Goal: Task Accomplishment & Management: Use online tool/utility

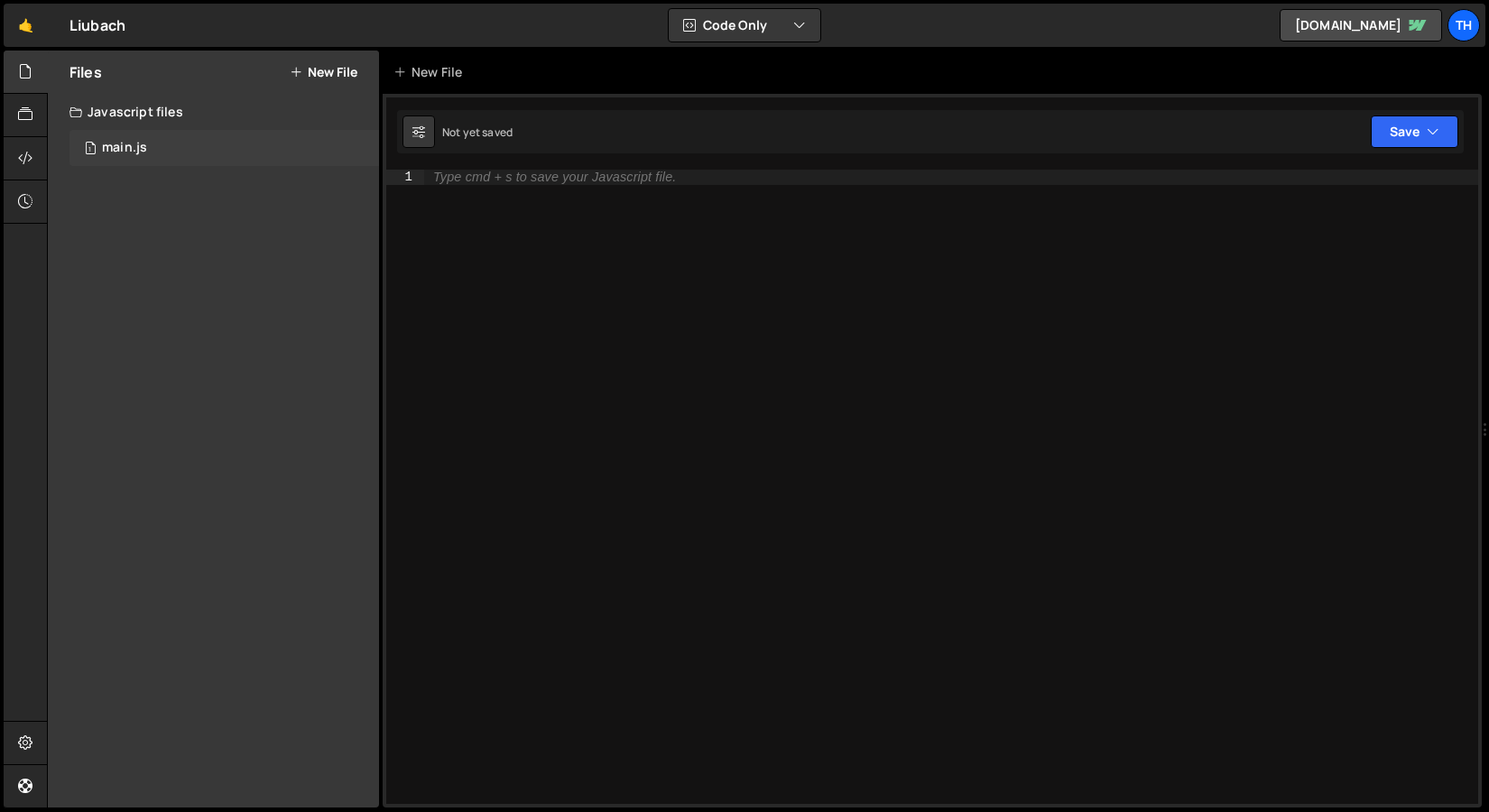
click at [169, 146] on div "1 main.js 0" at bounding box center [224, 148] width 309 height 36
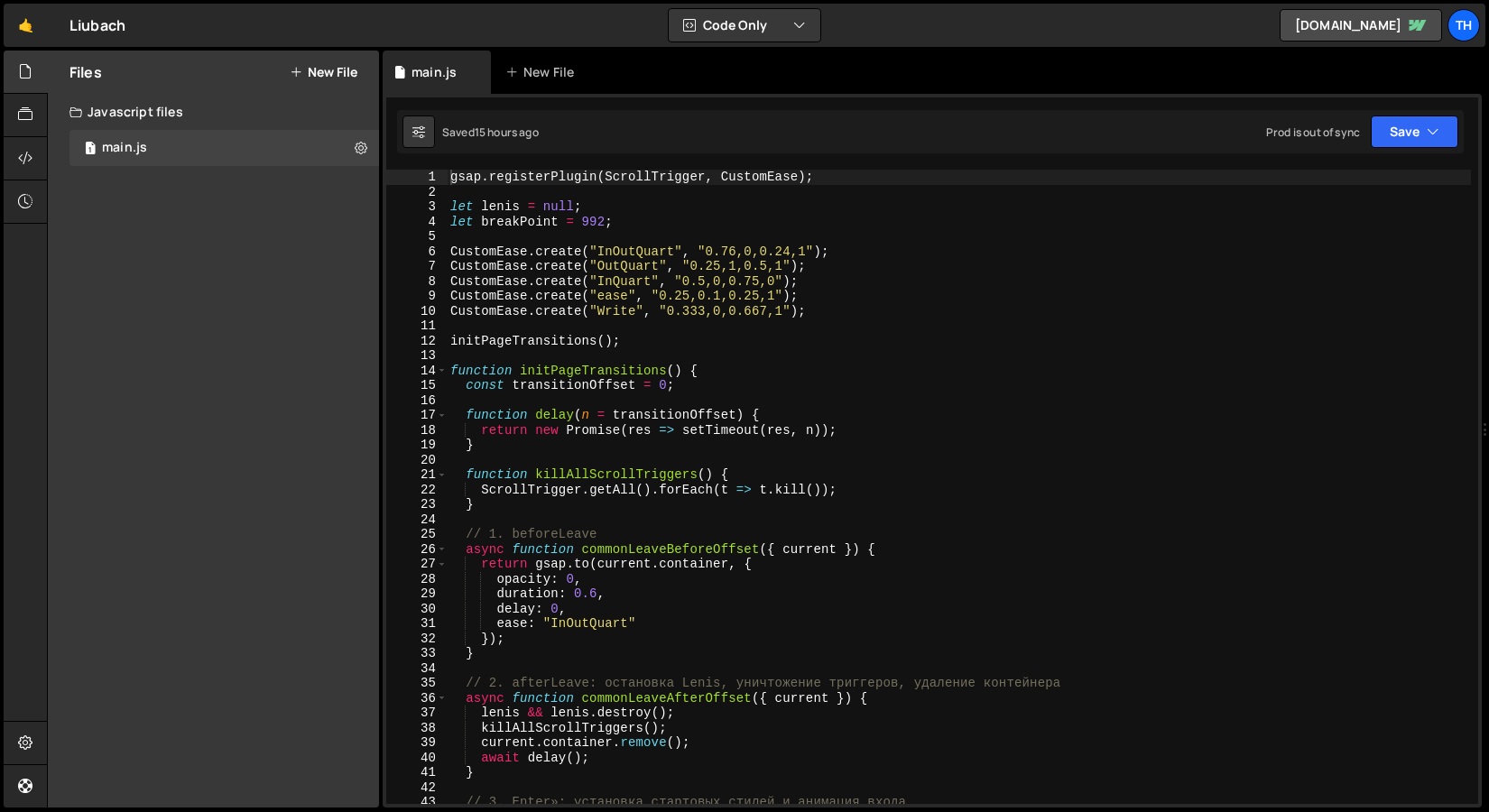
scroll to position [4764, 0]
type textarea "function initPageTransitions() {"
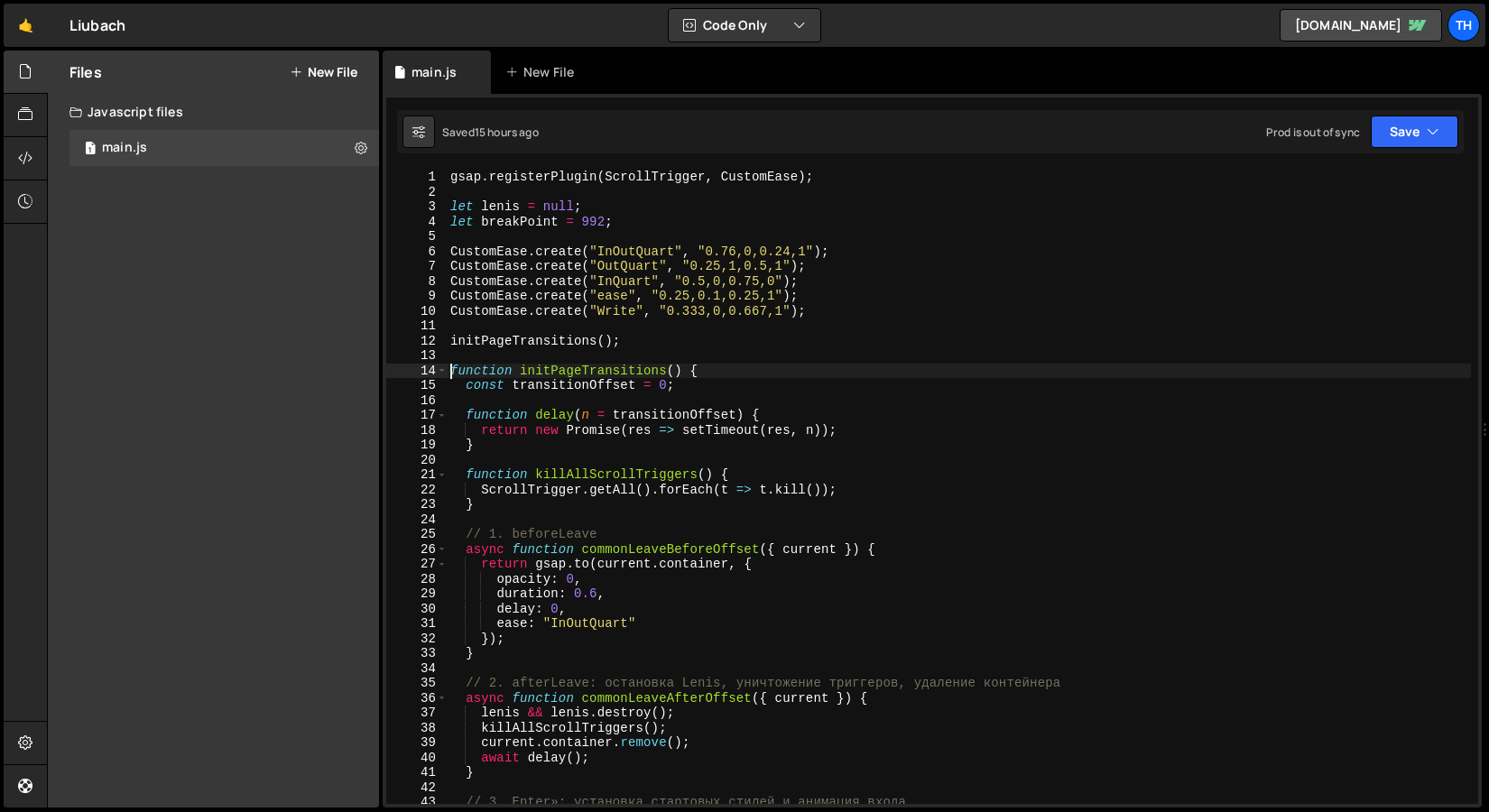
click at [447, 371] on div "gsap . registerPlugin ( ScrollTrigger , CustomEase ) ; let lenis = null ; let b…" at bounding box center [958, 502] width 1025 height 664
click at [443, 370] on span at bounding box center [441, 371] width 10 height 15
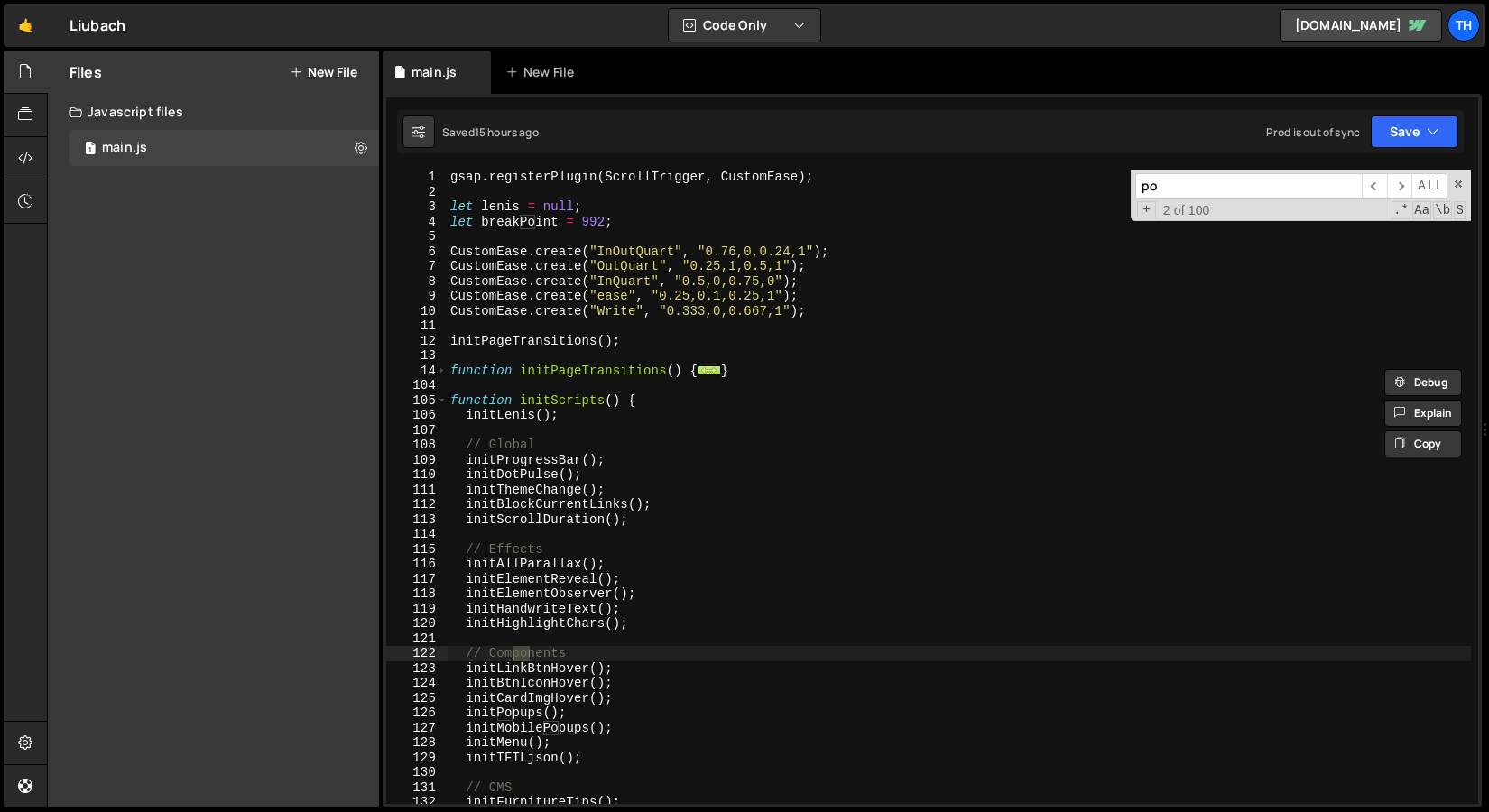
scroll to position [0, 0]
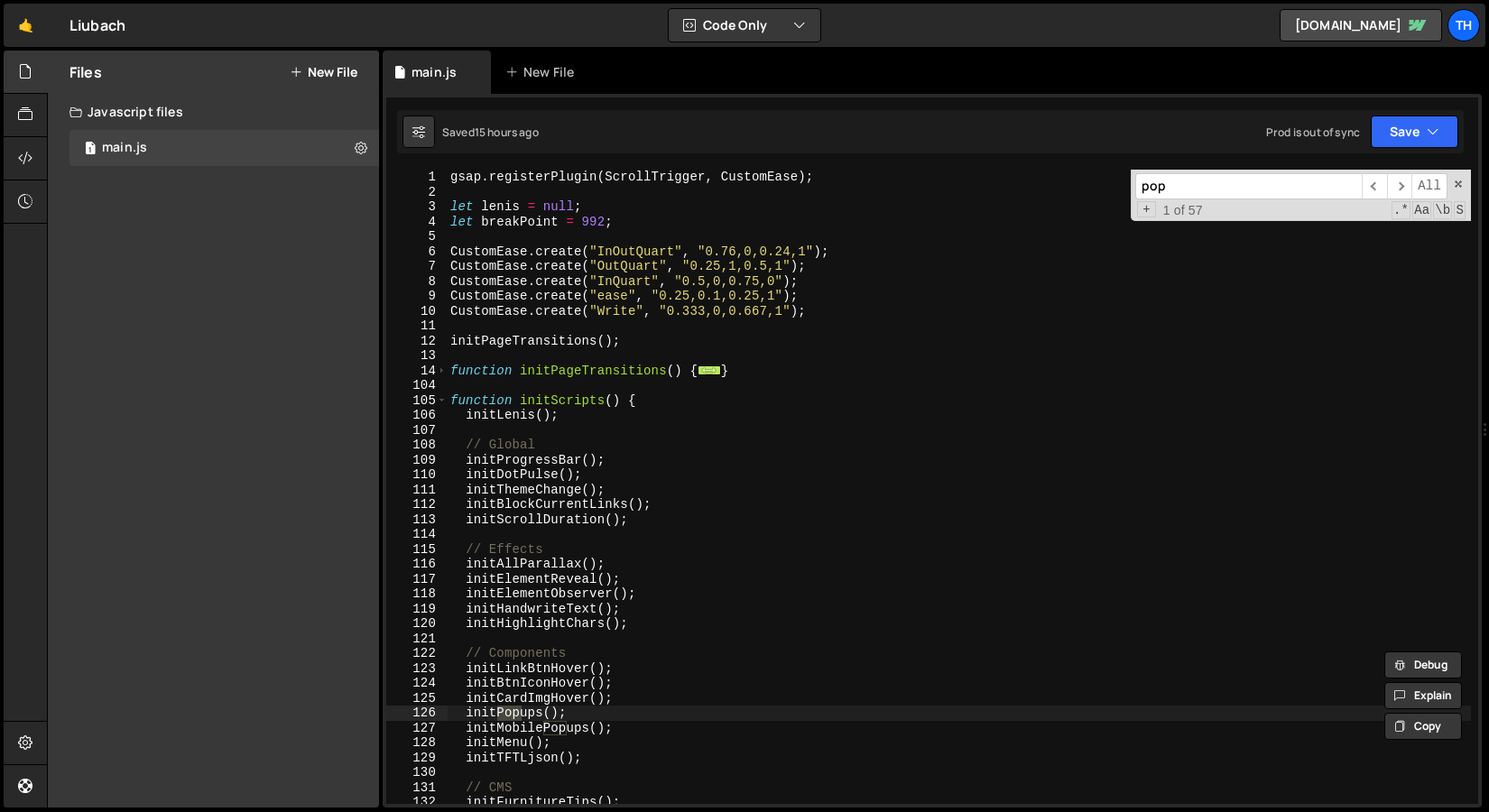
type input "pop"
drag, startPoint x: 593, startPoint y: 709, endPoint x: 467, endPoint y: 717, distance: 126.3
click at [467, 717] on div "gsap . registerPlugin ( ScrollTrigger , CustomEase ) ; let lenis = null ; let b…" at bounding box center [958, 502] width 1025 height 664
click at [1402, 185] on span "​" at bounding box center [1400, 186] width 25 height 26
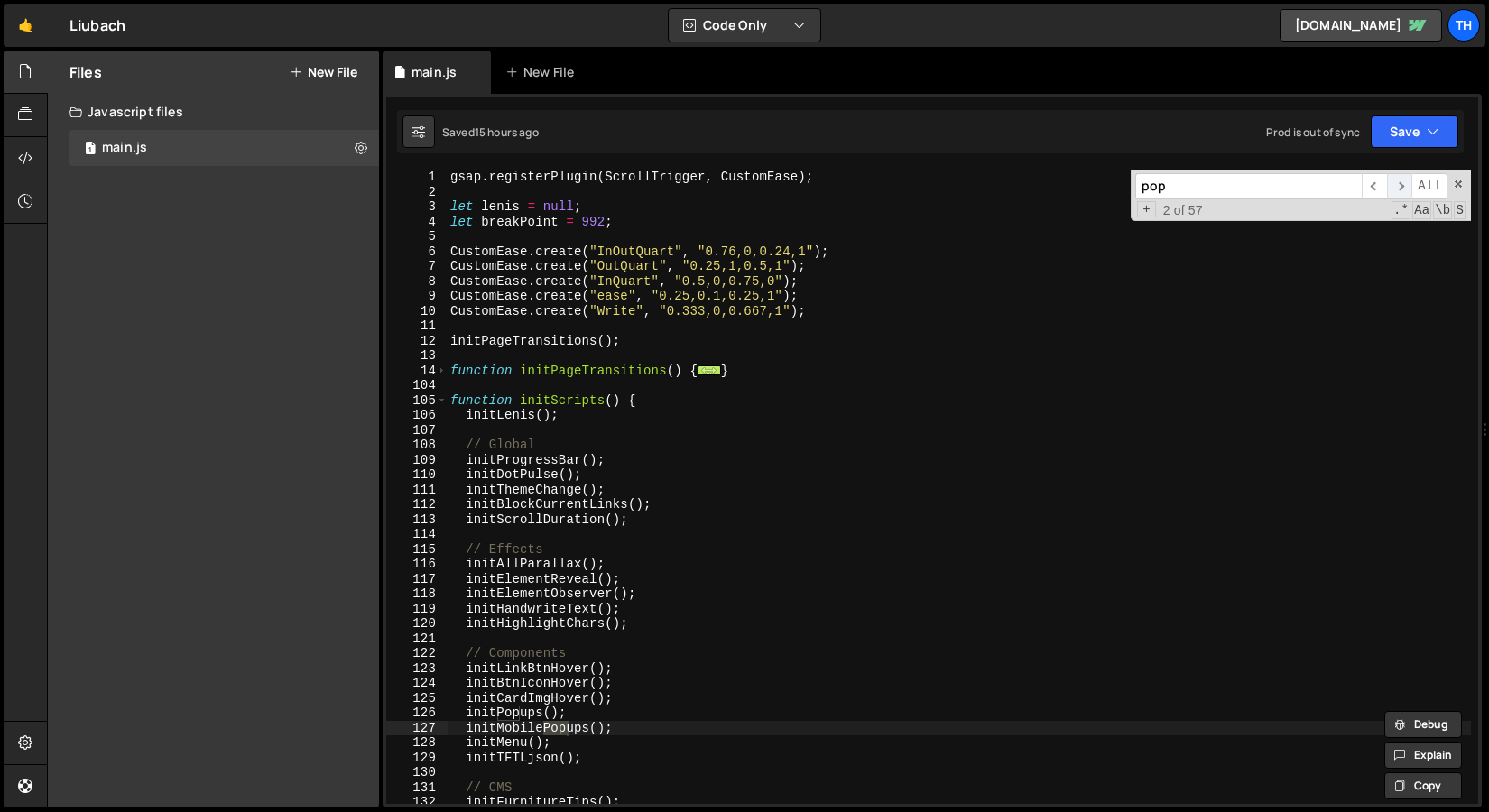
click at [1402, 185] on span "​" at bounding box center [1400, 186] width 25 height 26
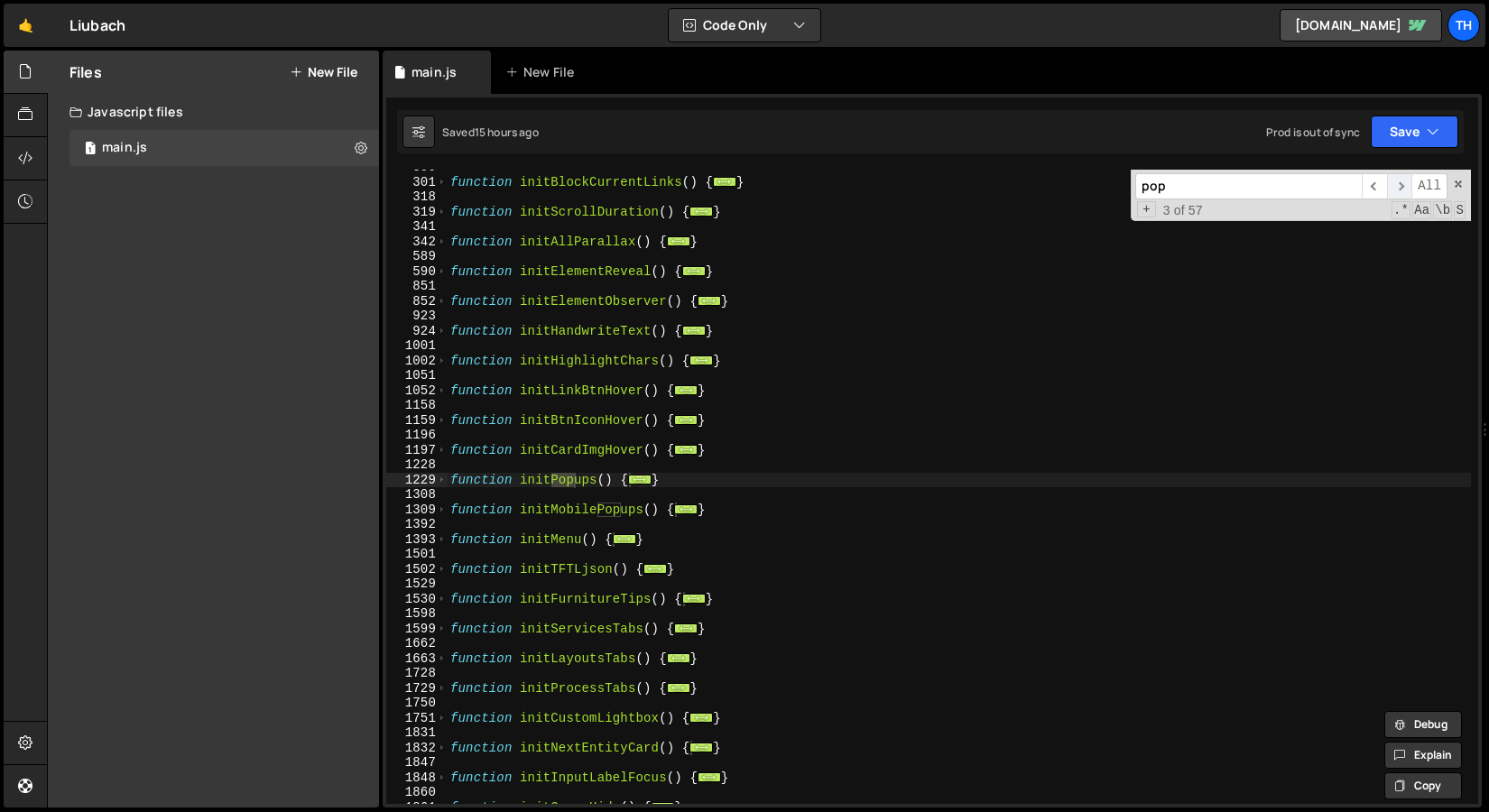
scroll to position [1053, 0]
drag, startPoint x: 698, startPoint y: 479, endPoint x: 384, endPoint y: 480, distance: 314.0
click at [384, 480] on div "1 Type cmd + s to save your Javascript file. הההההההההההההההההההההההההההההההההה…" at bounding box center [932, 450] width 1099 height 714
type textarea "function initPopups() { // Open pop-ups"
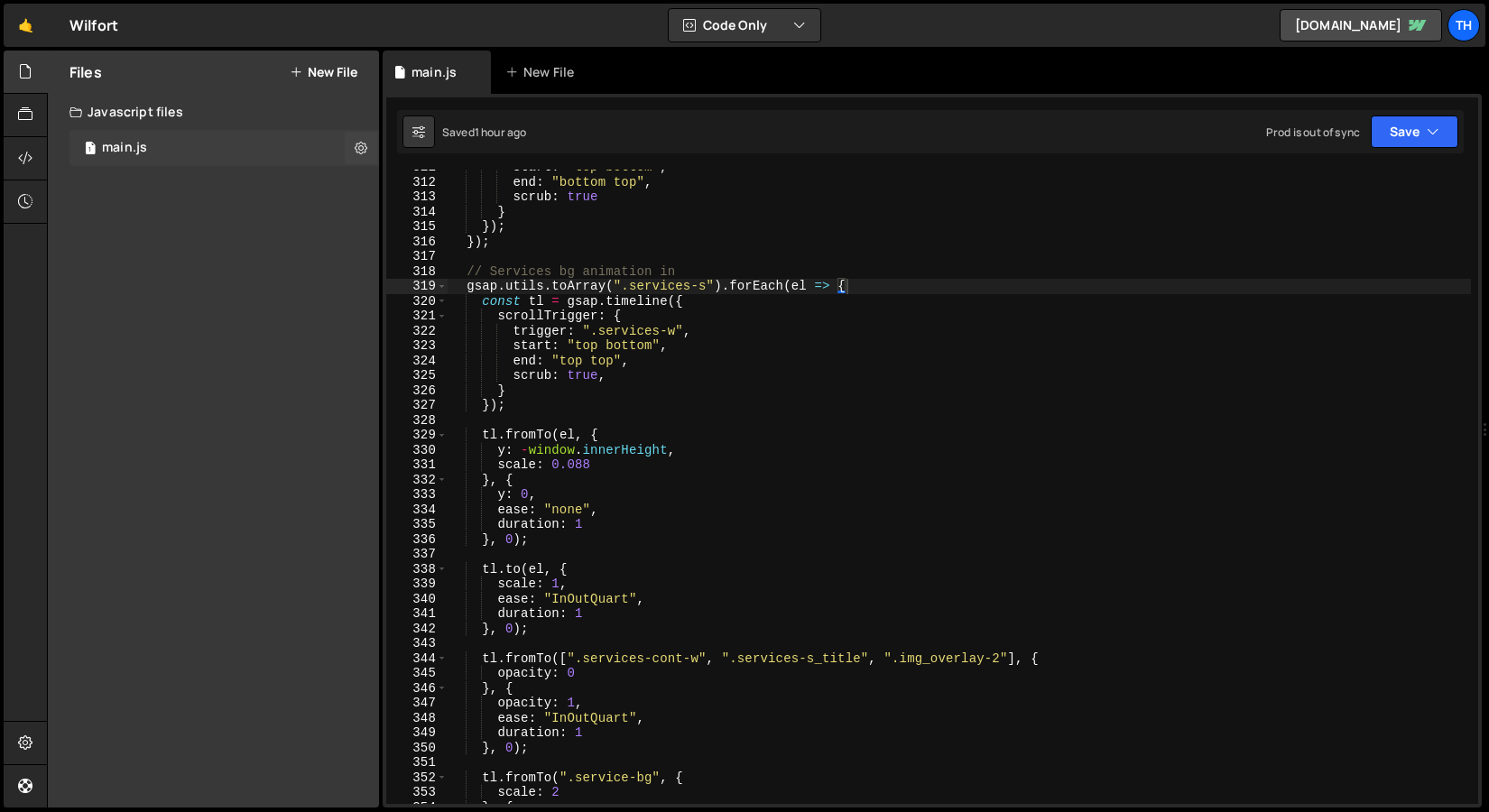
scroll to position [4626, 0]
click at [181, 152] on div "1 main.js 0" at bounding box center [224, 148] width 309 height 36
click at [446, 288] on div "319" at bounding box center [417, 286] width 62 height 15
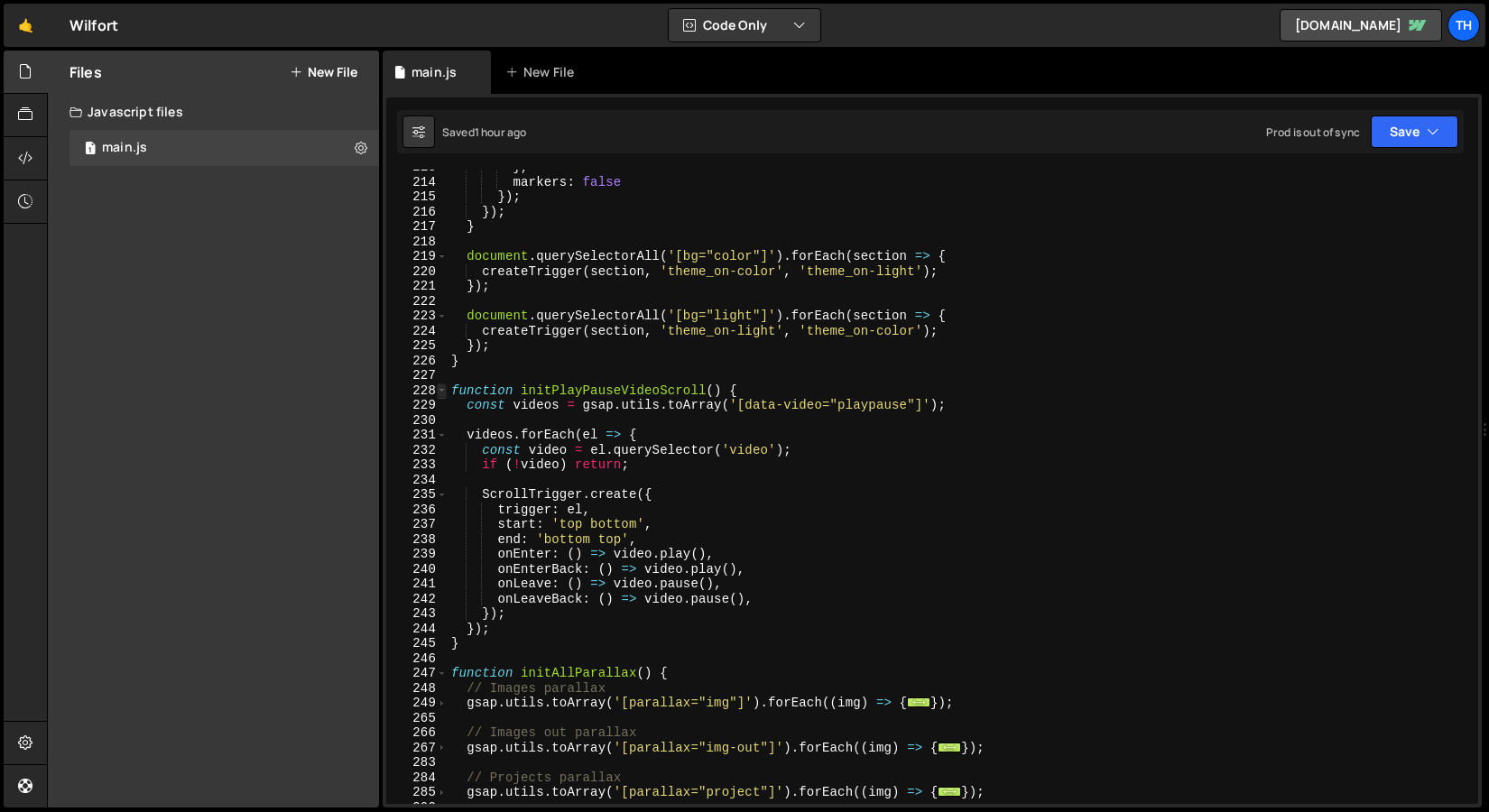
click at [439, 390] on span at bounding box center [441, 391] width 10 height 15
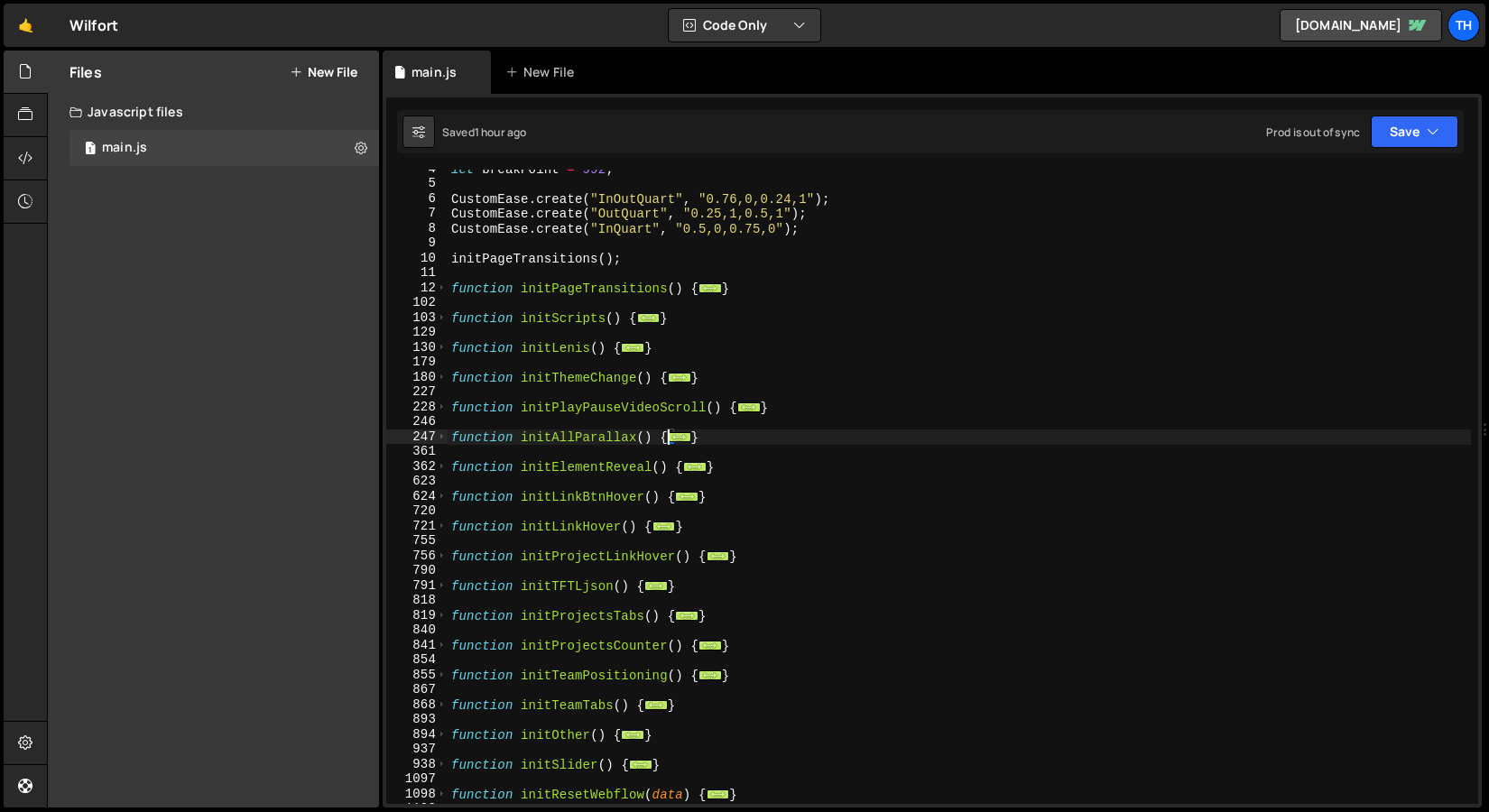
scroll to position [0, 0]
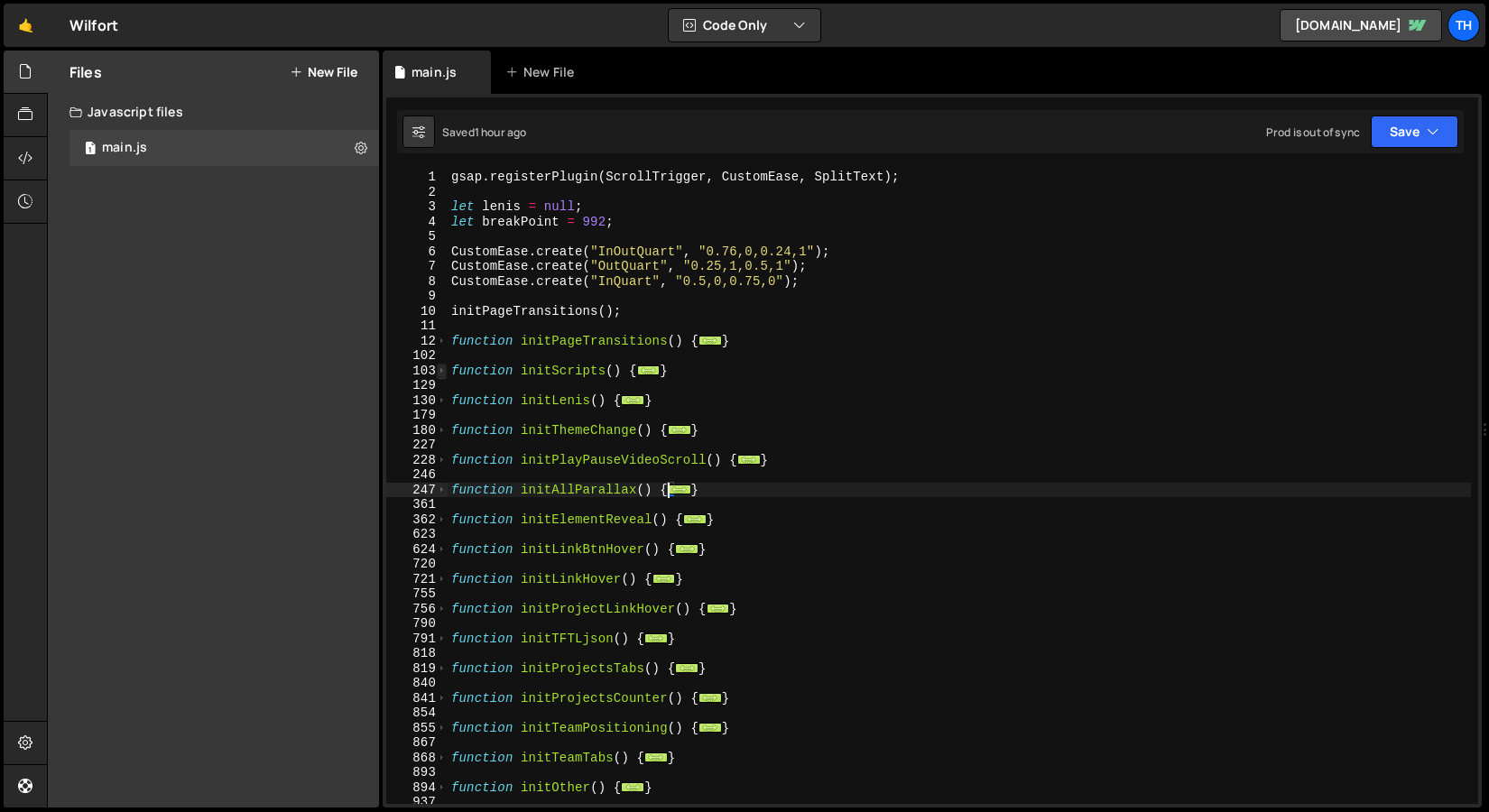
click at [440, 371] on span at bounding box center [441, 371] width 10 height 15
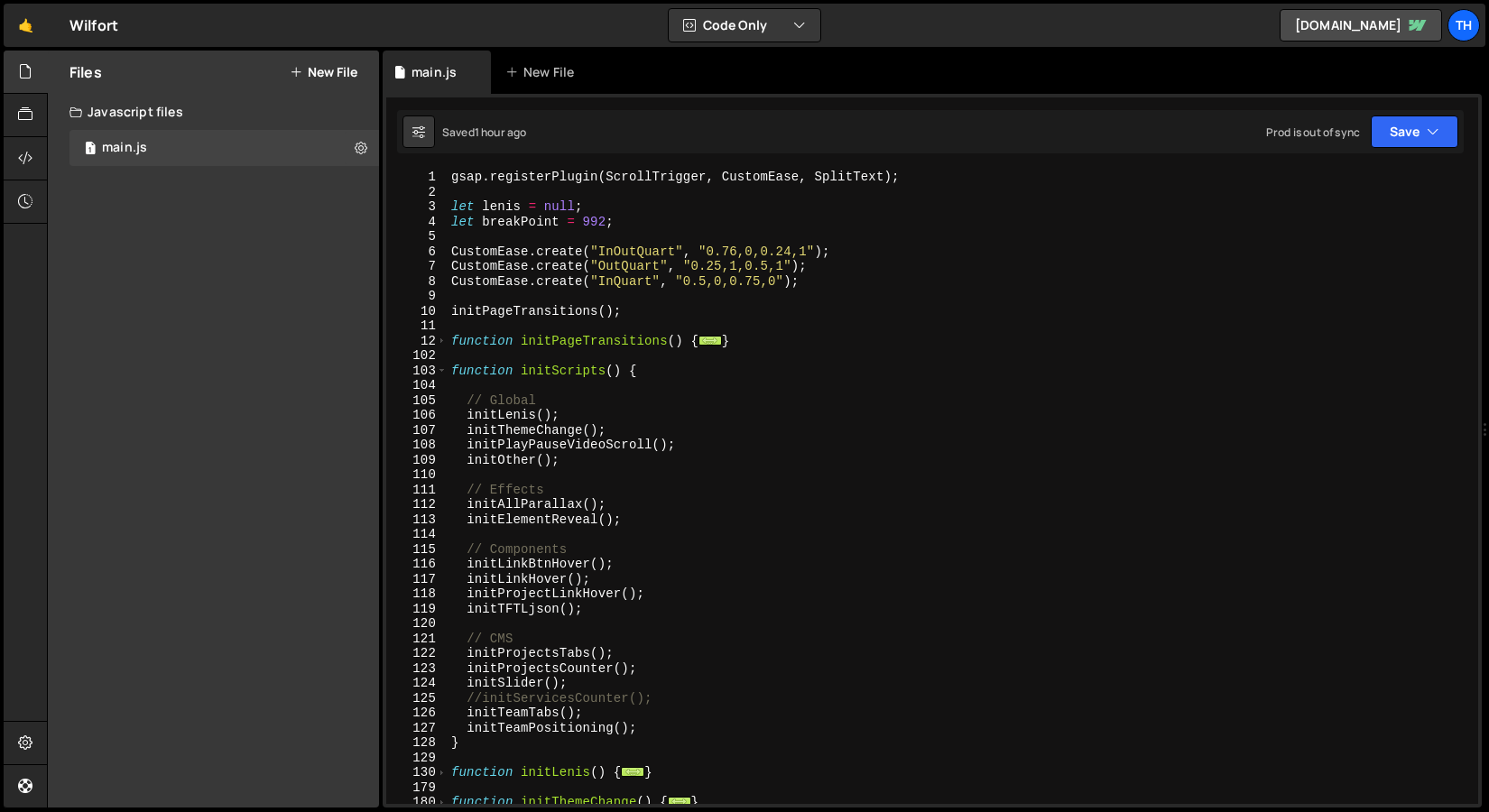
click at [593, 607] on div "gsap . registerPlugin ( ScrollTrigger , CustomEase , SplitText ) ; let [PERSON_…" at bounding box center [959, 502] width 1024 height 664
click at [627, 564] on div "gsap . registerPlugin ( ScrollTrigger , CustomEase , SplitText ) ; let [PERSON_…" at bounding box center [959, 502] width 1024 height 664
click at [648, 596] on div "gsap . registerPlugin ( ScrollTrigger , CustomEase , SplitText ) ; let [PERSON_…" at bounding box center [959, 502] width 1024 height 664
click at [626, 555] on div "gsap . registerPlugin ( ScrollTrigger , CustomEase , SplitText ) ; let [PERSON_…" at bounding box center [959, 502] width 1024 height 664
type textarea "// Components"
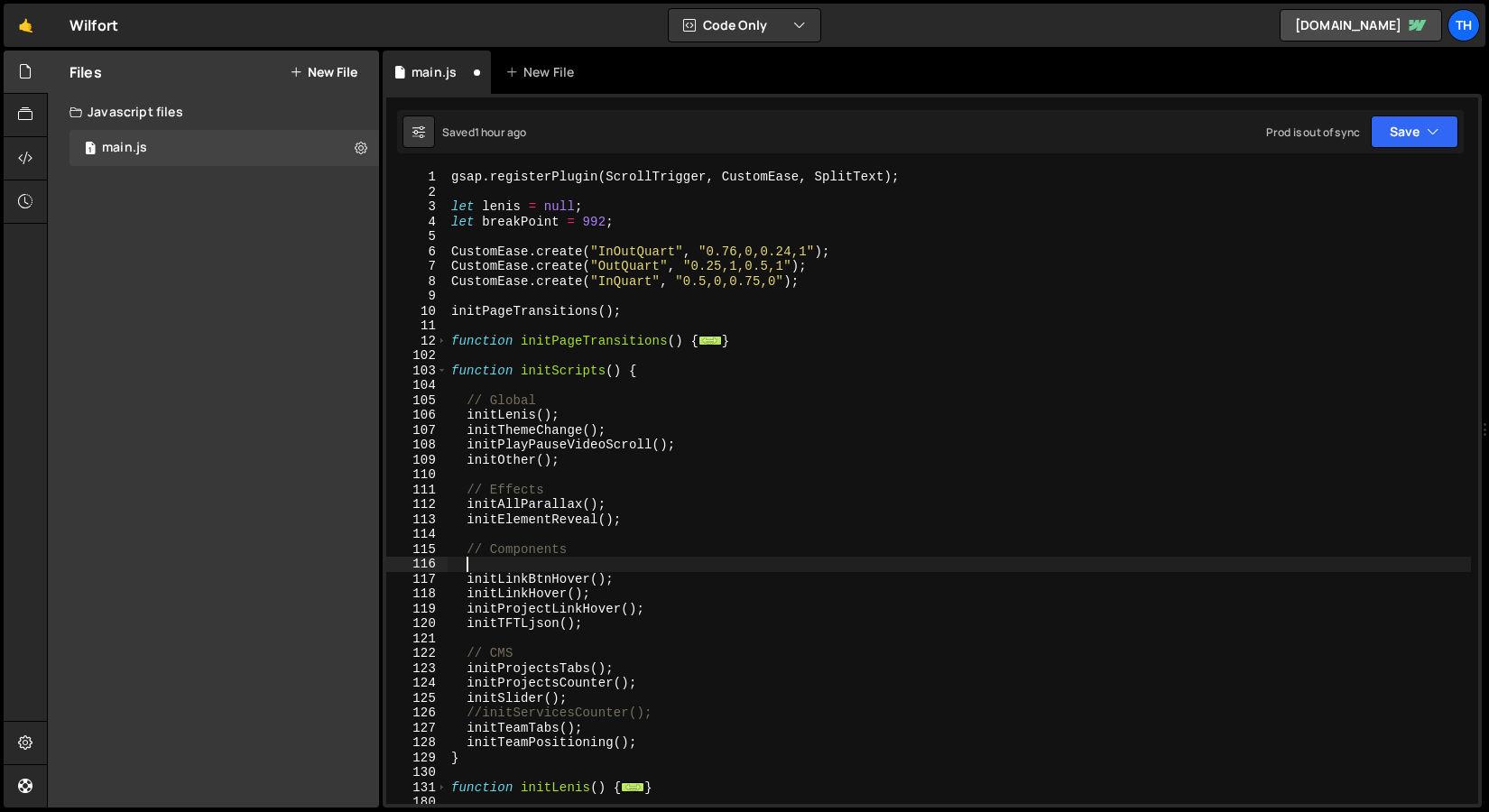
paste textarea "initPopups();"
type textarea "initPopups();"
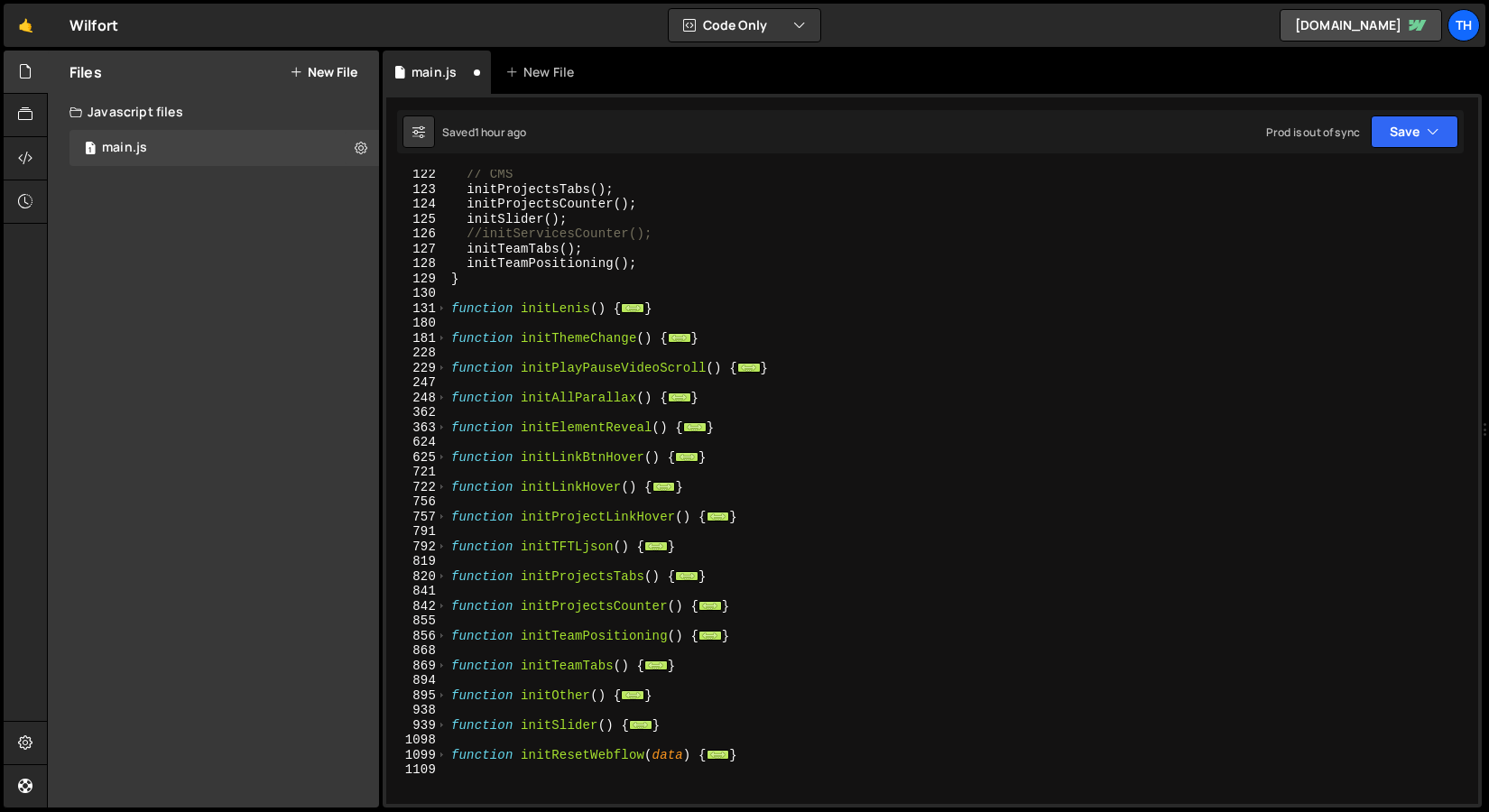
scroll to position [479, 0]
click at [741, 419] on div "// CMS initProjectsTabs ( ) ; initProjectsCounter ( ) ; initSlider ( ) ; //init…" at bounding box center [959, 499] width 1024 height 664
click at [740, 427] on div "// CMS initProjectsTabs ( ) ; initProjectsCounter ( ) ; initSlider ( ) ; //init…" at bounding box center [959, 499] width 1024 height 664
type textarea "}"
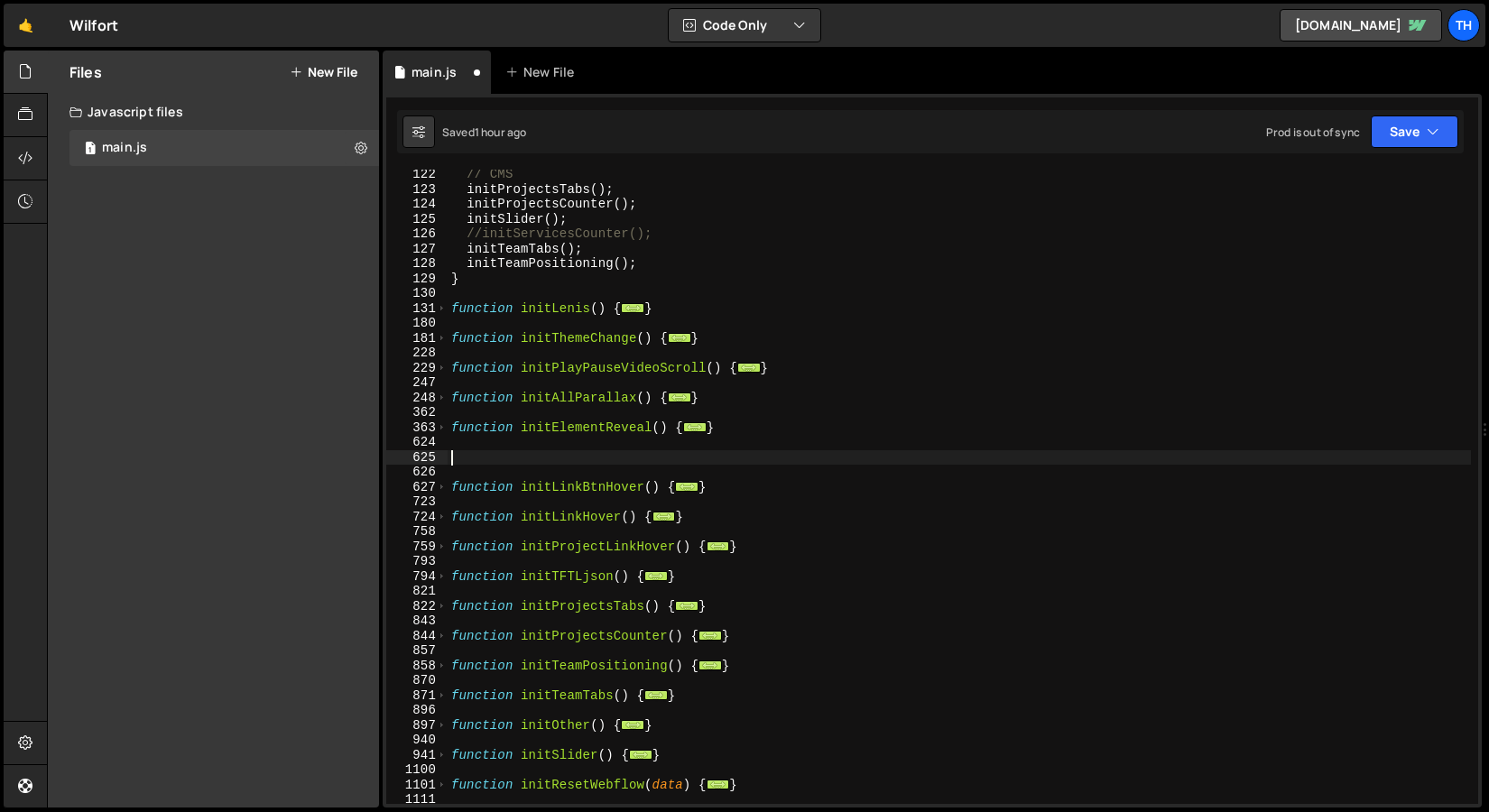
paste textarea "}"
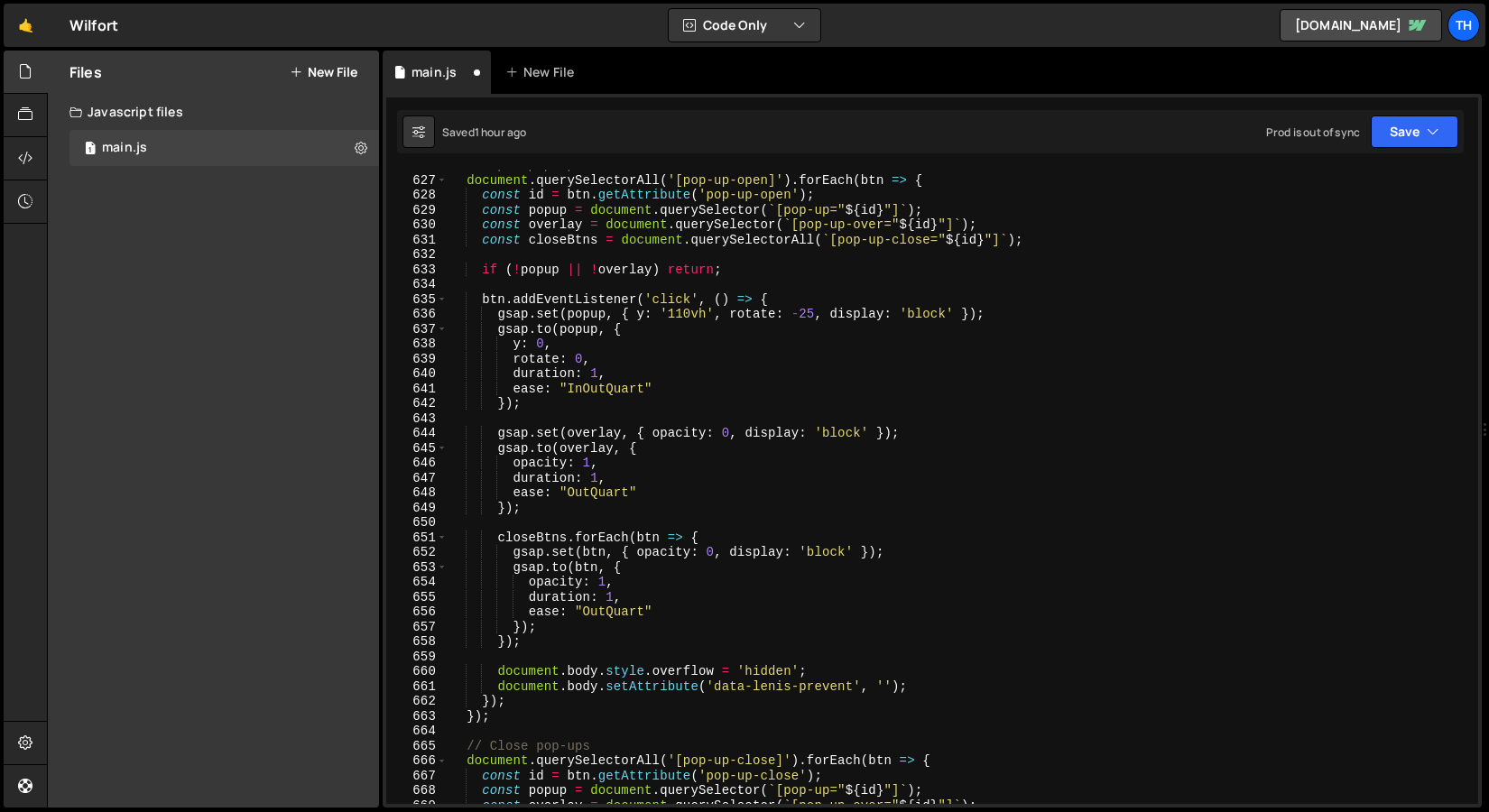
scroll to position [675, 0]
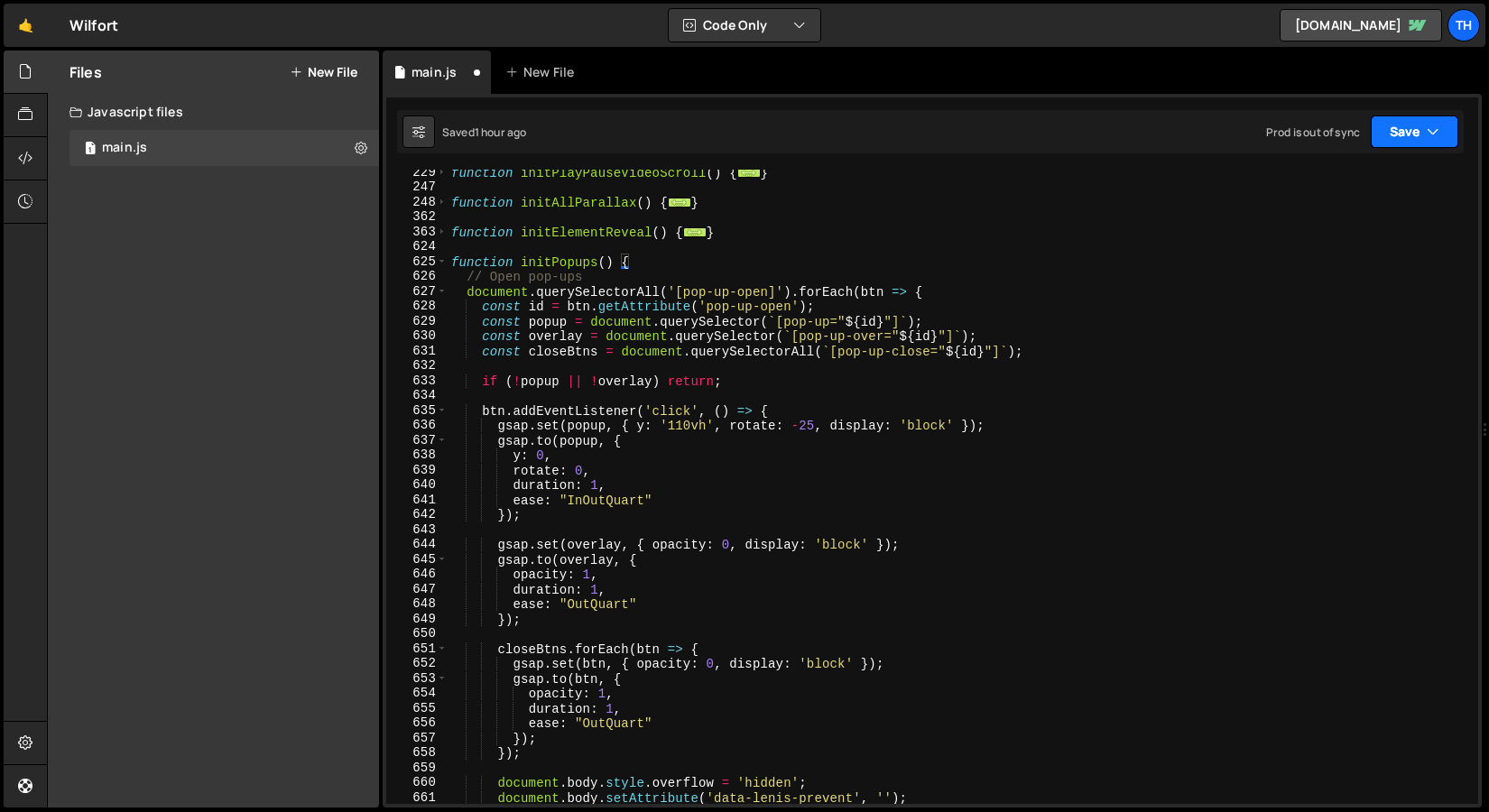
click at [1429, 117] on button "Save" at bounding box center [1414, 131] width 87 height 33
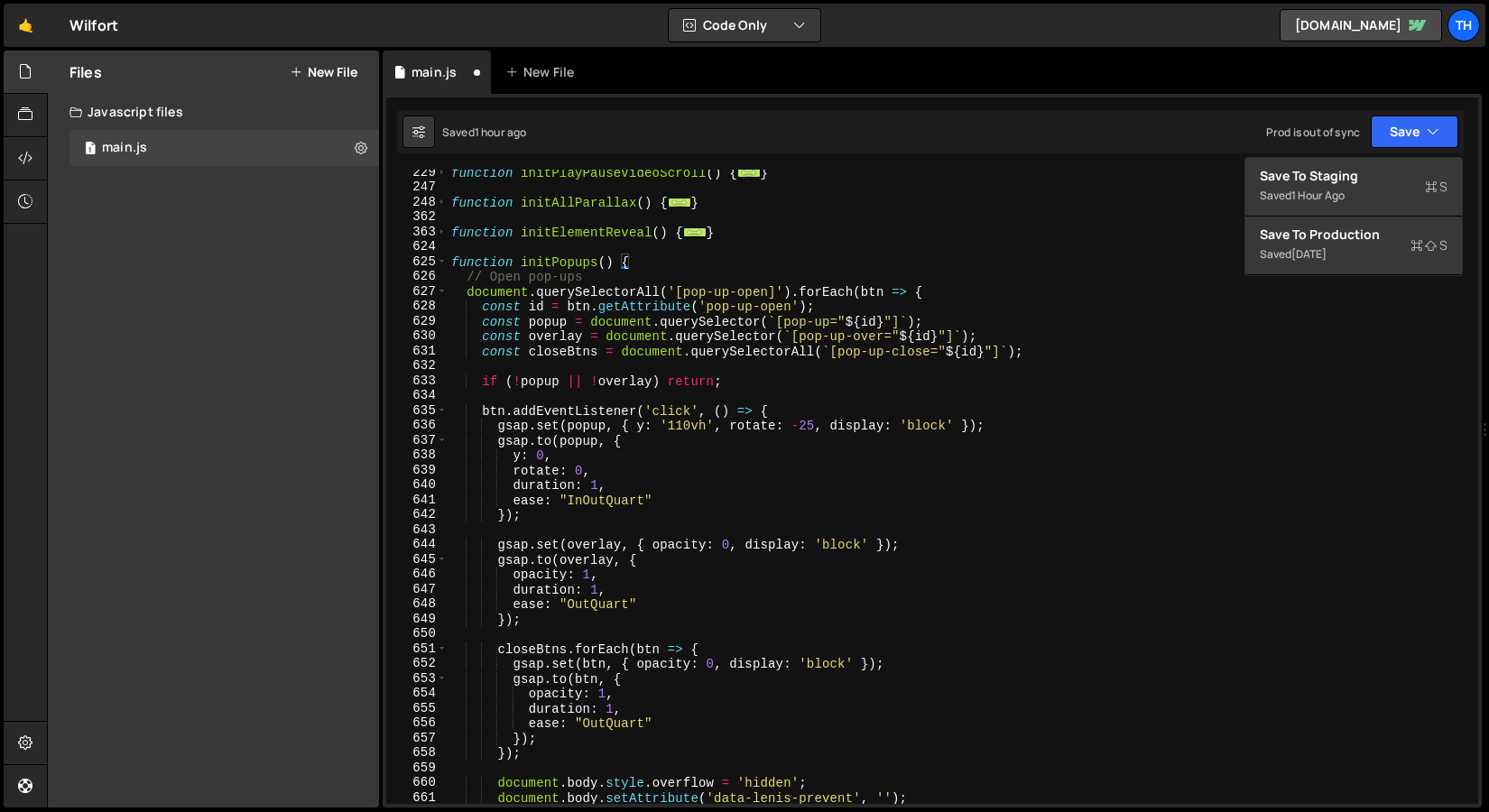
click at [844, 332] on div "function initPlayPauseVideoScroll ( ) { ... } function initAllParallax ( ) { ..…" at bounding box center [959, 497] width 1024 height 664
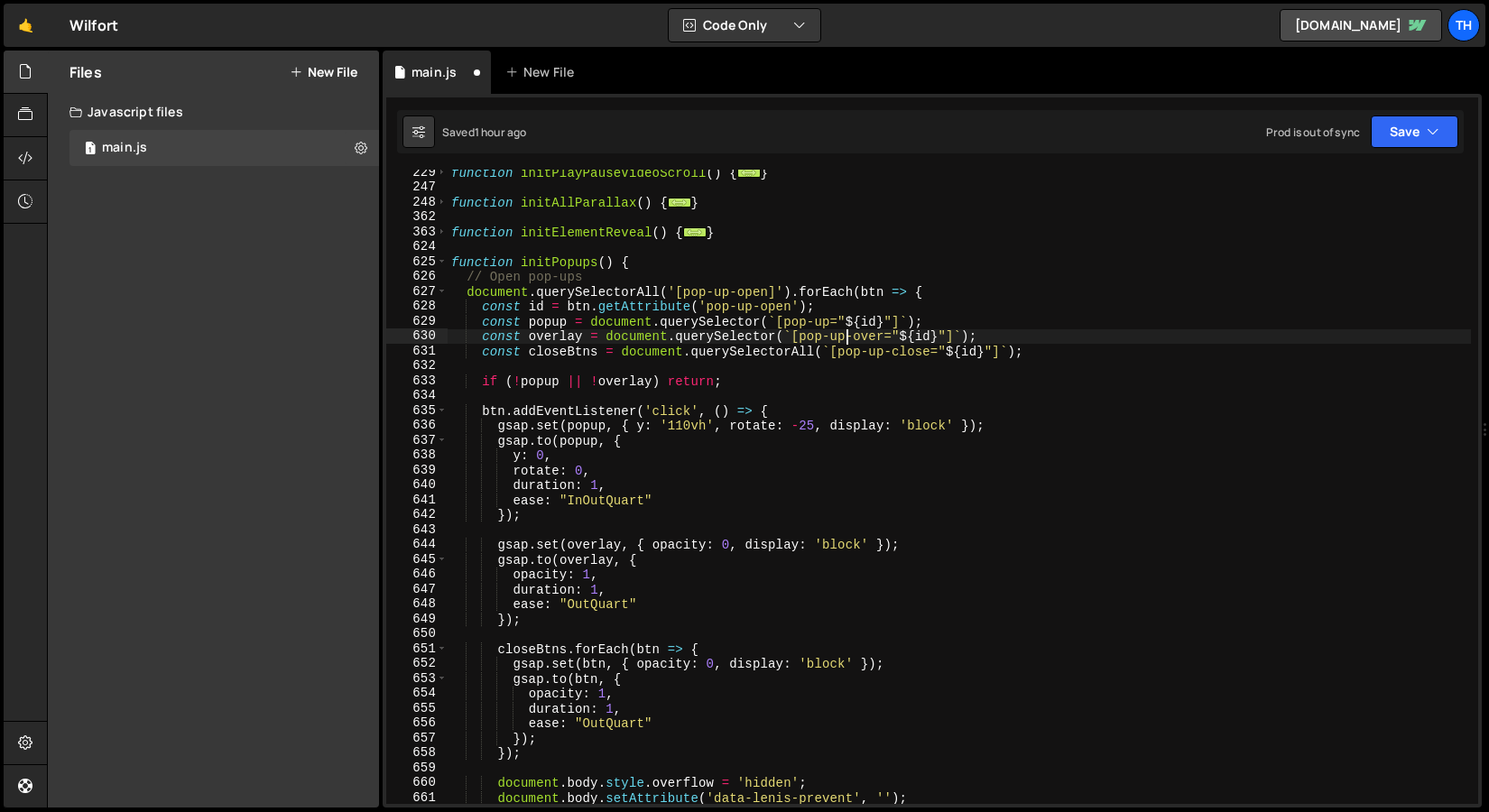
click at [1364, 132] on div "Prod is out of sync Upgrade to Edit Save Save to Staging S Saved 1 hour ago Sav…" at bounding box center [1362, 131] width 192 height 33
click at [1376, 130] on button "Save" at bounding box center [1414, 131] width 87 height 33
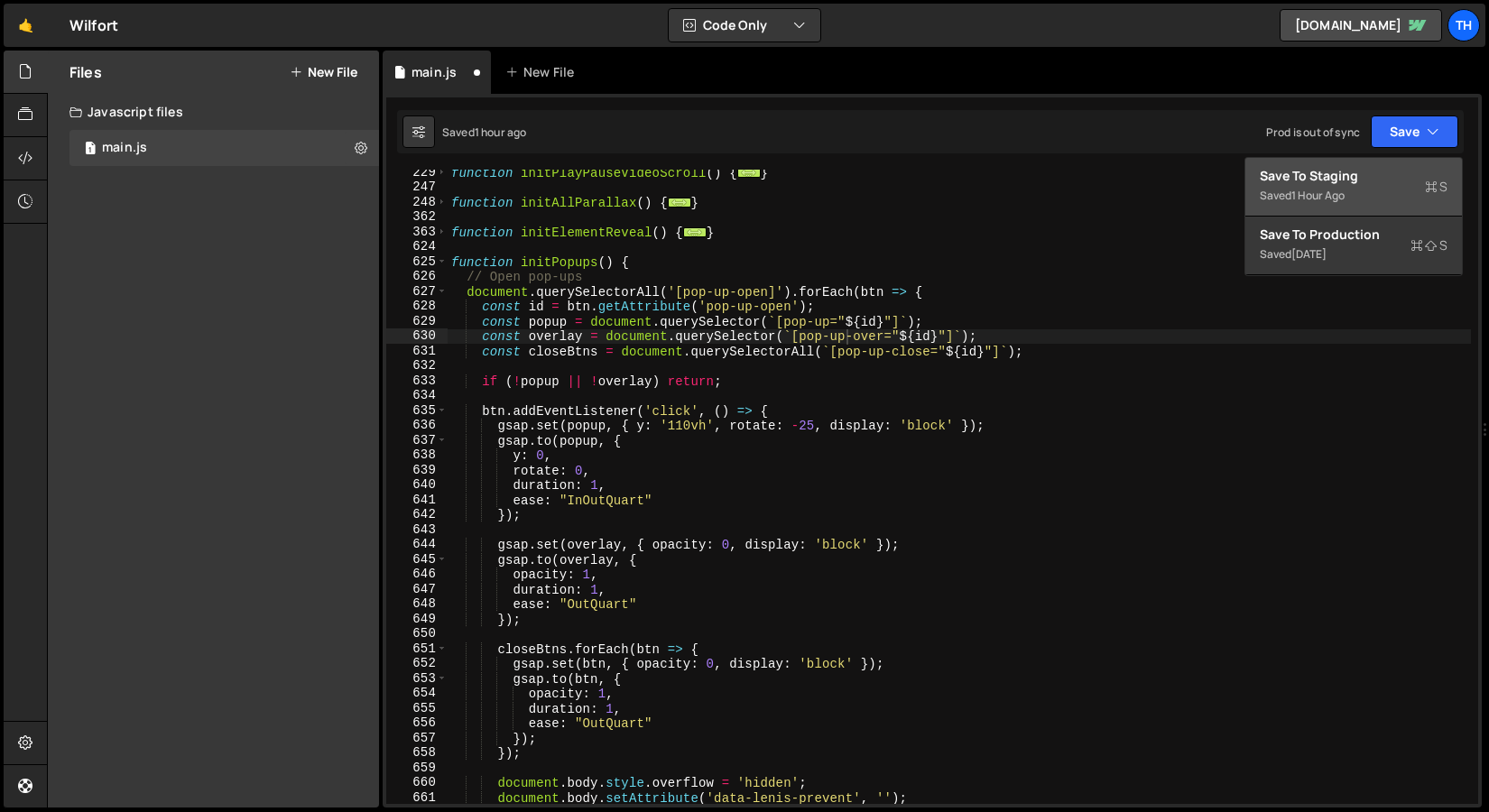
click at [1358, 175] on div "Save to Staging S" at bounding box center [1354, 176] width 188 height 18
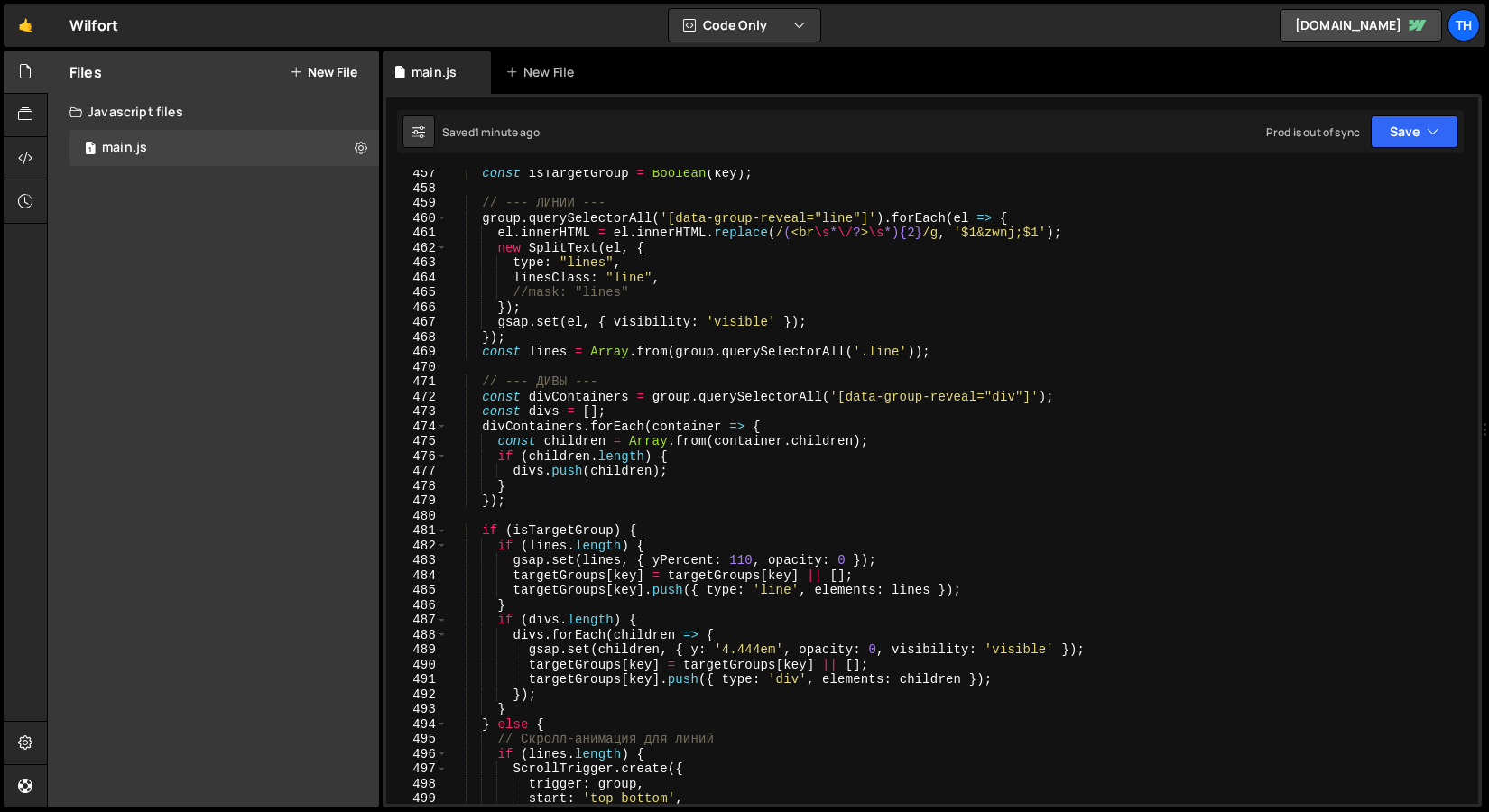
scroll to position [6792, 0]
click at [578, 310] on div "const isTargetGroup = Boolean ( key ) ; // --- ЛИНИИ --- group . querySelectorA…" at bounding box center [959, 498] width 1024 height 664
type textarea "}"
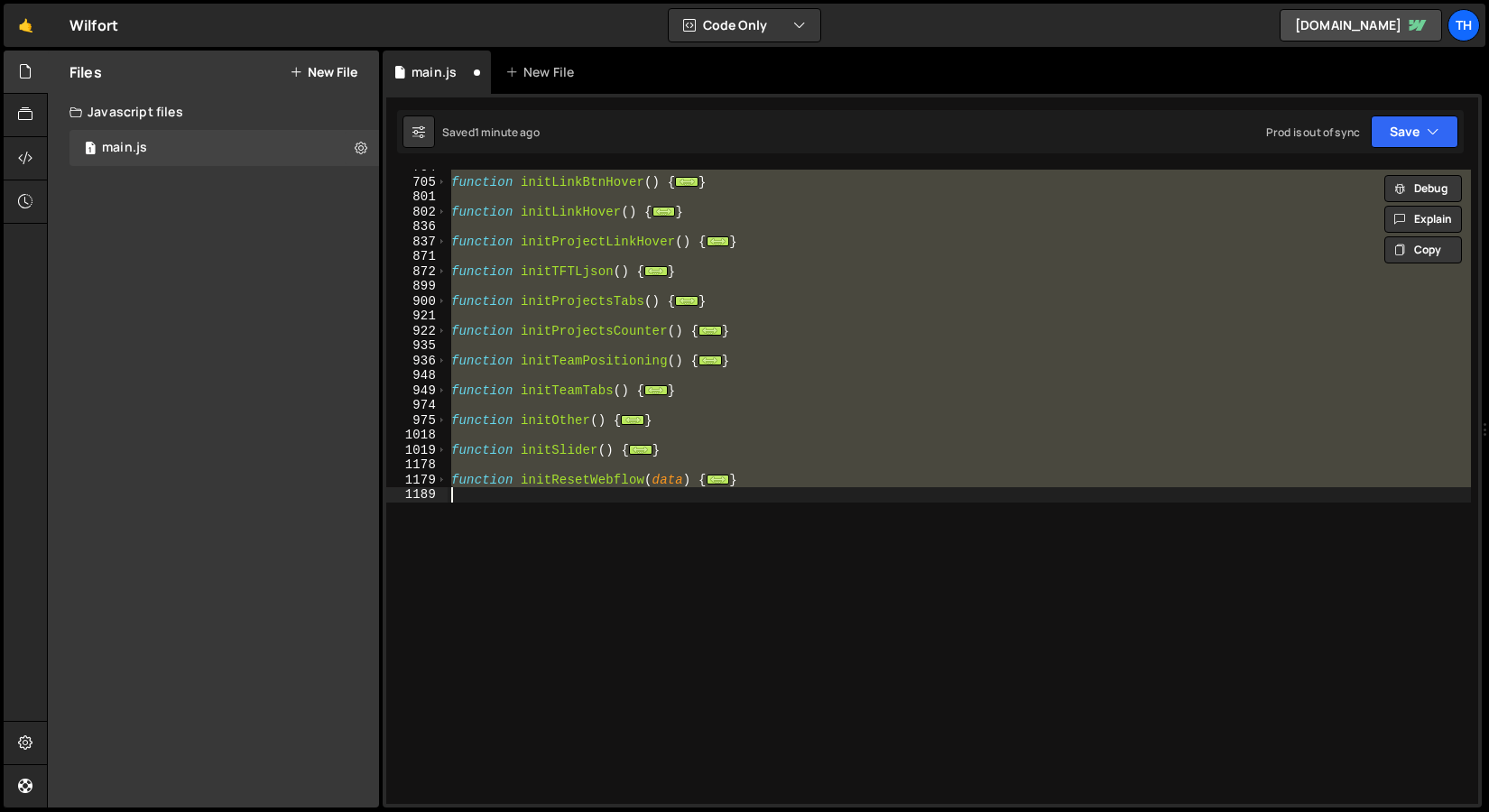
scroll to position [17380, 0]
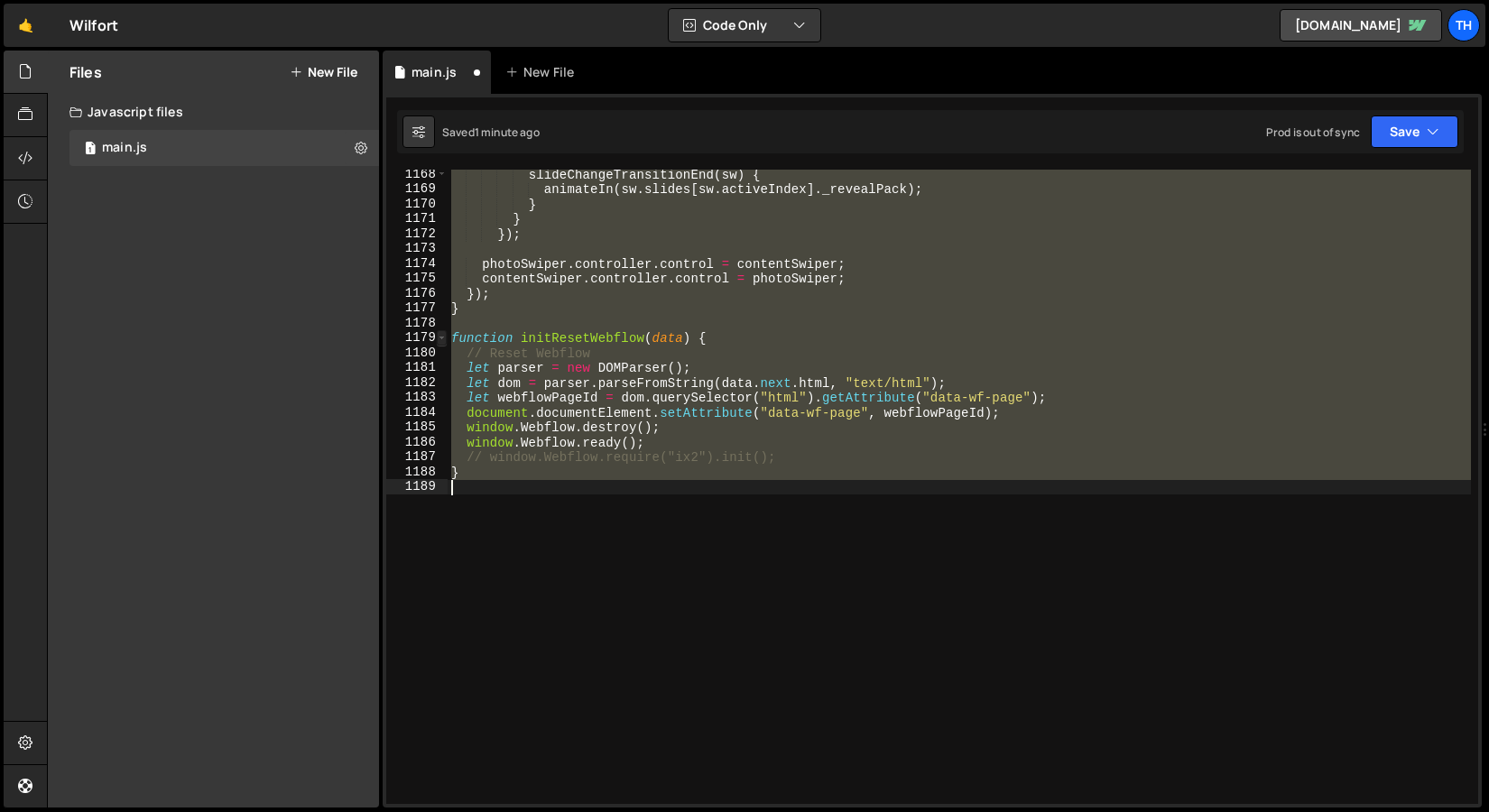
click at [444, 337] on span at bounding box center [441, 337] width 10 height 15
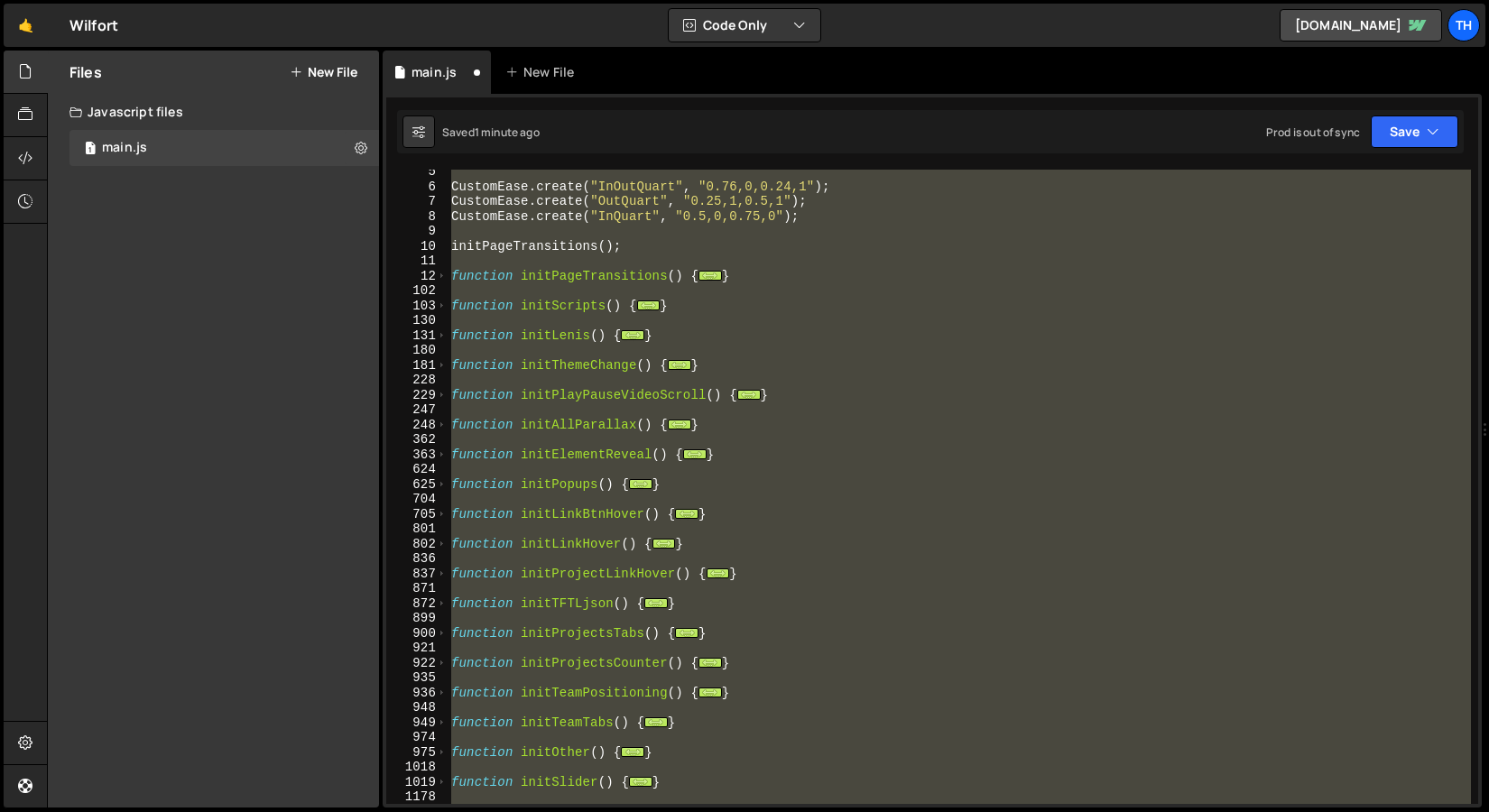
scroll to position [65, 0]
click at [518, 408] on div "CustomEase . create ( "InOutQuart" , "0.76,0,0.24,1" ) ; CustomEase . create ( …" at bounding box center [959, 496] width 1024 height 664
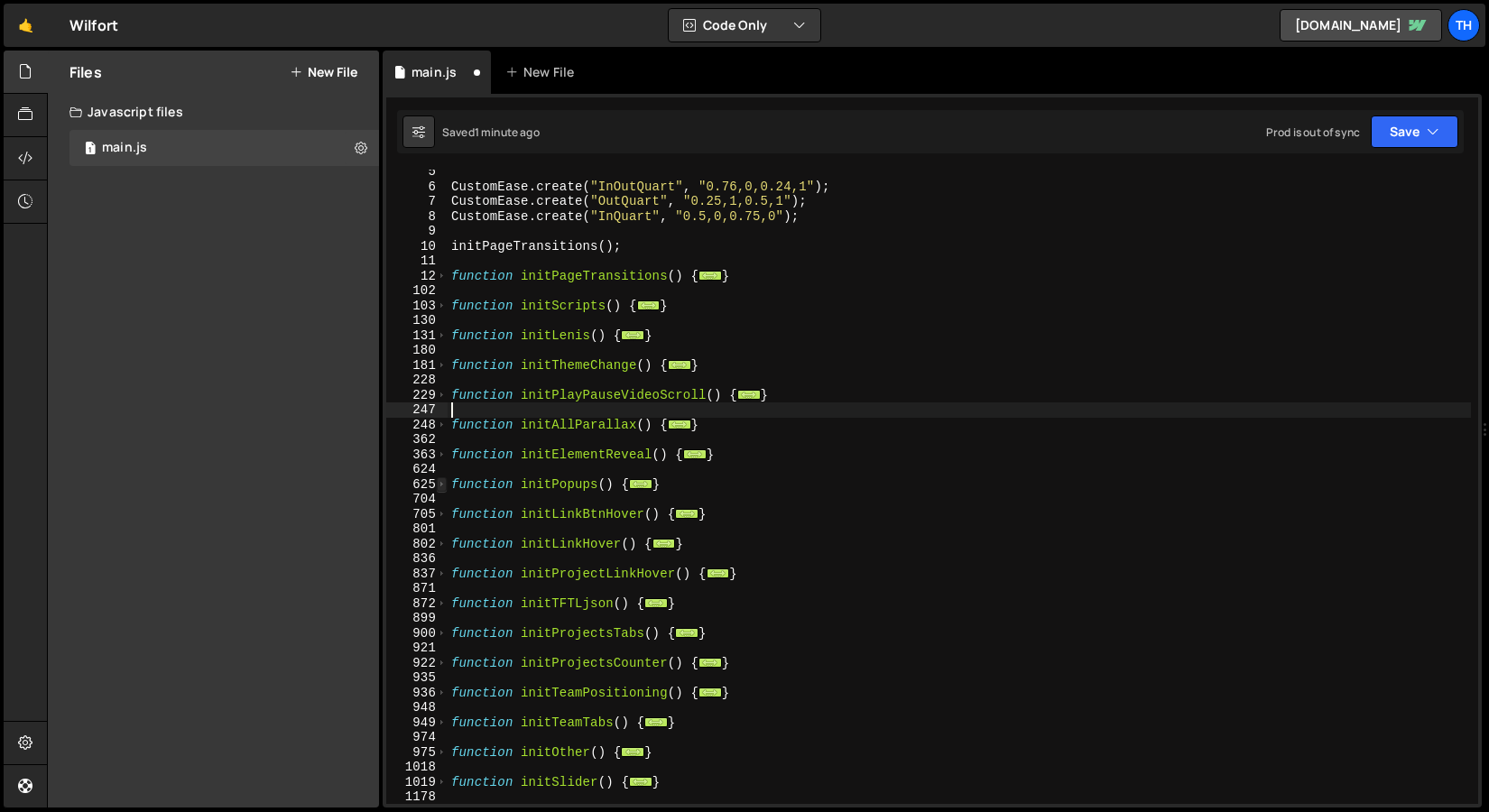
click at [444, 487] on span at bounding box center [441, 484] width 10 height 15
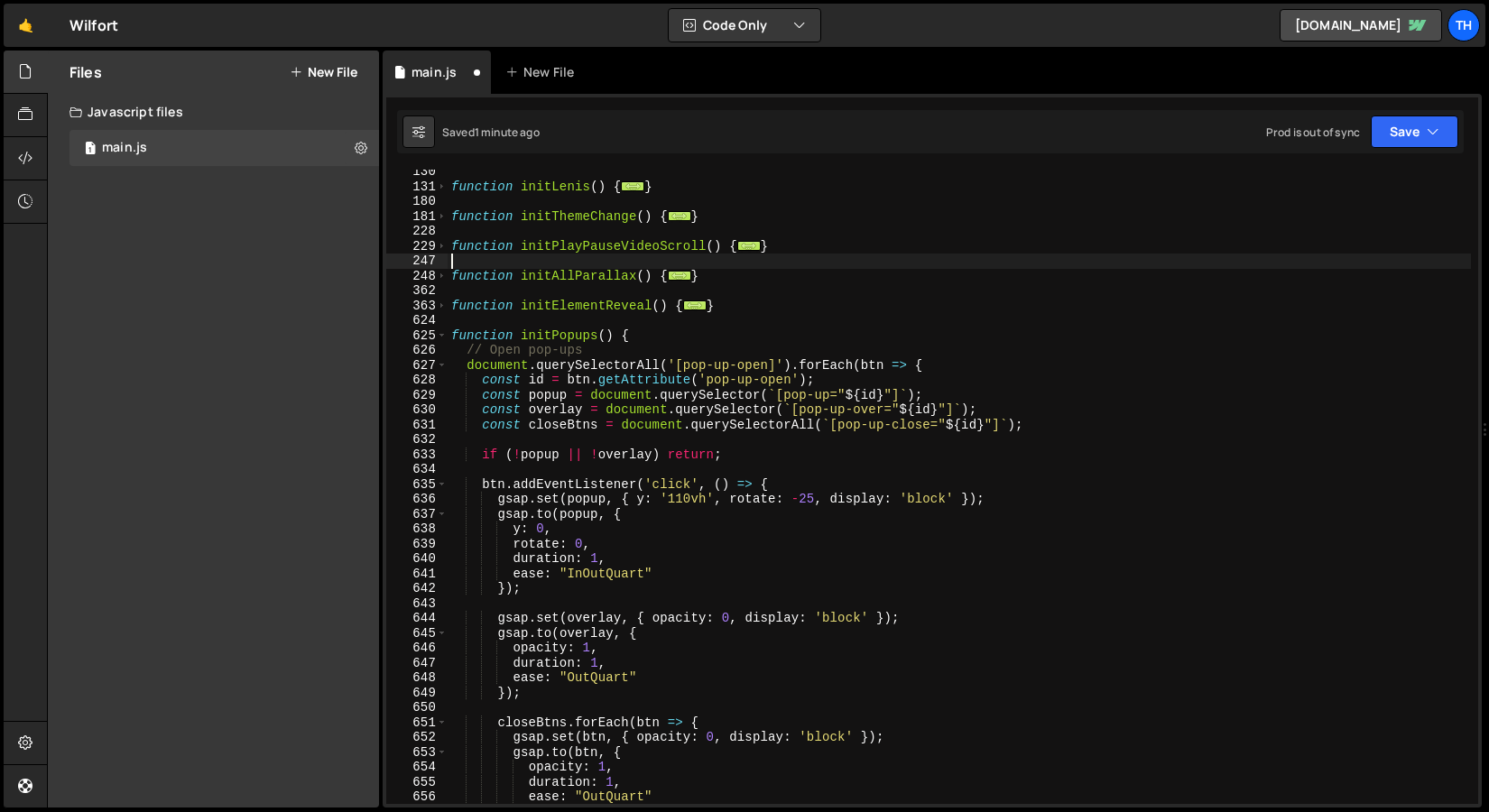
scroll to position [269, 0]
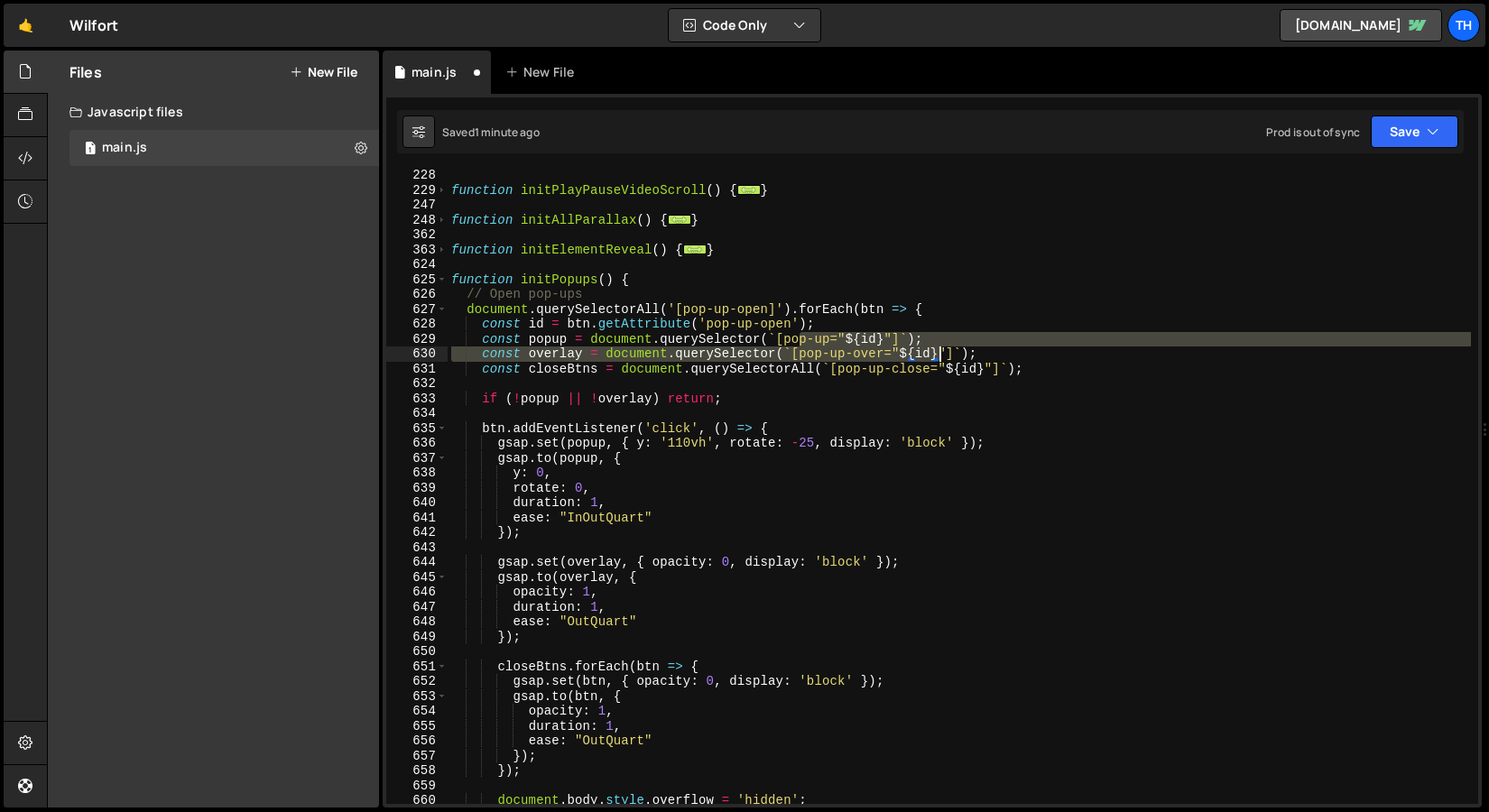
drag, startPoint x: 801, startPoint y: 347, endPoint x: 939, endPoint y: 355, distance: 138.2
click at [939, 355] on div "function initPlayPauseVideoScroll ( ) { ... } function initAllParallax ( ) { ..…" at bounding box center [959, 500] width 1024 height 664
click at [916, 362] on div "function initPlayPauseVideoScroll ( ) { ... } function initAllParallax ( ) { ..…" at bounding box center [959, 500] width 1024 height 664
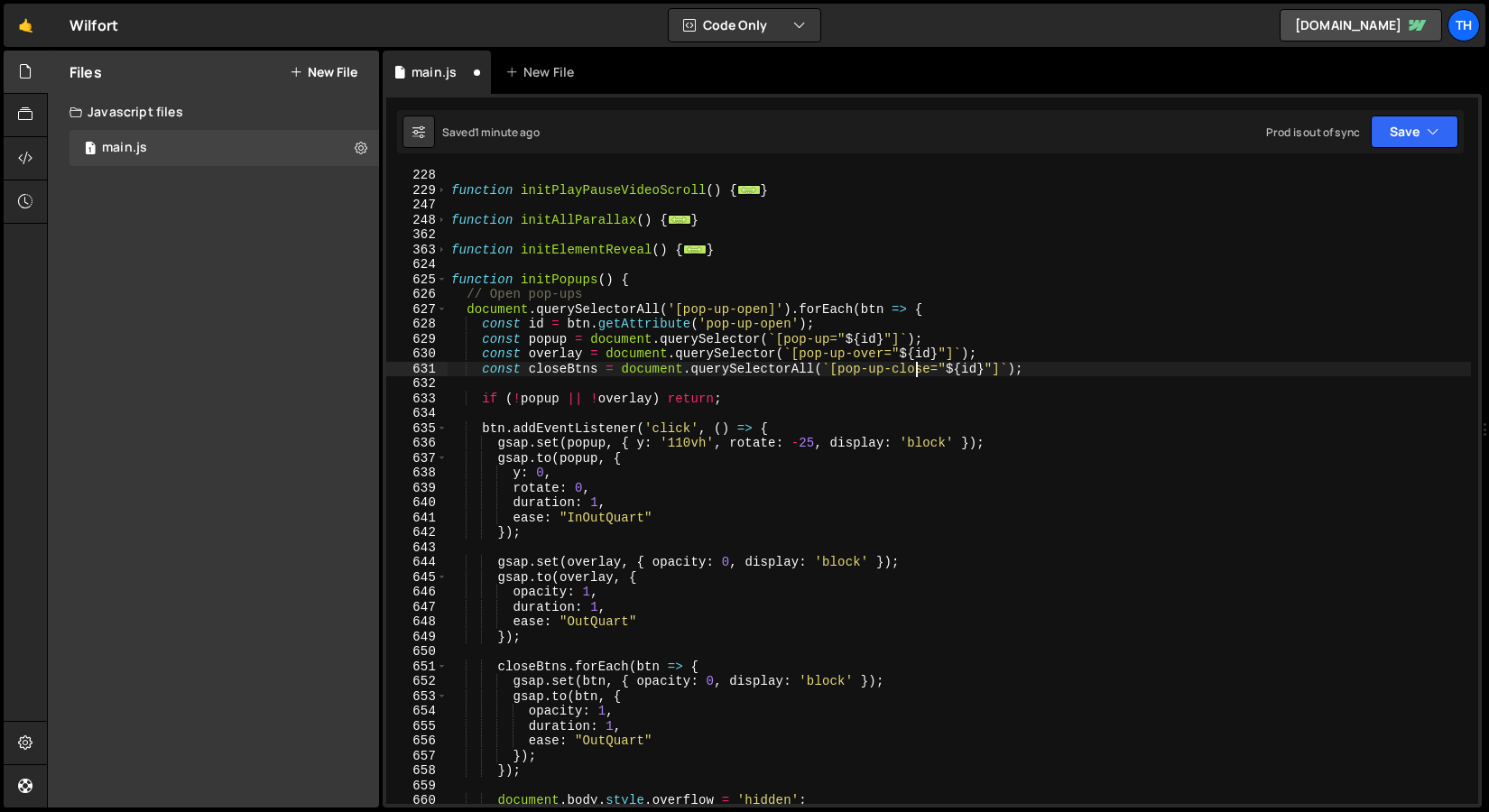
scroll to position [314, 0]
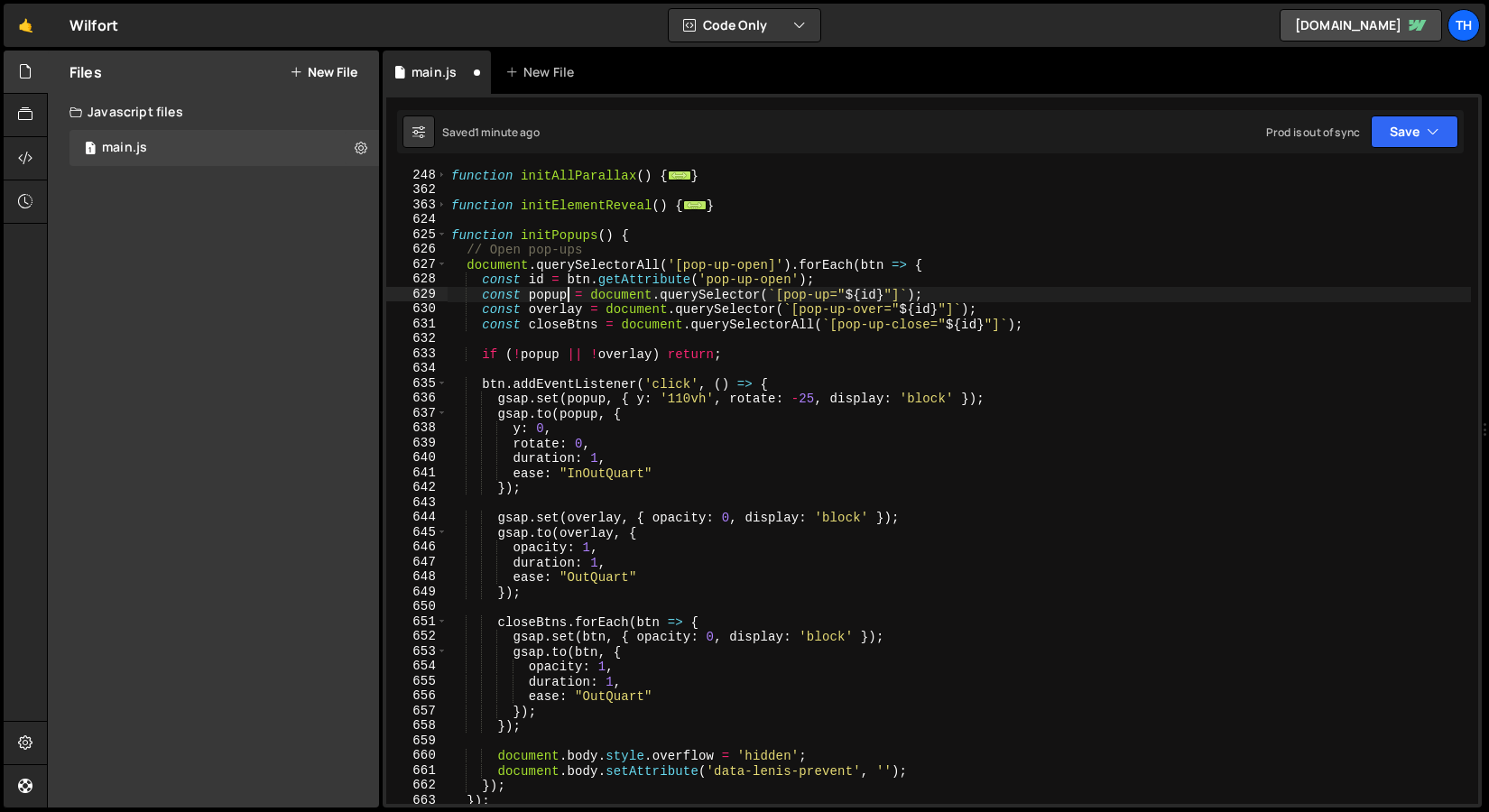
click at [564, 299] on div "function initAllParallax ( ) { ... } function initElementReveal ( ) { ... } fun…" at bounding box center [959, 500] width 1024 height 664
type textarea "const popupMain = document.querySelector(`[pop-up="${id}"]`);"
drag, startPoint x: 966, startPoint y: 298, endPoint x: 485, endPoint y: 290, distance: 481.1
click at [485, 290] on div "function initAllParallax ( ) { ... } function initElementReveal ( ) { ... } fun…" at bounding box center [959, 500] width 1024 height 664
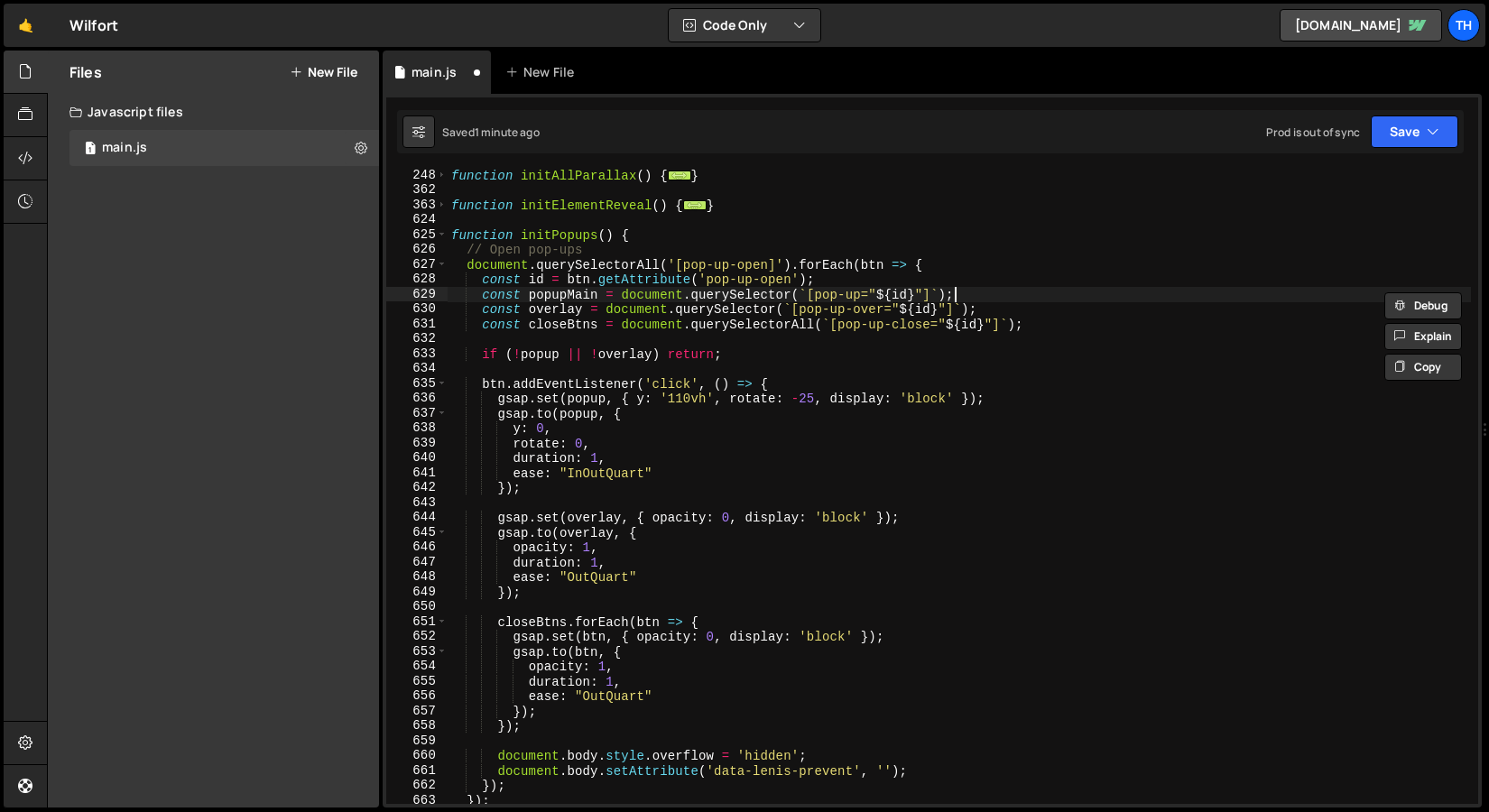
scroll to position [0, 1]
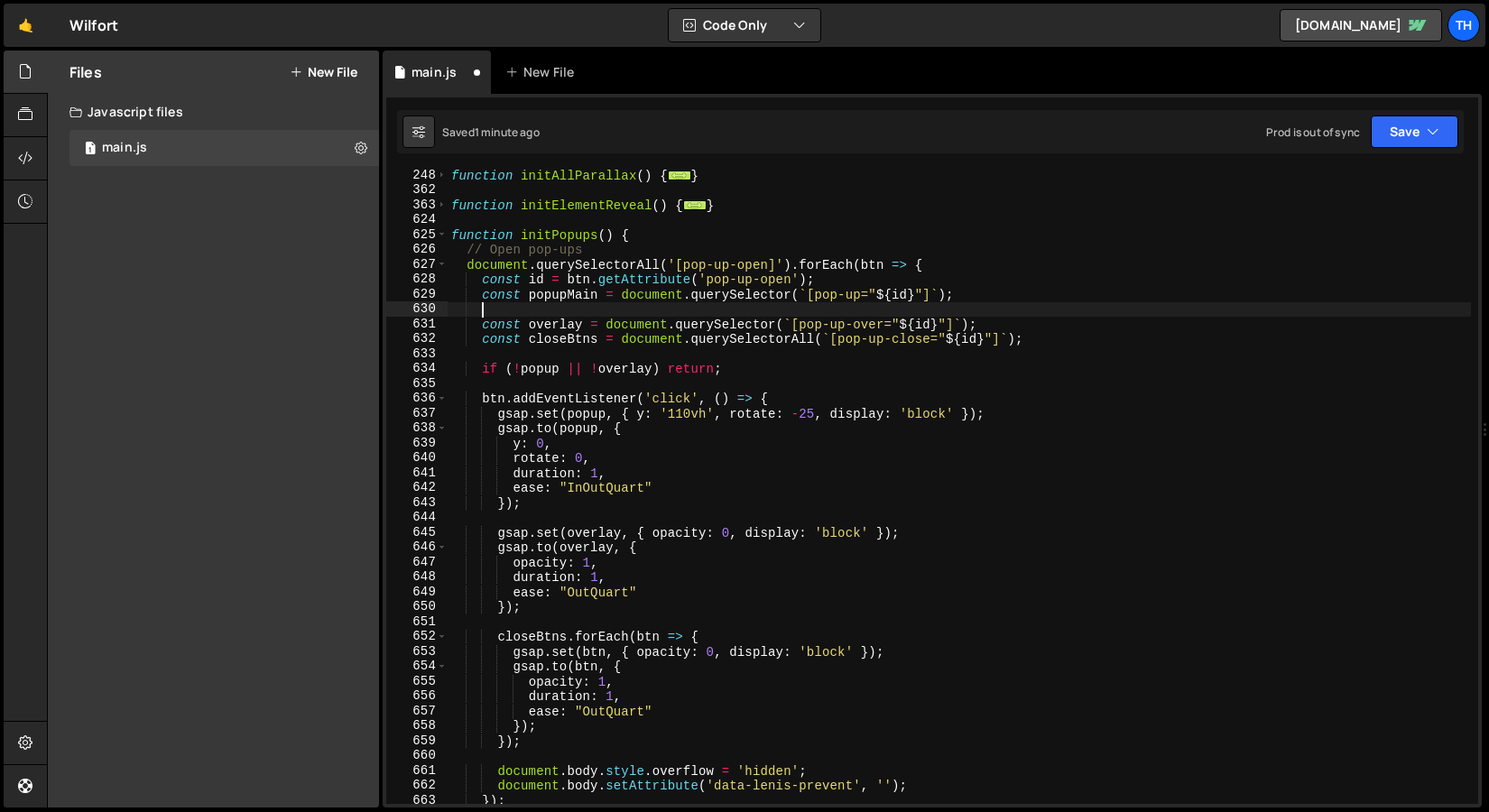
paste textarea "const popupMain = document.querySelector(`[pop-up="${id}"]`);"
click at [573, 309] on div "function initAllParallax ( ) { ... } function initElementReveal ( ) { ... } fun…" at bounding box center [959, 500] width 1024 height 664
click at [864, 291] on div "function initAllParallax ( ) { ... } function initElementReveal ( ) { ... } fun…" at bounding box center [959, 500] width 1024 height 664
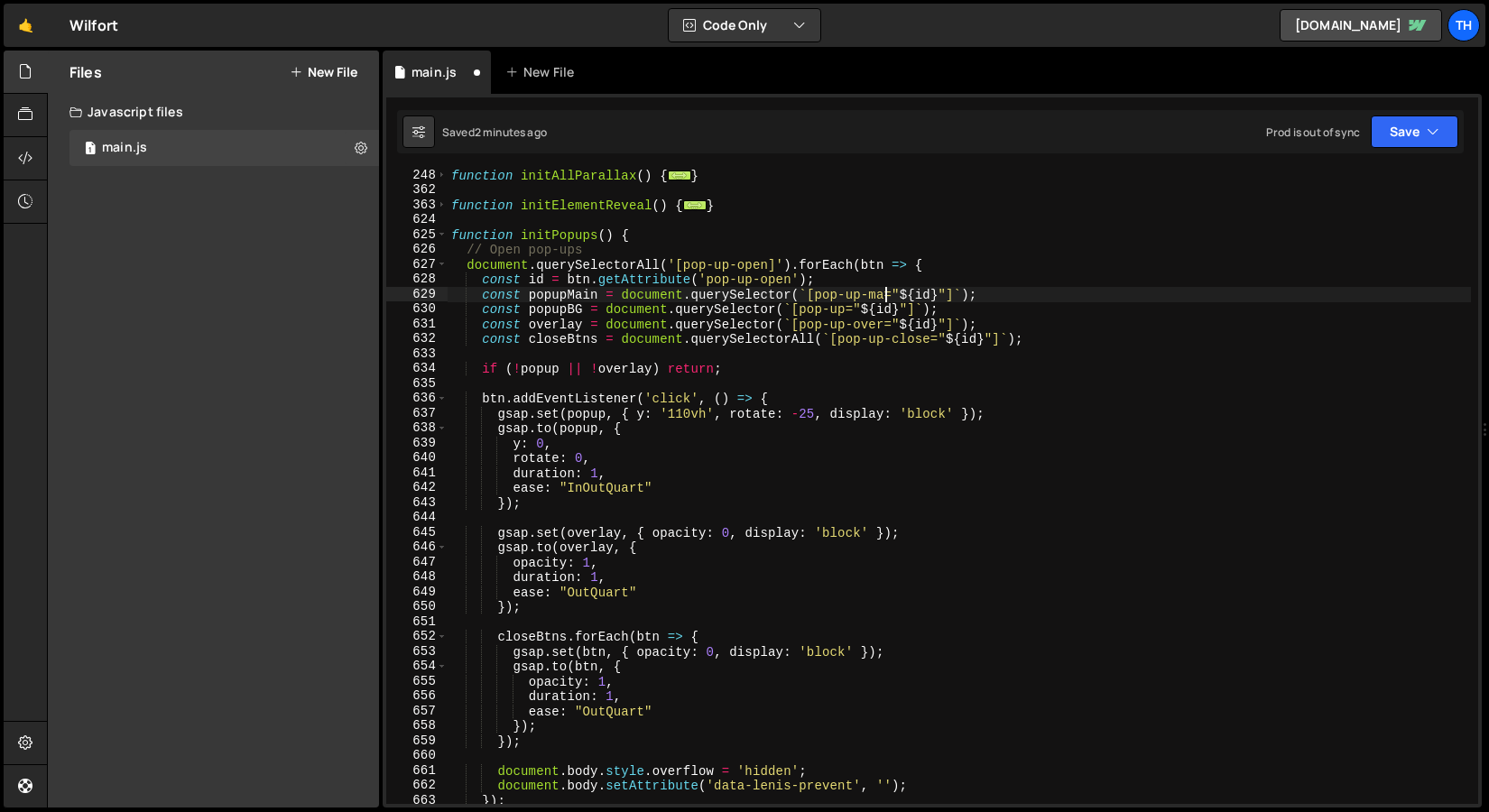
scroll to position [0, 31]
click at [850, 312] on div "function initAllParallax ( ) { ... } function initElementReveal ( ) { ... } fun…" at bounding box center [959, 500] width 1024 height 664
click at [1001, 424] on div "function initAllParallax ( ) { ... } function initElementReveal ( ) { ... } fun…" at bounding box center [959, 500] width 1024 height 664
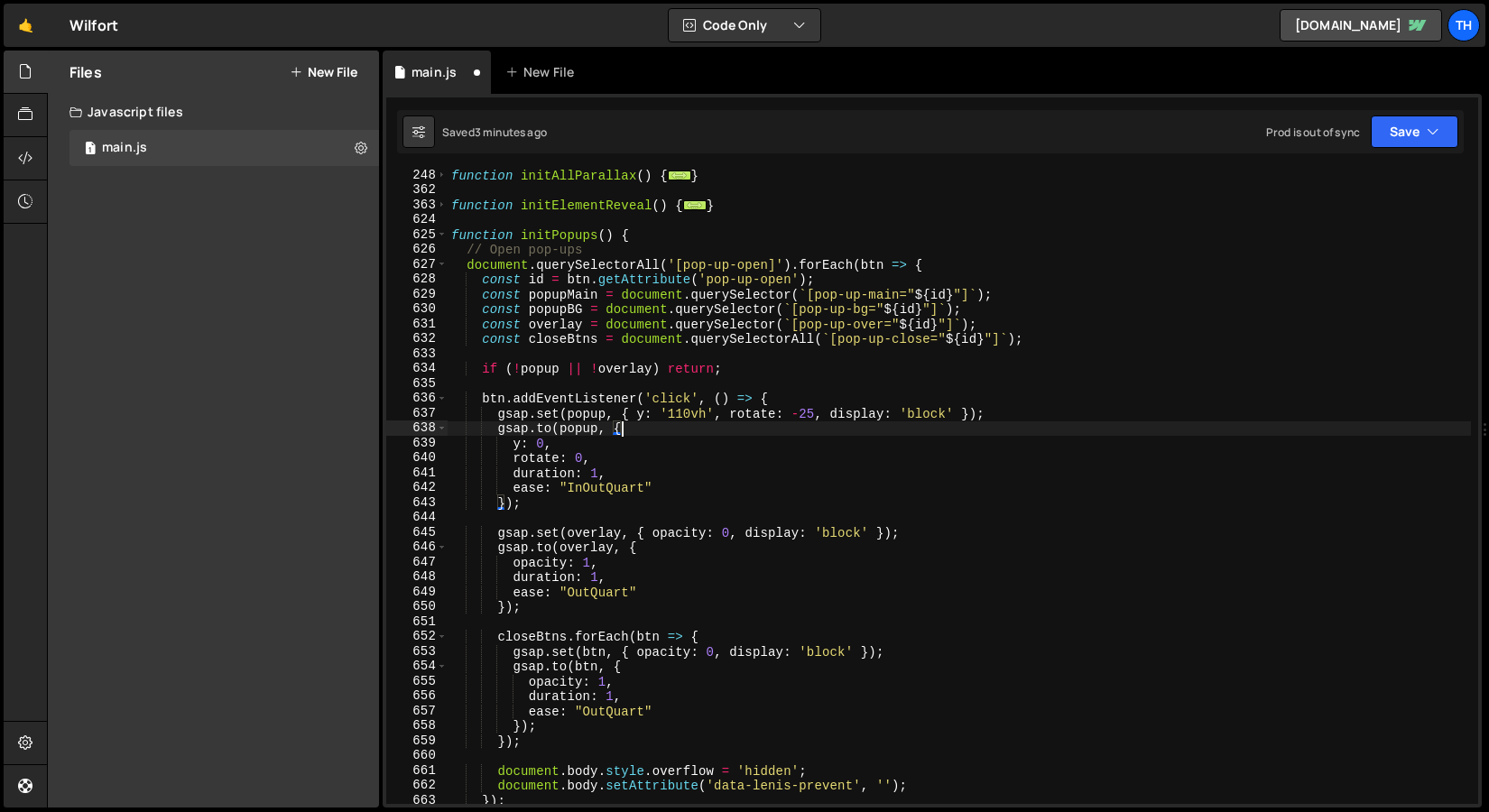
click at [568, 417] on div "function initAllParallax ( ) { ... } function initElementReveal ( ) { ... } fun…" at bounding box center [959, 500] width 1024 height 664
click at [577, 421] on div "function initAllParallax ( ) { ... } function initElementReveal ( ) { ... } fun…" at bounding box center [959, 500] width 1024 height 664
click at [563, 404] on div "function initAllParallax ( ) { ... } function initElementReveal ( ) { ... } fun…" at bounding box center [959, 500] width 1024 height 664
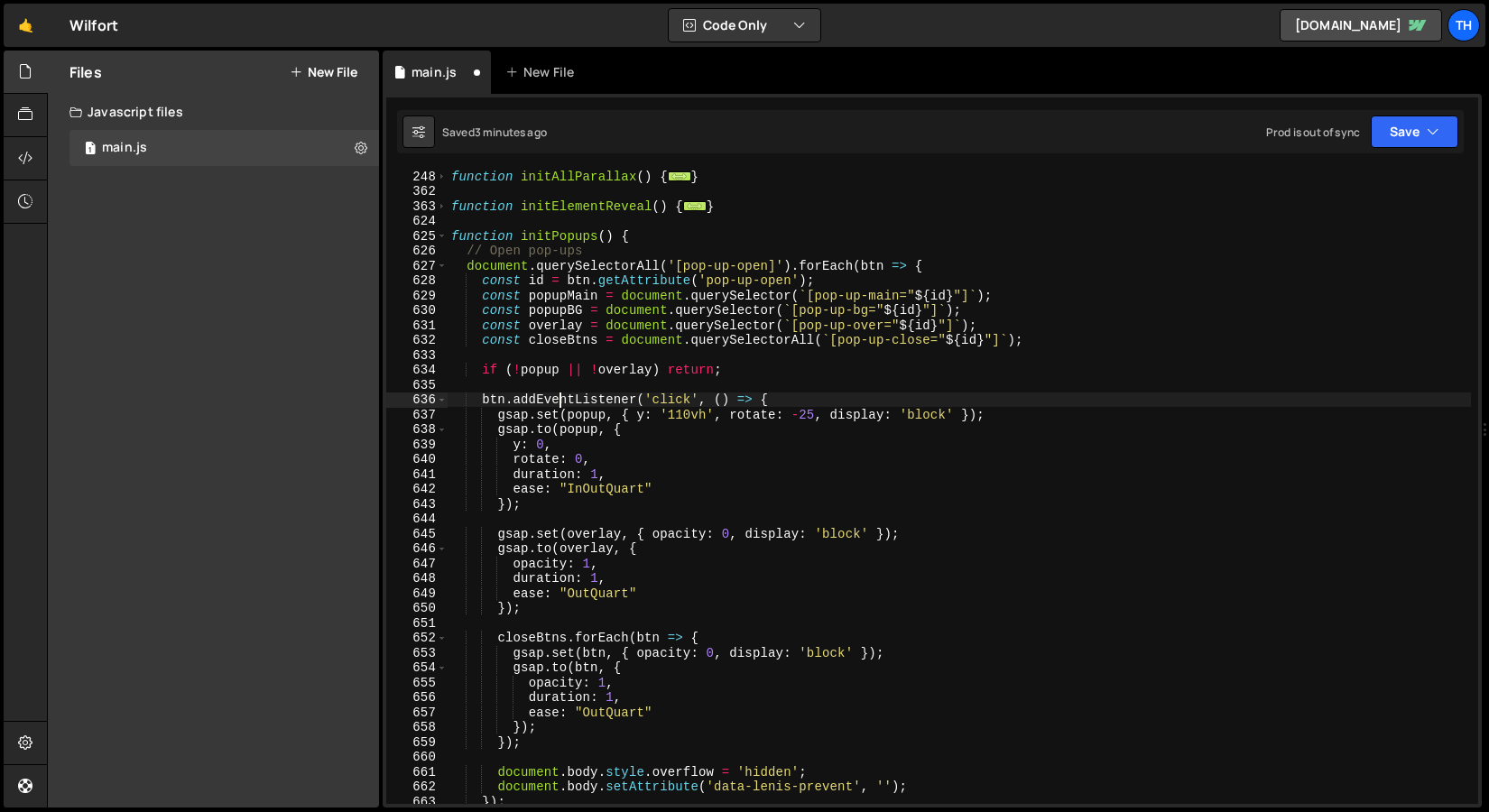
scroll to position [313, 0]
click at [575, 298] on div "function initAllParallax ( ) { ... } function initElementReveal ( ) { ... } fun…" at bounding box center [959, 501] width 1024 height 664
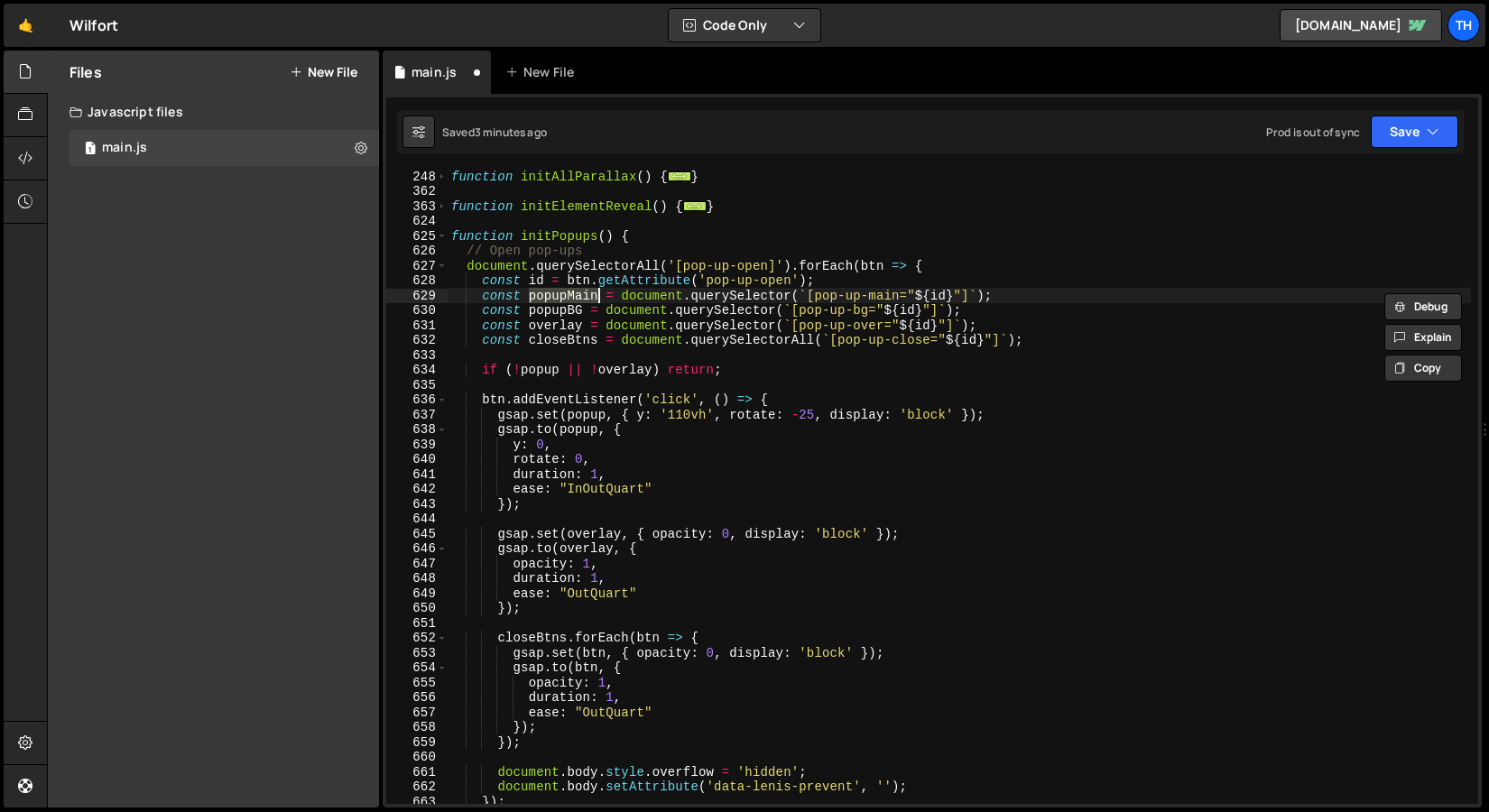
click at [575, 411] on div "function initAllParallax ( ) { ... } function initElementReveal ( ) { ... } fun…" at bounding box center [959, 501] width 1024 height 664
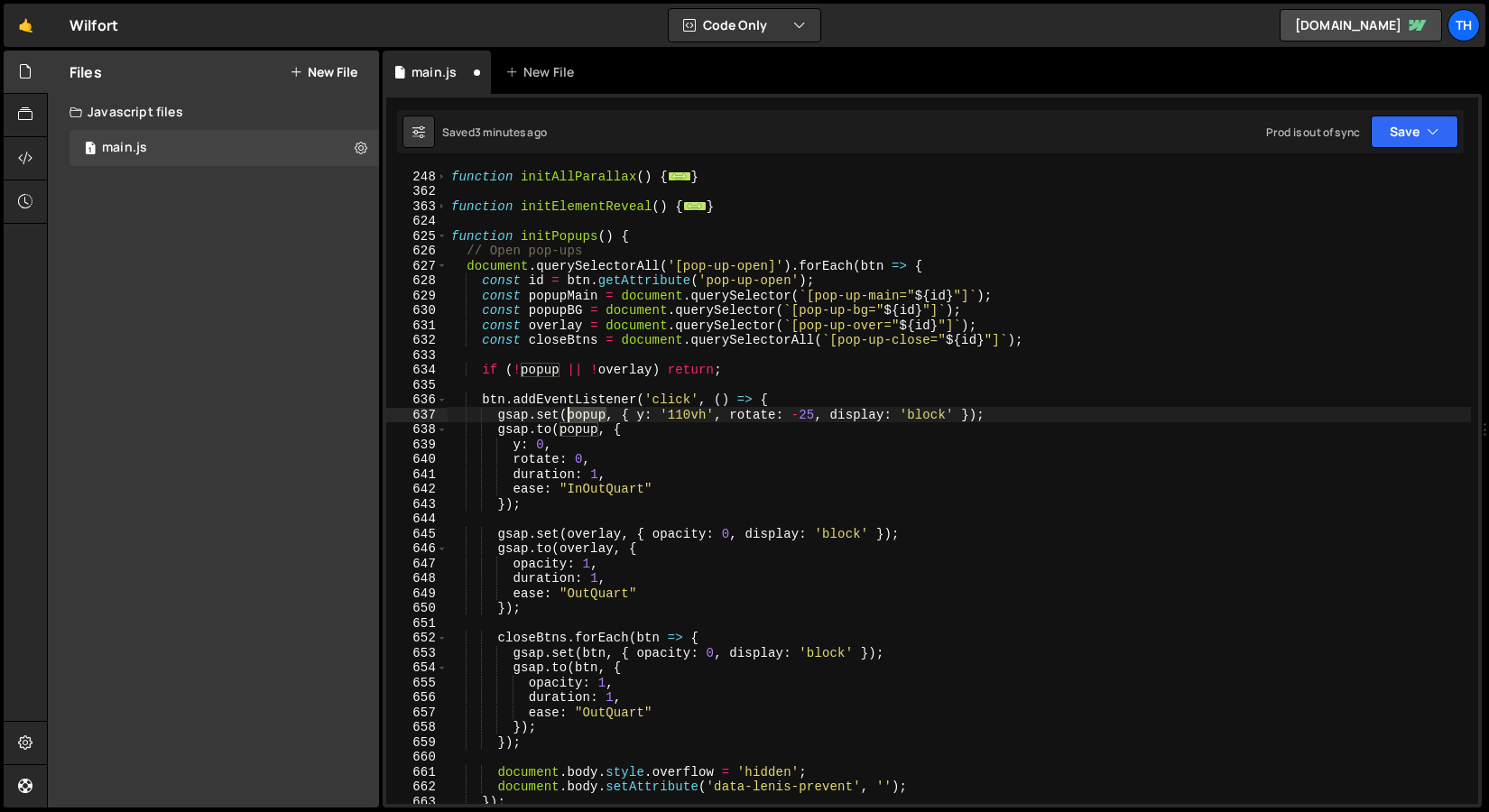
click at [575, 411] on div "function initAllParallax ( ) { ... } function initElementReveal ( ) { ... } fun…" at bounding box center [959, 501] width 1024 height 664
paste textarea "Main"
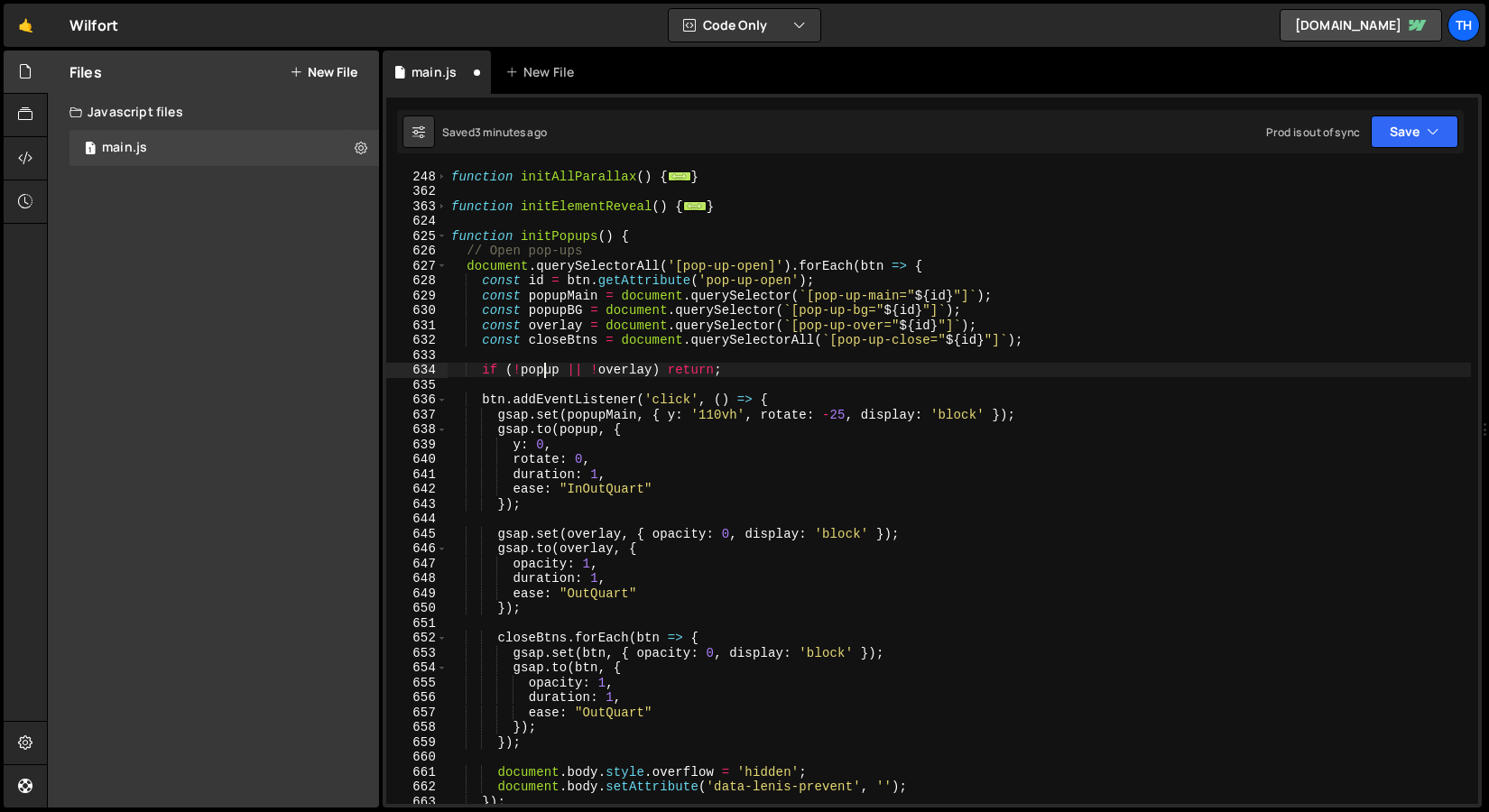
click at [545, 372] on div "function initAllParallax ( ) { ... } function initElementReveal ( ) { ... } fun…" at bounding box center [959, 501] width 1024 height 664
paste textarea "Main"
click at [580, 426] on div "function initAllParallax ( ) { ... } function initElementReveal ( ) { ... } fun…" at bounding box center [959, 501] width 1024 height 664
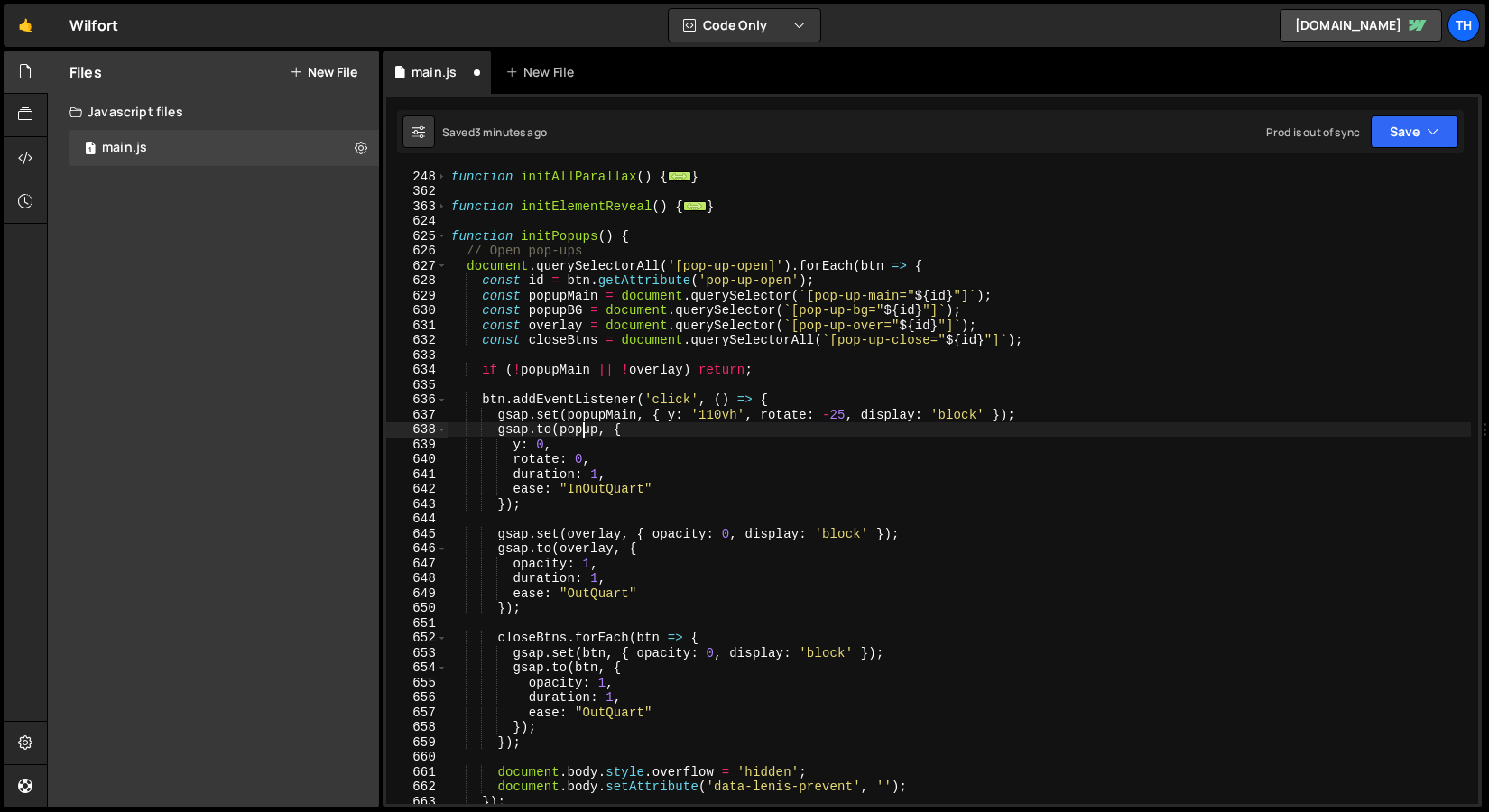
click at [580, 426] on div "function initAllParallax ( ) { ... } function initElementReveal ( ) { ... } fun…" at bounding box center [959, 501] width 1024 height 664
paste textarea "Main"
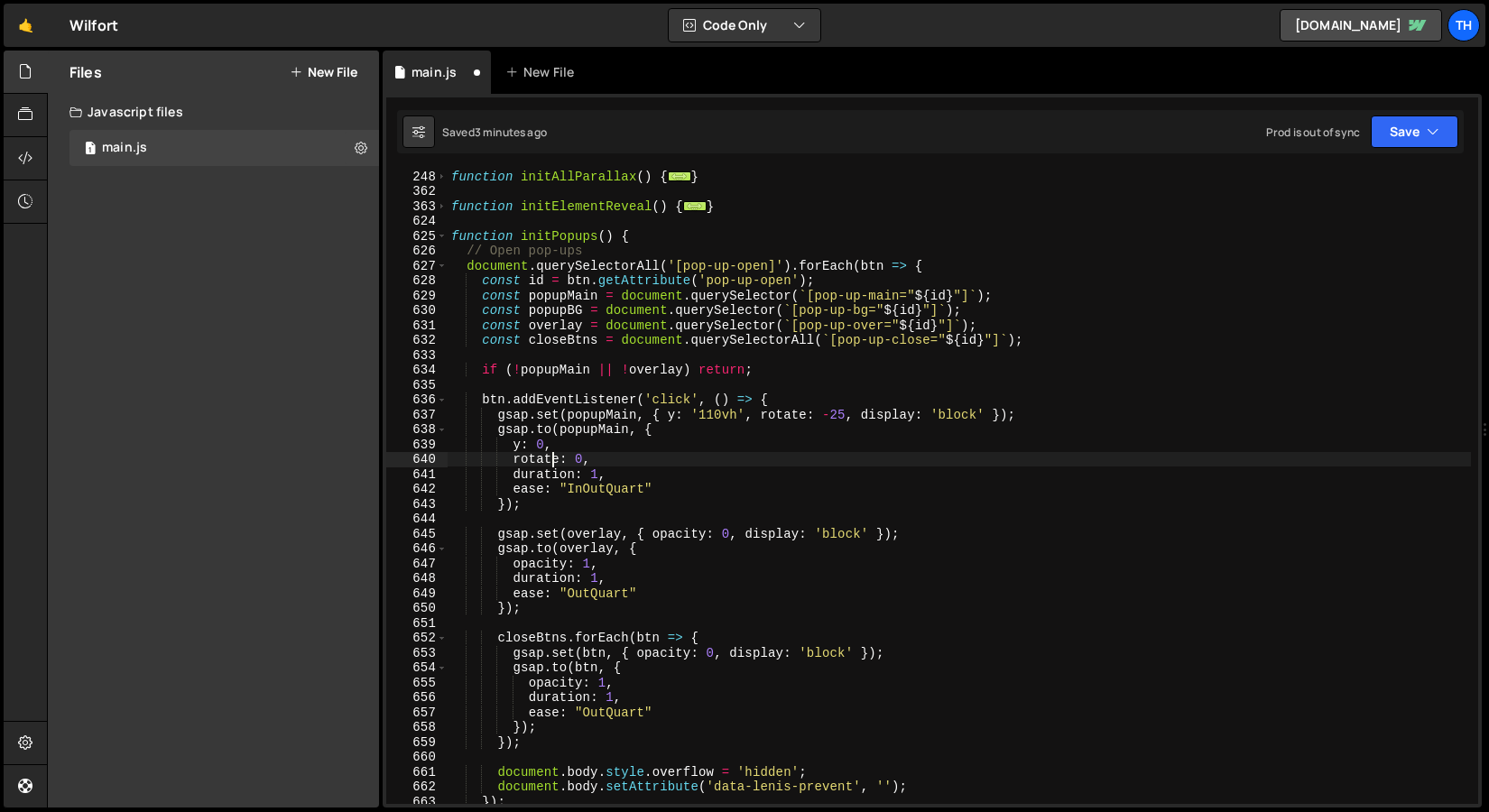
click at [555, 465] on div "function initAllParallax ( ) { ... } function initElementReveal ( ) { ... } fun…" at bounding box center [959, 501] width 1024 height 664
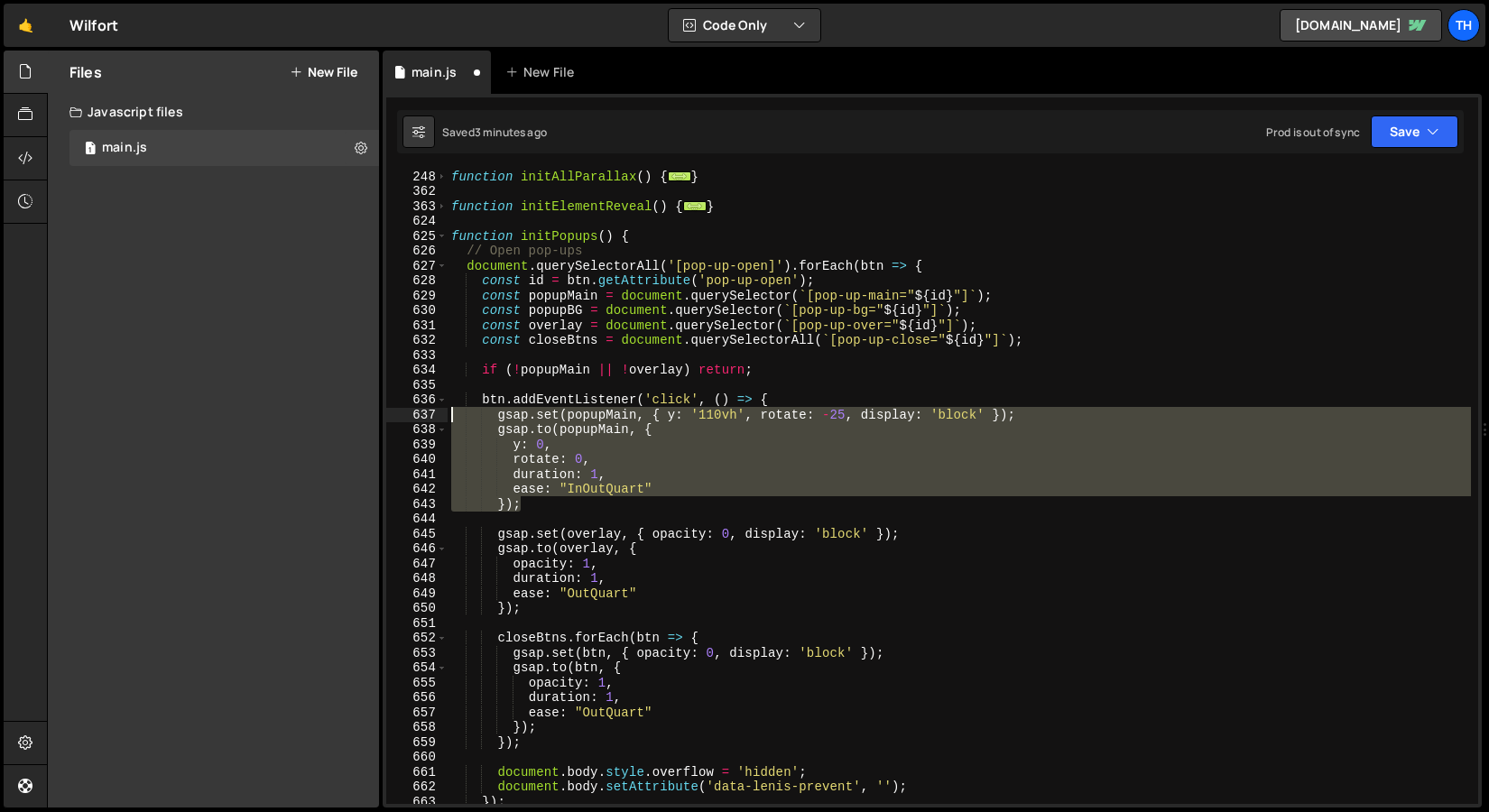
drag, startPoint x: 548, startPoint y: 501, endPoint x: 402, endPoint y: 419, distance: 167.5
click at [402, 419] on div "rotate: 0, 248 362 363 624 625 626 627 628 629 630 631 632 633 634 635 636 637 …" at bounding box center [932, 487] width 1092 height 634
type textarea "});"
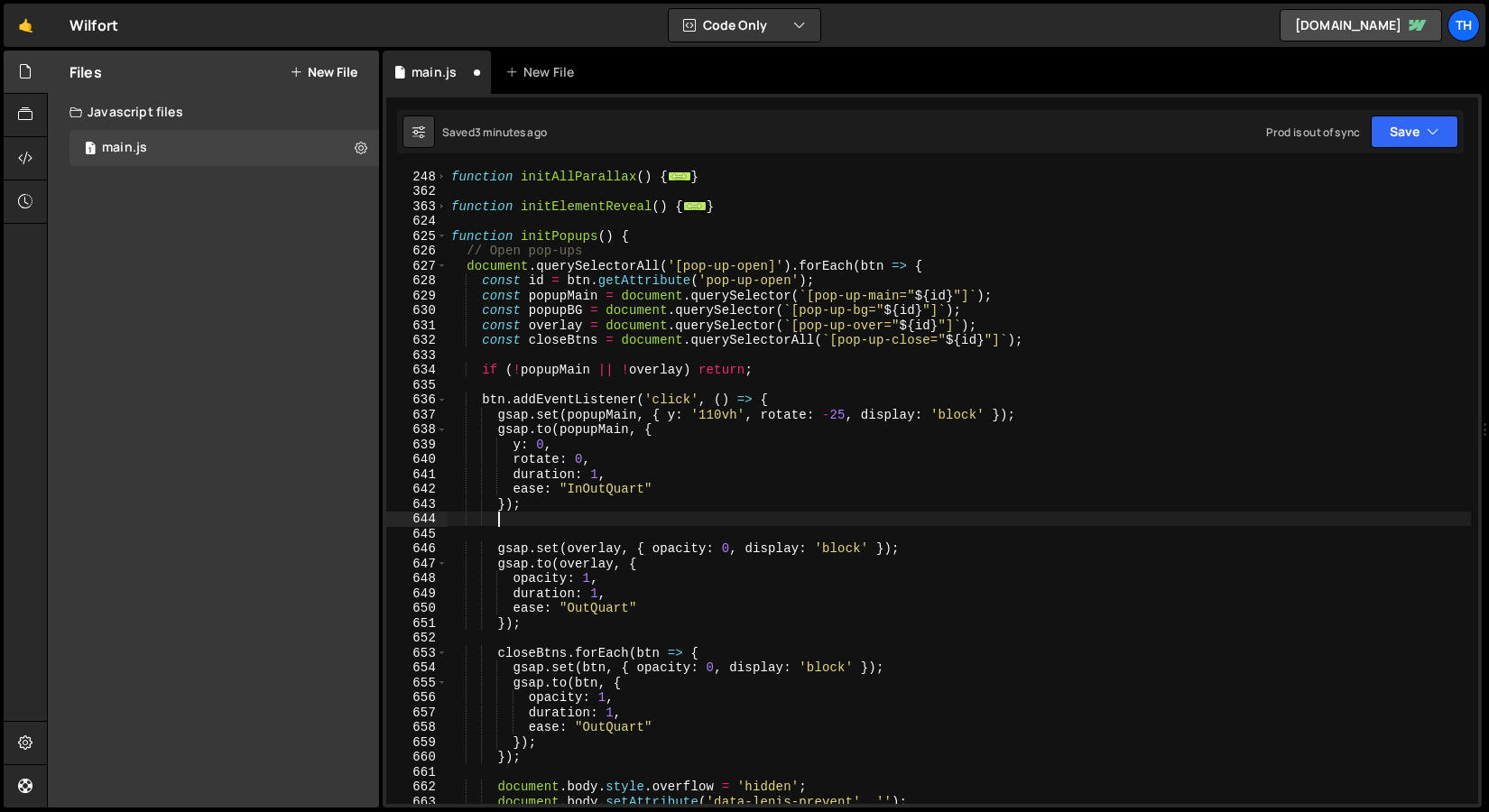
scroll to position [0, 2]
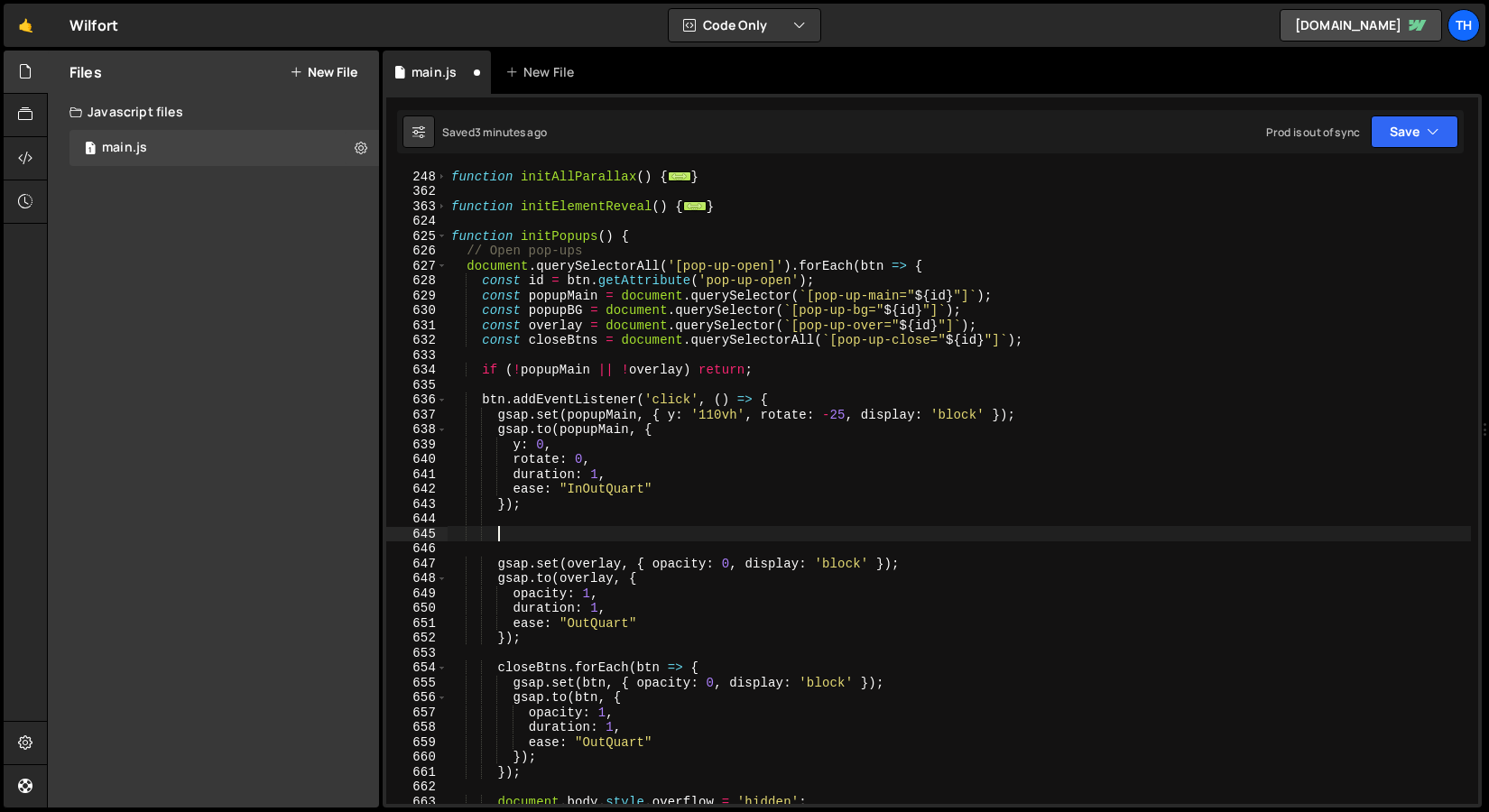
paste textarea "});"
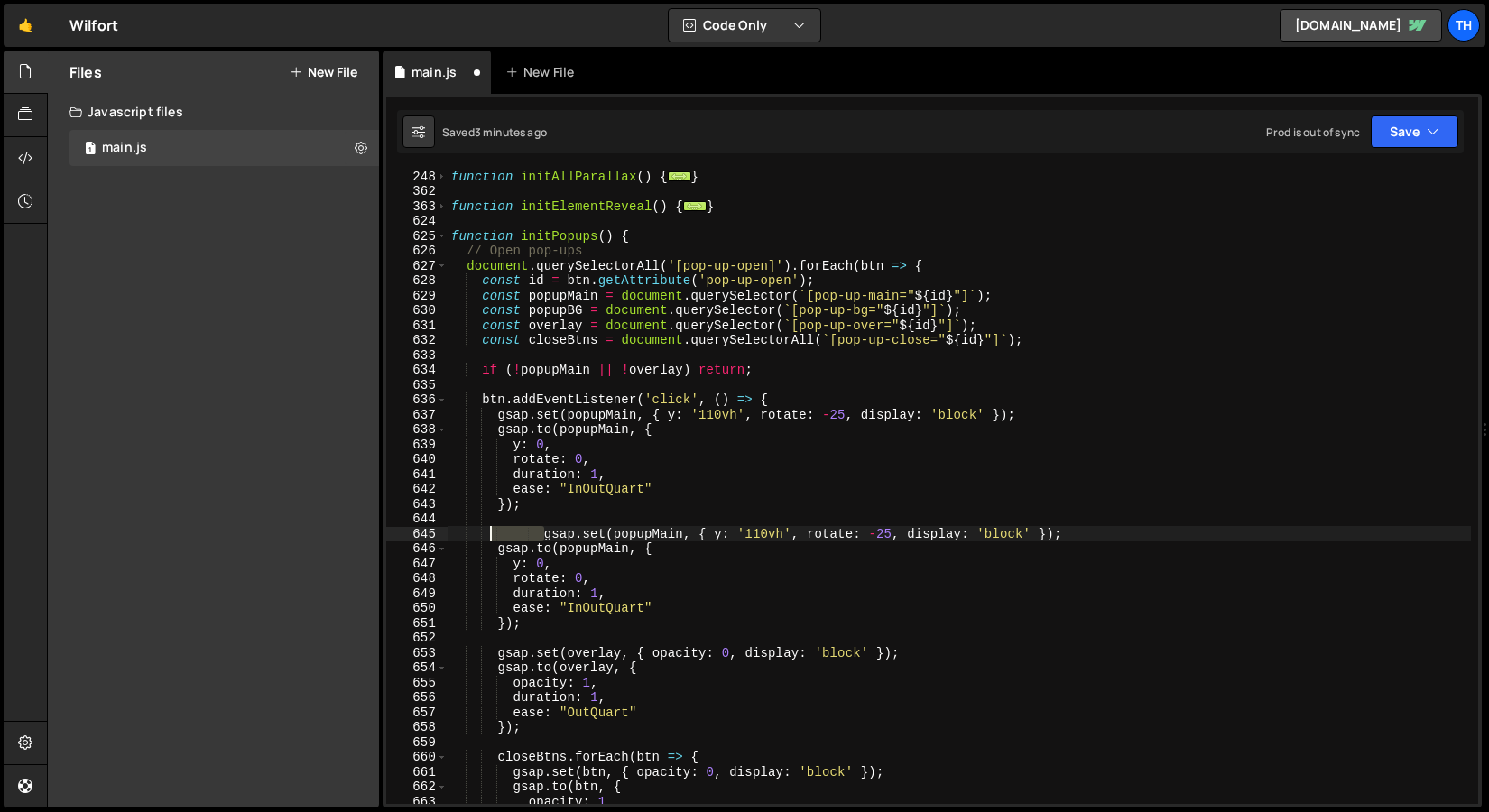
drag, startPoint x: 544, startPoint y: 536, endPoint x: 494, endPoint y: 536, distance: 50.0
click at [494, 536] on div "function initAllParallax ( ) { ... } function initElementReveal ( ) { ... } fun…" at bounding box center [959, 501] width 1024 height 664
type textarea "gsap.set(popupMain, { y: '110vh', rotate: -25, display: 'block' });"
click at [626, 523] on div "function initAllParallax ( ) { ... } function initElementReveal ( ) { ... } fun…" at bounding box center [959, 501] width 1024 height 664
click at [612, 530] on div "function initAllParallax ( ) { ... } function initElementReveal ( ) { ... } fun…" at bounding box center [959, 501] width 1024 height 664
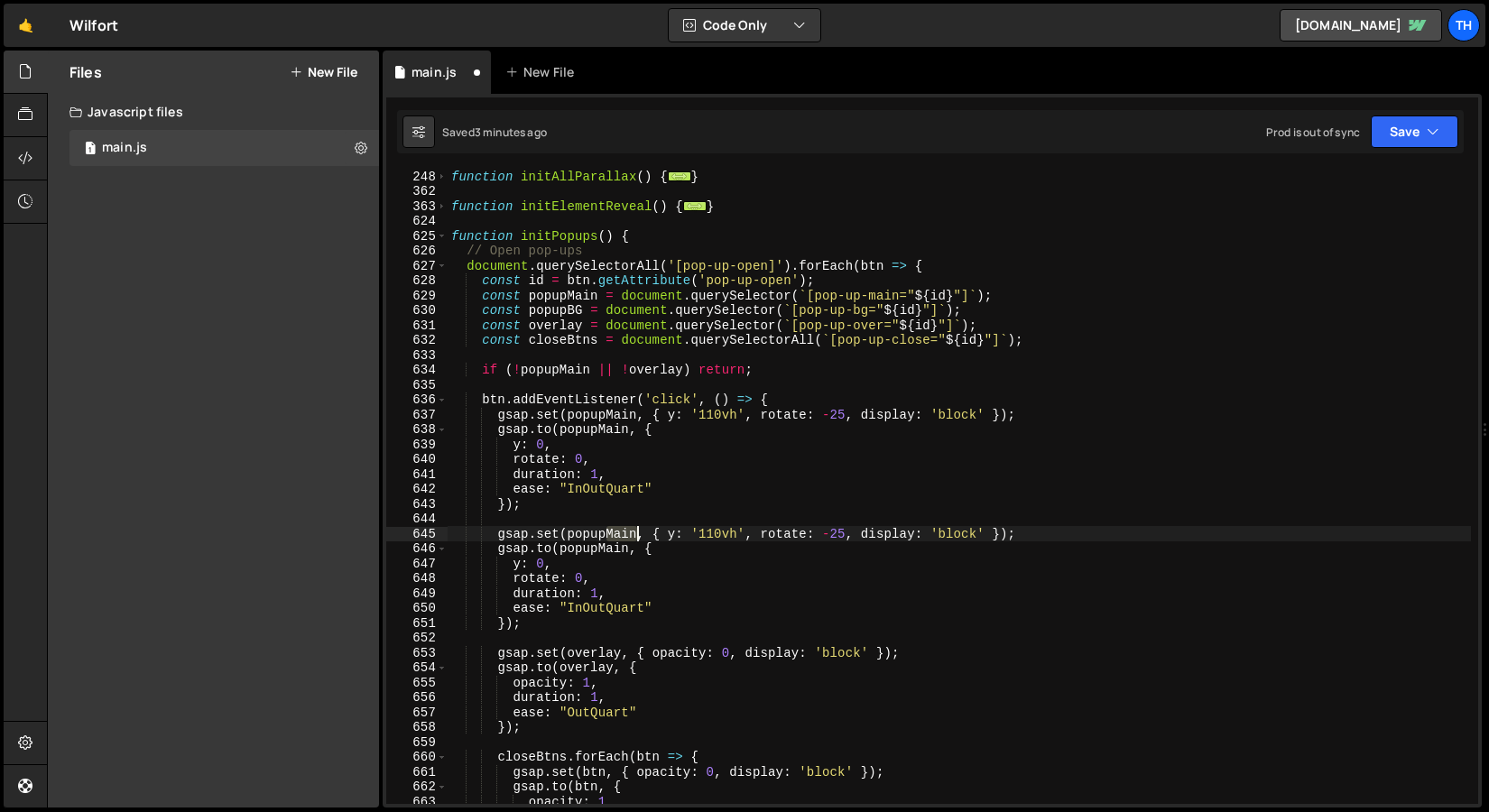
drag, startPoint x: 605, startPoint y: 533, endPoint x: 633, endPoint y: 537, distance: 28.3
click at [633, 537] on div "function initAllParallax ( ) { ... } function initElementReveal ( ) { ... } fun…" at bounding box center [959, 501] width 1024 height 664
type textarea "gsap.set(popupBG, { y: '110vh', rotate: -25, display: 'block' });"
click at [610, 514] on div "function initAllParallax ( ) { ... } function initElementReveal ( ) { ... } fun…" at bounding box center [959, 501] width 1024 height 664
click at [610, 545] on div "function initAllParallax ( ) { ... } function initElementReveal ( ) { ... } fun…" at bounding box center [959, 501] width 1024 height 664
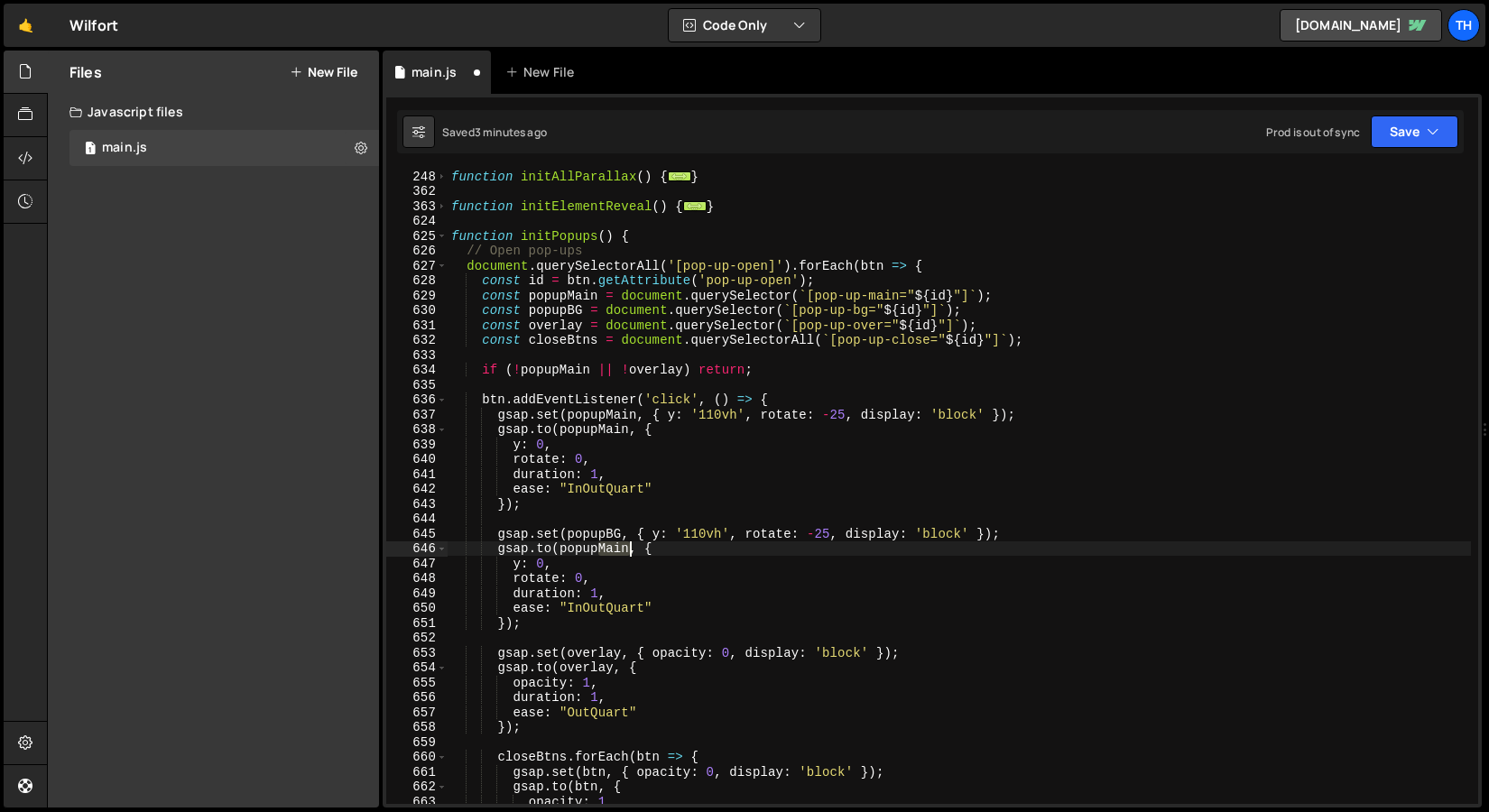
drag, startPoint x: 600, startPoint y: 546, endPoint x: 626, endPoint y: 549, distance: 26.2
click at [626, 549] on div "function initAllParallax ( ) { ... } function initElementReveal ( ) { ... } fun…" at bounding box center [959, 501] width 1024 height 664
type textarea "[DOMAIN_NAME](popupBG, {"
click at [626, 522] on div "function initAllParallax ( ) { ... } function initElementReveal ( ) { ... } fun…" at bounding box center [959, 501] width 1024 height 664
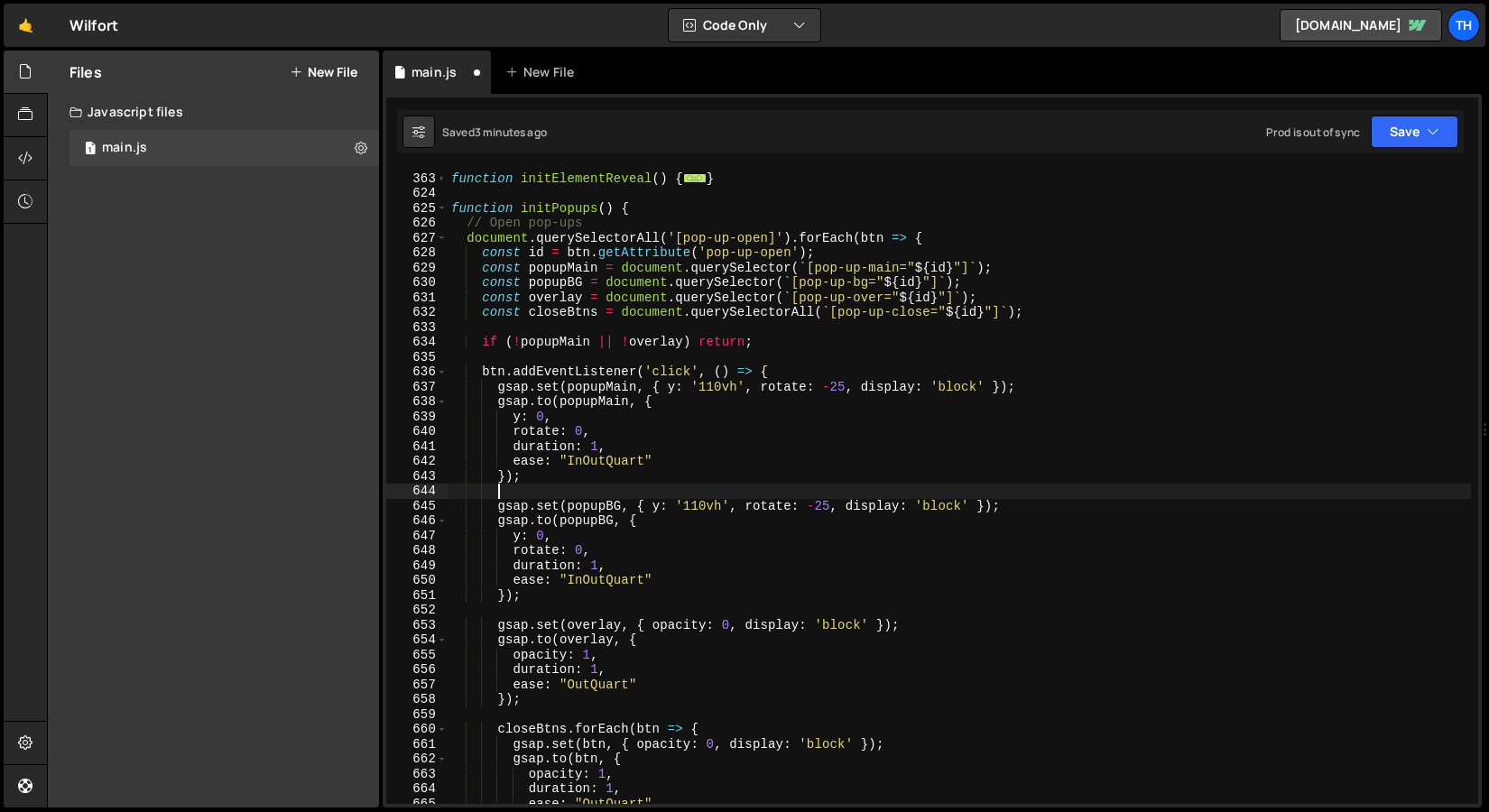
scroll to position [339, 0]
click at [694, 393] on div "function initElementReveal ( ) { ... } function initPopups ( ) { // Open pop-up…" at bounding box center [959, 490] width 1024 height 664
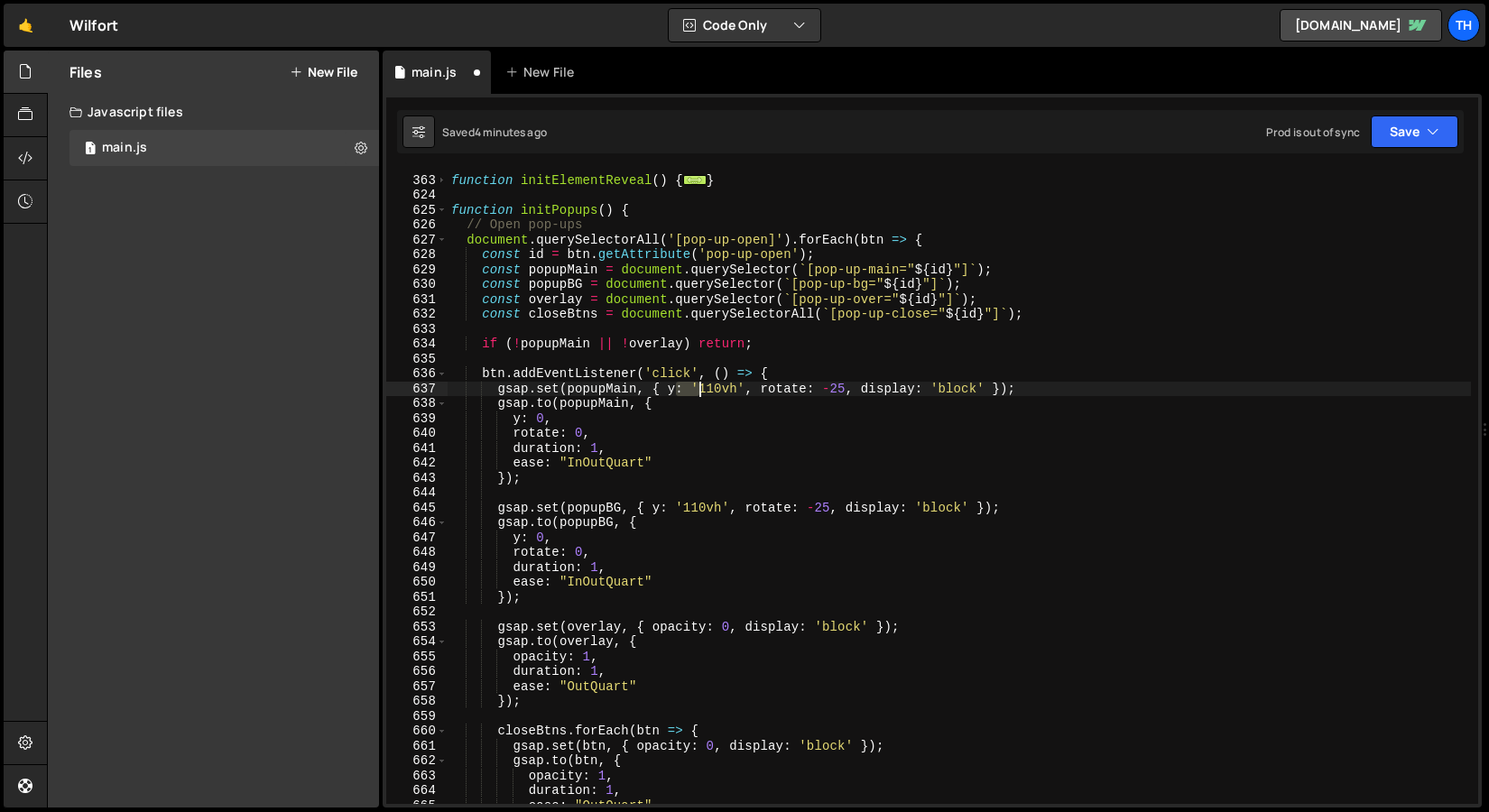
click at [694, 393] on div "function initElementReveal ( ) { ... } function initPopups ( ) { // Open pop-up…" at bounding box center [959, 490] width 1024 height 664
click at [681, 397] on div "function initElementReveal ( ) { ... } function initPopups ( ) { // Open pop-up…" at bounding box center [959, 490] width 1024 height 664
click at [674, 390] on div "function initElementReveal ( ) { ... } function initPopups ( ) { // Open pop-up…" at bounding box center [959, 490] width 1024 height 664
drag, startPoint x: 669, startPoint y: 390, endPoint x: 743, endPoint y: 391, distance: 74.0
click at [743, 391] on div "function initElementReveal ( ) { ... } function initPopups ( ) { // Open pop-up…" at bounding box center [959, 490] width 1024 height 664
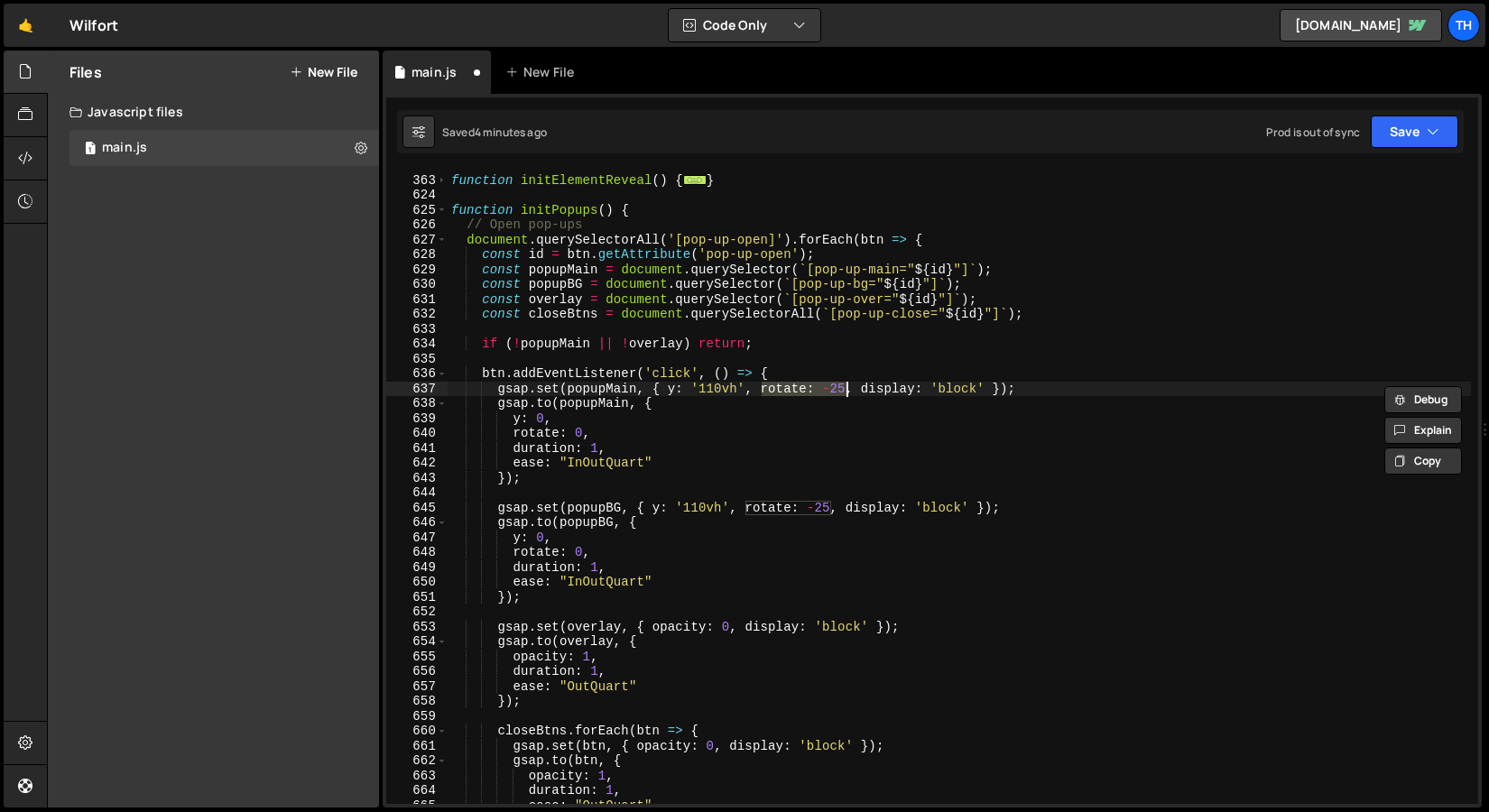
drag, startPoint x: 762, startPoint y: 389, endPoint x: 845, endPoint y: 391, distance: 83.0
click at [845, 391] on div "function initElementReveal ( ) { ... } function initPopups ( ) { // Open pop-up…" at bounding box center [959, 490] width 1024 height 664
paste textarea "y: '110vh'"
click at [770, 395] on div "function initElementReveal ( ) { ... } function initPopups ( ) { // Open pop-up…" at bounding box center [959, 490] width 1024 height 664
click at [677, 388] on div "function initElementReveal ( ) { ... } function initPopups ( ) { // Open pop-up…" at bounding box center [959, 490] width 1024 height 664
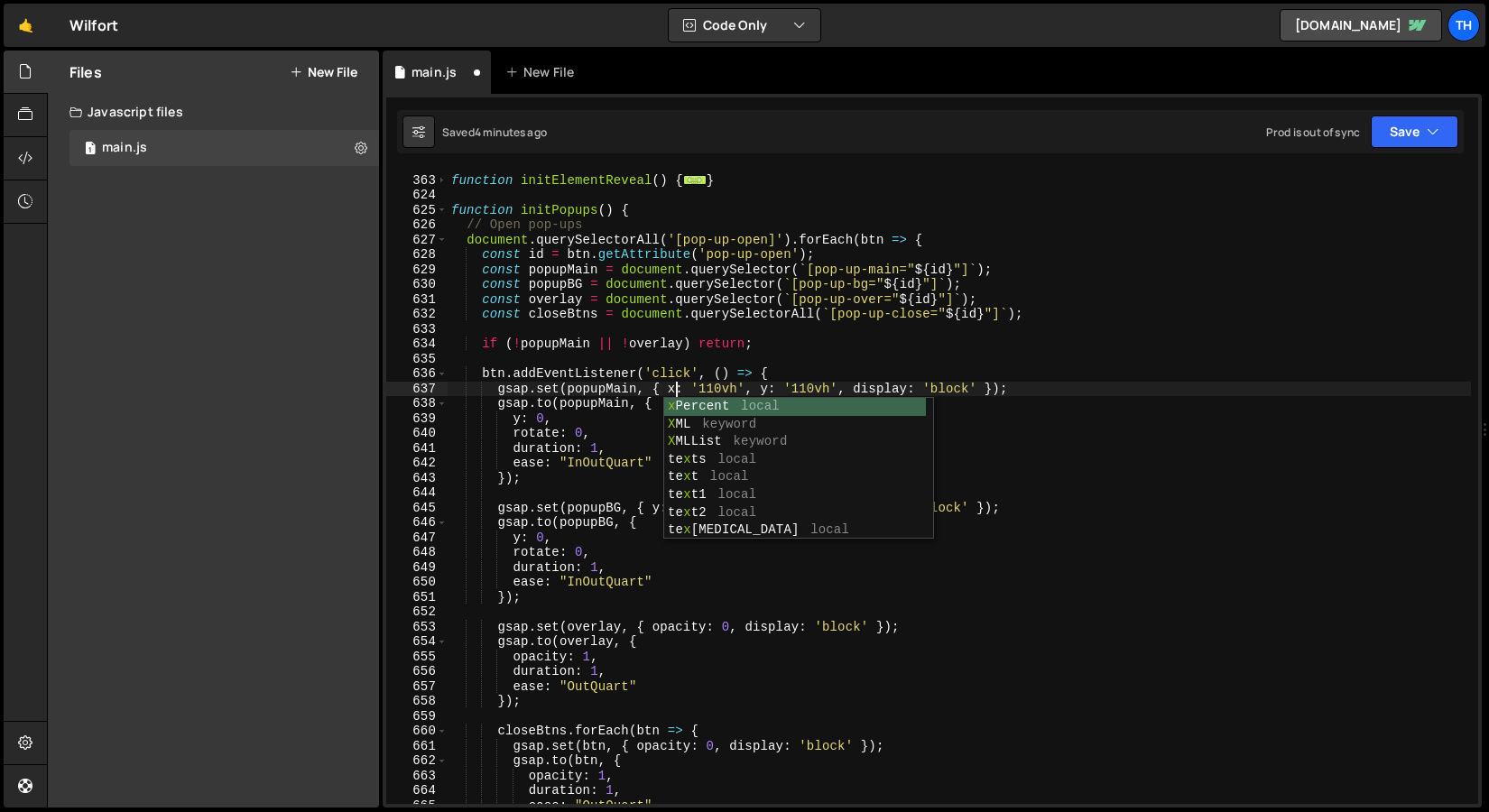
scroll to position [0, 15]
click at [714, 389] on div "function initElementReveal ( ) { ... } function initPopups ( ) { // Open pop-up…" at bounding box center [959, 490] width 1024 height 664
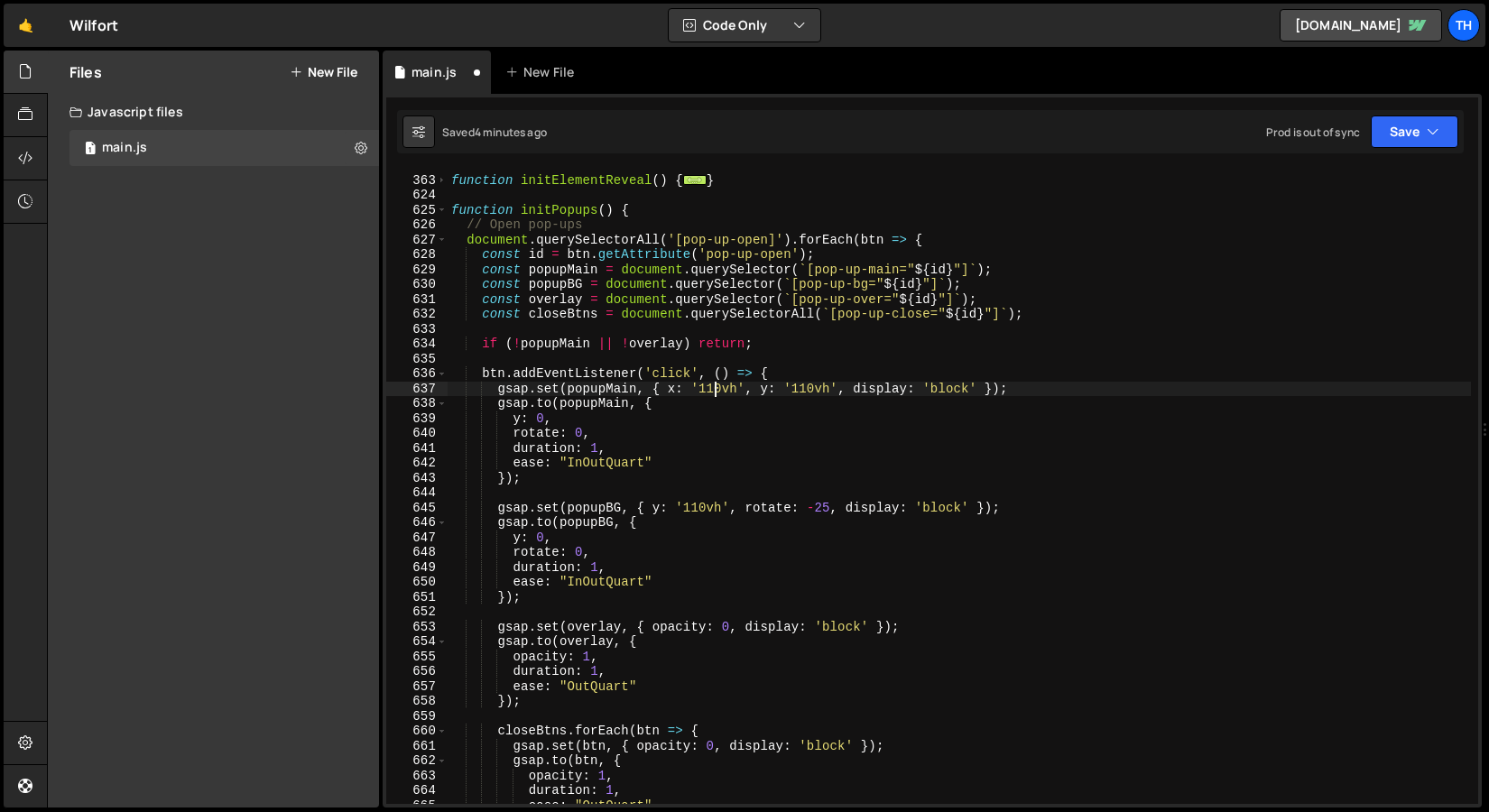
click at [736, 389] on div "function initElementReveal ( ) { ... } function initPopups ( ) { // Open pop-up…" at bounding box center [959, 490] width 1024 height 664
click at [721, 391] on div "function initElementReveal ( ) { ... } function initPopups ( ) { // Open pop-up…" at bounding box center [959, 490] width 1024 height 664
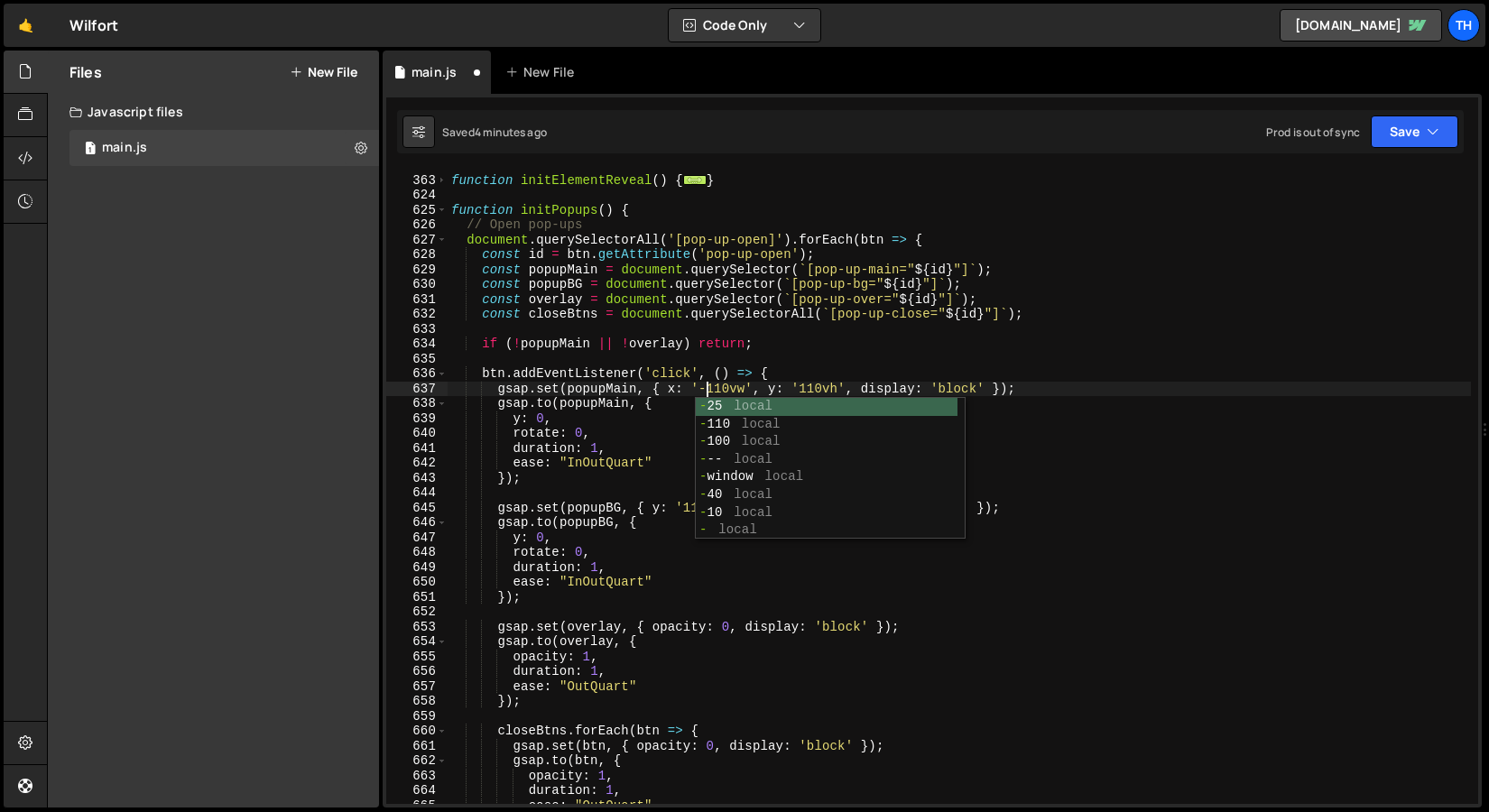
scroll to position [0, 18]
click at [749, 389] on div "function initElementReveal ( ) { ... } function initPopups ( ) { // Open pop-up…" at bounding box center [959, 490] width 1024 height 664
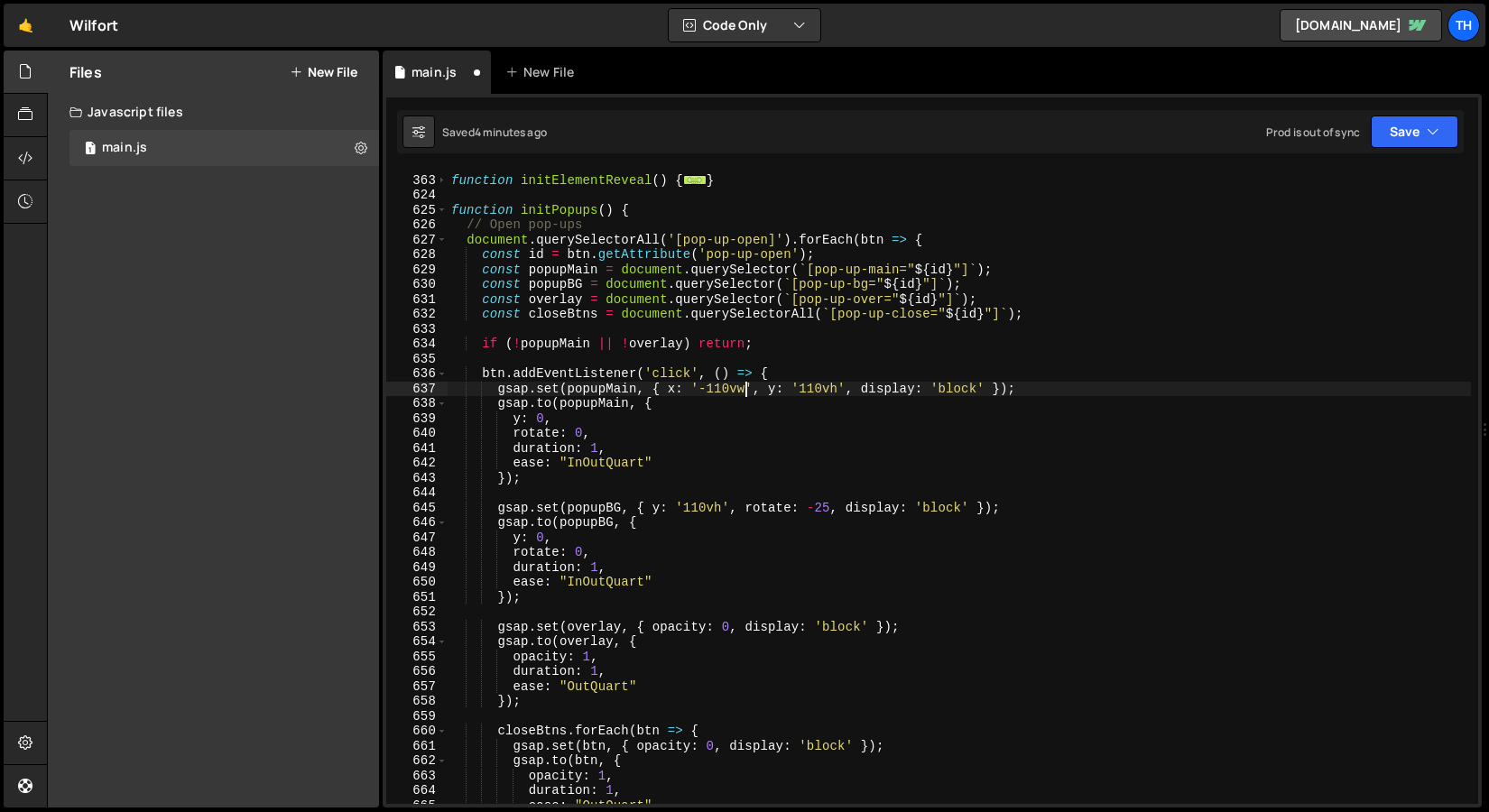
click at [729, 387] on div "function initElementReveal ( ) { ... } function initPopups ( ) { // Open pop-up…" at bounding box center [959, 490] width 1024 height 664
drag, startPoint x: 793, startPoint y: 390, endPoint x: 816, endPoint y: 390, distance: 23.0
click at [816, 390] on div "function initElementReveal ( ) { ... } function initPopups ( ) { // Open pop-up…" at bounding box center [959, 490] width 1024 height 664
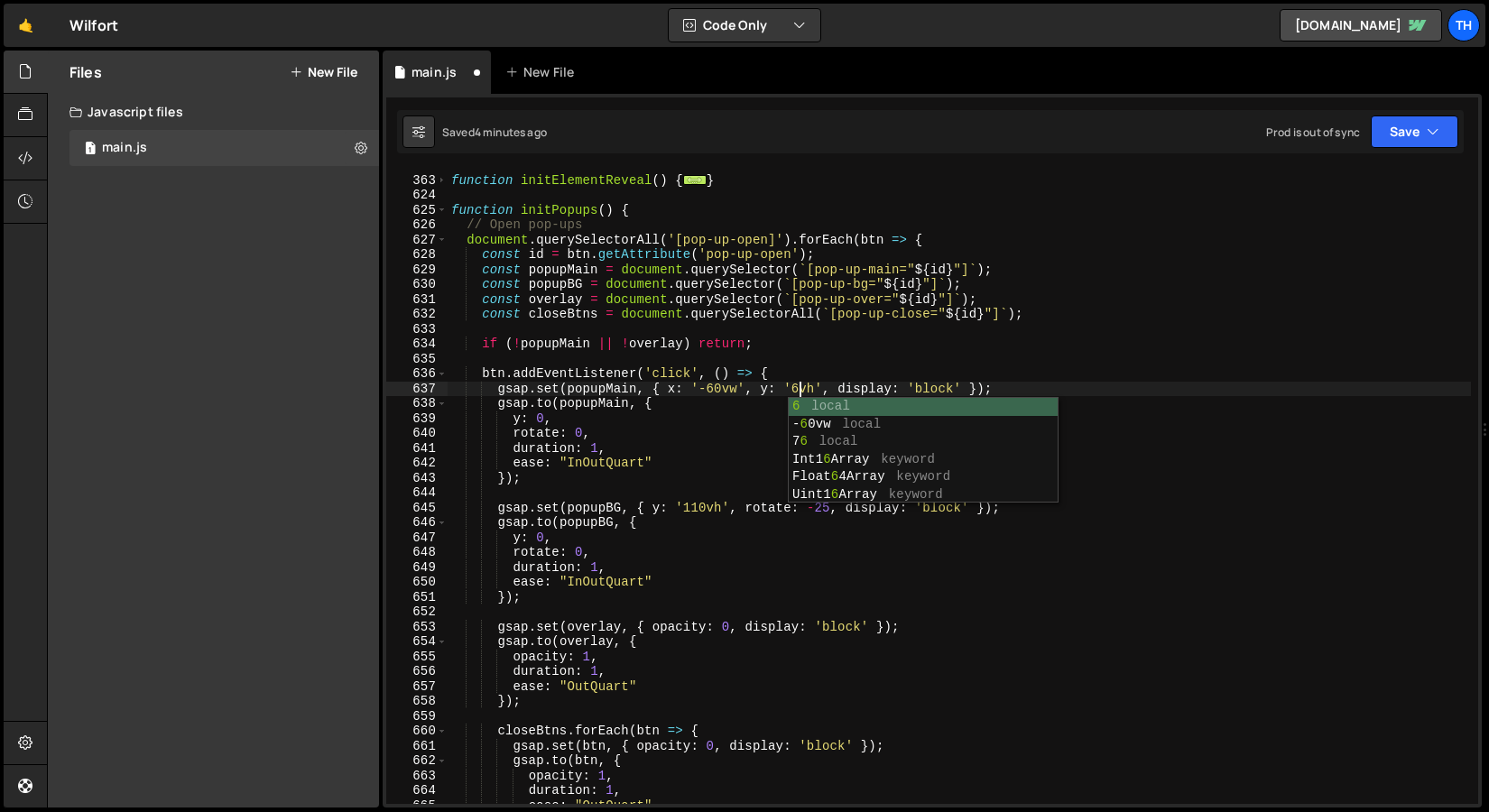
scroll to position [0, 25]
click at [729, 420] on div "function initElementReveal ( ) { ... } function initPopups ( ) { // Open pop-up…" at bounding box center [959, 490] width 1024 height 664
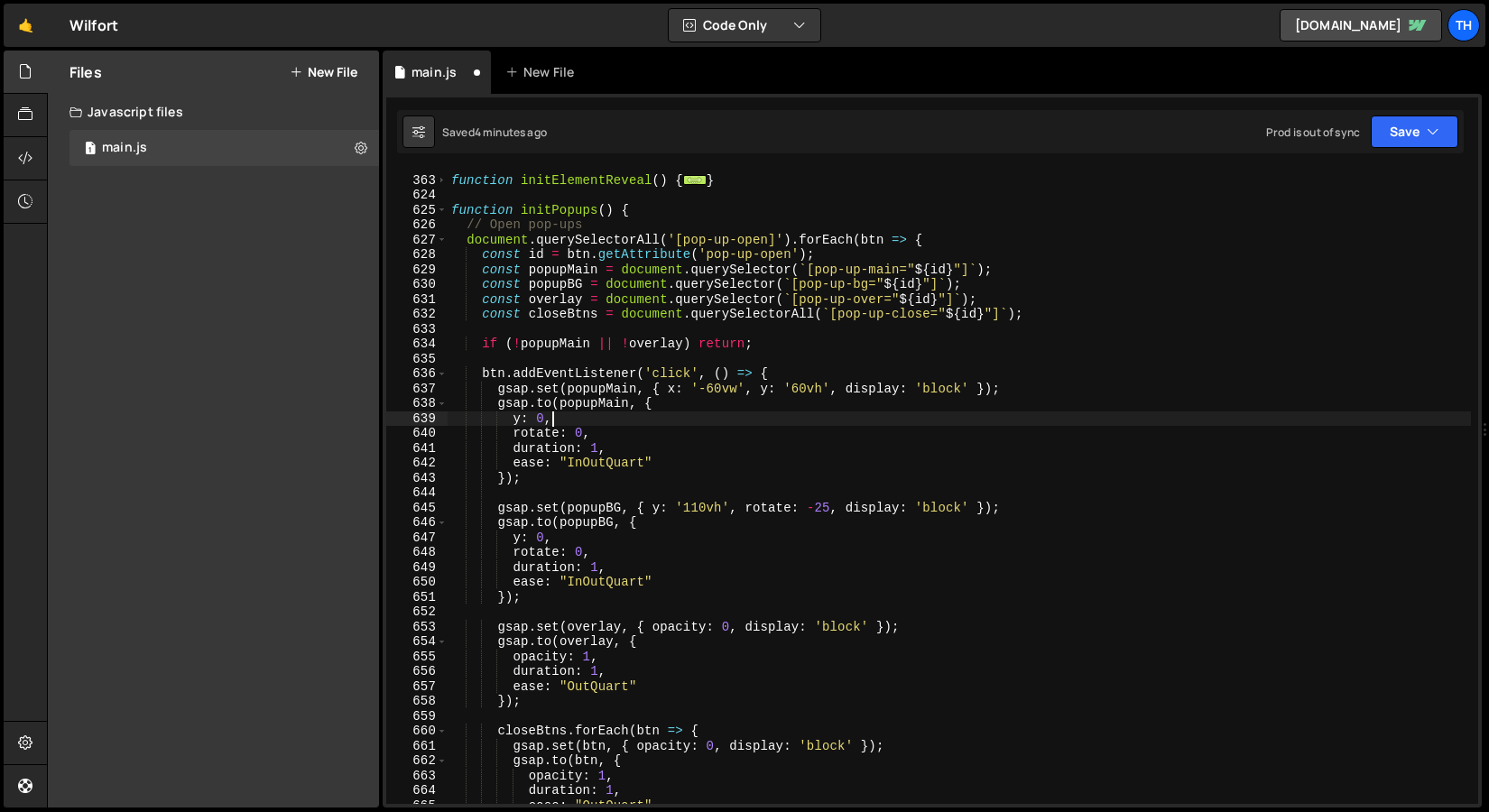
scroll to position [0, 6]
click at [877, 387] on div "function initElementReveal ( ) { ... } function initPopups ( ) { // Open pop-up…" at bounding box center [959, 490] width 1024 height 664
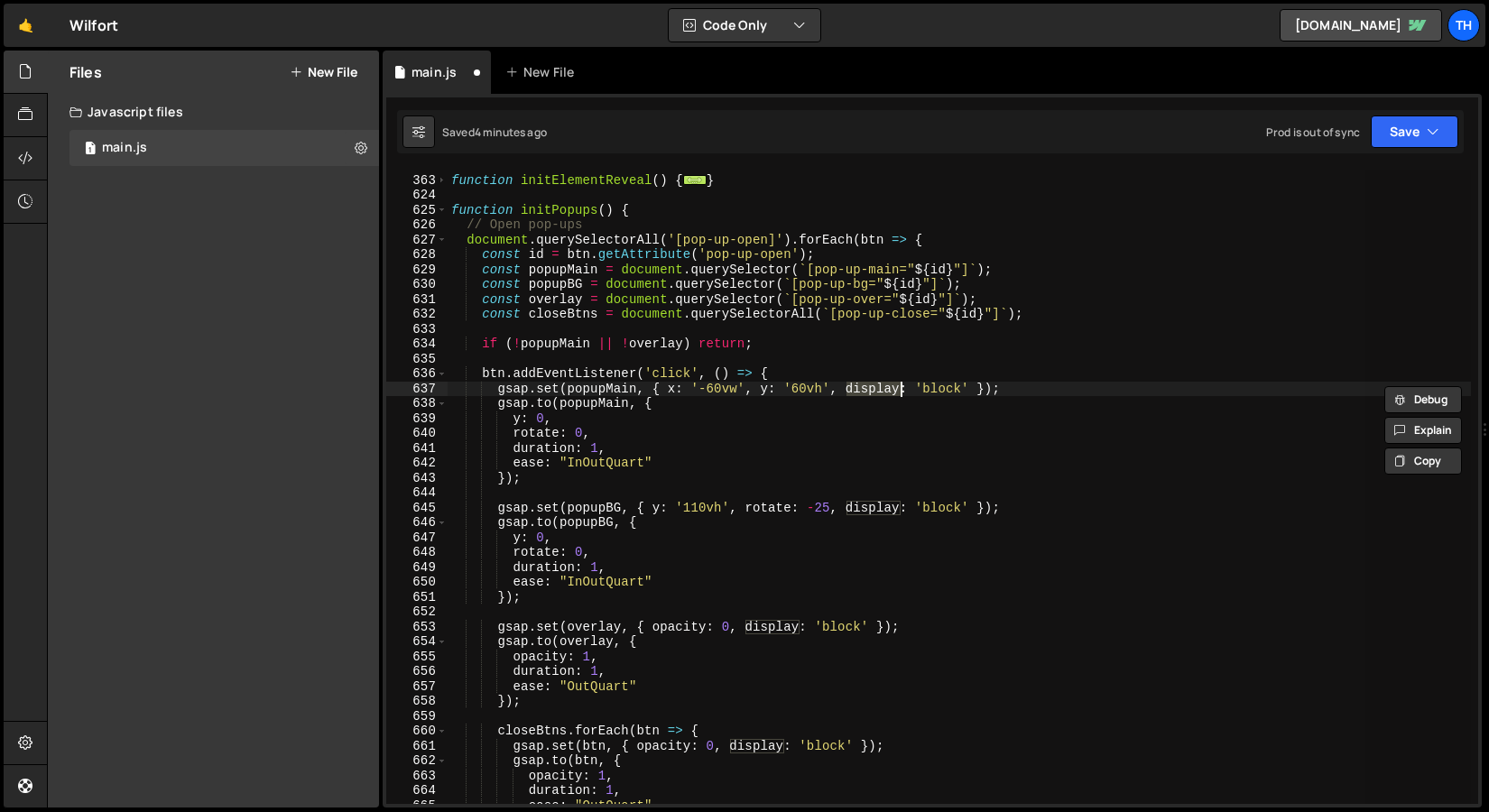
click at [847, 389] on div "function initElementReveal ( ) { ... } function initPopups ( ) { // Open pop-up…" at bounding box center [959, 487] width 1024 height 634
click at [717, 405] on div "function initElementReveal ( ) { ... } function initPopups ( ) { // Open pop-up…" at bounding box center [959, 490] width 1024 height 664
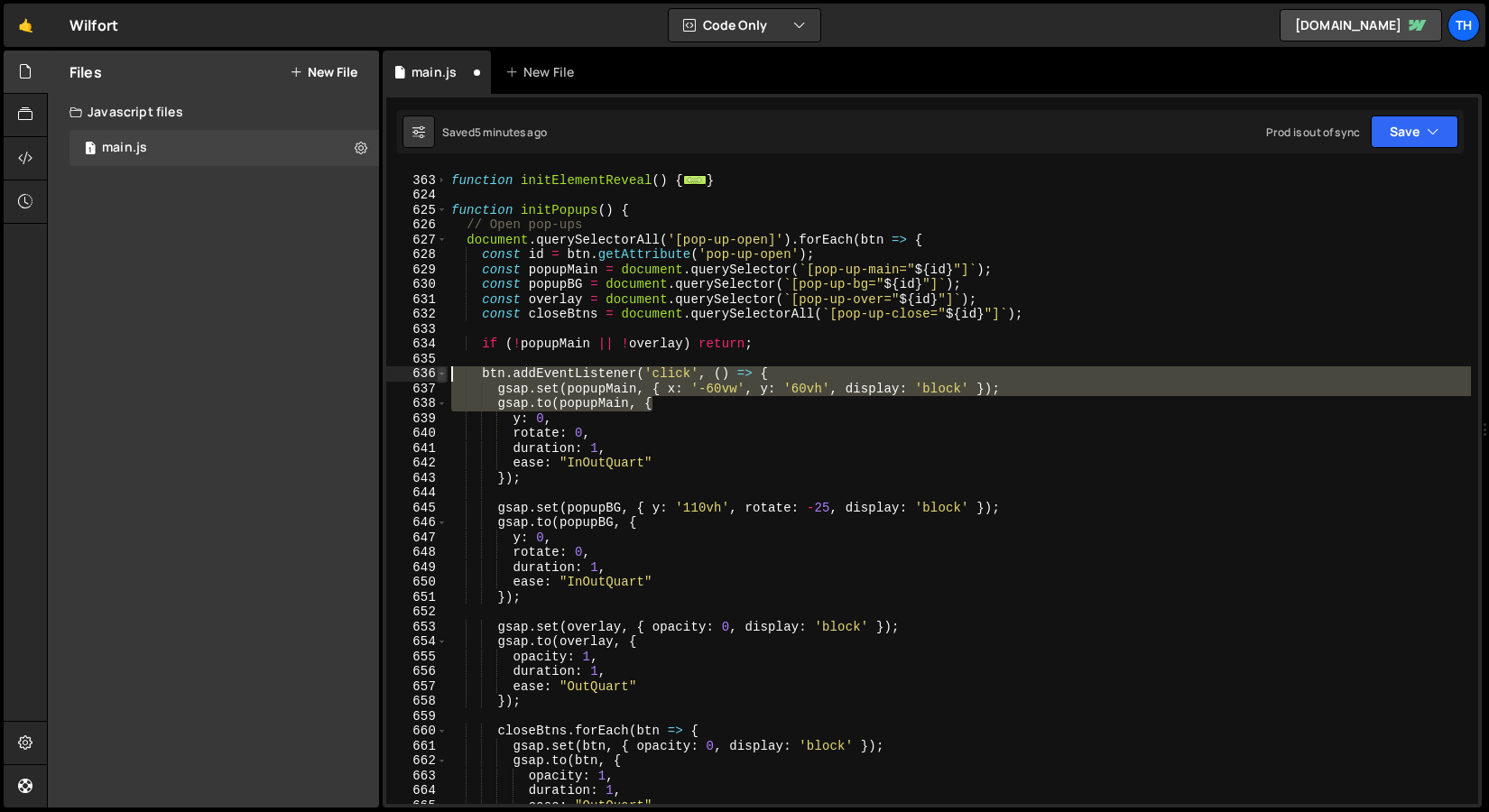
drag, startPoint x: 700, startPoint y: 407, endPoint x: 436, endPoint y: 372, distance: 266.3
click at [436, 372] on div "[DOMAIN_NAME](popupMain, { 362 363 624 625 626 627 628 629 630 631 632 633 634 …" at bounding box center [932, 487] width 1092 height 634
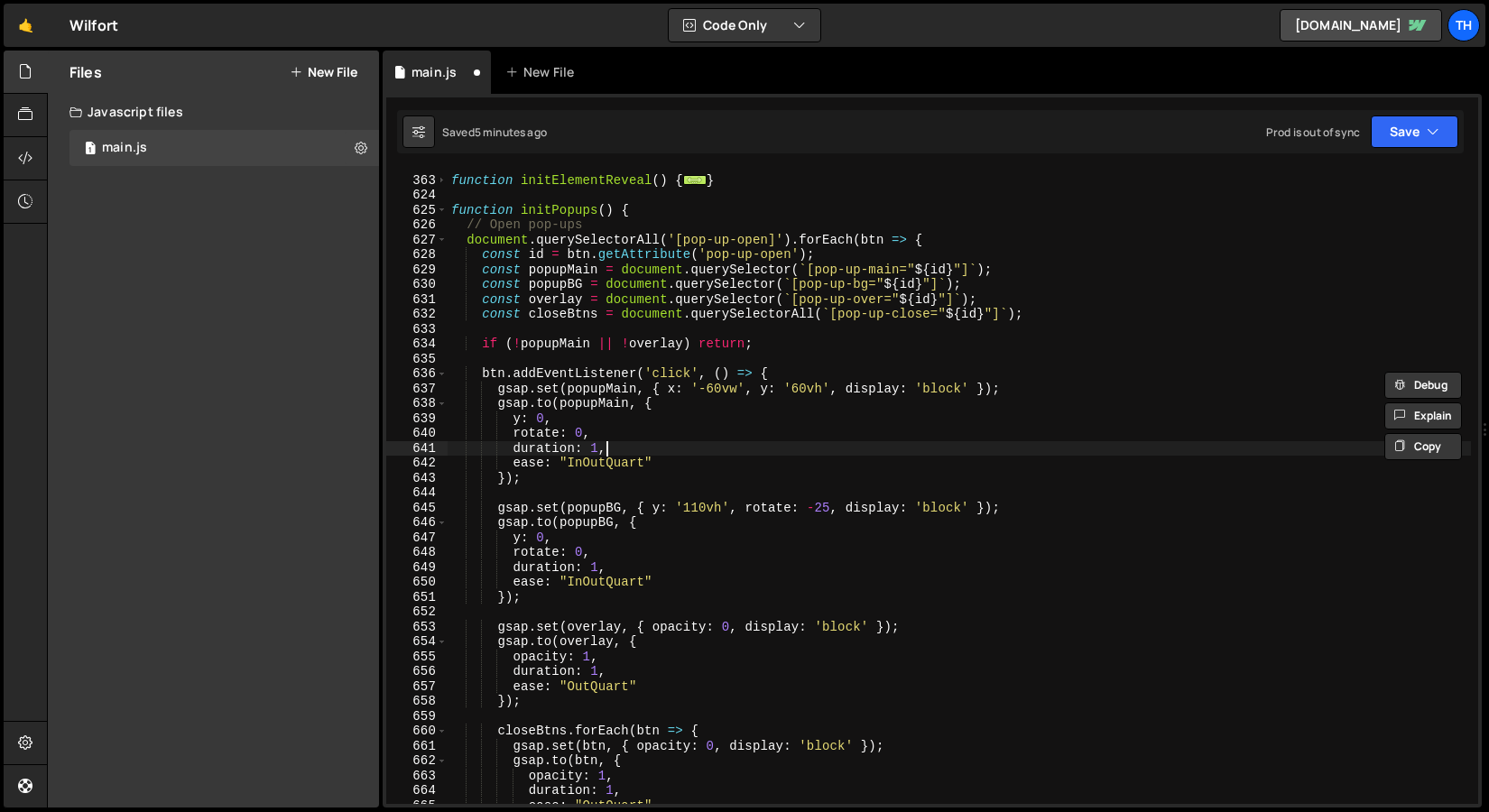
click at [622, 445] on div "function initElementReveal ( ) { ... } function initPopups ( ) { // Open pop-up…" at bounding box center [959, 490] width 1024 height 664
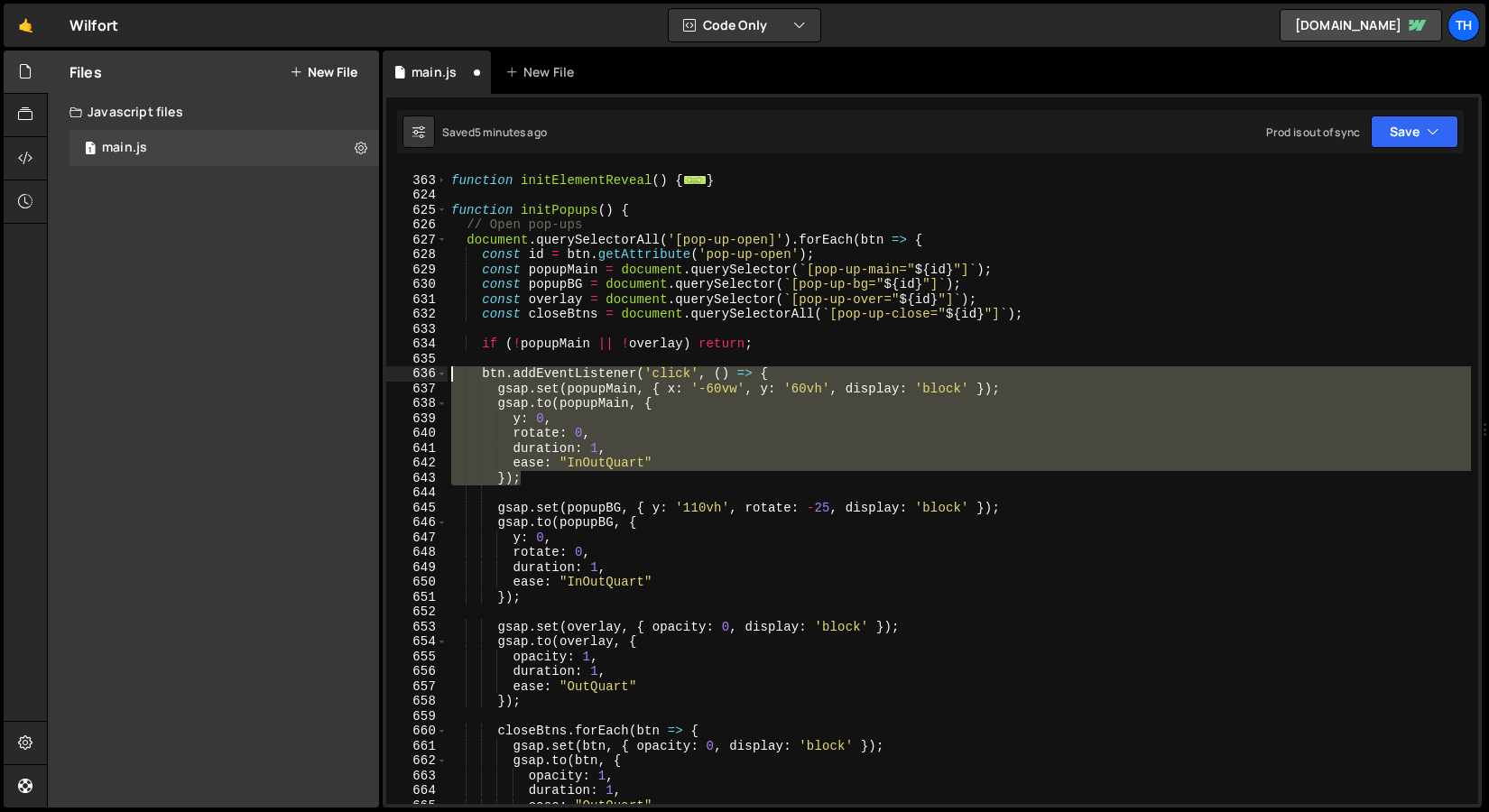
drag, startPoint x: 618, startPoint y: 479, endPoint x: 279, endPoint y: 368, distance: 356.7
click at [279, 368] on div "Files New File Javascript files 1 main.js 0 CSS files Copy share link Edit File…" at bounding box center [767, 429] width 1442 height 758
click at [505, 367] on div "function initElementReveal ( ) { ... } function initPopups ( ) { // Open pop-up…" at bounding box center [959, 487] width 1024 height 634
type textarea "btn.addEventListener('click', () => {"
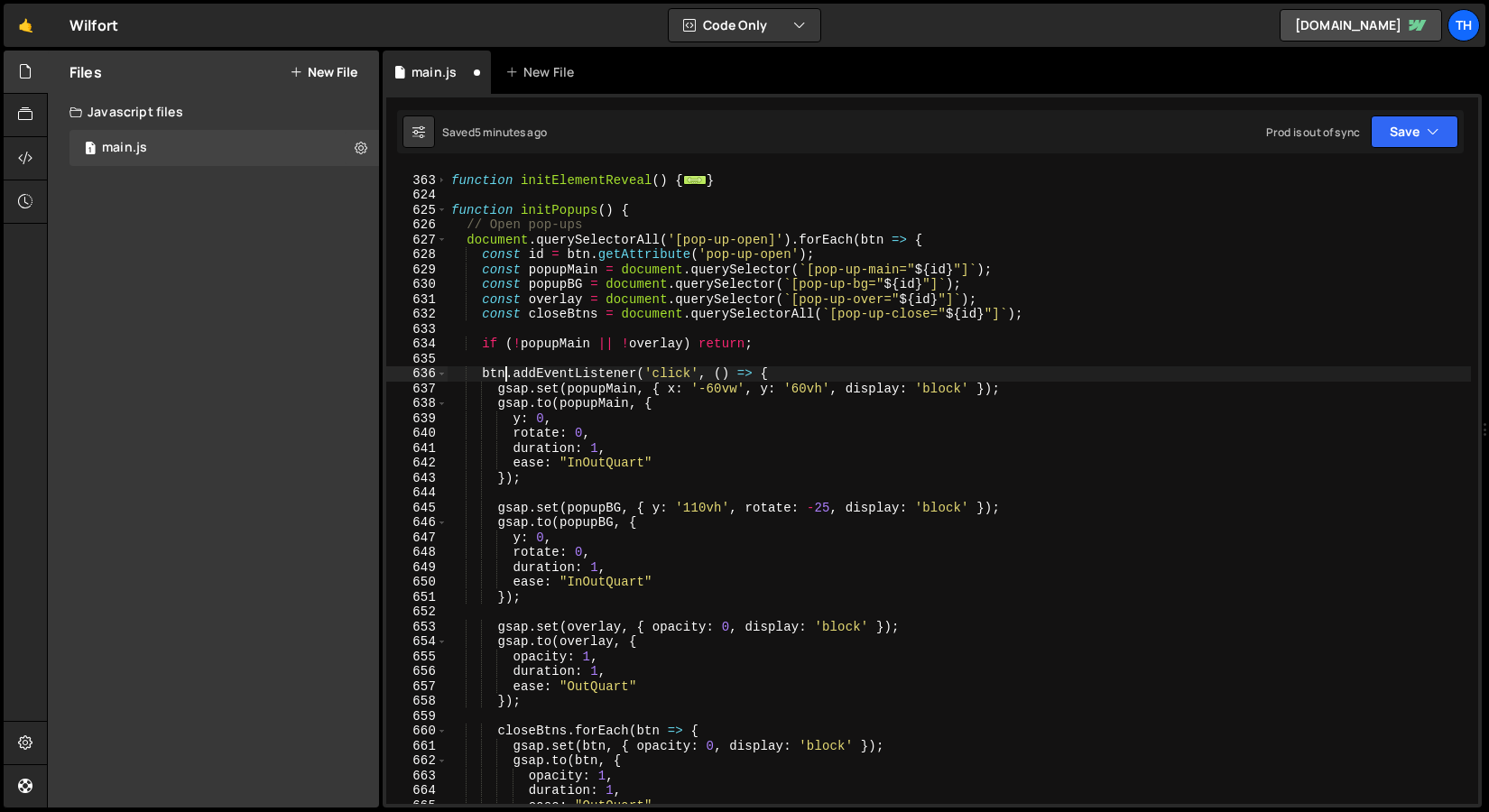
click at [514, 357] on div "function initElementReveal ( ) { ... } function initPopups ( ) { // Open pop-up…" at bounding box center [959, 490] width 1024 height 664
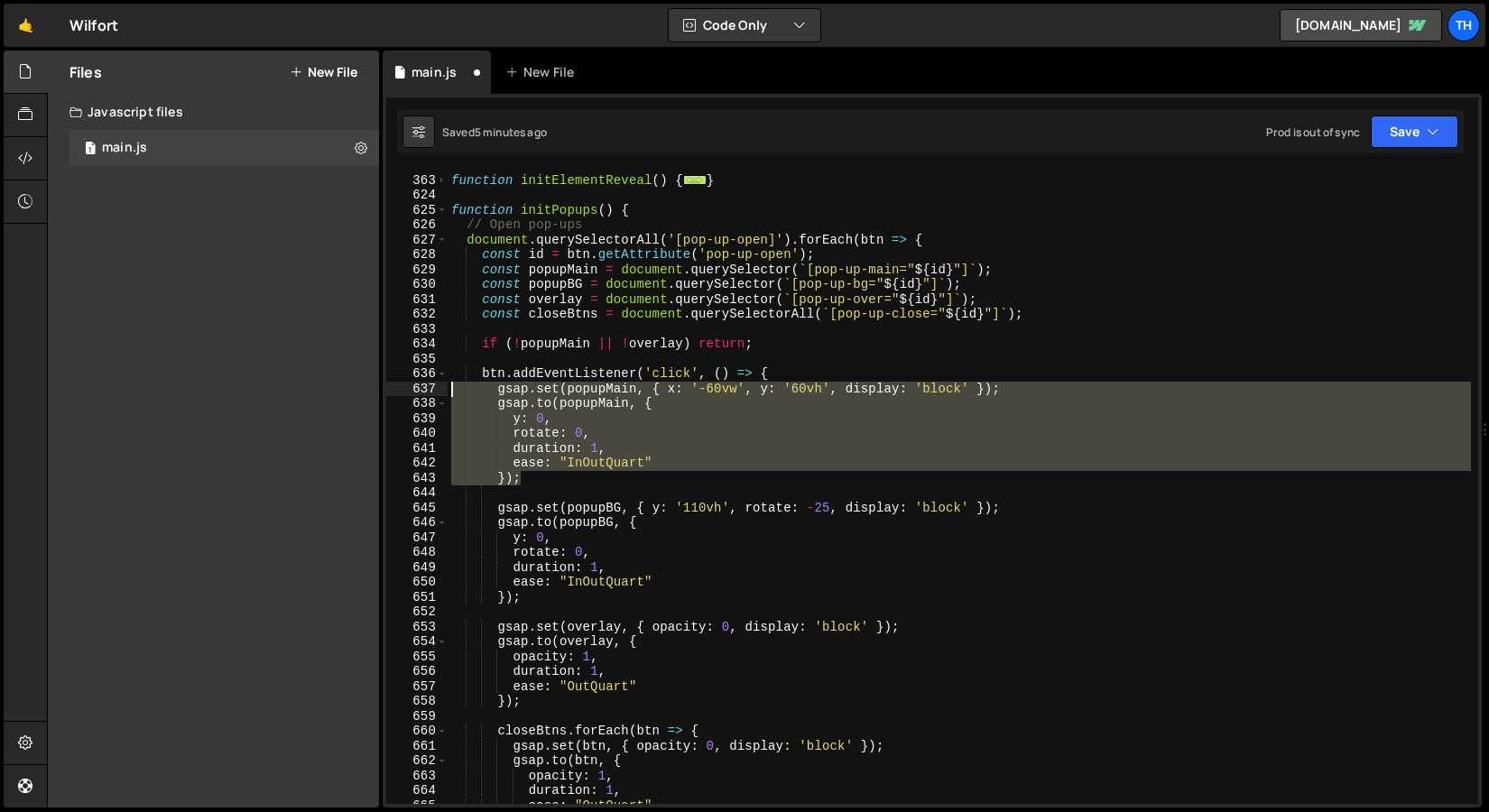
drag, startPoint x: 538, startPoint y: 472, endPoint x: 308, endPoint y: 393, distance: 243.2
click at [308, 393] on div "Files New File Javascript files 1 main.js 0 CSS files Copy share link Edit File…" at bounding box center [767, 429] width 1442 height 758
click at [789, 377] on div "function initElementReveal ( ) { ... } function initPopups ( ) { // Open pop-up…" at bounding box center [959, 490] width 1024 height 664
type textarea "btn.addEventListener('click', () => {"
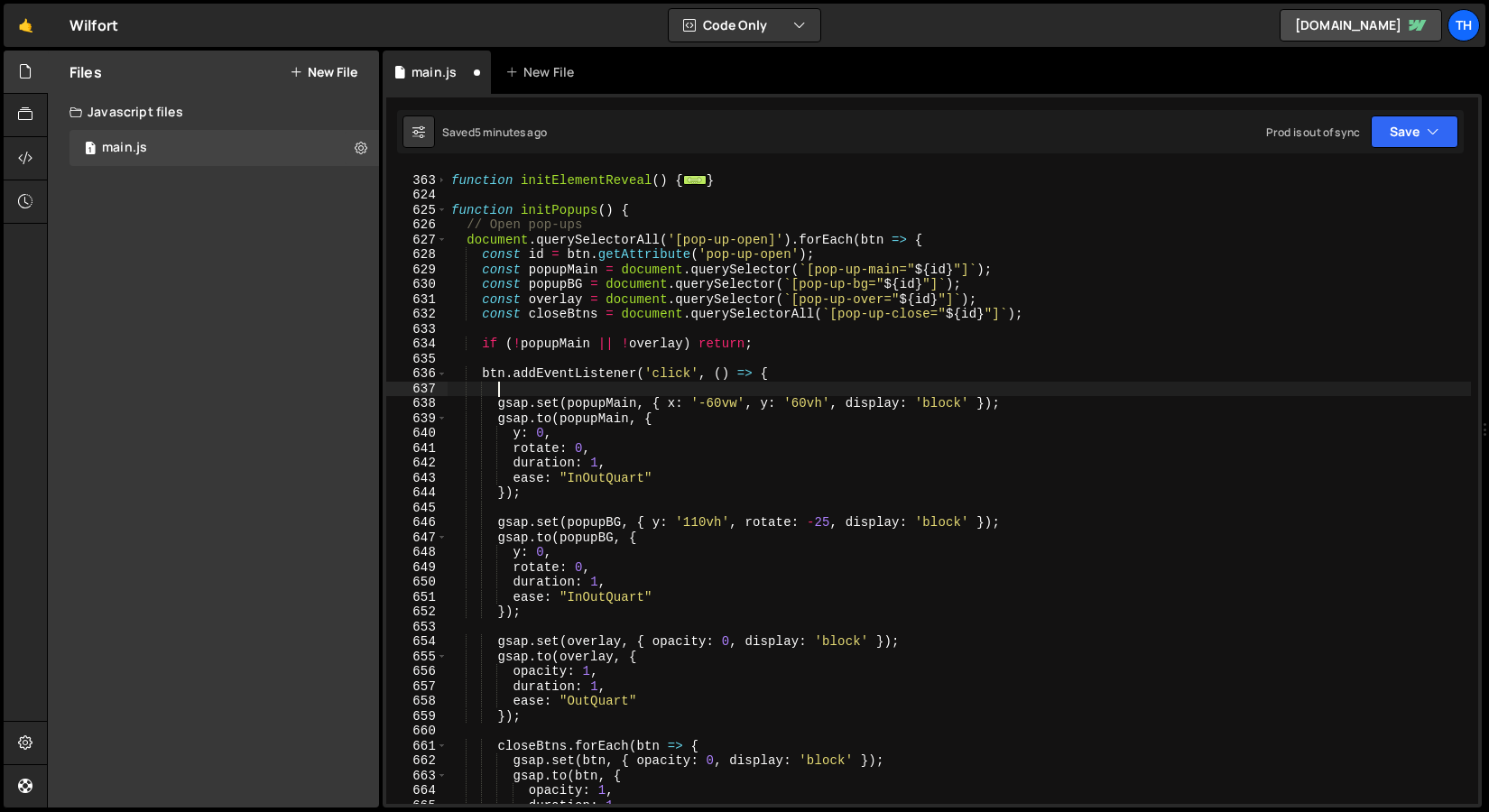
scroll to position [0, 2]
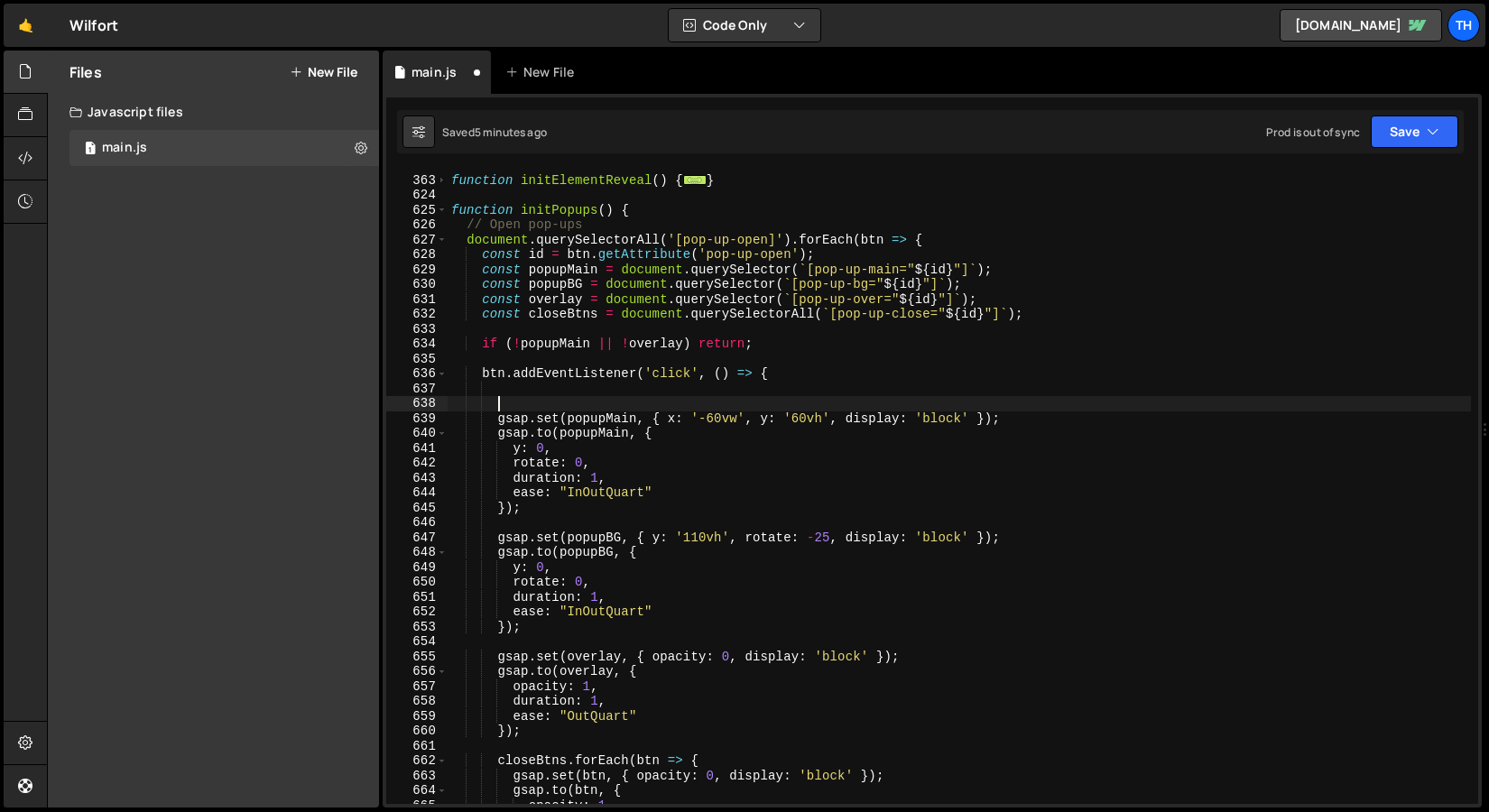
type textarea "btn.addEventListener('click', () => {"
paste textarea "});"
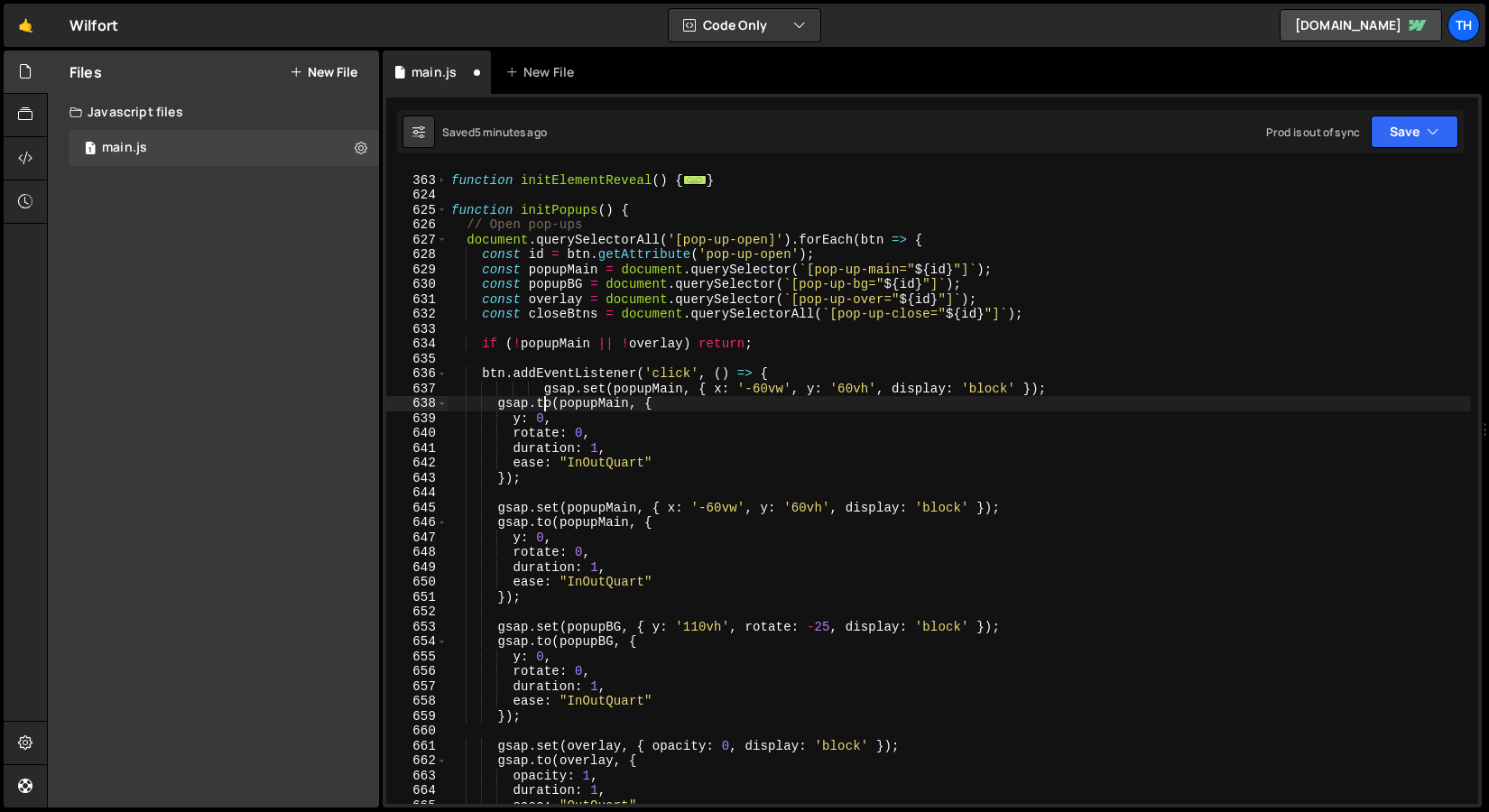
click at [545, 398] on div "function initElementReveal ( ) { ... } function initPopups ( ) { // Open pop-up…" at bounding box center [959, 490] width 1024 height 664
drag, startPoint x: 545, startPoint y: 393, endPoint x: 500, endPoint y: 390, distance: 45.1
click at [500, 390] on div "function initElementReveal ( ) { ... } function initPopups ( ) { // Open pop-up…" at bounding box center [959, 490] width 1024 height 664
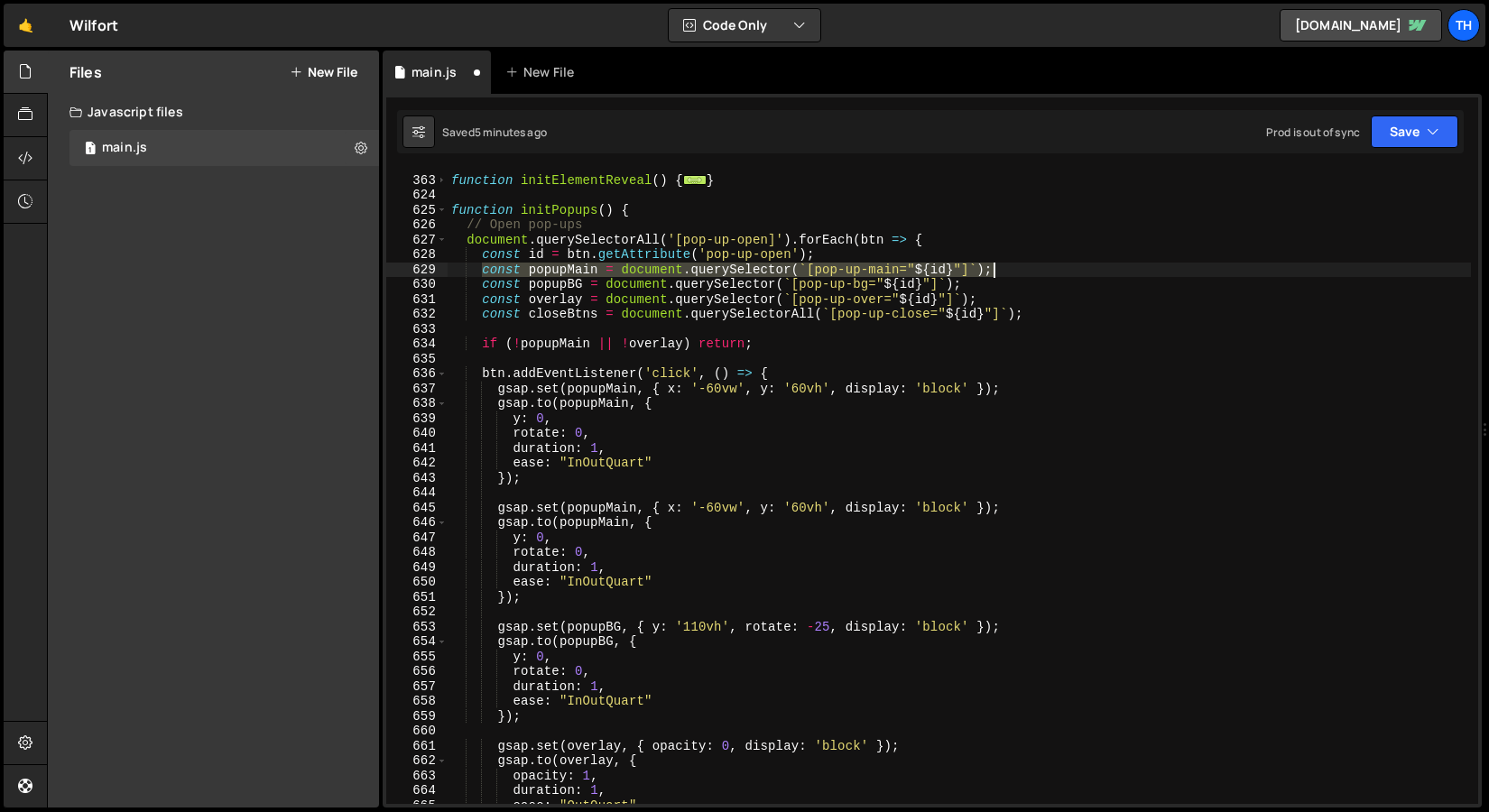
drag, startPoint x: 484, startPoint y: 272, endPoint x: 1026, endPoint y: 267, distance: 542.0
click at [1026, 268] on div "function initElementReveal ( ) { ... } function initPopups ( ) { // Open pop-up…" at bounding box center [959, 490] width 1024 height 664
click at [1026, 250] on div at bounding box center [1026, 250] width 0 height 0
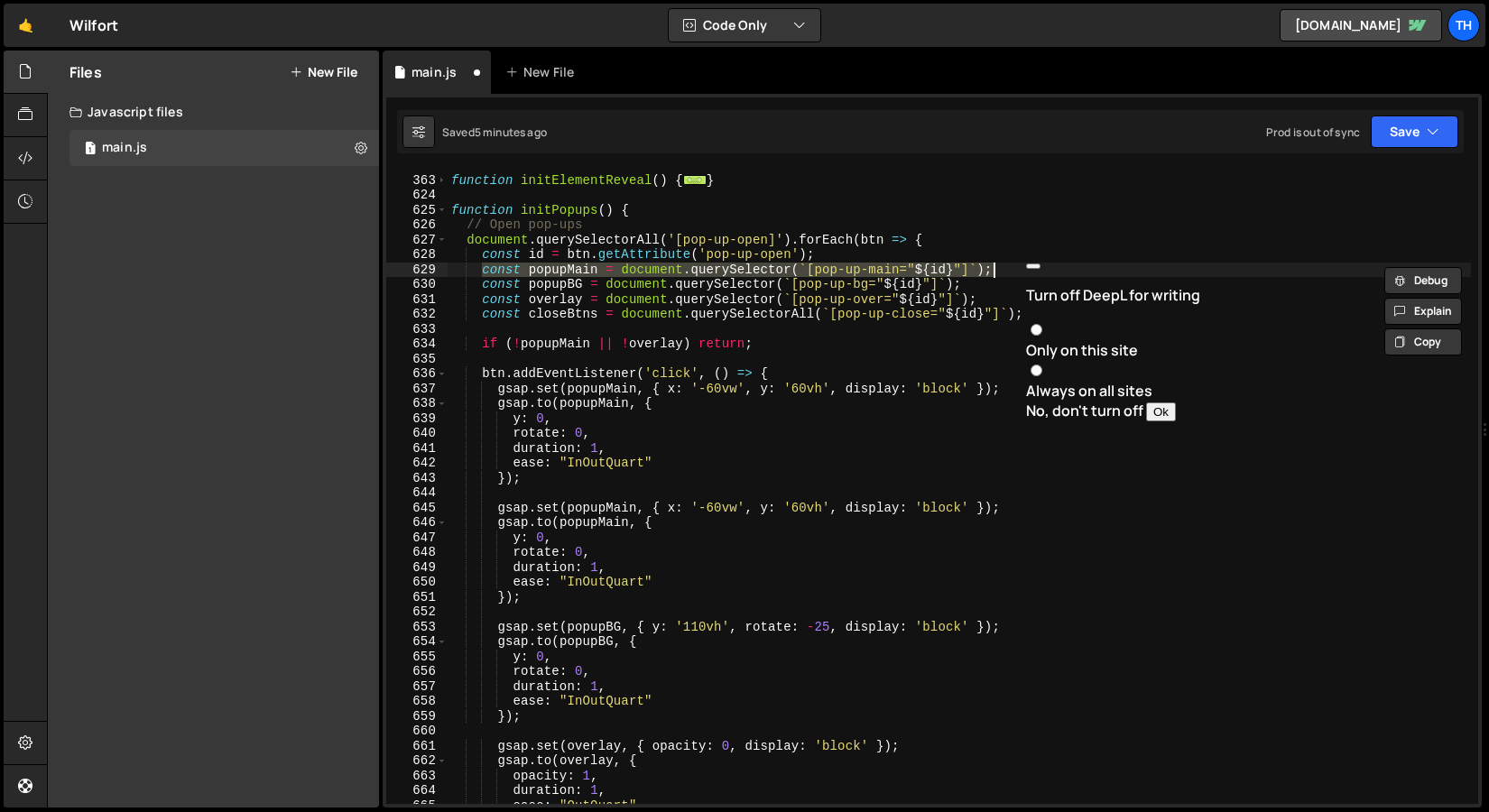
click at [948, 260] on div "function initElementReveal ( ) { ... } function initPopups ( ) { // Open pop-up…" at bounding box center [959, 490] width 1024 height 664
type textarea "const id = btn.getAttribute('pop-up-open');"
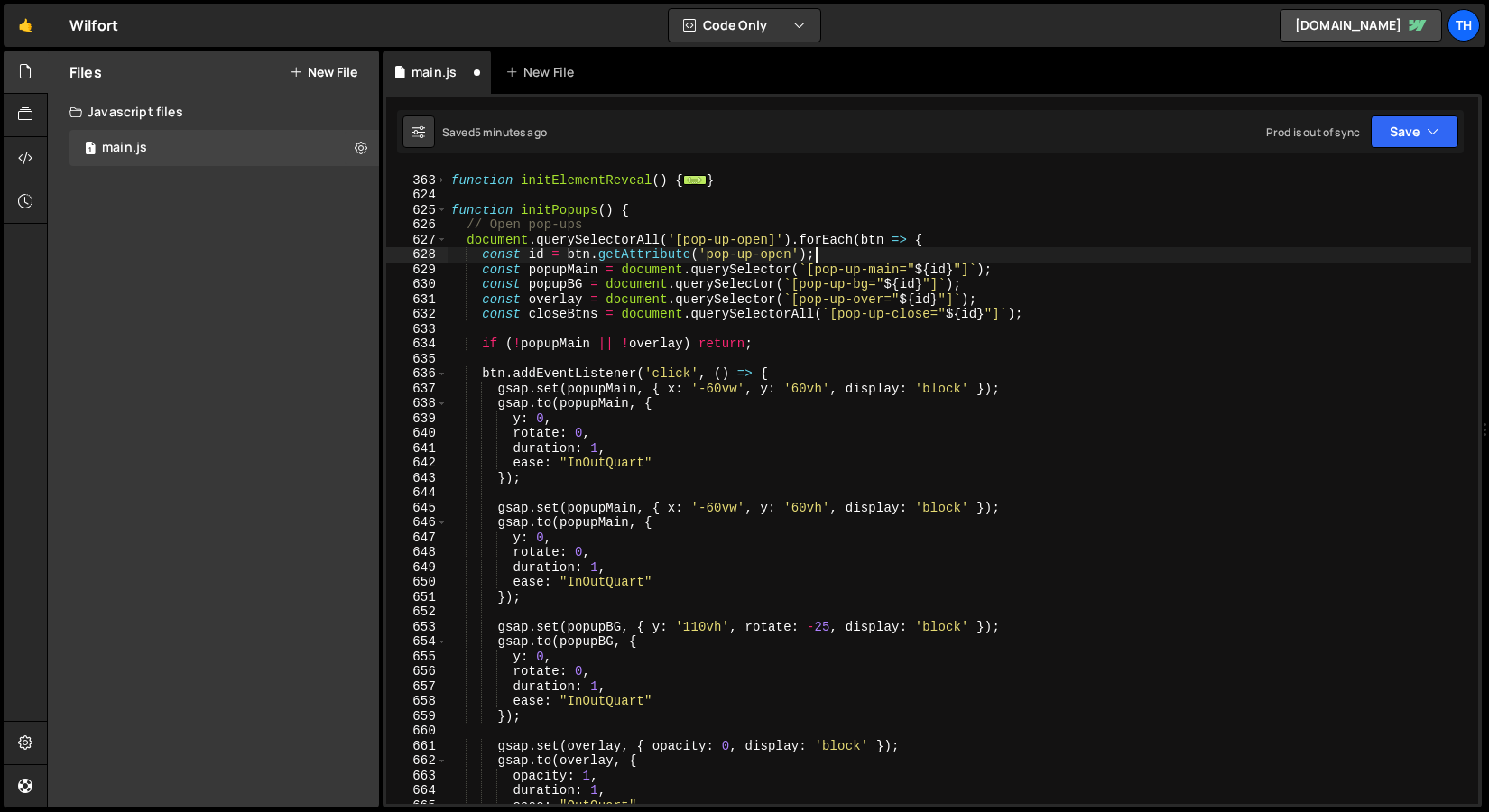
scroll to position [0, 1]
paste textarea "const popupMain = document.querySelector(`[pop-up-main="${id}"]`);"
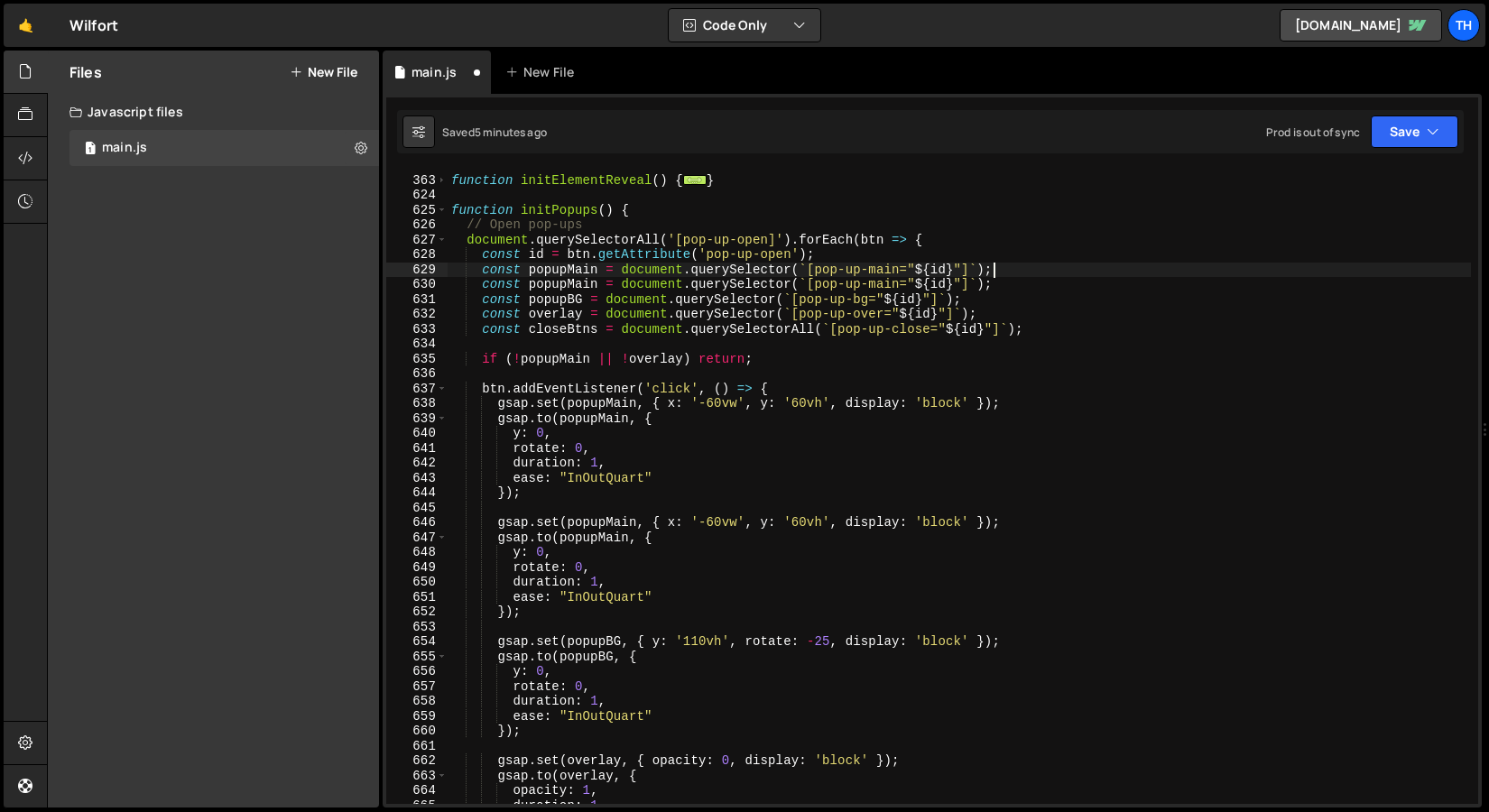
click at [591, 268] on div "function initElementReveal ( ) { ... } function initPopups ( ) { // Open pop-up…" at bounding box center [959, 490] width 1024 height 664
click at [569, 271] on div "function initElementReveal ( ) { ... } function initPopups ( ) { // Open pop-up…" at bounding box center [959, 487] width 1024 height 634
click at [598, 269] on div "function initElementReveal ( ) { ... } function initPopups ( ) { // Open pop-up…" at bounding box center [959, 490] width 1024 height 664
click at [869, 265] on div "function initElementReveal ( ) { ... } function initPopups ( ) { // Open pop-up…" at bounding box center [959, 490] width 1024 height 664
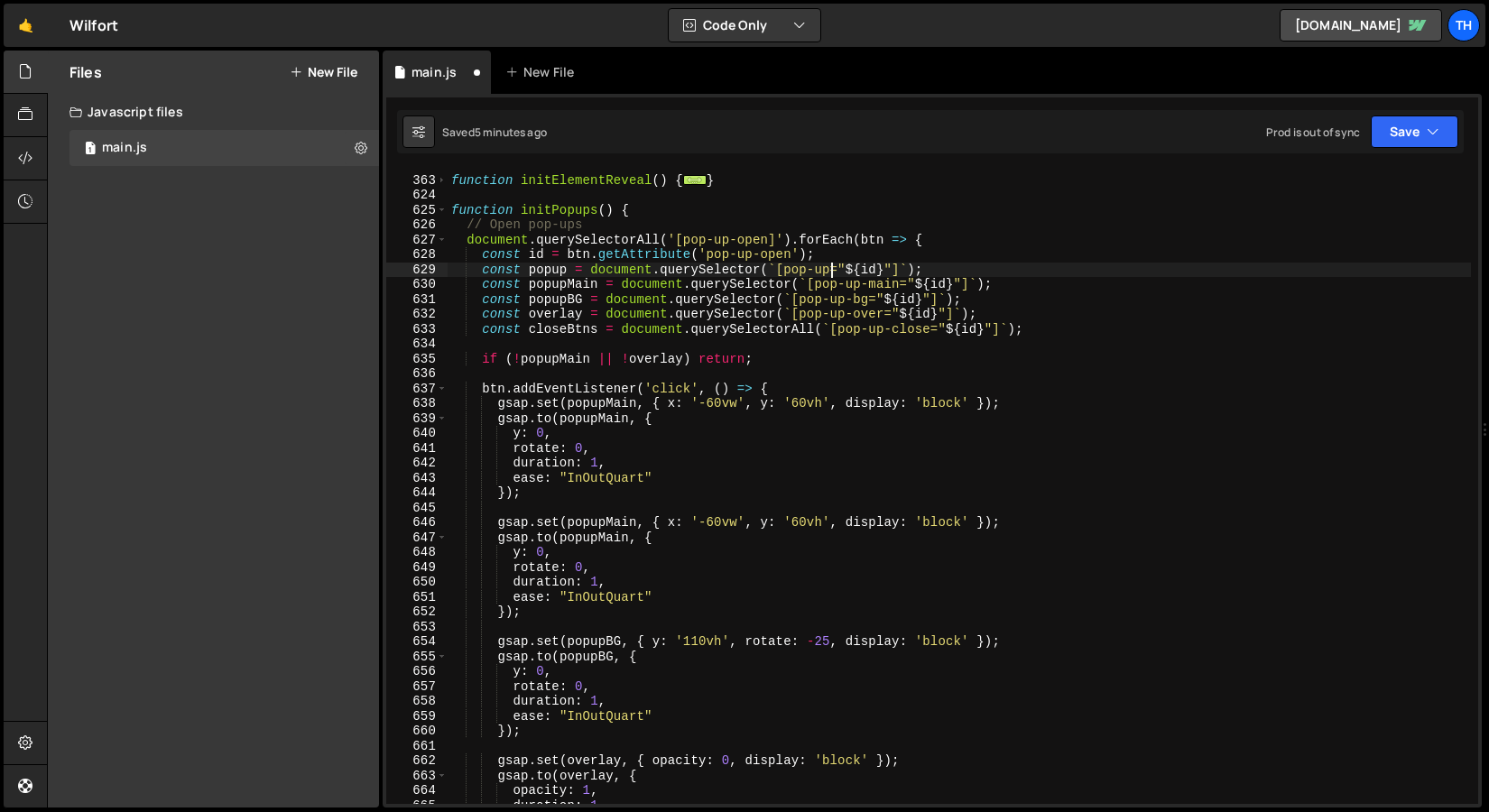
click at [553, 272] on div "function initElementReveal ( ) { ... } function initPopups ( ) { // Open pop-up…" at bounding box center [959, 490] width 1024 height 664
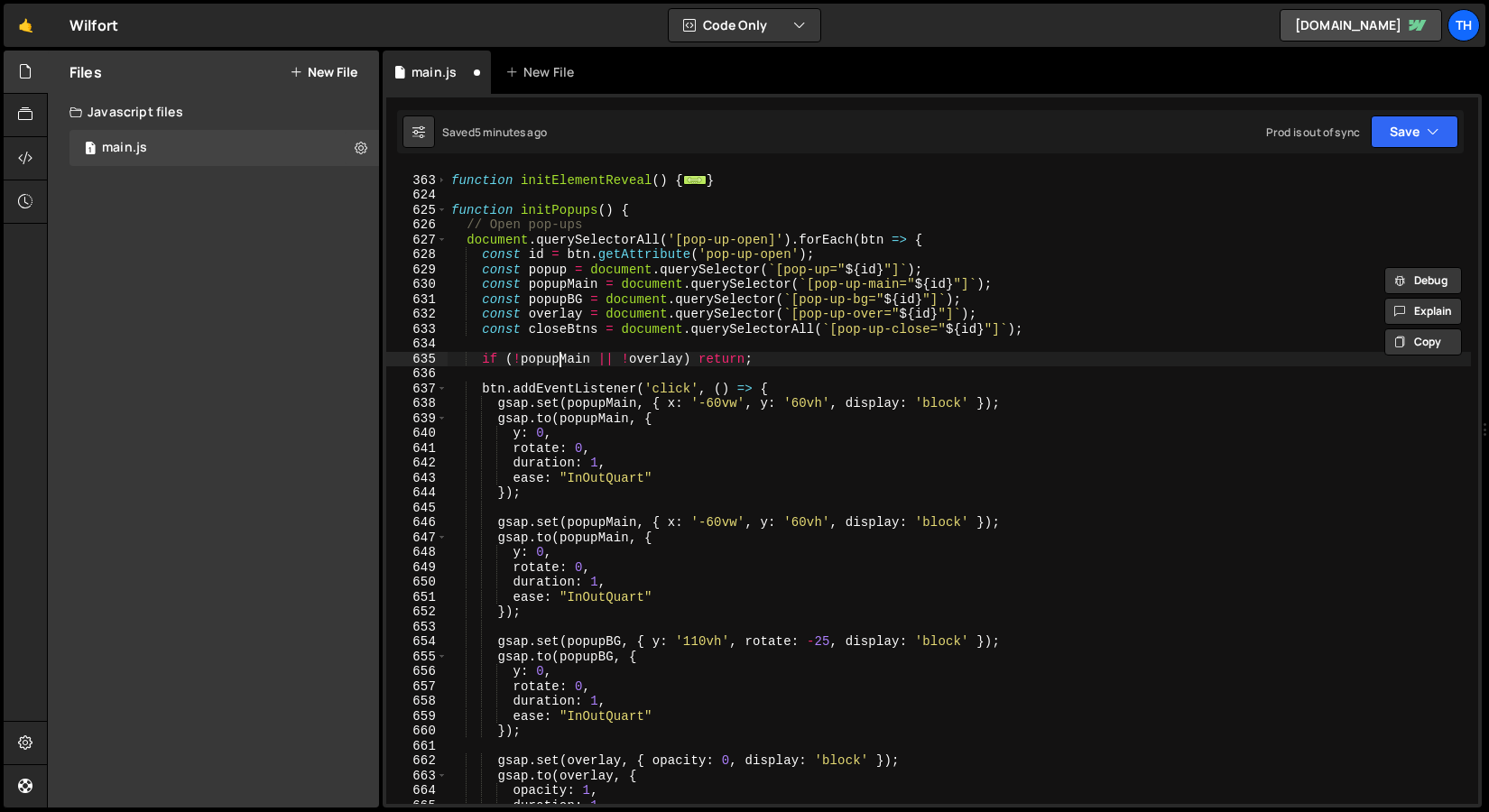
click at [558, 363] on div "function initElementReveal ( ) { ... } function initPopups ( ) { // Open pop-up…" at bounding box center [959, 490] width 1024 height 664
paste textarea
type textarea "if (!popup || !overlay) return;"
click at [595, 348] on div "function initElementReveal ( ) { ... } function initPopups ( ) { // Open pop-up…" at bounding box center [959, 490] width 1024 height 664
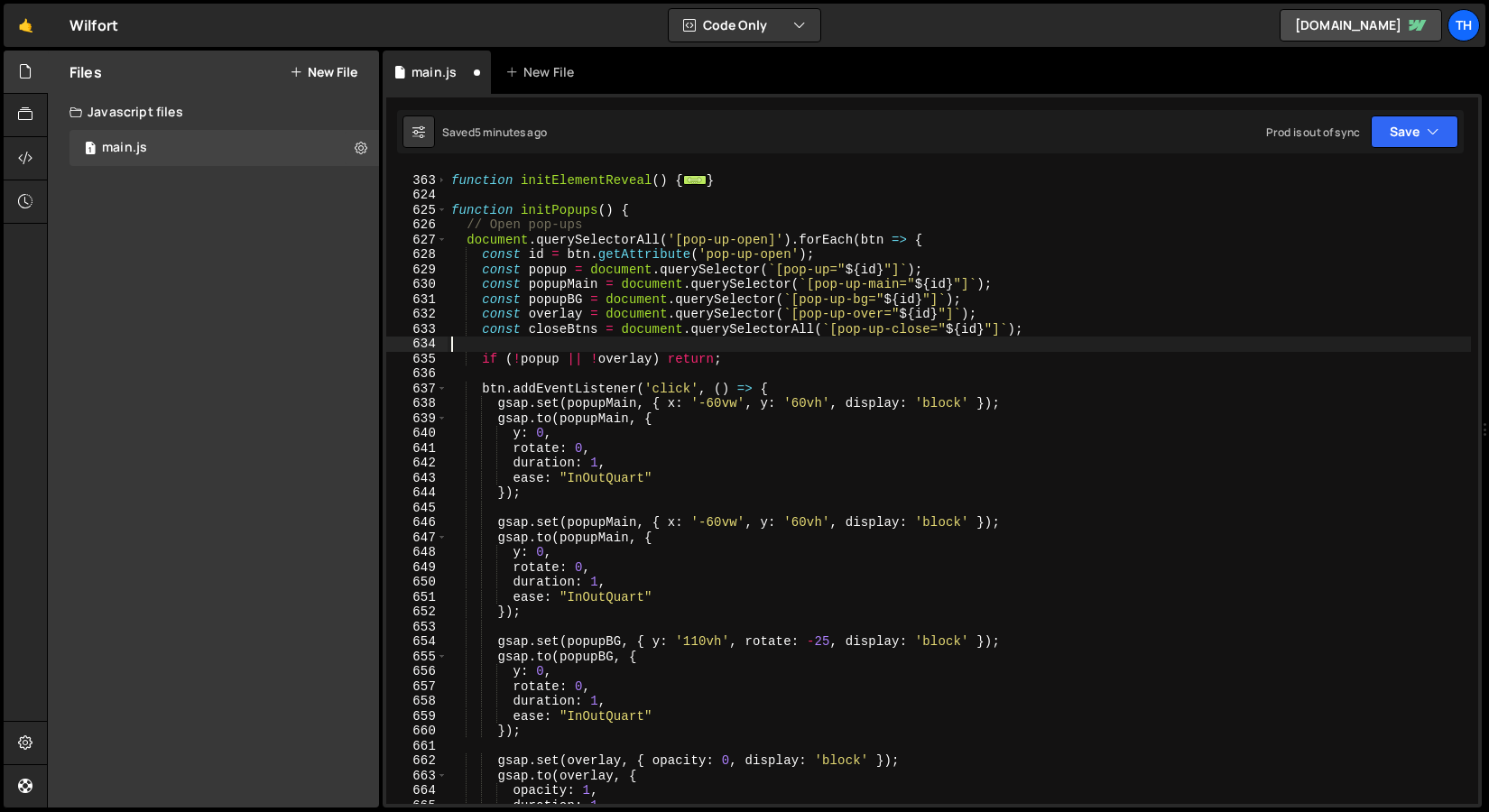
scroll to position [0, 0]
click at [609, 404] on div "function initElementReveal ( ) { ... } function initPopups ( ) { // Open pop-up…" at bounding box center [959, 490] width 1024 height 664
drag, startPoint x: 607, startPoint y: 402, endPoint x: 634, endPoint y: 402, distance: 27.0
click at [634, 402] on div "function initElementReveal ( ) { ... } function initPopups ( ) { // Open pop-up…" at bounding box center [959, 490] width 1024 height 664
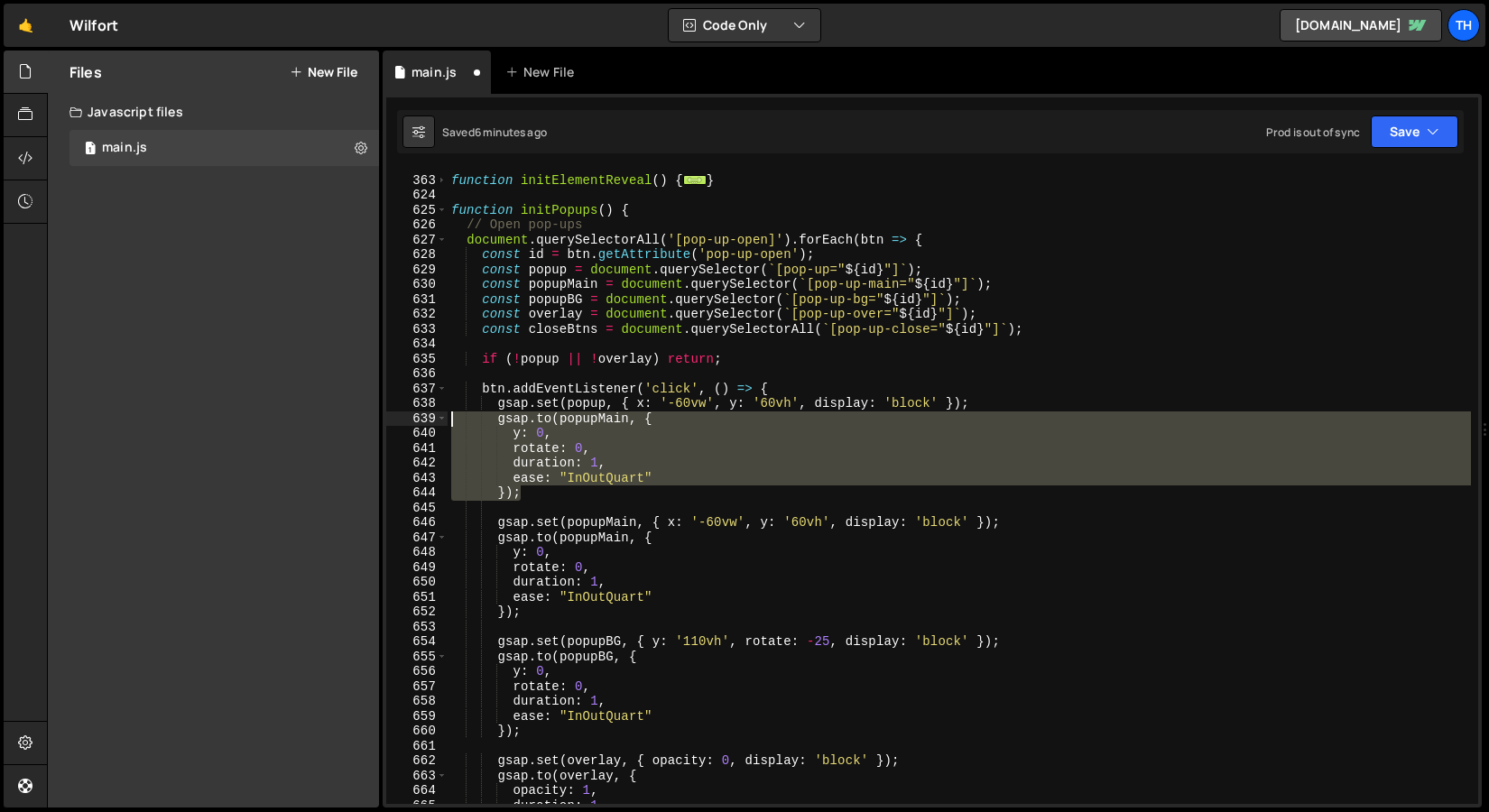
drag, startPoint x: 545, startPoint y: 496, endPoint x: 408, endPoint y: 423, distance: 155.2
click at [408, 423] on div "gsap.set(popup, { x: '-60vw', y: '60vh', display: 'block' }); 362 363 624 625 6…" at bounding box center [932, 487] width 1092 height 634
type textarea "[DOMAIN_NAME](popupMain, { y: 0,"
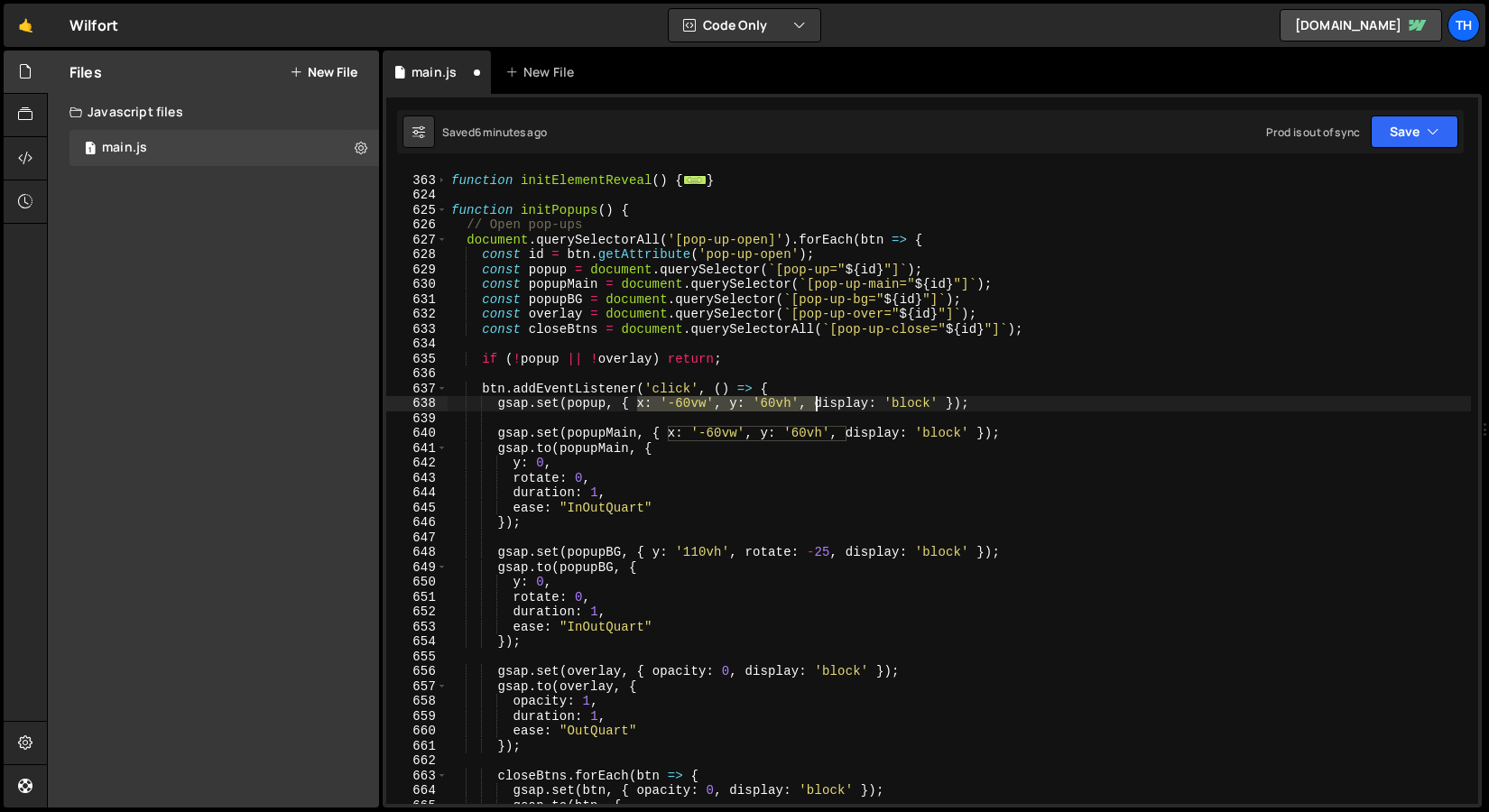
drag, startPoint x: 636, startPoint y: 405, endPoint x: 814, endPoint y: 406, distance: 178.0
click at [814, 406] on div "function initElementReveal ( ) { ... } function initPopups ( ) { // Open pop-up…" at bounding box center [959, 490] width 1024 height 664
type textarea "gsap.set(popup, { display: 'block' });"
click at [741, 412] on div "function initElementReveal ( ) { ... } function initPopups ( ) { // Open pop-up…" at bounding box center [959, 490] width 1024 height 664
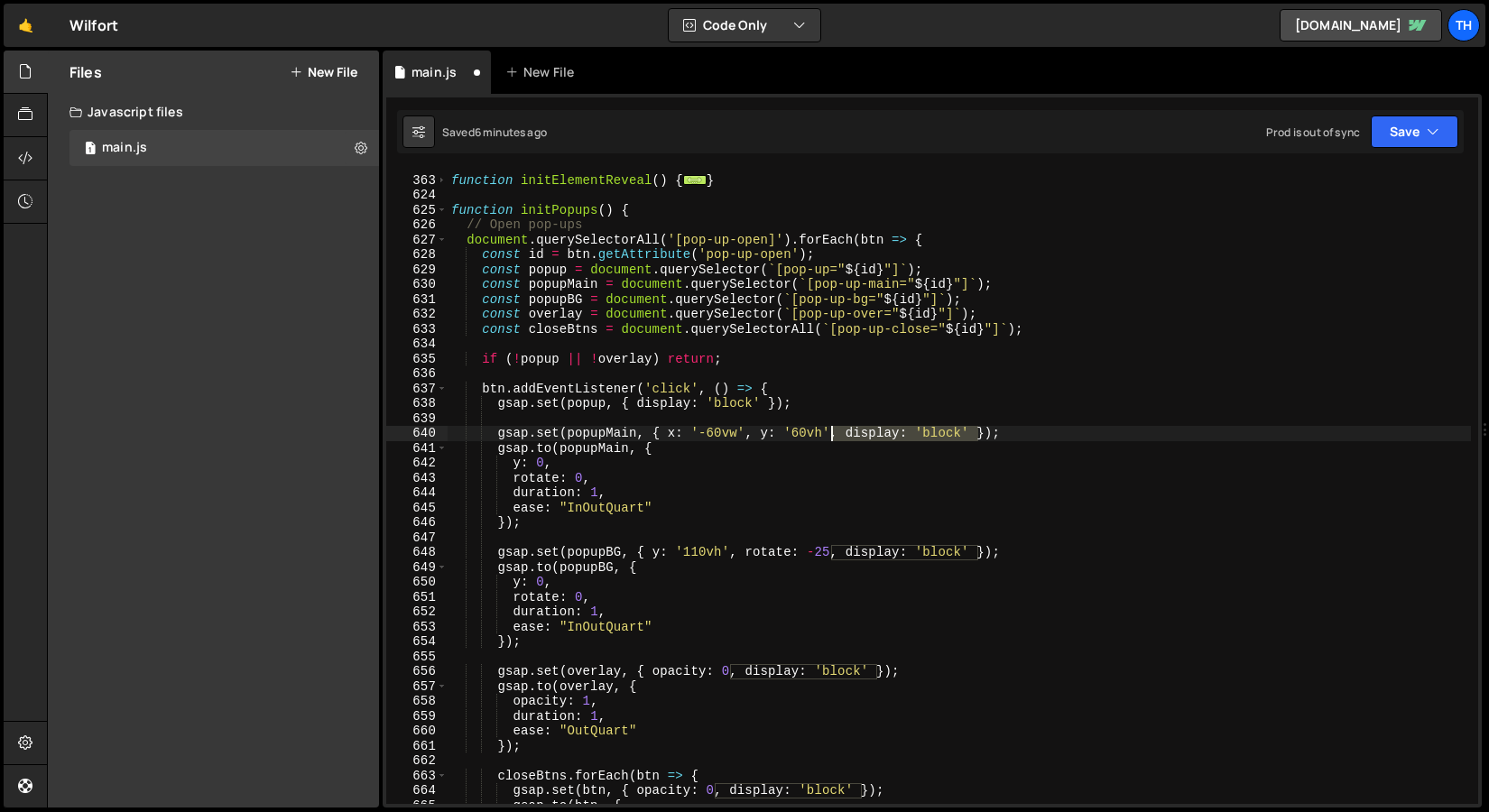
drag, startPoint x: 977, startPoint y: 433, endPoint x: 833, endPoint y: 429, distance: 144.1
click at [833, 429] on div "function initElementReveal ( ) { ... } function initPopups ( ) { // Open pop-up…" at bounding box center [959, 490] width 1024 height 664
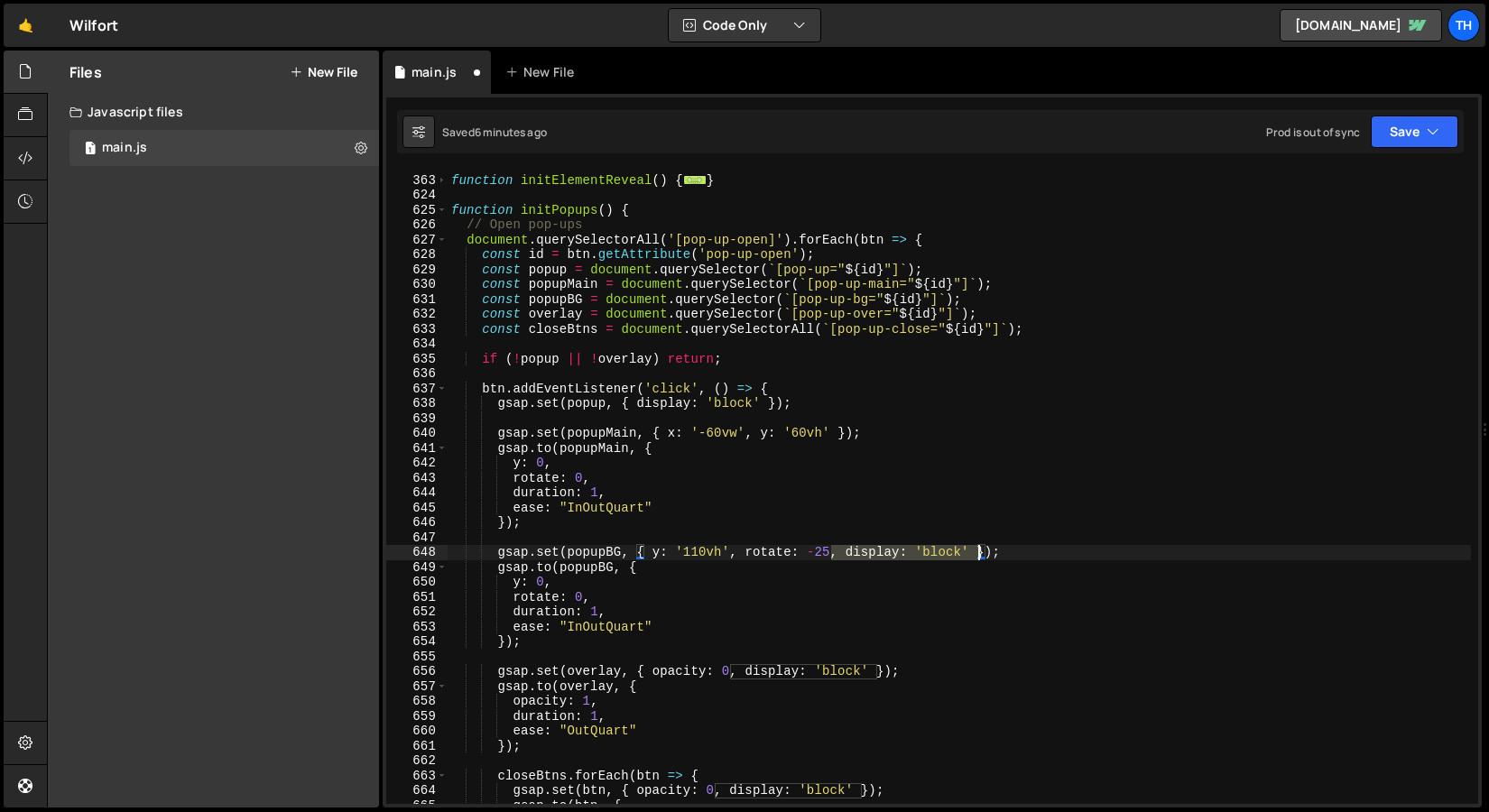
drag, startPoint x: 835, startPoint y: 550, endPoint x: 981, endPoint y: 550, distance: 146.0
click at [981, 550] on div "function initElementReveal ( ) { ... } function initPopups ( ) { // Open pop-up…" at bounding box center [959, 490] width 1024 height 664
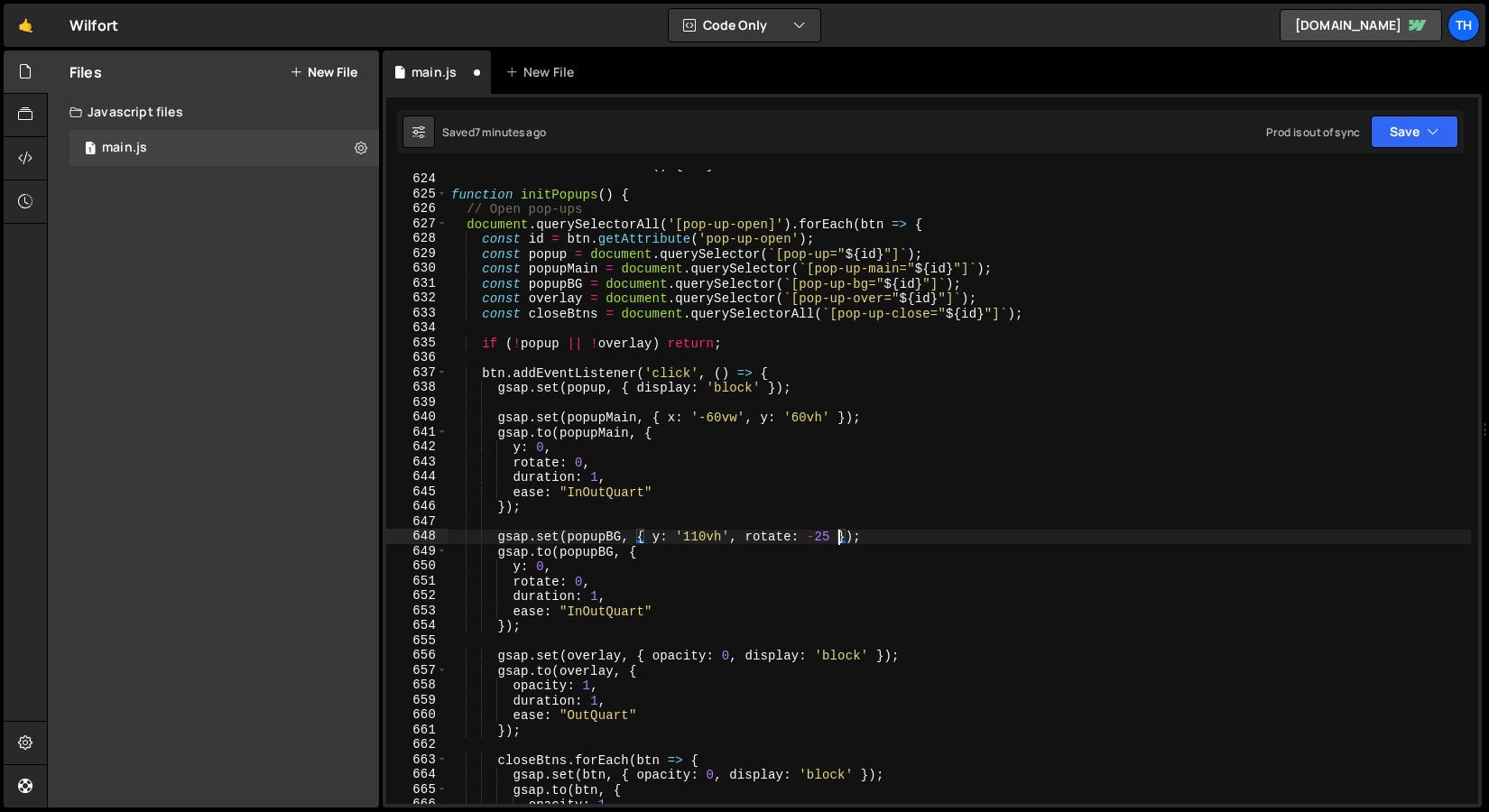
scroll to position [360, 0]
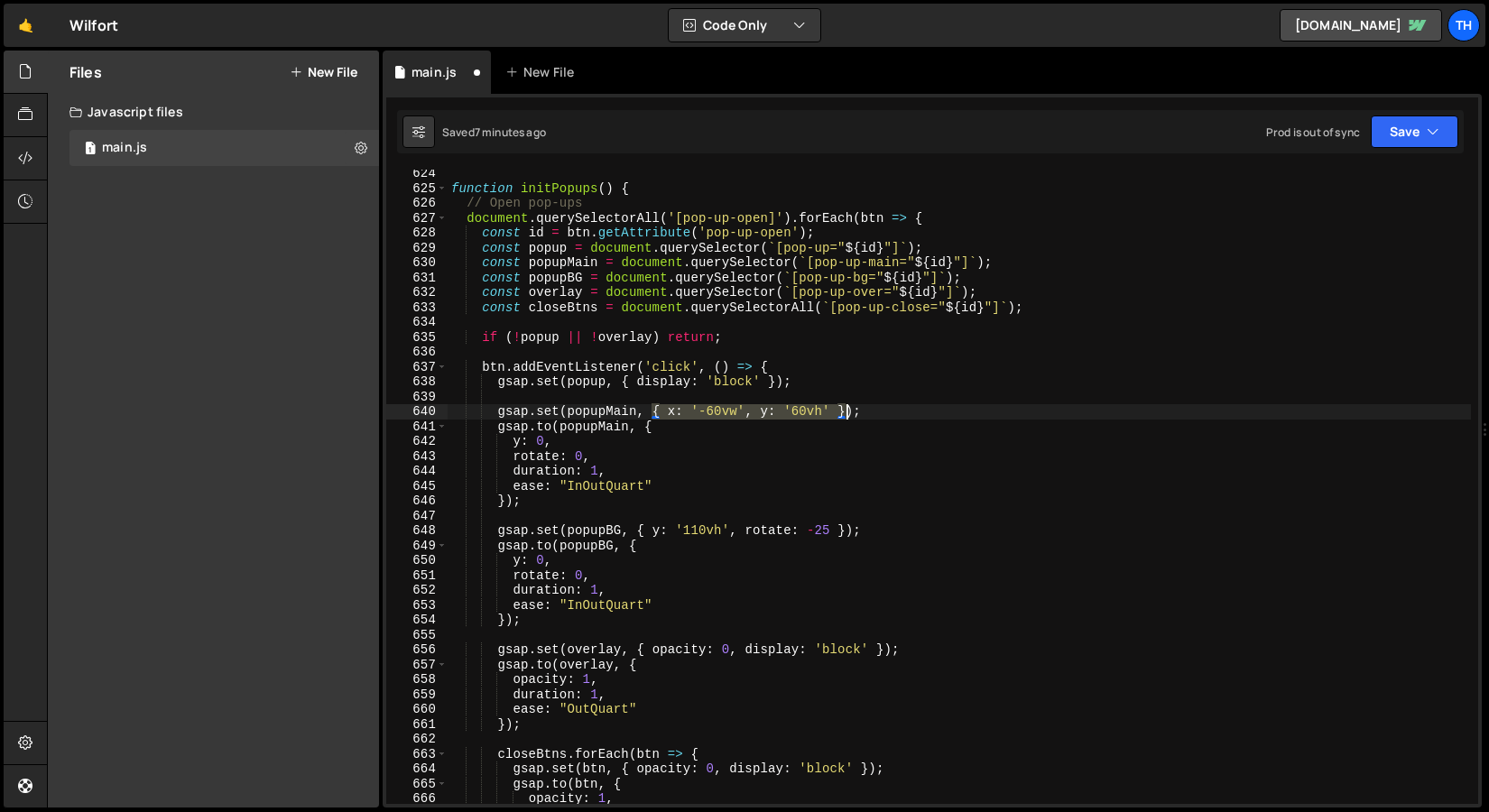
drag, startPoint x: 651, startPoint y: 411, endPoint x: 845, endPoint y: 415, distance: 194.0
click at [845, 415] on div "function initPopups ( ) { // Open pop-ups document . querySelectorAll ( '[pop-u…" at bounding box center [959, 498] width 1024 height 664
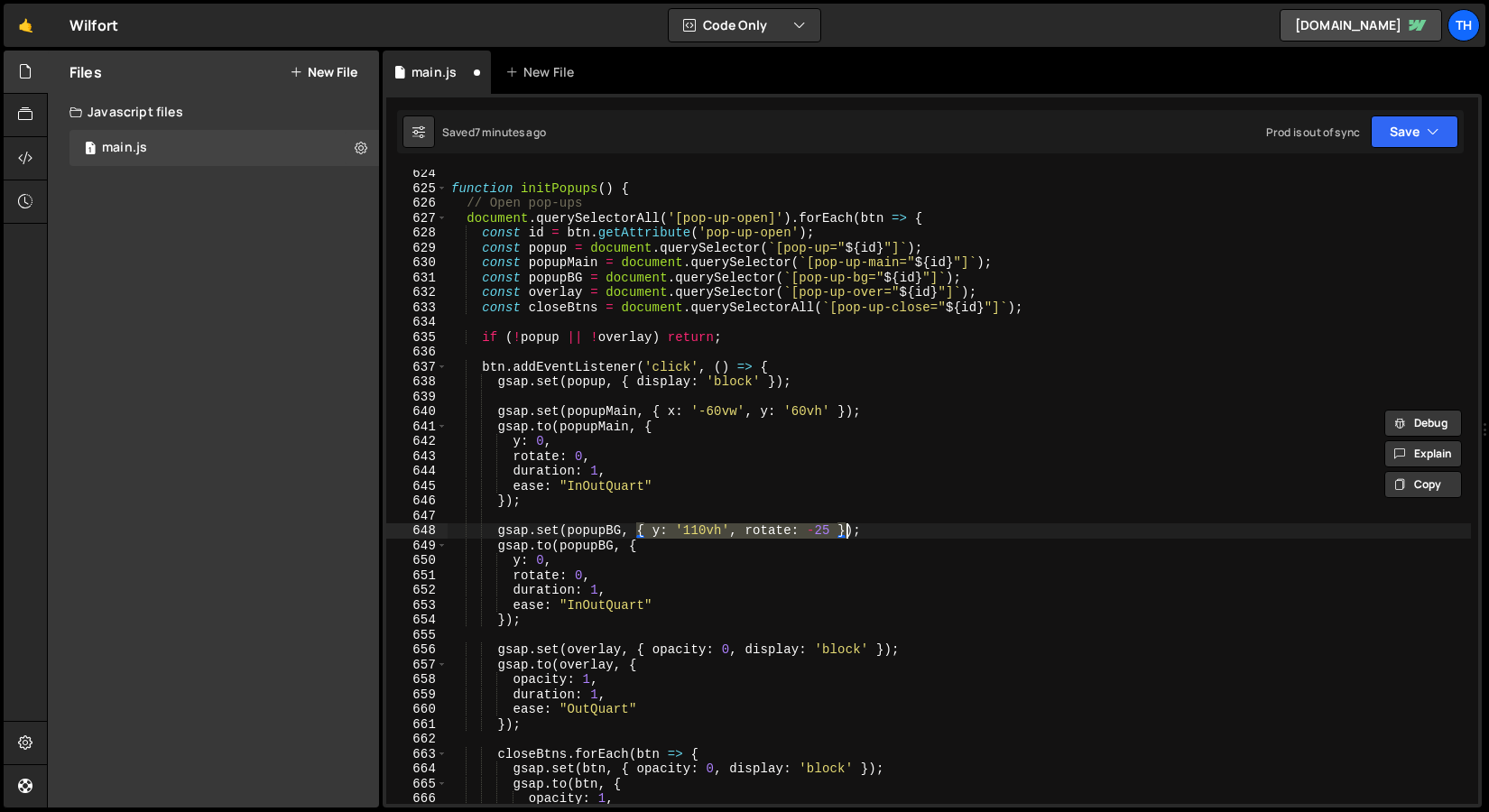
drag, startPoint x: 639, startPoint y: 526, endPoint x: 847, endPoint y: 524, distance: 208.0
click at [848, 524] on div "function initPopups ( ) { // Open pop-ups document . querySelectorAll ( '[pop-u…" at bounding box center [959, 498] width 1024 height 664
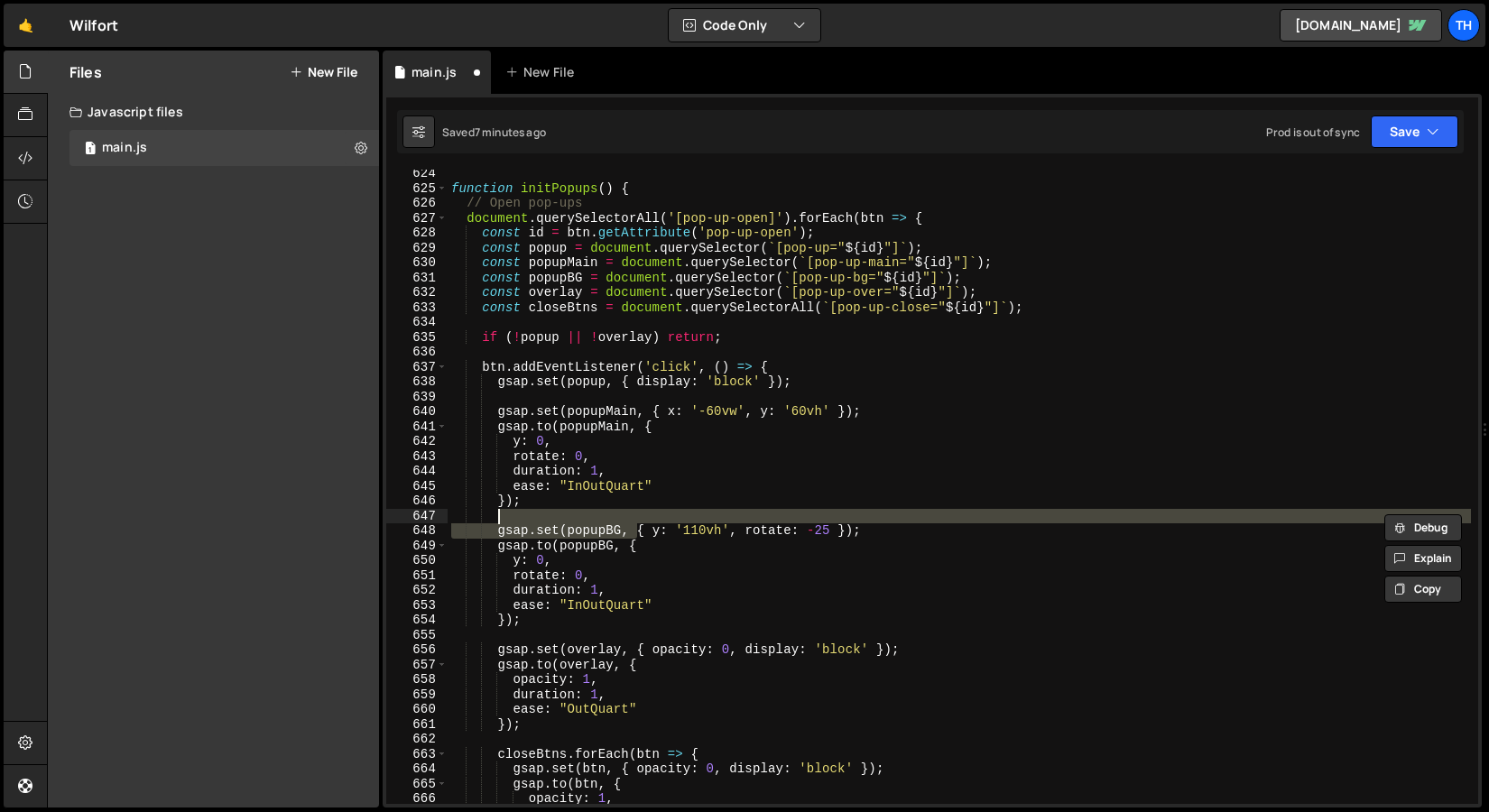
paste textarea "{ x: '-60vw', y: '60vh' }"
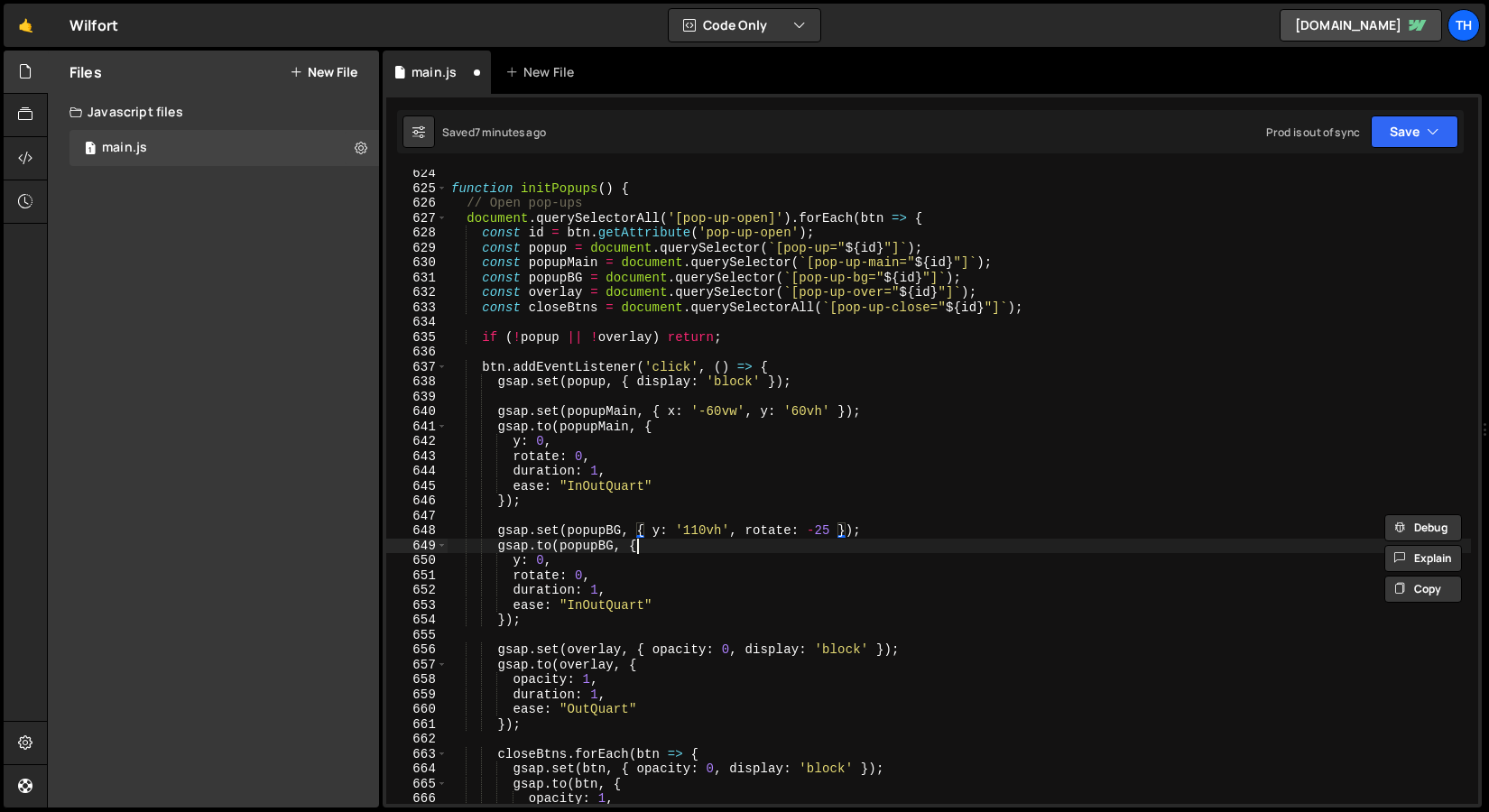
click at [741, 539] on div "function initPopups ( ) { // Open pop-ups document . querySelectorAll ( '[pop-u…" at bounding box center [959, 498] width 1024 height 664
drag, startPoint x: 640, startPoint y: 532, endPoint x: 845, endPoint y: 537, distance: 205.1
click at [845, 537] on div "function initPopups ( ) { // Open pop-ups document . querySelectorAll ( '[pop-u…" at bounding box center [959, 498] width 1024 height 664
paste textarea "x: '-60vw', y: '60vh'"
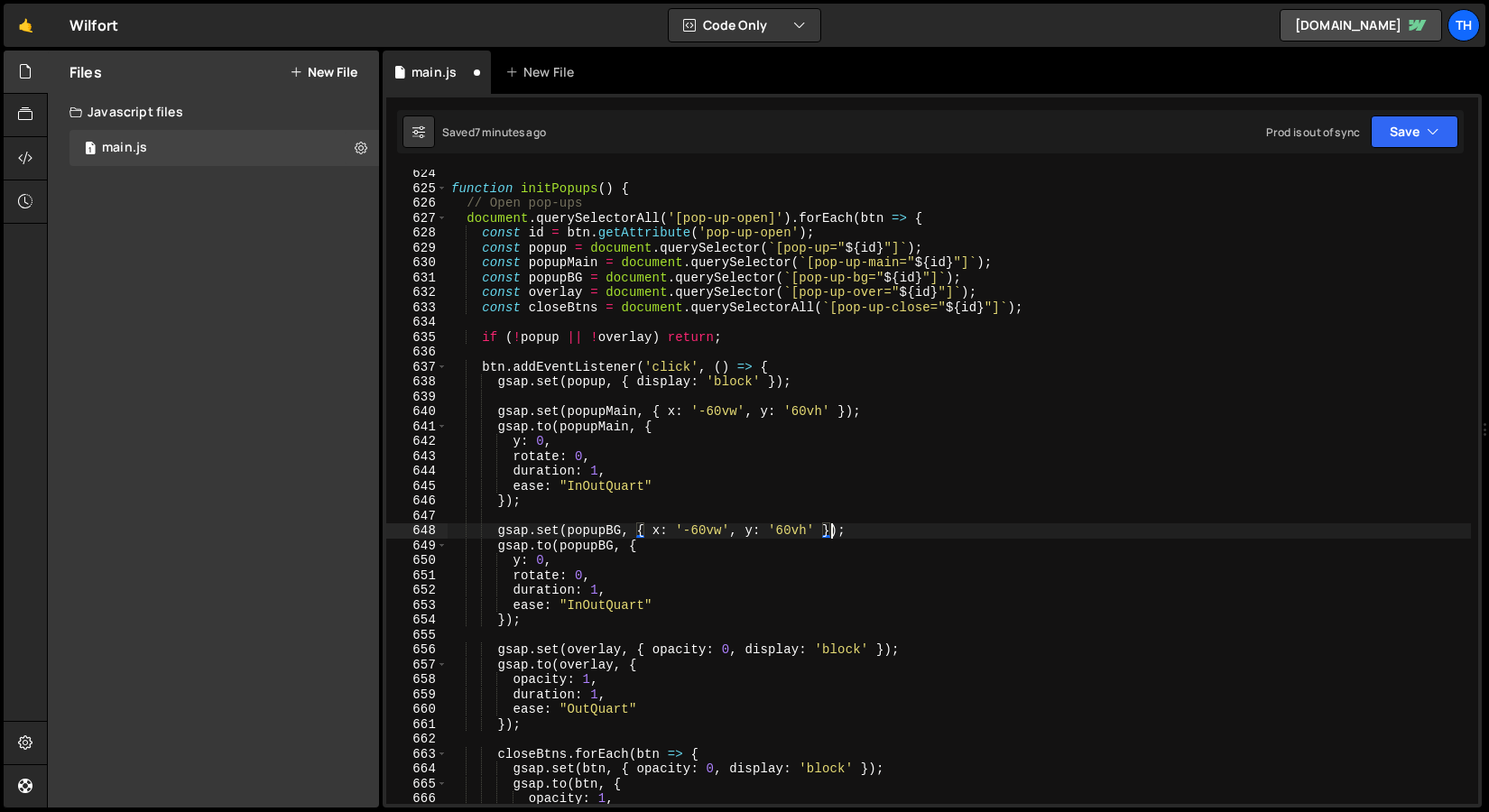
click at [715, 476] on div "function initPopups ( ) { // Open pop-ups document . querySelectorAll ( '[pop-u…" at bounding box center [959, 498] width 1024 height 664
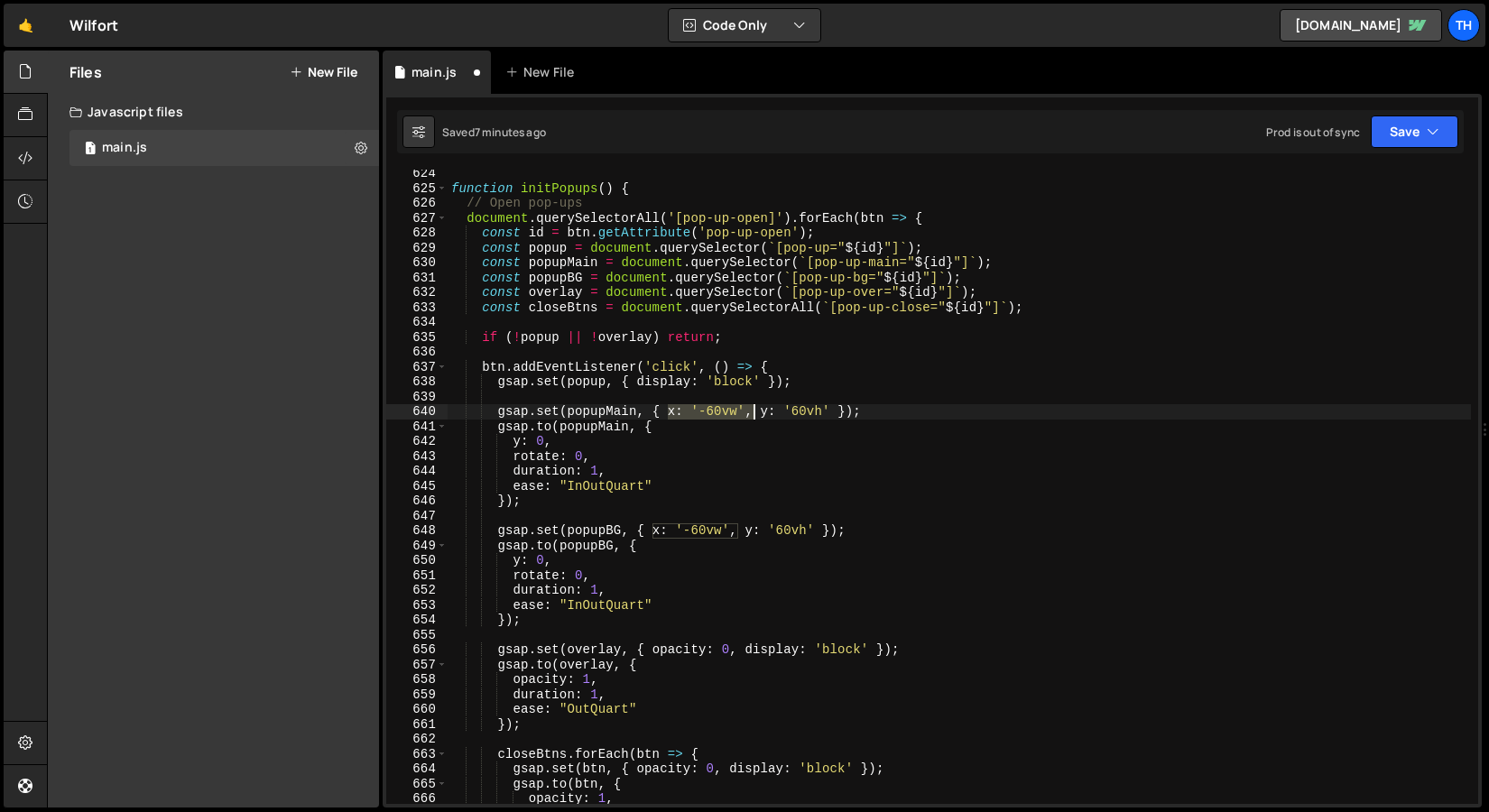
drag, startPoint x: 667, startPoint y: 408, endPoint x: 750, endPoint y: 410, distance: 83.0
click at [750, 410] on div "function initPopups ( ) { // Open pop-ups document . querySelectorAll ( '[pop-u…" at bounding box center [959, 498] width 1024 height 664
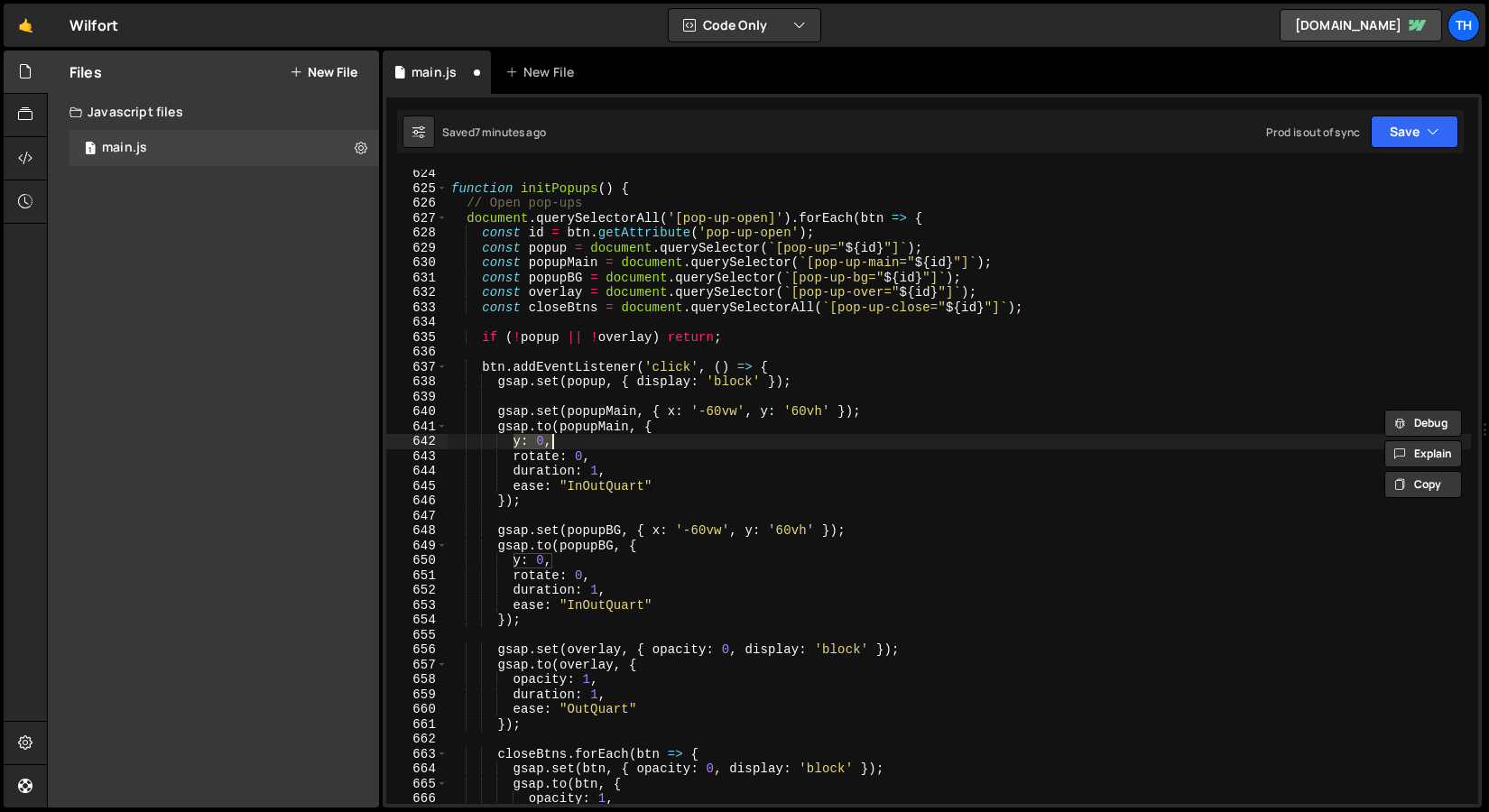
drag, startPoint x: 515, startPoint y: 444, endPoint x: 554, endPoint y: 443, distance: 39.0
click at [554, 443] on div "function initPopups ( ) { // Open pop-ups document . querySelectorAll ( '[pop-u…" at bounding box center [959, 498] width 1024 height 664
paste textarea "x: '-60vw'"
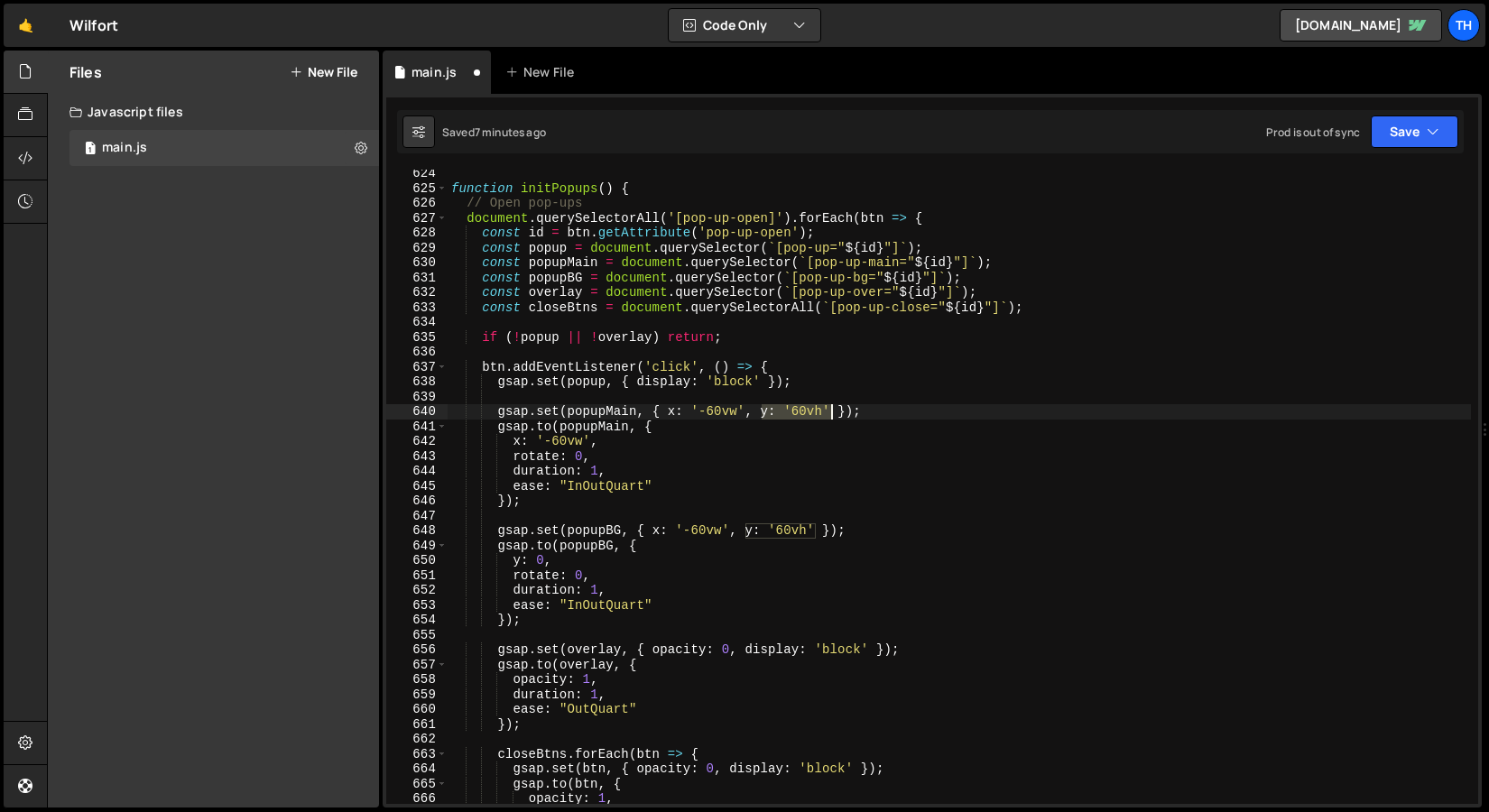
drag, startPoint x: 758, startPoint y: 413, endPoint x: 830, endPoint y: 412, distance: 72.0
click at [830, 412] on div "function initPopups ( ) { // Open pop-ups document . querySelectorAll ( '[pop-u…" at bounding box center [959, 498] width 1024 height 664
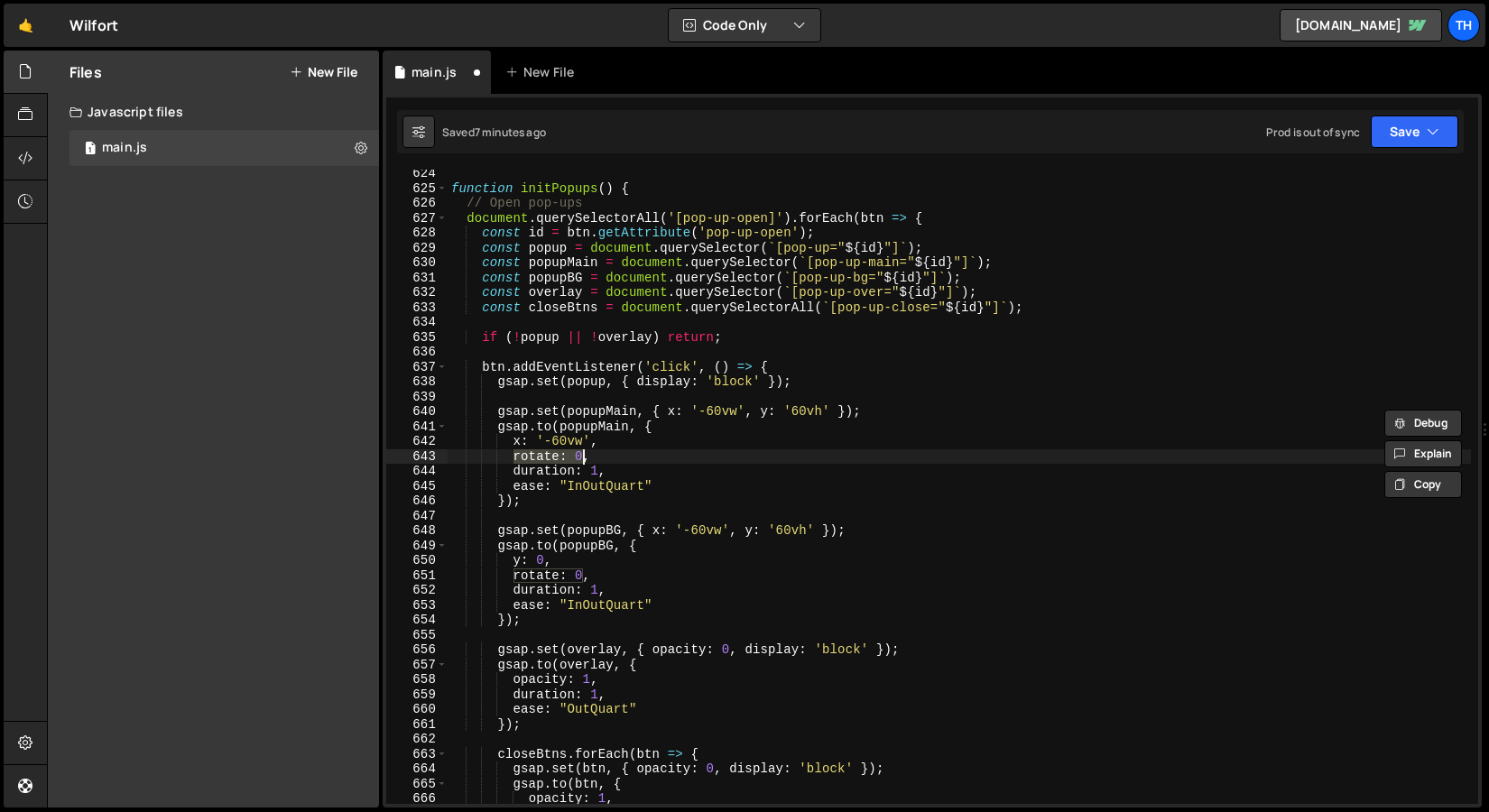
drag, startPoint x: 517, startPoint y: 455, endPoint x: 581, endPoint y: 455, distance: 64.0
click at [581, 455] on div "function initPopups ( ) { // Open pop-ups document . querySelectorAll ( '[pop-u…" at bounding box center [959, 498] width 1024 height 664
paste textarea "y: '60vh'"
click at [539, 472] on div "function initPopups ( ) { // Open pop-ups document . querySelectorAll ( '[pop-u…" at bounding box center [959, 498] width 1024 height 664
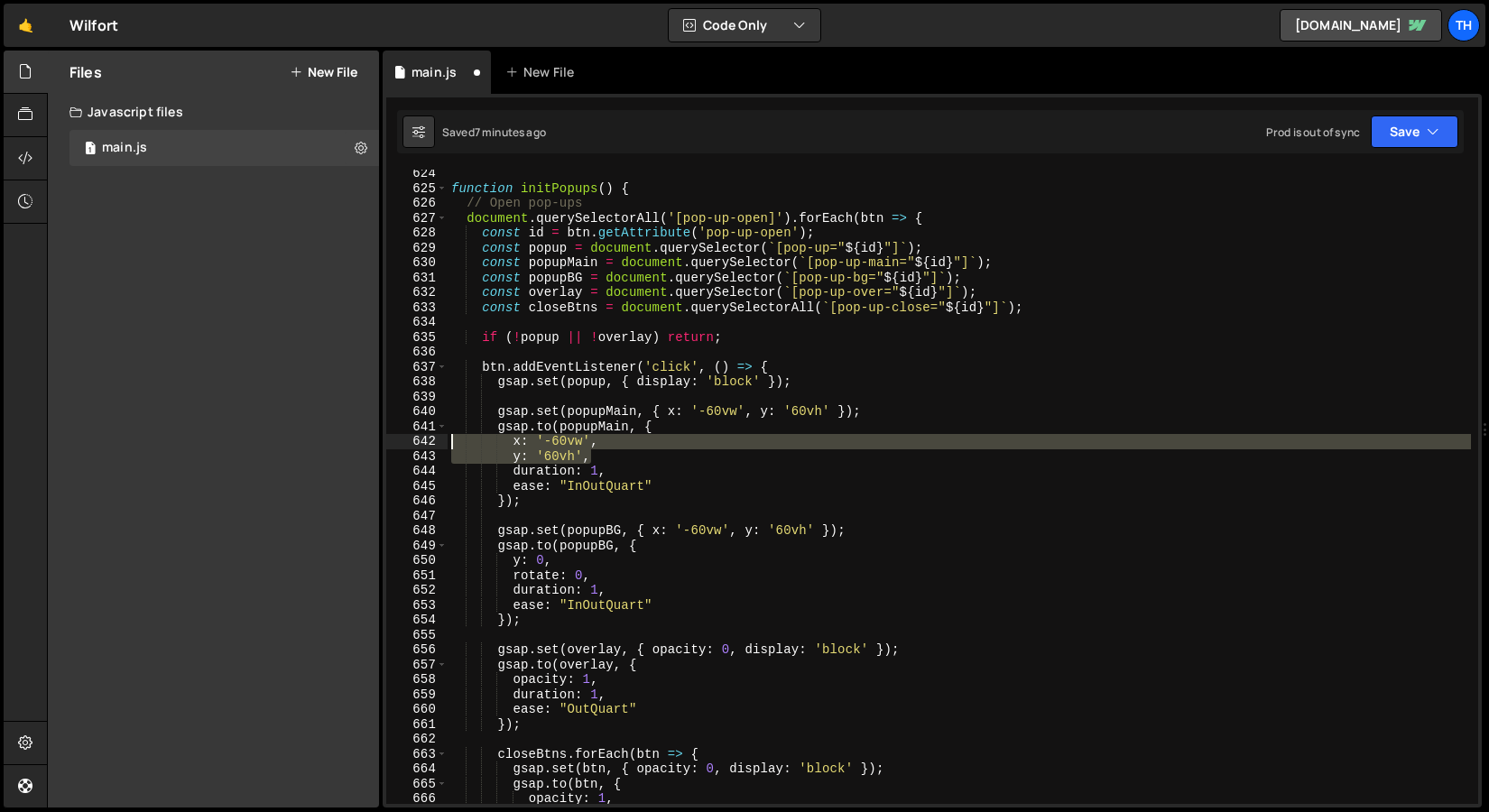
drag, startPoint x: 602, startPoint y: 457, endPoint x: 373, endPoint y: 443, distance: 229.4
click at [373, 443] on div "Files New File Javascript files 1 main.js 0 CSS files Copy share link Edit File…" at bounding box center [767, 429] width 1442 height 758
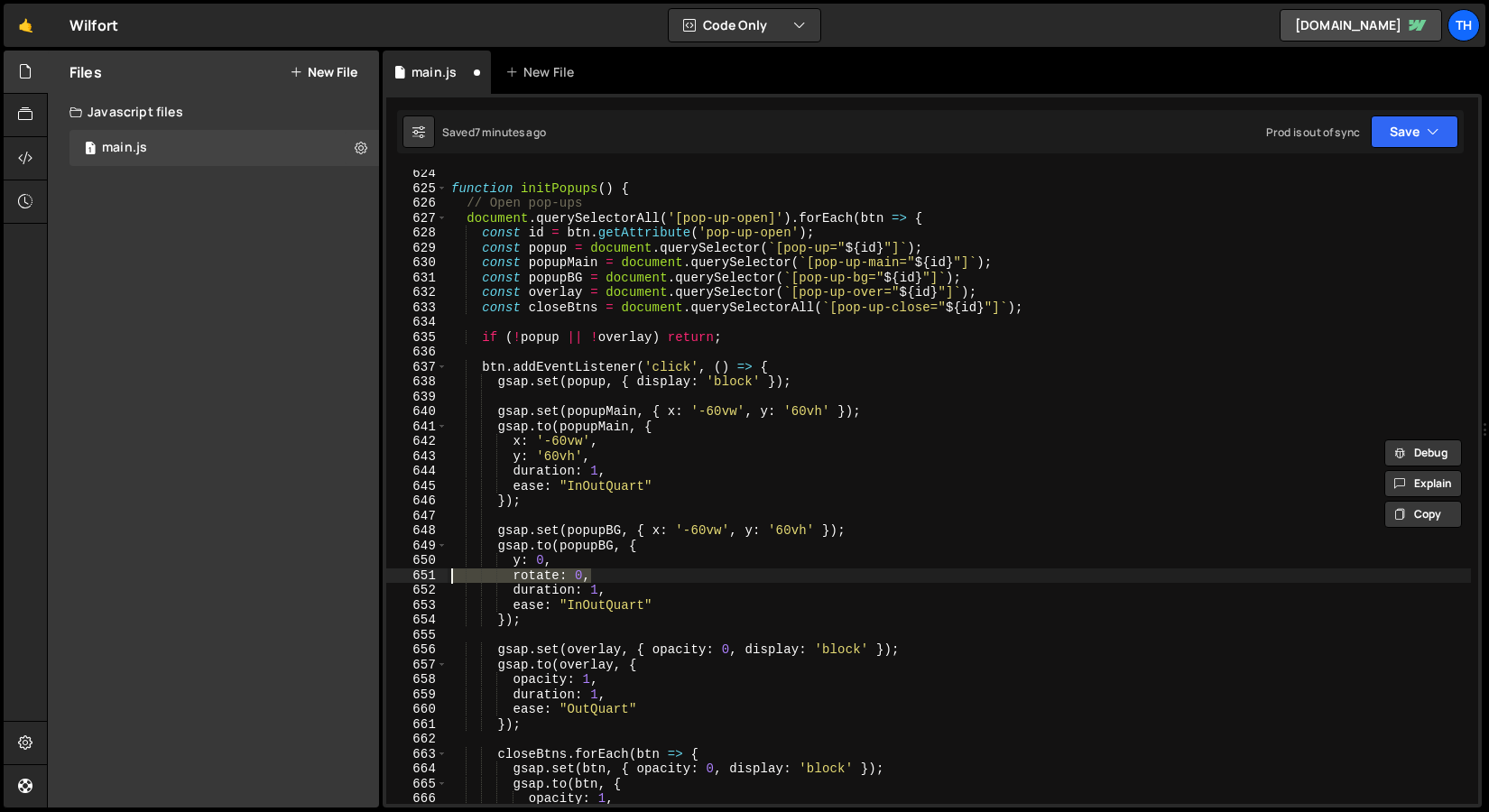
drag, startPoint x: 614, startPoint y: 572, endPoint x: 398, endPoint y: 569, distance: 216.0
click at [398, 569] on div "x: '-60vw', y: '60vh', 624 625 626 627 628 629 630 631 632 633 634 635 636 637 …" at bounding box center [932, 487] width 1092 height 634
click at [622, 580] on div "function initPopups ( ) { // Open pop-ups document . querySelectorAll ( '[pop-u…" at bounding box center [959, 487] width 1024 height 634
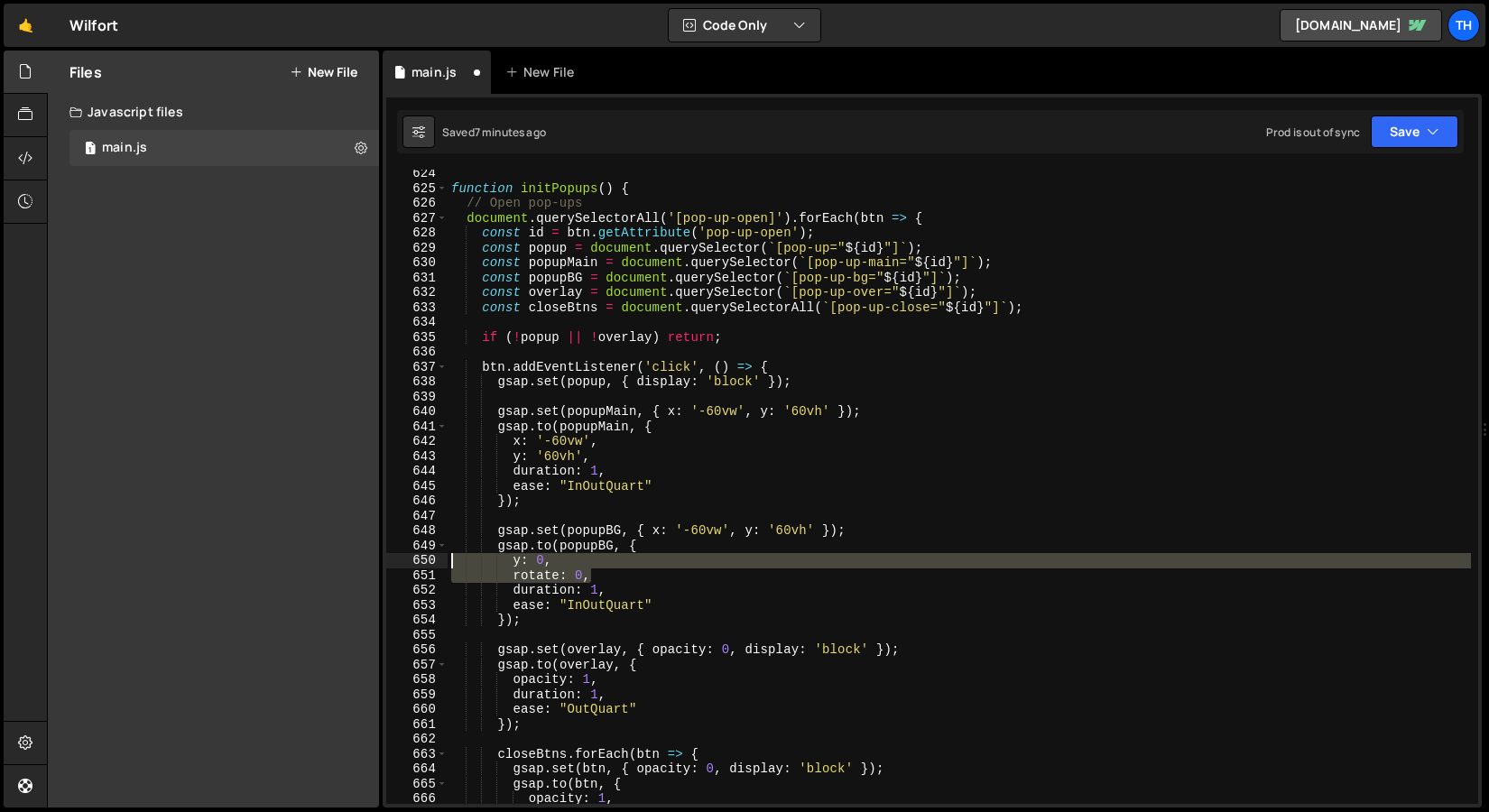
drag, startPoint x: 614, startPoint y: 575, endPoint x: 391, endPoint y: 558, distance: 223.6
click at [391, 558] on div "rotate: 0, 624 625 626 627 628 629 630 631 632 633 634 635 636 637 638 639 640 …" at bounding box center [932, 487] width 1092 height 634
paste textarea "'60vh'"
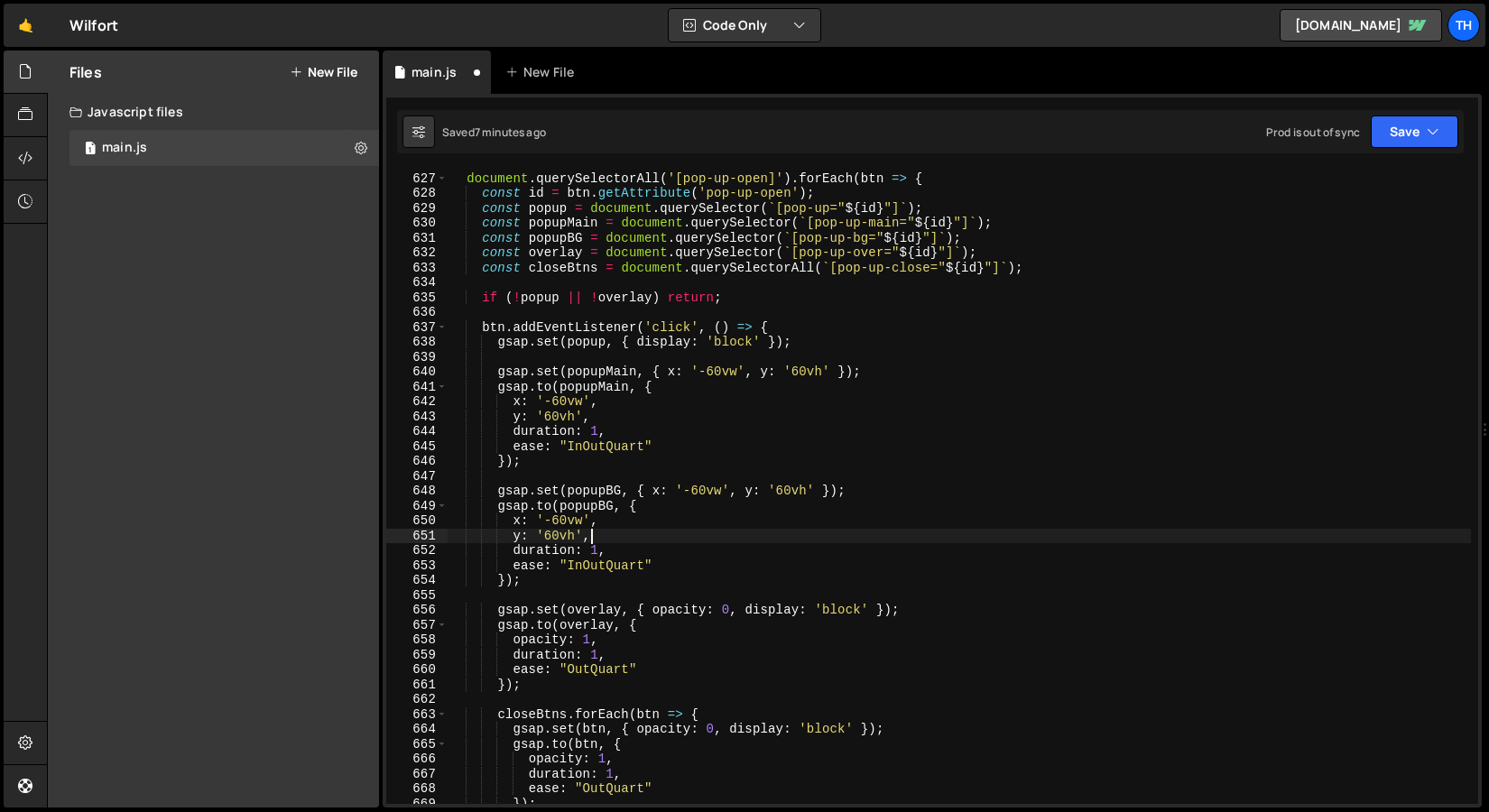
scroll to position [411, 0]
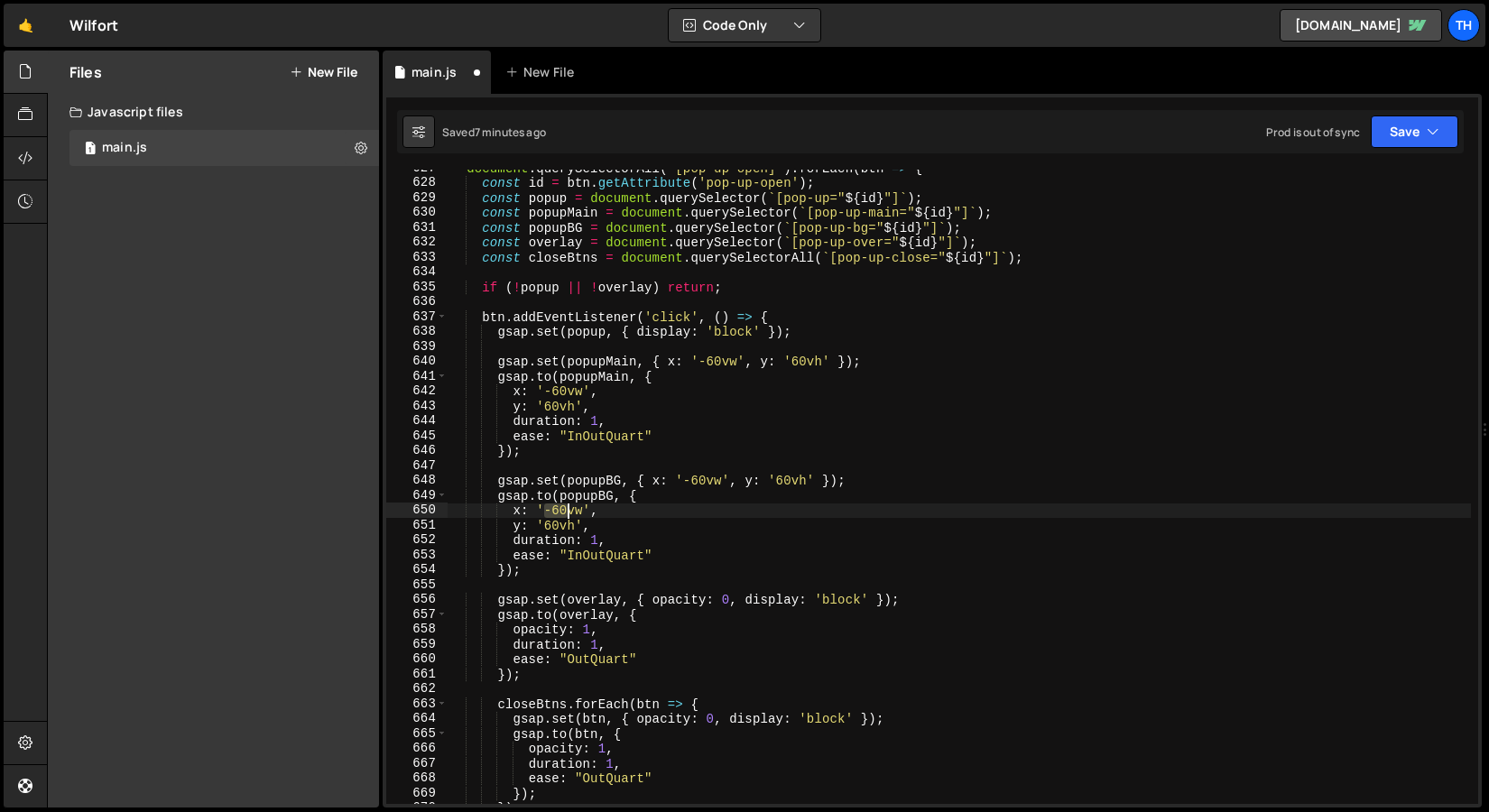
drag, startPoint x: 548, startPoint y: 510, endPoint x: 564, endPoint y: 510, distance: 16.0
click at [564, 510] on div "document . querySelectorAll ( '[pop-up-open]' ) . forEach ( btn => { const id =…" at bounding box center [959, 493] width 1024 height 664
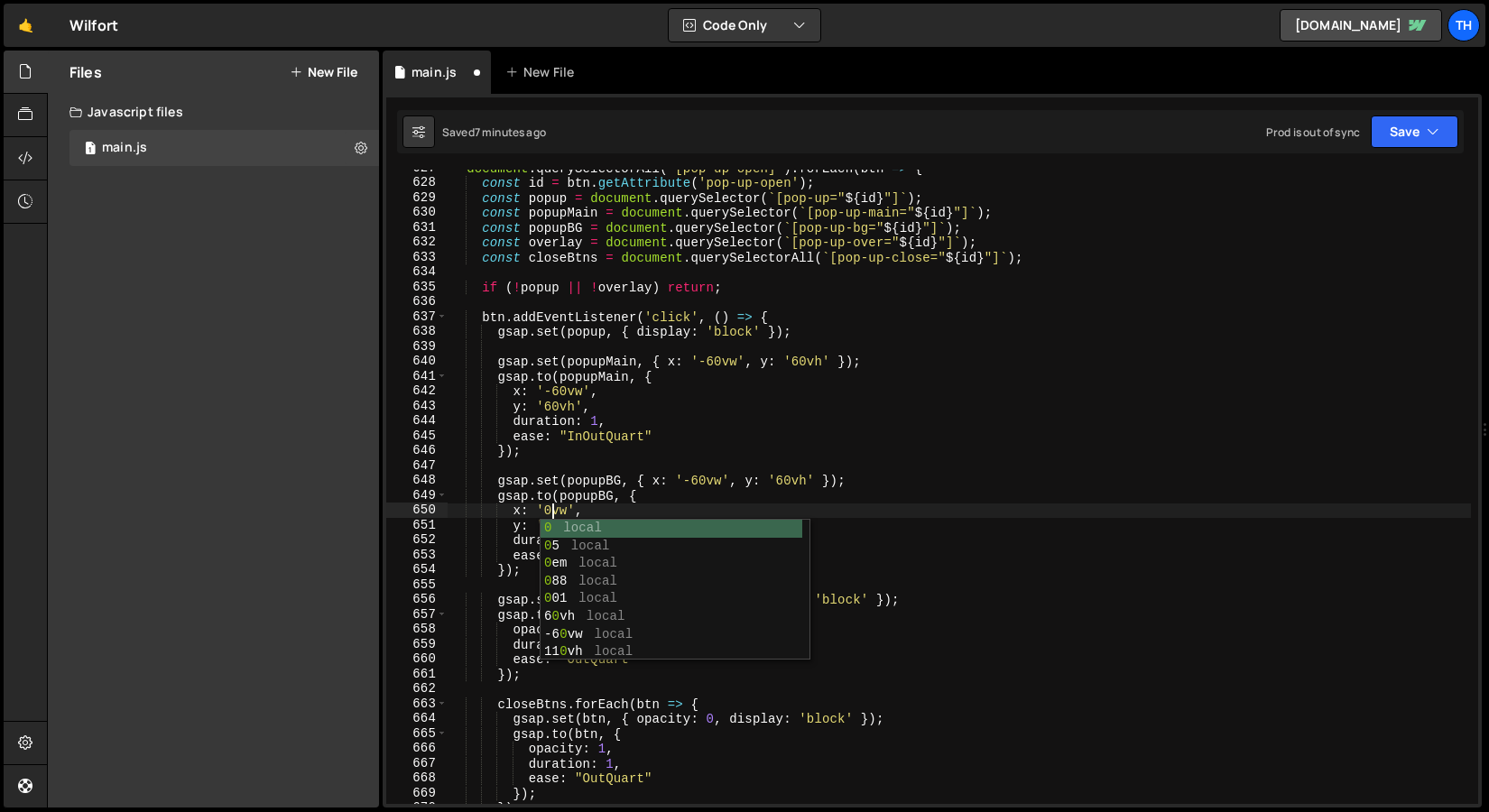
click at [555, 492] on div "document . querySelectorAll ( '[pop-up-open]' ) . forEach ( btn => { const id =…" at bounding box center [959, 493] width 1024 height 664
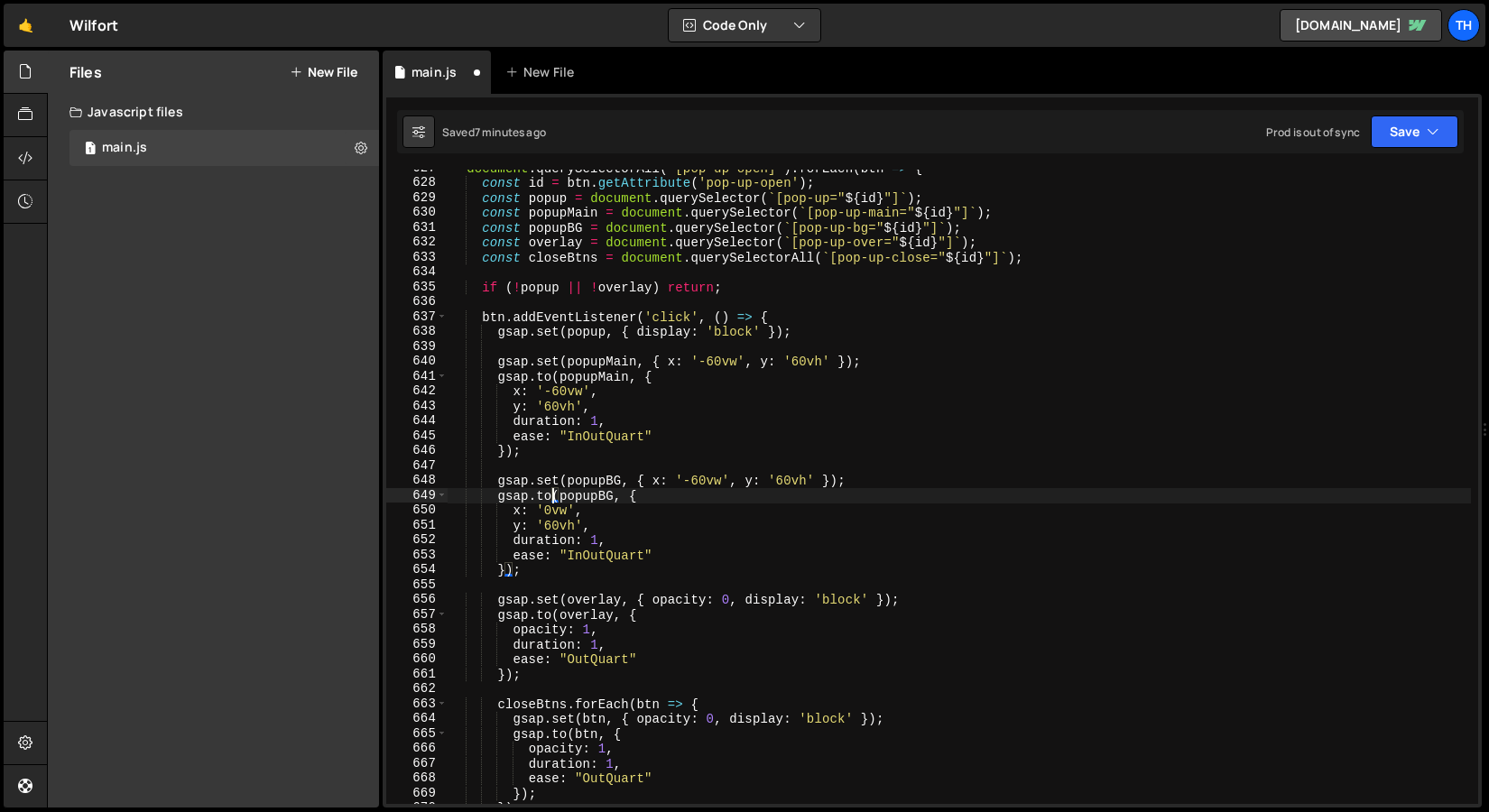
click at [559, 520] on div "document . querySelectorAll ( '[pop-up-open]' ) . forEach ( btn => { const id =…" at bounding box center [959, 493] width 1024 height 664
click at [554, 403] on div "document . querySelectorAll ( '[pop-up-open]' ) . forEach ( btn => { const id =…" at bounding box center [959, 493] width 1024 height 664
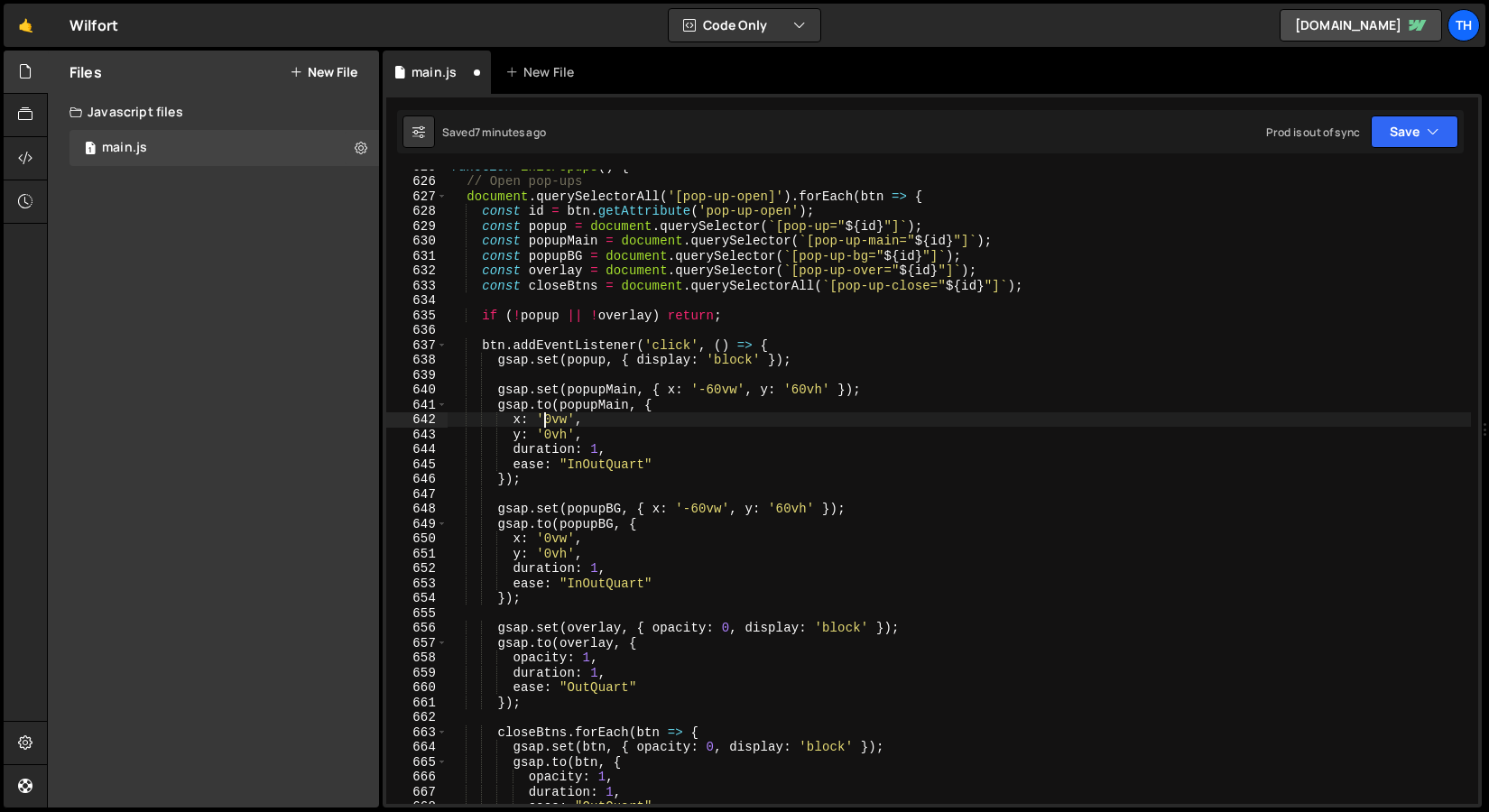
scroll to position [368, 0]
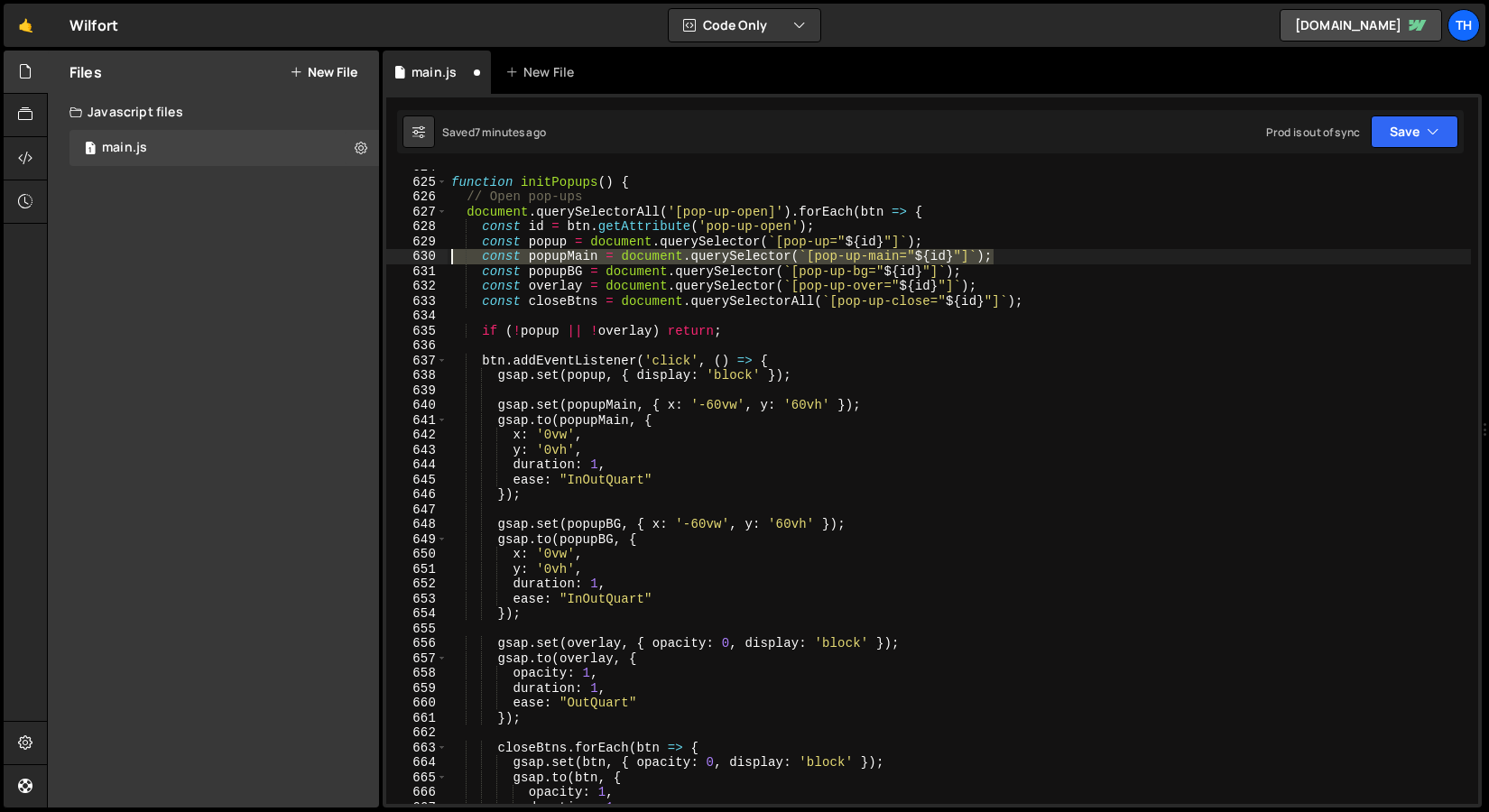
drag, startPoint x: 1015, startPoint y: 263, endPoint x: 436, endPoint y: 258, distance: 579.0
click at [436, 258] on div "x: '0vw', 624 625 626 627 628 629 630 631 632 633 634 635 636 637 638 639 640 6…" at bounding box center [932, 487] width 1092 height 634
click at [852, 268] on div "function initPopups ( ) { // Open pop-ups document . querySelectorAll ( '[pop-u…" at bounding box center [959, 492] width 1024 height 664
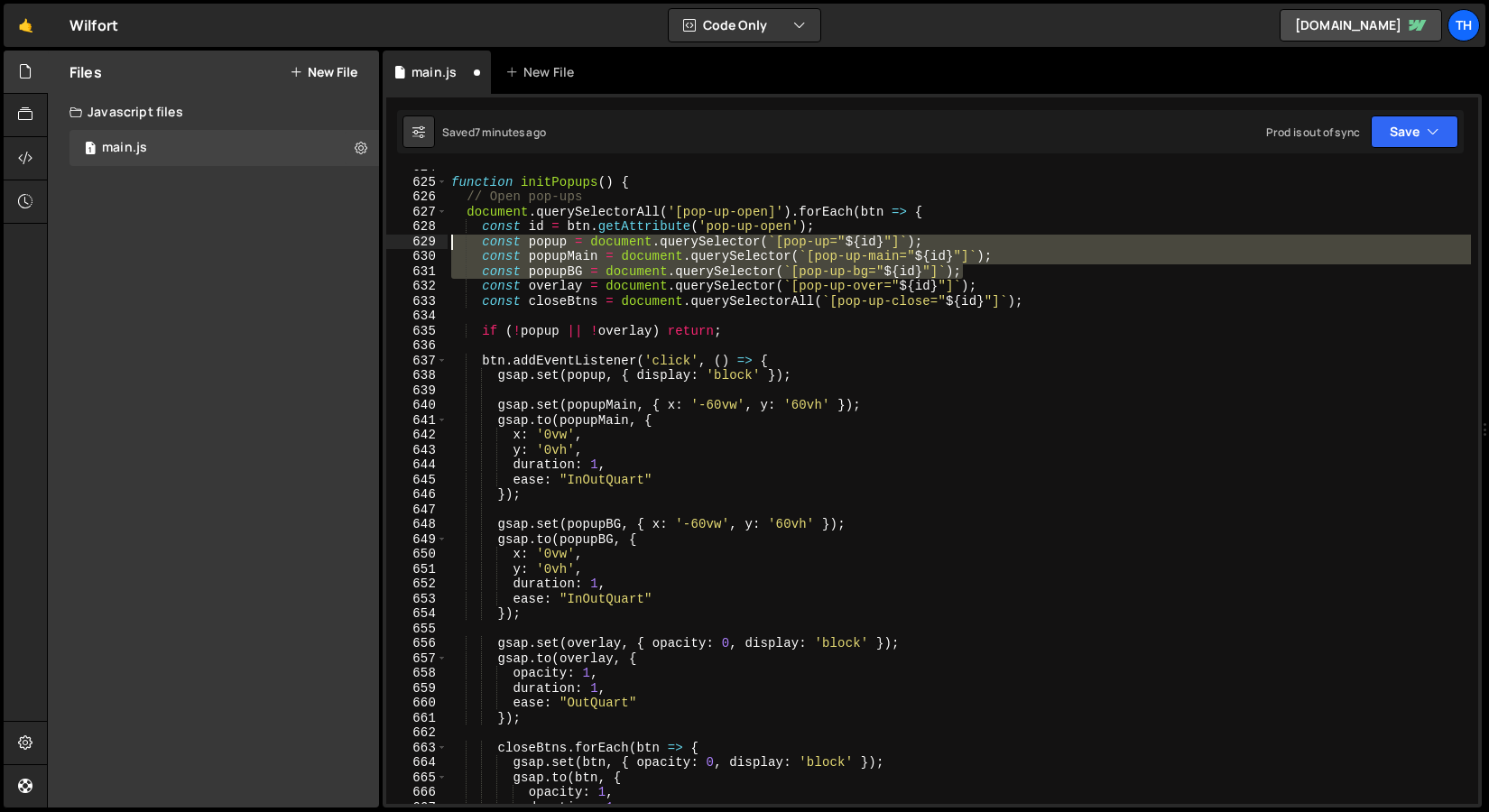
drag, startPoint x: 977, startPoint y: 272, endPoint x: 400, endPoint y: 247, distance: 577.5
click at [400, 247] on div "const popupBG = document.querySelector(`[pop-up-bg="${id}"]`); 624 625 626 627 …" at bounding box center [932, 487] width 1092 height 634
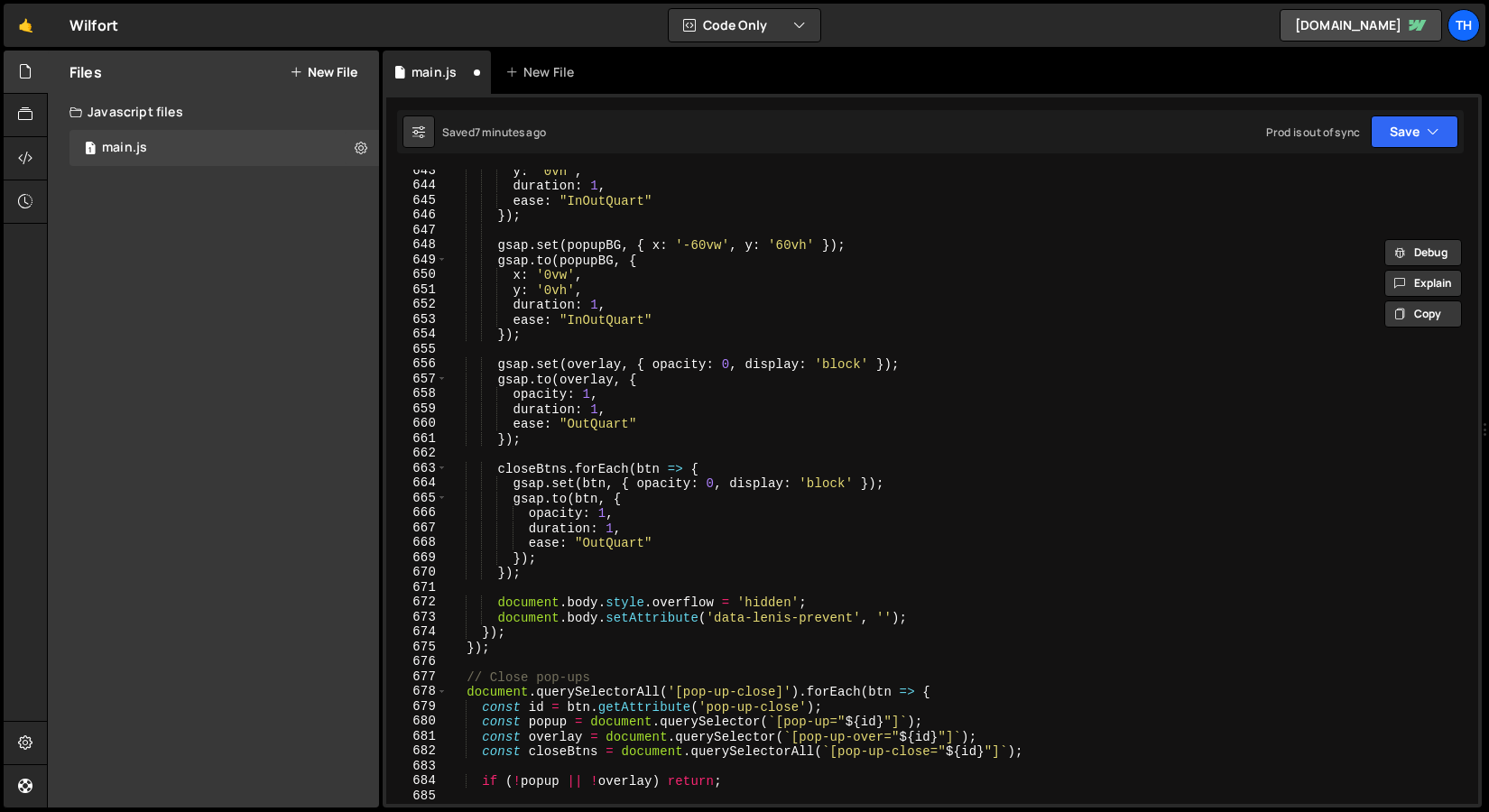
scroll to position [771, 0]
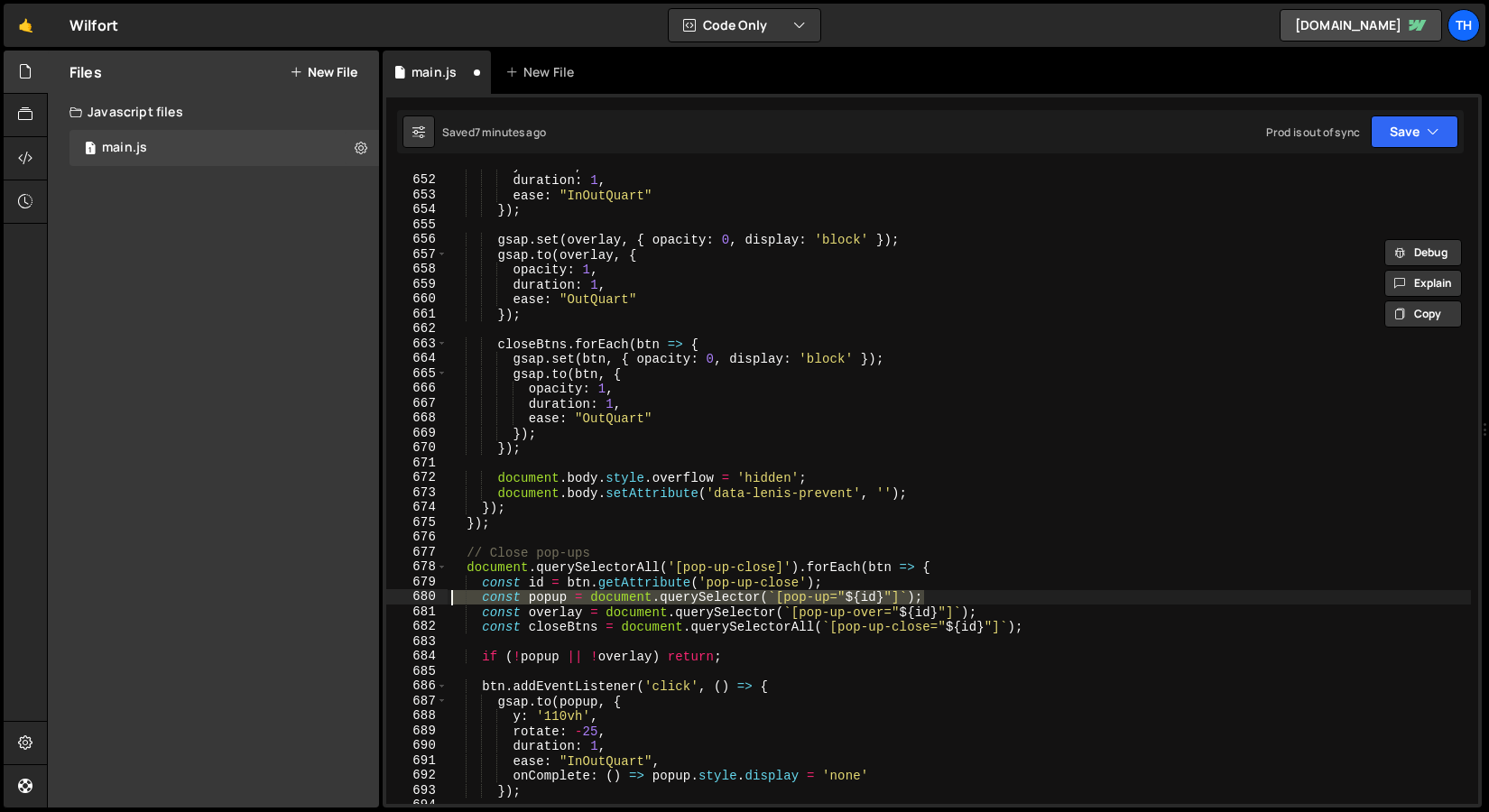
drag, startPoint x: 963, startPoint y: 593, endPoint x: 343, endPoint y: 595, distance: 620.0
click at [343, 595] on div "Files New File Javascript files 1 main.js 0 CSS files Copy share link Edit File…" at bounding box center [767, 429] width 1442 height 758
paste textarea "BG = document.querySelector(`[pop-up-bg"
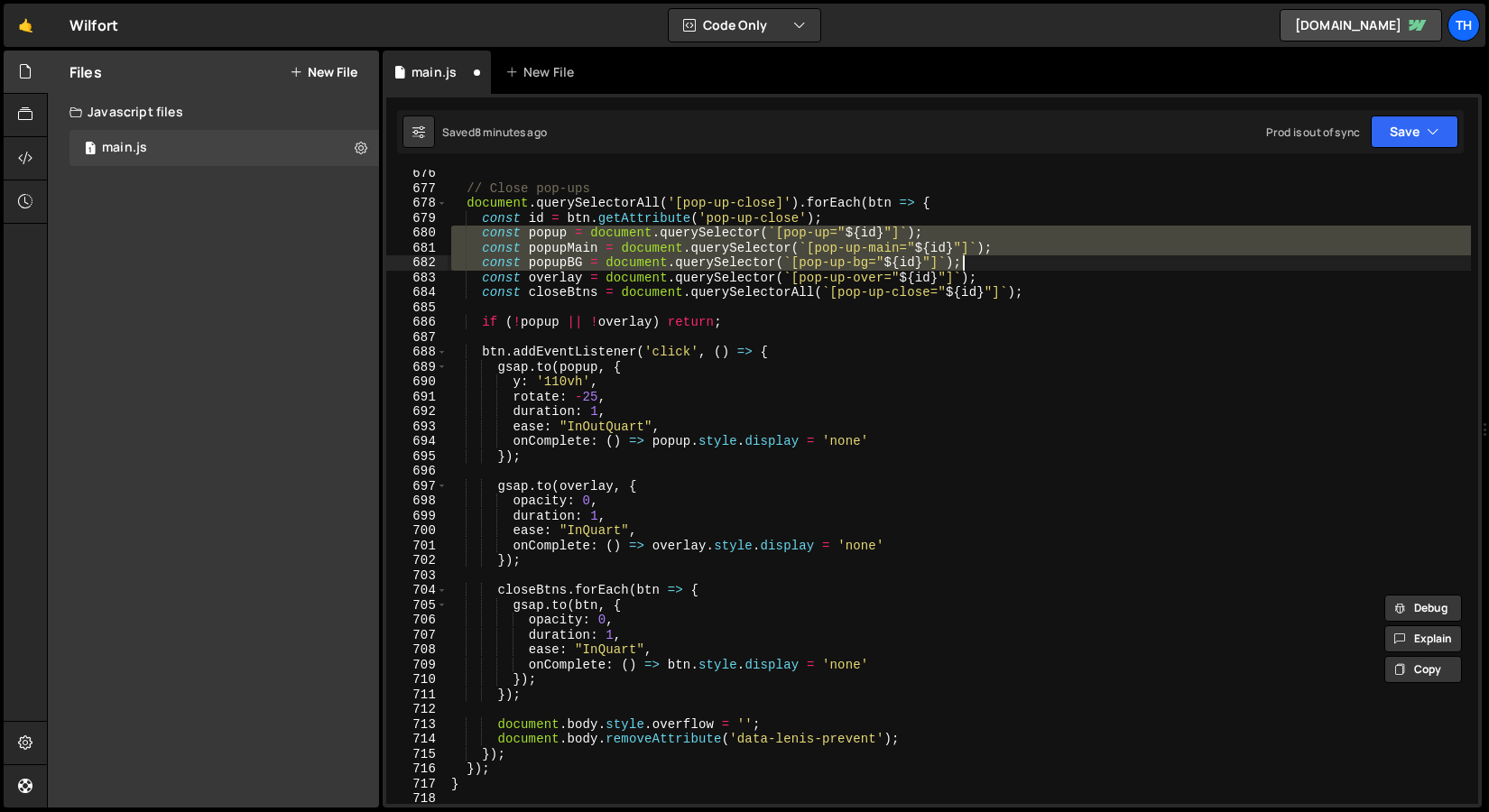
scroll to position [1134, 0]
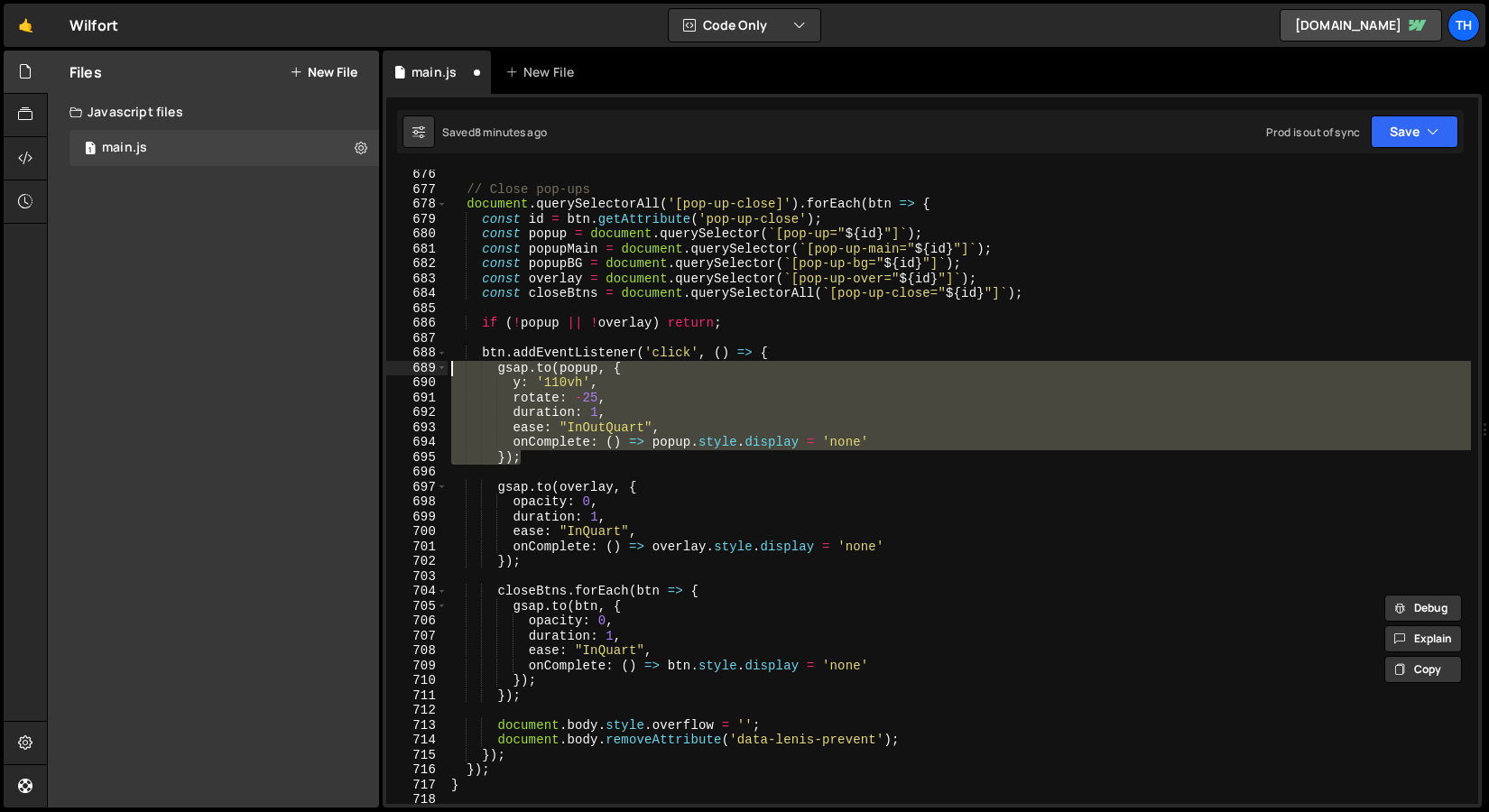
drag, startPoint x: 534, startPoint y: 453, endPoint x: 364, endPoint y: 370, distance: 189.2
click at [364, 370] on div "Files New File Javascript files 1 main.js 0 CSS files Copy share link Edit File…" at bounding box center [767, 429] width 1442 height 758
type textarea "});"
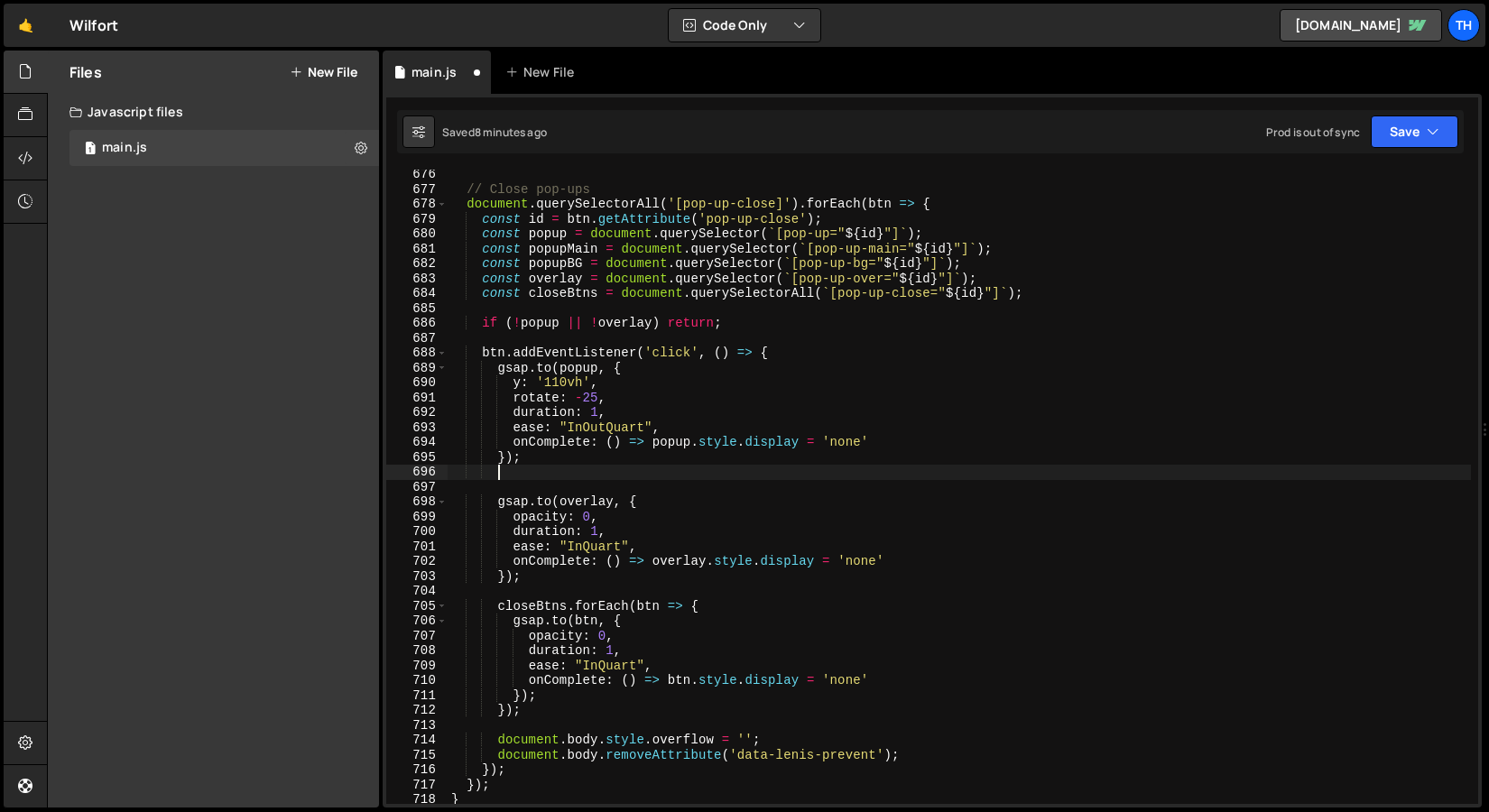
scroll to position [0, 2]
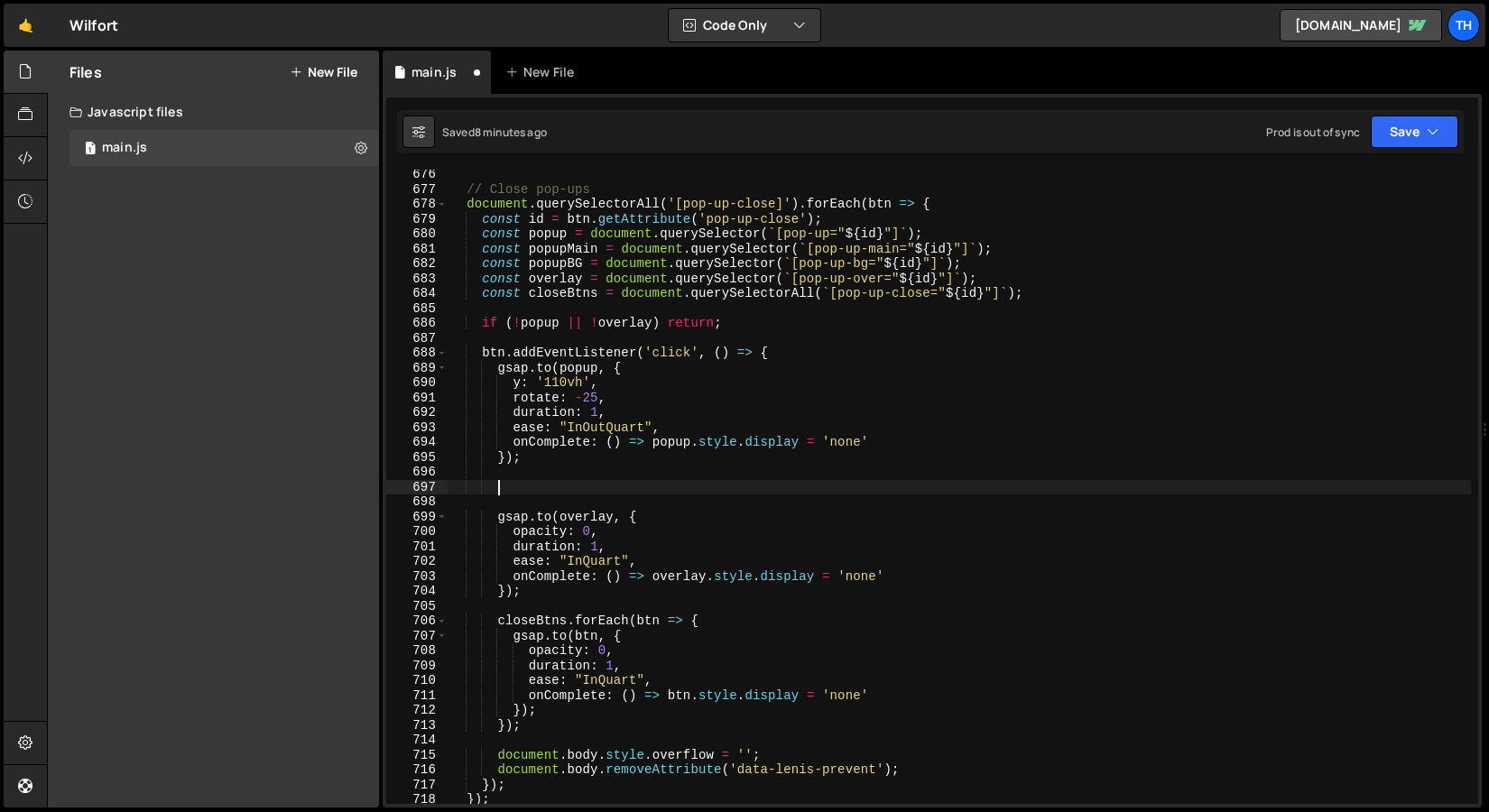
paste textarea "});"
type textarea "});"
paste textarea "});"
type textarea "});"
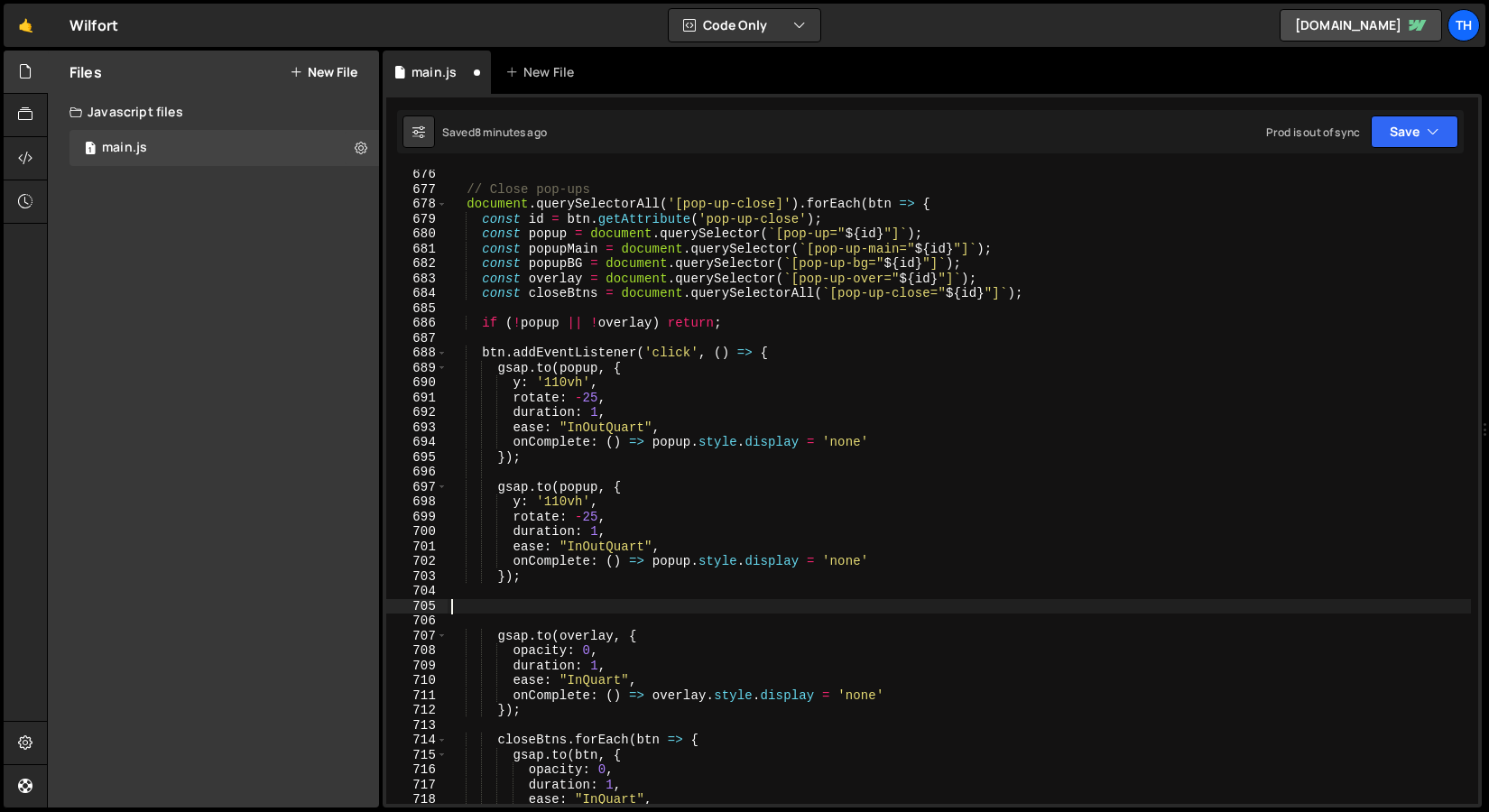
paste textarea "});"
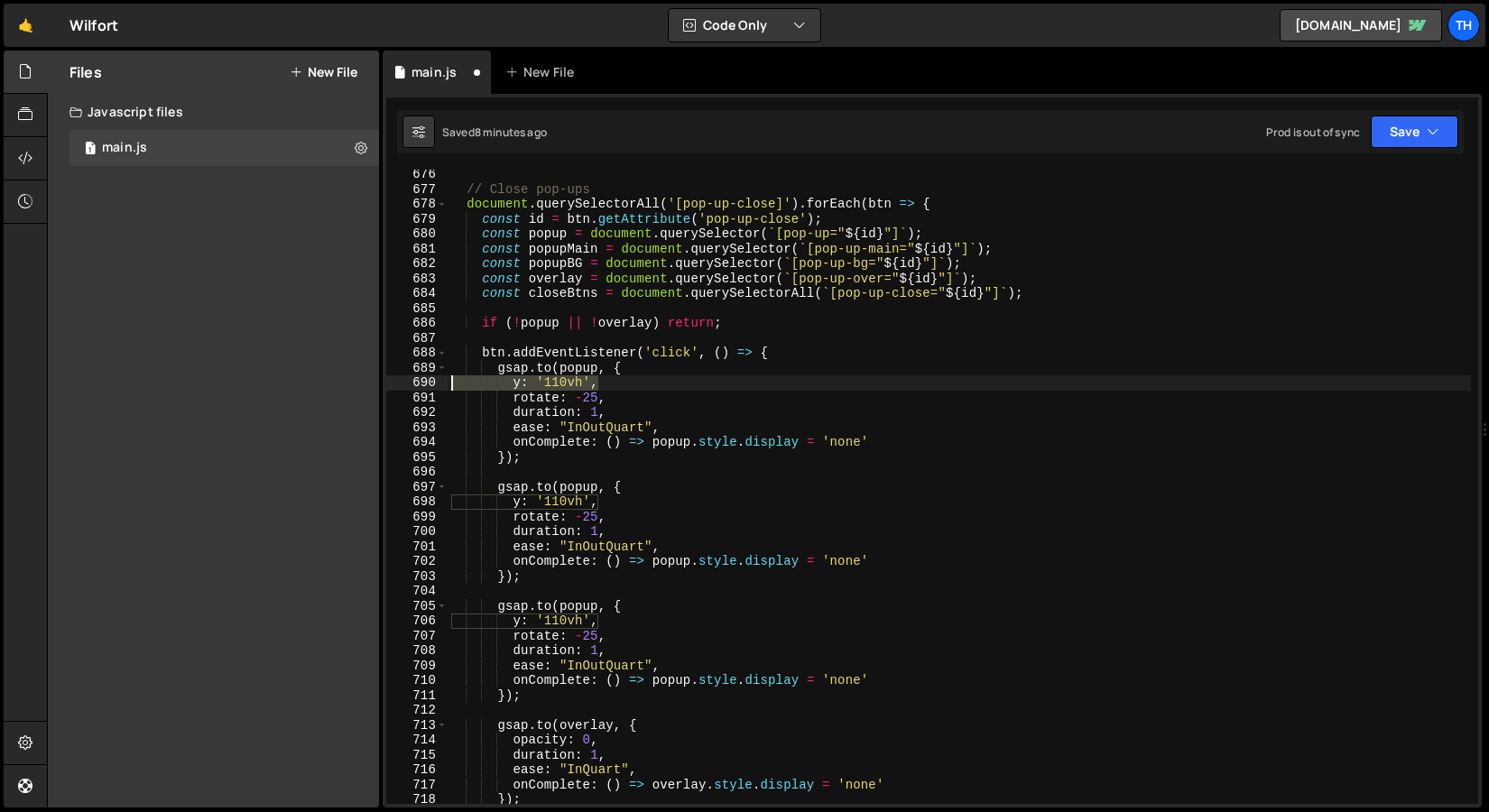
drag, startPoint x: 613, startPoint y: 381, endPoint x: 402, endPoint y: 381, distance: 211.0
click at [402, 381] on div "}); 676 677 678 679 680 681 682 683 684 685 686 687 688 689 690 691 692 693 694…" at bounding box center [932, 487] width 1092 height 634
type textarea "y: '110vh',"
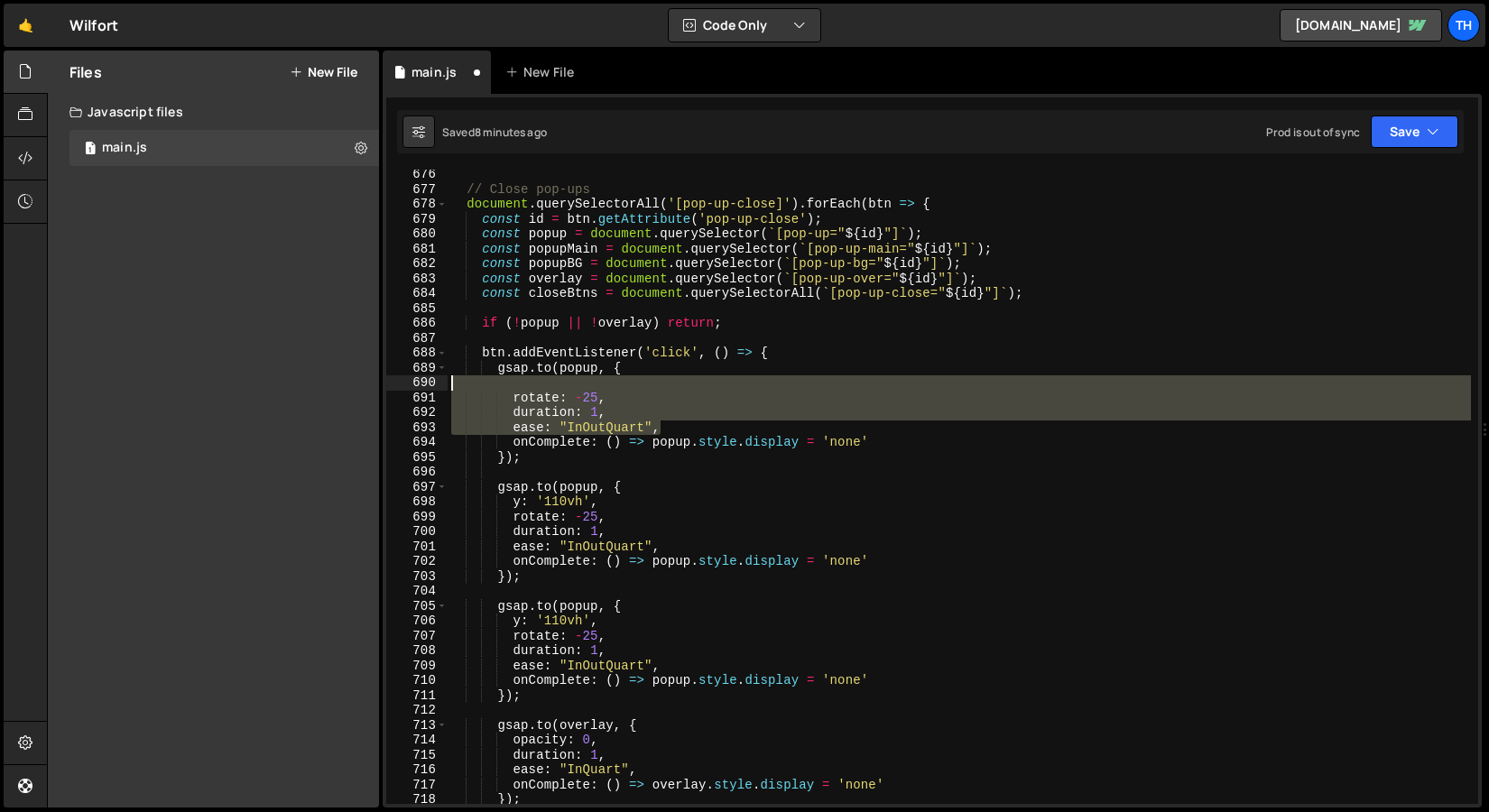
drag, startPoint x: 675, startPoint y: 424, endPoint x: 356, endPoint y: 384, distance: 321.5
click at [356, 384] on div "Files New File Javascript files 1 main.js 0 CSS files Copy share link Edit File…" at bounding box center [767, 429] width 1442 height 758
type textarea "rotate: -25,"
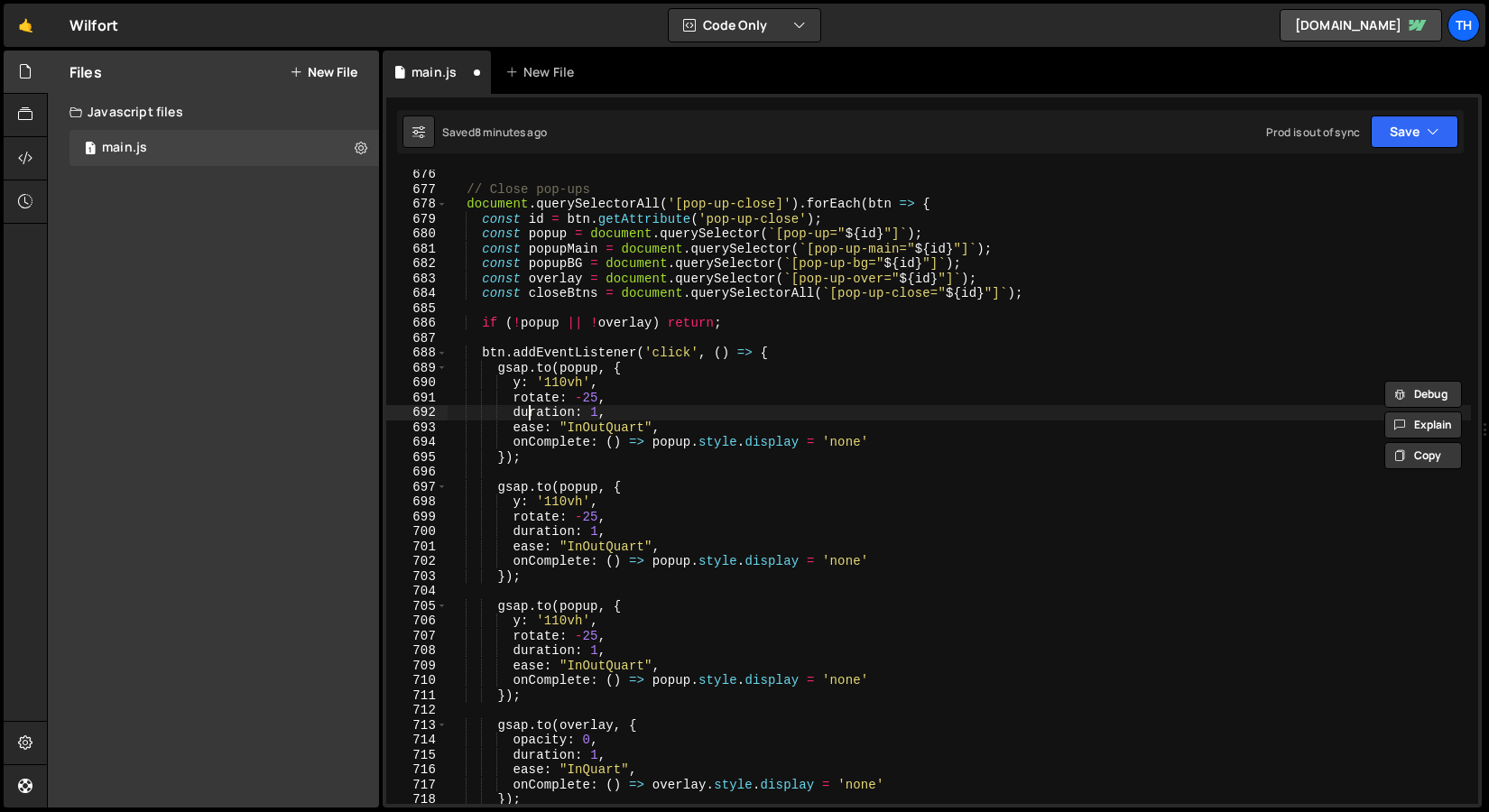
click at [530, 418] on div "// Close pop-ups document . querySelectorAll ( '[pop-up-close]' ) . forEach ( b…" at bounding box center [959, 499] width 1024 height 664
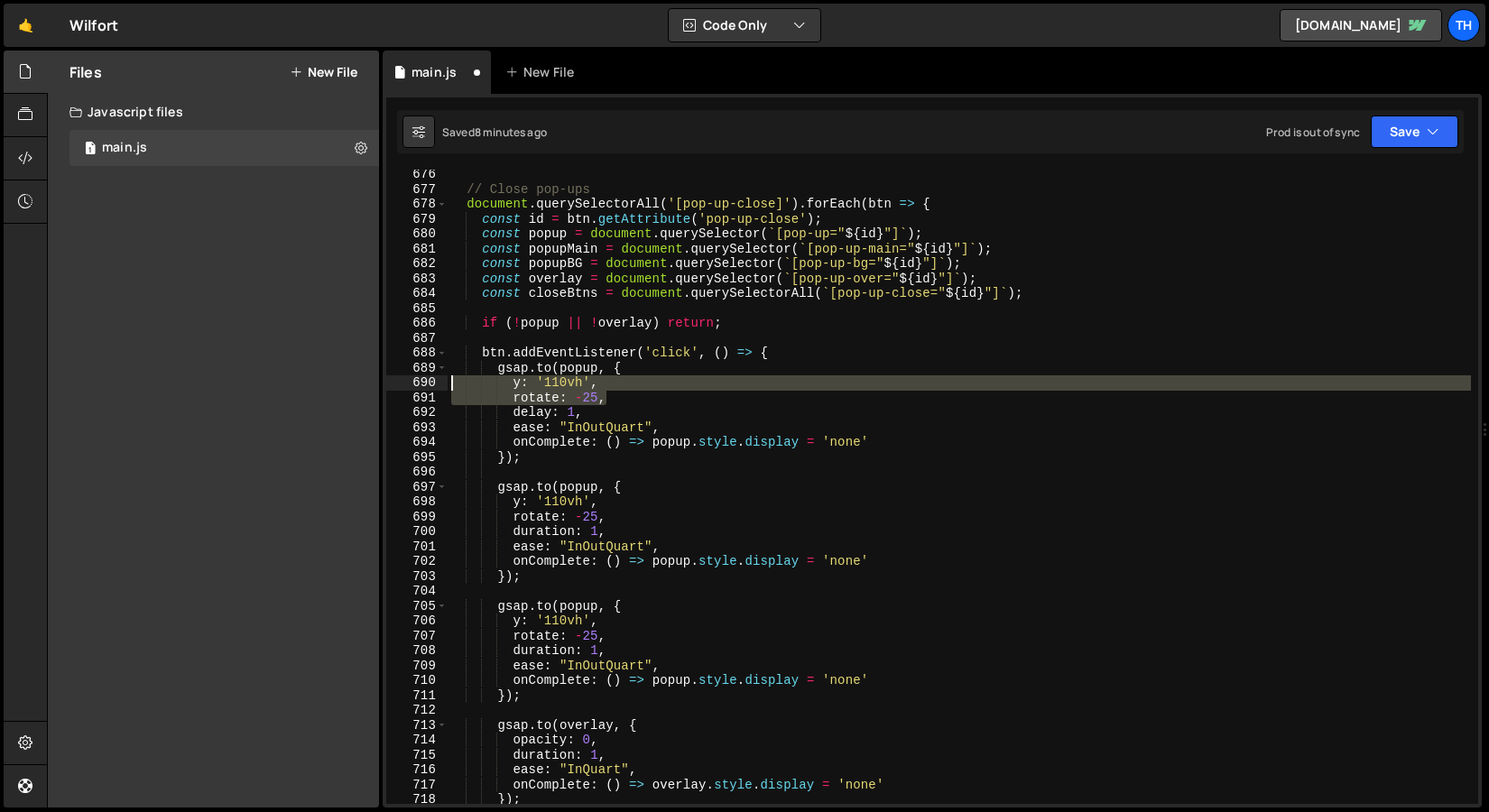
drag, startPoint x: 616, startPoint y: 405, endPoint x: 348, endPoint y: 390, distance: 268.4
click at [348, 390] on div "Files New File Javascript files 1 main.js 0 CSS files Copy share link Edit File…" at bounding box center [767, 429] width 1442 height 758
type textarea "y: '110vh', rotate: -25,"
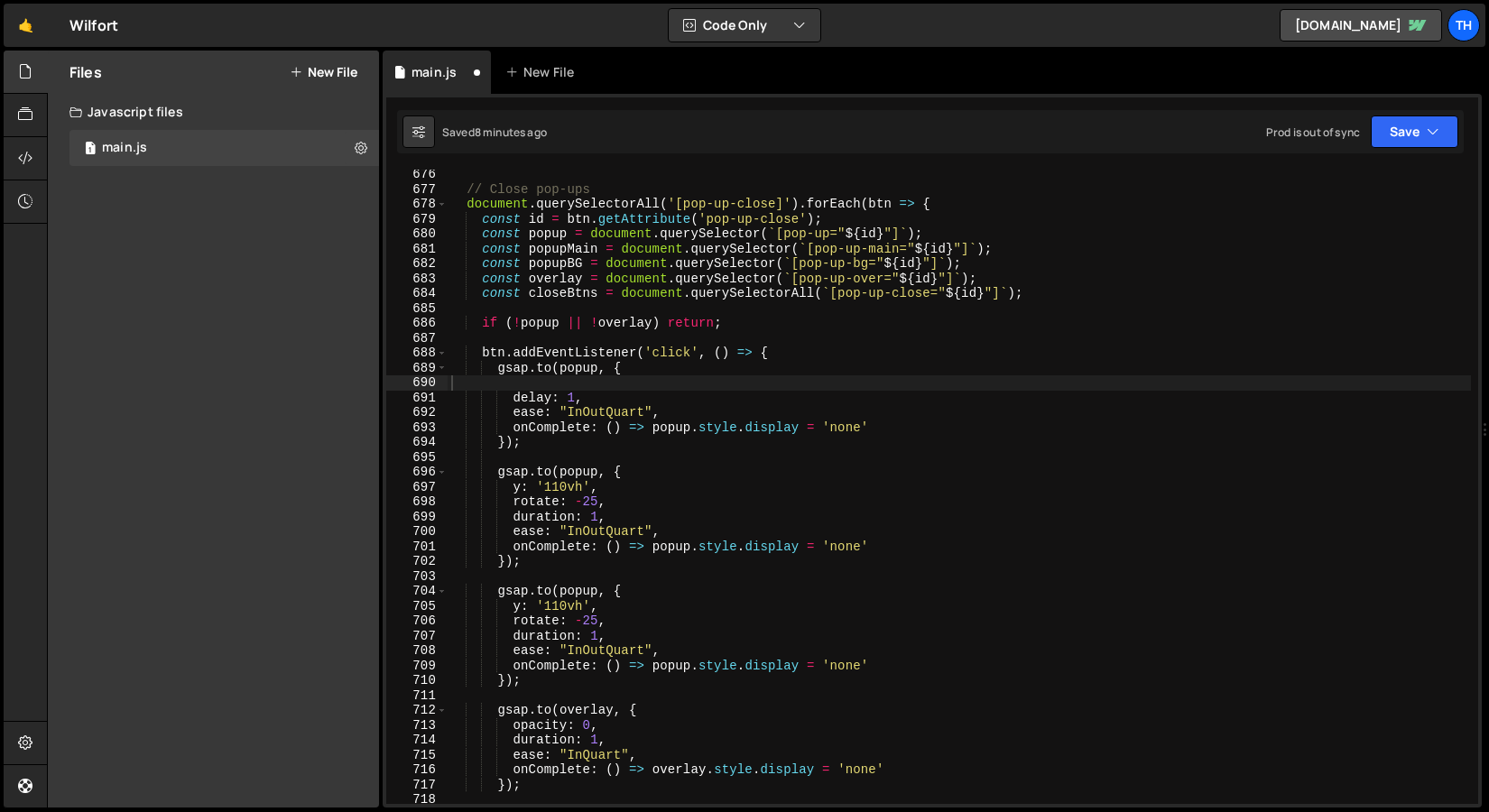
click at [348, 390] on div "Files New File Javascript files 1 main.js 0 CSS files Copy share link Edit File…" at bounding box center [213, 429] width 331 height 757
type textarea "delay: 1,"
click at [465, 401] on div "// Close pop-ups document . querySelectorAll ( '[pop-up-close]' ) . forEach ( b…" at bounding box center [959, 499] width 1024 height 664
click at [470, 395] on div "// Close pop-ups document . querySelectorAll ( '[pop-up-close]' ) . forEach ( b…" at bounding box center [959, 499] width 1024 height 664
click at [470, 391] on div "// Close pop-ups document . querySelectorAll ( '[pop-up-close]' ) . forEach ( b…" at bounding box center [959, 499] width 1024 height 664
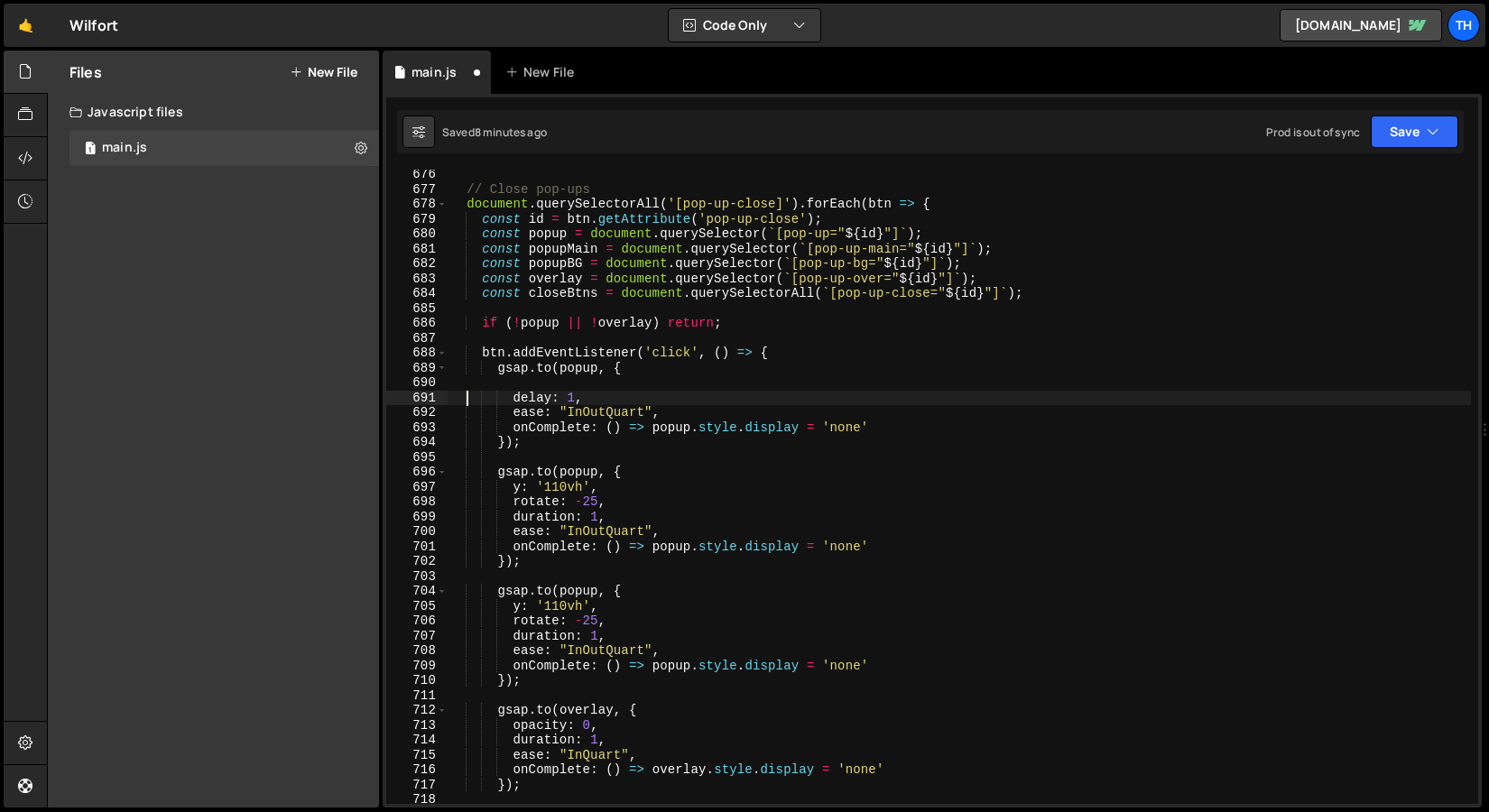
click at [467, 379] on div "// Close pop-ups document . querySelectorAll ( '[pop-up-close]' ) . forEach ( b…" at bounding box center [959, 499] width 1024 height 664
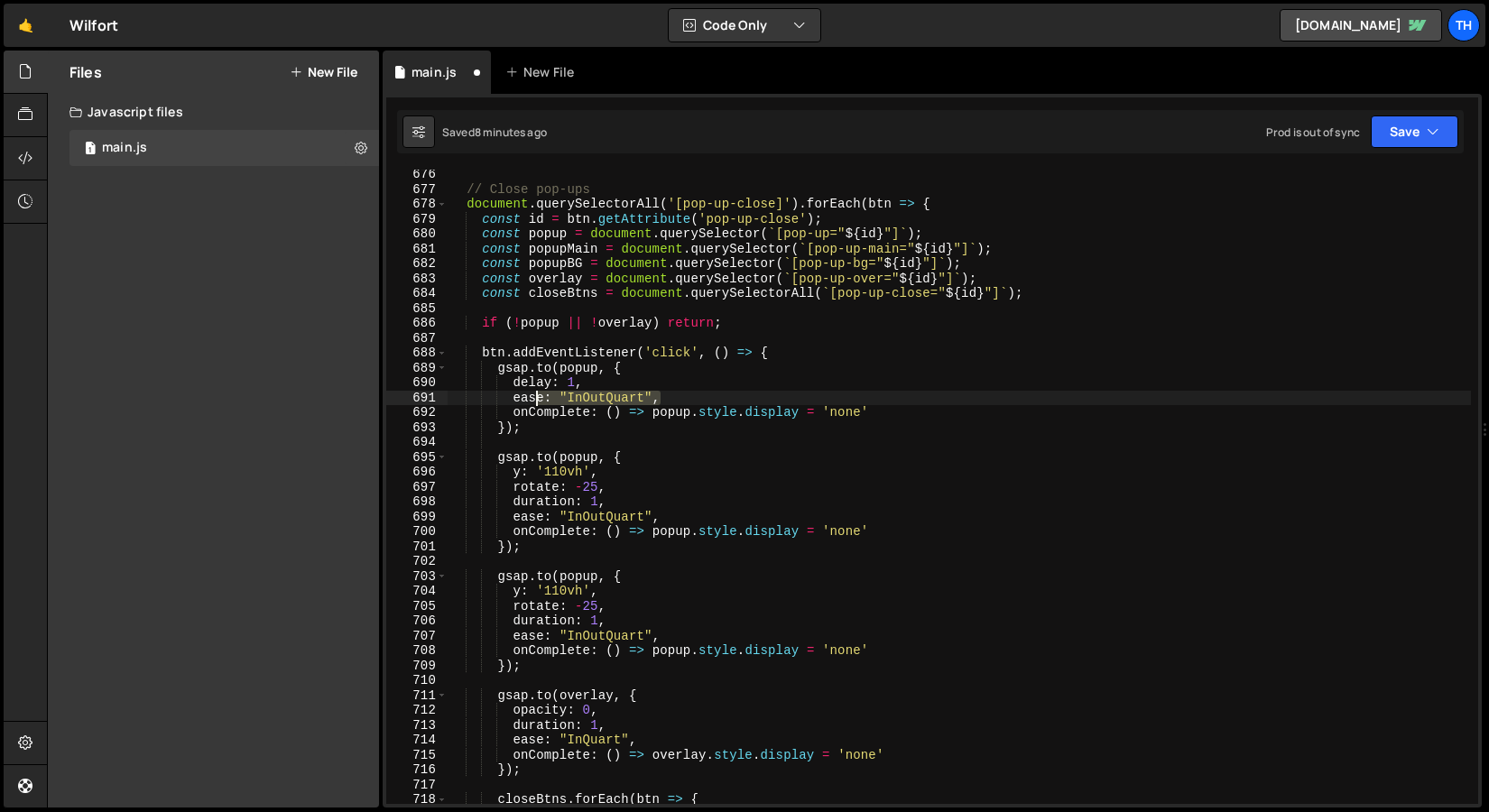
drag, startPoint x: 679, startPoint y: 398, endPoint x: 336, endPoint y: 398, distance: 343.0
click at [336, 398] on div "Files New File Javascript files 1 main.js 0 CSS files Copy share link Edit File…" at bounding box center [767, 429] width 1442 height 758
type textarea "ease: "InOutQuart","
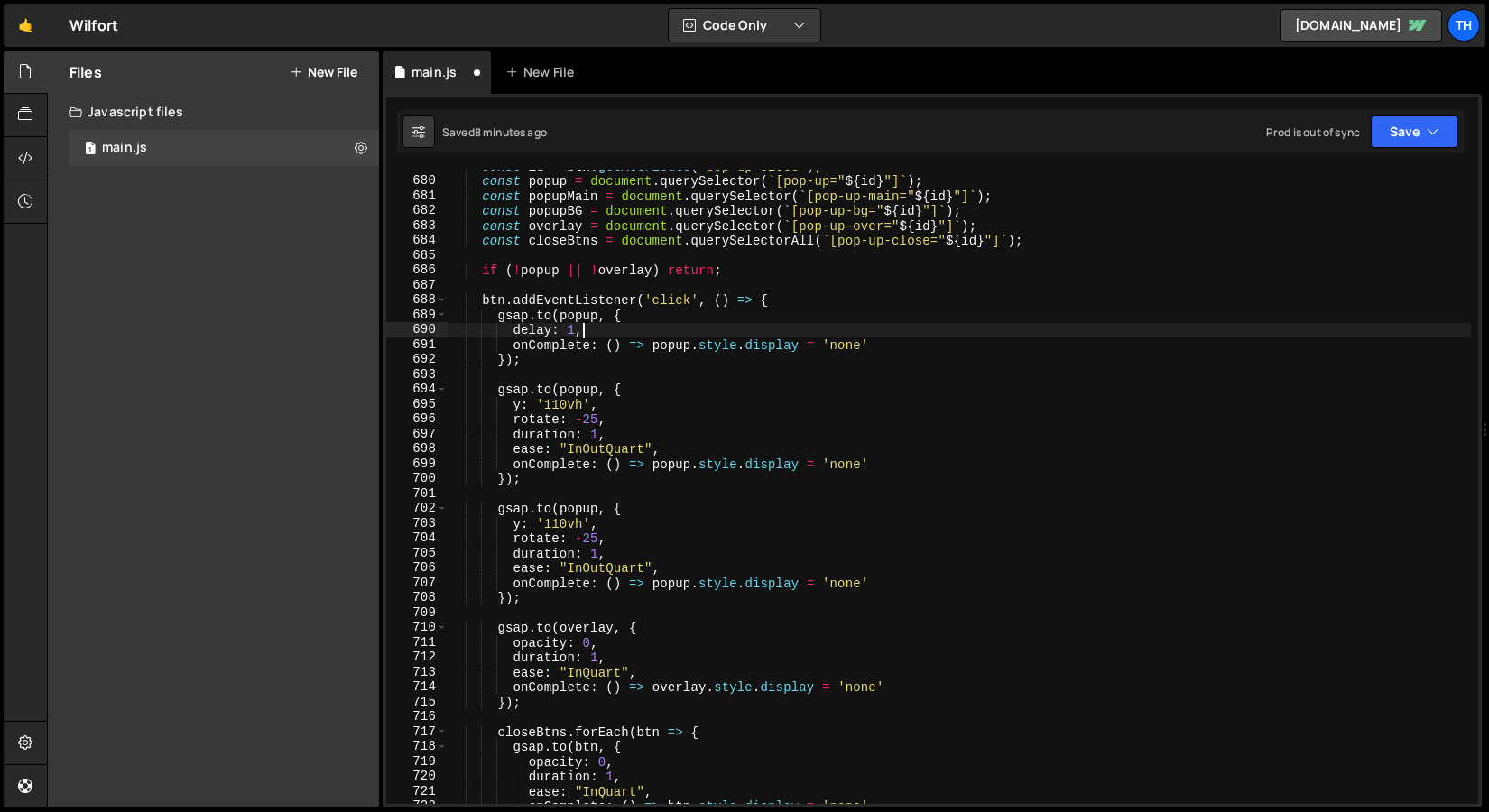
scroll to position [1189, 0]
click at [599, 390] on div "const id = btn . getAttribute ( 'pop-up-close' ) ; const popup = document . que…" at bounding box center [959, 490] width 1024 height 664
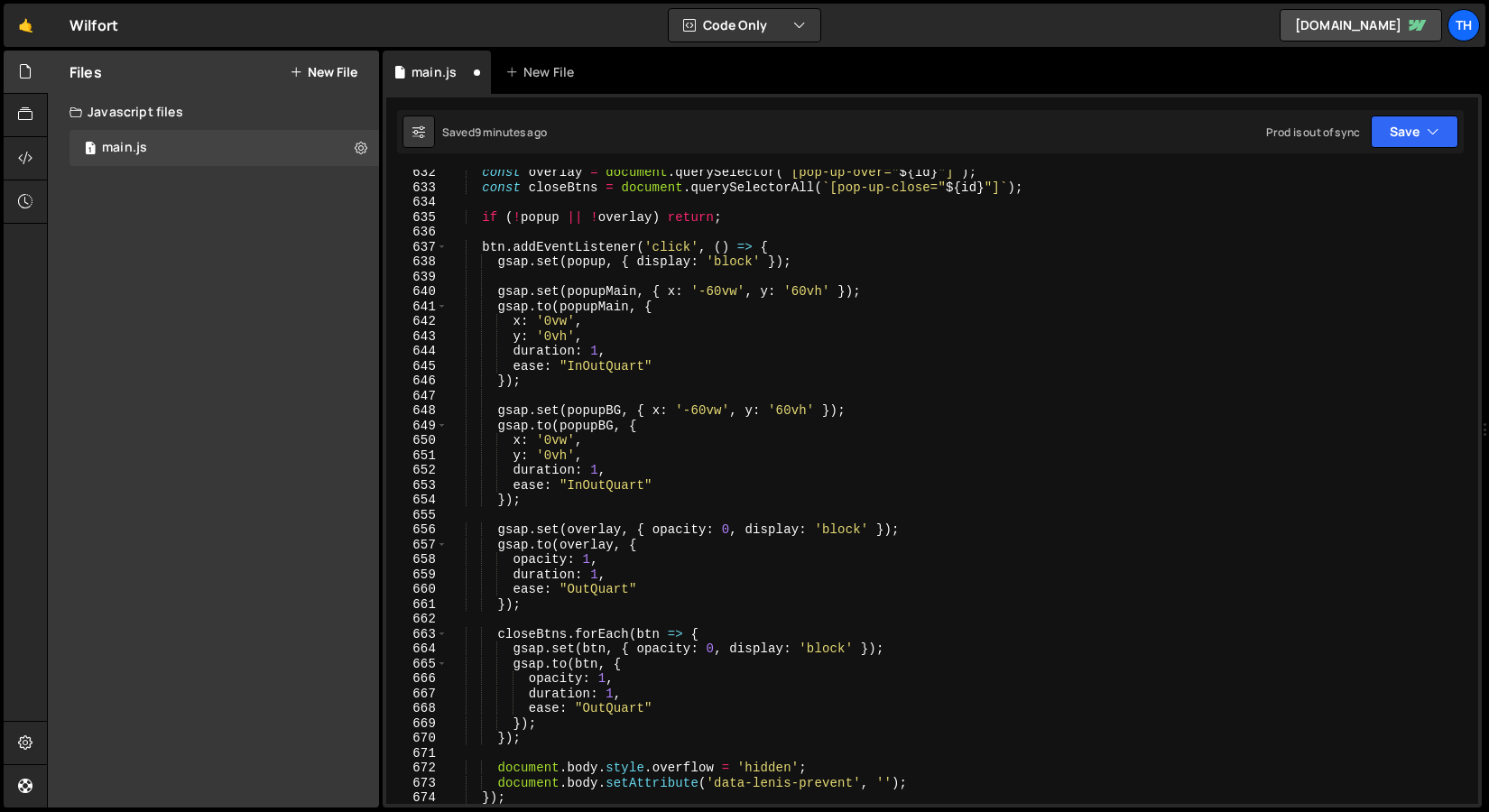
scroll to position [456, 0]
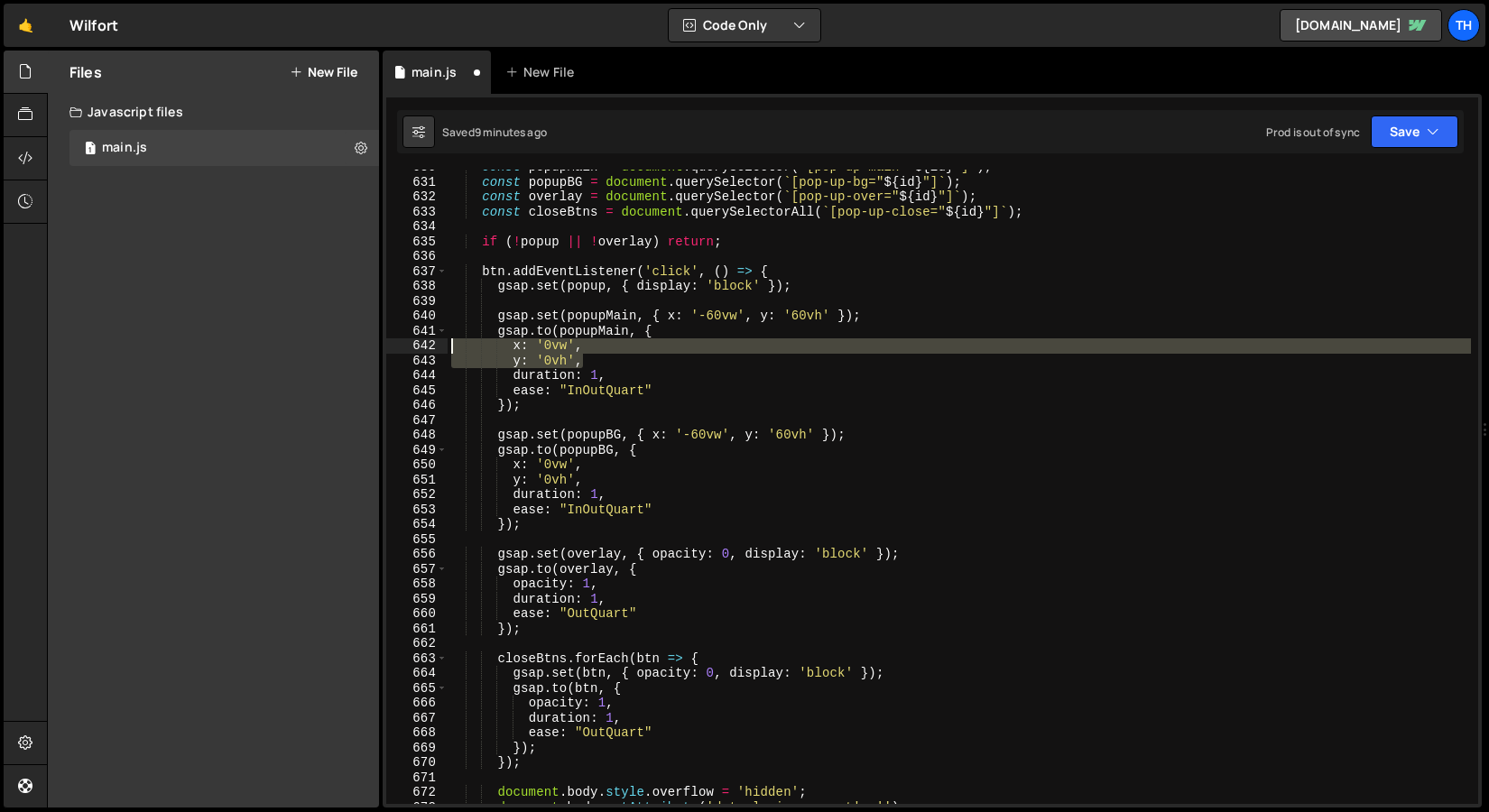
drag, startPoint x: 602, startPoint y: 363, endPoint x: 386, endPoint y: 348, distance: 216.5
click at [387, 348] on div "[DOMAIN_NAME](popupMain, { 630 631 632 633 634 635 636 637 638 639 640 641 642 …" at bounding box center [932, 487] width 1092 height 634
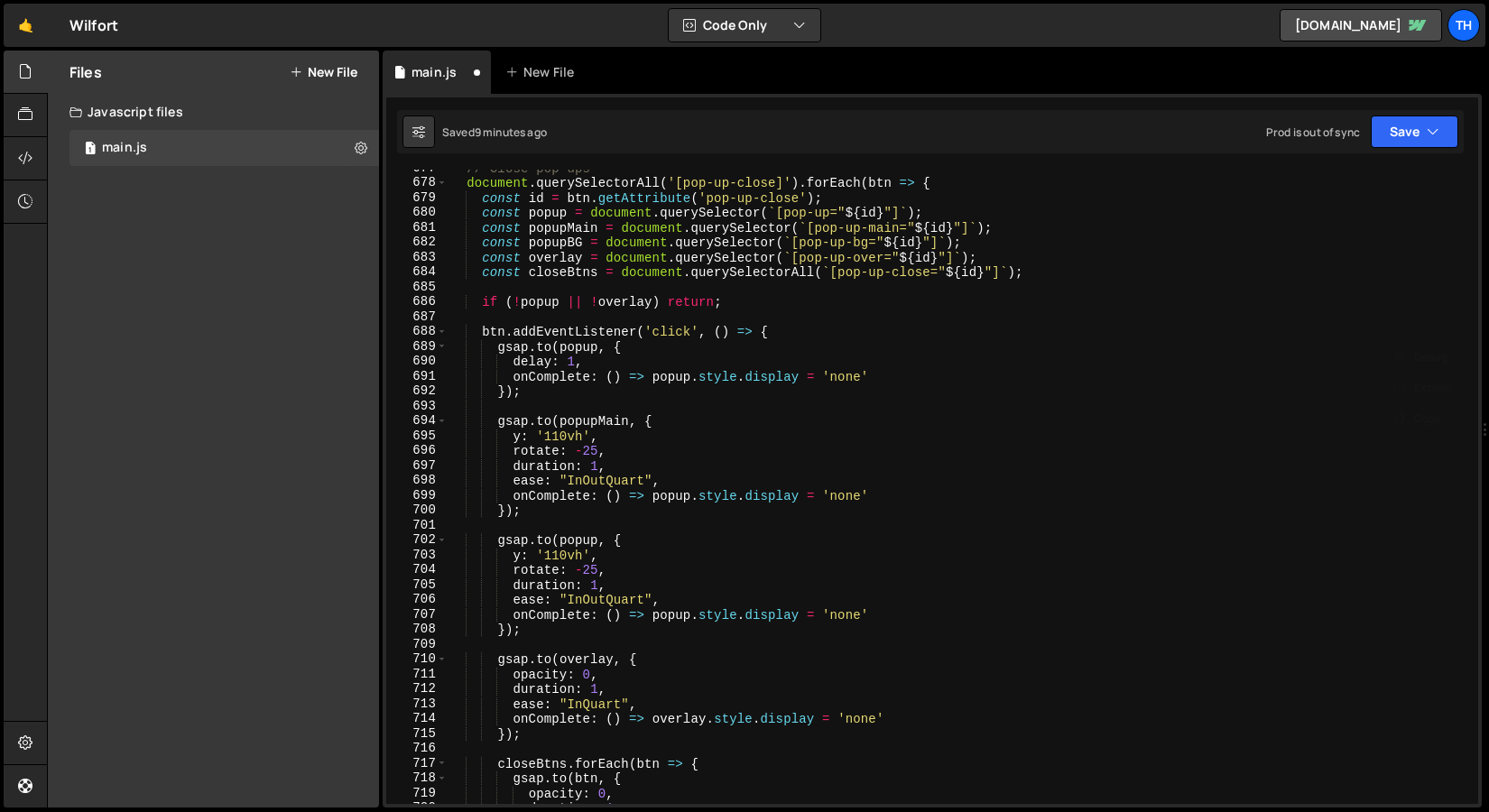
scroll to position [1170, 0]
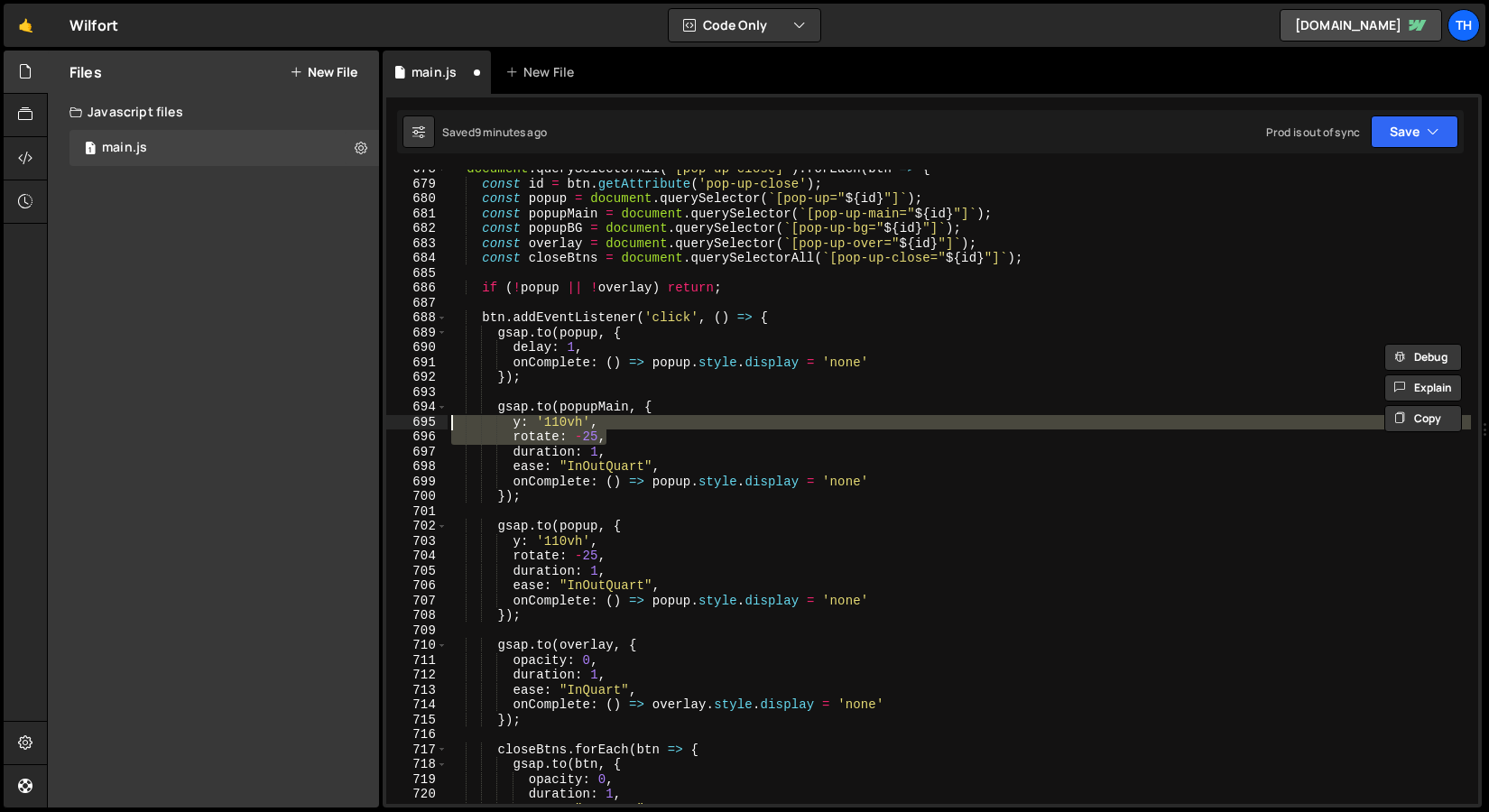
drag, startPoint x: 627, startPoint y: 432, endPoint x: 402, endPoint y: 420, distance: 225.3
click at [402, 420] on div "x: '0vw', y: '0vh', 678 679 680 681 682 683 684 685 686 687 688 689 690 691 692…" at bounding box center [932, 487] width 1092 height 634
paste textarea "0vh'"
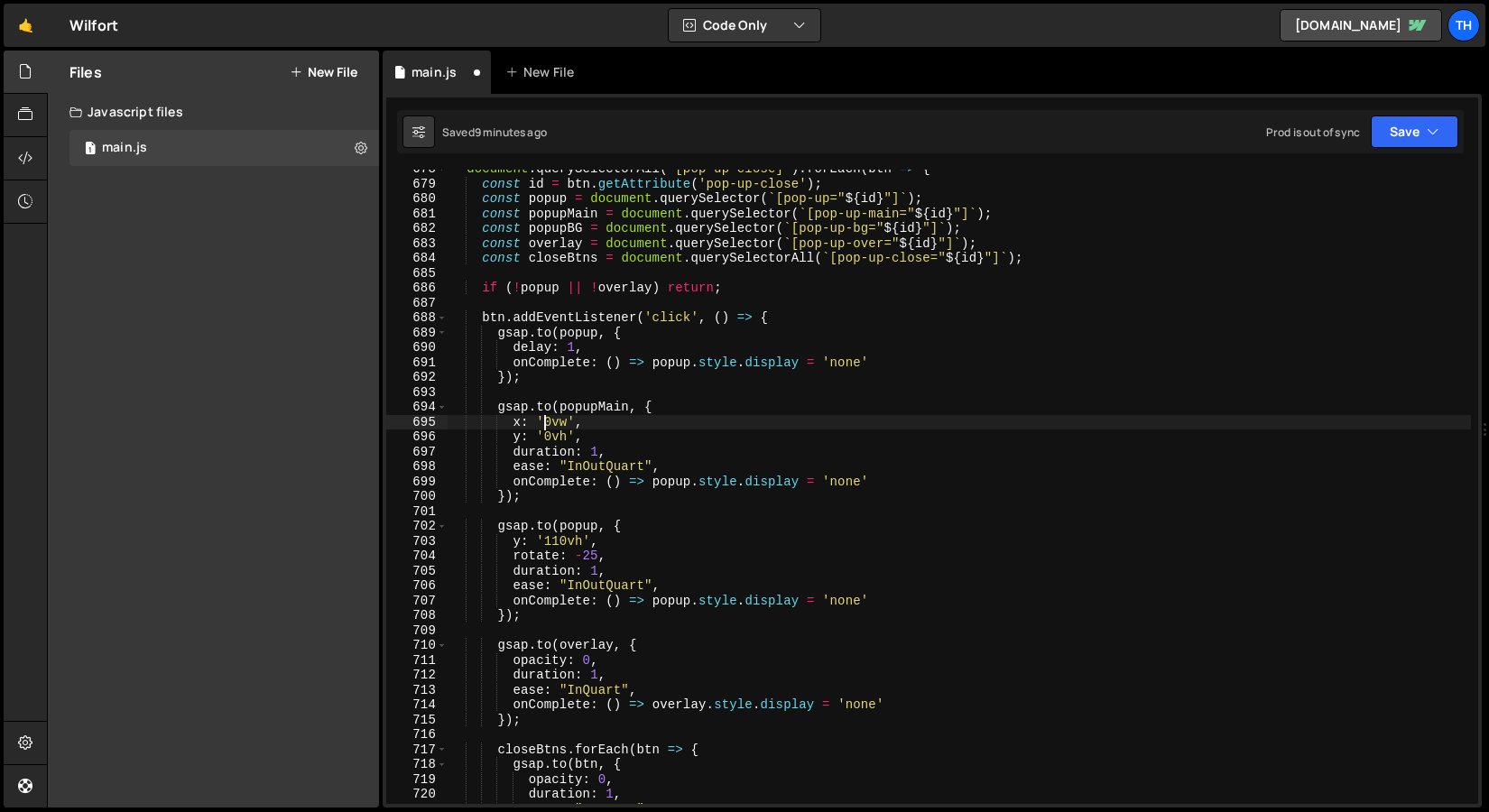
click at [548, 416] on div "document . querySelectorAll ( '[pop-up-close]' ) . forEach ( btn => { const id …" at bounding box center [959, 494] width 1024 height 664
click at [552, 412] on div "document . querySelectorAll ( '[pop-up-close]' ) . forEach ( btn => { const id …" at bounding box center [959, 494] width 1024 height 664
click at [545, 436] on div "document . querySelectorAll ( '[pop-up-close]' ) . forEach ( btn => { const id …" at bounding box center [959, 494] width 1024 height 664
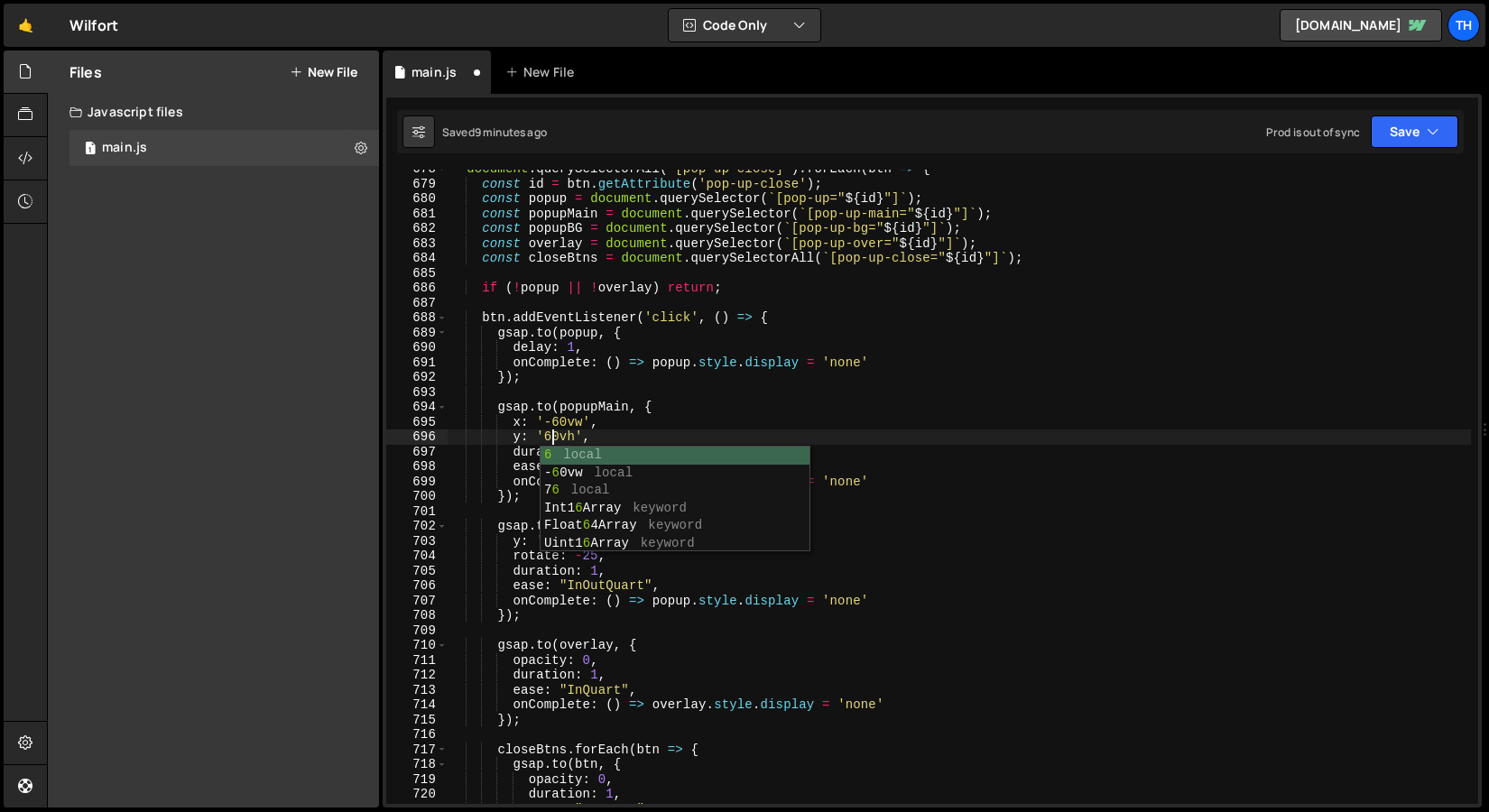
click at [789, 445] on body "Projects [GEOGRAPHIC_DATA] Blog Th Projects Your Teams Invite team member Accou…" at bounding box center [744, 406] width 1489 height 812
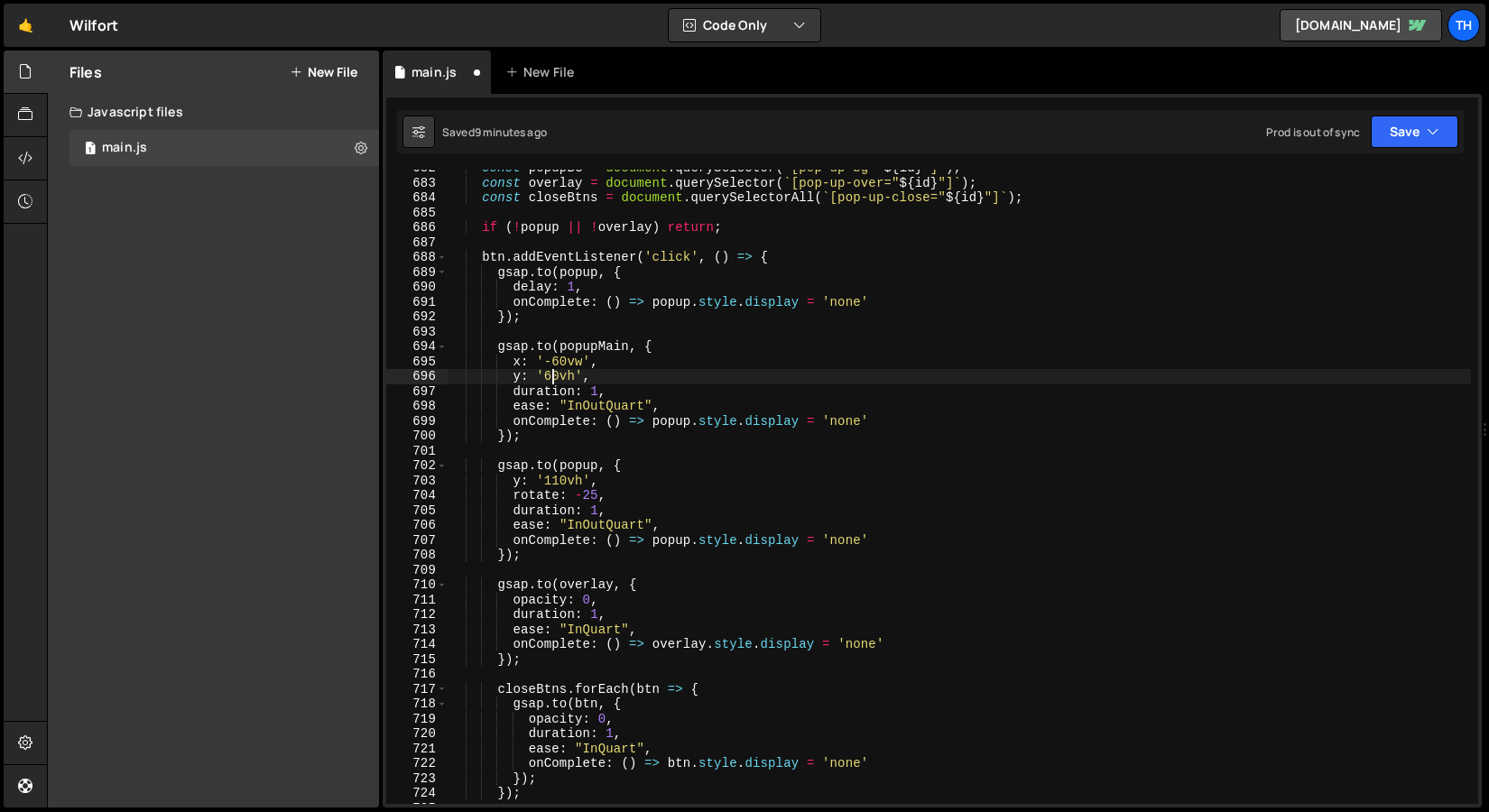
scroll to position [1227, 0]
drag, startPoint x: 909, startPoint y: 417, endPoint x: 413, endPoint y: 423, distance: 496.0
click at [413, 423] on div "y: '60vh', 682 683 684 685 686 687 688 689 690 691 692 693 694 695 696 697 698 …" at bounding box center [932, 487] width 1092 height 634
type textarea "onComplete: () => popup.style.display = 'none'"
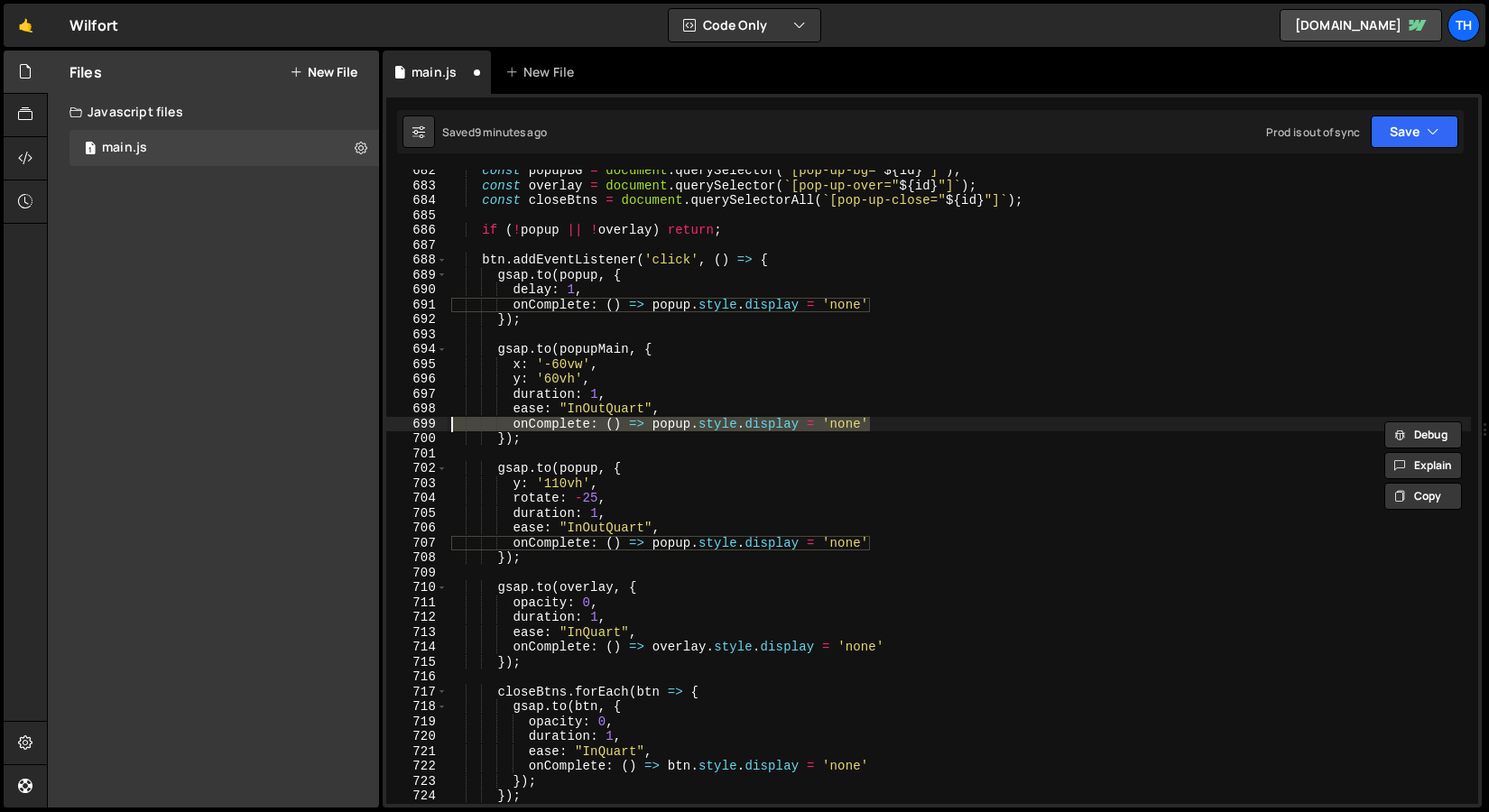
scroll to position [0, 0]
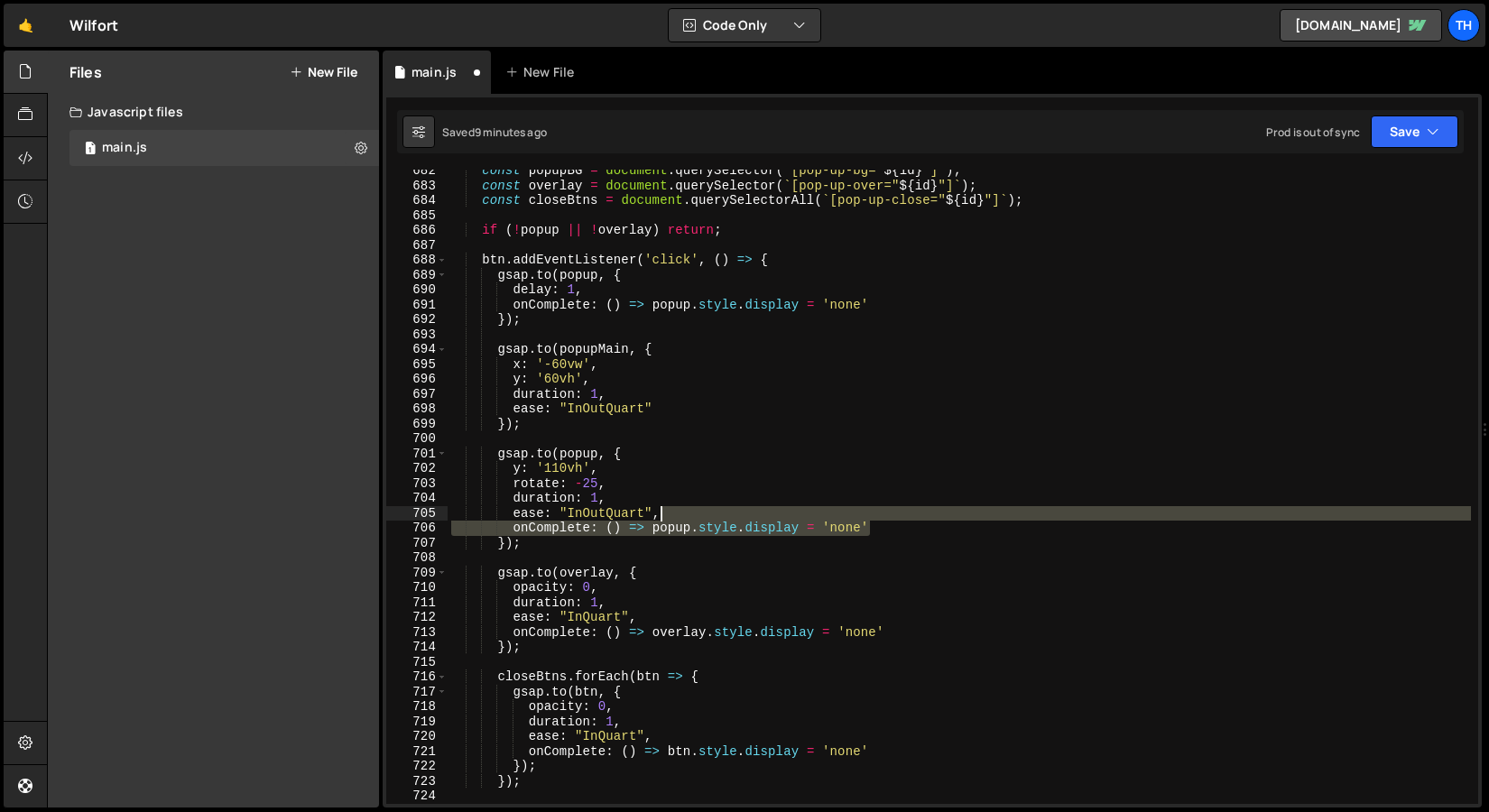
drag, startPoint x: 880, startPoint y: 525, endPoint x: 657, endPoint y: 516, distance: 223.2
click at [657, 516] on div "const popupBG = document . querySelector ( ` [pop-up-bg=" ${ id } "] ` ) ; cons…" at bounding box center [959, 495] width 1024 height 664
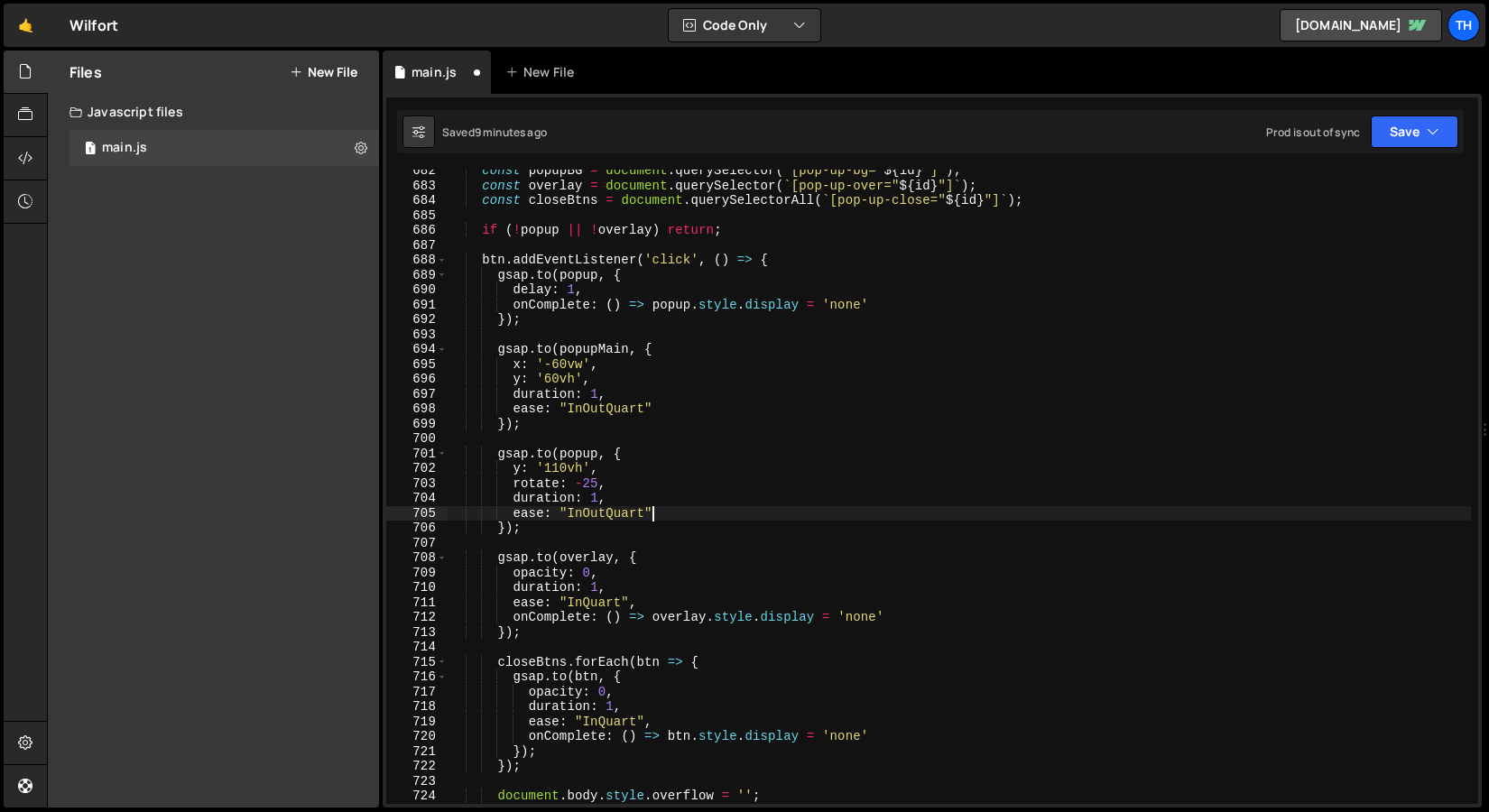
click at [583, 451] on div "const popupBG = document . querySelector ( ` [pop-up-bg=" ${ id } "] ` ) ; cons…" at bounding box center [959, 495] width 1024 height 664
click at [599, 452] on div "const popupBG = document . querySelector ( ` [pop-up-bg=" ${ id } "] ` ) ; cons…" at bounding box center [959, 495] width 1024 height 664
click at [577, 396] on div "const popupBG = document . querySelector ( ` [pop-up-bg=" ${ id } "] ` ) ; cons…" at bounding box center [959, 495] width 1024 height 664
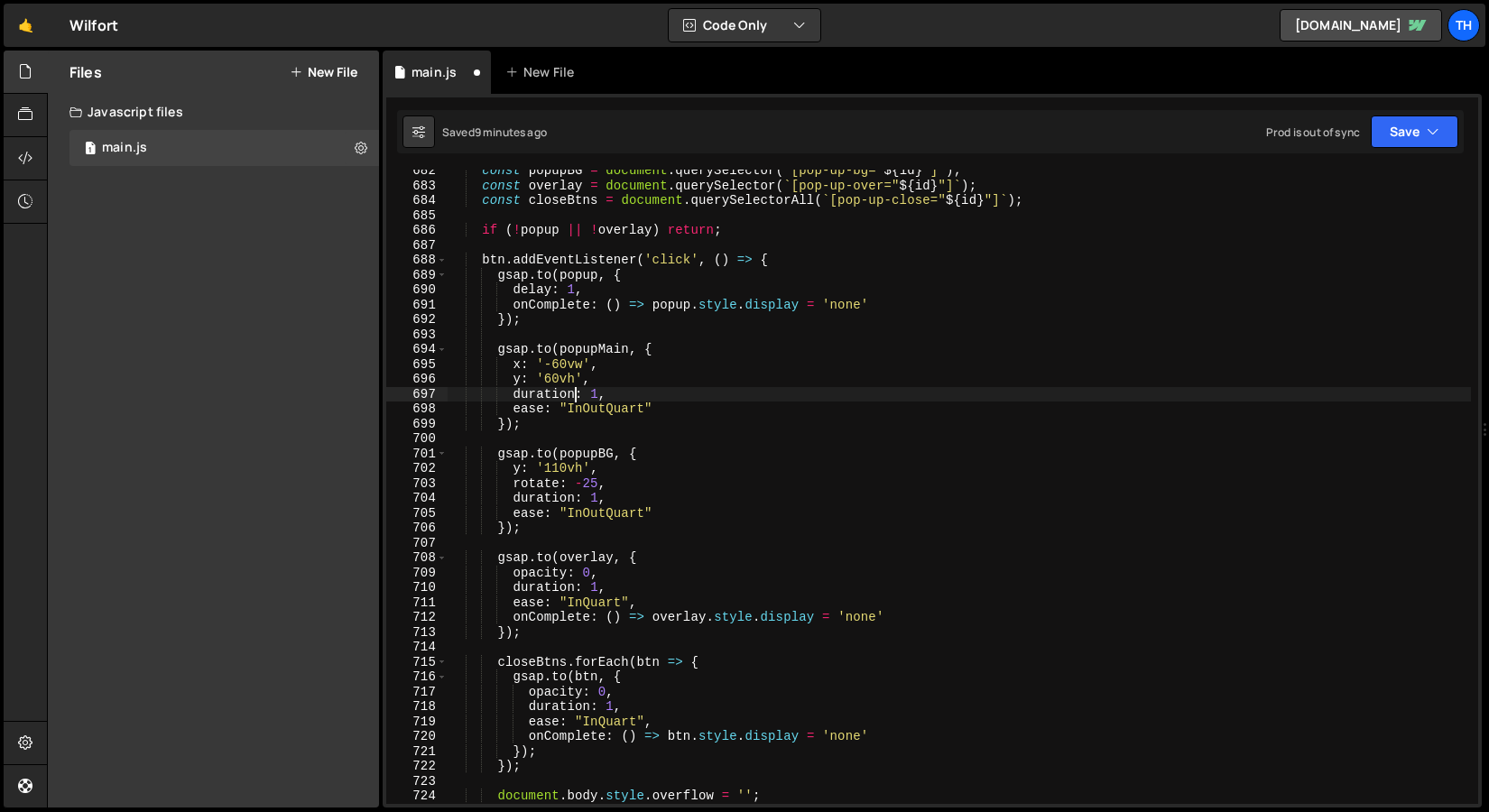
scroll to position [0, 10]
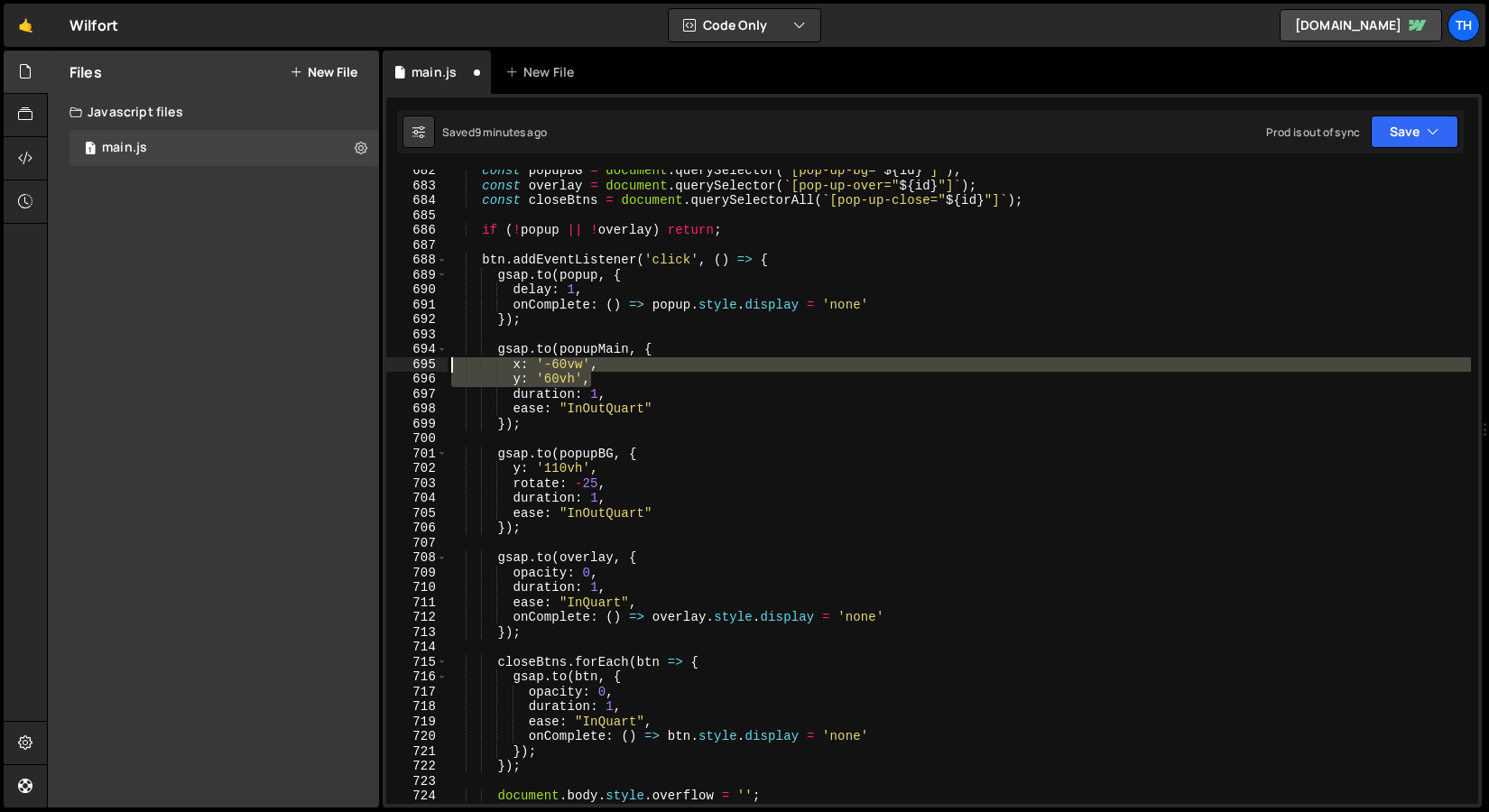
drag, startPoint x: 598, startPoint y: 378, endPoint x: 341, endPoint y: 365, distance: 257.3
click at [341, 365] on div "Files New File Javascript files 1 main.js 0 CSS files Copy share link Edit File…" at bounding box center [767, 429] width 1442 height 758
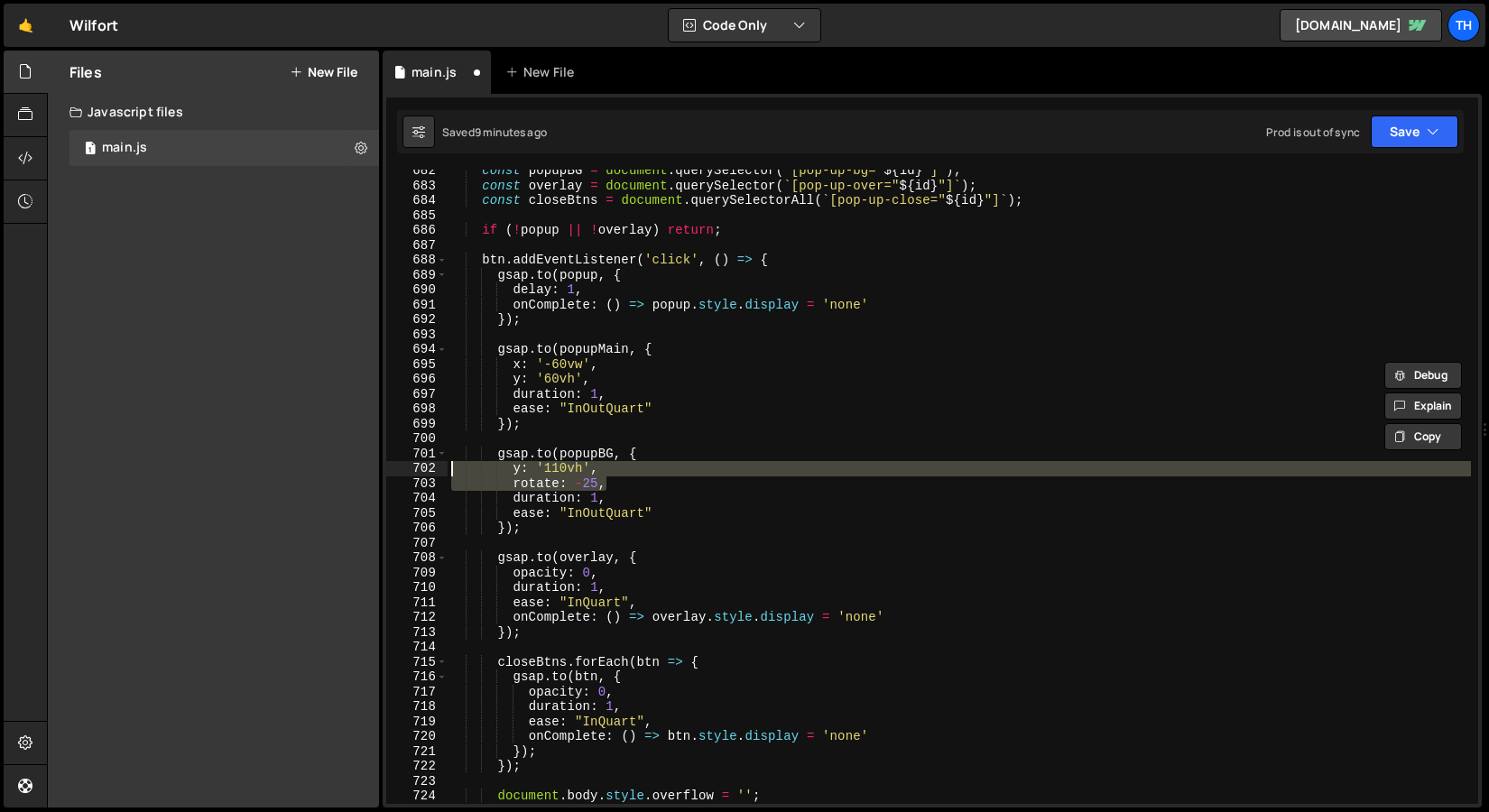
drag, startPoint x: 619, startPoint y: 490, endPoint x: 378, endPoint y: 472, distance: 241.7
click at [378, 472] on div "Files New File Javascript files 1 main.js 0 CSS files Copy share link Edit File…" at bounding box center [767, 429] width 1442 height 758
paste textarea "60vh'"
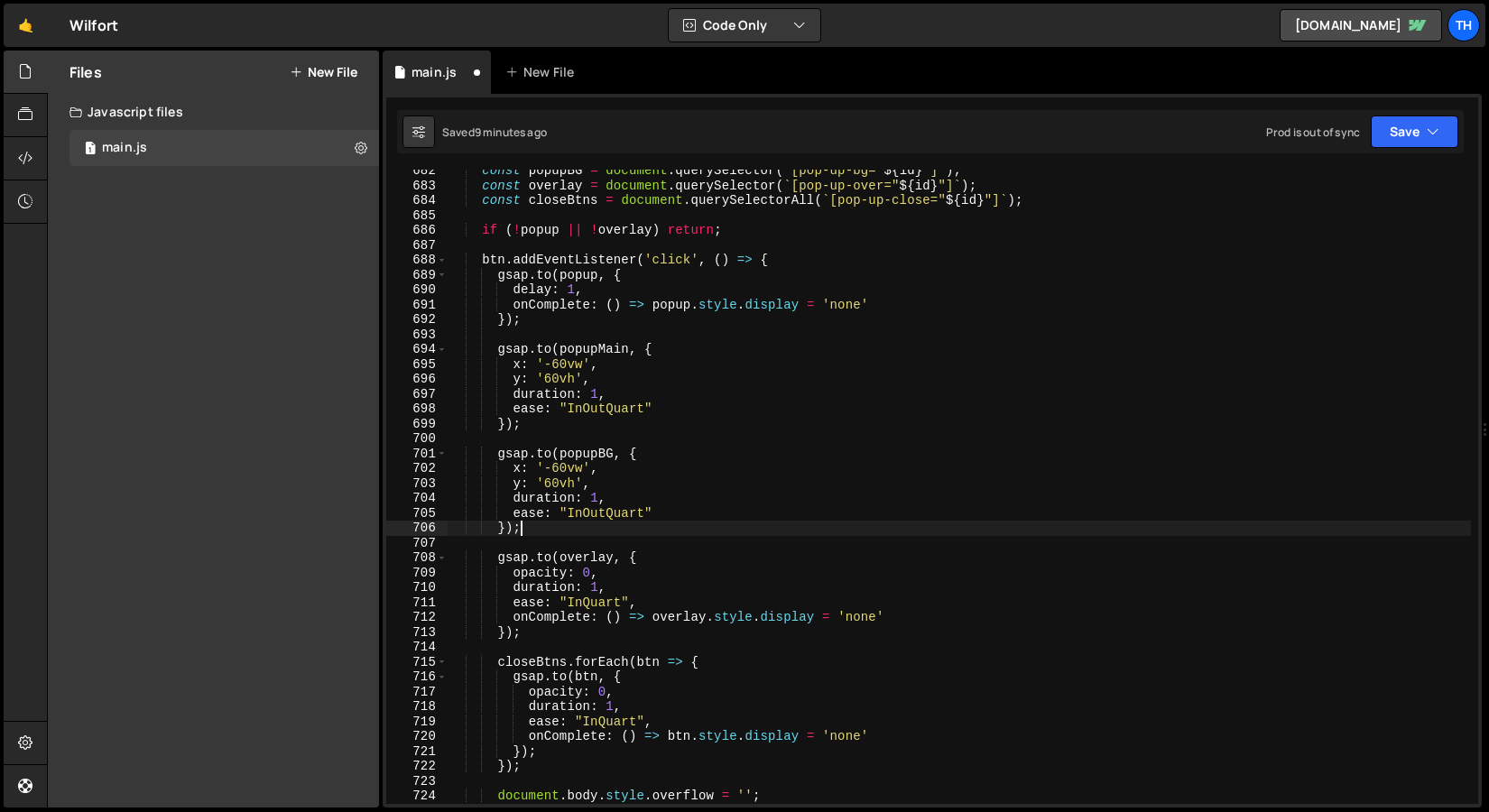
click at [625, 525] on div "const popupBG = document . querySelector ( ` [pop-up-bg=" ${ id } "] ` ) ; cons…" at bounding box center [959, 495] width 1024 height 664
click at [1400, 122] on button "Save" at bounding box center [1414, 131] width 87 height 33
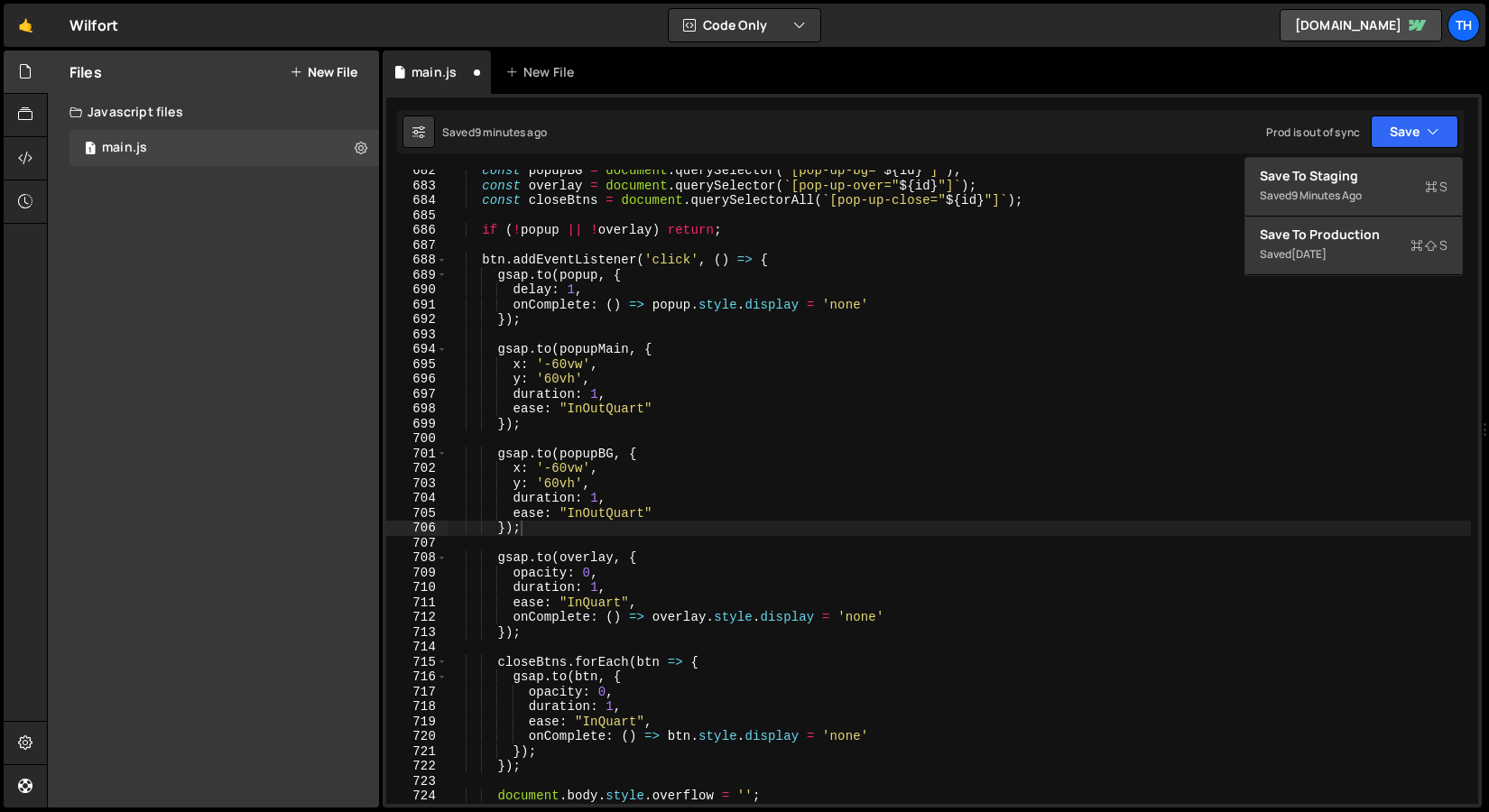
click at [1393, 152] on div "Saved 9 minutes ago Prod is out of sync Upgrade to Edit Save Save to Staging S …" at bounding box center [930, 132] width 1067 height 44
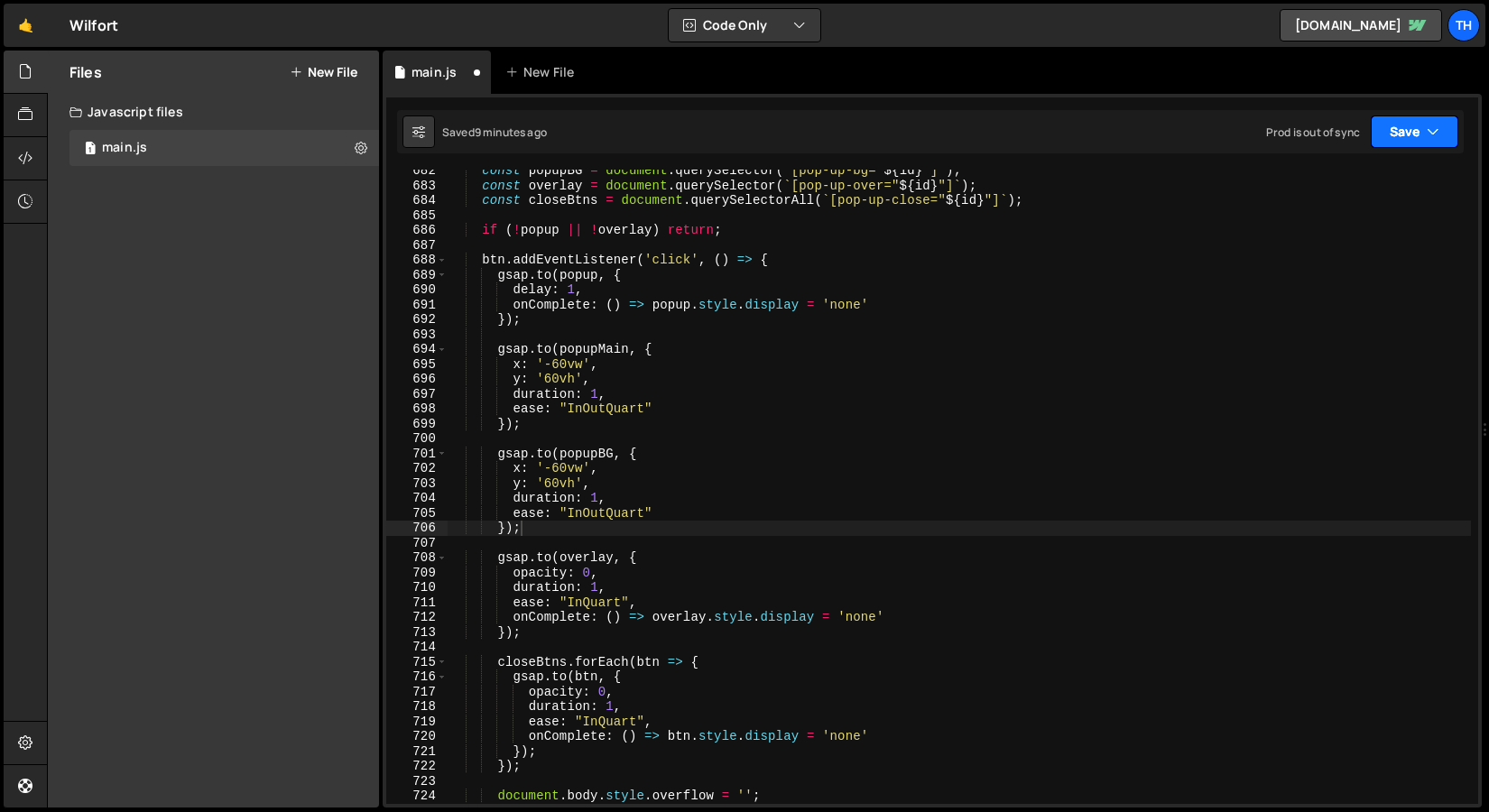
click at [1396, 128] on button "Save" at bounding box center [1414, 131] width 87 height 33
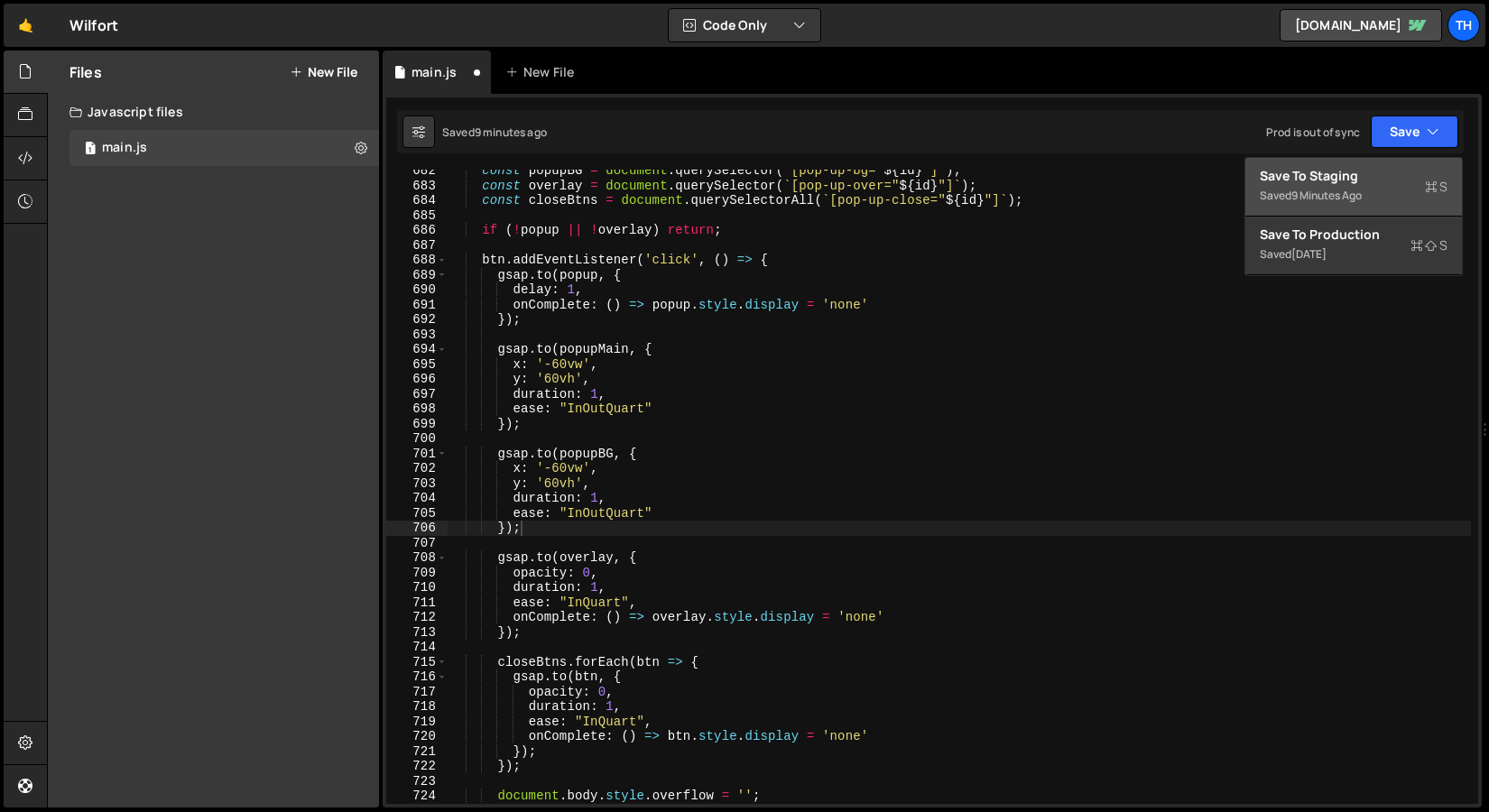
click at [1381, 164] on button "Save to Staging S Saved 9 minutes ago" at bounding box center [1354, 187] width 217 height 59
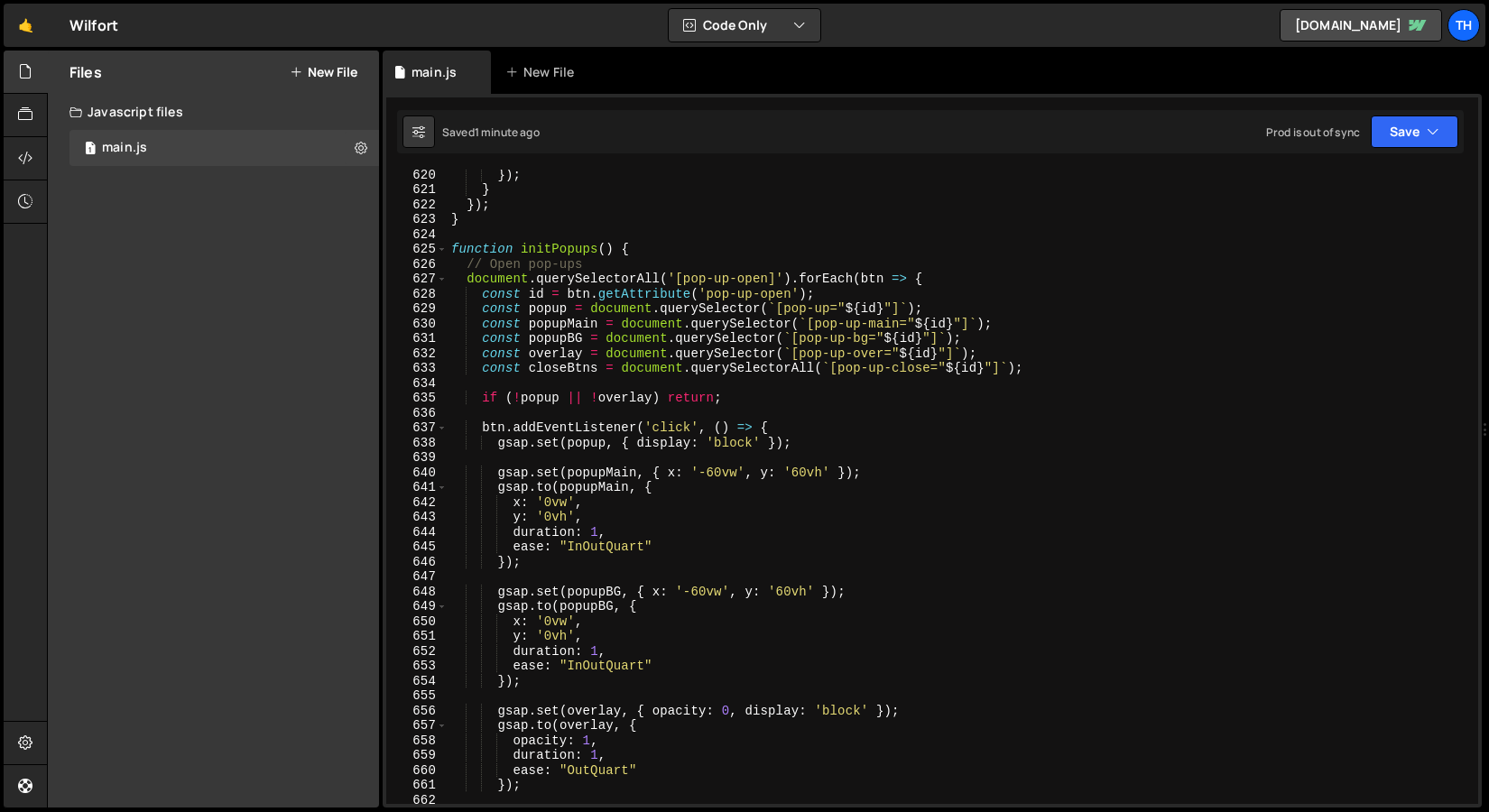
scroll to position [9179, 0]
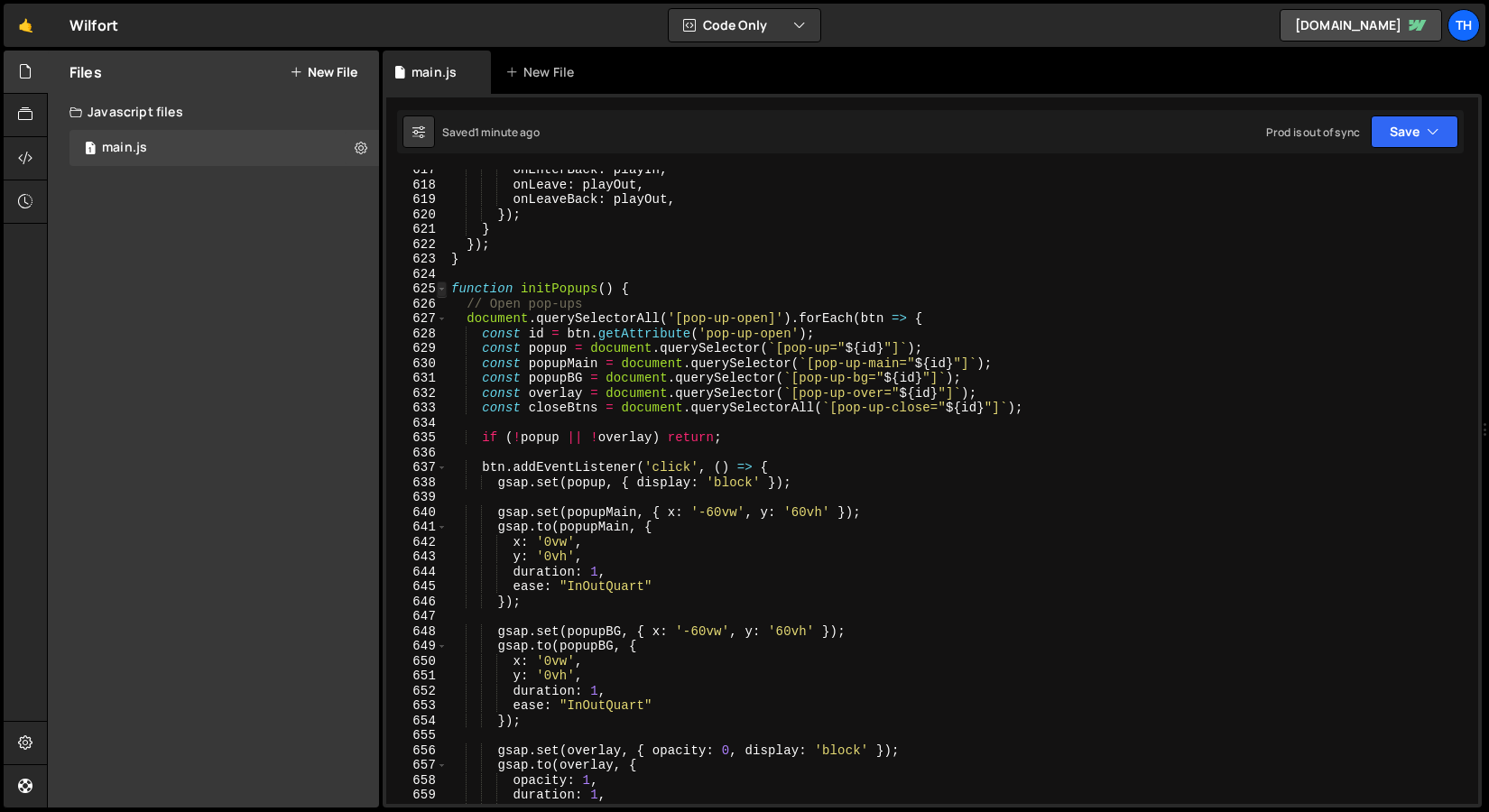
click at [442, 285] on span at bounding box center [441, 288] width 10 height 15
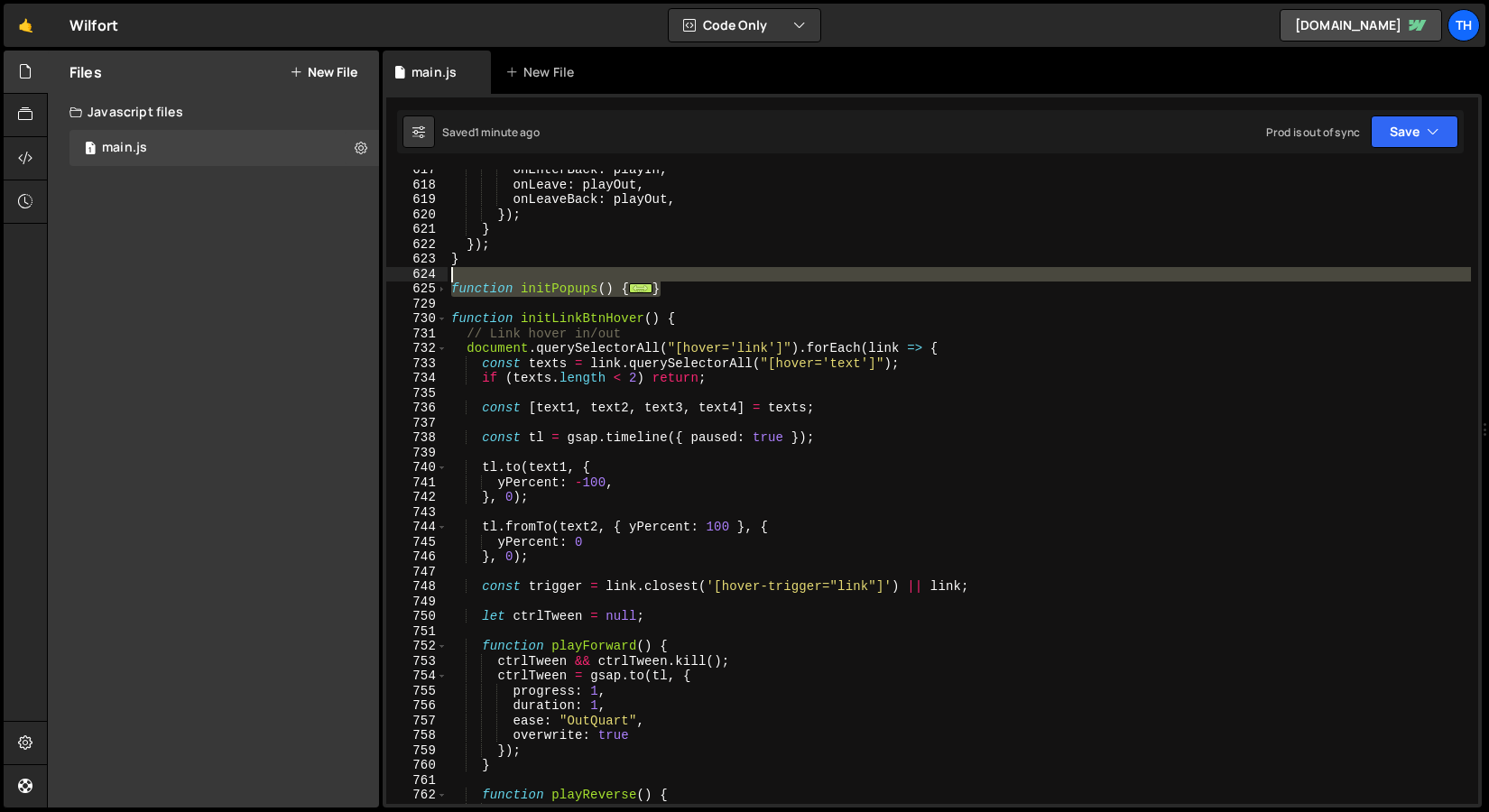
drag, startPoint x: 699, startPoint y: 283, endPoint x: 387, endPoint y: 279, distance: 312.0
click at [387, 279] on div "}); 617 618 619 620 621 622 623 624 625 729 730 731 732 733 734 735 736 737 738…" at bounding box center [932, 487] width 1092 height 634
type textarea "function initPopups() {"
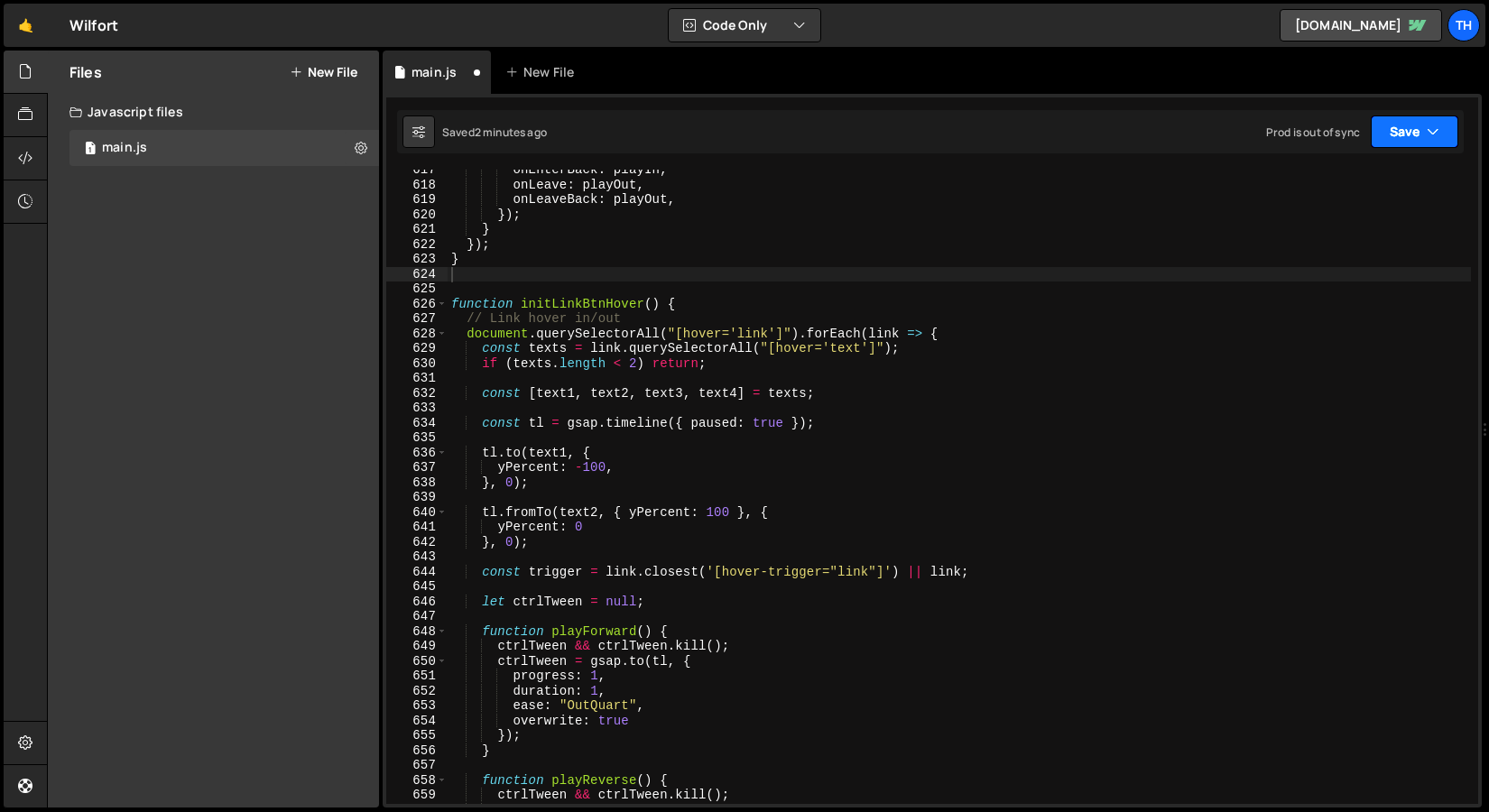
click at [1415, 136] on button "Save" at bounding box center [1414, 131] width 87 height 33
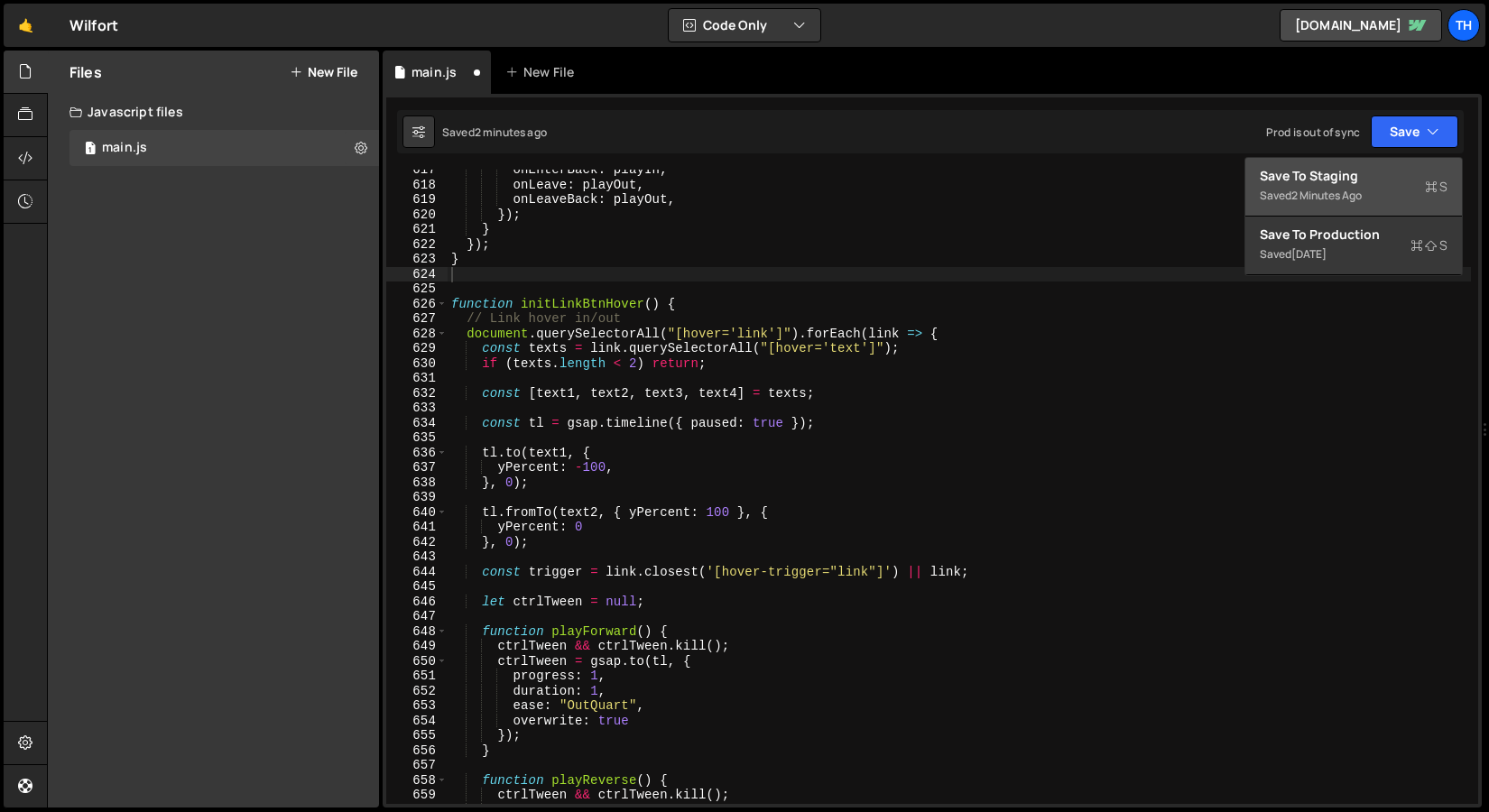
click at [1388, 166] on button "Save to Staging S Saved 2 minutes ago" at bounding box center [1354, 187] width 217 height 59
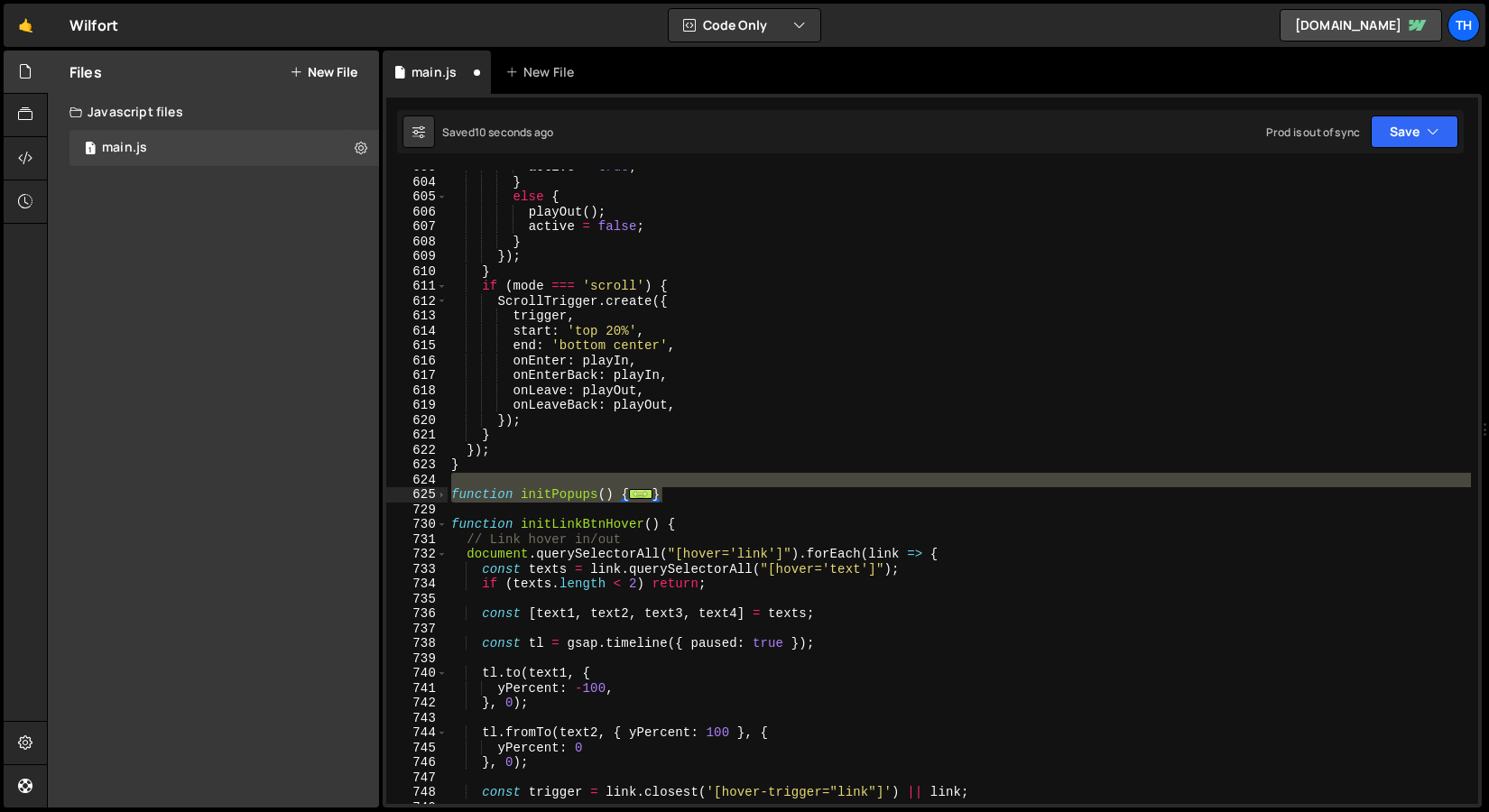
scroll to position [8974, 0]
click at [1363, 144] on div "Prod is out of sync Upgrade to Edit Save Save to Staging S Saved 11 seconds ago…" at bounding box center [1362, 131] width 192 height 33
click at [1377, 144] on button "Save" at bounding box center [1414, 131] width 87 height 33
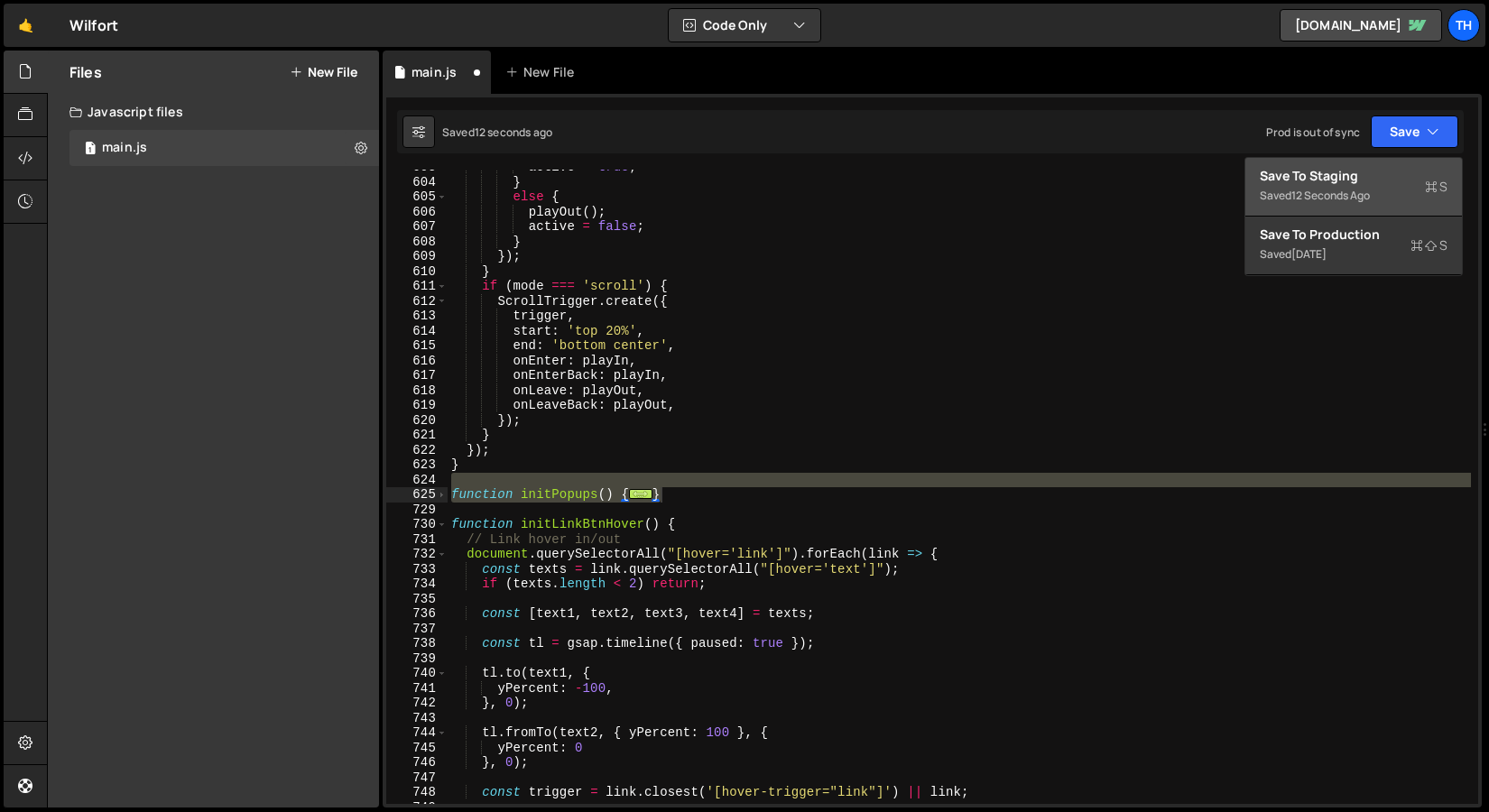
click at [1369, 181] on div "Save to Staging S" at bounding box center [1354, 176] width 188 height 18
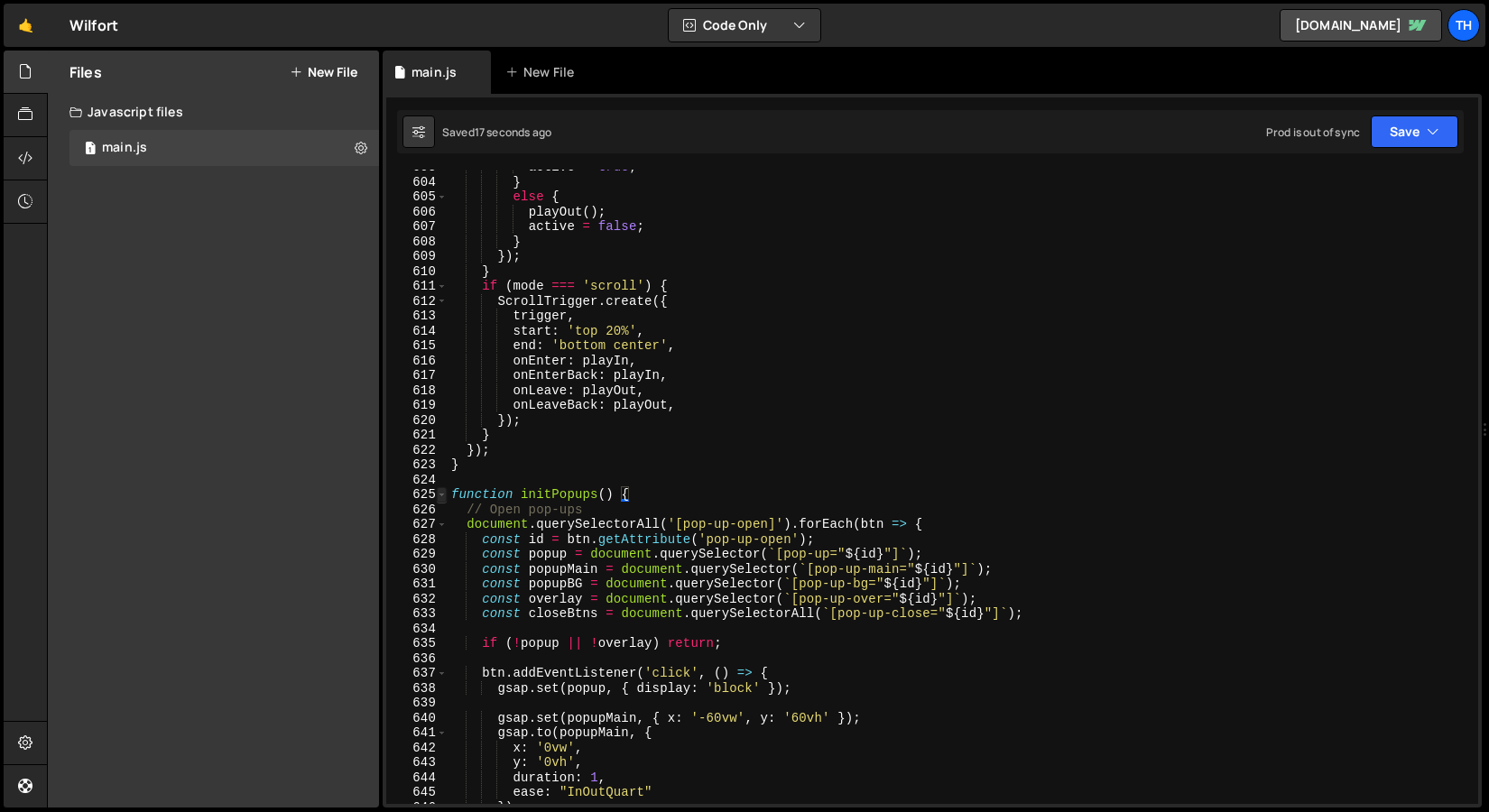
click at [440, 497] on span at bounding box center [441, 494] width 10 height 15
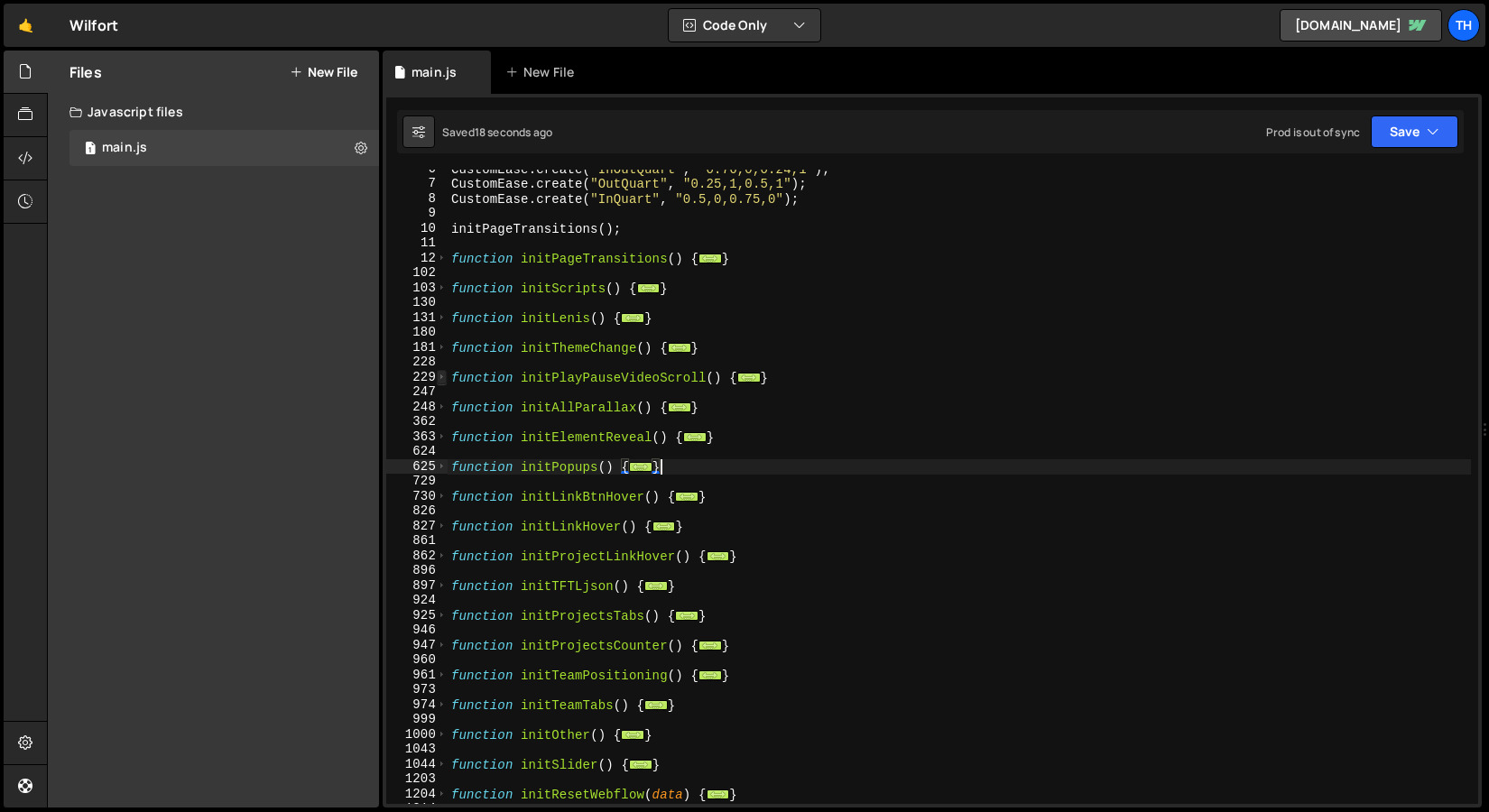
scroll to position [83, 0]
click at [439, 286] on span at bounding box center [441, 287] width 10 height 15
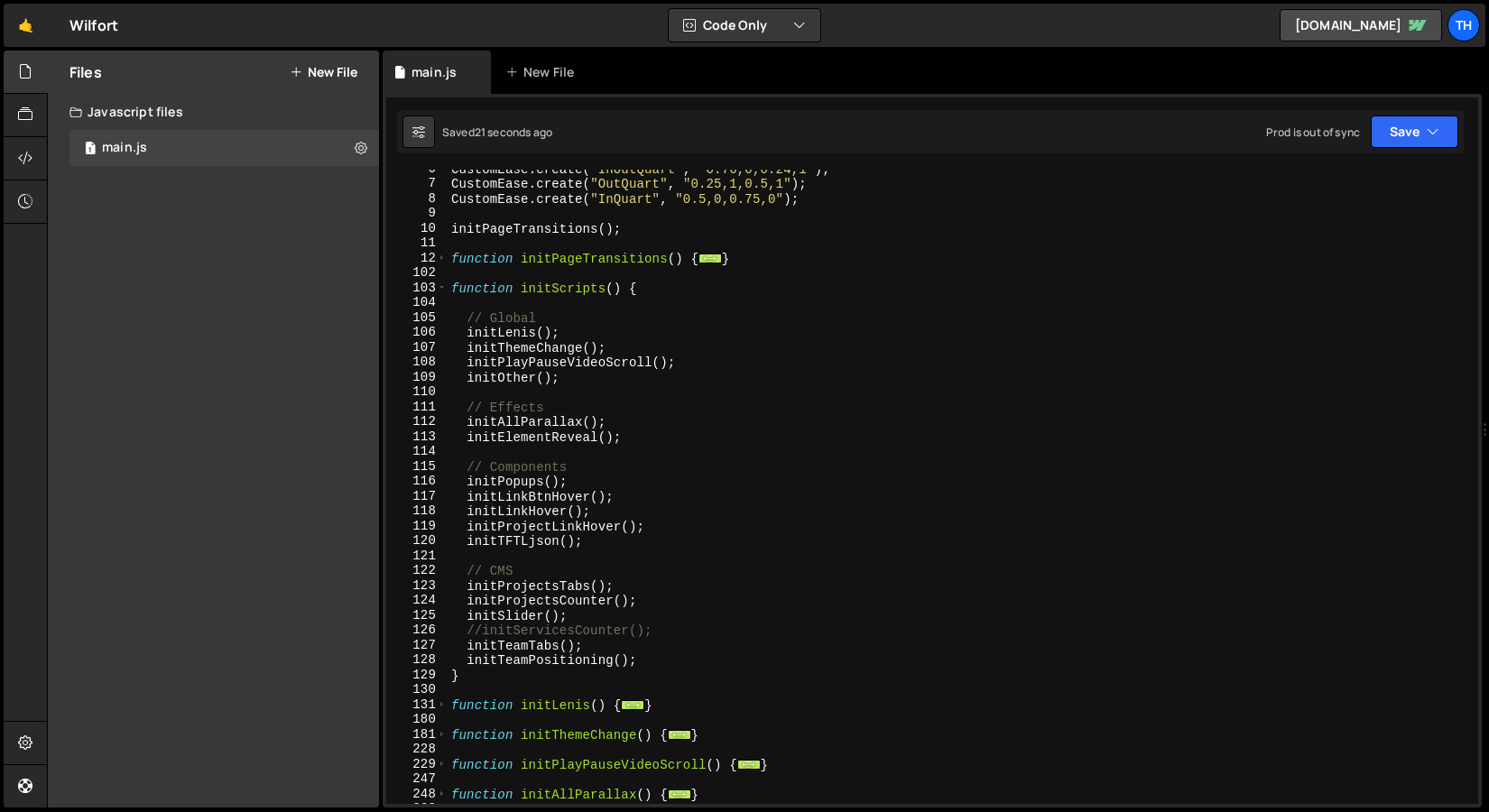
click at [469, 483] on div "CustomEase . create ( "InOutQuart" , "0.76,0,0.24,1" ) ; CustomEase . create ( …" at bounding box center [959, 494] width 1024 height 664
type textarea "//initPopups();"
click at [1390, 147] on button "Save" at bounding box center [1414, 131] width 87 height 33
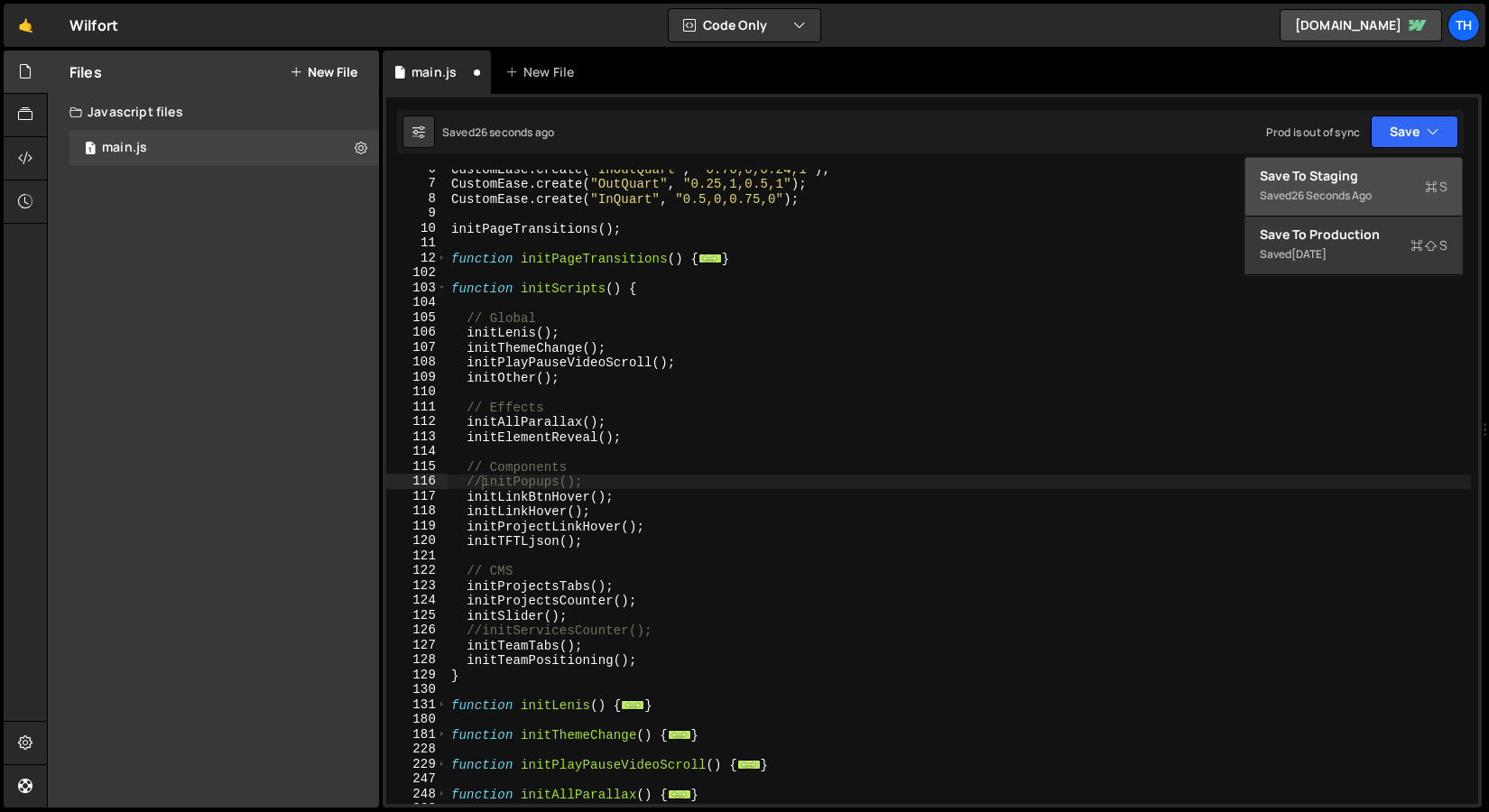
click at [1379, 165] on button "Save to Staging S Saved 26 seconds ago" at bounding box center [1354, 187] width 217 height 59
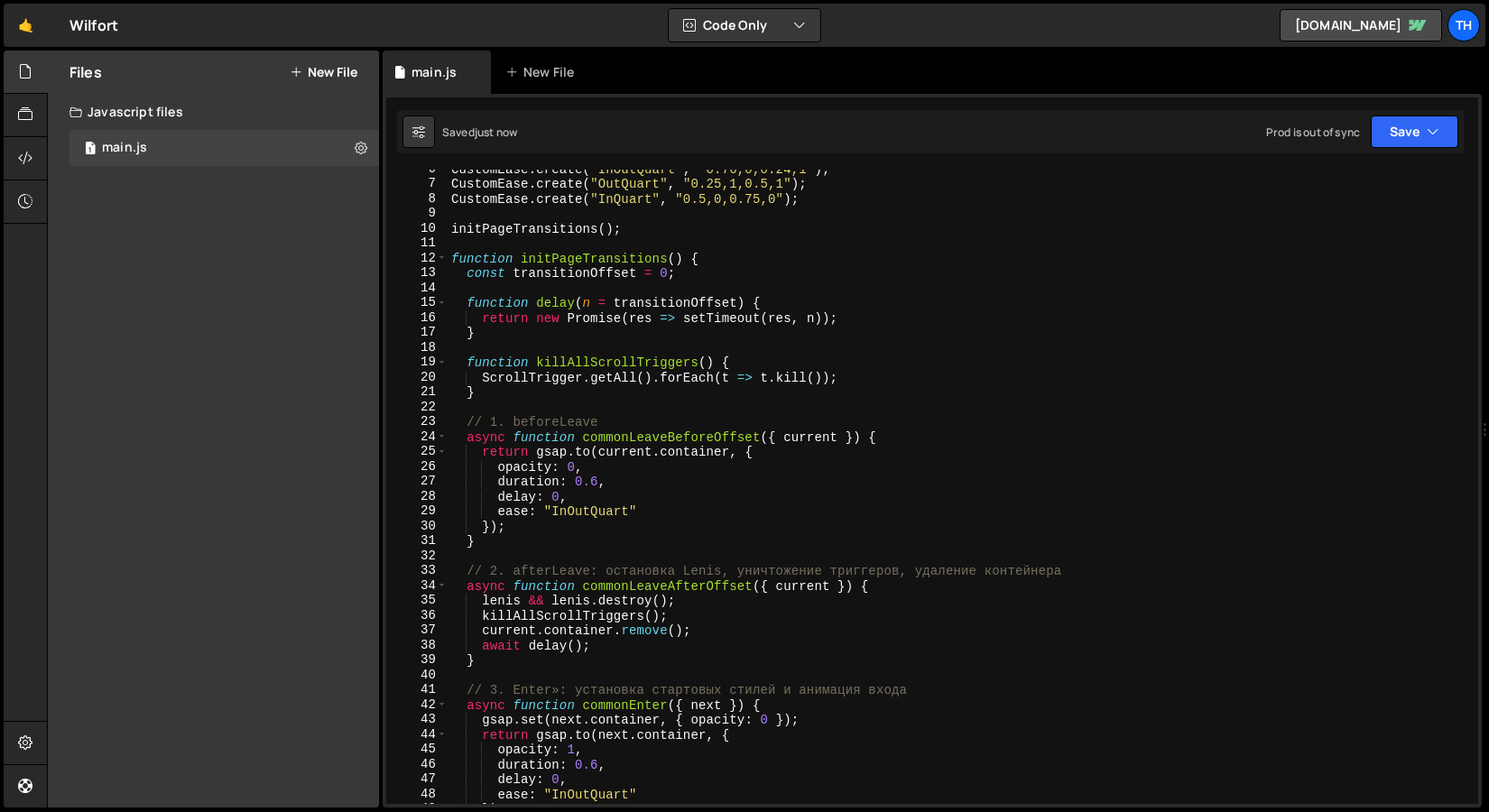
click at [494, 285] on div "CustomEase . create ( "InOutQuart" , "0.76,0,0.24,1" ) ; CustomEase . create ( …" at bounding box center [959, 494] width 1024 height 664
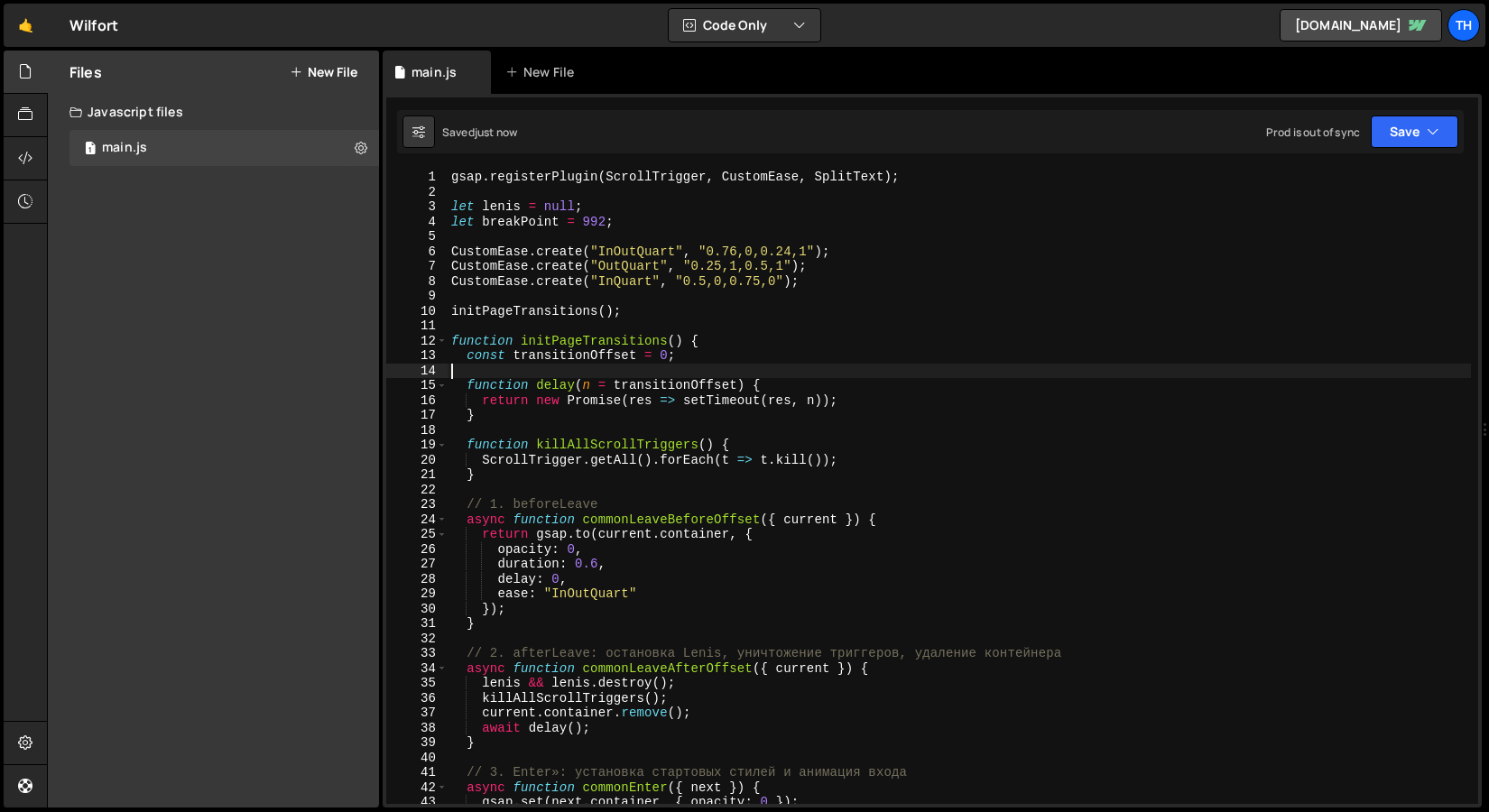
scroll to position [0, 0]
click at [446, 343] on span at bounding box center [441, 341] width 10 height 15
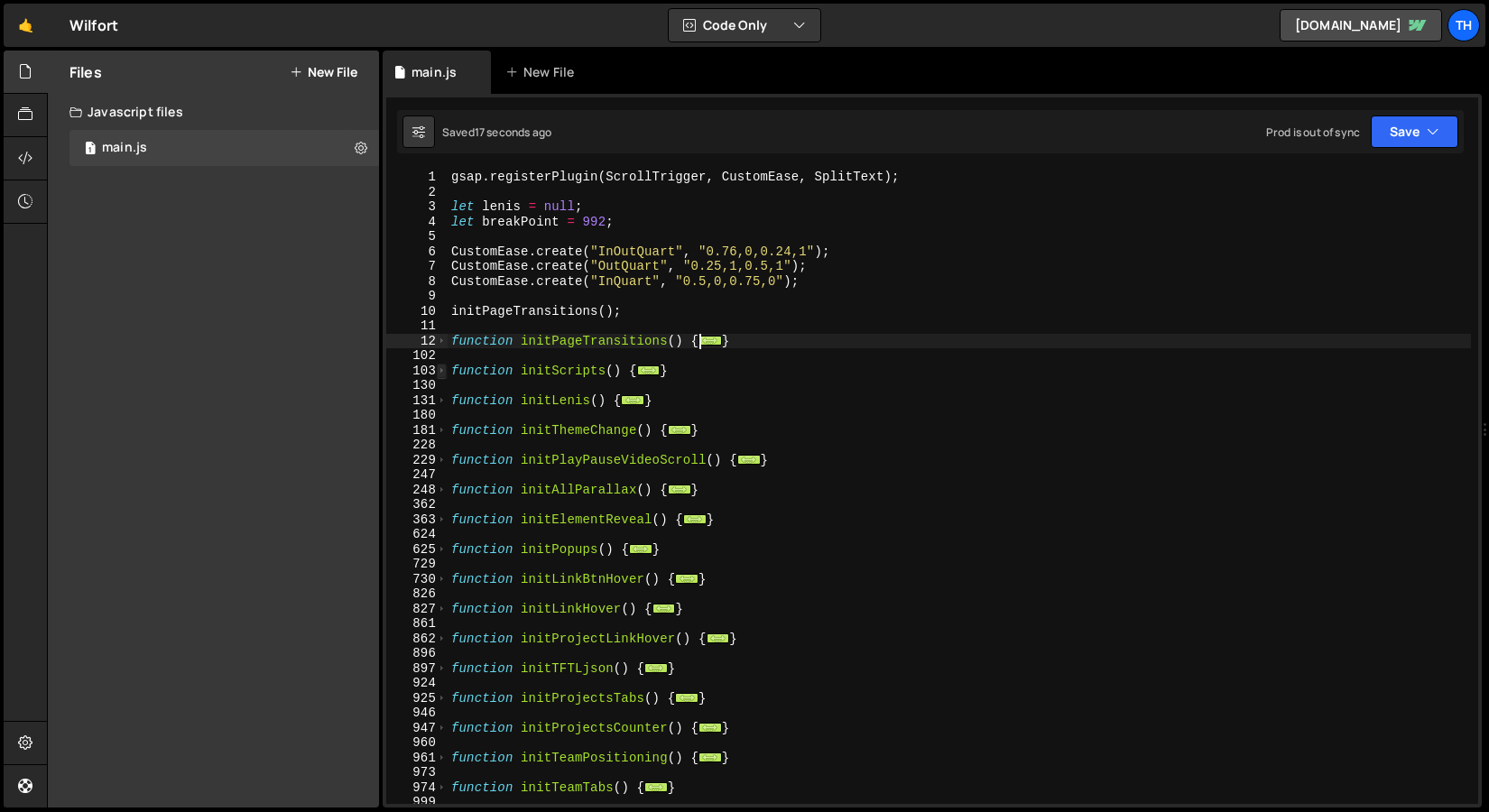
click at [444, 366] on span at bounding box center [441, 371] width 10 height 15
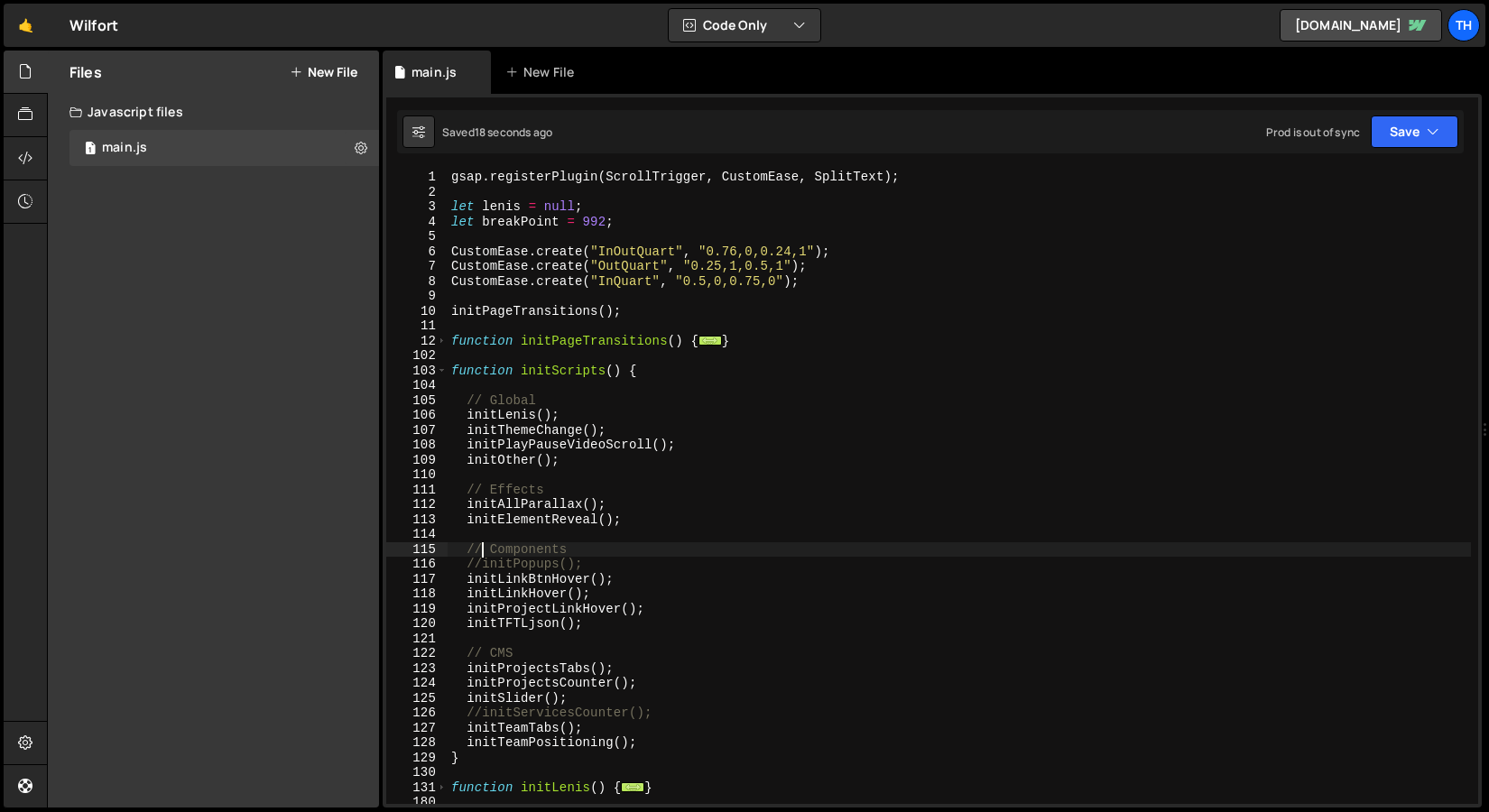
click at [481, 556] on div "gsap . registerPlugin ( ScrollTrigger , CustomEase , SplitText ) ; let [PERSON_…" at bounding box center [959, 502] width 1024 height 664
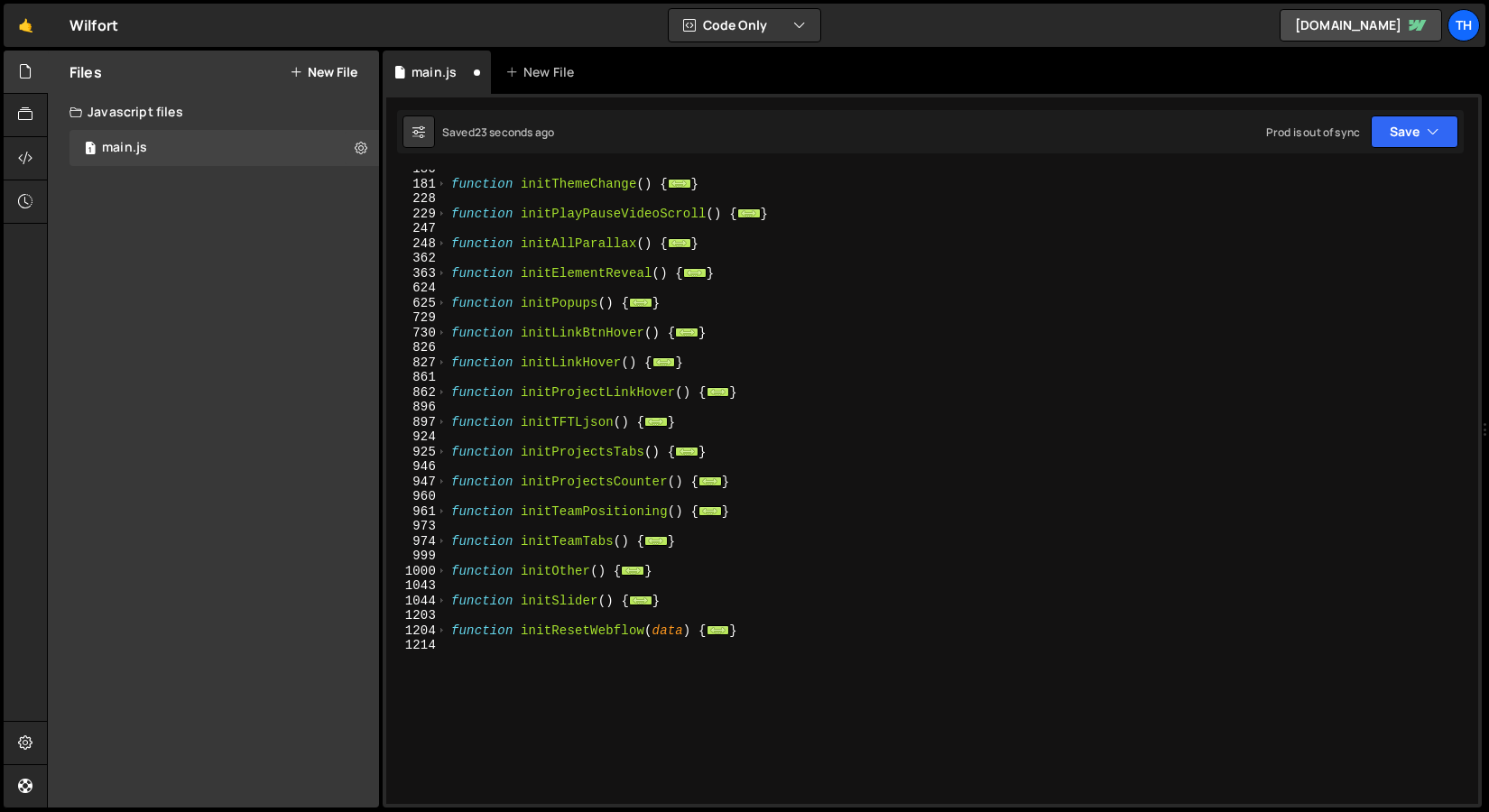
scroll to position [633, 0]
click at [441, 308] on span at bounding box center [441, 303] width 10 height 15
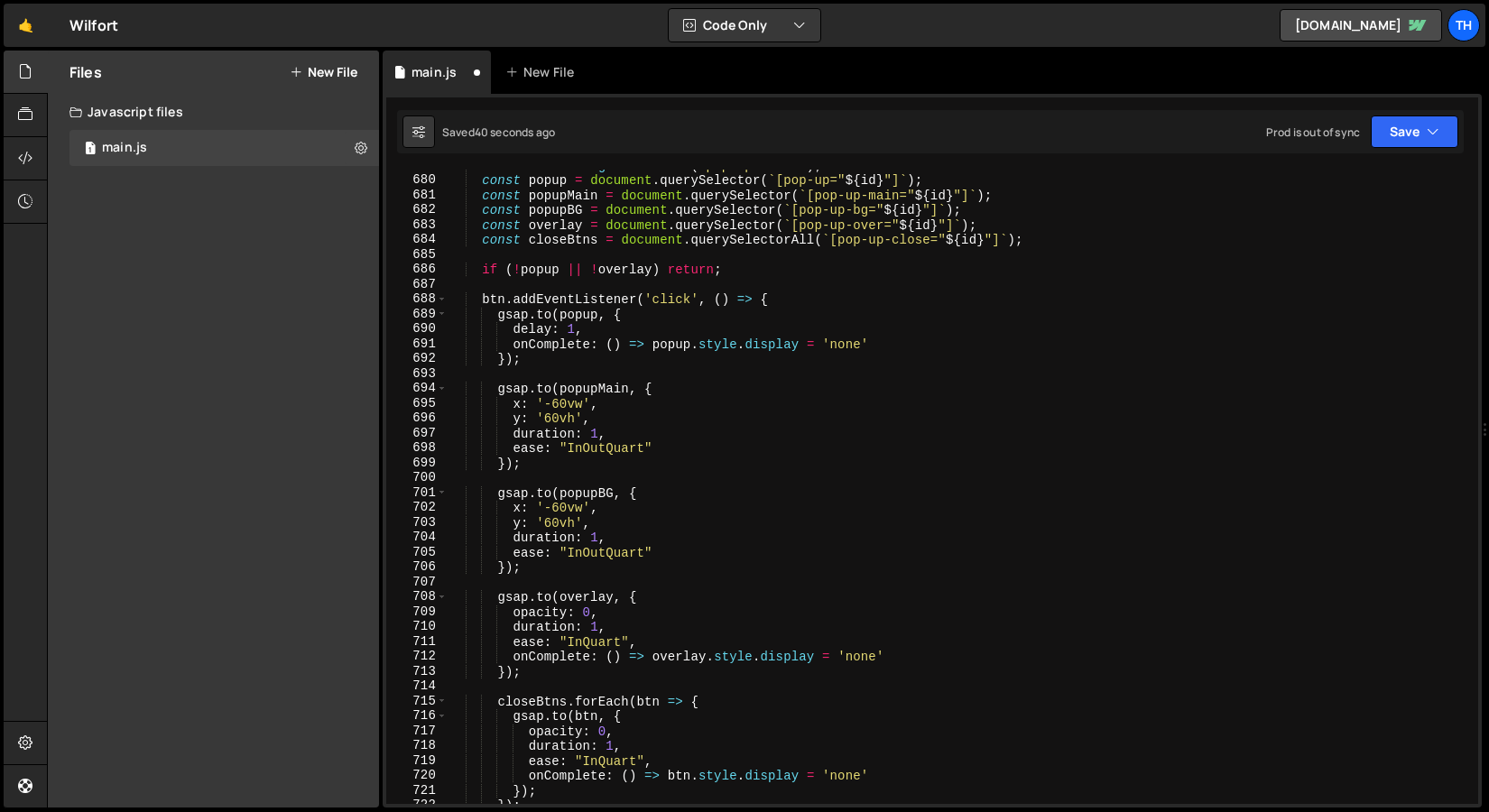
scroll to position [1559, 0]
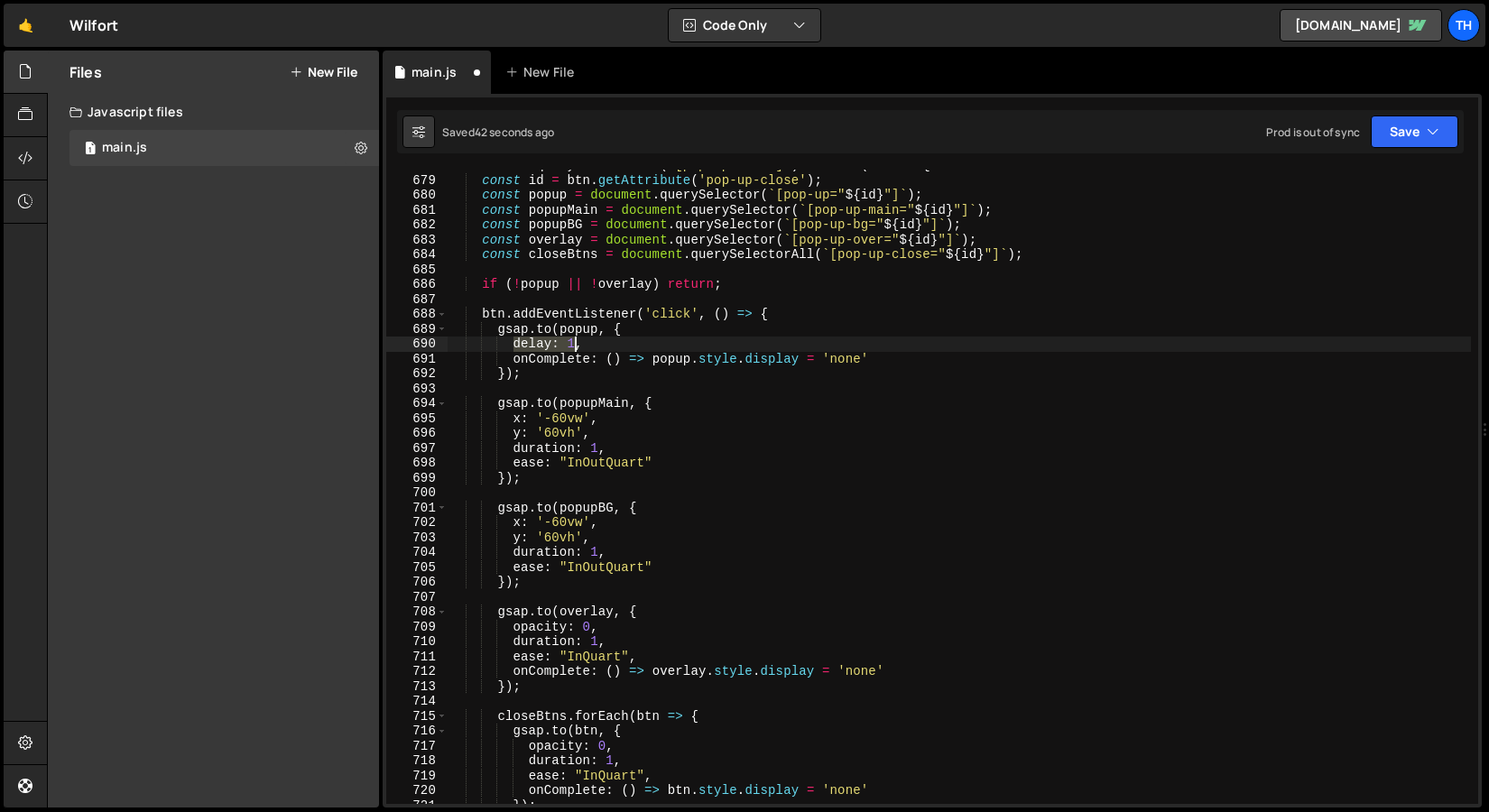
drag, startPoint x: 515, startPoint y: 340, endPoint x: 612, endPoint y: 337, distance: 97.0
click at [612, 338] on div "document . querySelectorAll ( '[pop-up-close]' ) . forEach ( btn => { const id …" at bounding box center [959, 490] width 1024 height 664
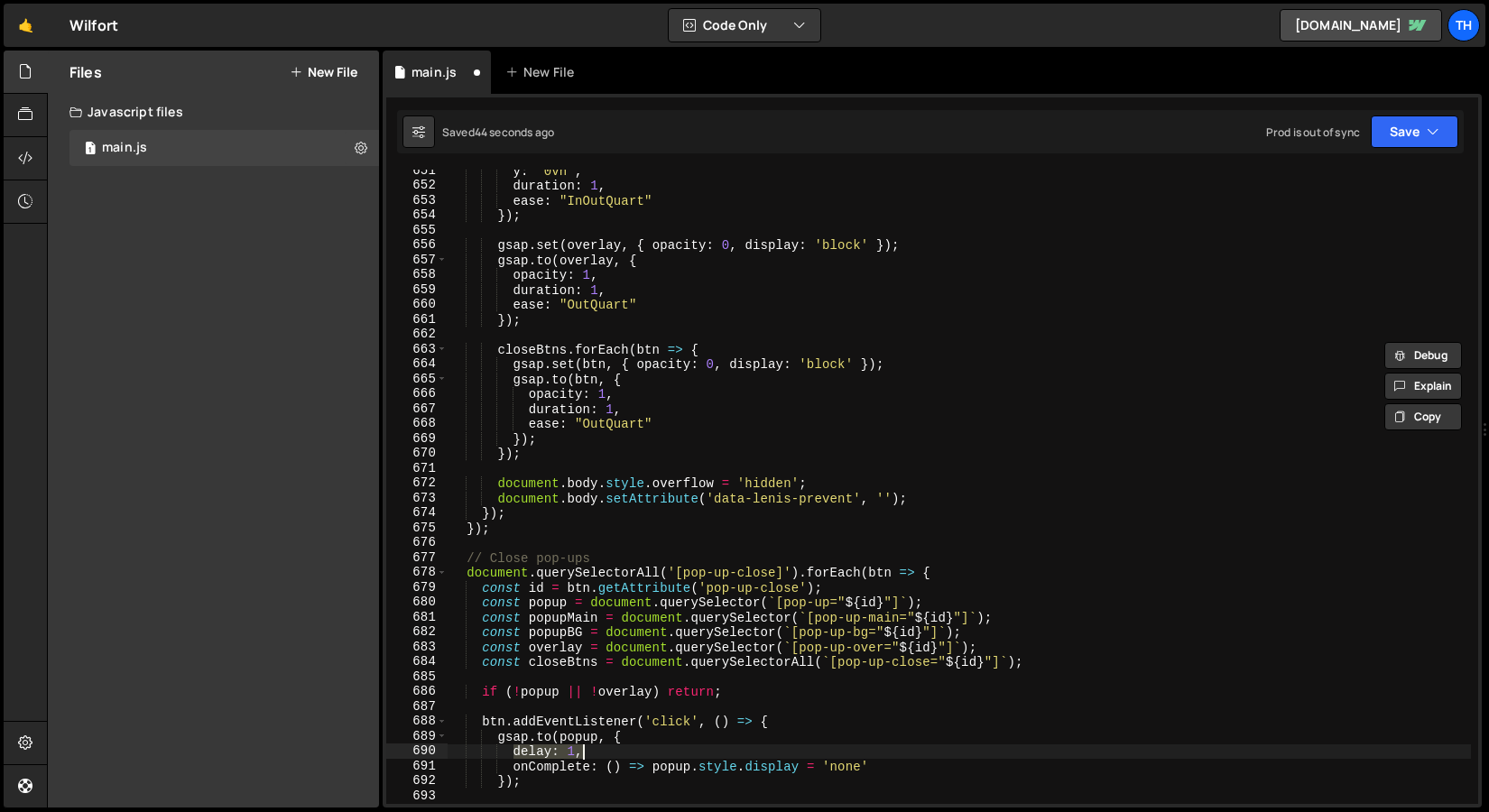
scroll to position [1270, 0]
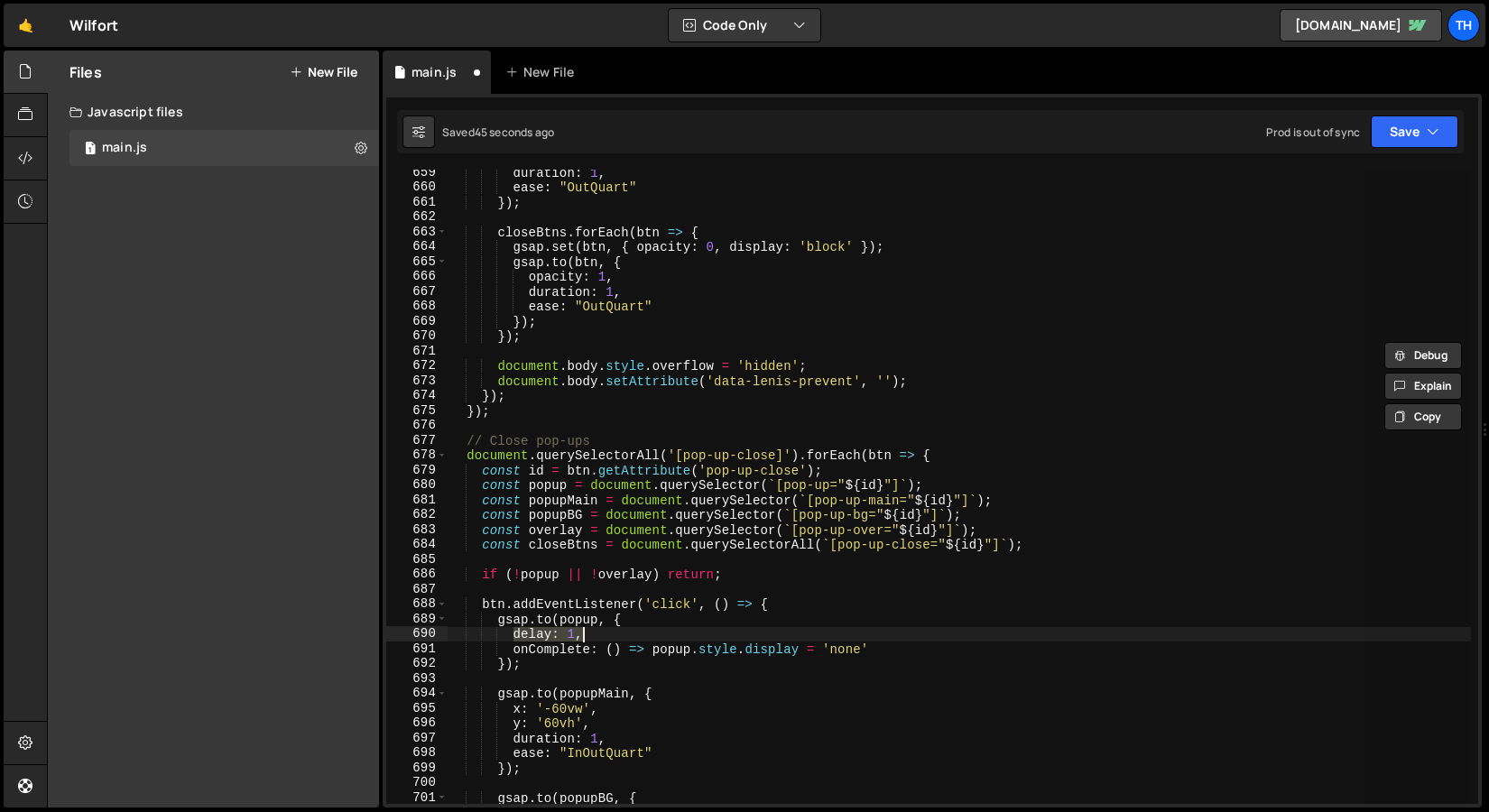
click at [578, 639] on div "duration : 1 , ease : "OutQuart" }) ; closeBtns . forEach ( btn => { gsap . set…" at bounding box center [959, 487] width 1024 height 634
click at [1412, 148] on div "Saved 47 seconds ago Prod is out of sync Upgrade to Edit Save Save to Staging S…" at bounding box center [930, 132] width 1067 height 44
click at [1412, 131] on button "Save" at bounding box center [1414, 131] width 87 height 33
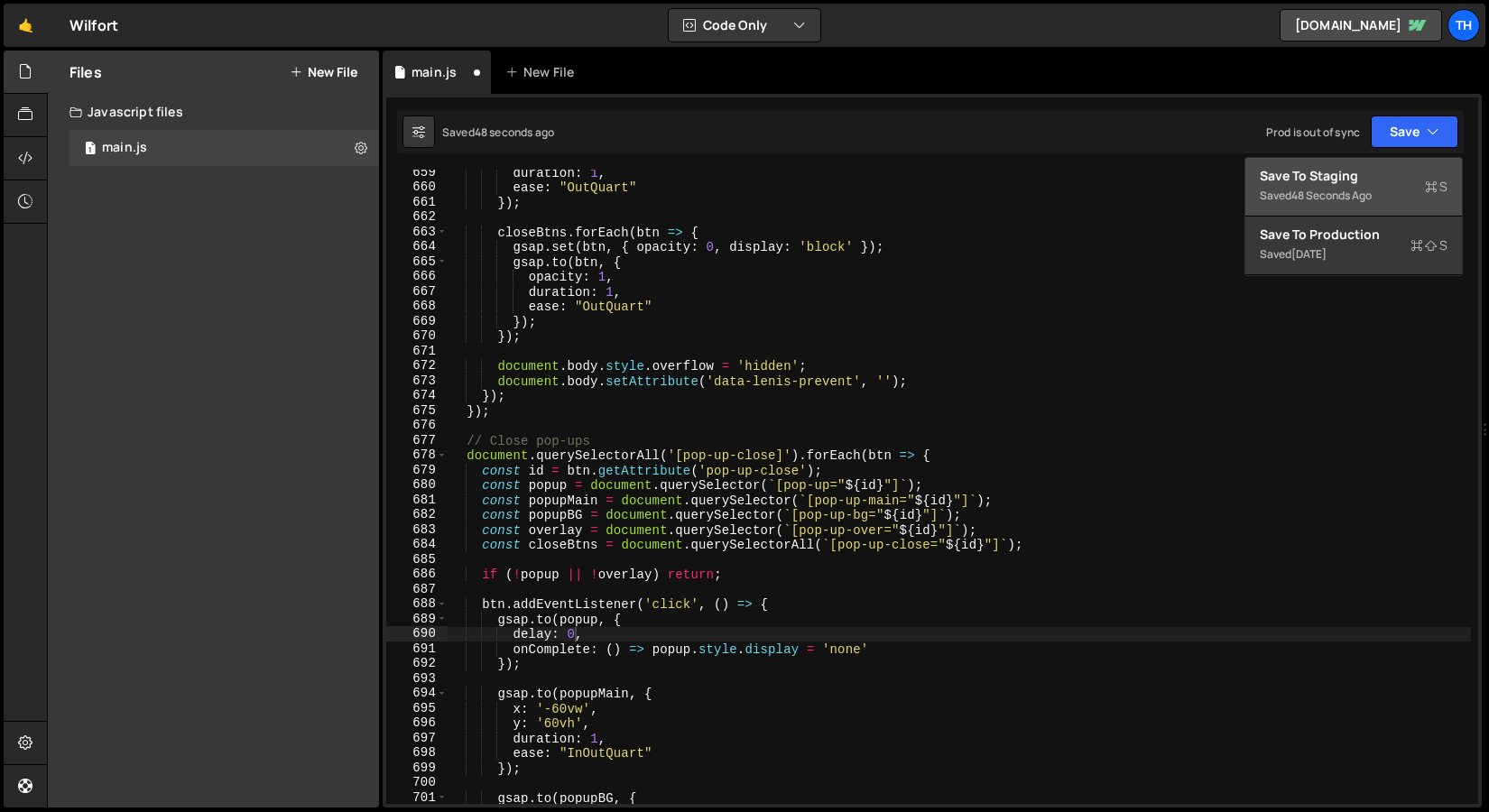
click at [1353, 198] on div "48 seconds ago" at bounding box center [1331, 195] width 81 height 15
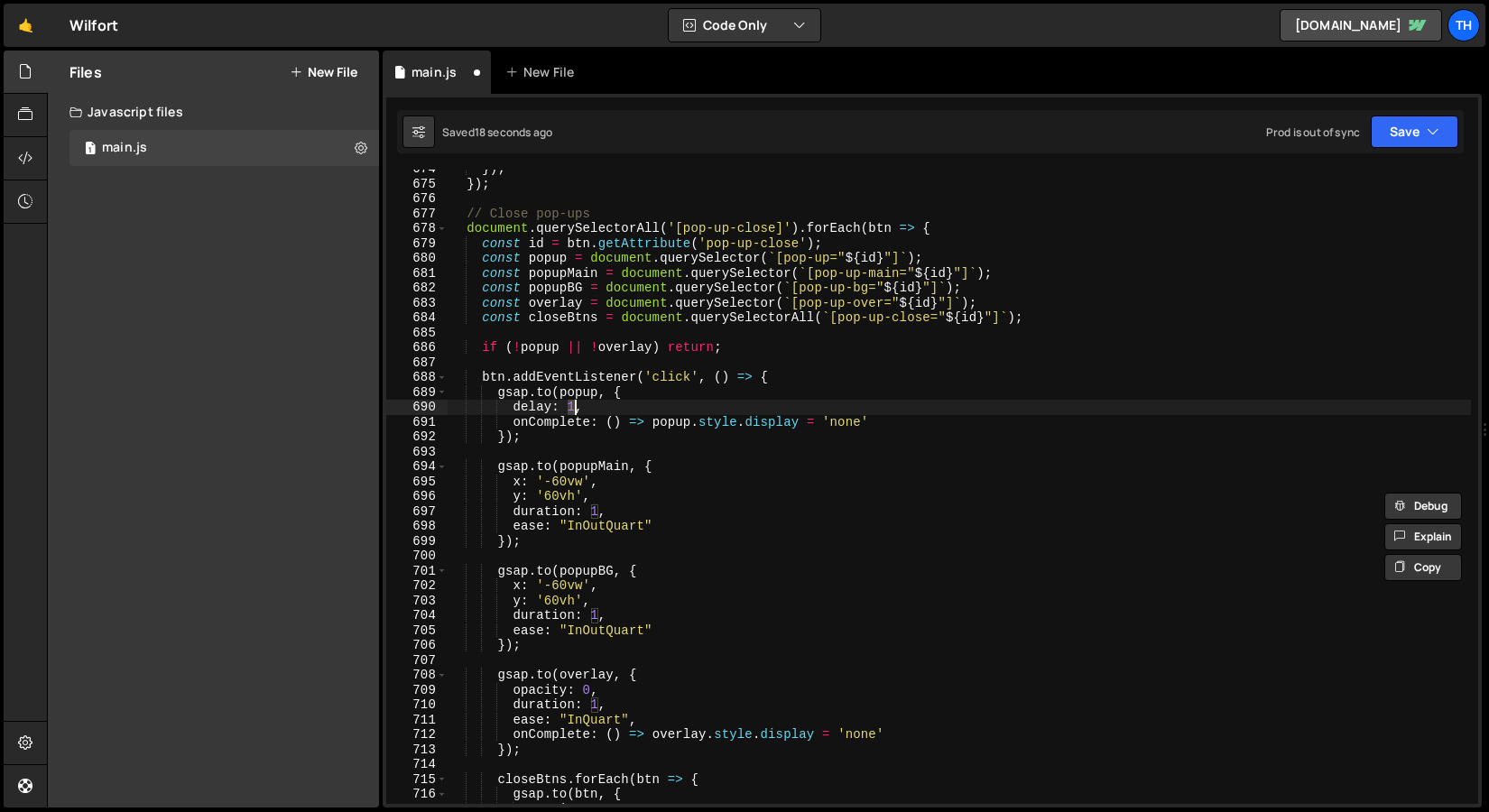
scroll to position [1487, 0]
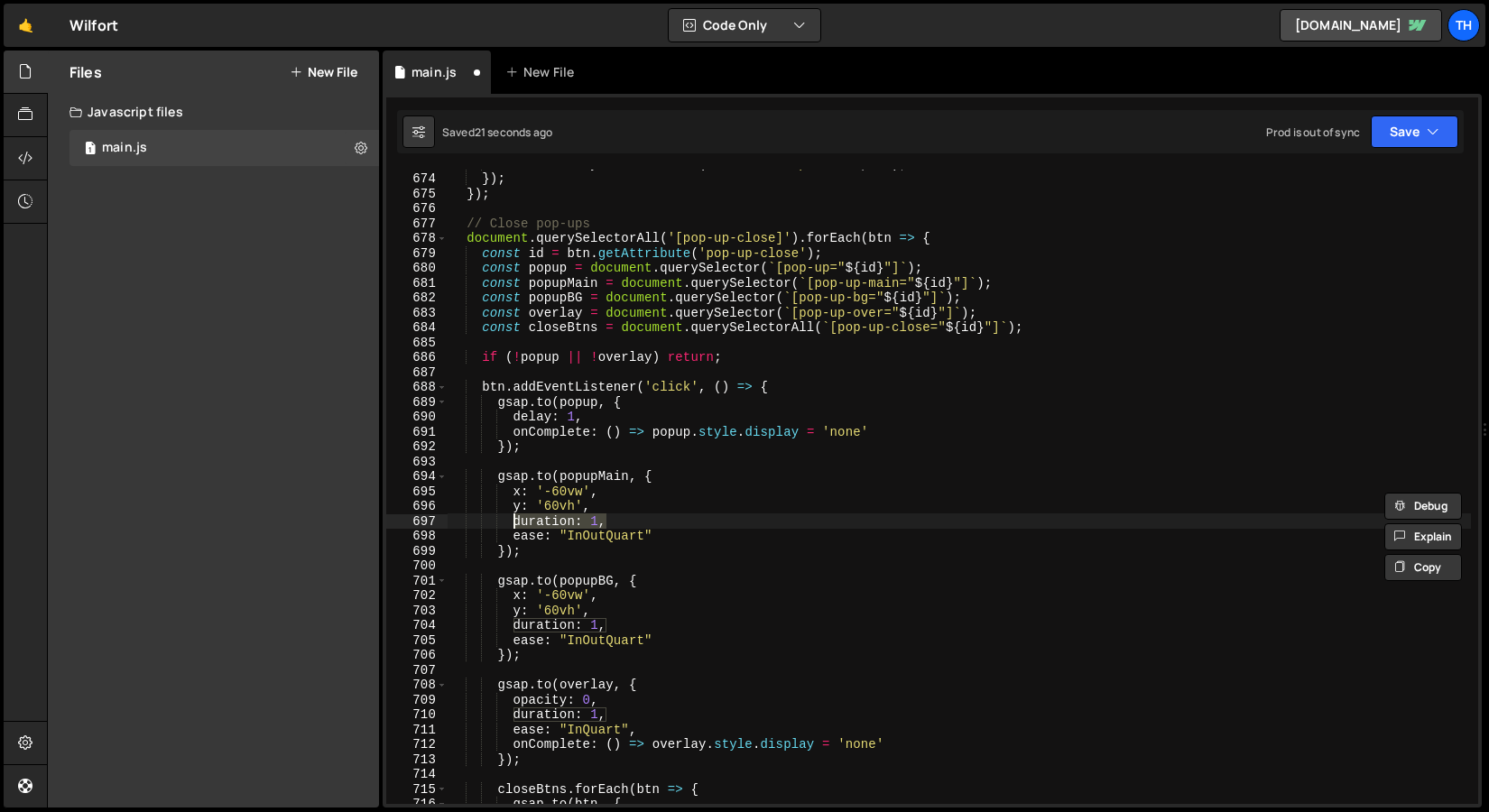
drag, startPoint x: 614, startPoint y: 525, endPoint x: 517, endPoint y: 523, distance: 97.0
click at [517, 523] on div "document . body . setAttribute ( 'data-[PERSON_NAME]-prevent' , '' ) ; }) ; }) …" at bounding box center [959, 488] width 1024 height 664
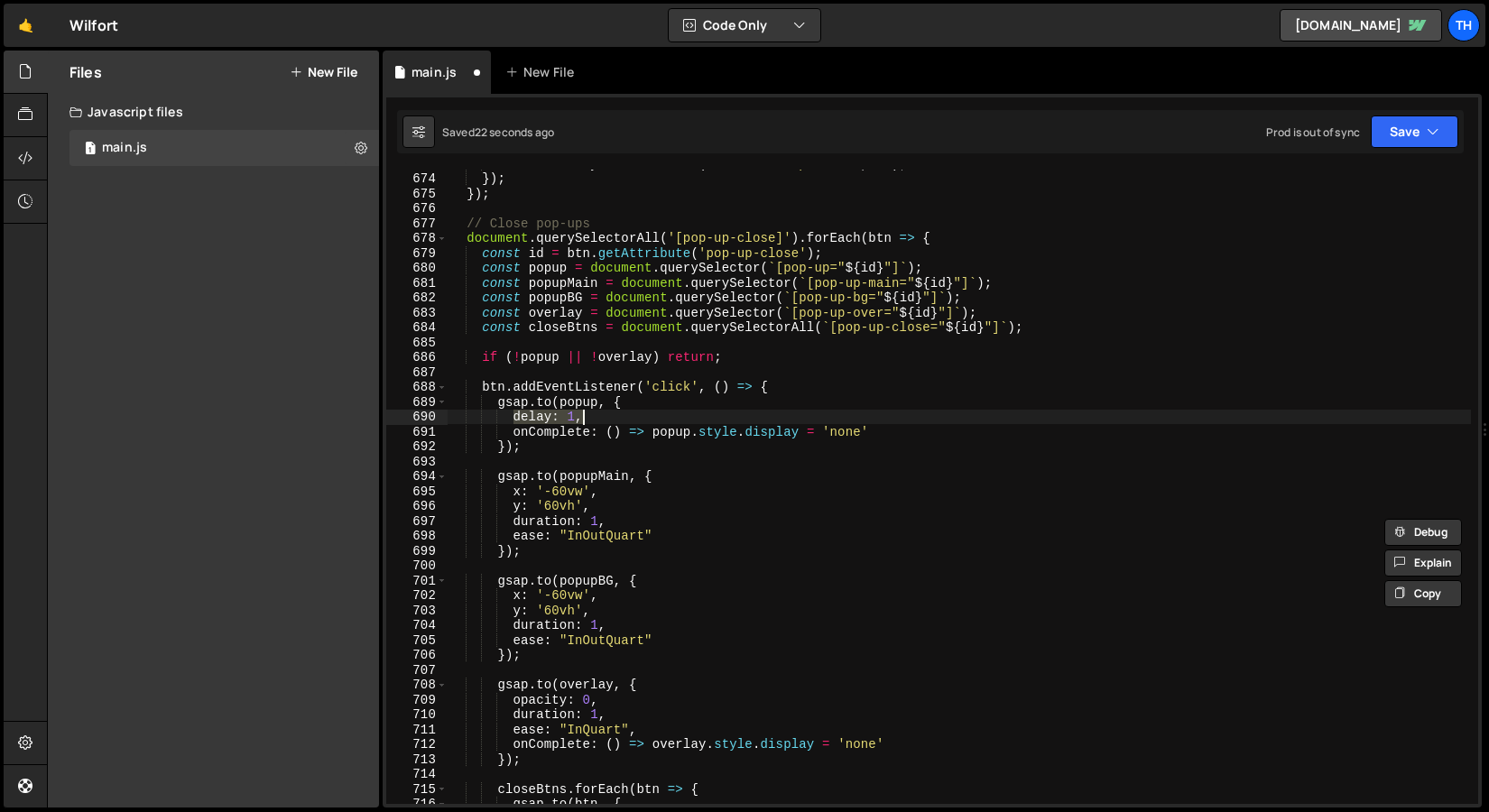
drag, startPoint x: 513, startPoint y: 417, endPoint x: 593, endPoint y: 418, distance: 80.0
click at [593, 418] on div "document . body . setAttribute ( 'data-[PERSON_NAME]-prevent' , '' ) ; }) ; }) …" at bounding box center [959, 488] width 1024 height 664
paste textarea "uration"
click at [1397, 146] on button "Save" at bounding box center [1414, 131] width 87 height 33
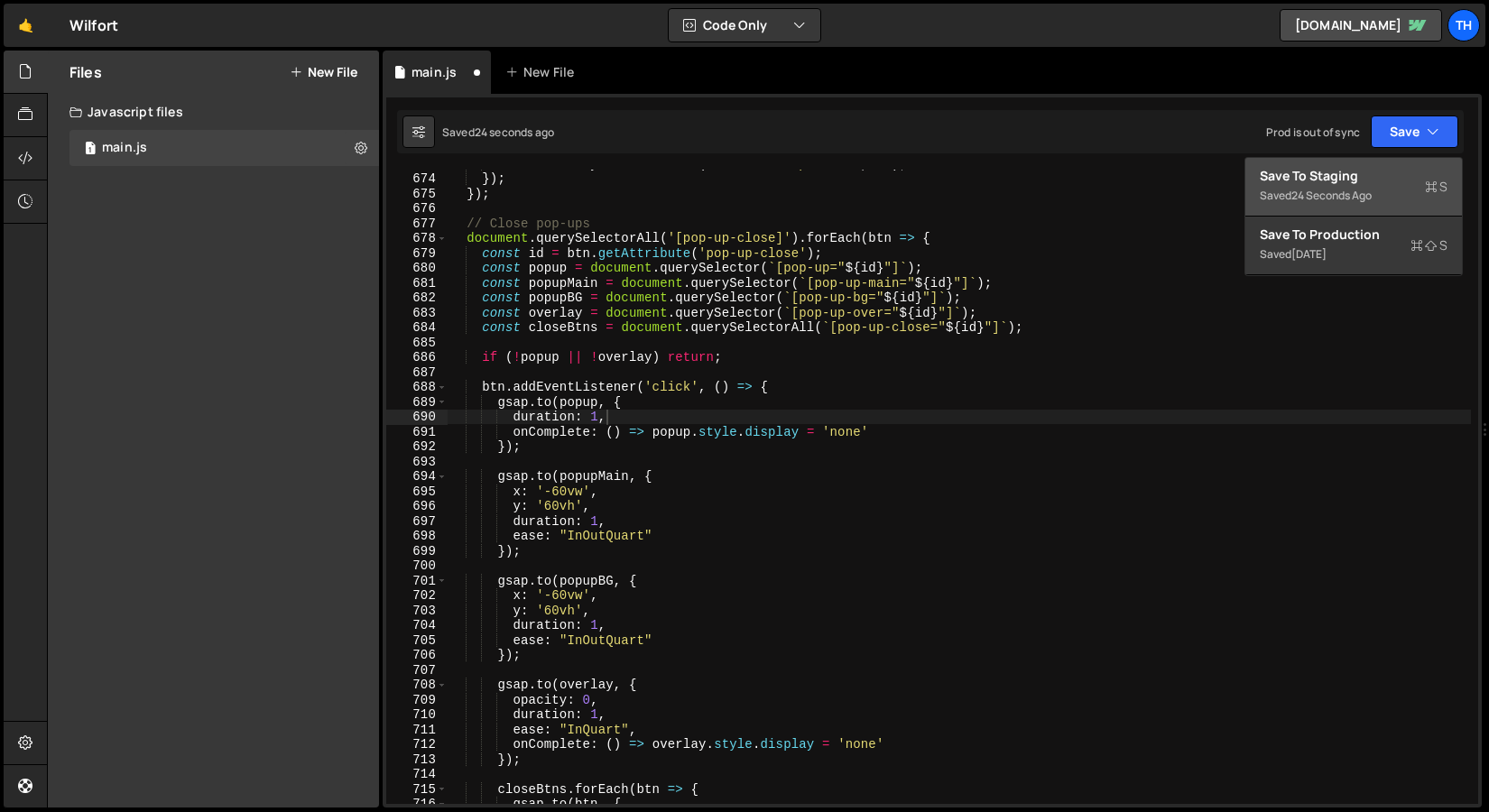
click at [1387, 171] on div "Save to Staging S" at bounding box center [1354, 176] width 188 height 18
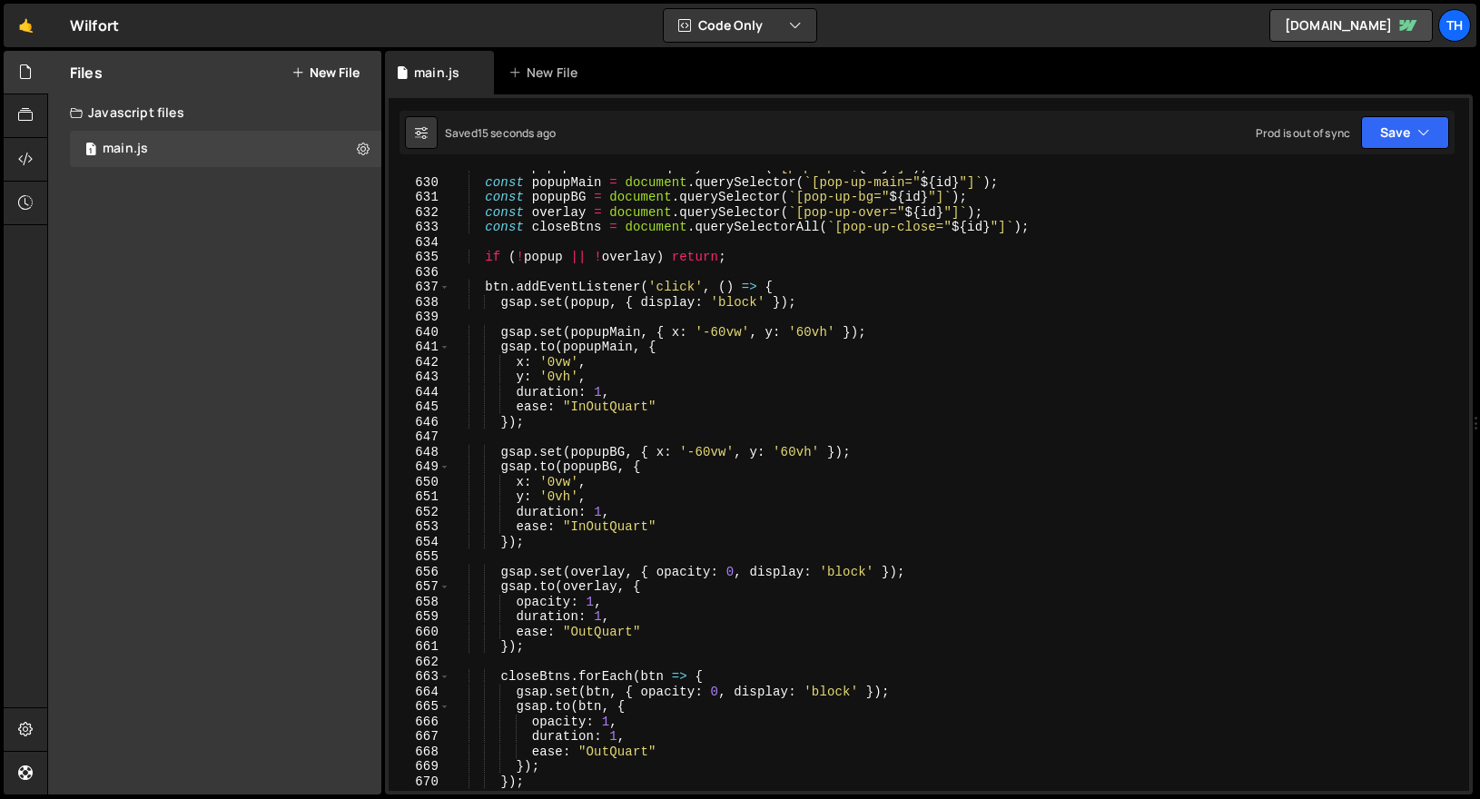
scroll to position [9424, 0]
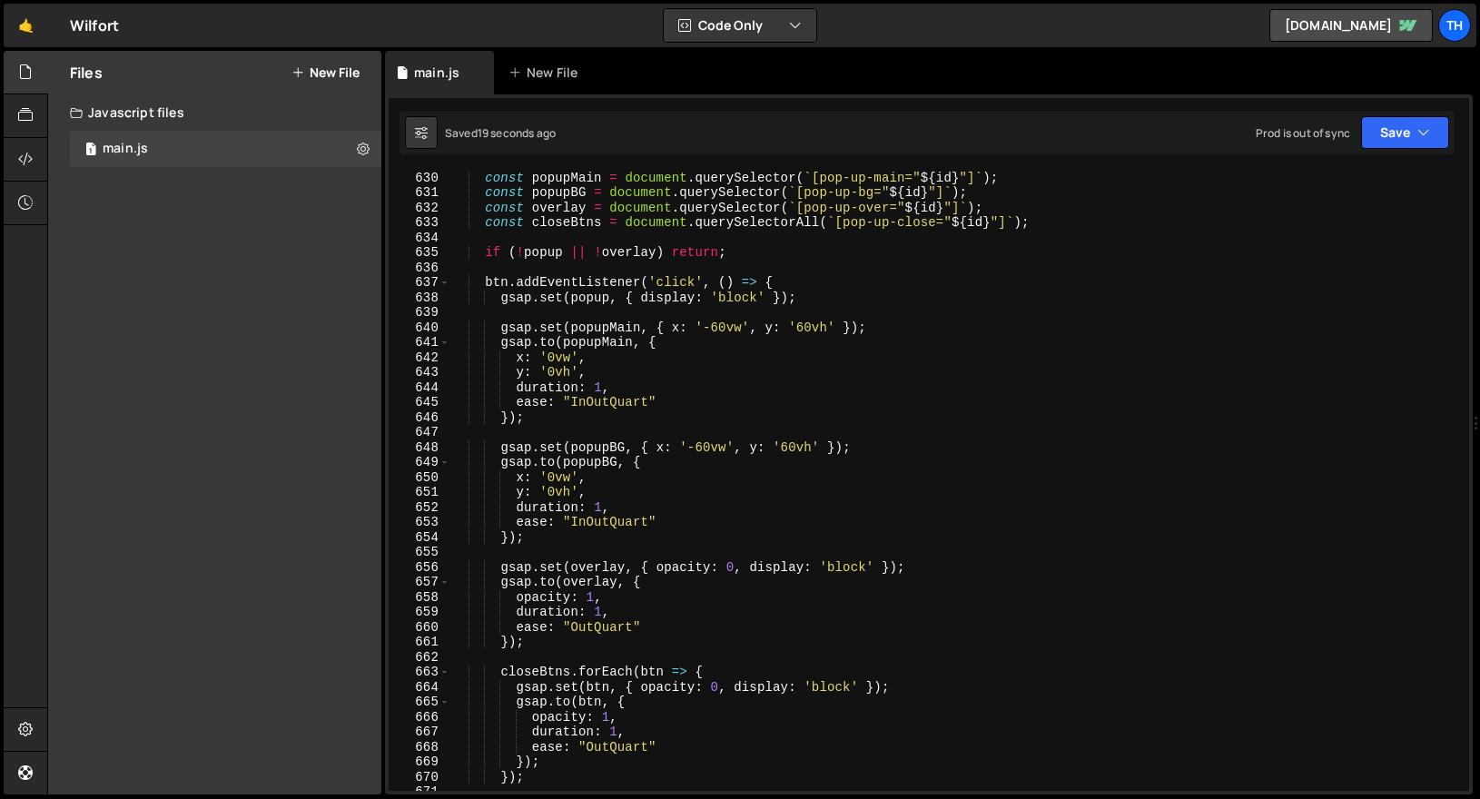
type textarea "y: '0vh',"
click at [600, 371] on div "const popupMain = document . querySelector ( ` [pop-up-main=" ${ id } "] ` ) ; …" at bounding box center [955, 495] width 1011 height 650
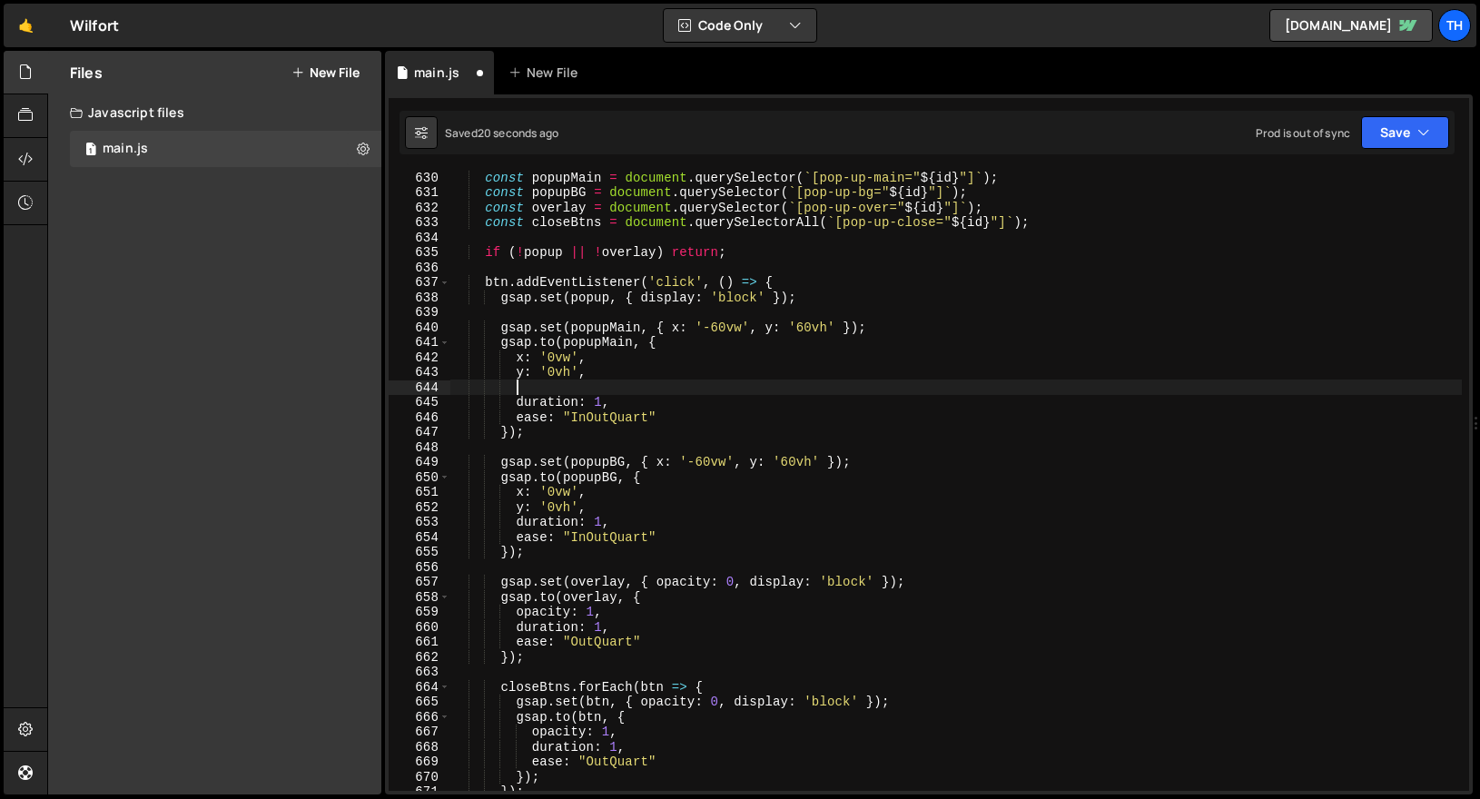
scroll to position [0, 3]
paste textarea "duration: 1,"
click at [570, 386] on div "const popupMain = document . querySelector ( ` [pop-up-main=" ${ id } "] ` ) ; …" at bounding box center [955, 495] width 1011 height 650
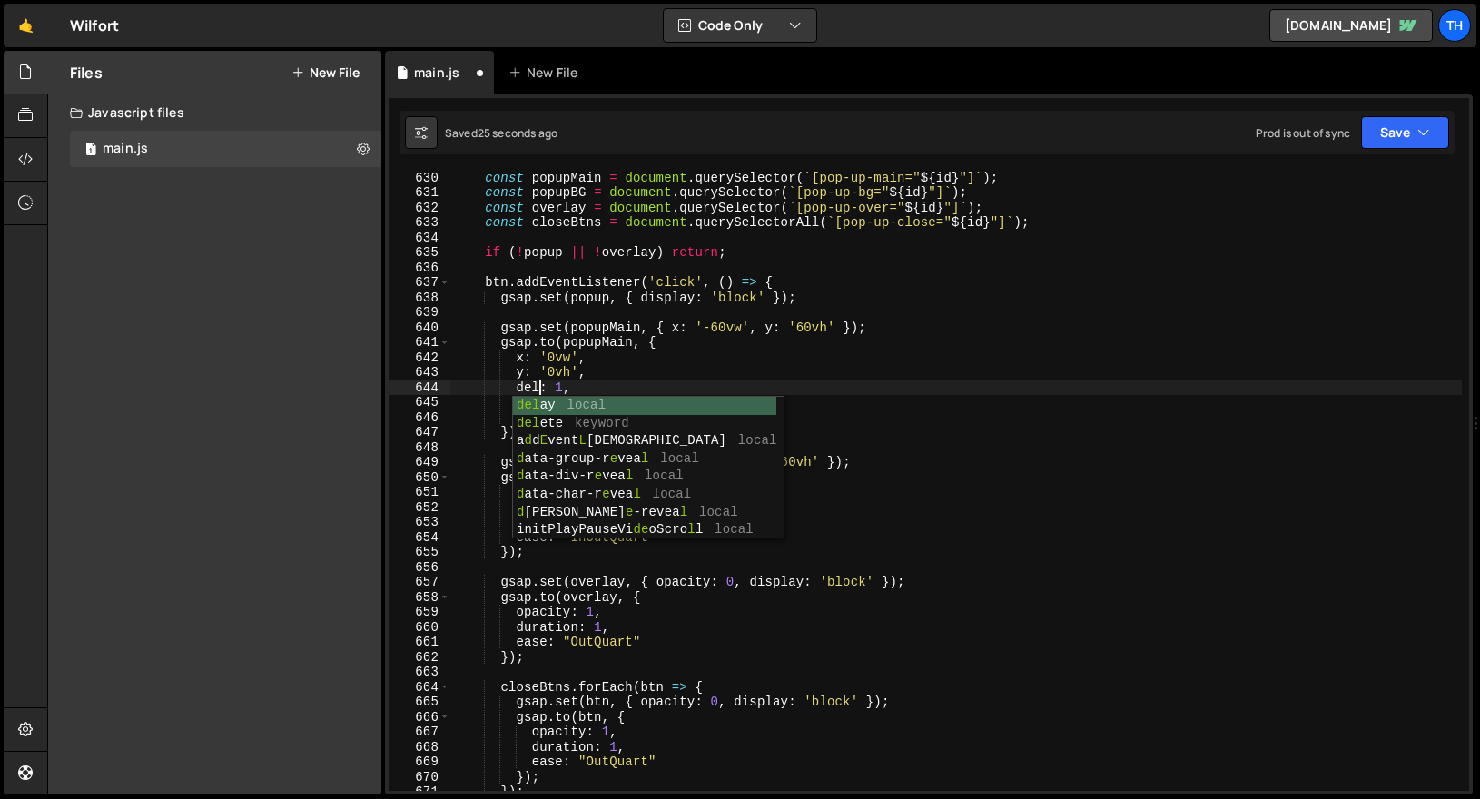
scroll to position [0, 5]
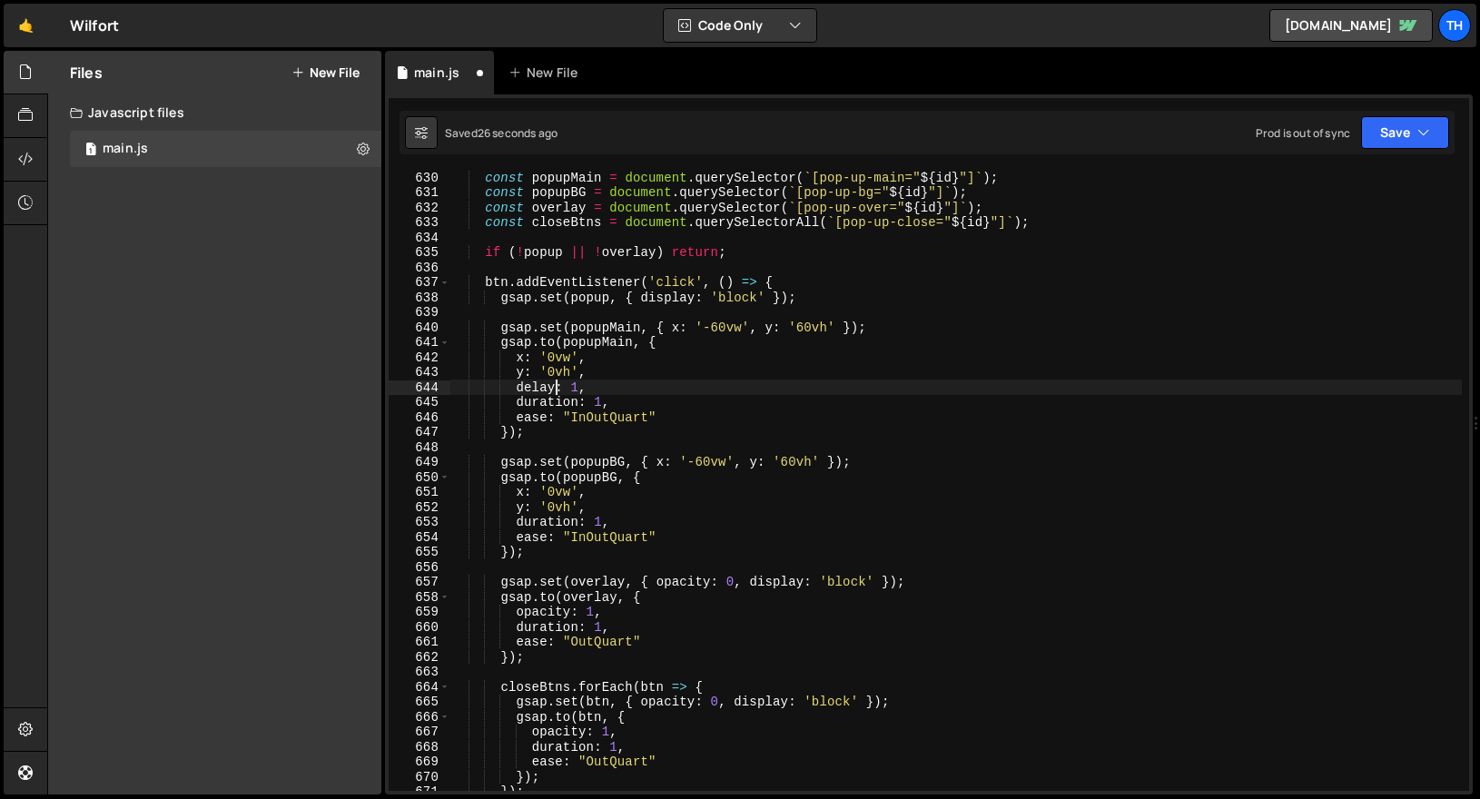
click at [575, 388] on div "const popupMain = document . querySelector ( ` [pop-up-main=" ${ id } "] ` ) ; …" at bounding box center [955, 495] width 1011 height 650
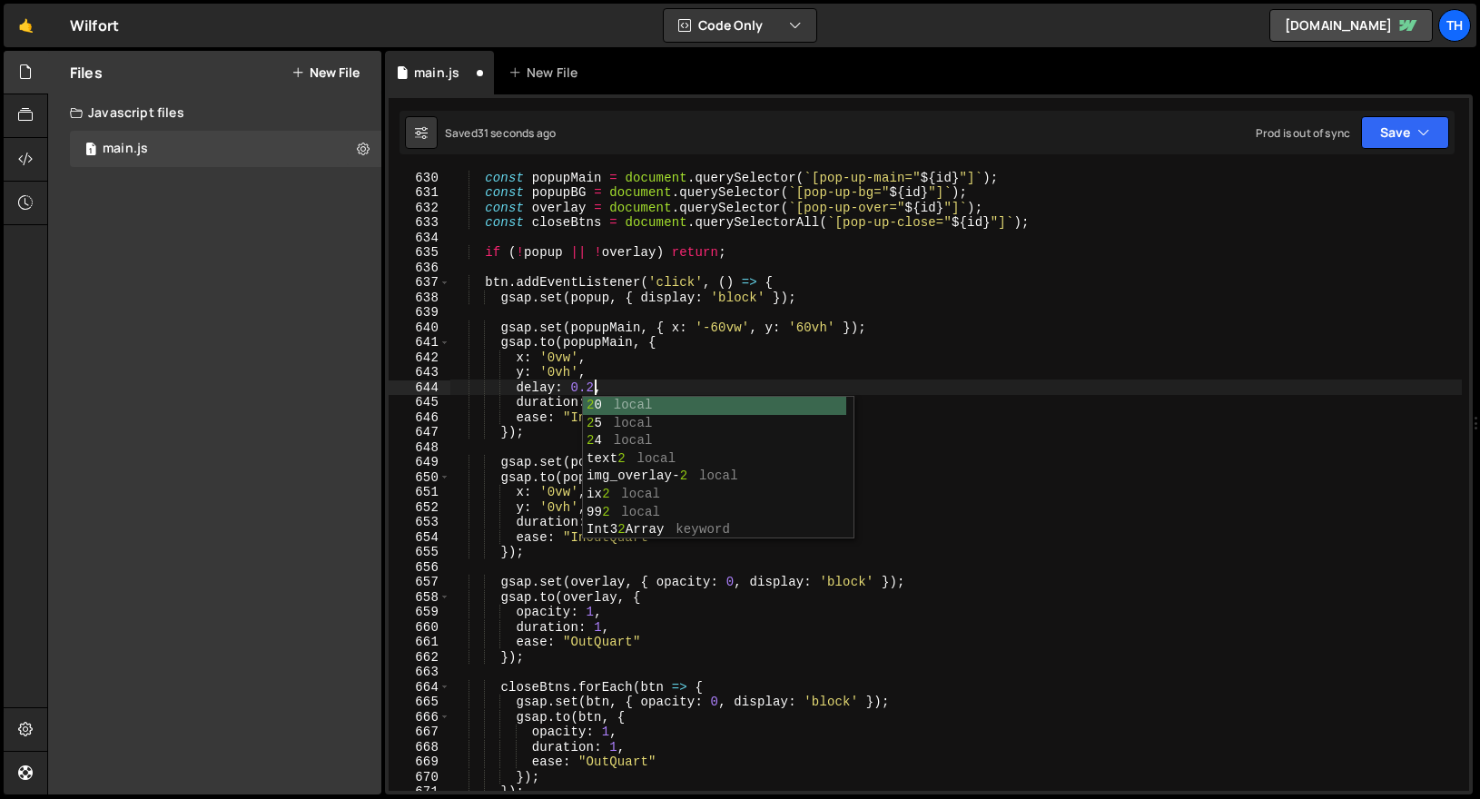
click at [616, 321] on div "const popupMain = document . querySelector ( ` [pop-up-main=" ${ id } "] ` ) ; …" at bounding box center [955, 495] width 1011 height 650
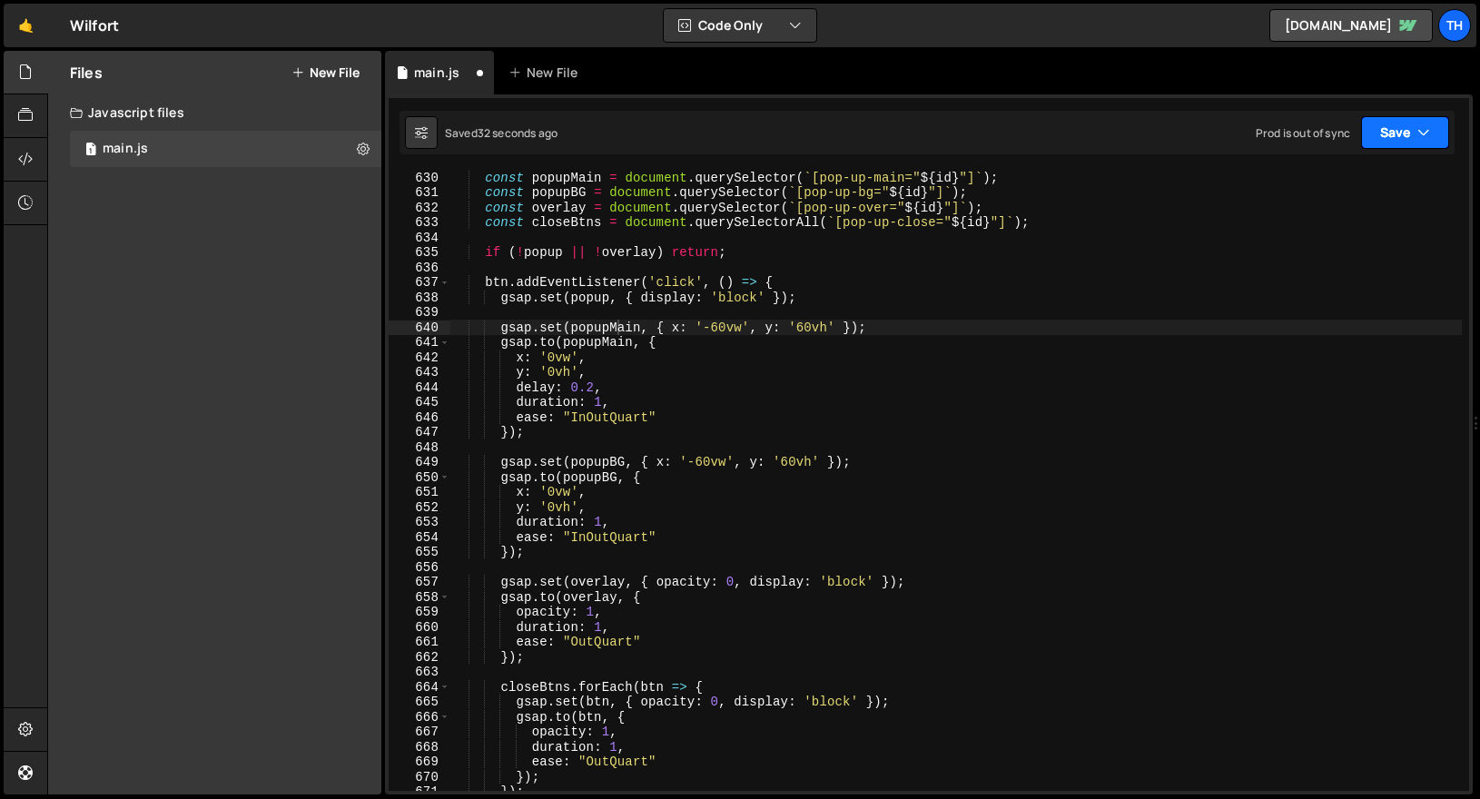
click at [1384, 138] on button "Save" at bounding box center [1405, 132] width 88 height 33
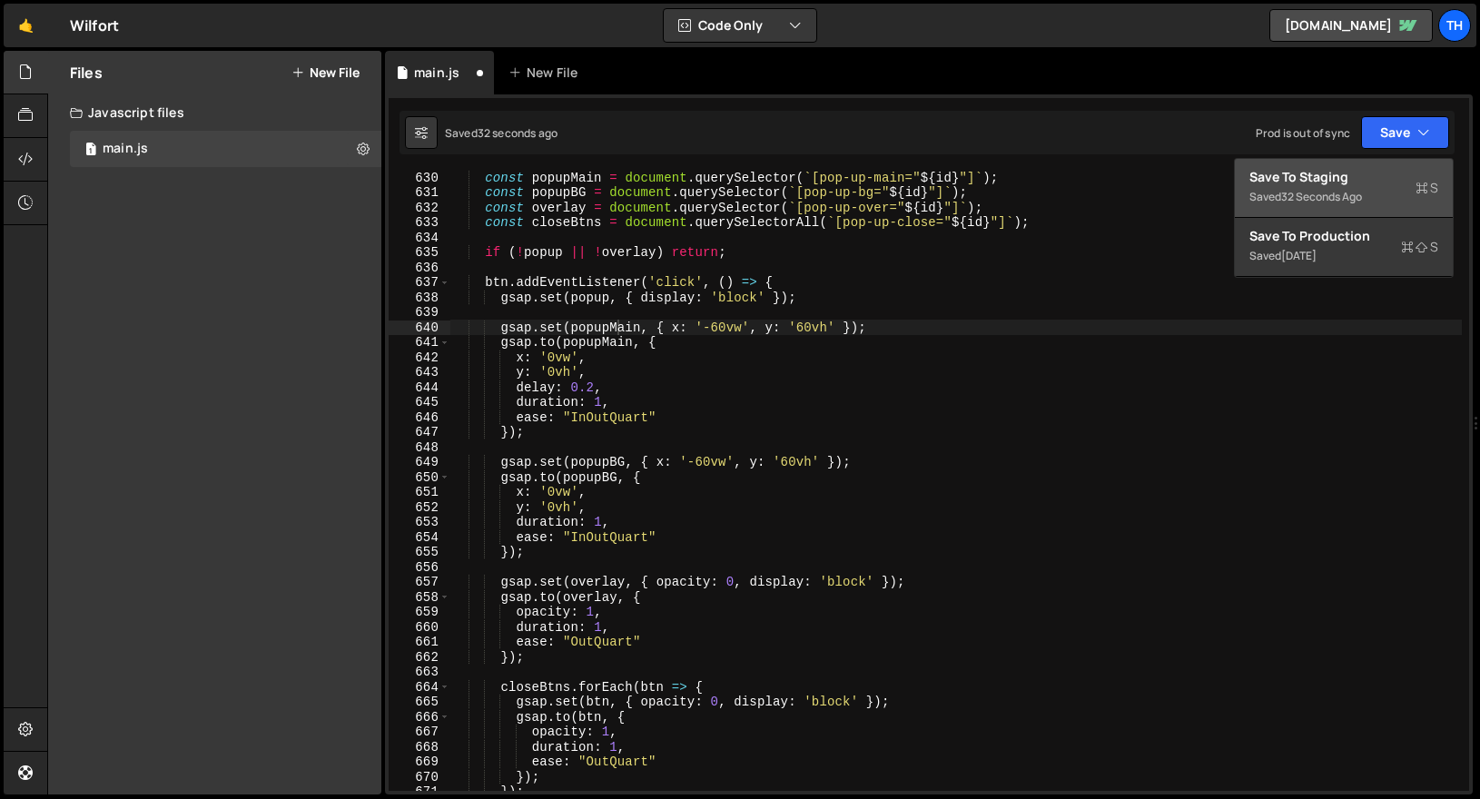
click at [1349, 166] on button "Save to Staging S Saved 32 seconds ago" at bounding box center [1344, 188] width 218 height 59
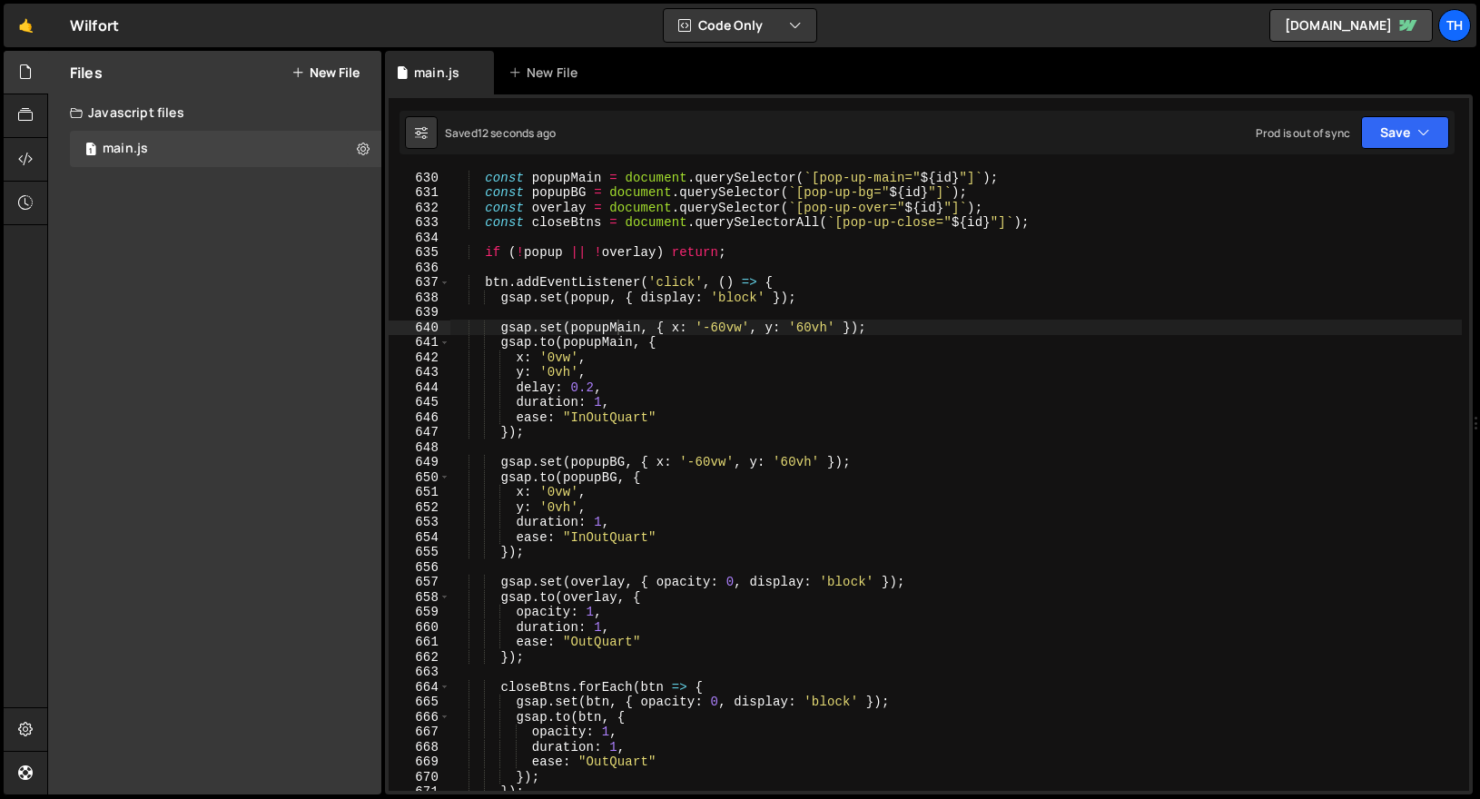
click at [596, 390] on div "const popupMain = document . querySelector ( ` [pop-up-main=" ${ id } "] ` ) ; …" at bounding box center [955, 495] width 1011 height 650
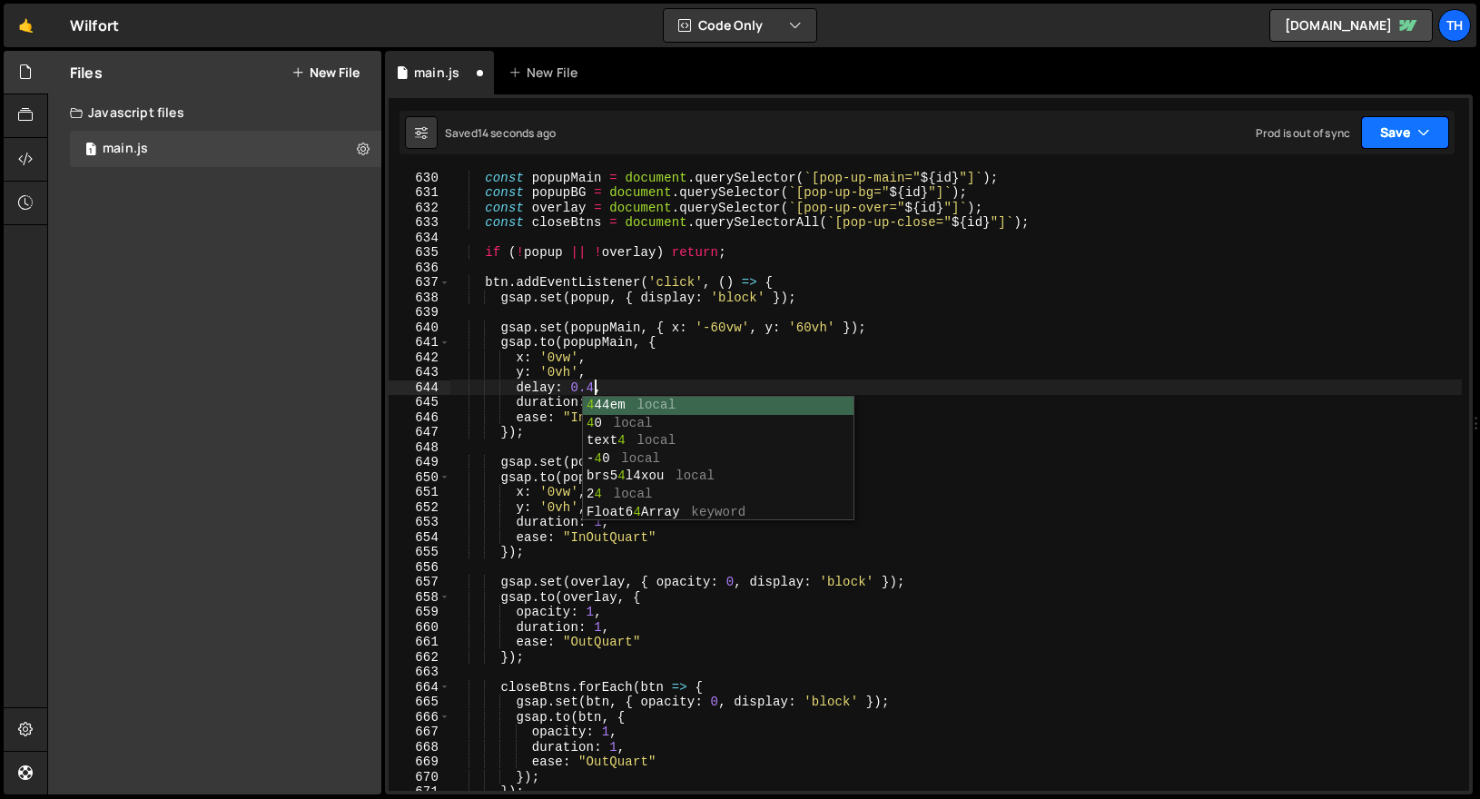
click at [1432, 120] on button "Save" at bounding box center [1405, 132] width 88 height 33
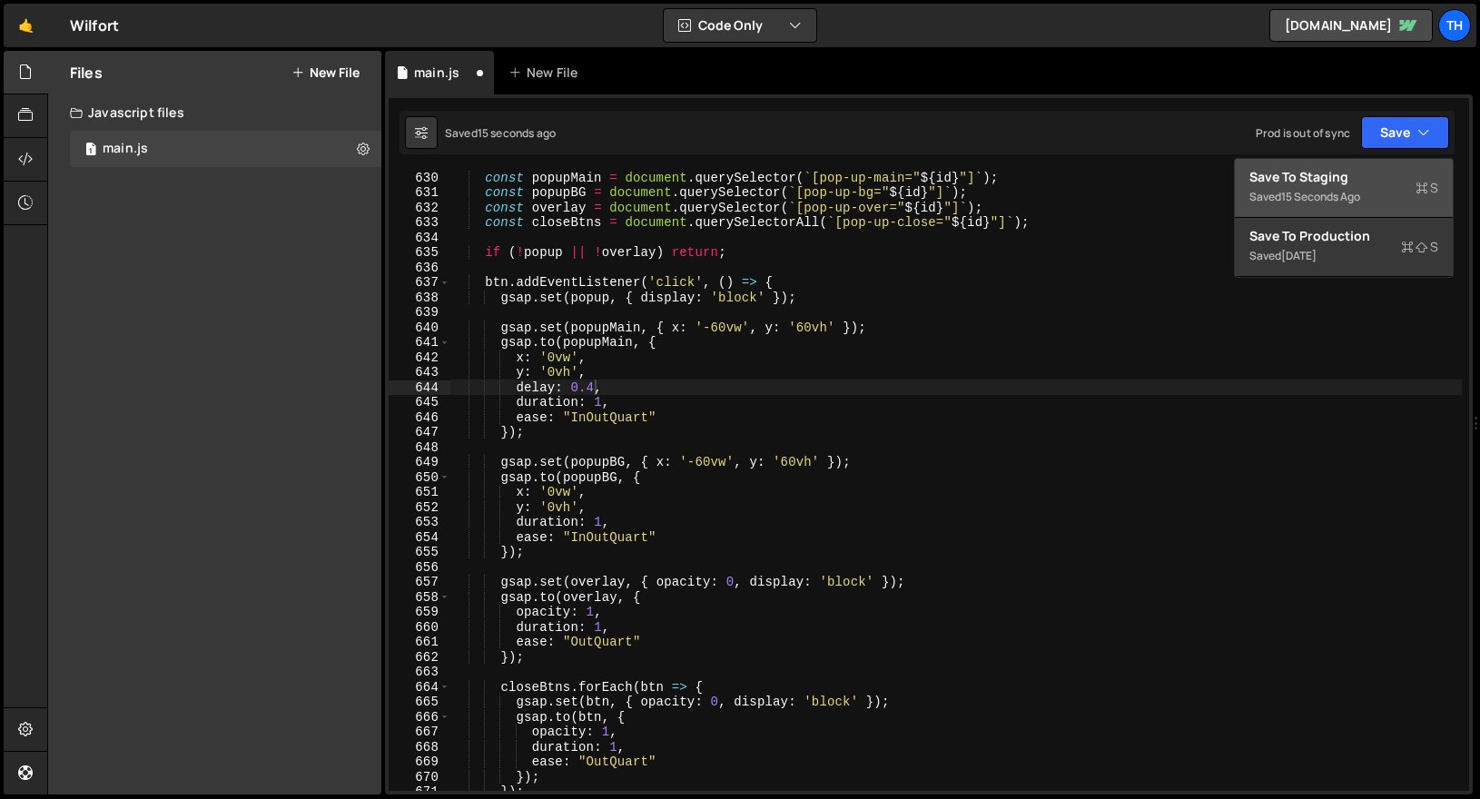
click at [1355, 199] on div "15 seconds ago" at bounding box center [1320, 196] width 79 height 15
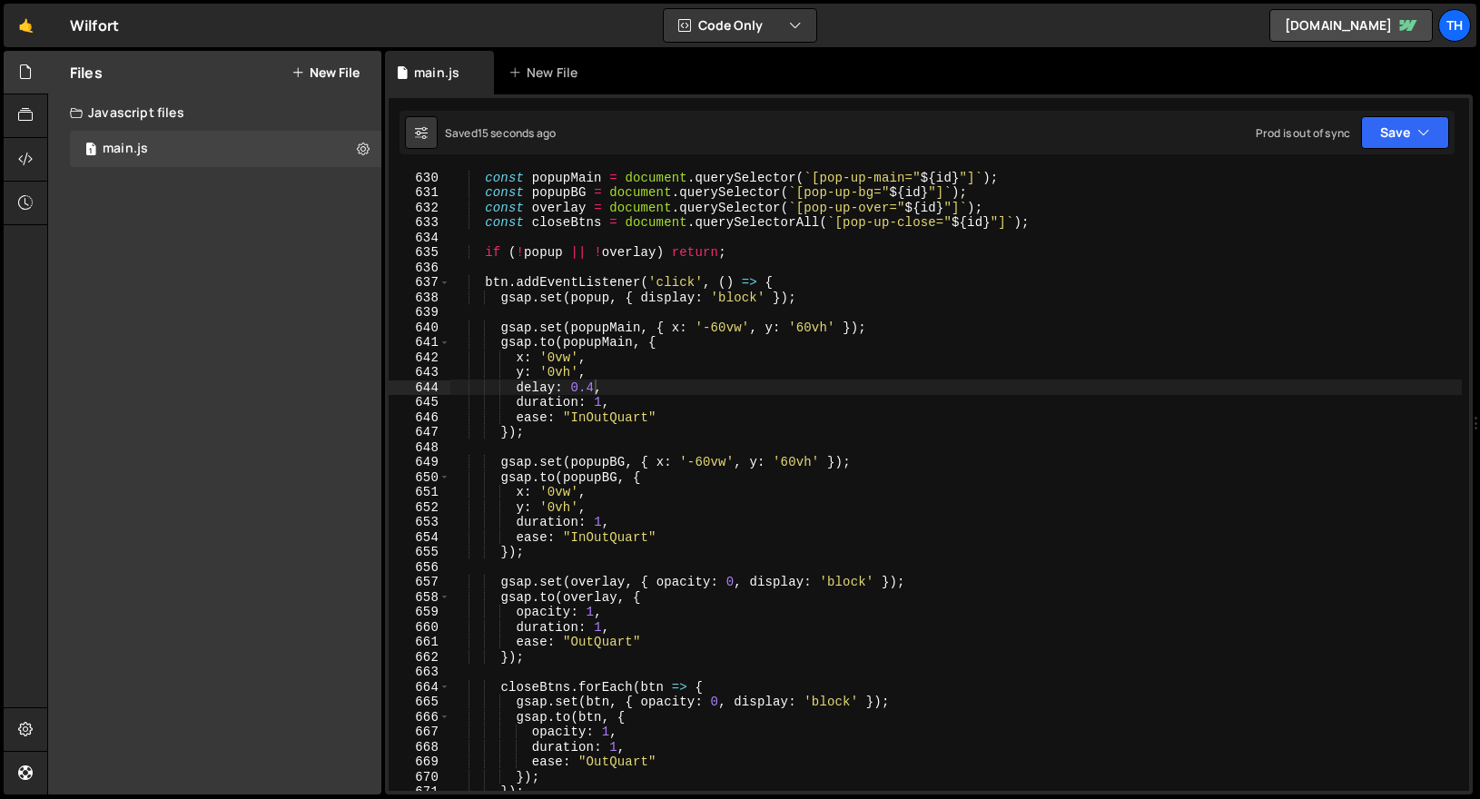
click at [587, 421] on div "const popupMain = document . querySelector ( ` [pop-up-main=" ${ id } "] ` ) ; …" at bounding box center [955, 495] width 1011 height 650
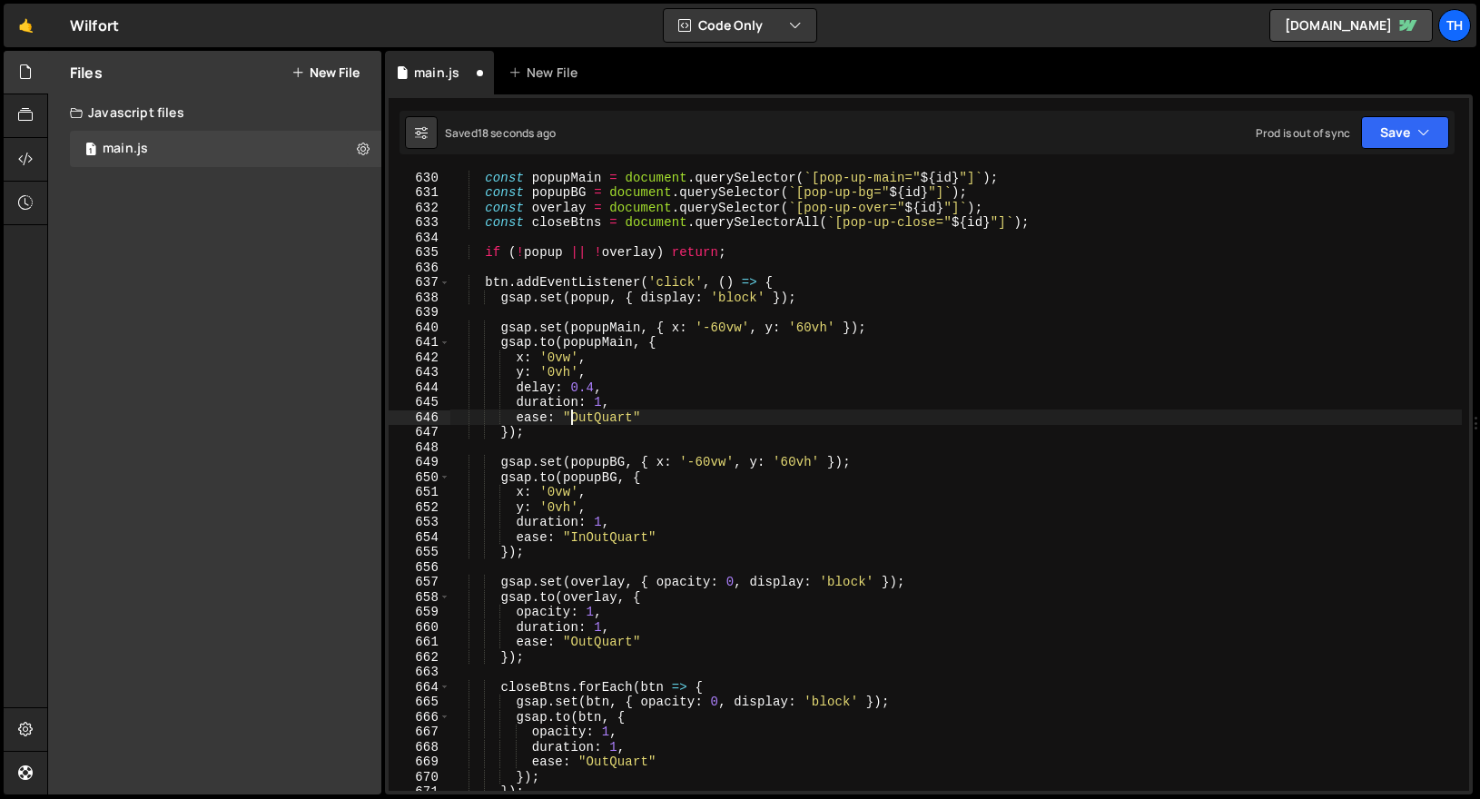
click at [584, 538] on div "const popupMain = document . querySelector ( ` [pop-up-main=" ${ id } "] ` ) ; …" at bounding box center [955, 495] width 1011 height 650
click at [569, 423] on div "const popupMain = document . querySelector ( ` [pop-up-main=" ${ id } "] ` ) ; …" at bounding box center [955, 495] width 1011 height 650
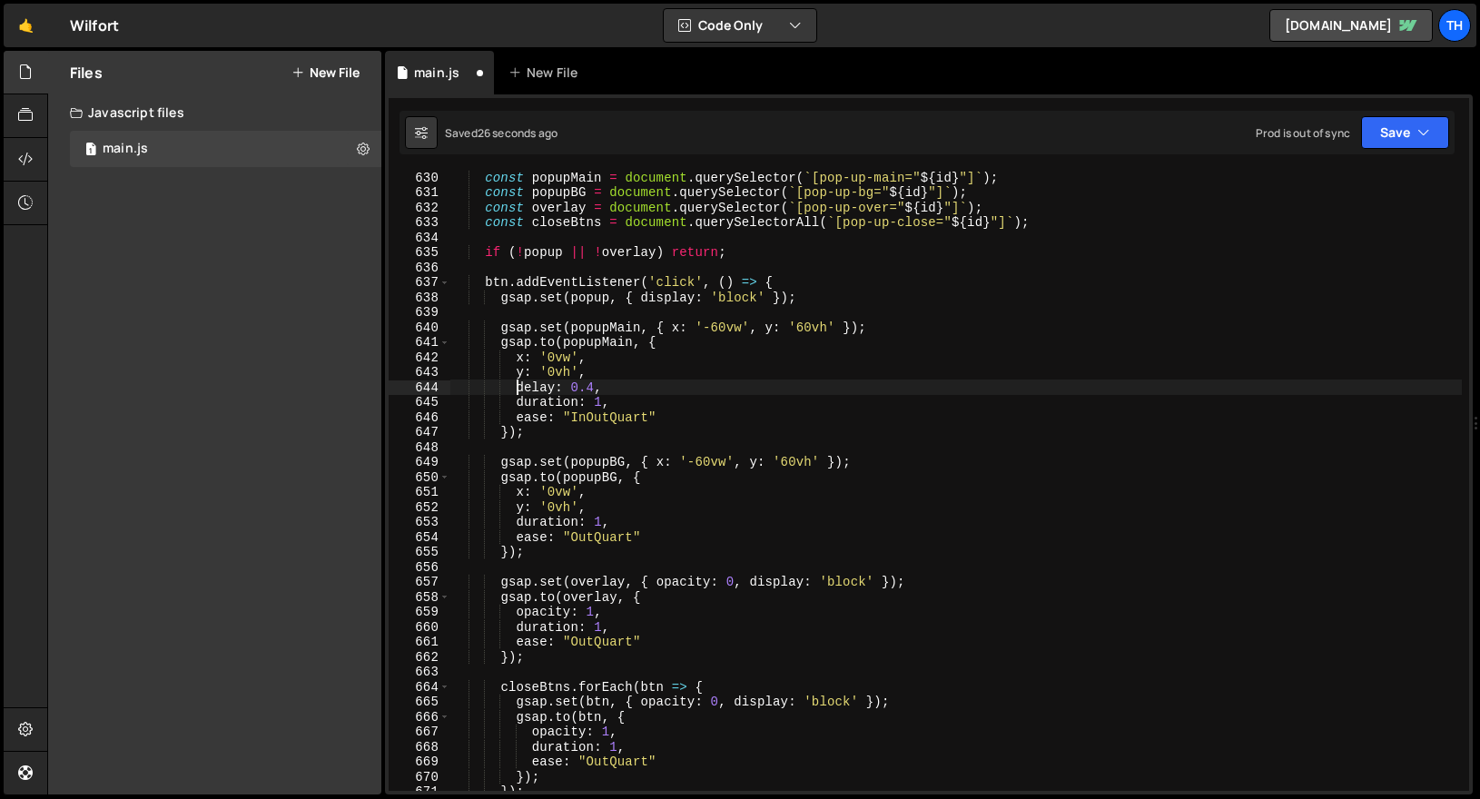
click at [520, 388] on div "const popupMain = document . querySelector ( ` [pop-up-main=" ${ id } "] ` ) ; …" at bounding box center [955, 495] width 1011 height 650
click at [1416, 143] on button "Save" at bounding box center [1405, 132] width 88 height 33
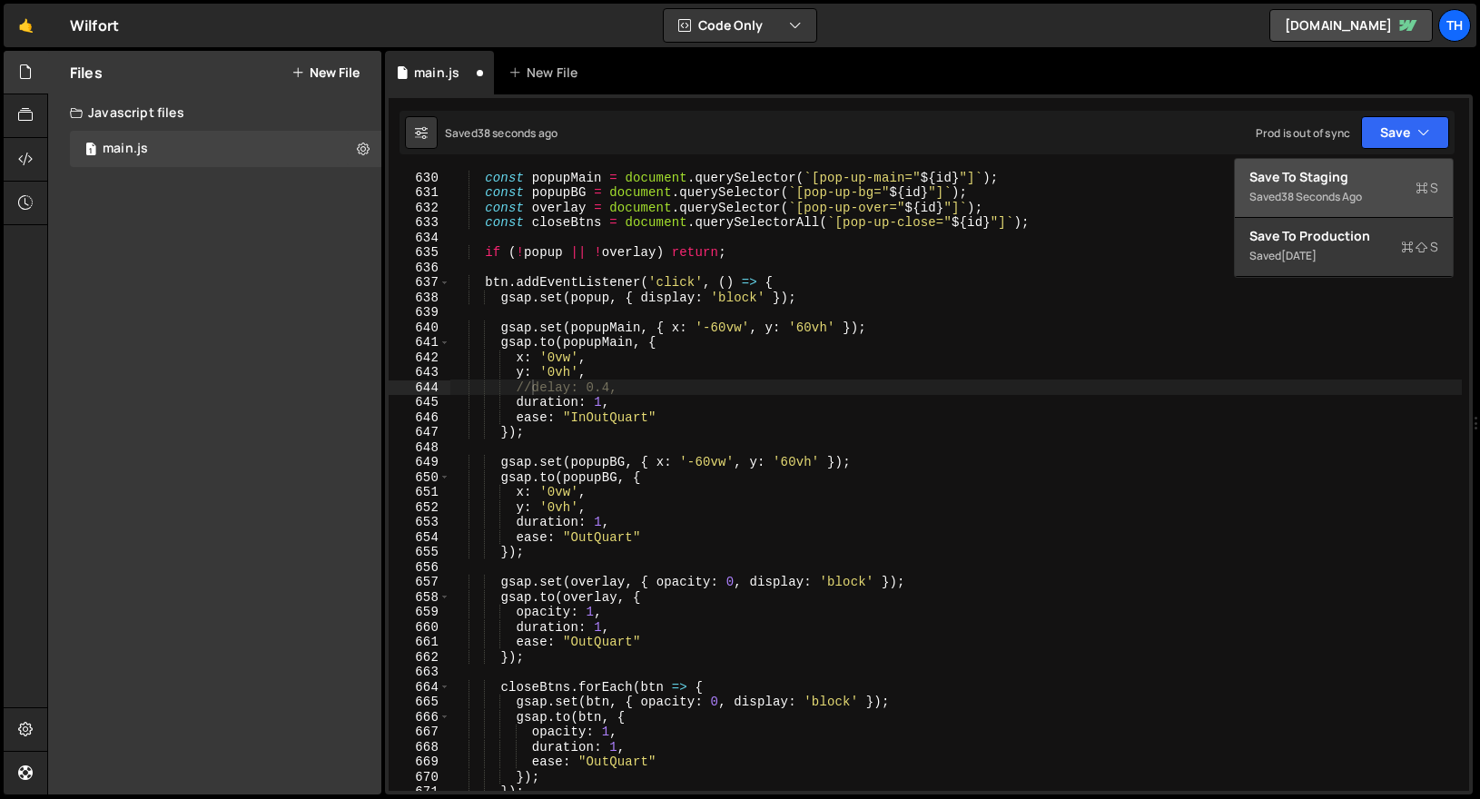
click at [1386, 167] on button "Save to Staging S Saved 38 seconds ago" at bounding box center [1344, 188] width 218 height 59
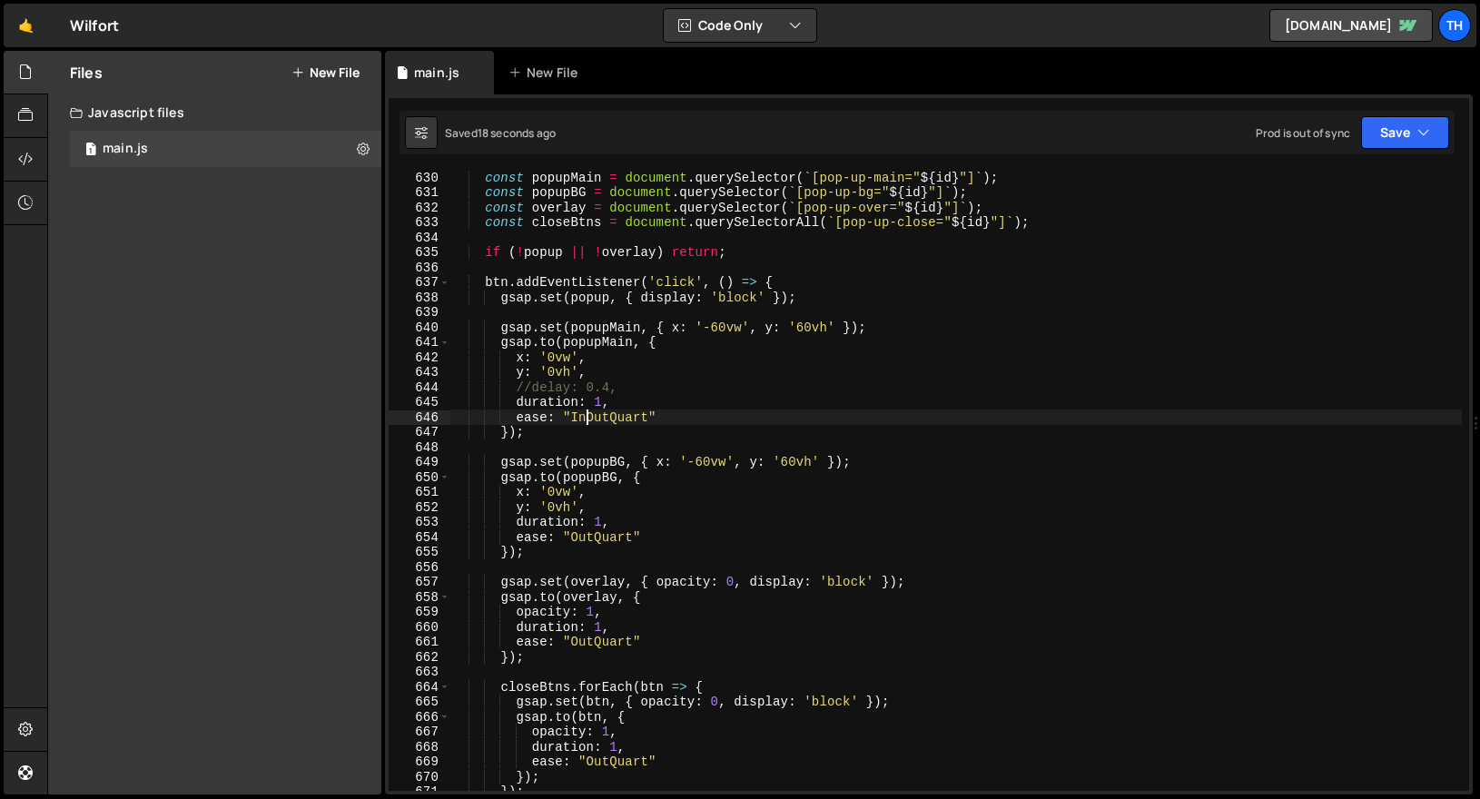
click at [584, 418] on div "const popupMain = document . querySelector ( ` [pop-up-main=" ${ id } "] ` ) ; …" at bounding box center [955, 495] width 1011 height 650
click at [526, 387] on div "const popupMain = document . querySelector ( ` [pop-up-main=" ${ id } "] ` ) ; …" at bounding box center [955, 495] width 1011 height 650
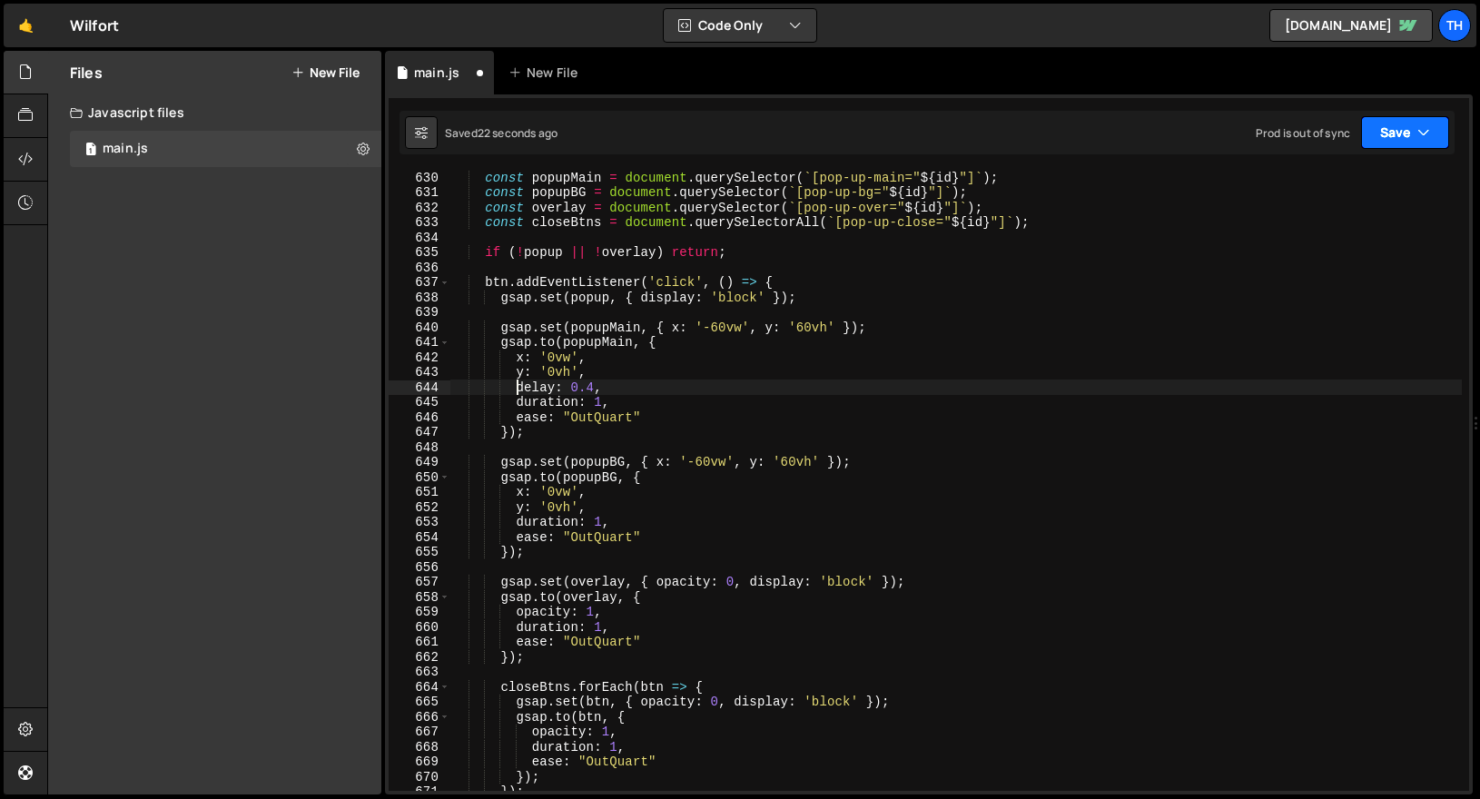
click at [1438, 121] on button "Save" at bounding box center [1405, 132] width 88 height 33
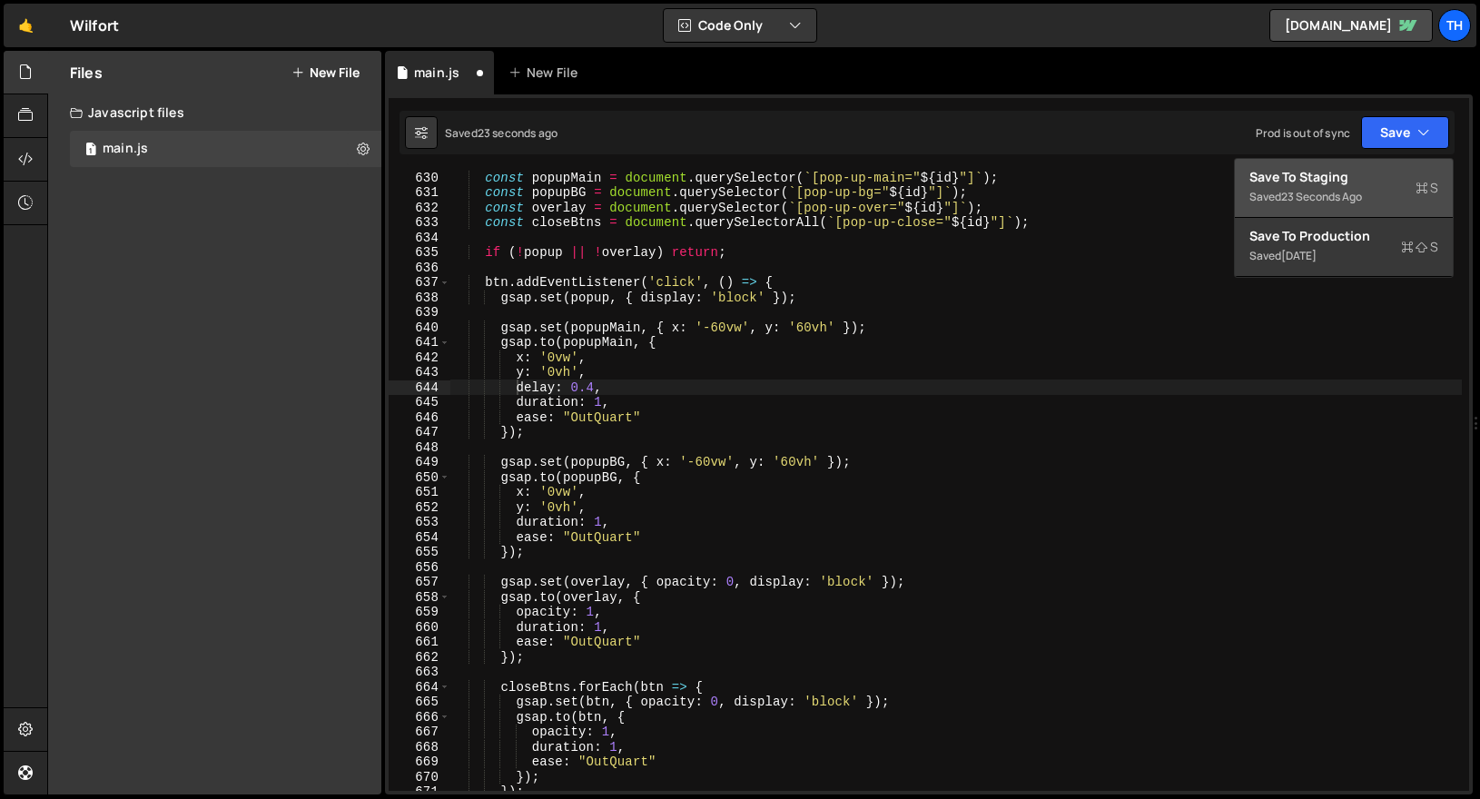
click at [1369, 162] on button "Save to Staging S Saved 23 seconds ago" at bounding box center [1344, 188] width 218 height 59
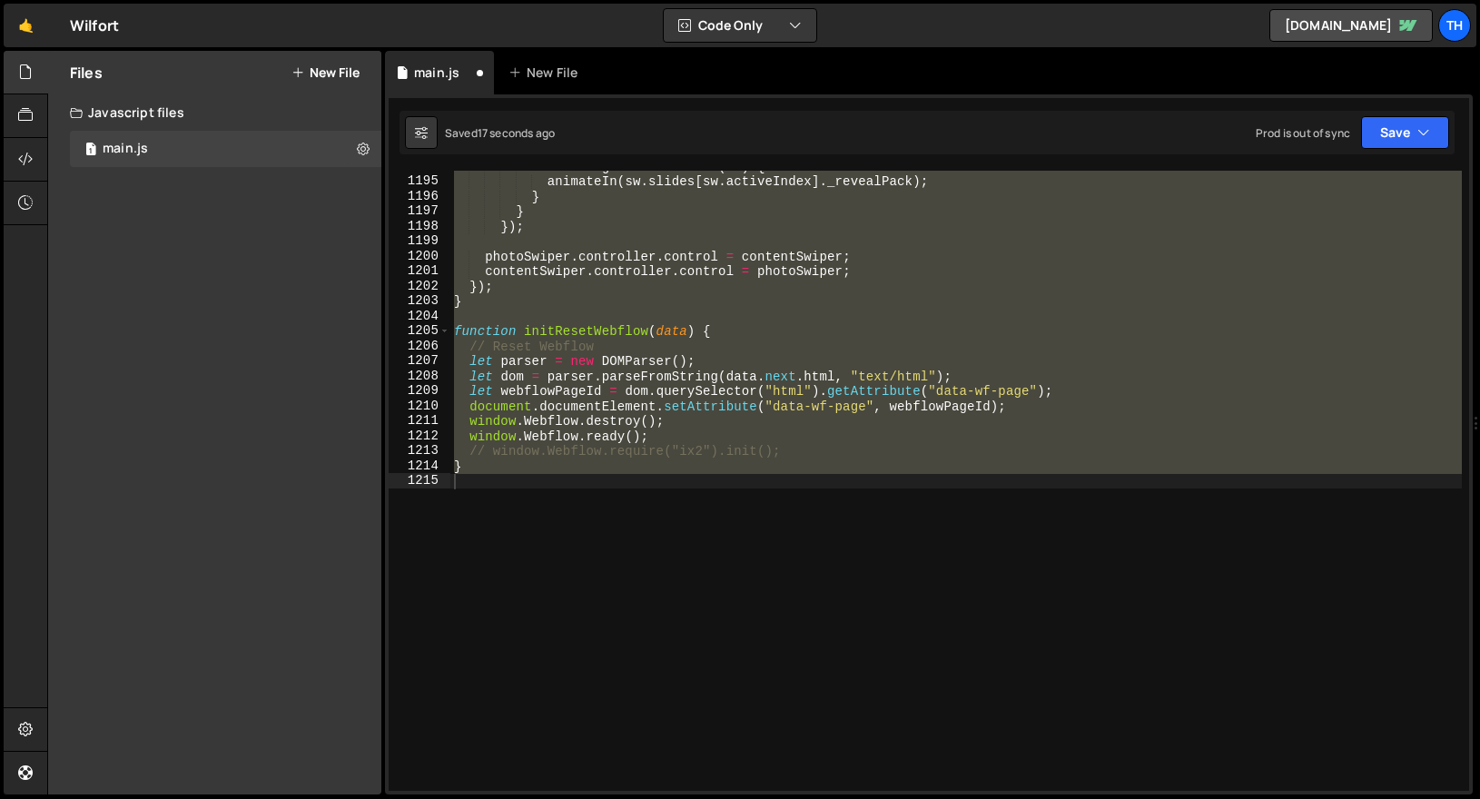
scroll to position [9323, 0]
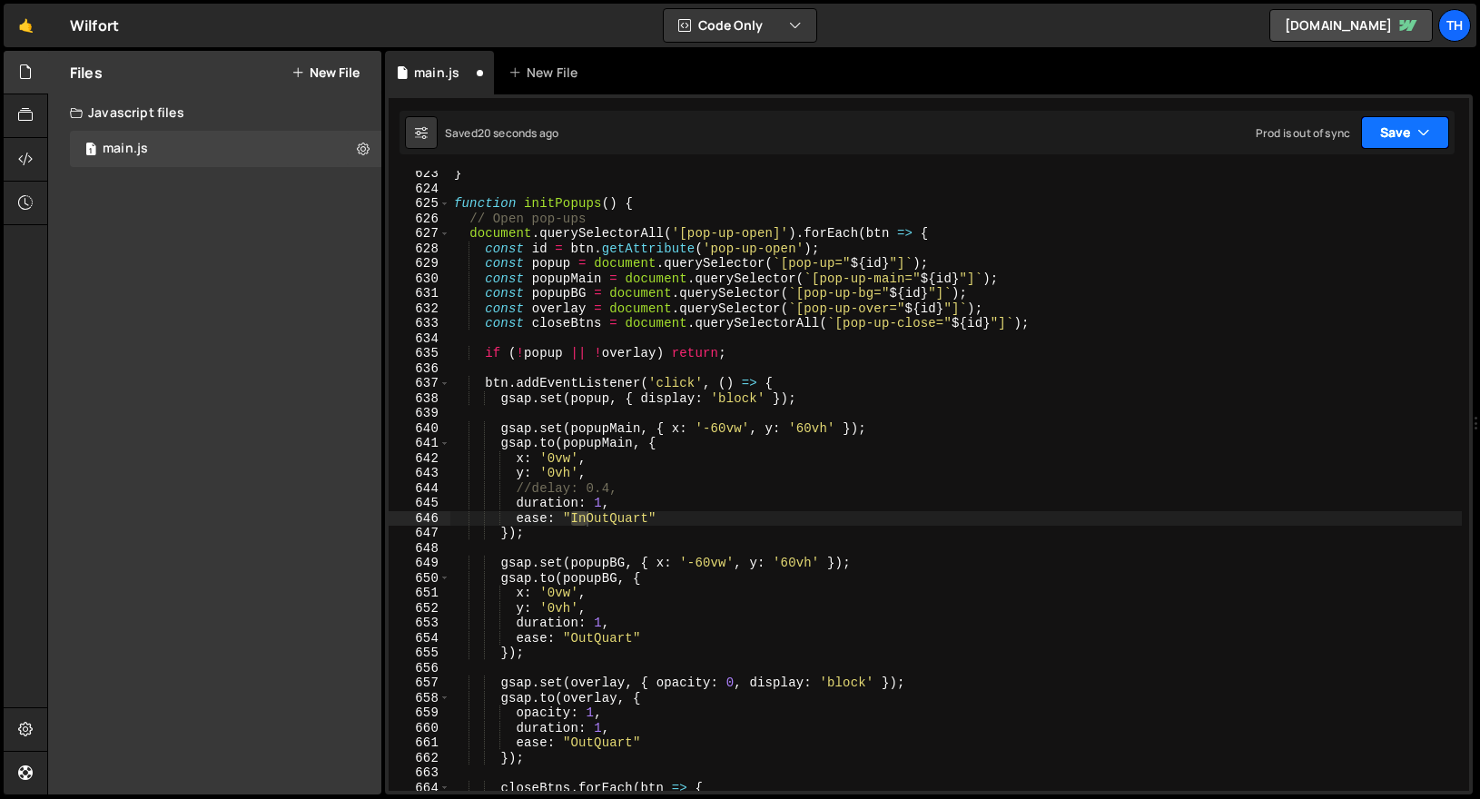
click at [1396, 137] on button "Save" at bounding box center [1405, 132] width 88 height 33
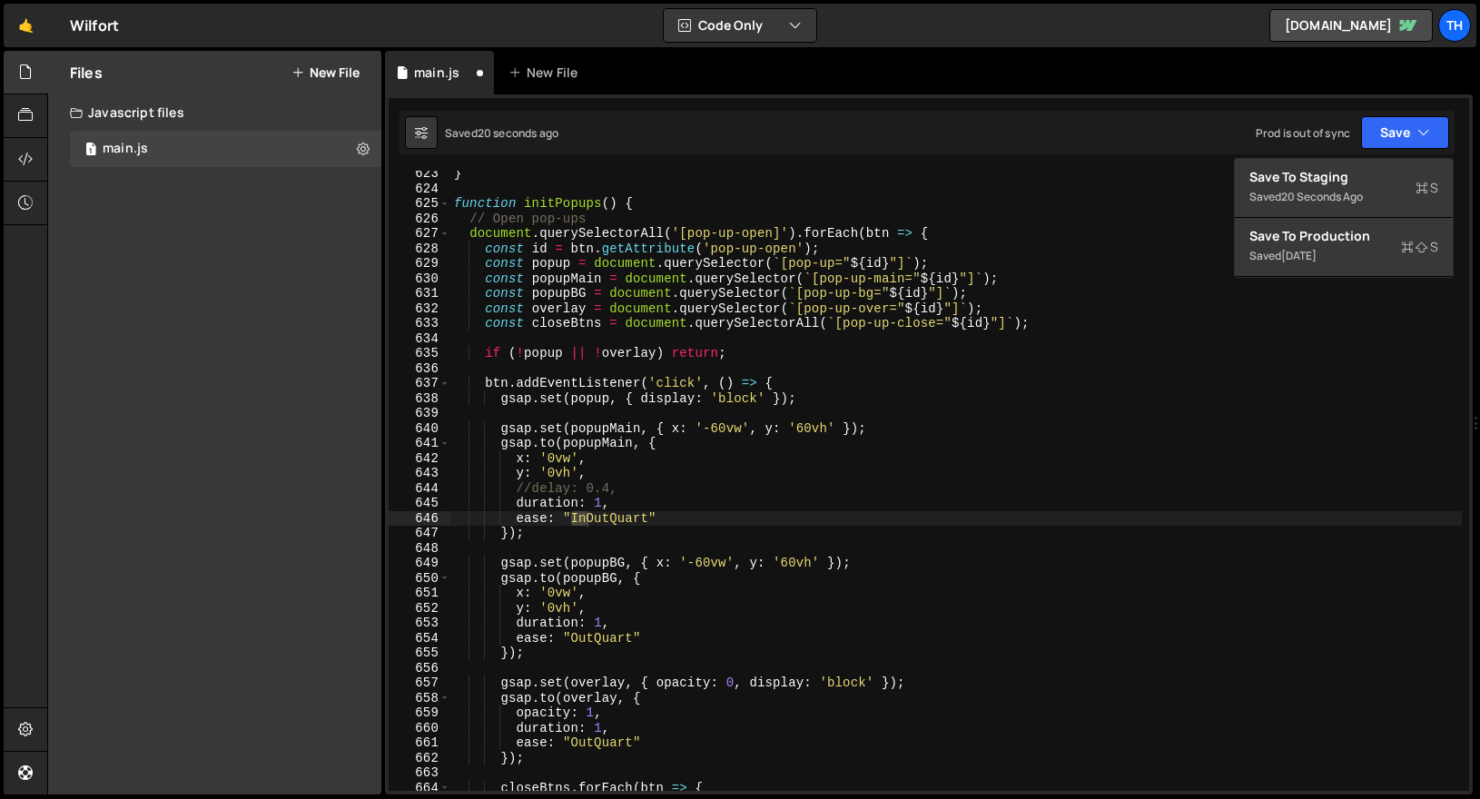
click at [1385, 158] on div "Save to Staging S Saved 20 seconds ago Save to Production S Saved [DATE] Save t…" at bounding box center [1344, 218] width 220 height 120
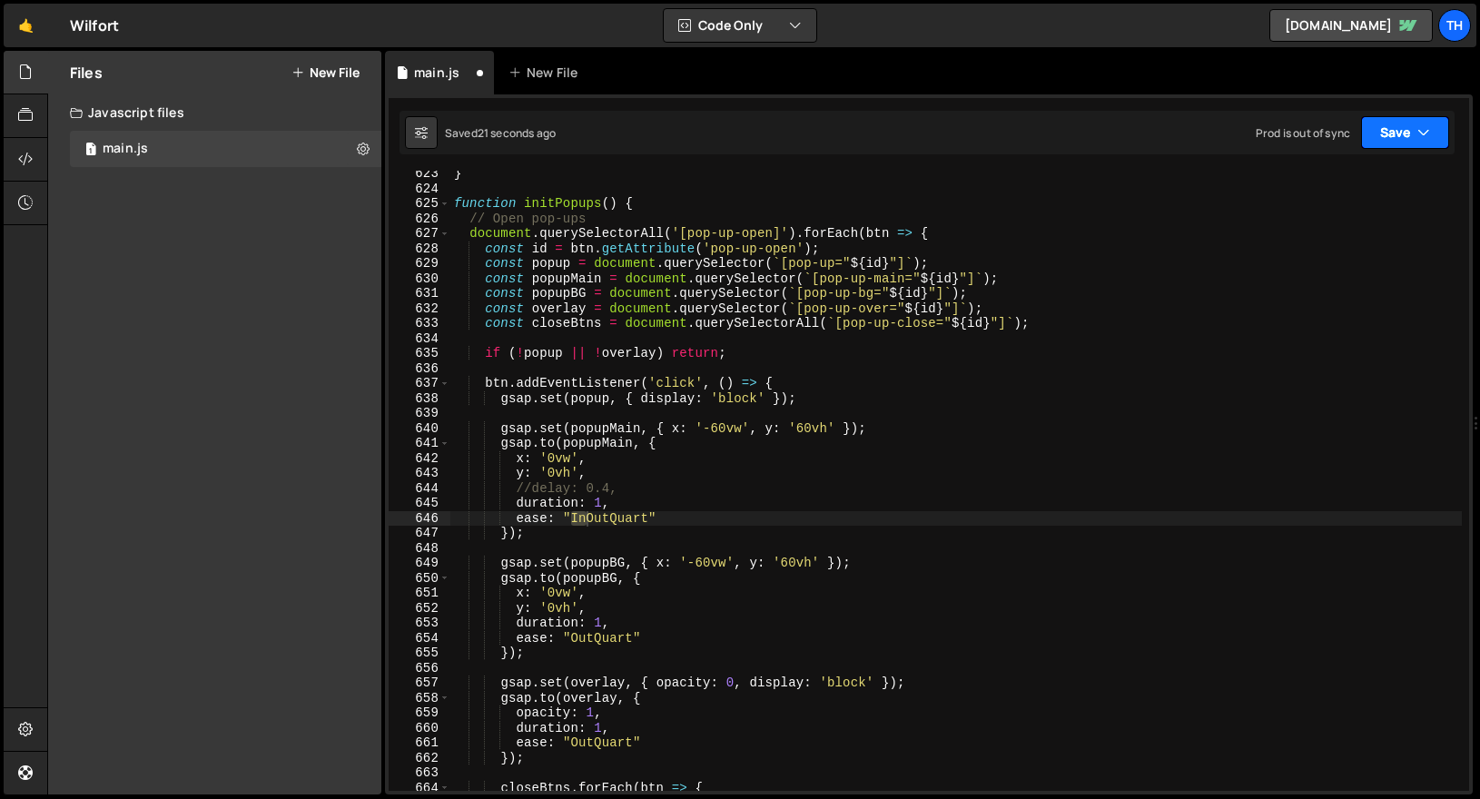
click at [1398, 133] on button "Save" at bounding box center [1405, 132] width 88 height 33
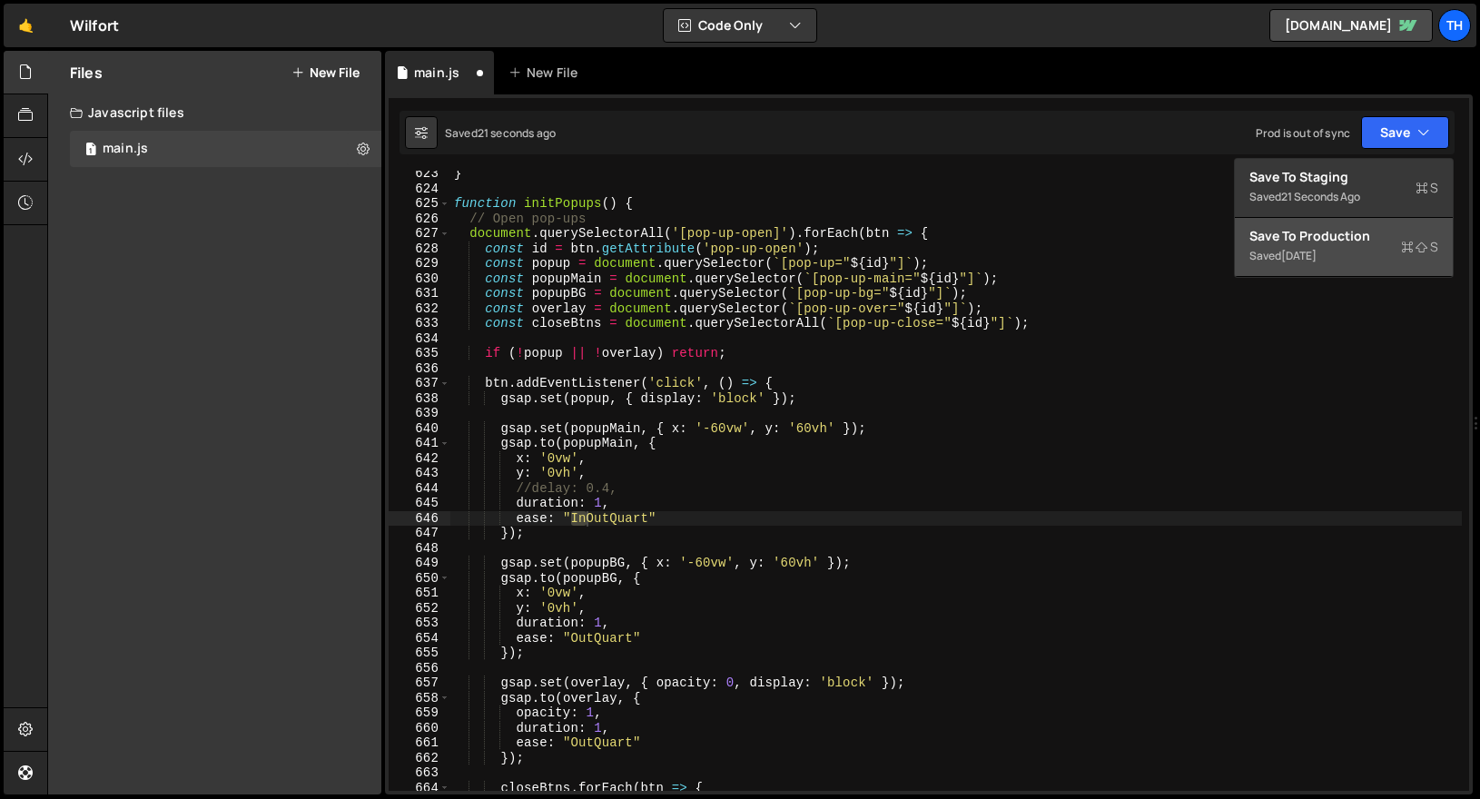
click at [1357, 229] on div "Save to Production S" at bounding box center [1343, 236] width 189 height 18
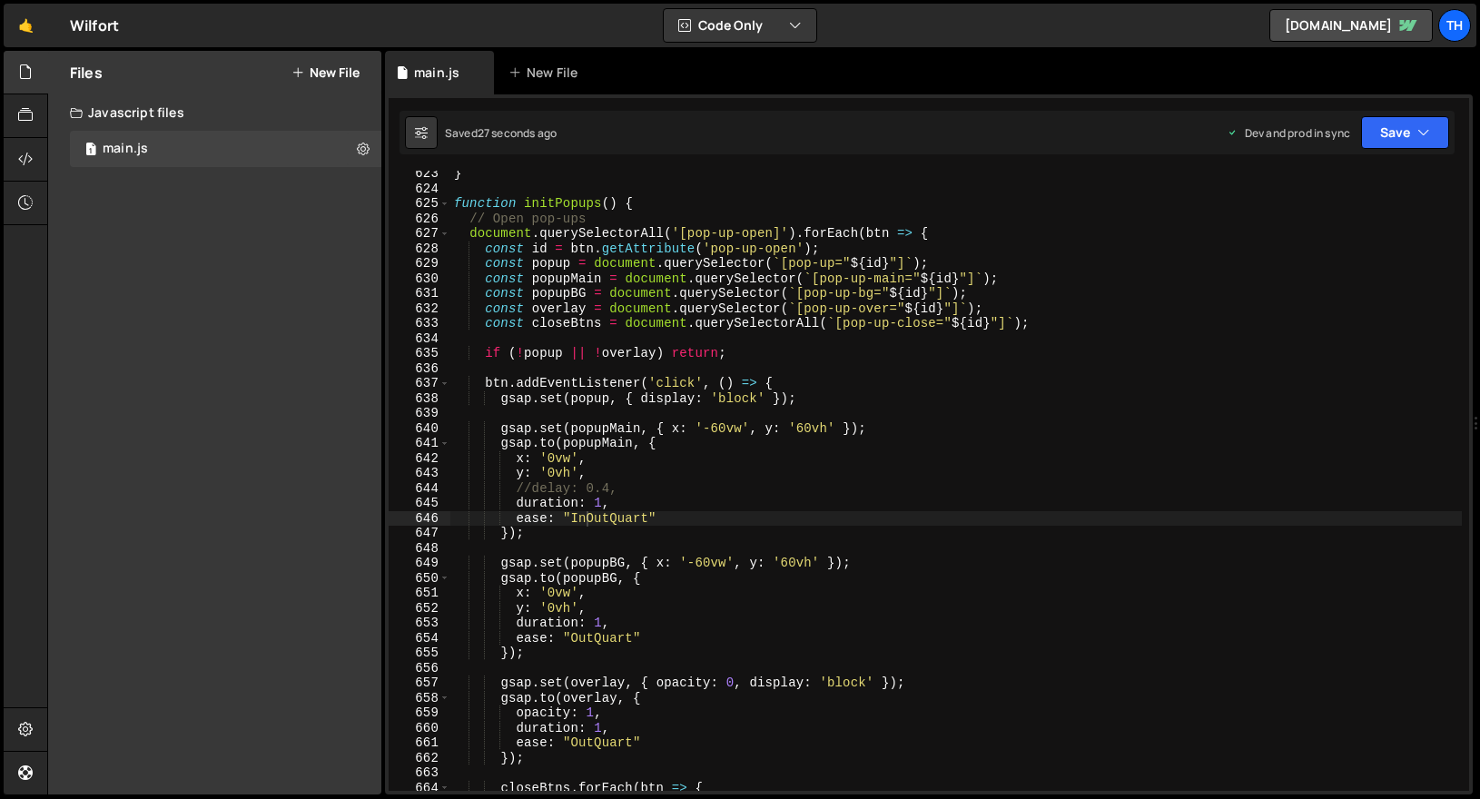
click at [718, 433] on div "} function initPopups ( ) { // Open pop-ups document . querySelectorAll ( '[pop…" at bounding box center [955, 491] width 1011 height 650
click at [810, 427] on div "} function initPopups ( ) { // Open pop-ups document . querySelectorAll ( '[pop…" at bounding box center [955, 491] width 1011 height 650
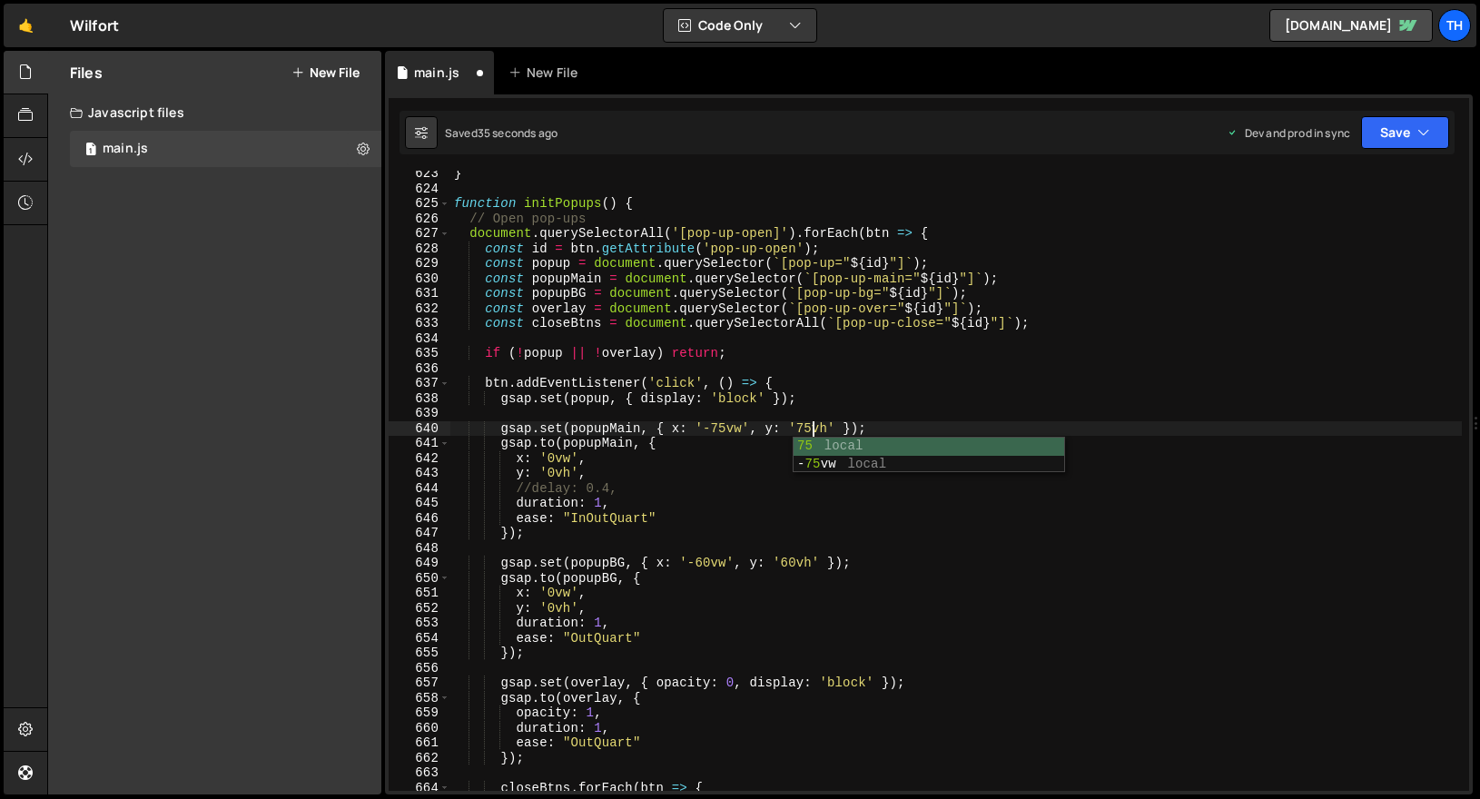
click at [656, 471] on div "} function initPopups ( ) { // Open pop-ups document . querySelectorAll ( '[pop…" at bounding box center [955, 491] width 1011 height 650
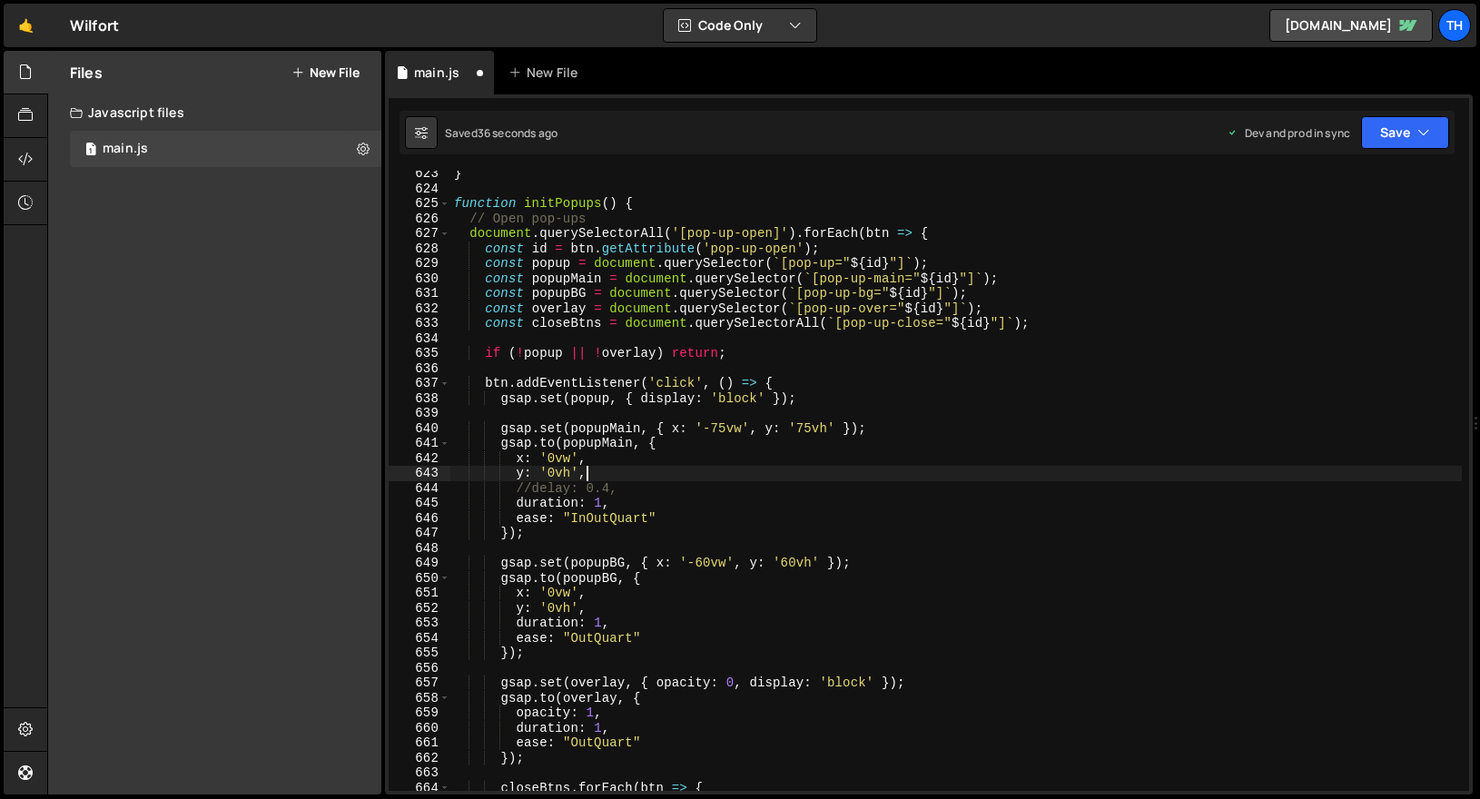
click at [710, 561] on div "} function initPopups ( ) { // Open pop-ups document . querySelectorAll ( '[pop…" at bounding box center [955, 491] width 1011 height 650
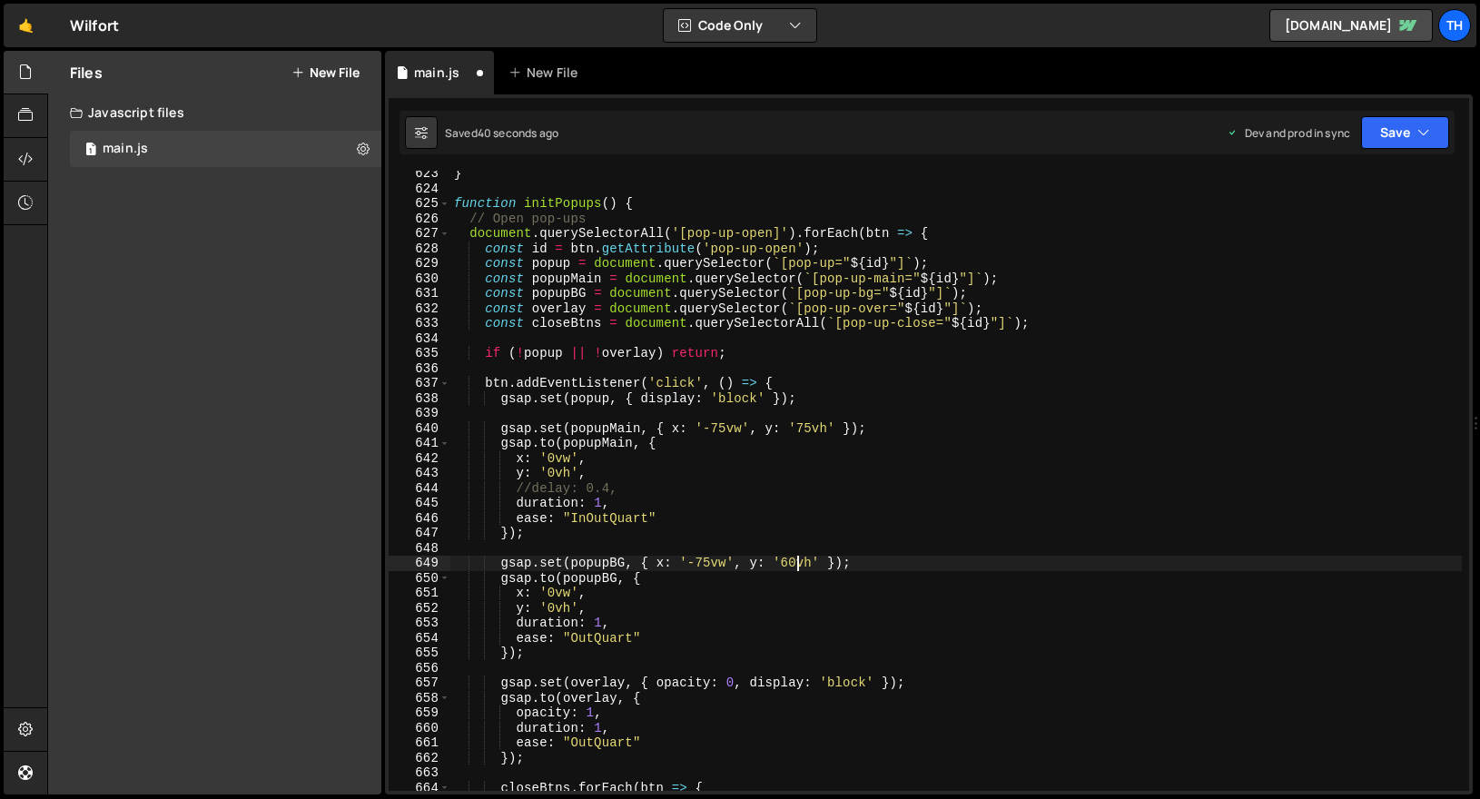
scroll to position [0, 24]
click at [1388, 143] on button "Save" at bounding box center [1405, 132] width 88 height 33
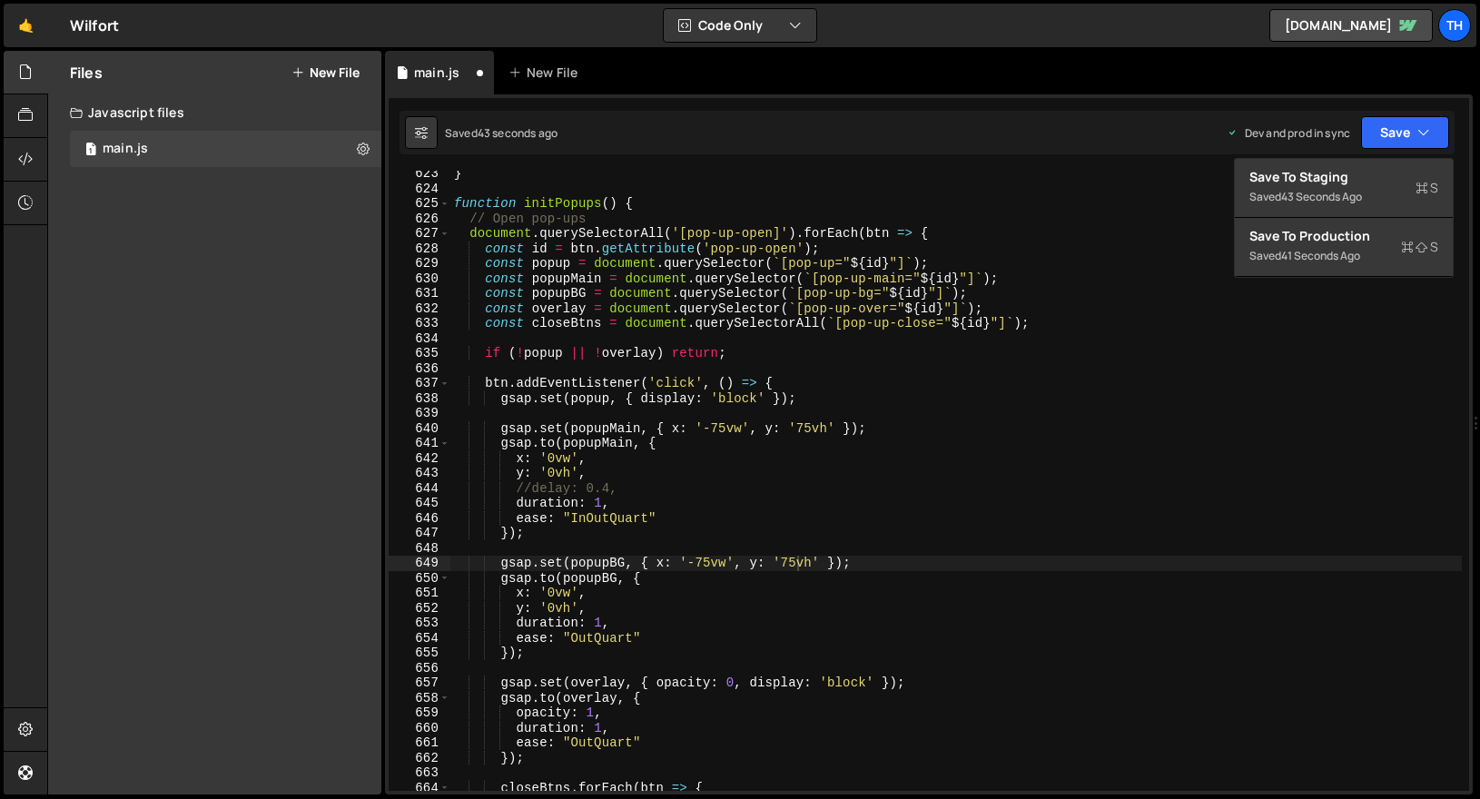
click at [1373, 157] on div "gsap.set(popupBG, { x: '-75vw', y: '75vh' }); 623 624 625 626 627 628 629 630 6…" at bounding box center [929, 444] width 1088 height 700
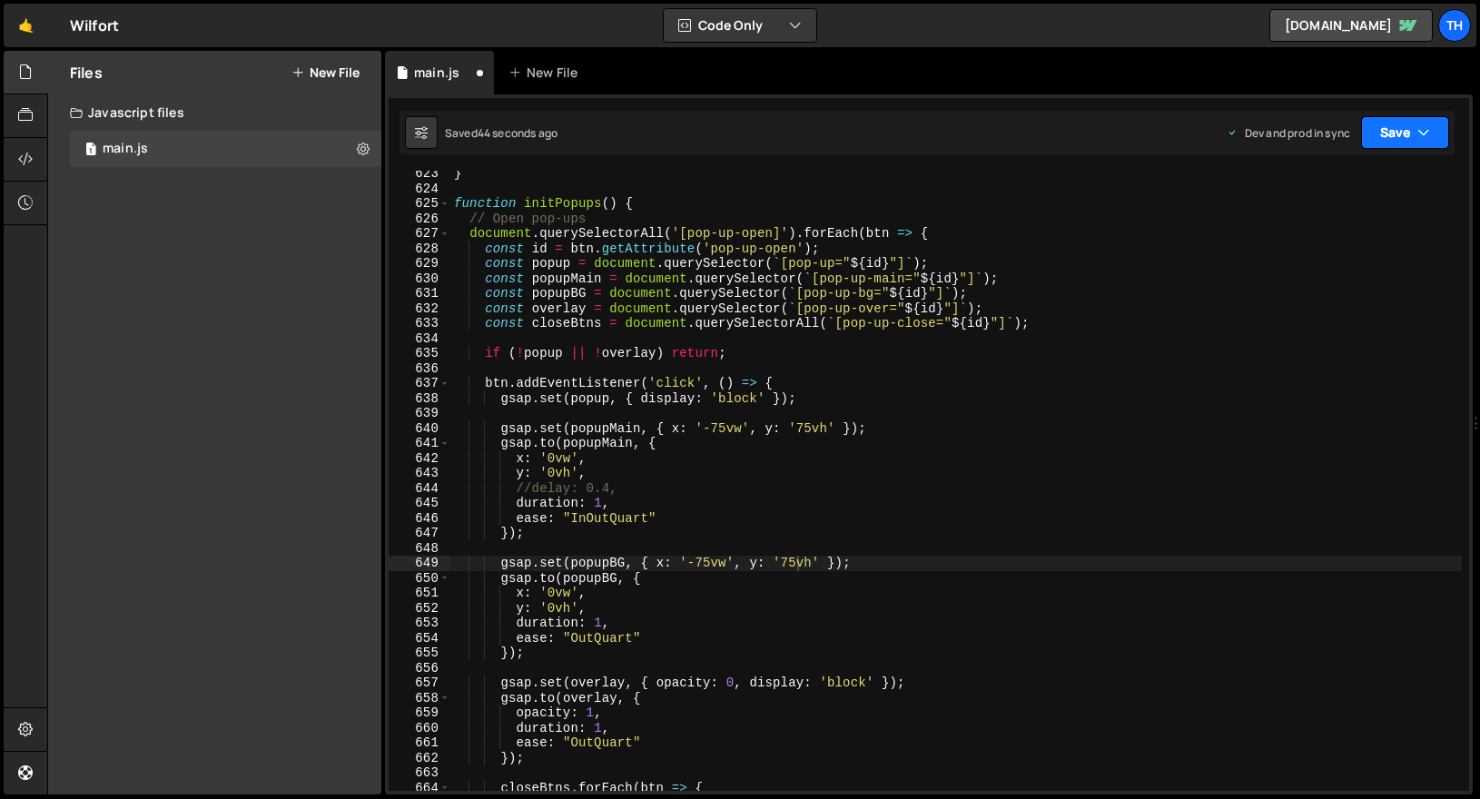
click at [1378, 147] on button "Save" at bounding box center [1405, 132] width 88 height 33
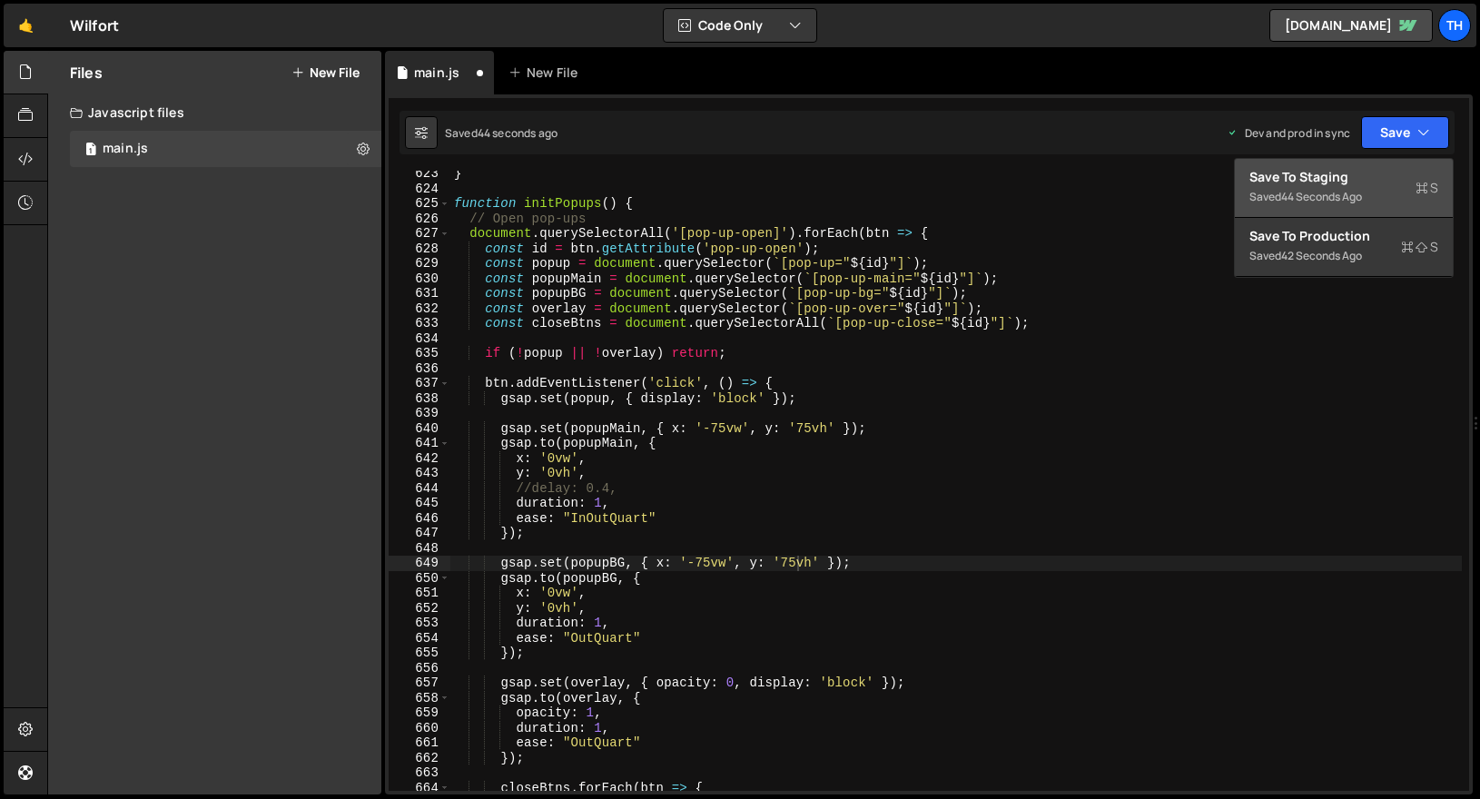
click at [1374, 168] on div "Save to Staging S" at bounding box center [1343, 177] width 189 height 18
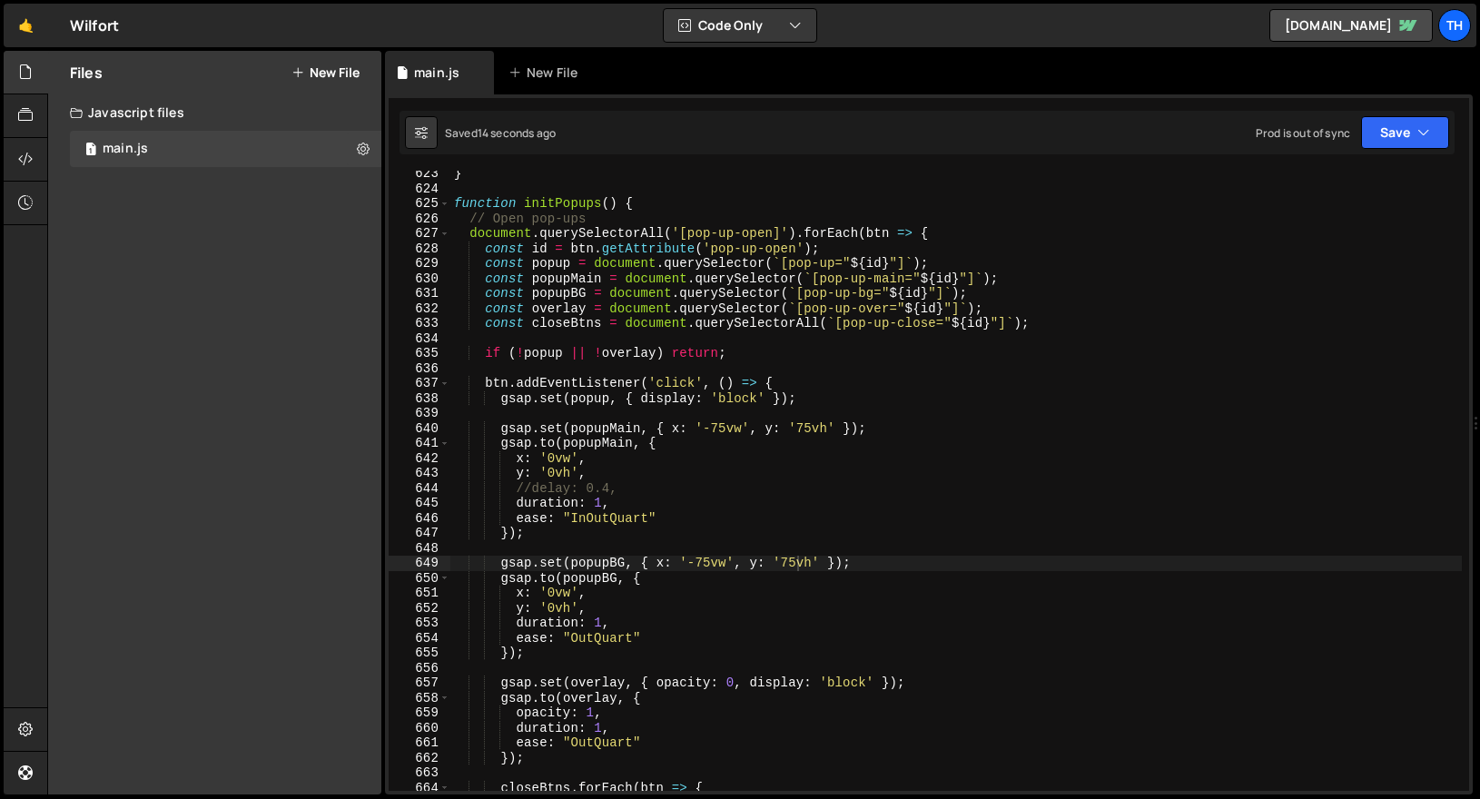
click at [728, 426] on div "} function initPopups ( ) { // Open pop-ups document . querySelectorAll ( '[pop…" at bounding box center [955, 491] width 1011 height 650
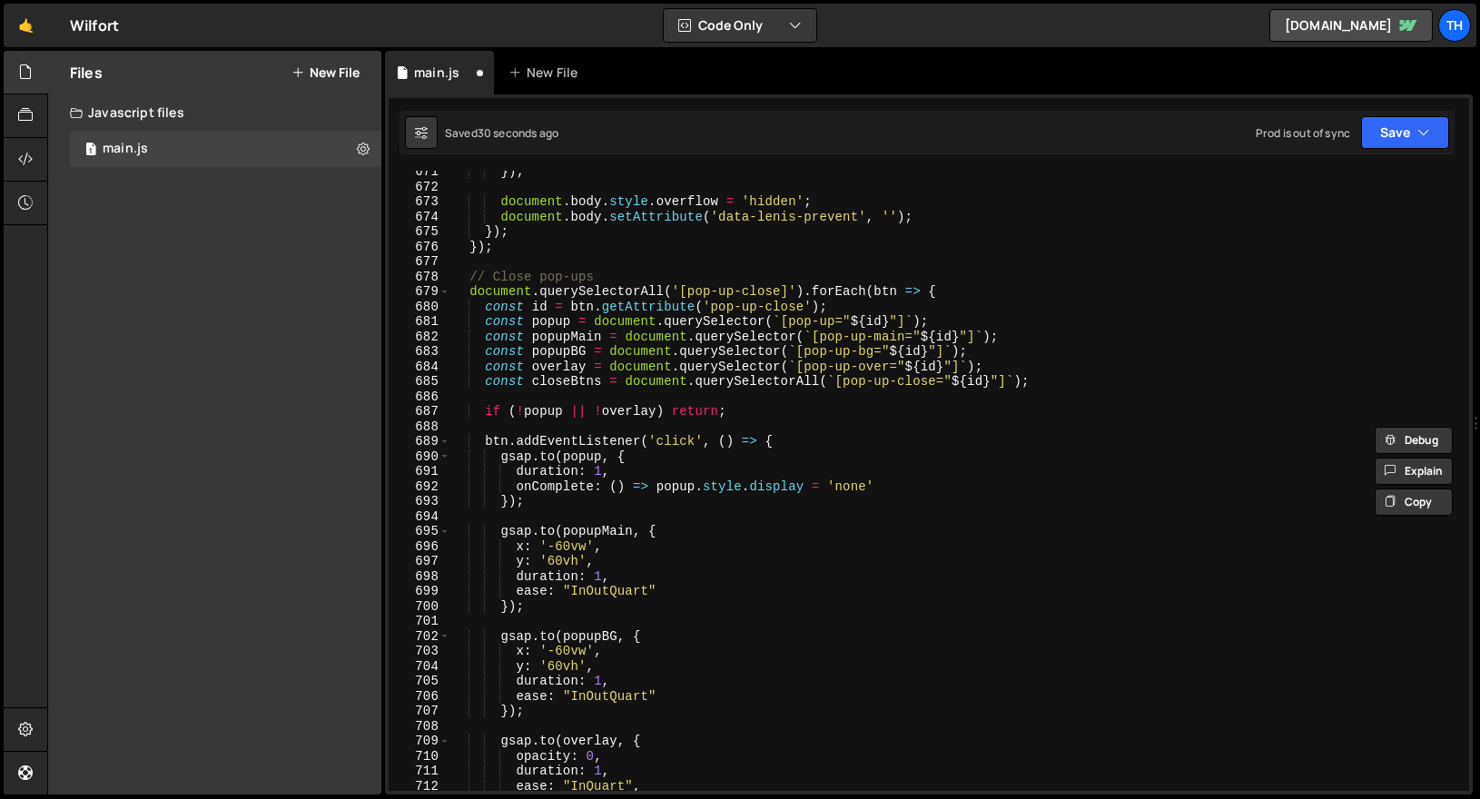
scroll to position [10126, 0]
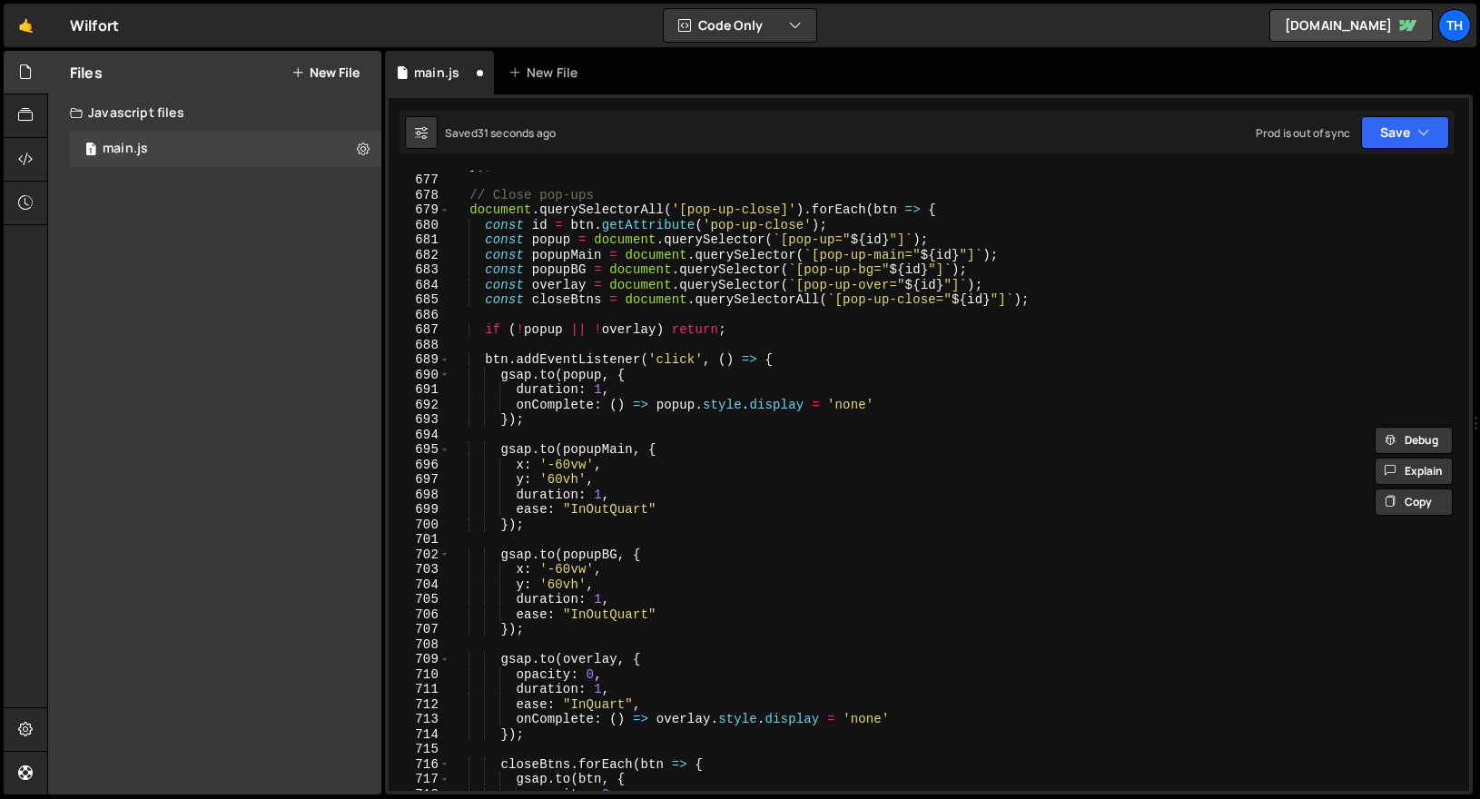
click at [565, 469] on div "}) ; // Close pop-ups document . querySelectorAll ( '[pop-up-close]' ) . forEac…" at bounding box center [955, 482] width 1011 height 650
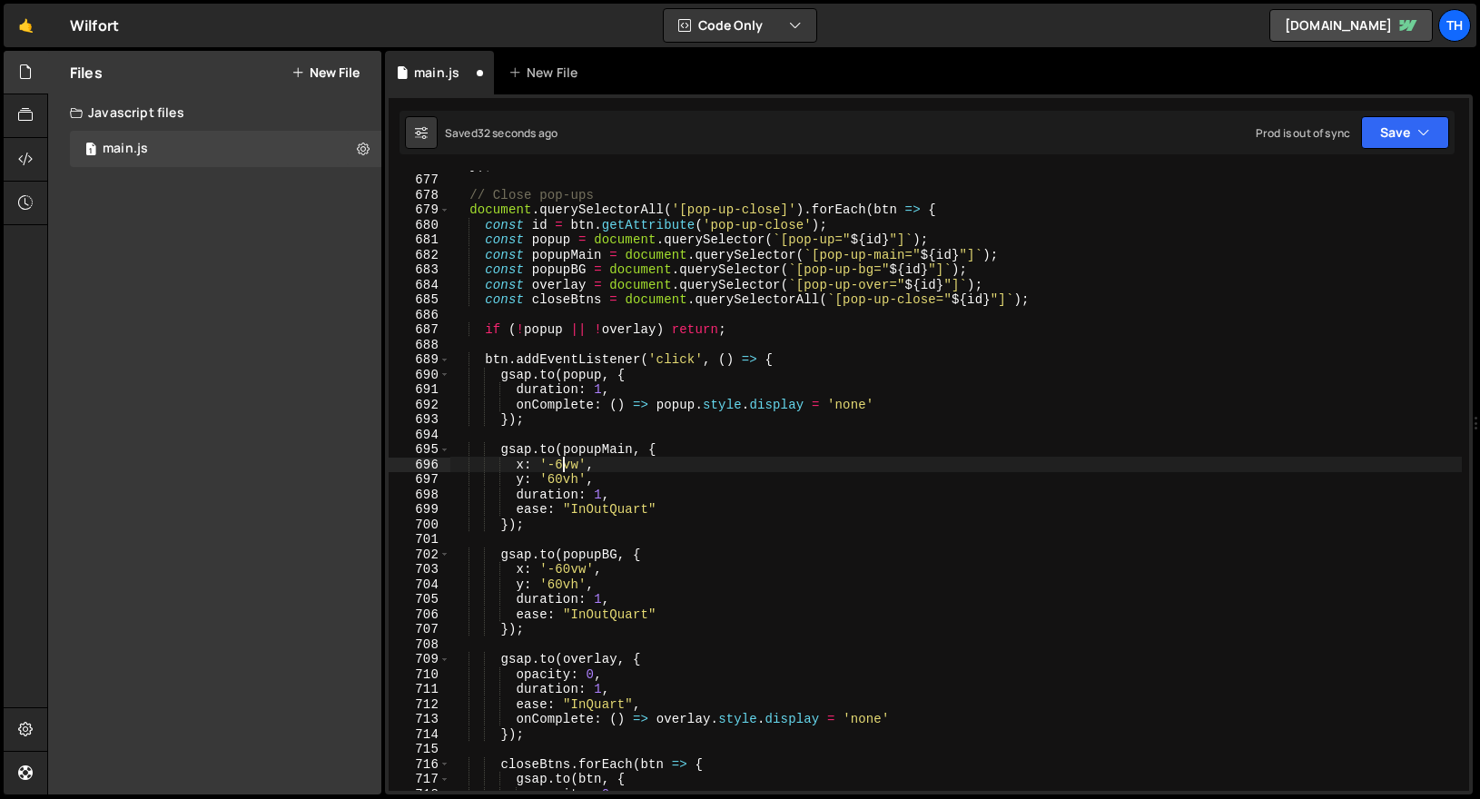
scroll to position [0, 8]
click at [601, 469] on div "}) ; // Close pop-ups document . querySelectorAll ( '[pop-up-close]' ) . forEac…" at bounding box center [955, 482] width 1011 height 650
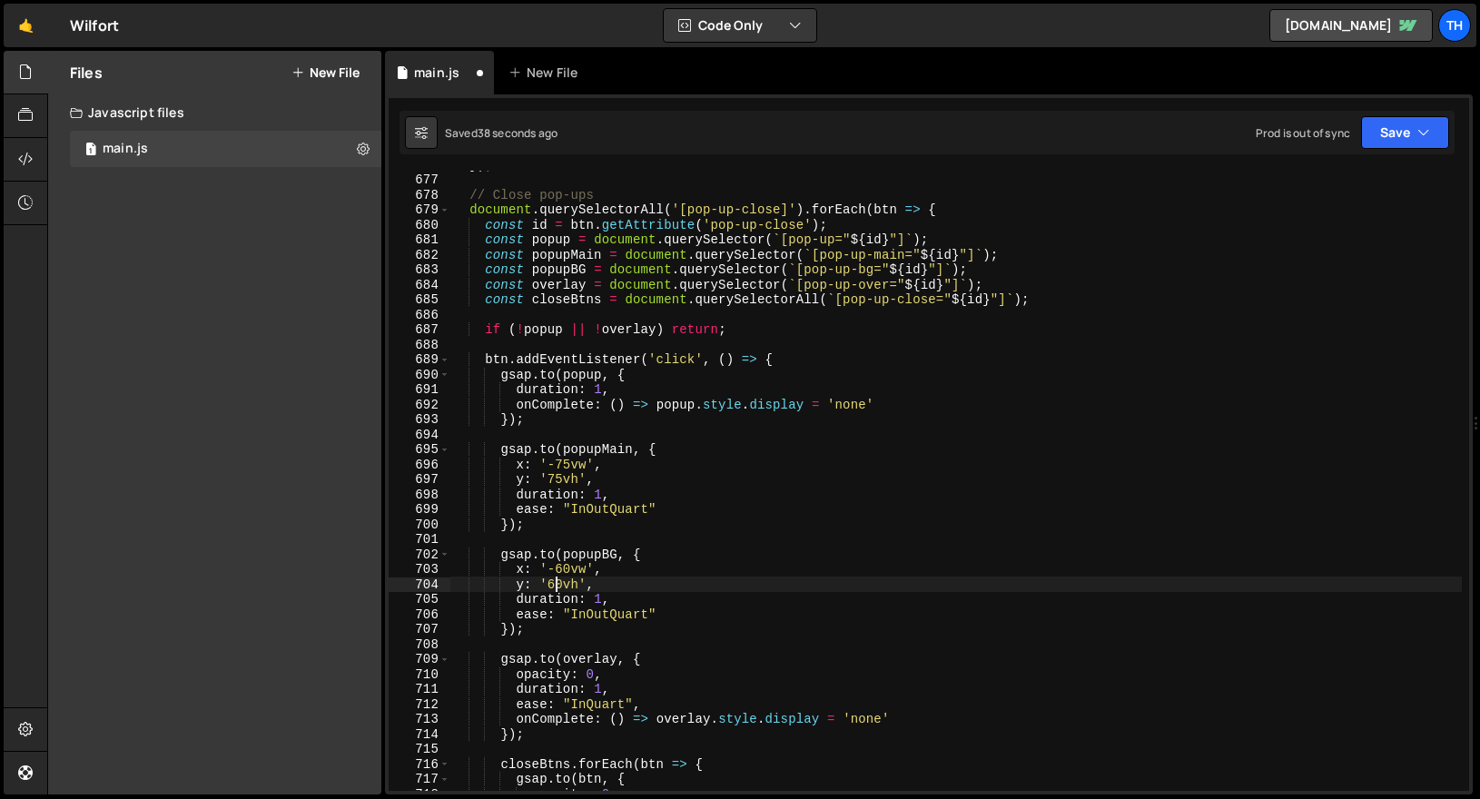
click at [558, 587] on div "}) ; // Close pop-ups document . querySelectorAll ( '[pop-up-close]' ) . forEac…" at bounding box center [955, 482] width 1011 height 650
click at [573, 573] on div "}) ; // Close pop-ups document . querySelectorAll ( '[pop-up-close]' ) . forEac…" at bounding box center [955, 482] width 1011 height 650
click at [529, 618] on div "}) ; // Close pop-ups document . querySelectorAll ( '[pop-up-close]' ) . forEac…" at bounding box center [955, 482] width 1011 height 650
click at [559, 584] on div "}) ; // Close pop-ups document . querySelectorAll ( '[pop-up-close]' ) . forEac…" at bounding box center [955, 482] width 1011 height 650
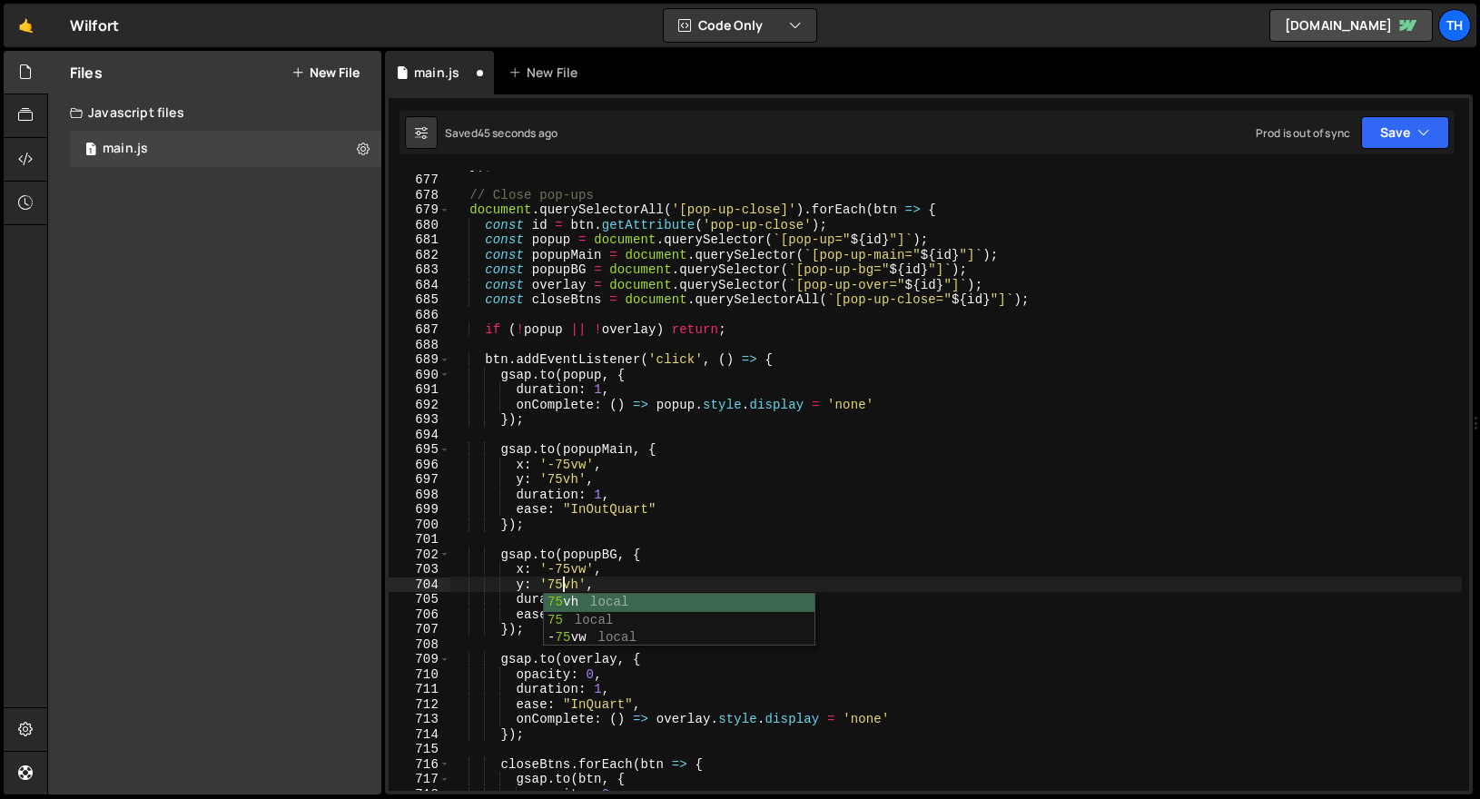
click at [1100, 279] on div "}) ; // Close pop-ups document . querySelectorAll ( '[pop-up-close]' ) . forEac…" at bounding box center [955, 482] width 1011 height 650
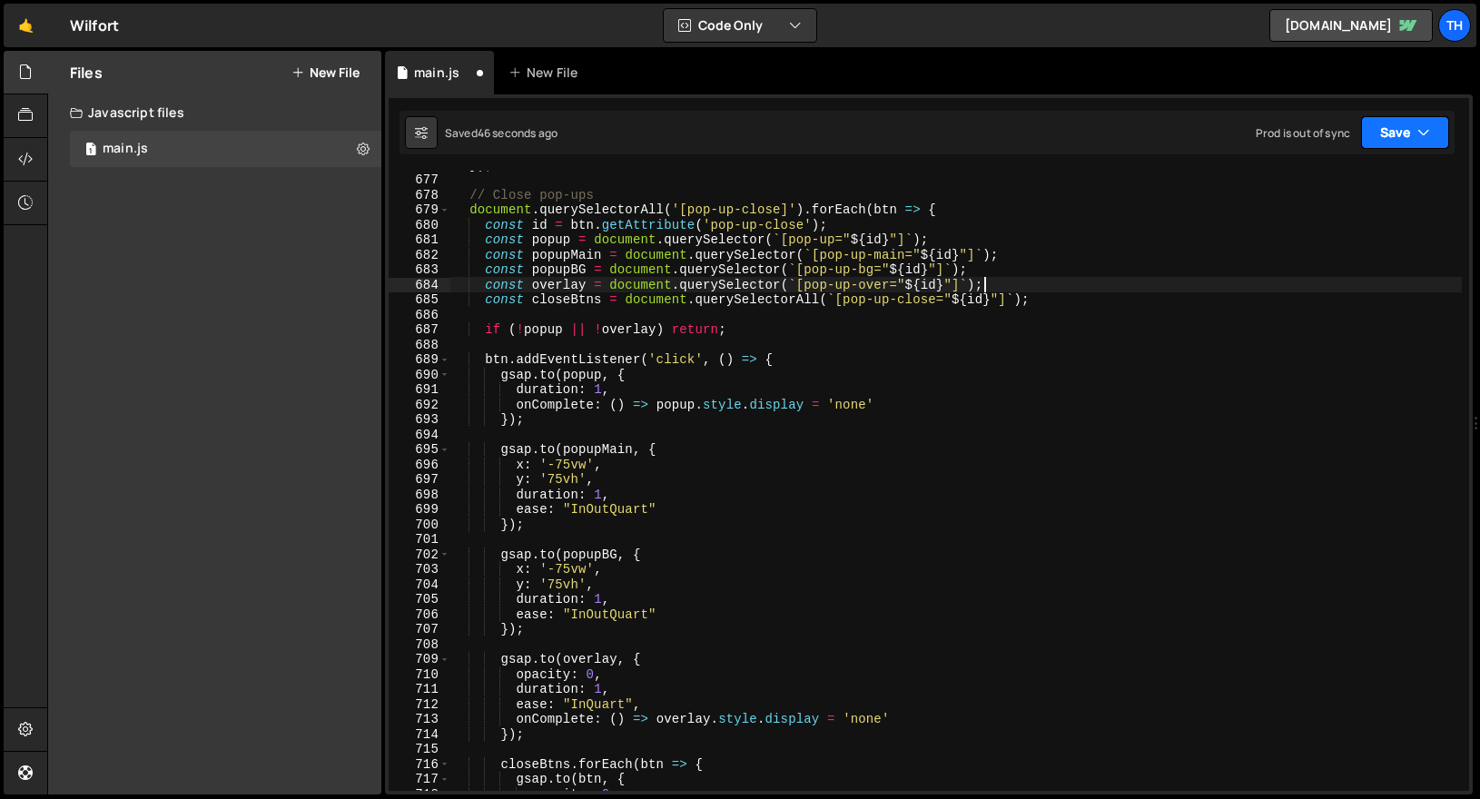
click at [1395, 122] on button "Save" at bounding box center [1405, 132] width 88 height 33
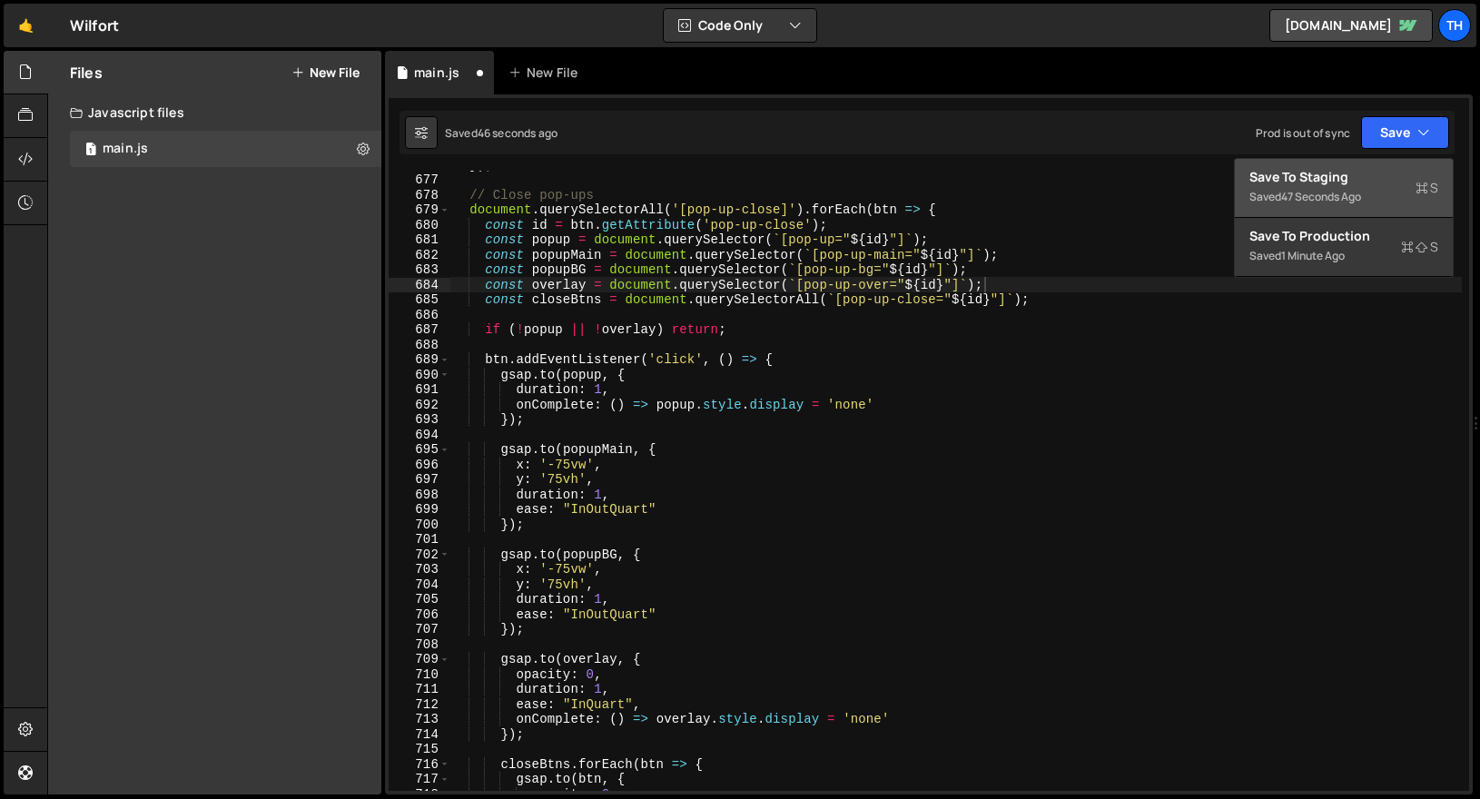
click at [1351, 167] on button "Save to Staging S Saved 47 seconds ago" at bounding box center [1344, 188] width 218 height 59
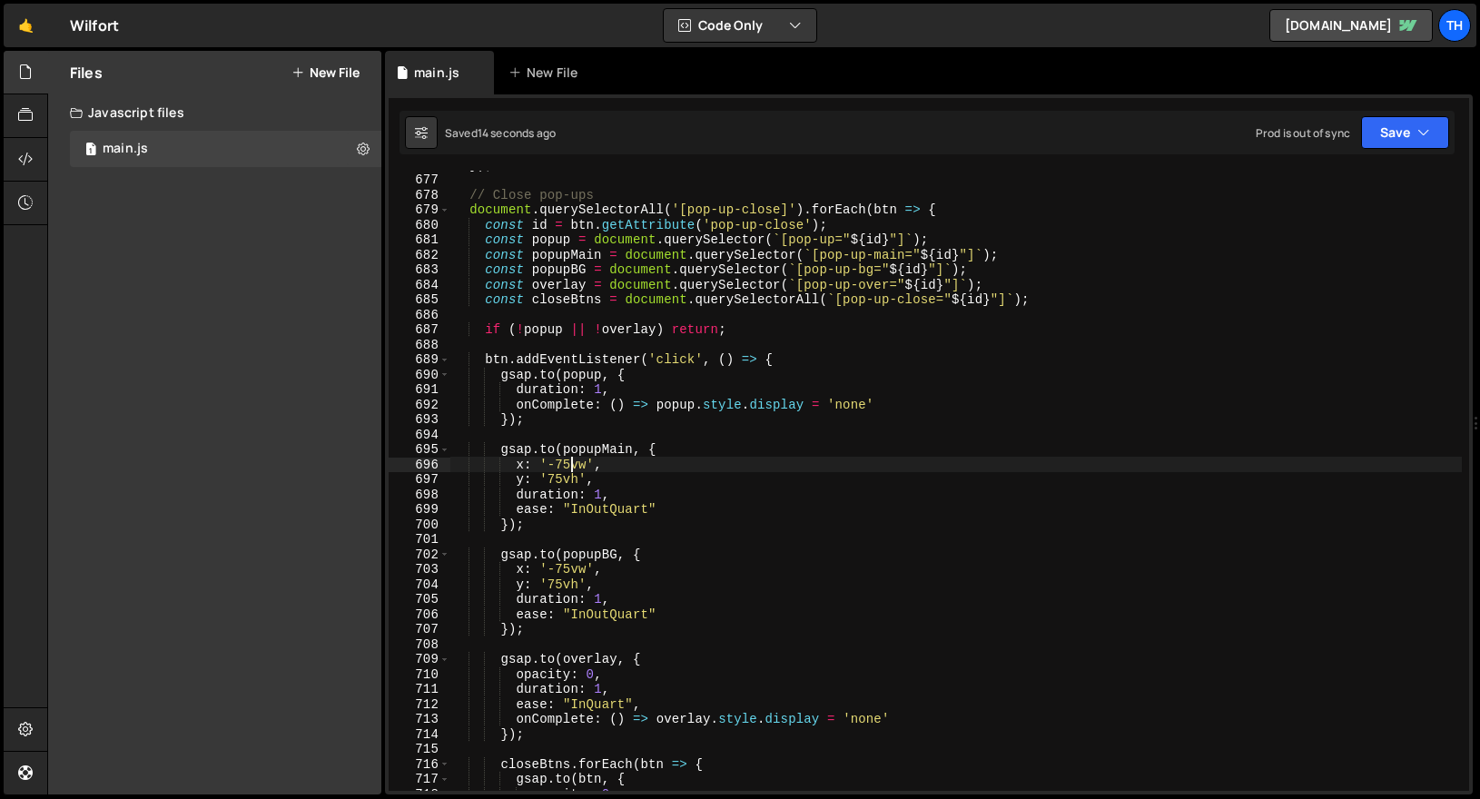
click at [568, 470] on div "}) ; // Close pop-ups document . querySelectorAll ( '[pop-up-close]' ) . forEac…" at bounding box center [955, 482] width 1011 height 650
click at [561, 479] on div "}) ; // Close pop-ups document . querySelectorAll ( '[pop-up-close]' ) . forEac…" at bounding box center [955, 482] width 1011 height 650
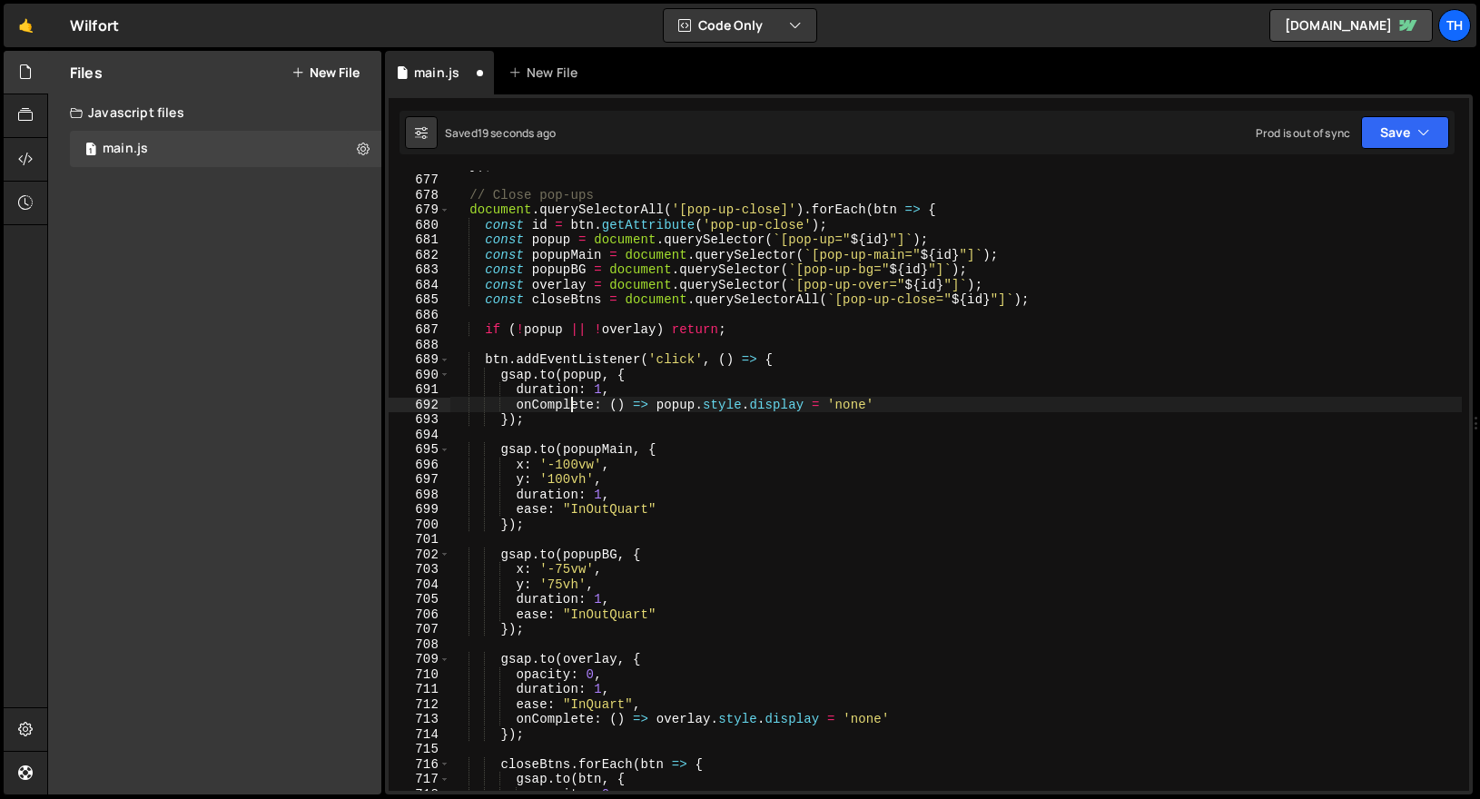
click at [570, 408] on div "}) ; // Close pop-ups document . querySelectorAll ( '[pop-up-close]' ) . forEac…" at bounding box center [955, 482] width 1011 height 650
click at [577, 568] on div "}) ; // Close pop-ups document . querySelectorAll ( '[pop-up-close]' ) . forEac…" at bounding box center [955, 482] width 1011 height 650
click at [566, 528] on div "}) ; // Close pop-ups document . querySelectorAll ( '[pop-up-close]' ) . forEac…" at bounding box center [955, 482] width 1011 height 650
click at [561, 584] on div "}) ; // Close pop-ups document . querySelectorAll ( '[pop-up-close]' ) . forEac…" at bounding box center [955, 482] width 1011 height 650
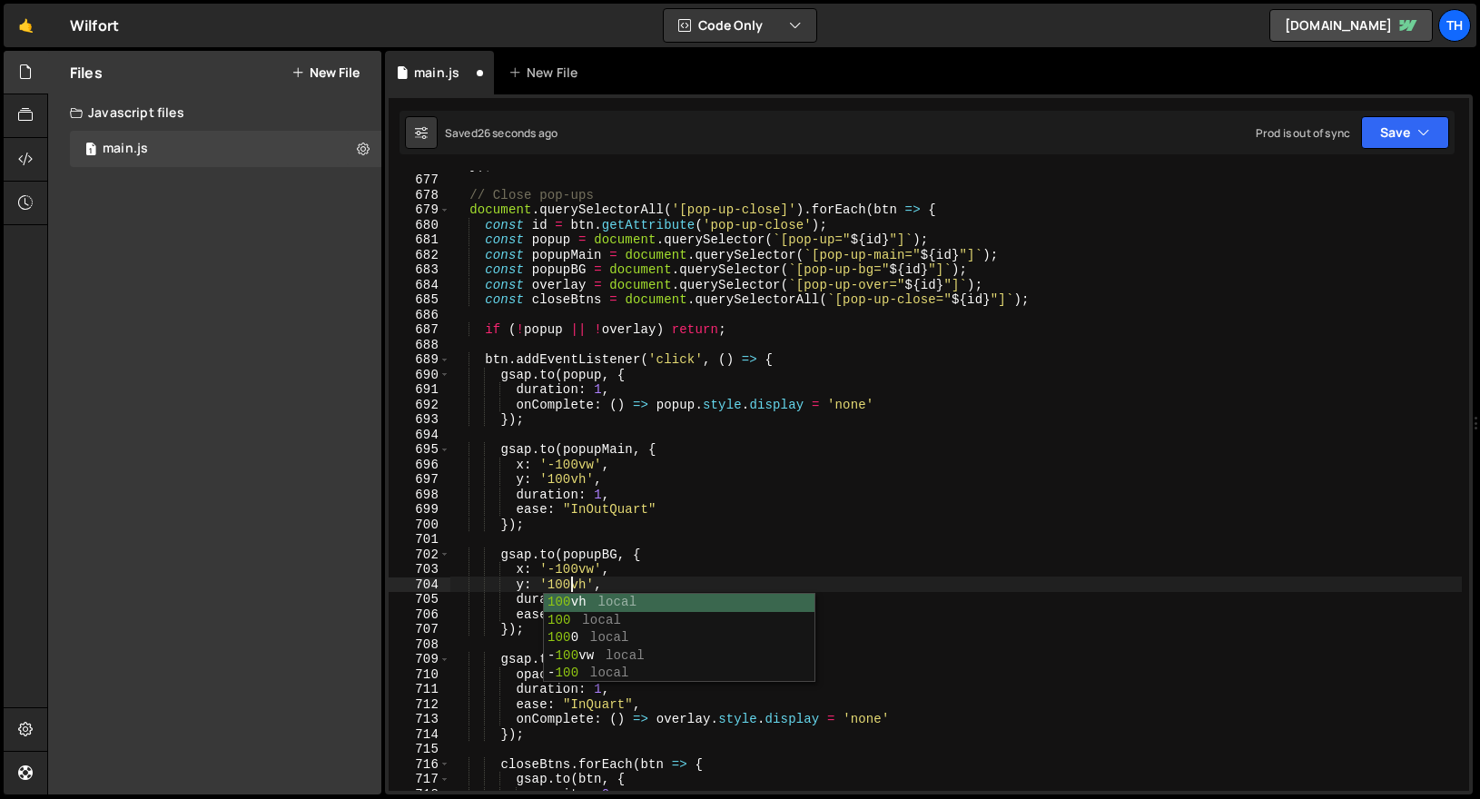
scroll to position [0, 7]
click at [597, 477] on div "}) ; // Close pop-ups document . querySelectorAll ( '[pop-up-close]' ) . forEac…" at bounding box center [955, 482] width 1011 height 650
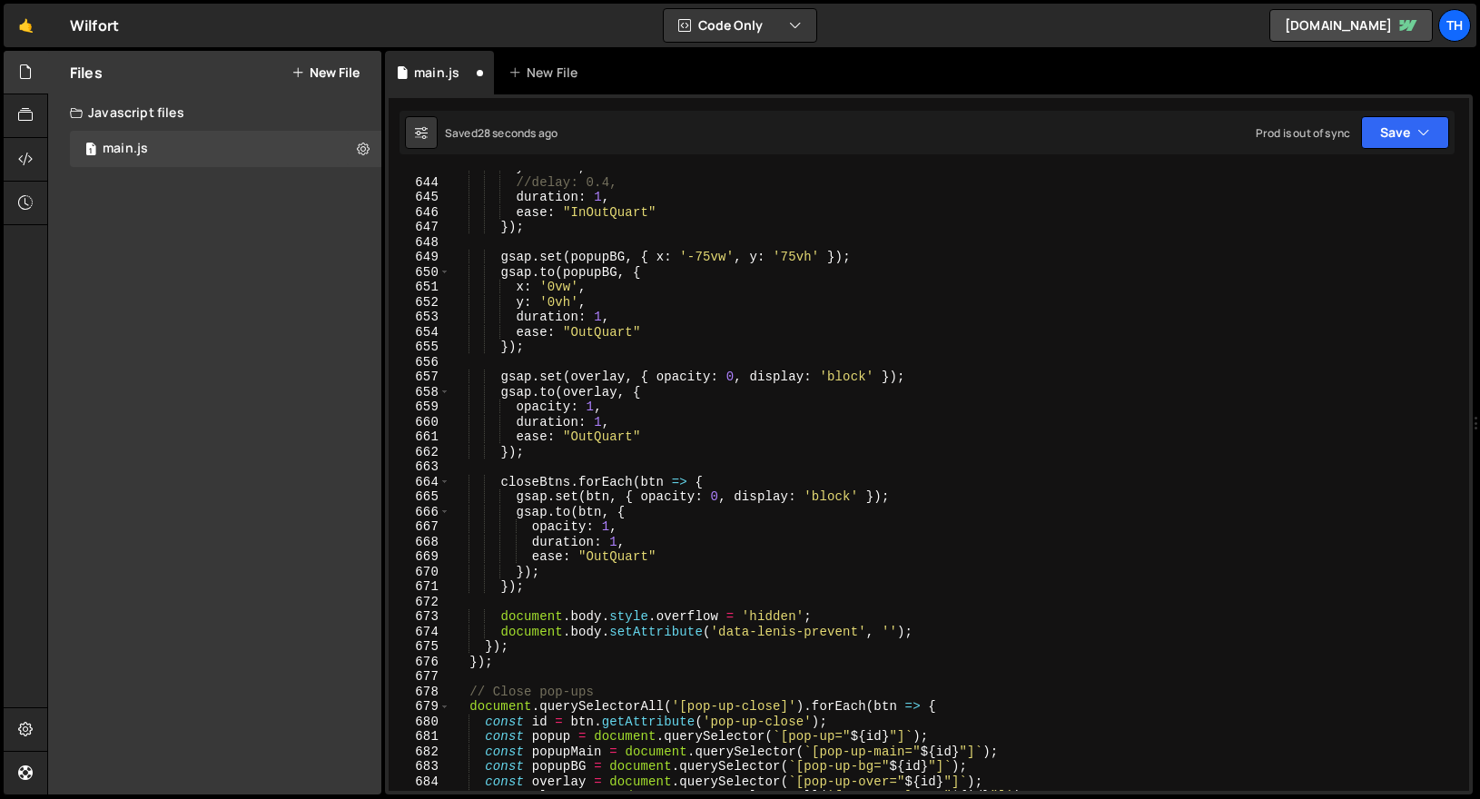
scroll to position [9513, 0]
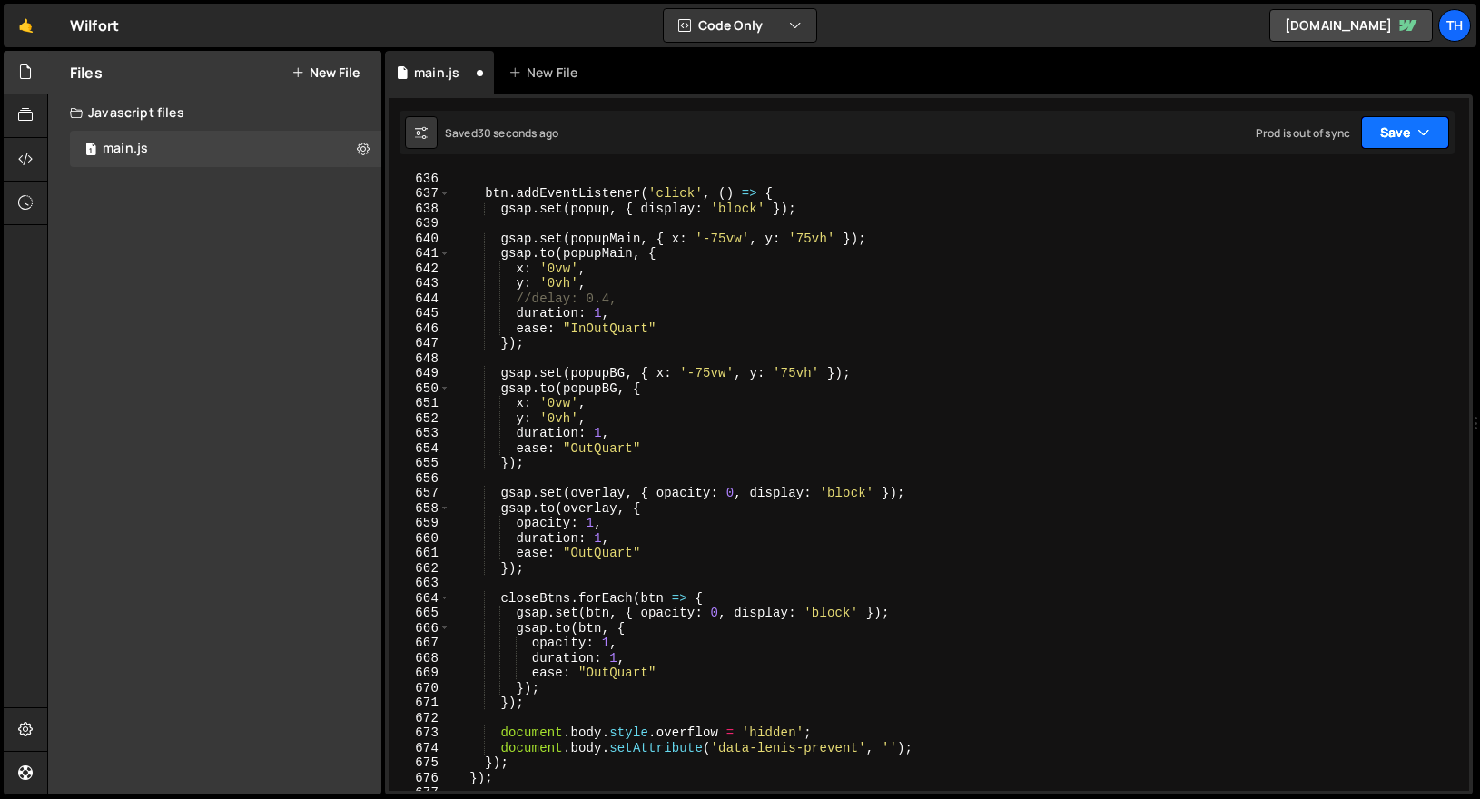
click at [1387, 130] on button "Save" at bounding box center [1405, 132] width 88 height 33
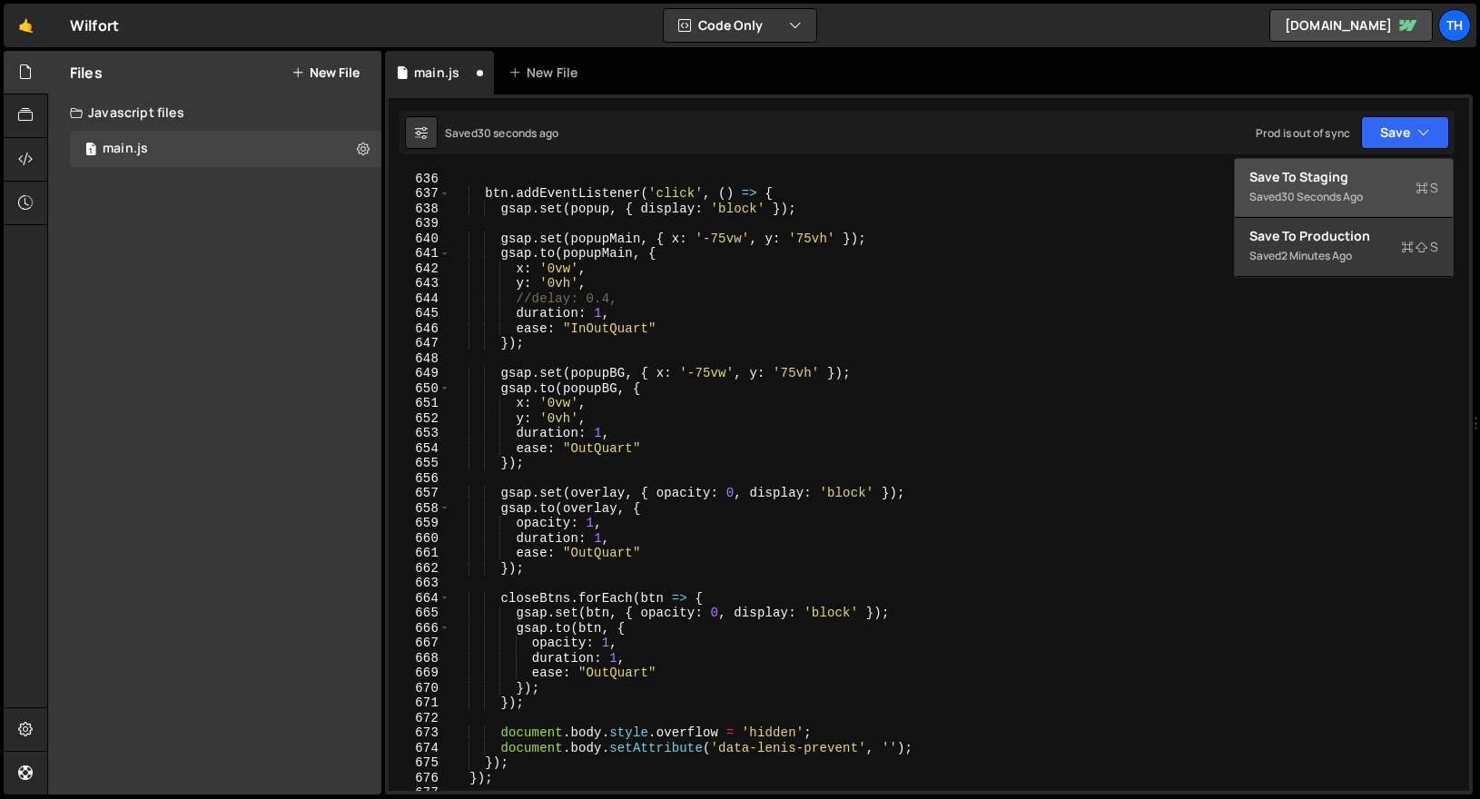
click at [1360, 171] on div "Save to Staging S" at bounding box center [1343, 177] width 189 height 18
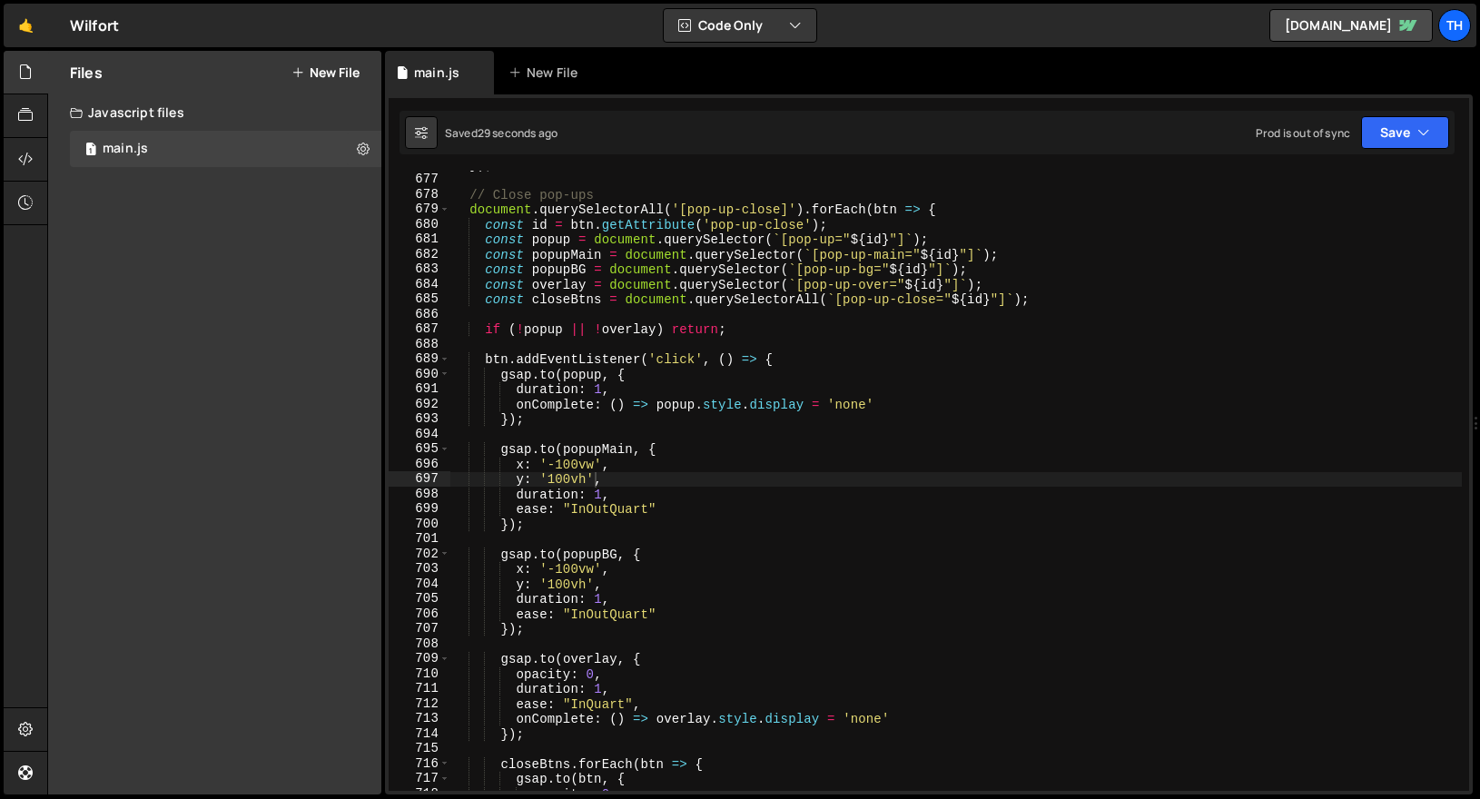
scroll to position [10126, 0]
click at [520, 477] on div "}) ; // Close pop-ups document . querySelectorAll ( '[pop-up-close]' ) . forEac…" at bounding box center [955, 482] width 1011 height 650
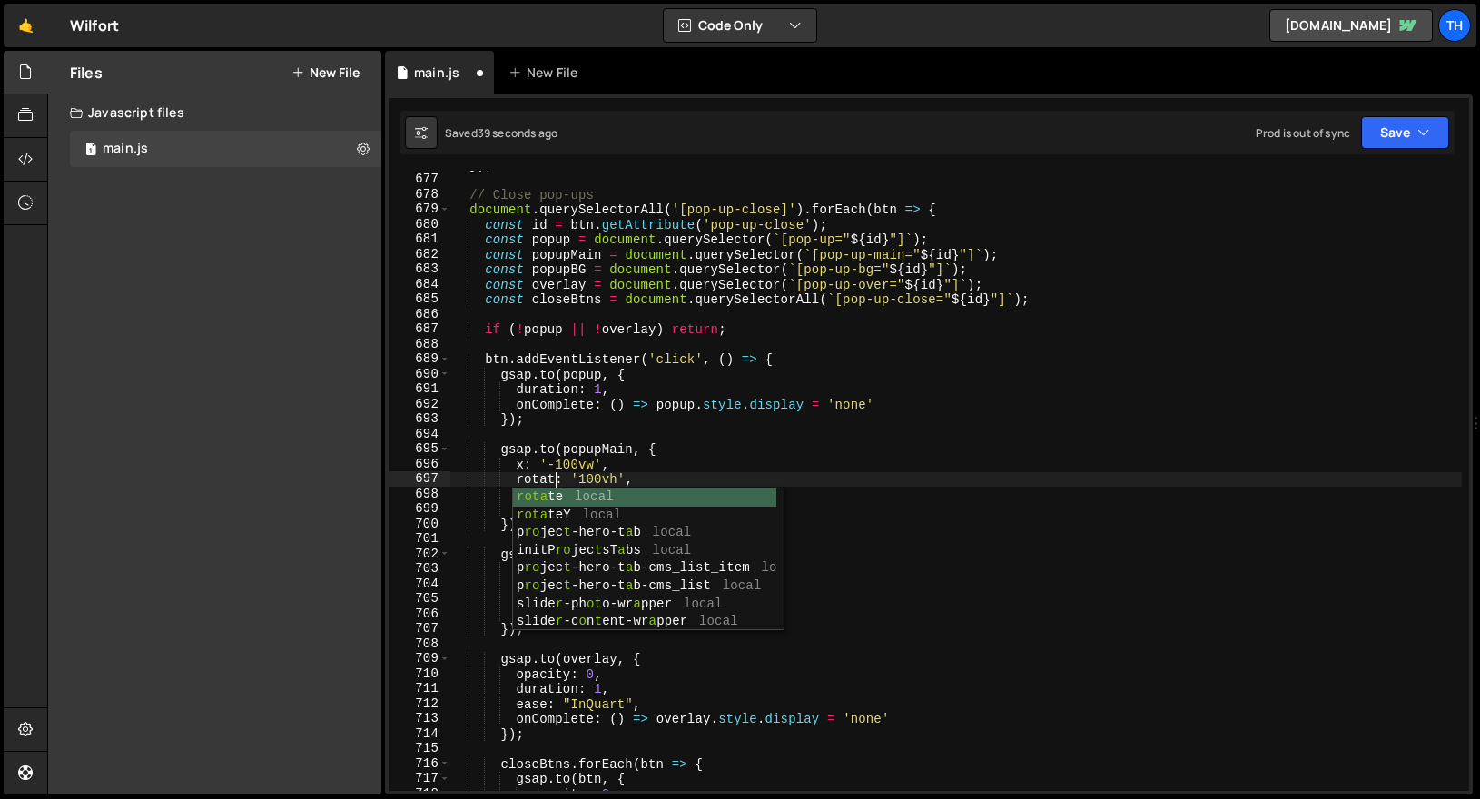
scroll to position [0, 7]
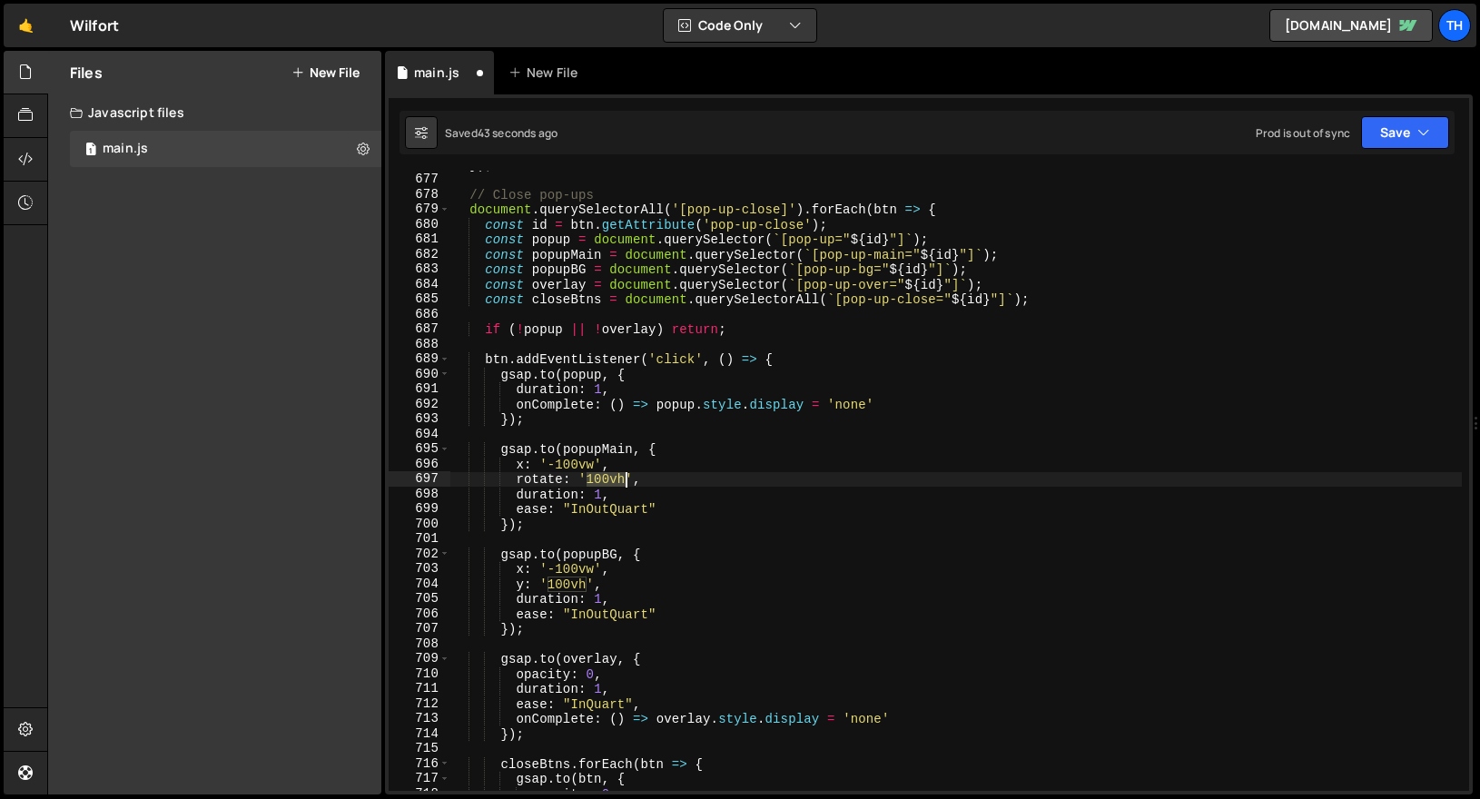
drag, startPoint x: 583, startPoint y: 478, endPoint x: 631, endPoint y: 480, distance: 48.2
click at [631, 480] on div "}) ; // Close pop-ups document . querySelectorAll ( '[pop-up-close]' ) . forEac…" at bounding box center [955, 482] width 1011 height 650
click at [622, 460] on div "}) ; // Close pop-ups document . querySelectorAll ( '[pop-up-close]' ) . forEac…" at bounding box center [955, 482] width 1011 height 650
click at [523, 469] on div "}) ; // Close pop-ups document . querySelectorAll ( '[pop-up-close]' ) . forEac…" at bounding box center [955, 482] width 1011 height 650
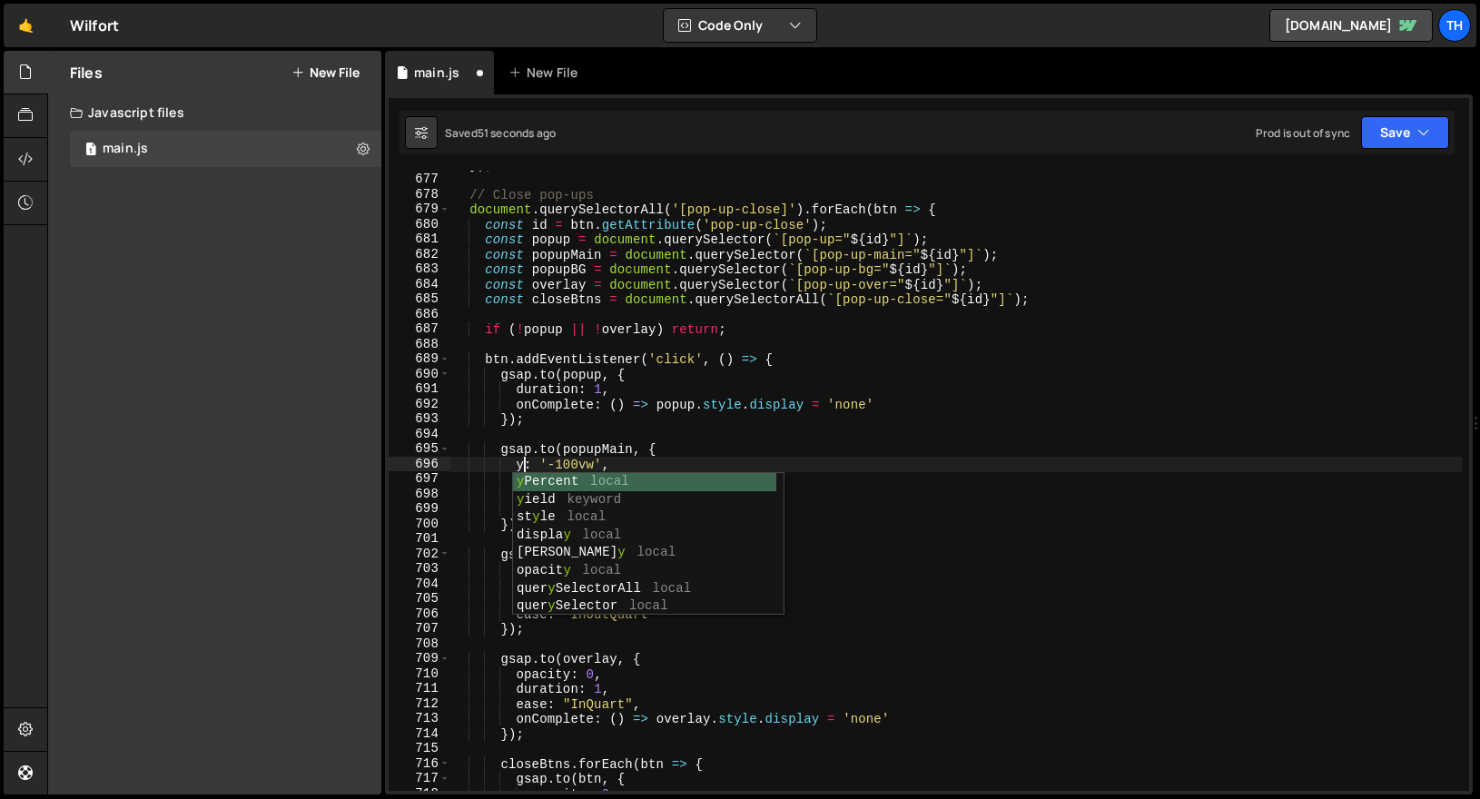
scroll to position [0, 5]
click at [558, 463] on div "}) ; // Close pop-ups document . querySelectorAll ( '[pop-up-close]' ) . forEac…" at bounding box center [955, 482] width 1011 height 650
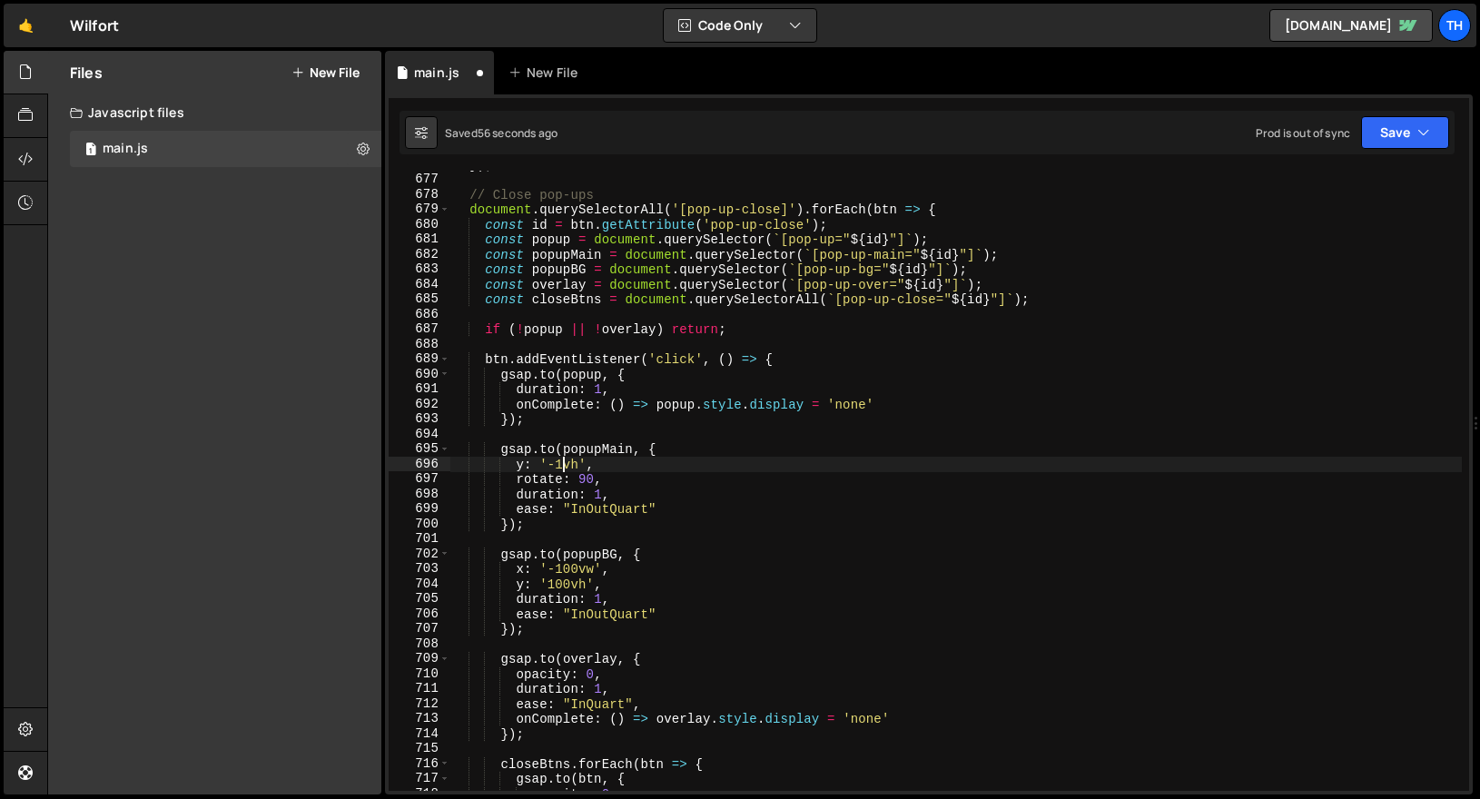
scroll to position [0, 8]
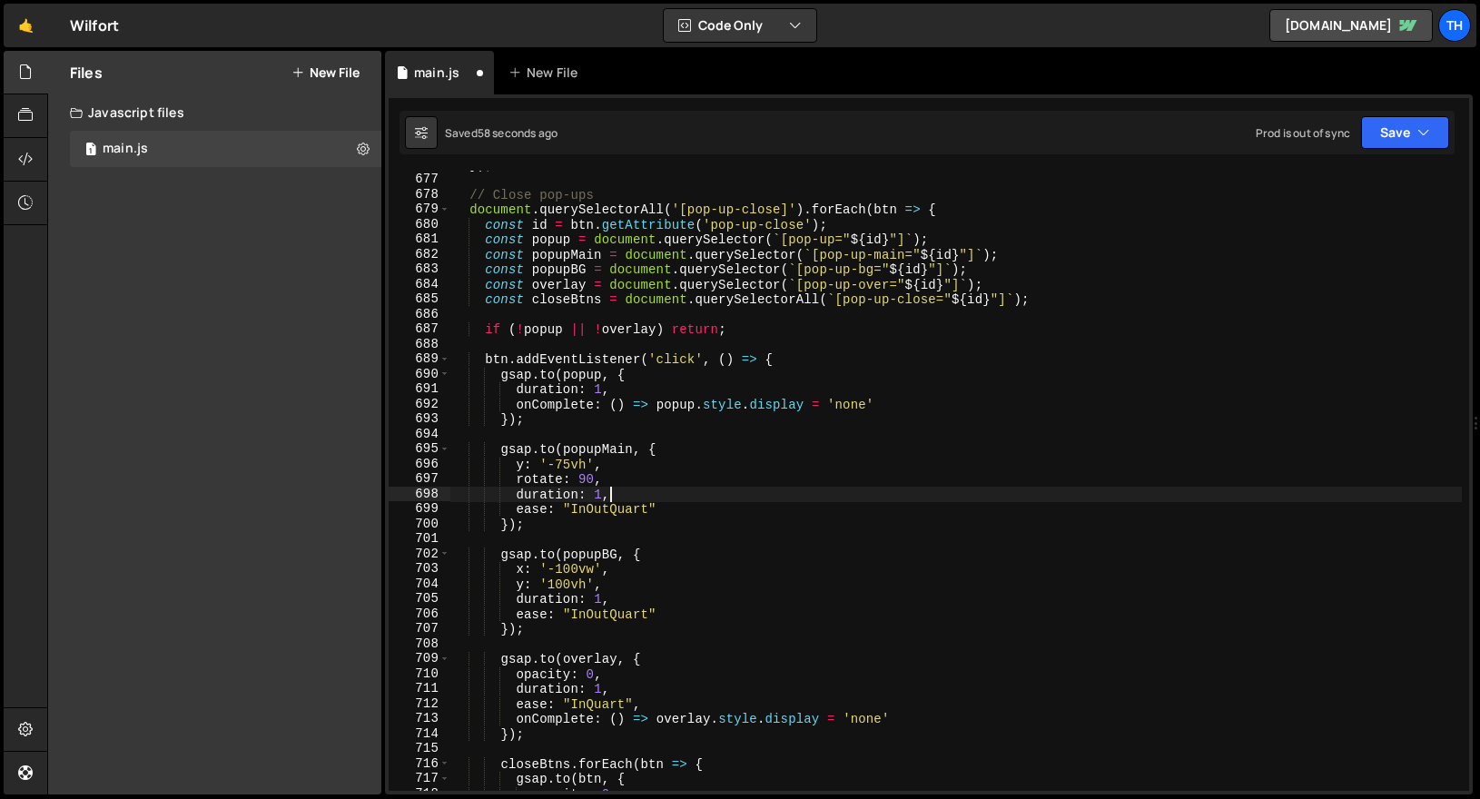
click at [703, 493] on div "}) ; // Close pop-ups document . querySelectorAll ( '[pop-up-close]' ) . forEac…" at bounding box center [955, 482] width 1011 height 650
click at [557, 462] on div "}) ; // Close pop-ups document . querySelectorAll ( '[pop-up-close]' ) . forEac…" at bounding box center [955, 482] width 1011 height 650
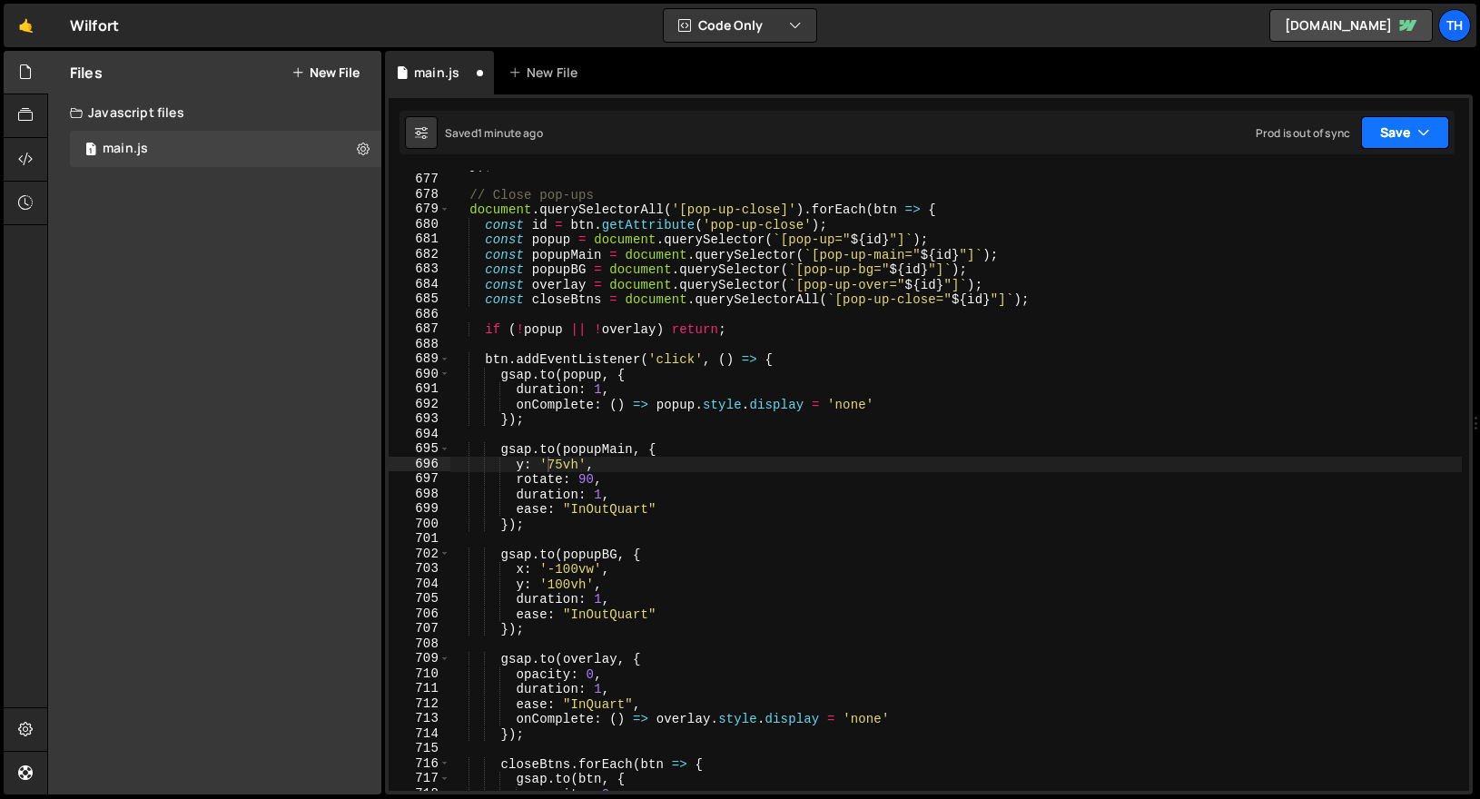
click at [1387, 123] on button "Save" at bounding box center [1405, 132] width 88 height 33
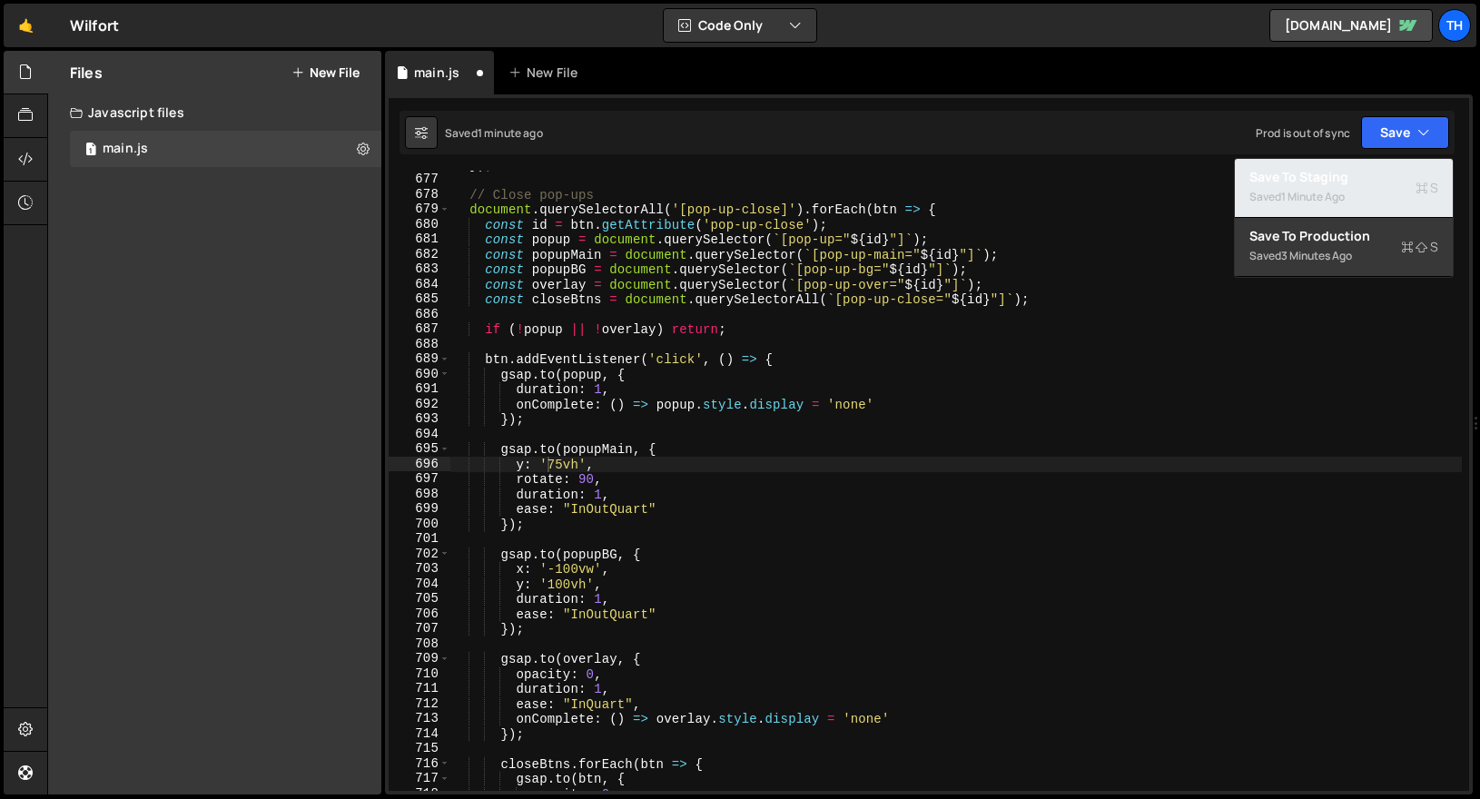
click at [1348, 191] on div "Saved 1 minute ago" at bounding box center [1343, 197] width 189 height 22
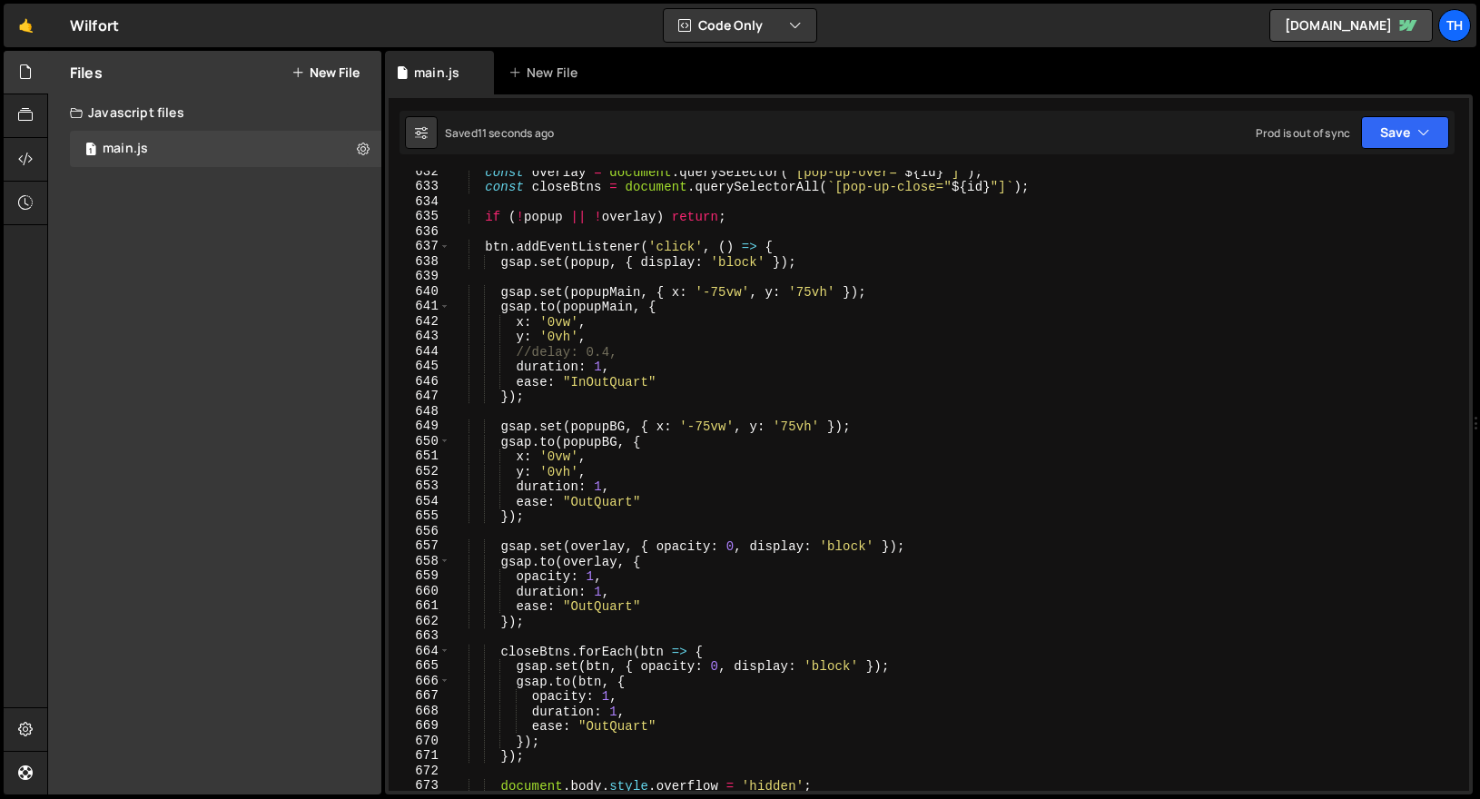
scroll to position [9460, 0]
click at [839, 292] on div "const overlay = document . querySelector ( ` [pop-up-over=" ${ id } "] ` ) ; co…" at bounding box center [955, 489] width 1011 height 650
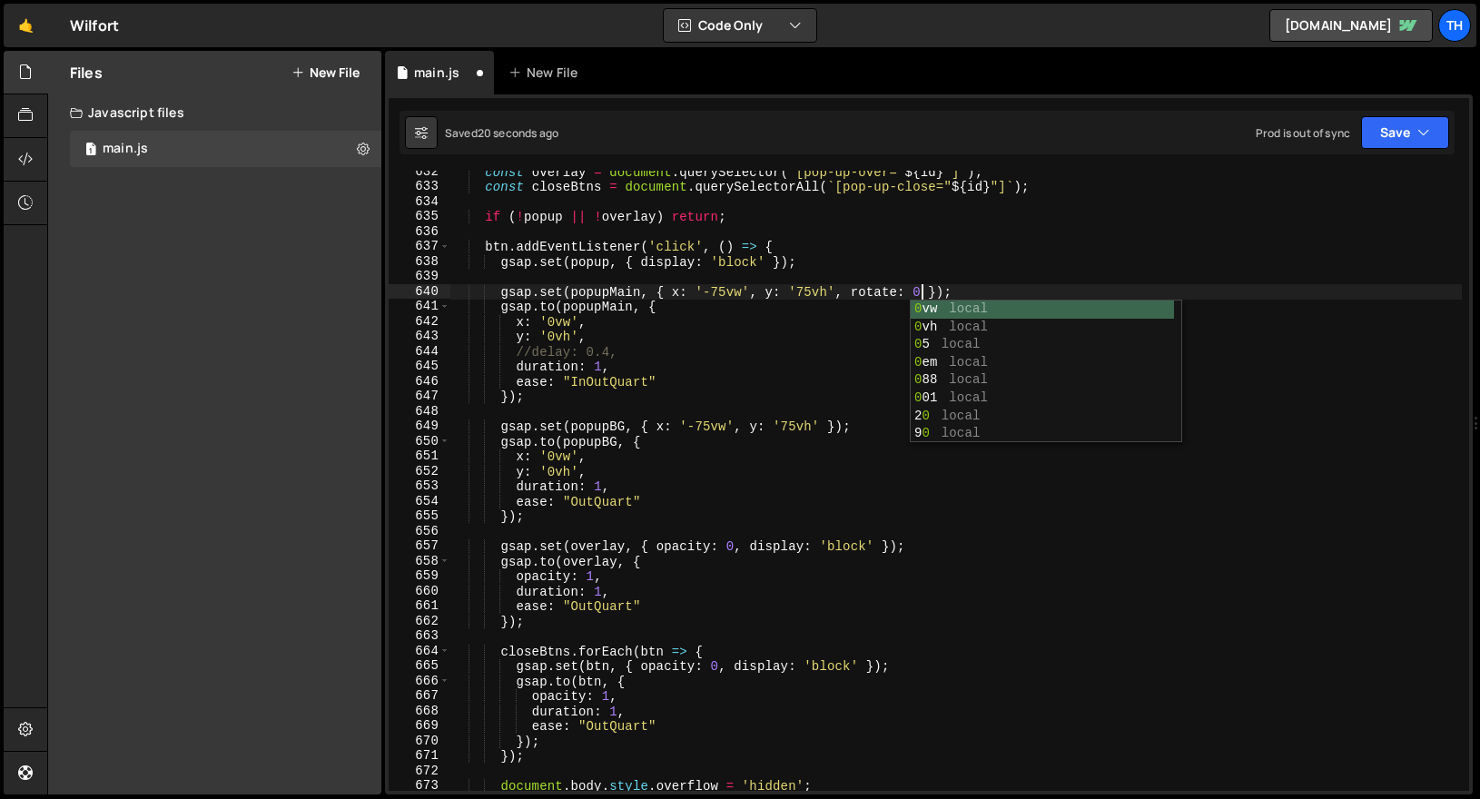
scroll to position [0, 32]
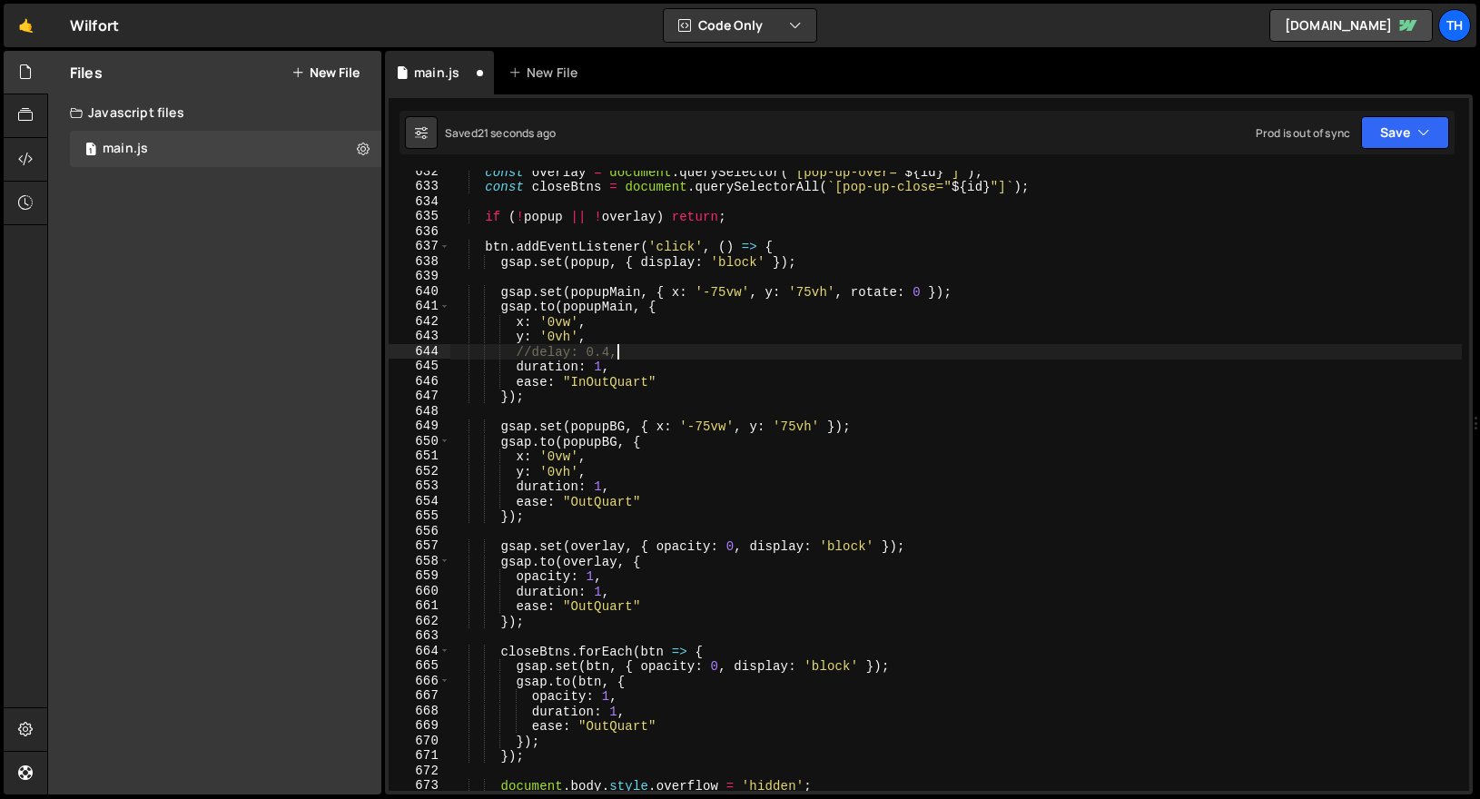
click at [732, 350] on div "const overlay = document . querySelector ( ` [pop-up-over=" ${ id } "] ` ) ; co…" at bounding box center [955, 489] width 1011 height 650
drag, startPoint x: 835, startPoint y: 297, endPoint x: 927, endPoint y: 295, distance: 91.7
click at [927, 295] on div "const overlay = document . querySelector ( ` [pop-up-over=" ${ id } "] ` ) ; co…" at bounding box center [955, 489] width 1011 height 650
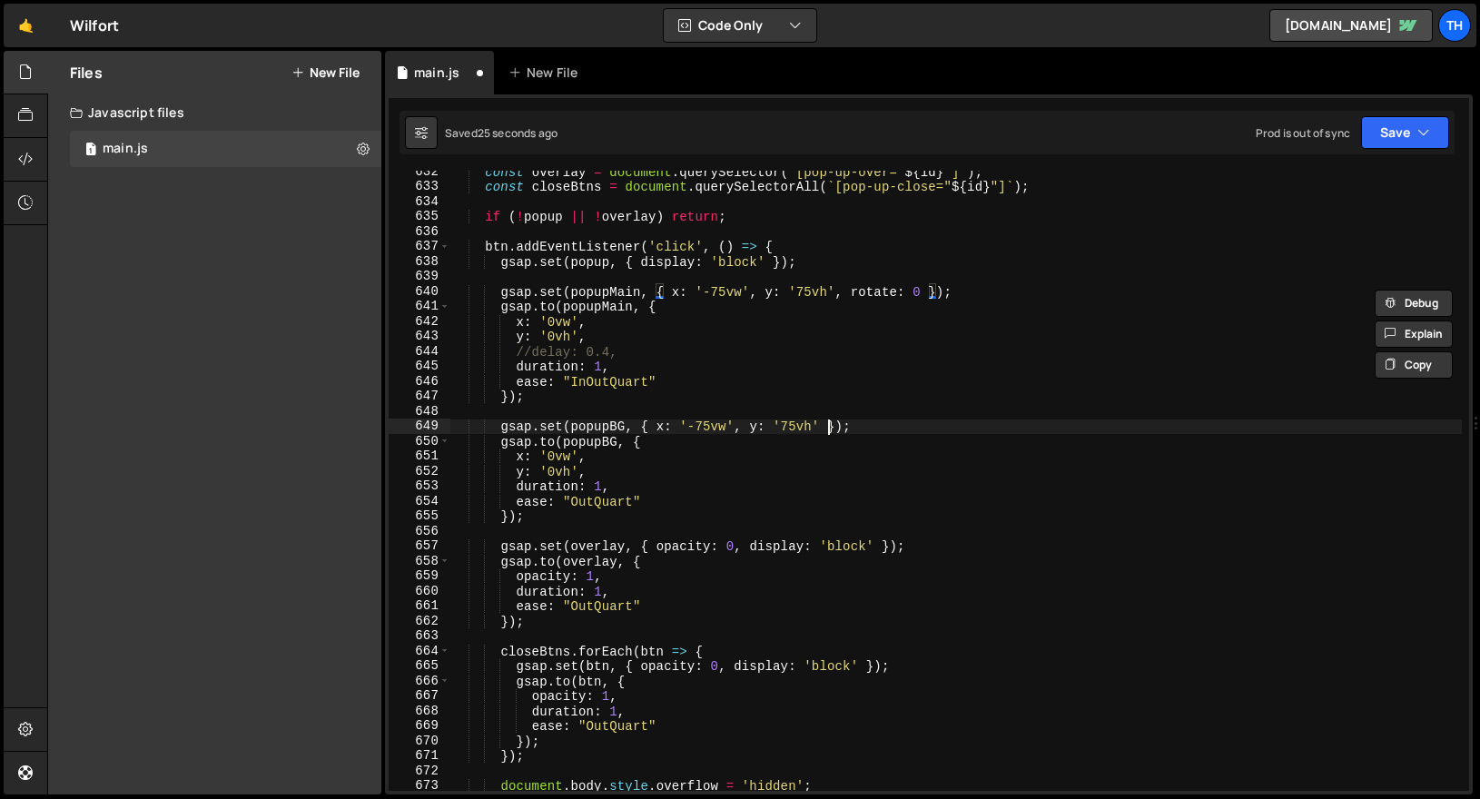
click at [824, 425] on div "const overlay = document . querySelector ( ` [pop-up-over=" ${ id } "] ` ) ; co…" at bounding box center [955, 489] width 1011 height 650
paste textarea ", rotate: 0"
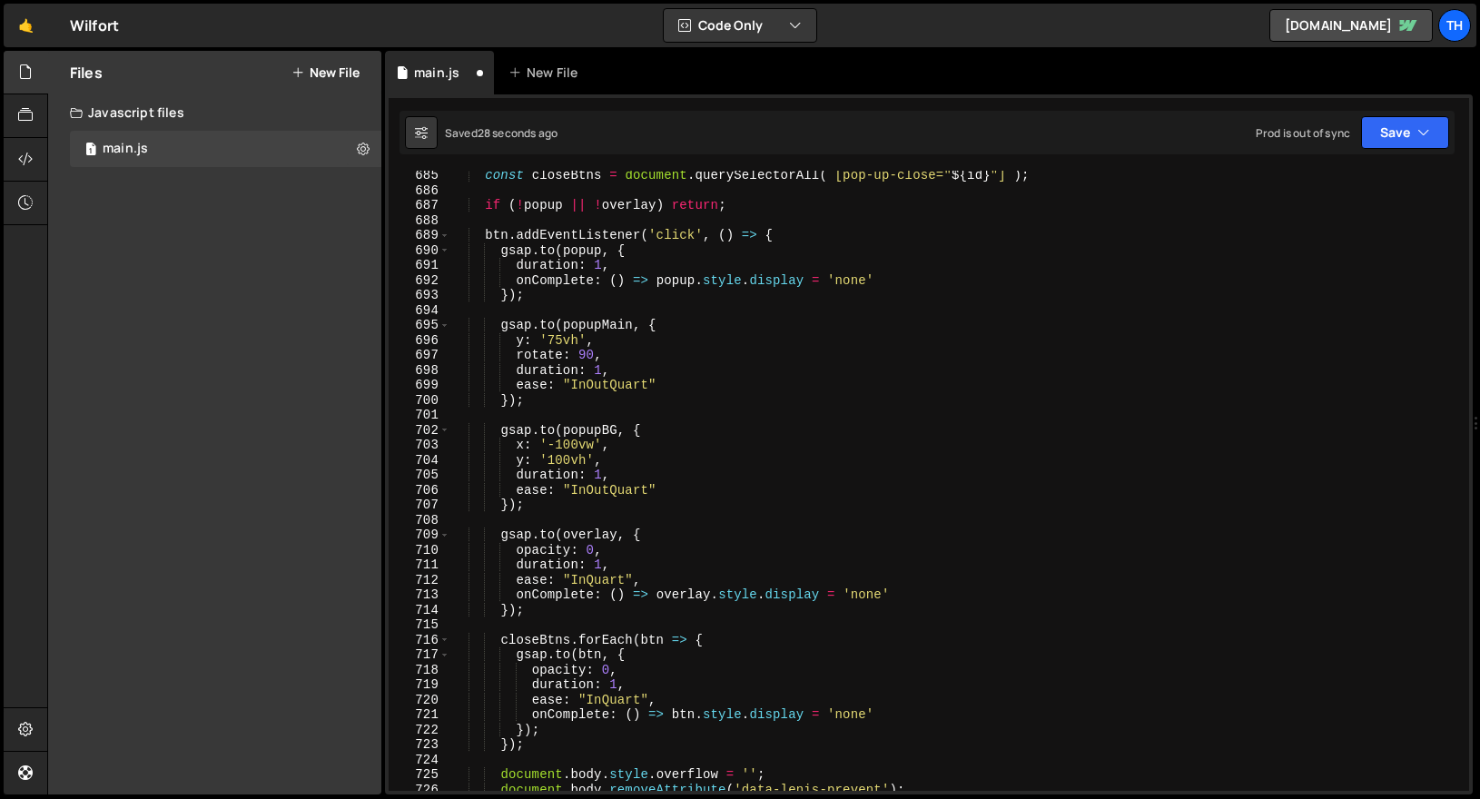
scroll to position [10250, 0]
click at [589, 359] on div "const closeBtns = document . querySelectorAll ( ` [pop-up-close=" ${ id } "] ` …" at bounding box center [955, 493] width 1011 height 650
click at [586, 401] on div "const closeBtns = document . querySelectorAll ( ` [pop-up-close=" ${ id } "] ` …" at bounding box center [955, 493] width 1011 height 650
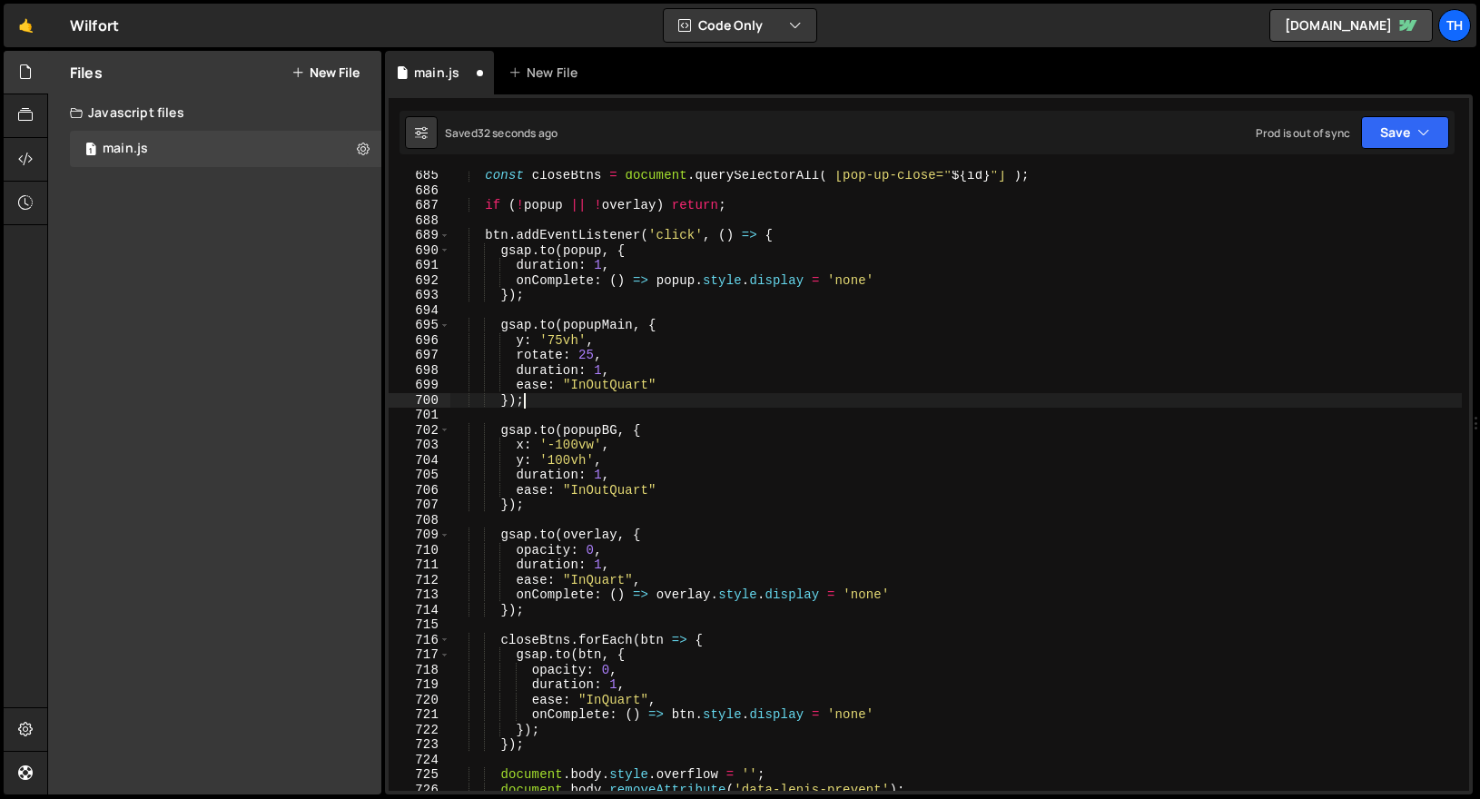
scroll to position [0, 4]
click at [1382, 142] on button "Save" at bounding box center [1405, 132] width 88 height 33
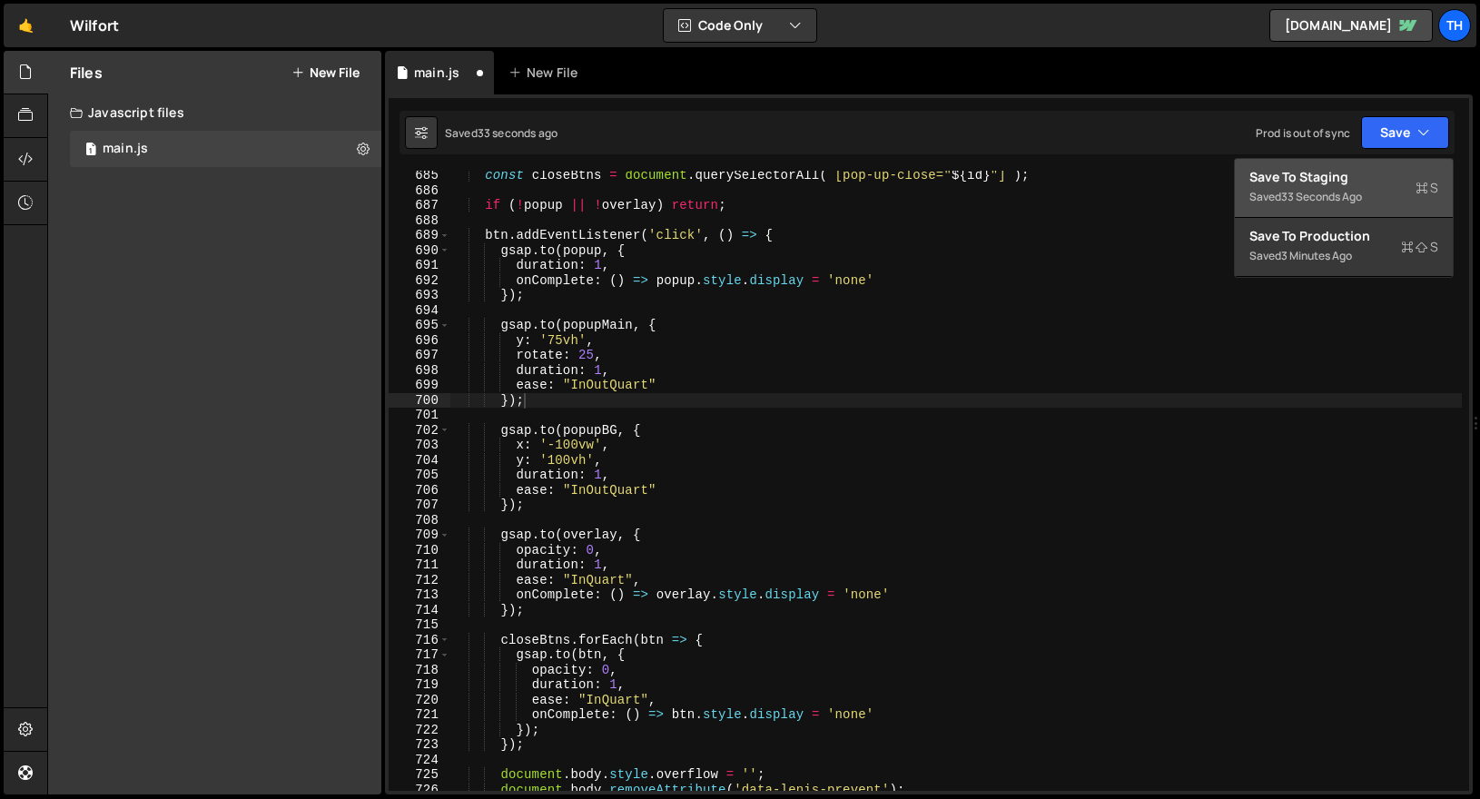
click at [1312, 181] on div "Save to Staging S" at bounding box center [1343, 177] width 189 height 18
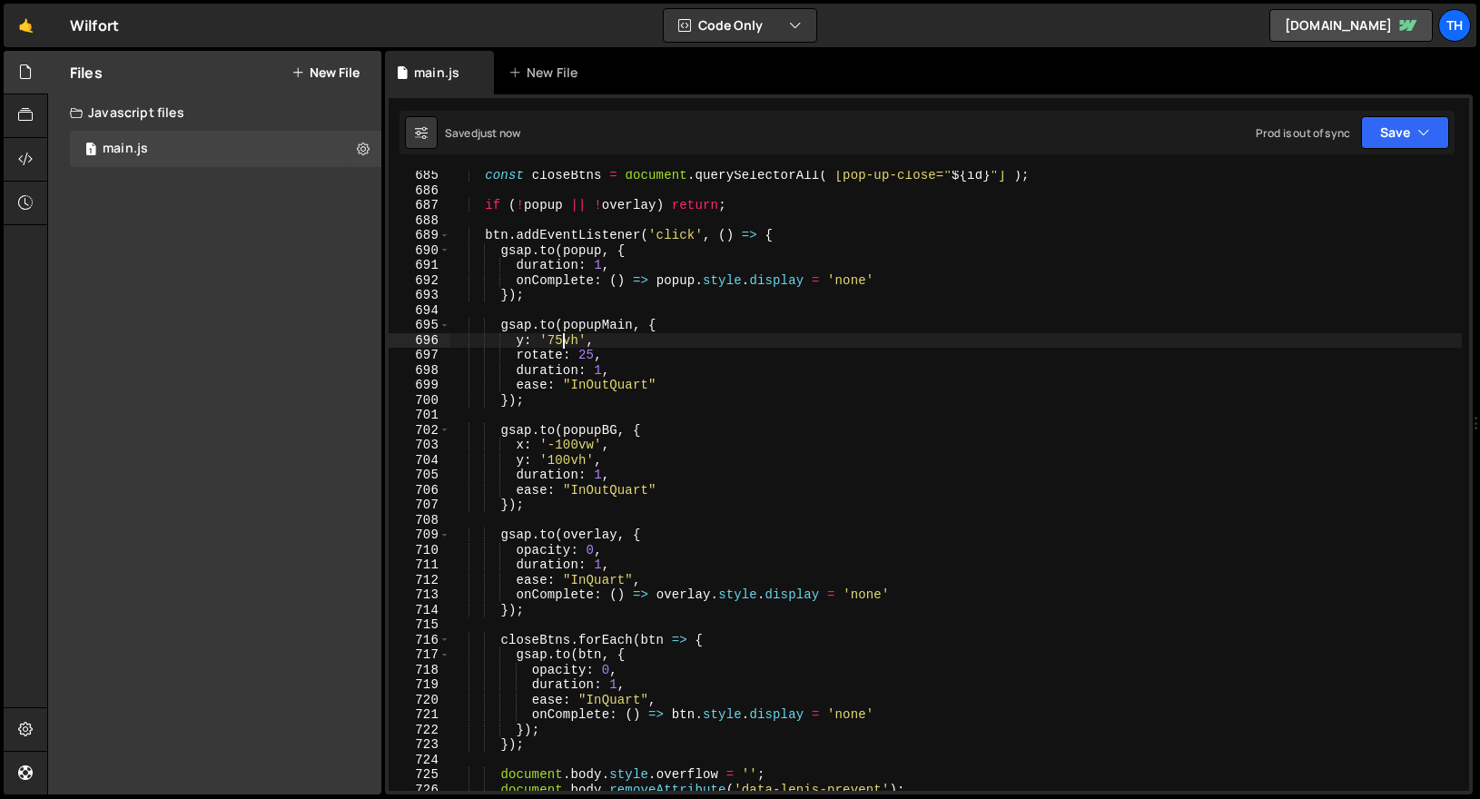
click at [560, 340] on div "const closeBtns = document . querySelectorAll ( ` [pop-up-close=" ${ id } "] ` …" at bounding box center [955, 493] width 1011 height 650
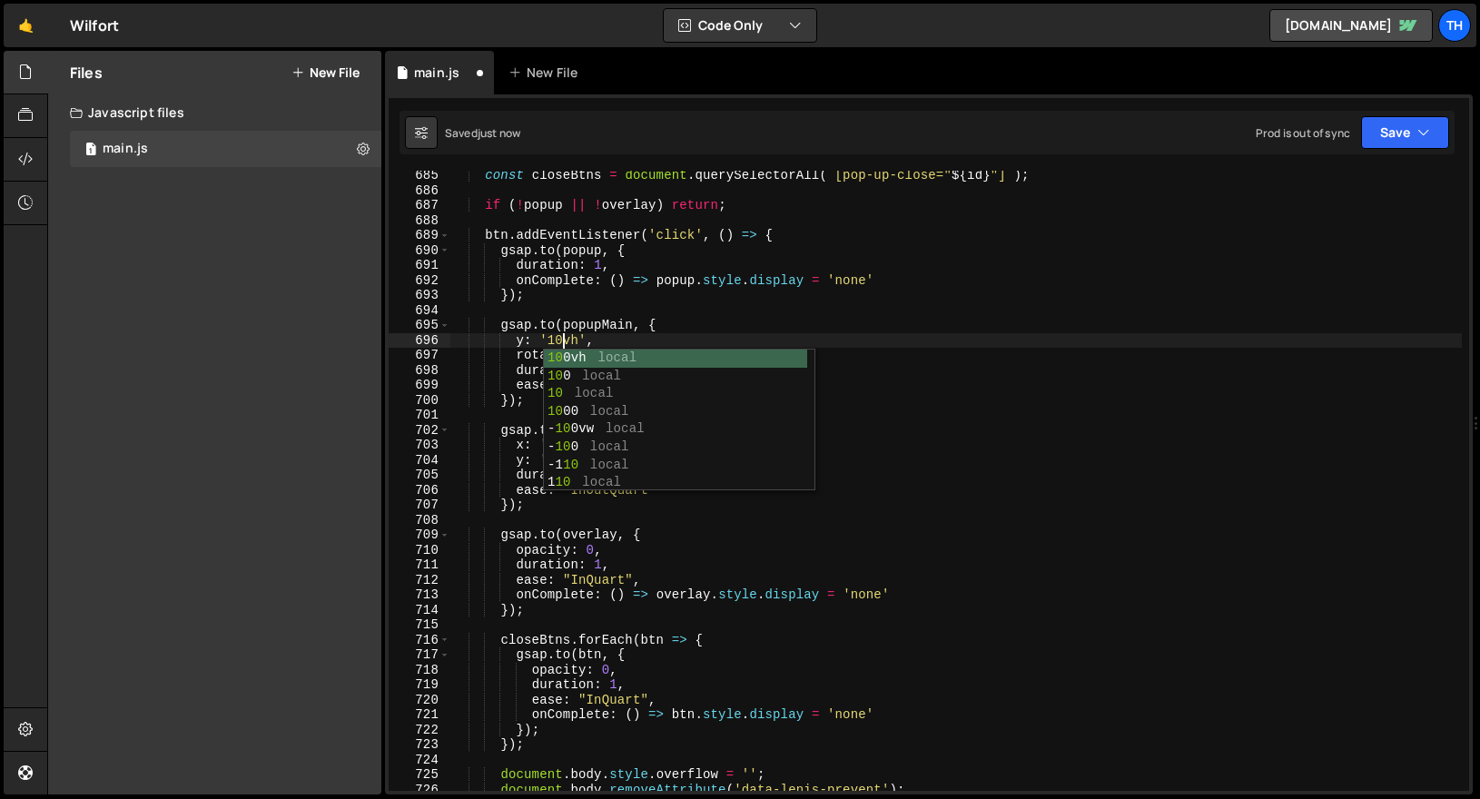
scroll to position [0, 7]
click at [769, 206] on div "const closeBtns = document . querySelectorAll ( ` [pop-up-close=" ${ id } "] ` …" at bounding box center [955, 493] width 1011 height 650
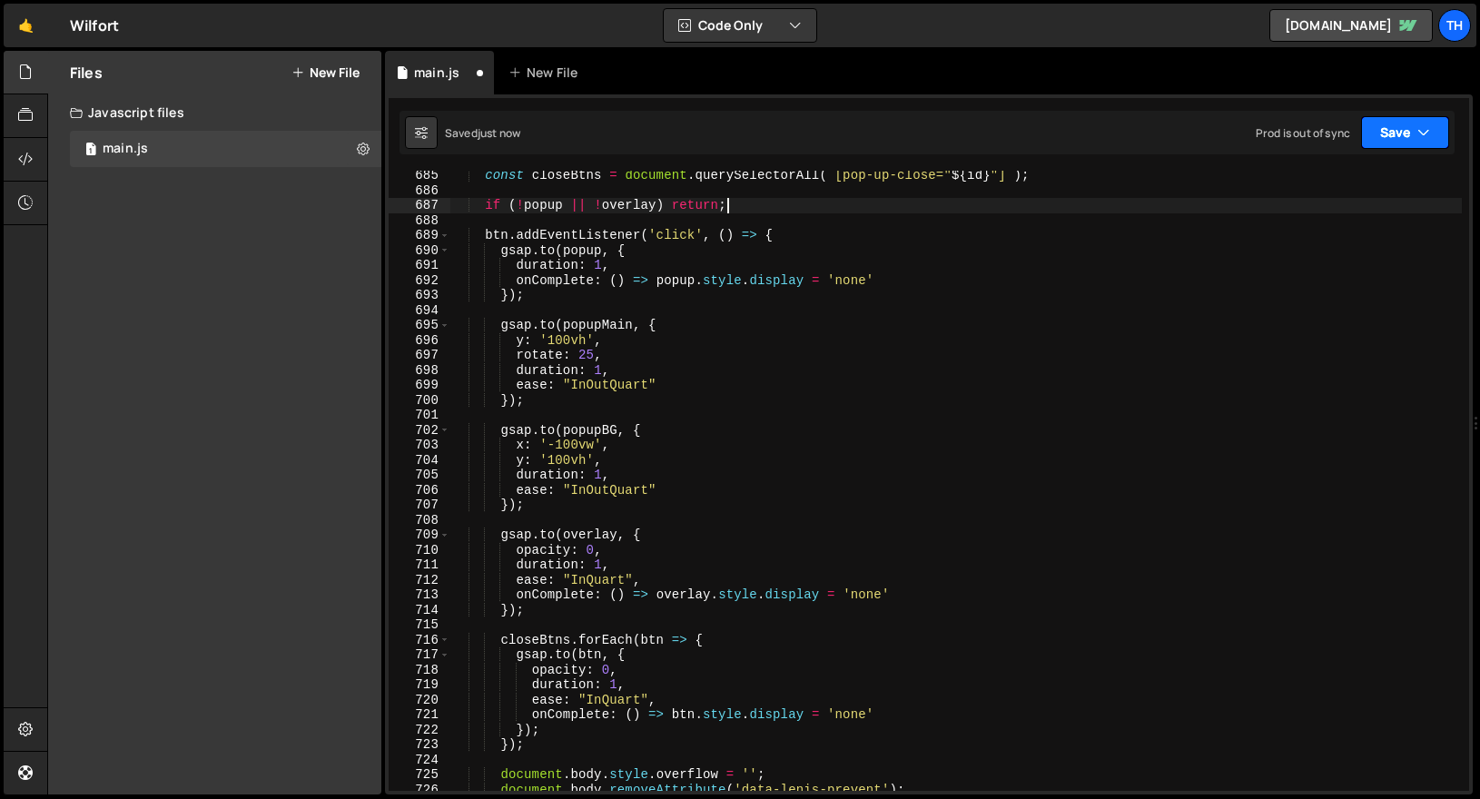
click at [1419, 141] on icon "button" at bounding box center [1423, 132] width 13 height 18
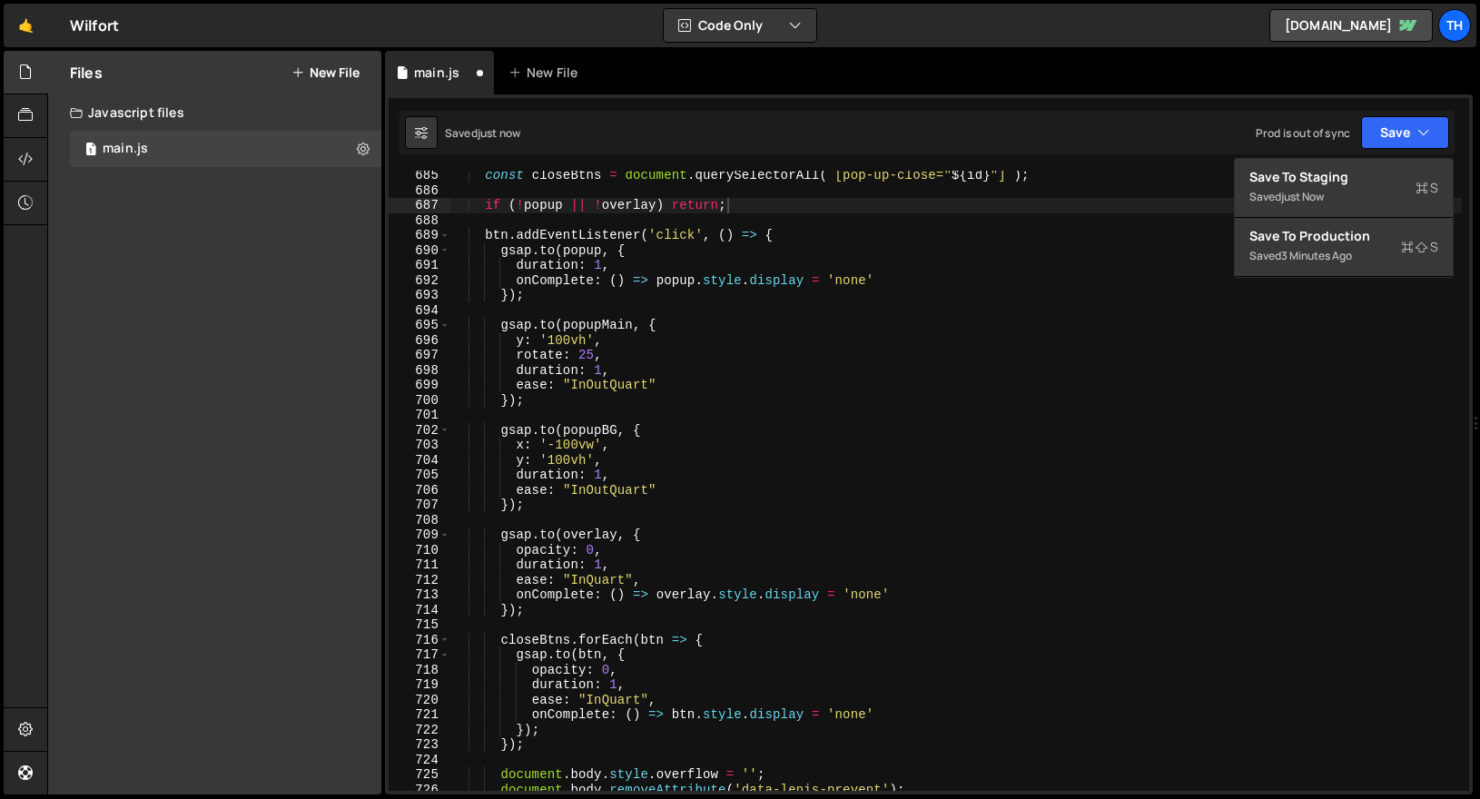
click at [1391, 157] on div "if (!popup || ![PERSON_NAME]) return; 685 686 687 688 689 690 691 692 693 694 6…" at bounding box center [929, 444] width 1088 height 700
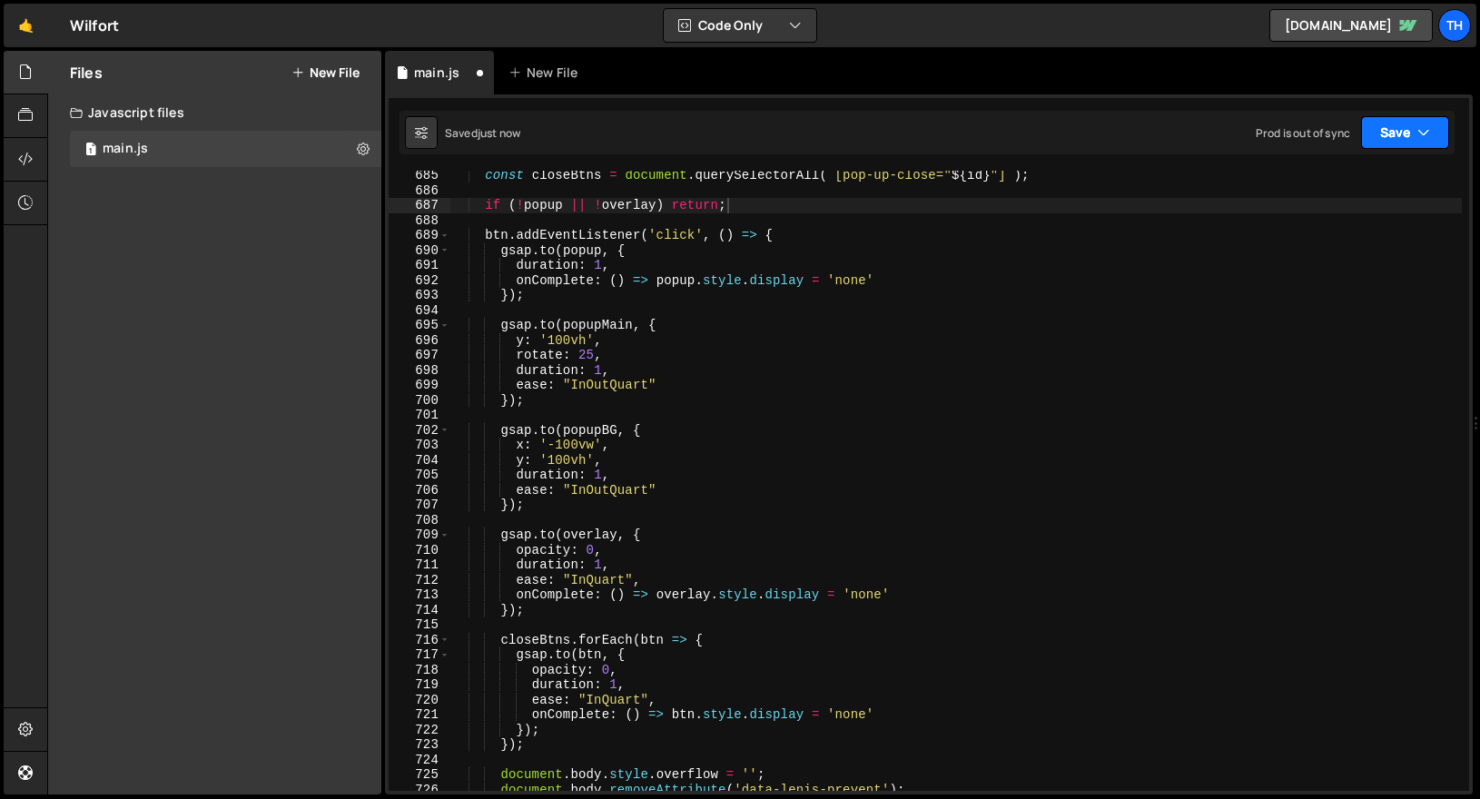
click at [1392, 139] on button "Save" at bounding box center [1405, 132] width 88 height 33
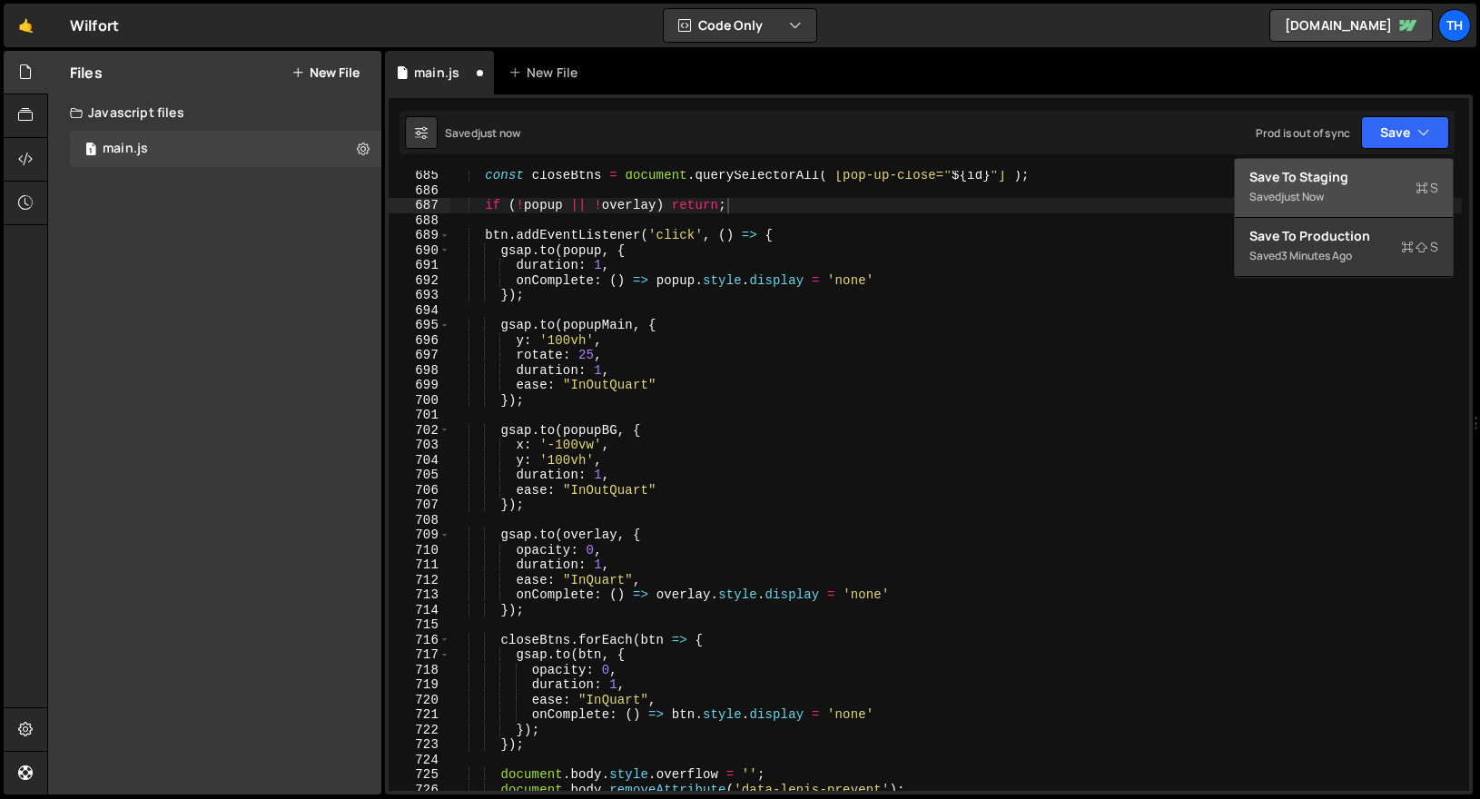
click at [1392, 160] on button "Save to Staging S Saved just now" at bounding box center [1344, 188] width 218 height 59
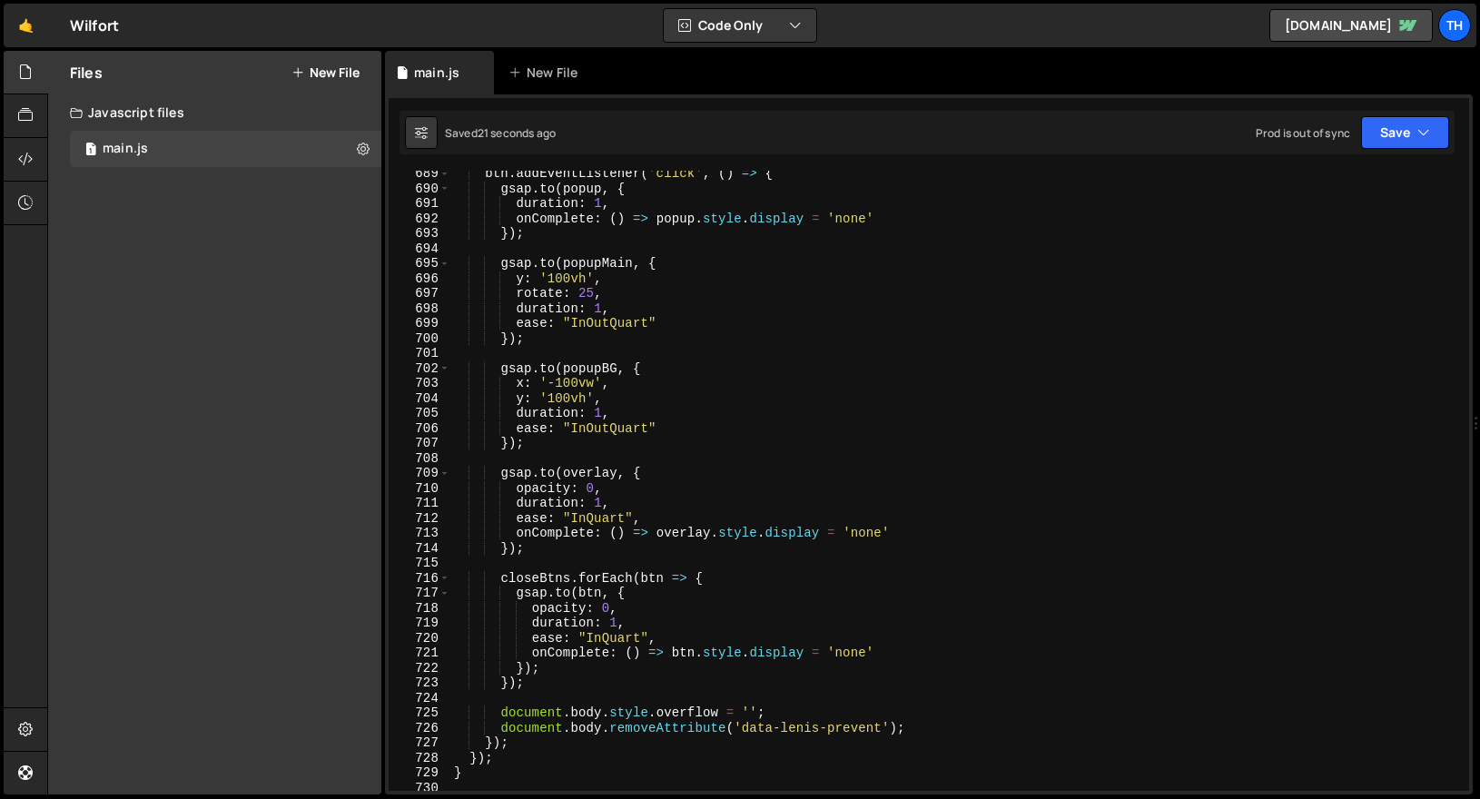
scroll to position [10254, 0]
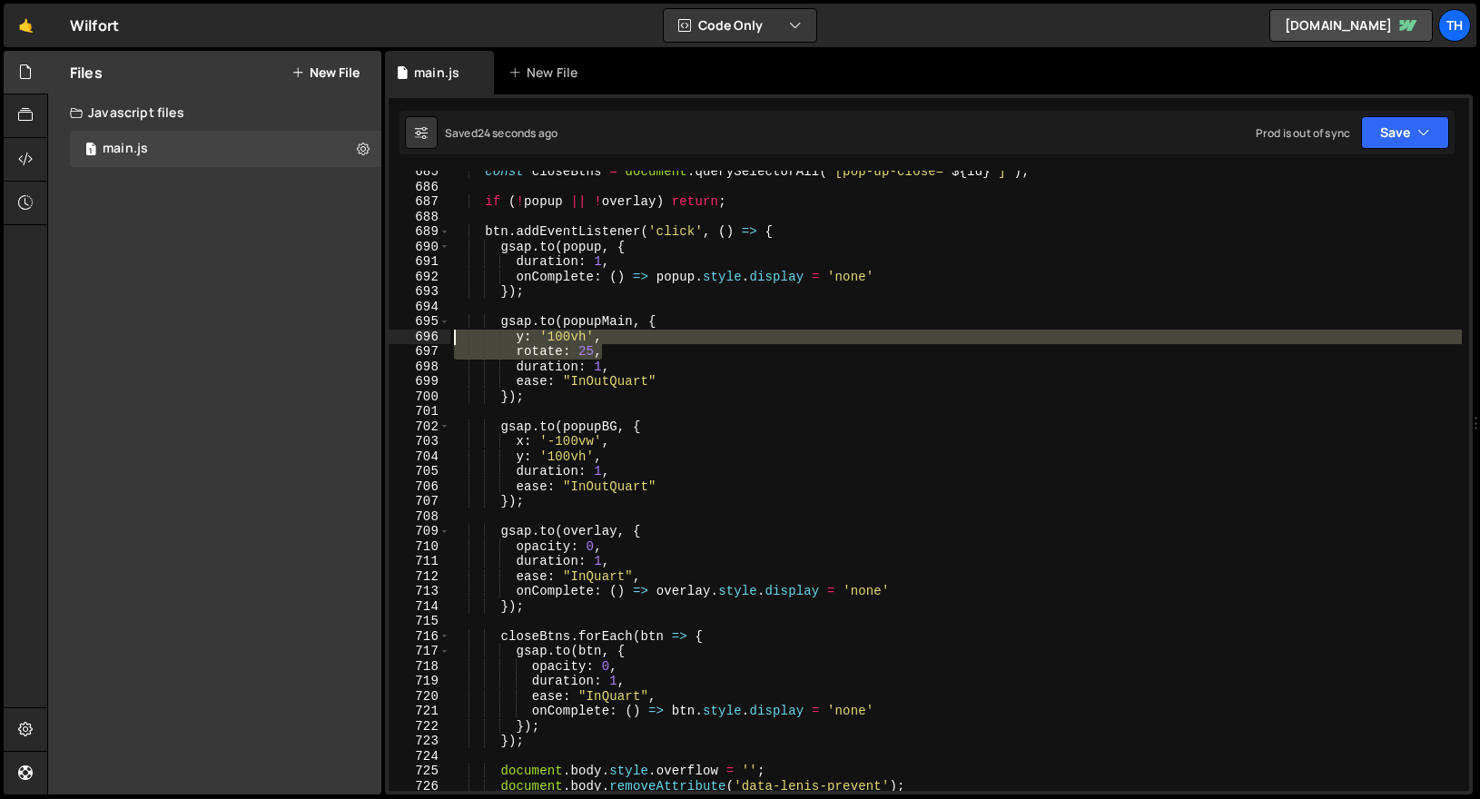
drag, startPoint x: 616, startPoint y: 352, endPoint x: 411, endPoint y: 336, distance: 205.0
click at [411, 336] on div "rotate: 25, 685 686 687 688 689 690 691 692 693 694 695 696 697 698 699 700 701…" at bounding box center [929, 481] width 1081 height 620
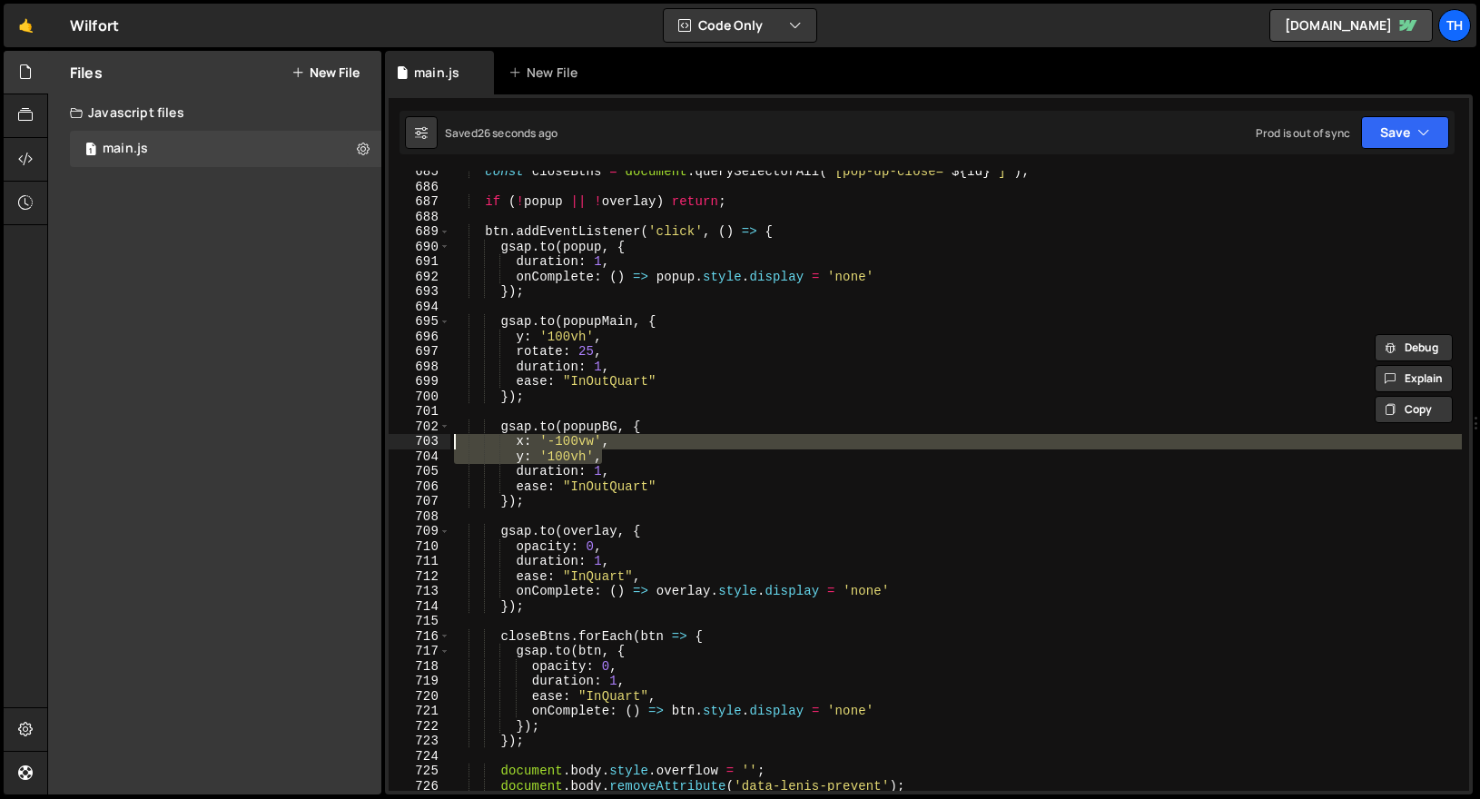
drag, startPoint x: 628, startPoint y: 454, endPoint x: 391, endPoint y: 442, distance: 237.3
click at [391, 442] on div "y: '100vh', rotate: 25, 685 686 687 688 689 690 691 692 693 694 695 696 697 698…" at bounding box center [929, 481] width 1081 height 620
paste textarea "rotate: 25"
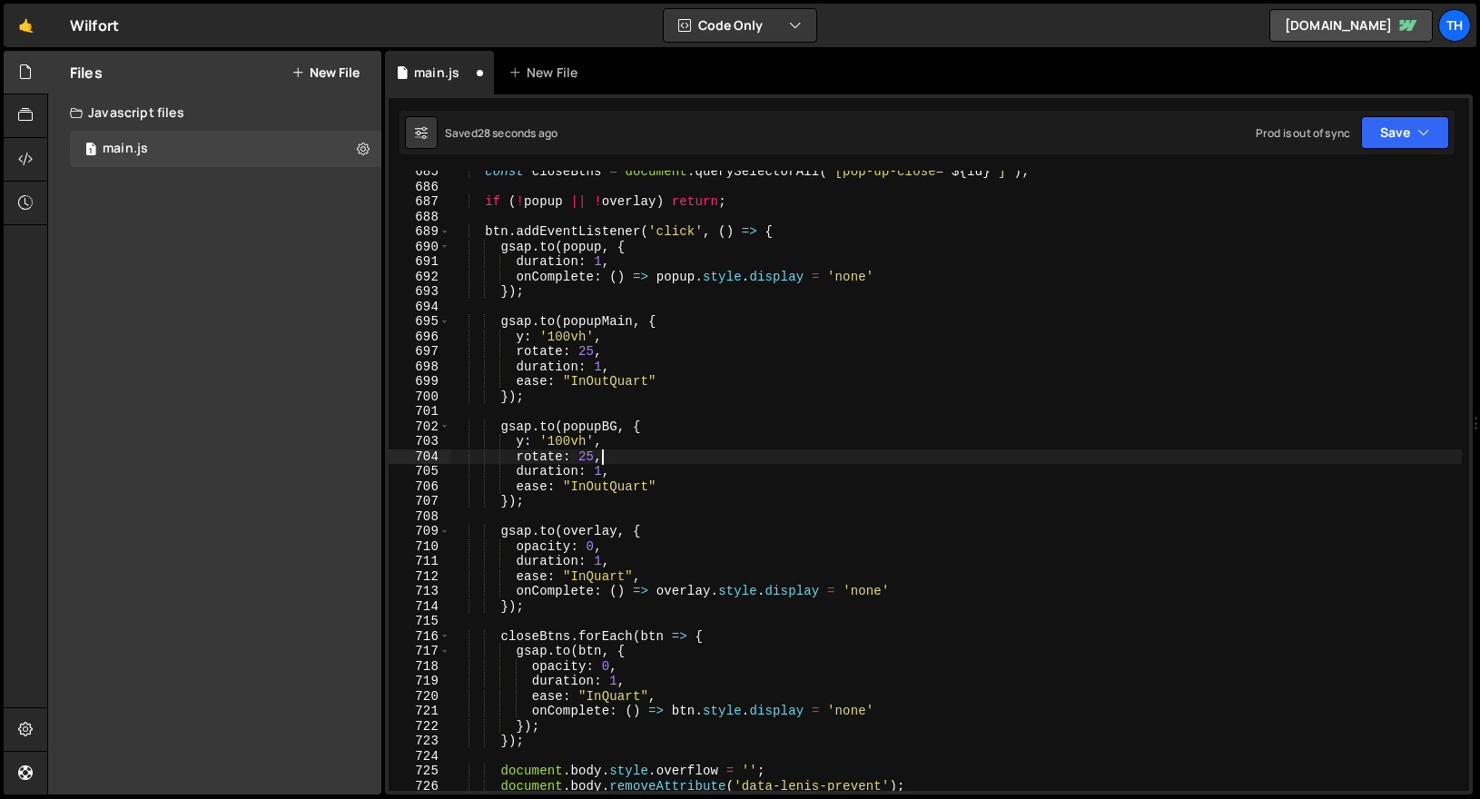
click at [580, 454] on div "const closeBtns = document . querySelectorAll ( ` [pop-up-close=" ${ id } "] ` …" at bounding box center [955, 489] width 1011 height 650
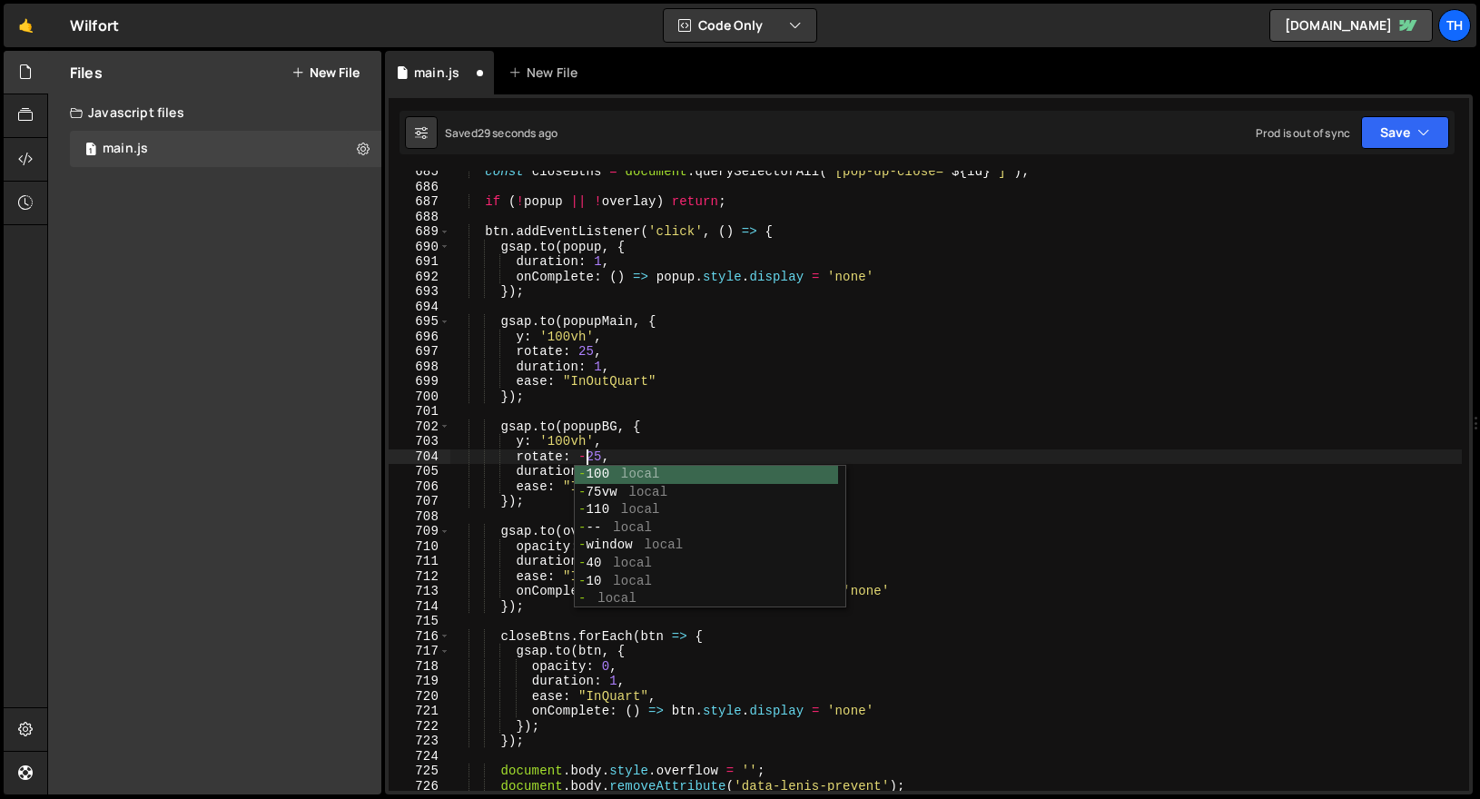
scroll to position [0, 8]
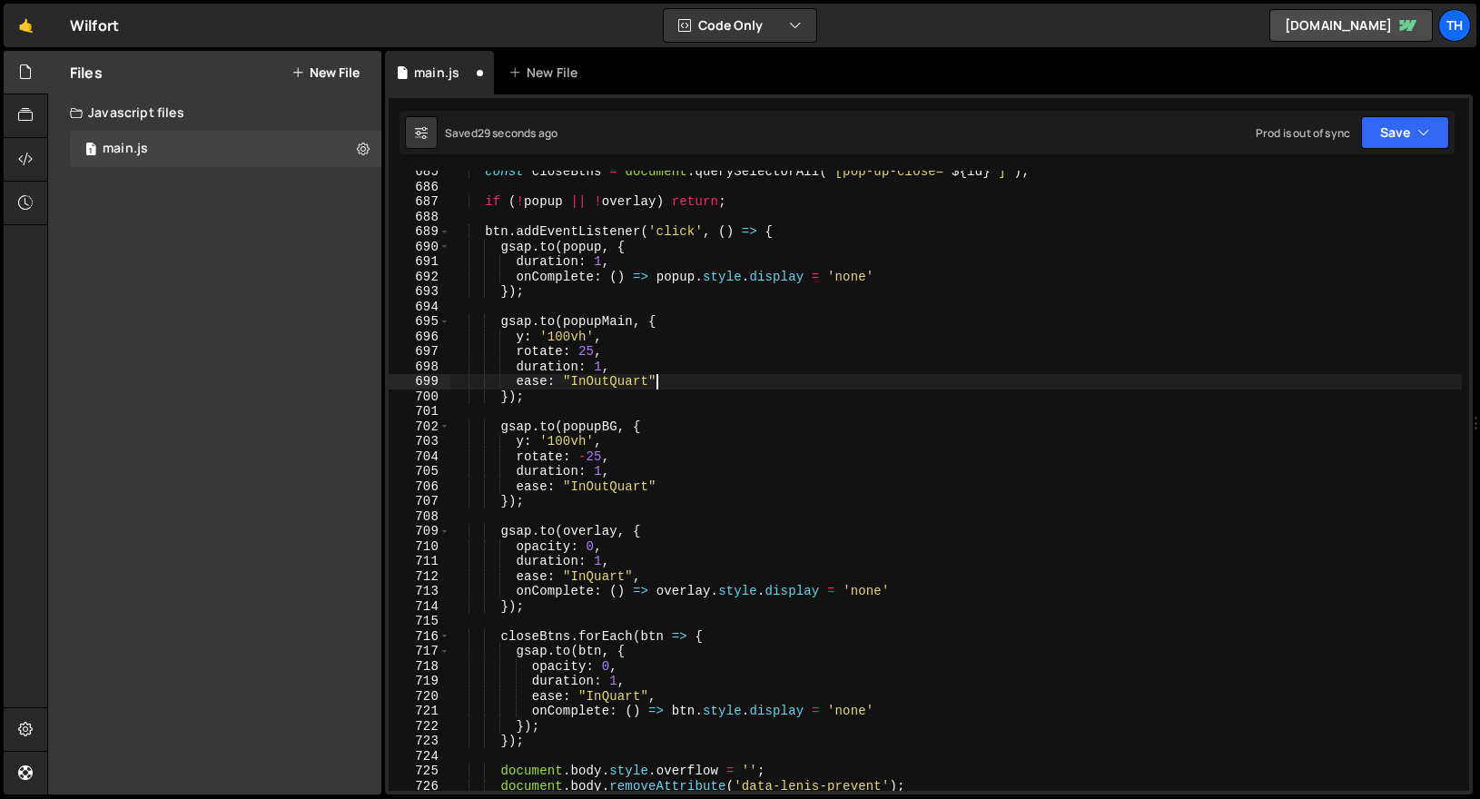
click at [768, 387] on div "const closeBtns = document . querySelectorAll ( ` [pop-up-close=" ${ id } "] ` …" at bounding box center [955, 489] width 1011 height 650
click at [1384, 131] on button "Save" at bounding box center [1405, 132] width 88 height 33
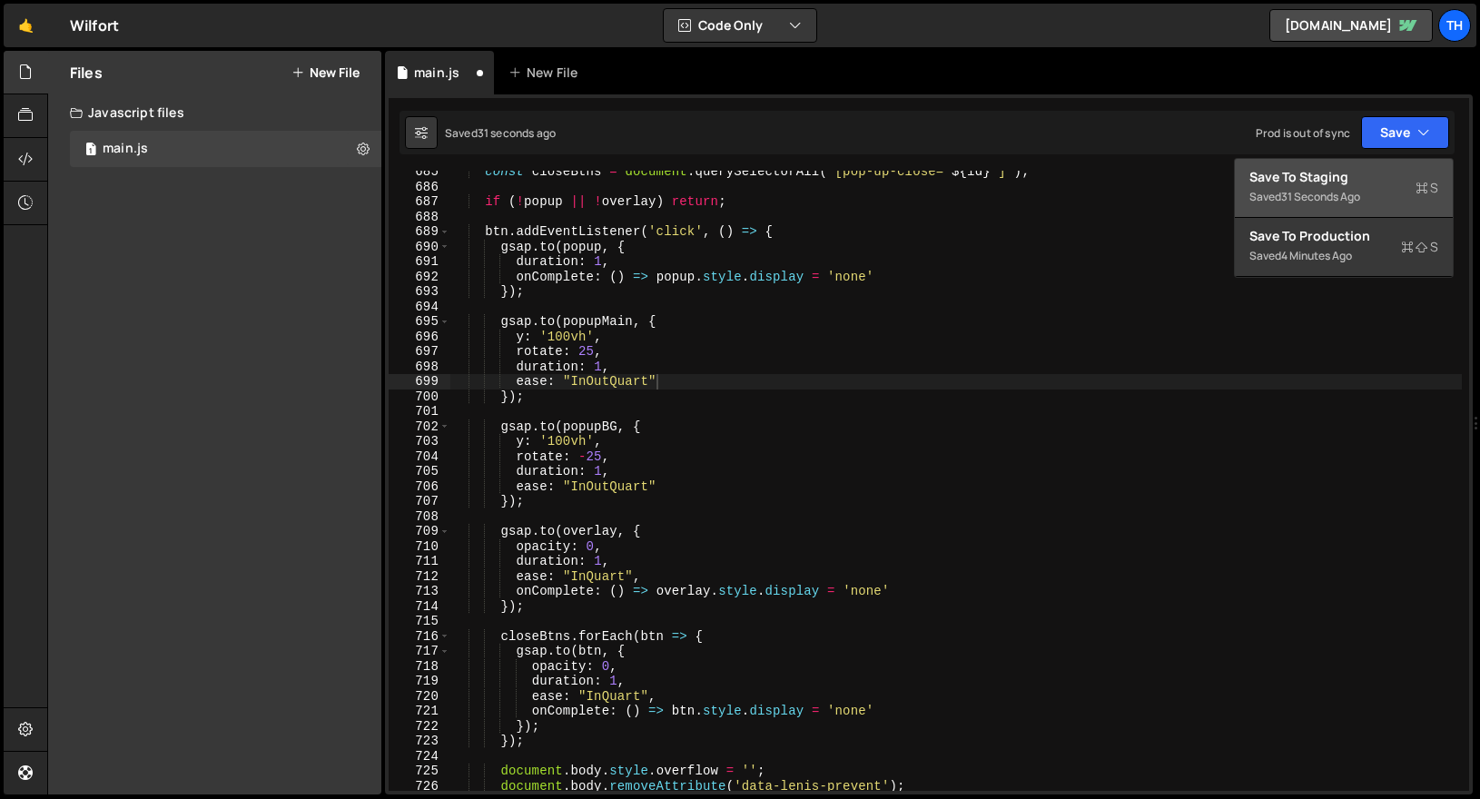
click at [1366, 160] on button "Save to Staging S Saved 31 seconds ago" at bounding box center [1344, 188] width 218 height 59
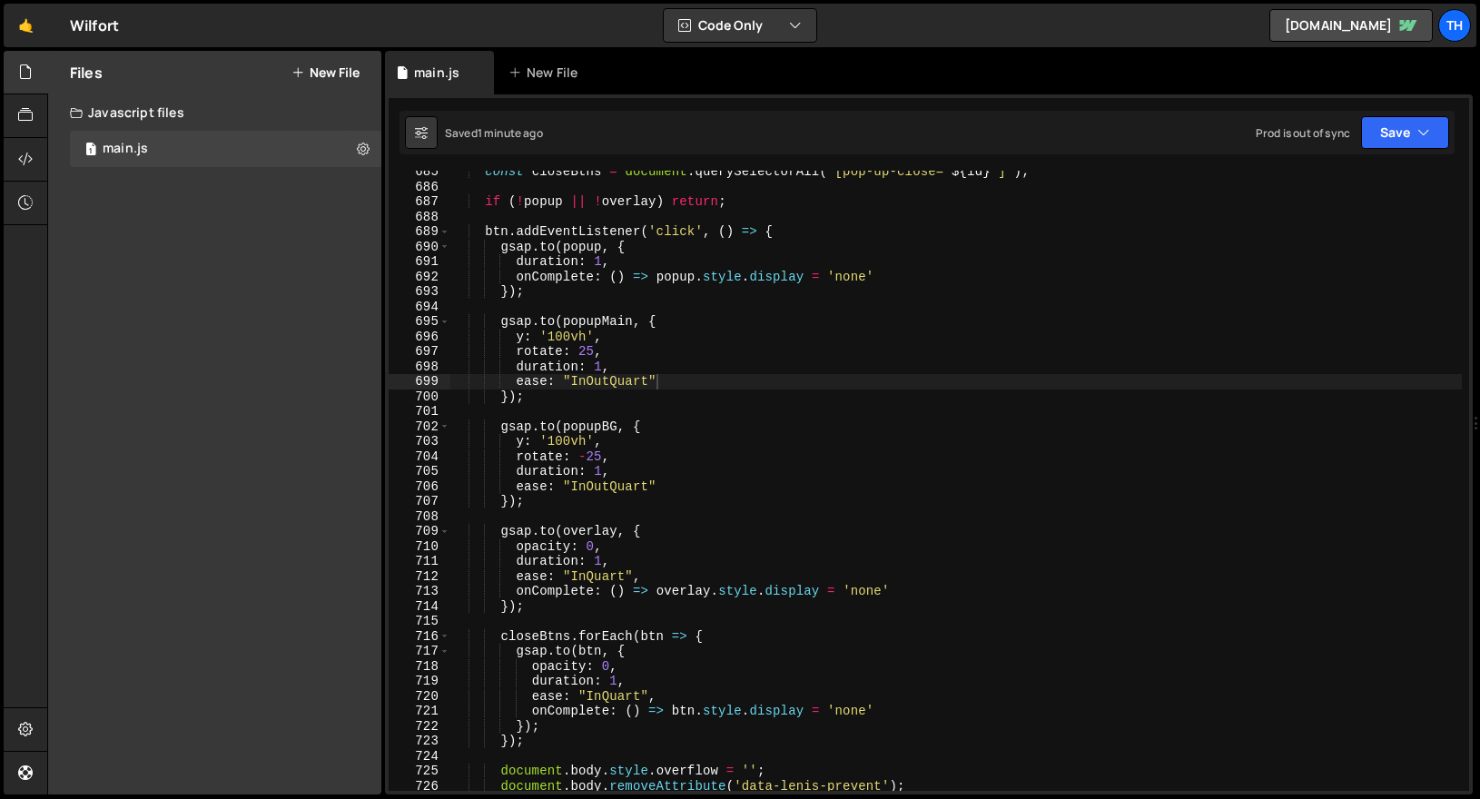
type textarea "rotate: 25,"
click at [611, 354] on div "const closeBtns = document . querySelectorAll ( ` [pop-up-close=" ${ id } "] ` …" at bounding box center [955, 489] width 1011 height 650
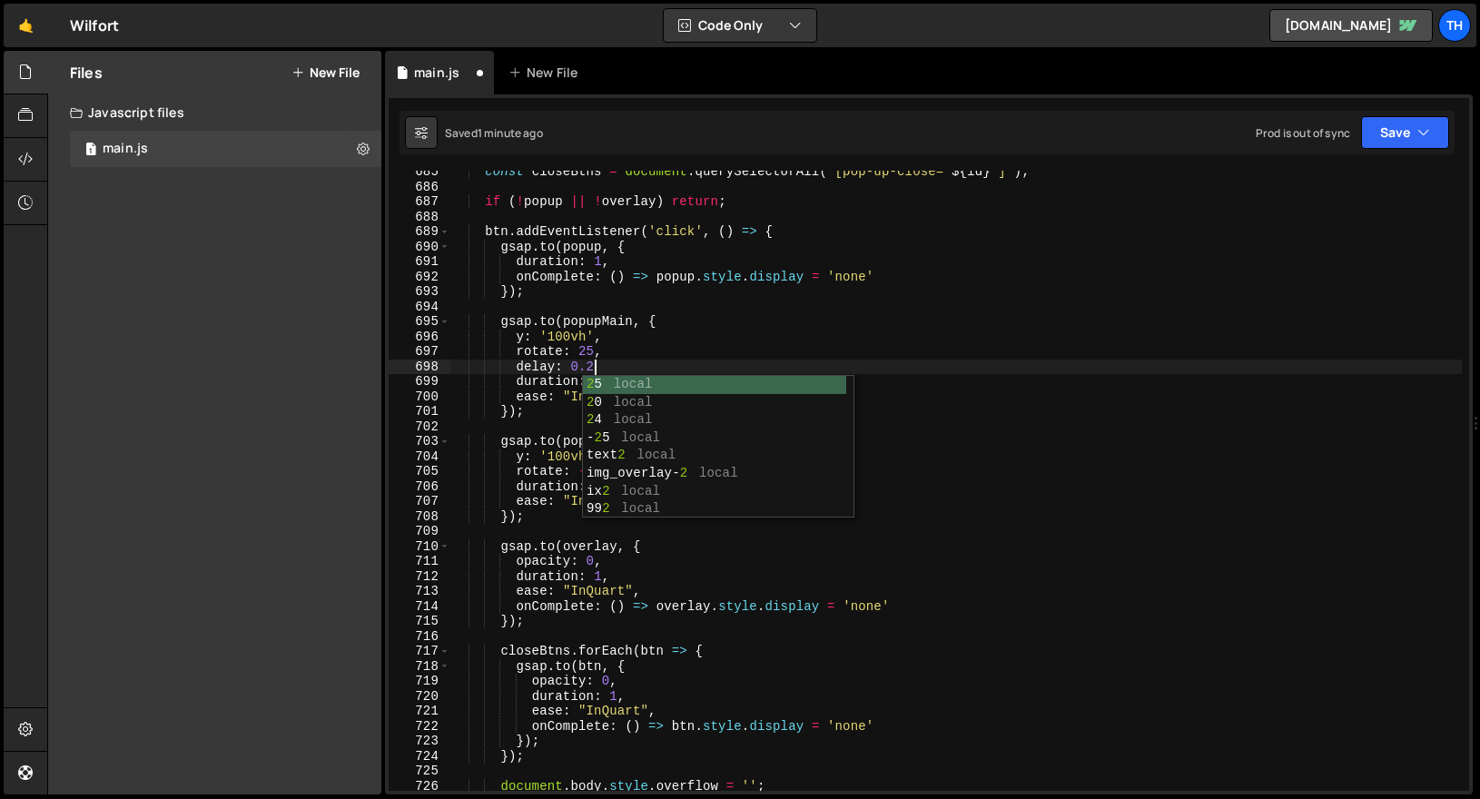
scroll to position [0, 9]
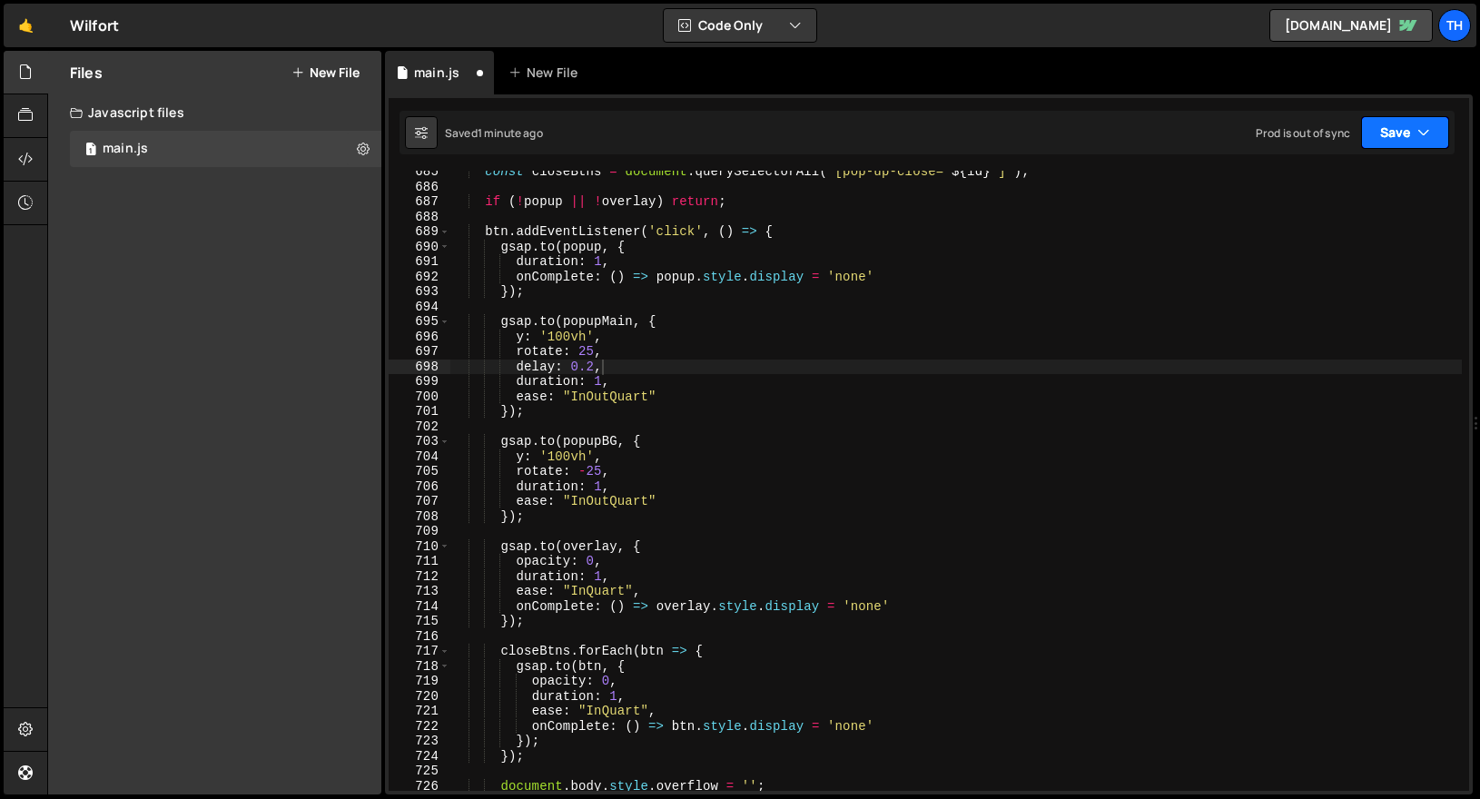
click at [1384, 146] on button "Save" at bounding box center [1405, 132] width 88 height 33
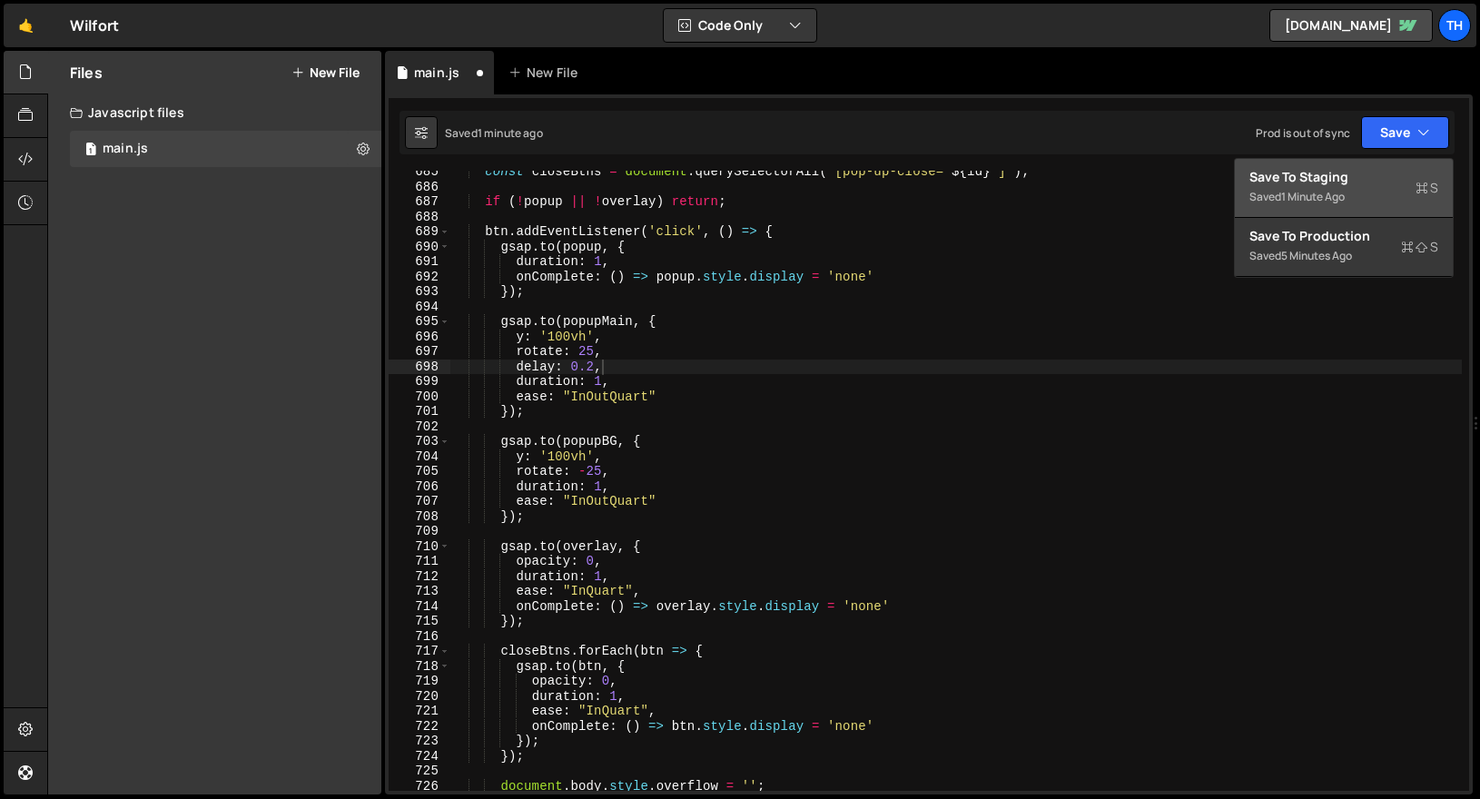
click at [1349, 176] on div "Save to Staging S" at bounding box center [1343, 177] width 189 height 18
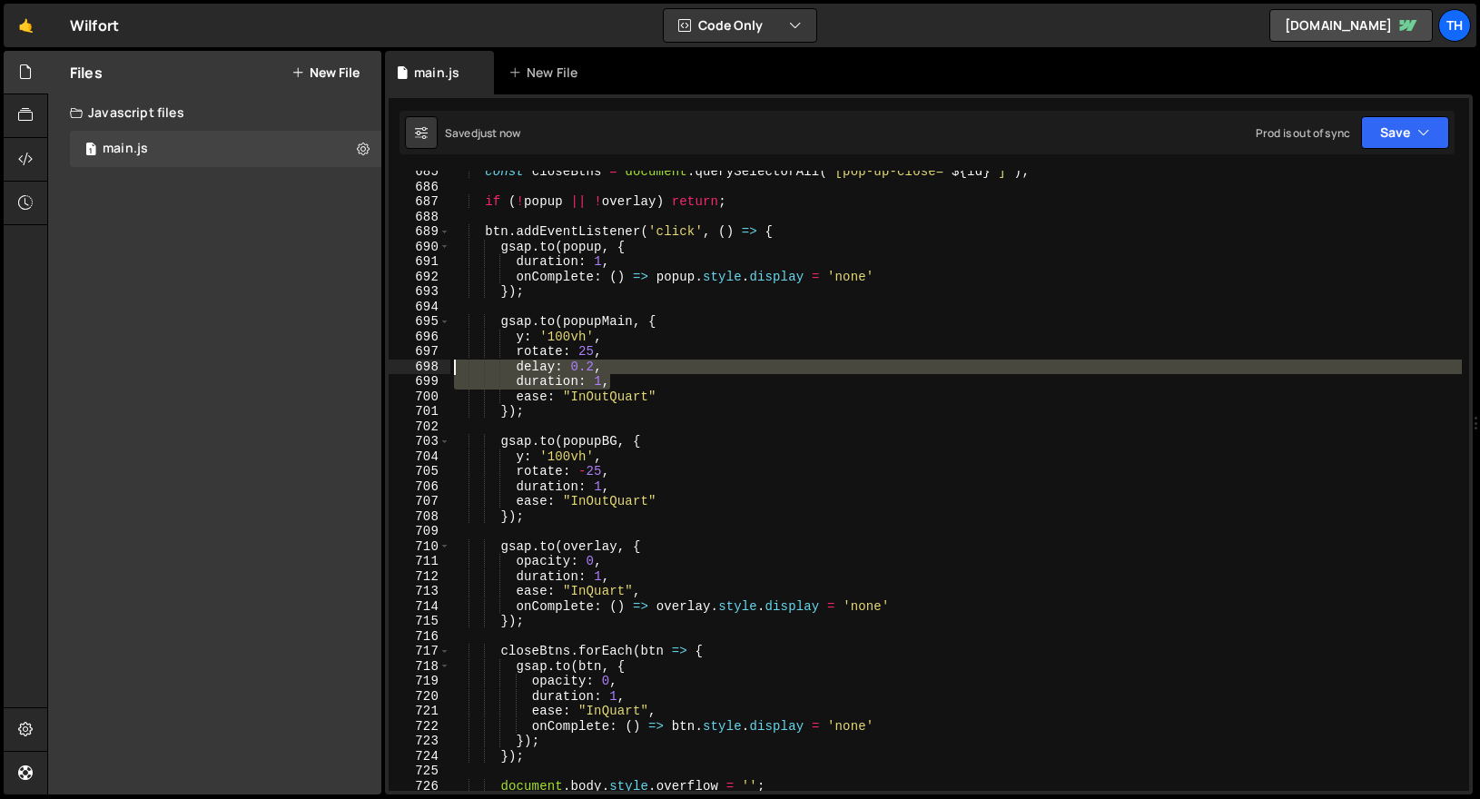
drag, startPoint x: 616, startPoint y: 374, endPoint x: 429, endPoint y: 371, distance: 186.2
click at [429, 371] on div "duration: 1, 685 686 687 688 689 690 691 692 693 694 695 696 697 698 699 700 70…" at bounding box center [929, 481] width 1081 height 620
click at [587, 373] on div "const closeBtns = document . querySelectorAll ( ` [pop-up-close=" ${ id } "] ` …" at bounding box center [955, 481] width 1011 height 620
type textarea "delay: 0.2,"
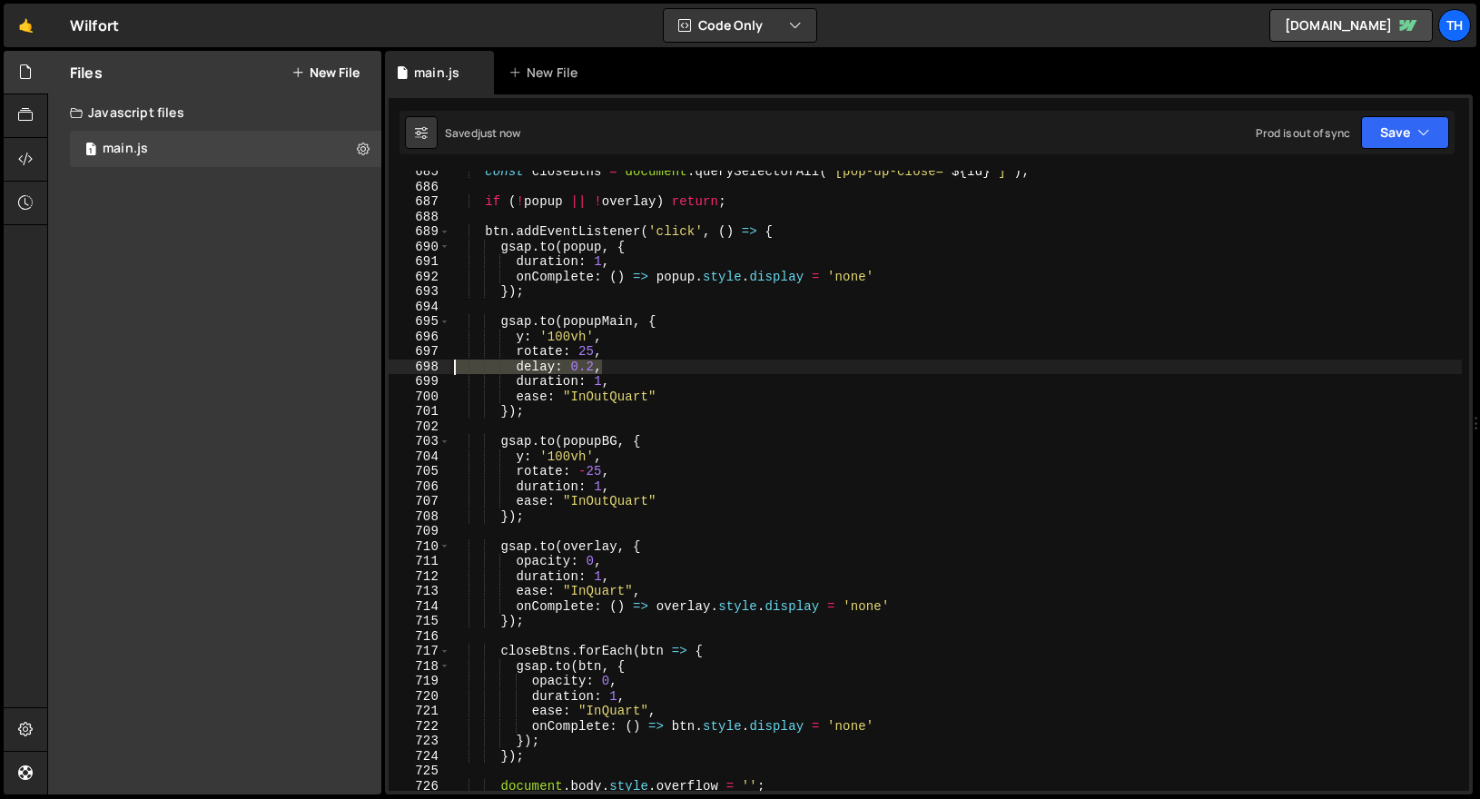
drag, startPoint x: 612, startPoint y: 371, endPoint x: 347, endPoint y: 371, distance: 265.1
click at [347, 371] on div "Files New File Javascript files 1 main.js 0 CSS files Copy share link Edit File…" at bounding box center [763, 423] width 1433 height 745
click at [623, 473] on div "const closeBtns = document . querySelectorAll ( ` [pop-up-close=" ${ id } "] ` …" at bounding box center [955, 489] width 1011 height 650
type textarea "rotate: -25,"
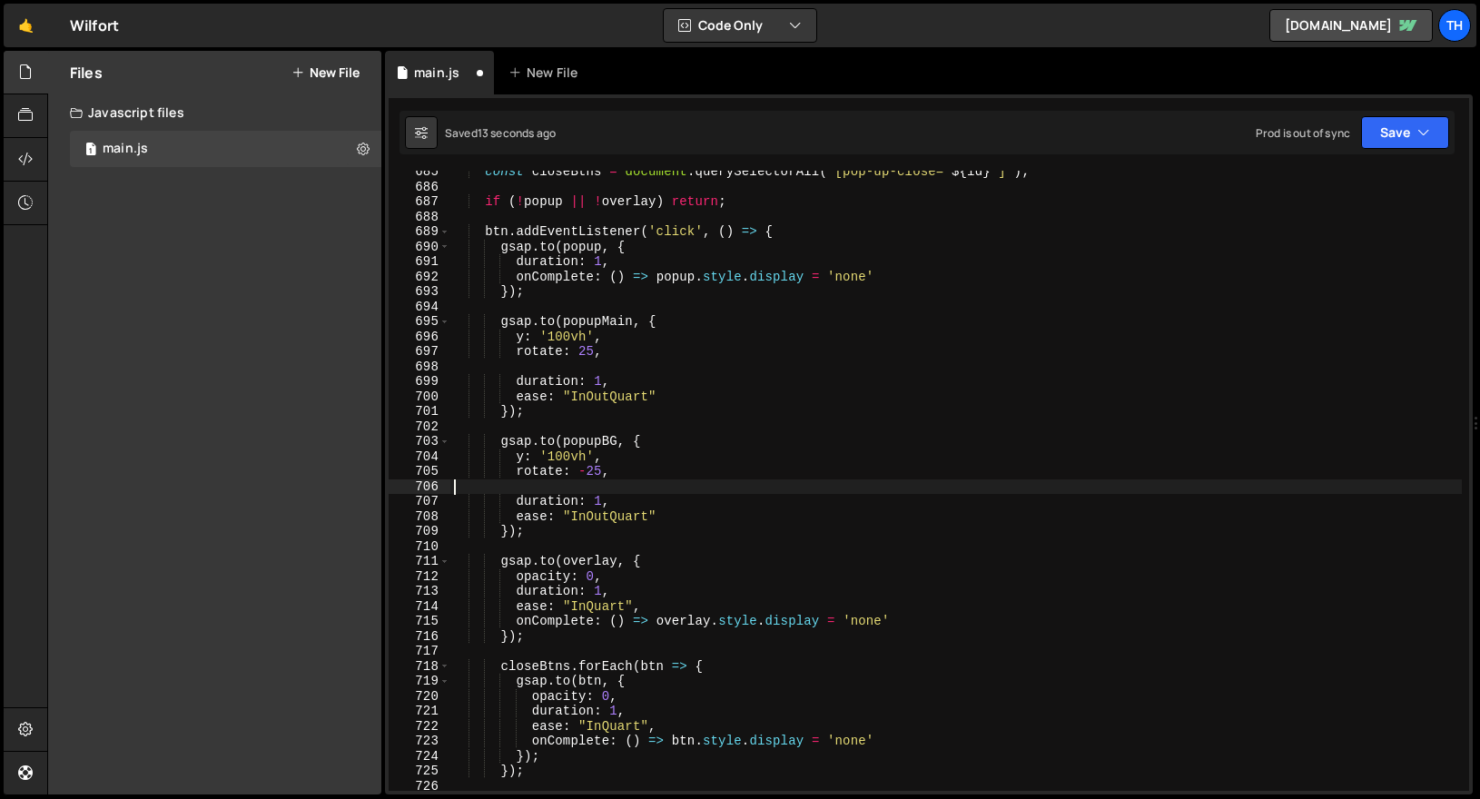
paste textarea "delay: 0.2,"
type textarea "delay: 0.2,"
click at [562, 371] on div "const closeBtns = document . querySelectorAll ( ` [pop-up-close=" ${ id } "] ` …" at bounding box center [955, 489] width 1011 height 650
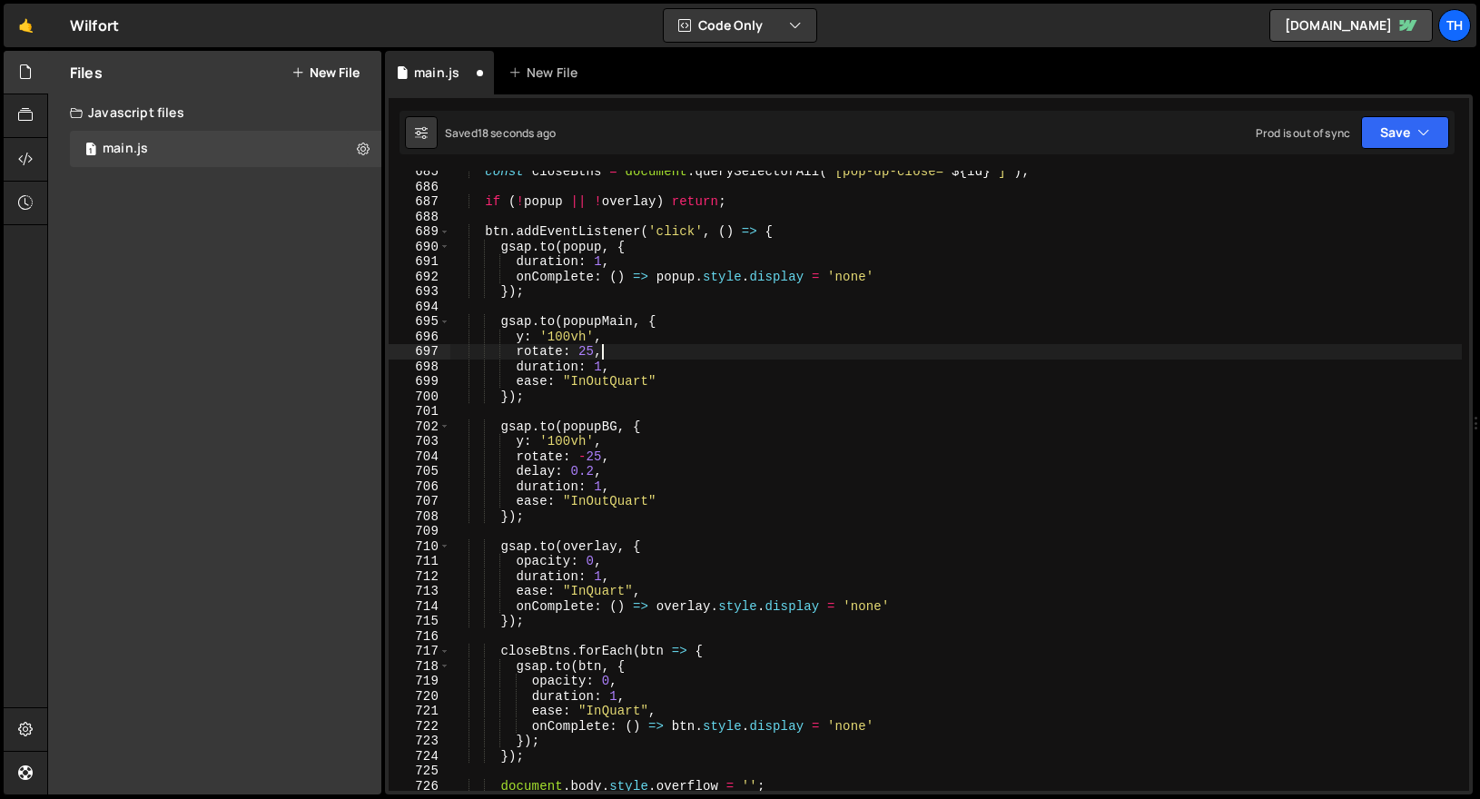
click at [594, 454] on div "const closeBtns = document . querySelectorAll ( ` [pop-up-close=" ${ id } "] ` …" at bounding box center [955, 489] width 1011 height 650
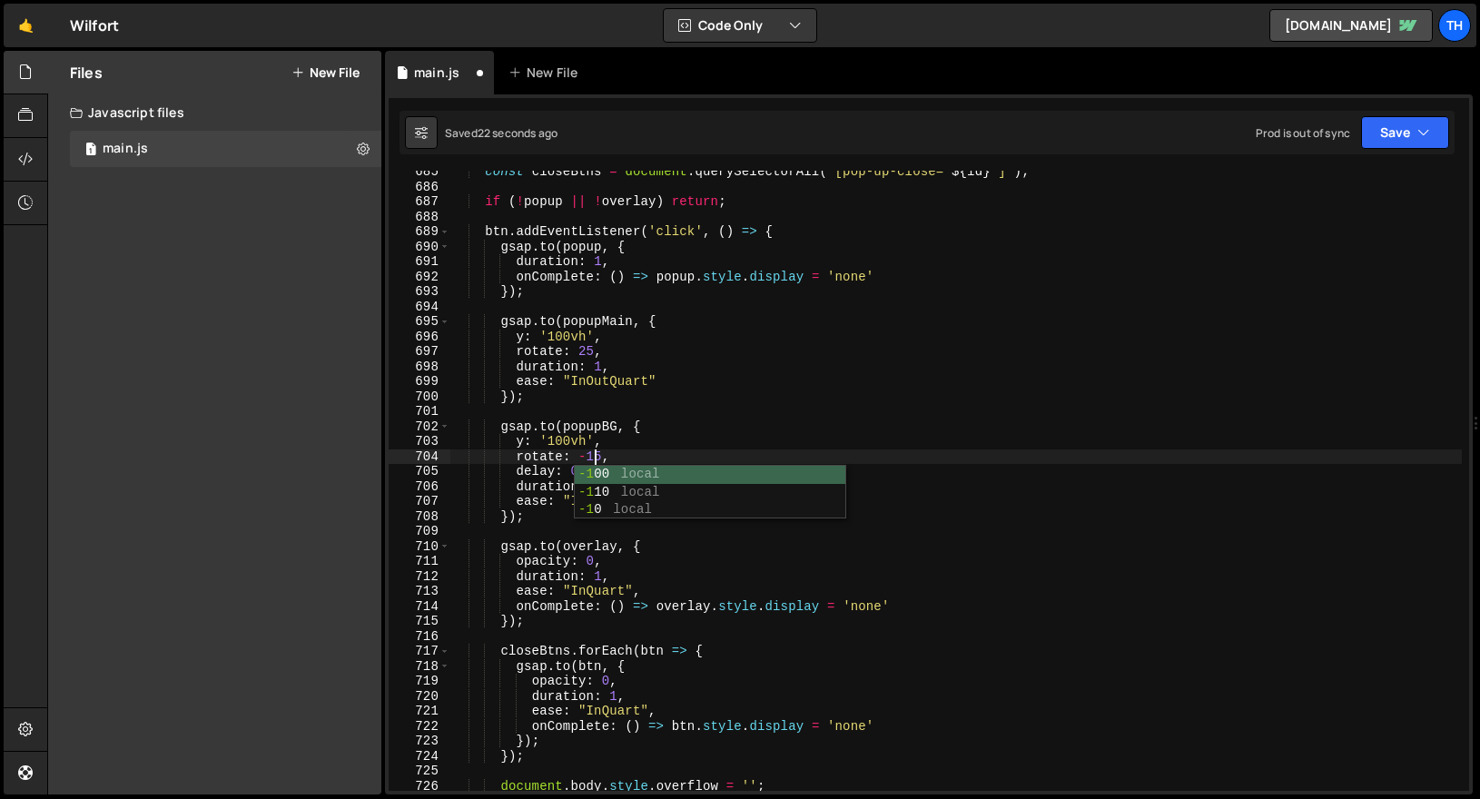
scroll to position [0, 9]
click at [489, 522] on div "const closeBtns = document . querySelectorAll ( ` [pop-up-close=" ${ id } "] ` …" at bounding box center [955, 489] width 1011 height 650
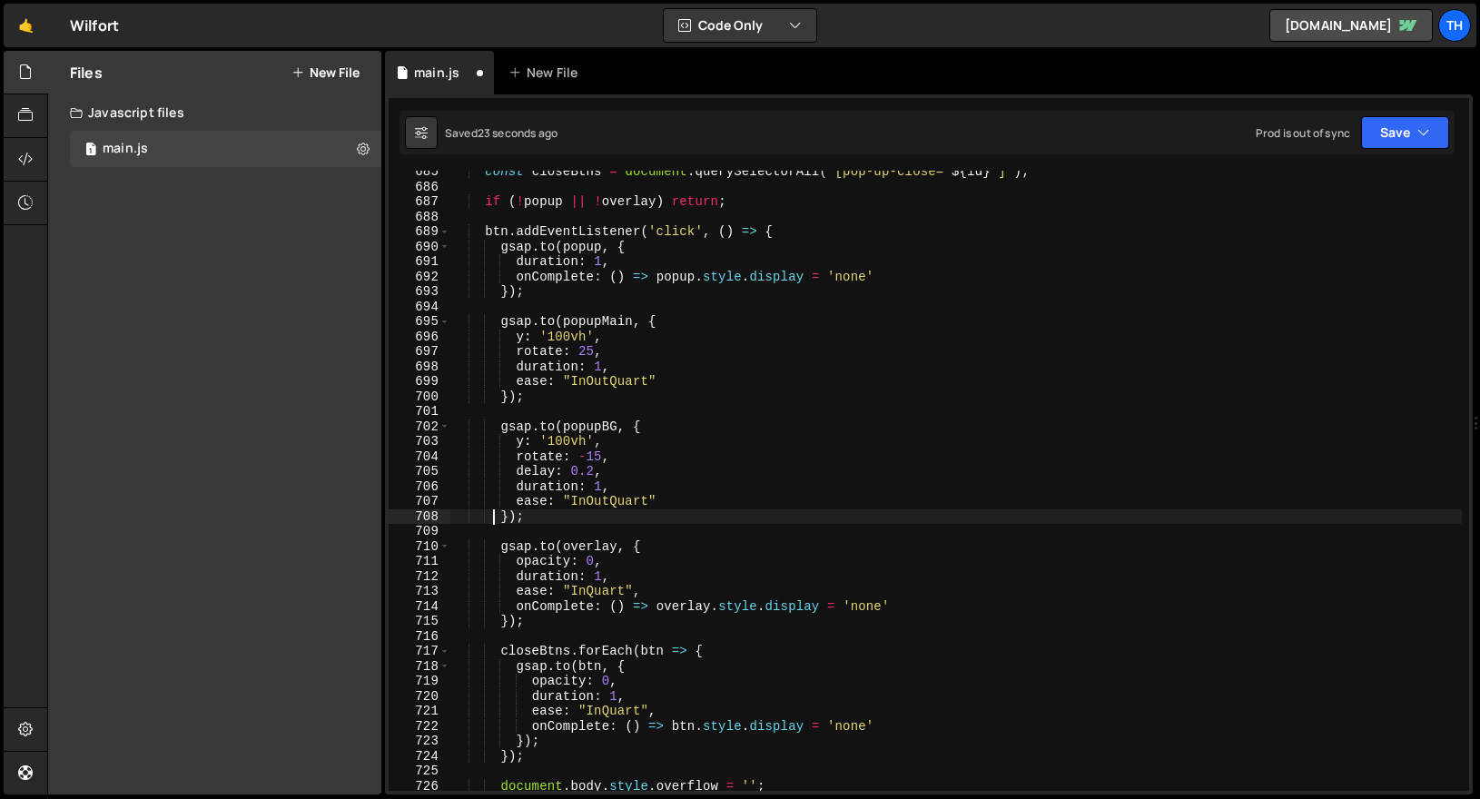
scroll to position [0, 4]
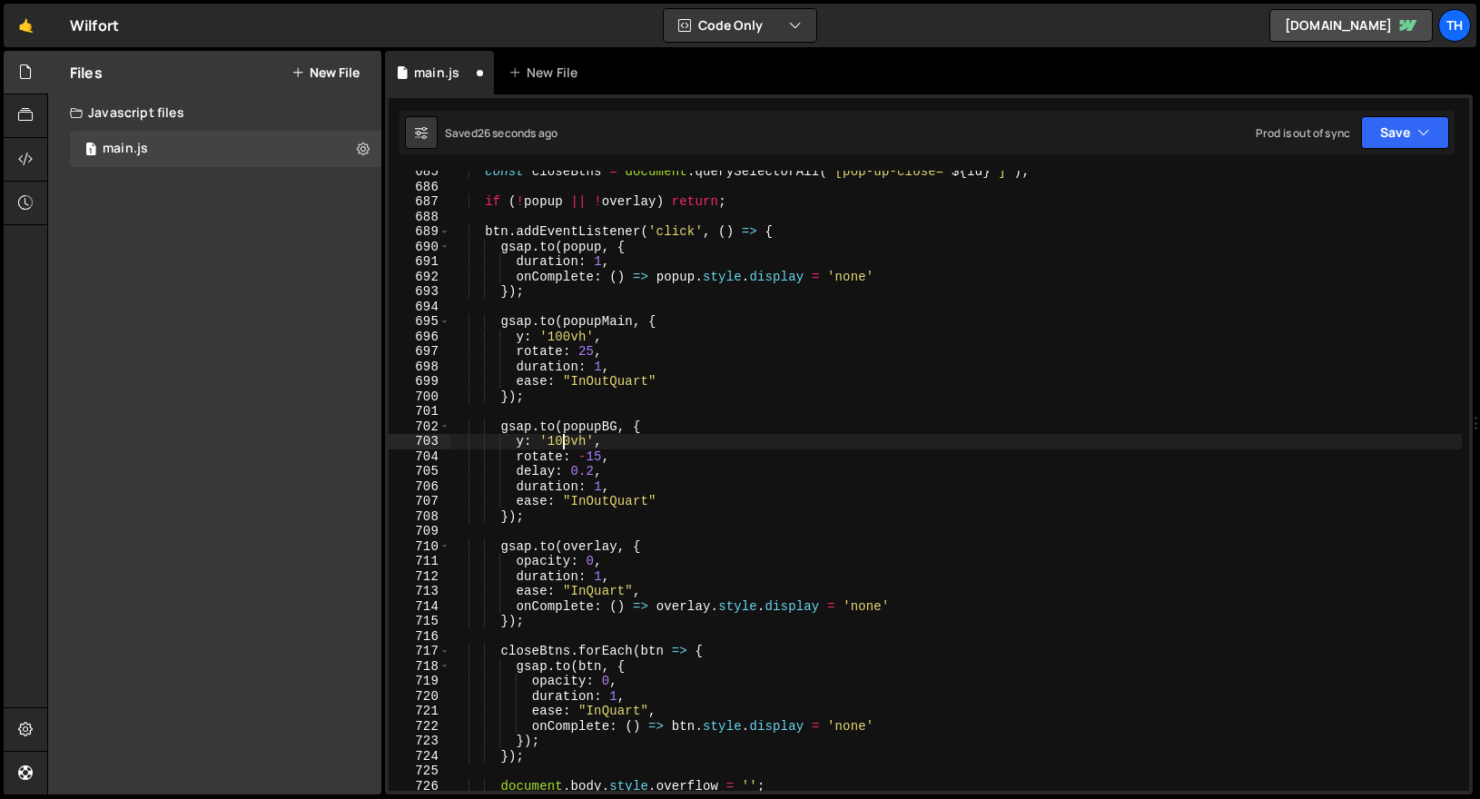
click at [564, 442] on div "const closeBtns = document . querySelectorAll ( ` [pop-up-close=" ${ id } "] ` …" at bounding box center [955, 489] width 1011 height 650
click at [565, 340] on div "const closeBtns = document . querySelectorAll ( ` [pop-up-close=" ${ id } "] ` …" at bounding box center [955, 489] width 1011 height 650
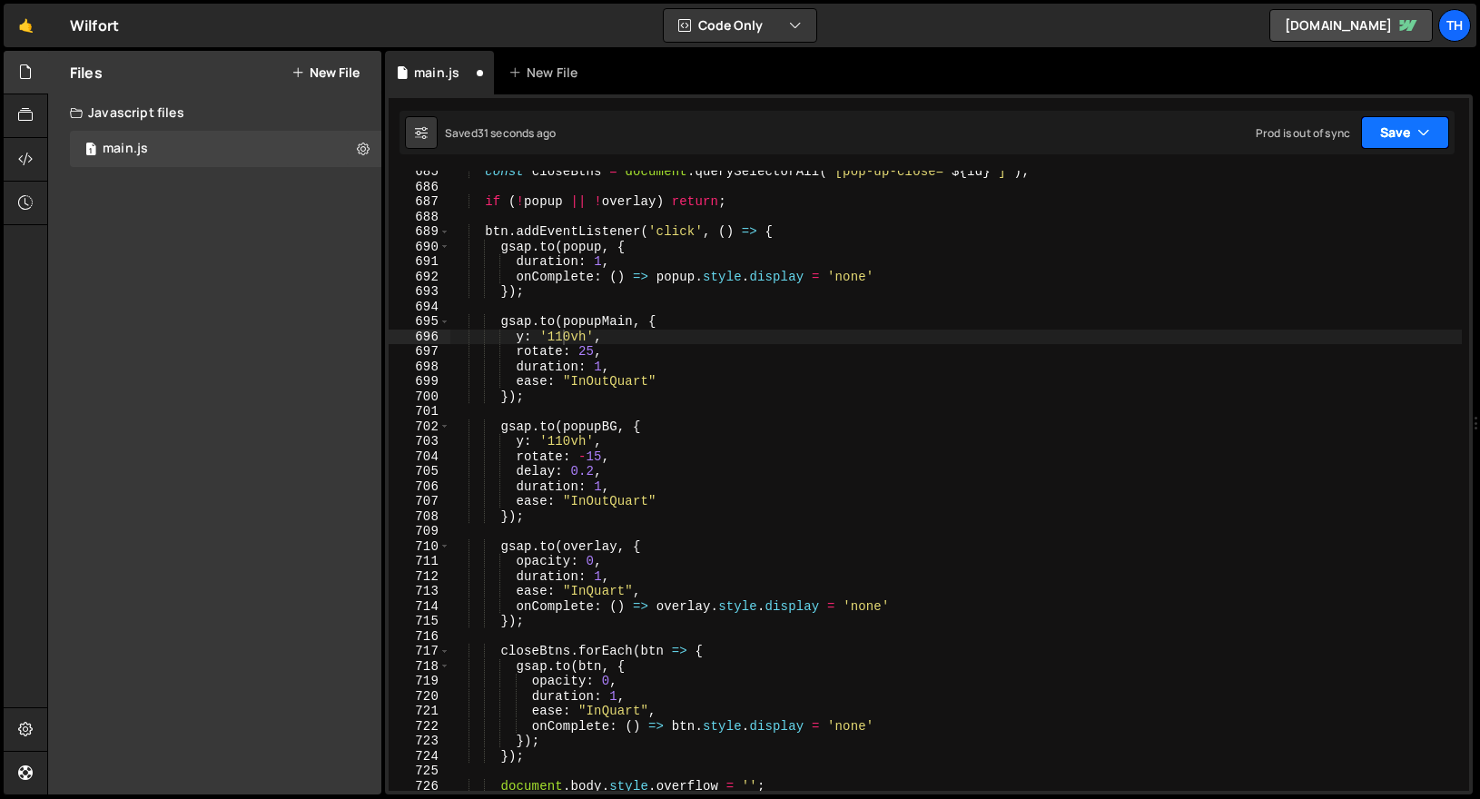
click at [1404, 146] on button "Save" at bounding box center [1405, 132] width 88 height 33
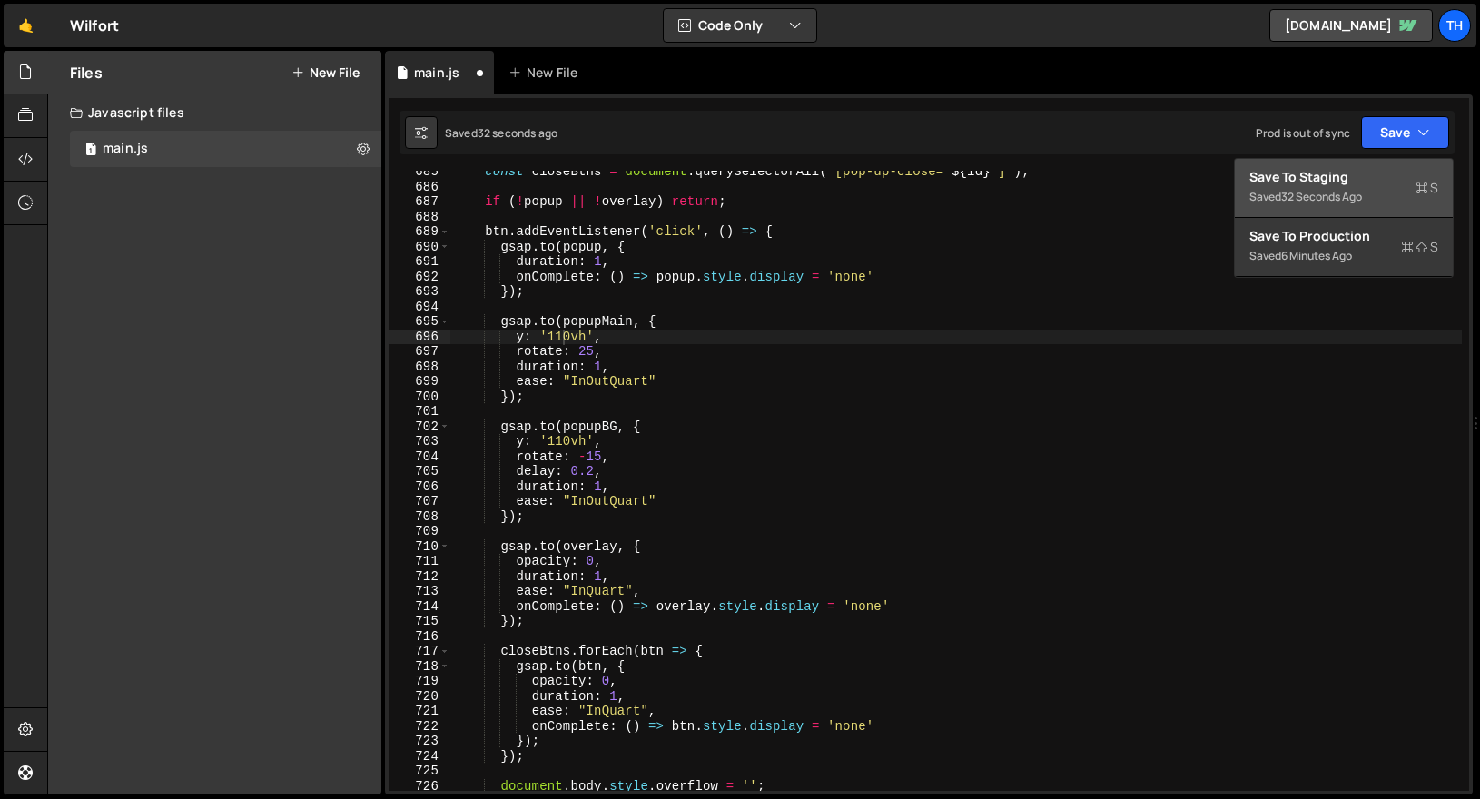
click at [1383, 168] on div "Save to Staging S" at bounding box center [1343, 177] width 189 height 18
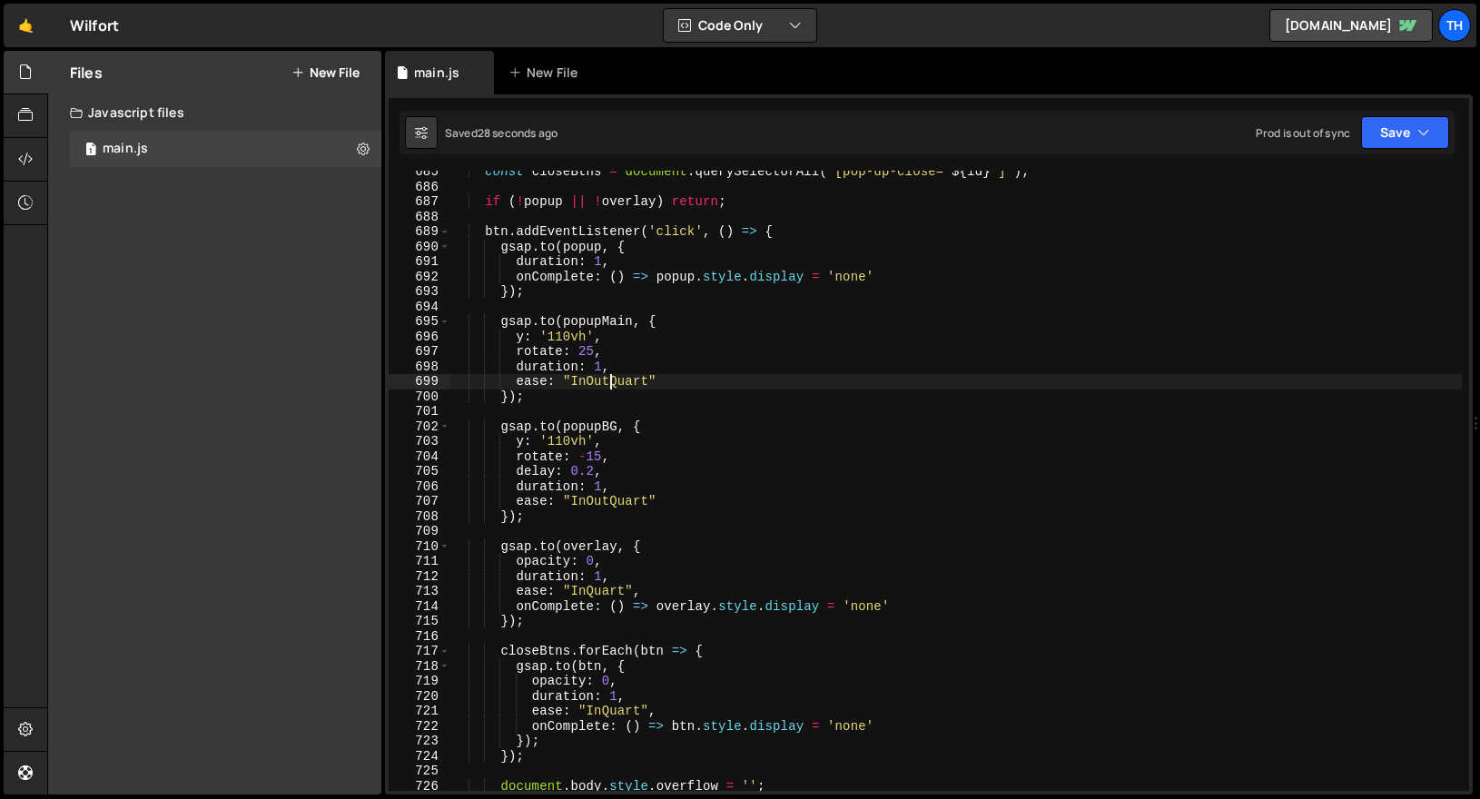
click at [609, 377] on div "const closeBtns = document . querySelectorAll ( ` [pop-up-close=" ${ id } "] ` …" at bounding box center [955, 489] width 1011 height 650
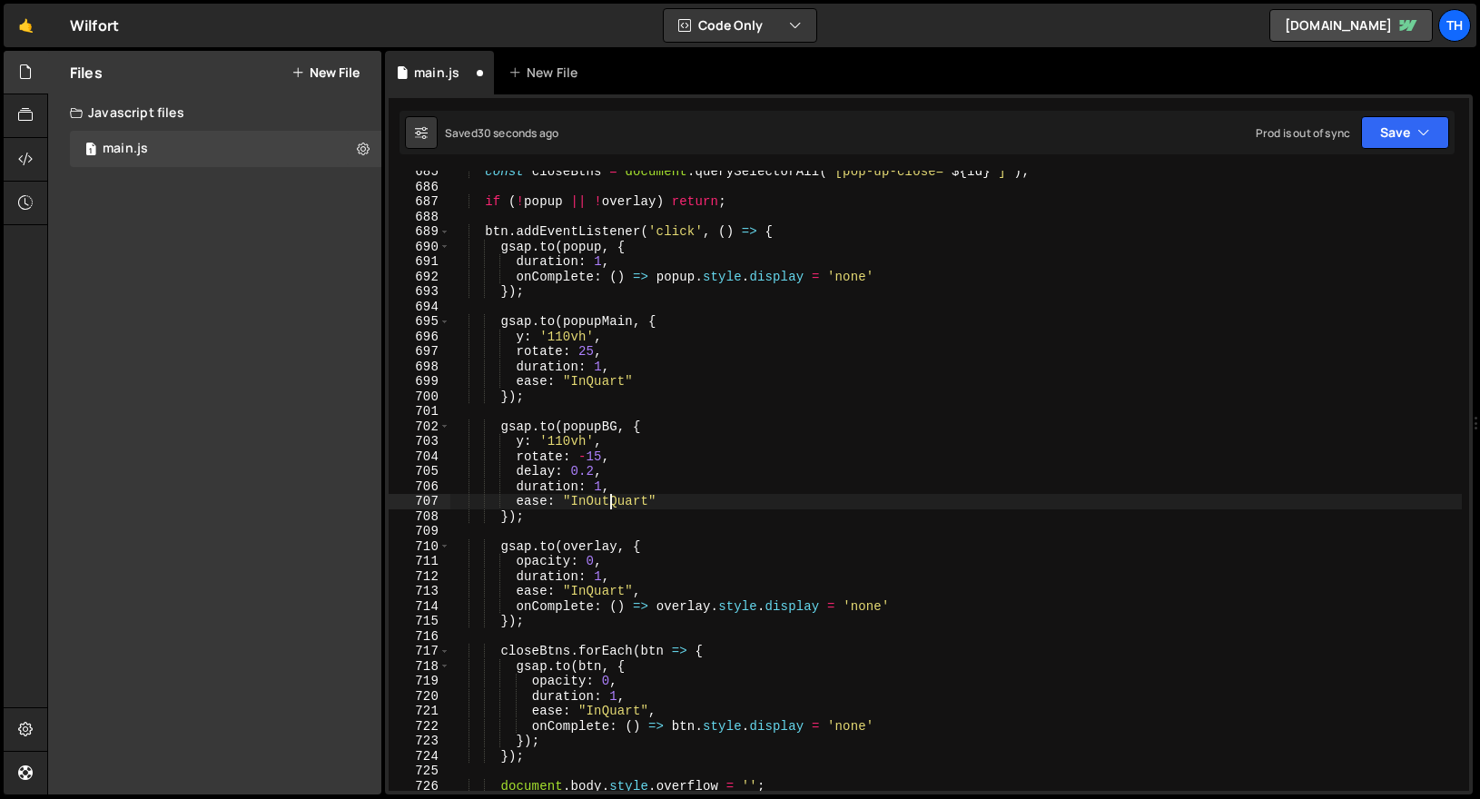
click at [613, 505] on div "const closeBtns = document . querySelectorAll ( ` [pop-up-close=" ${ id } "] ` …" at bounding box center [955, 489] width 1011 height 650
click at [1408, 130] on button "Save" at bounding box center [1405, 132] width 88 height 33
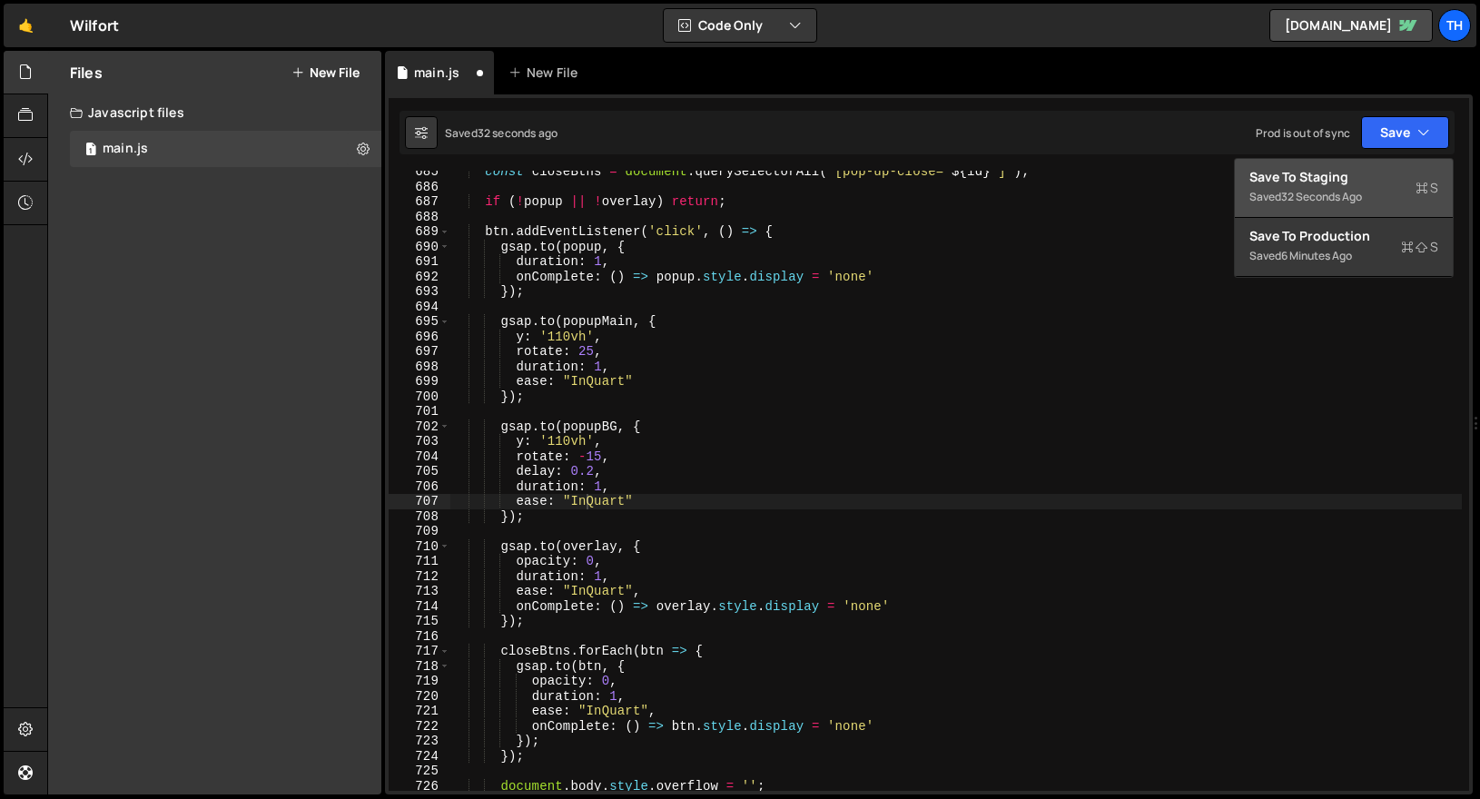
click at [1357, 174] on div "Save to Staging S" at bounding box center [1343, 177] width 189 height 18
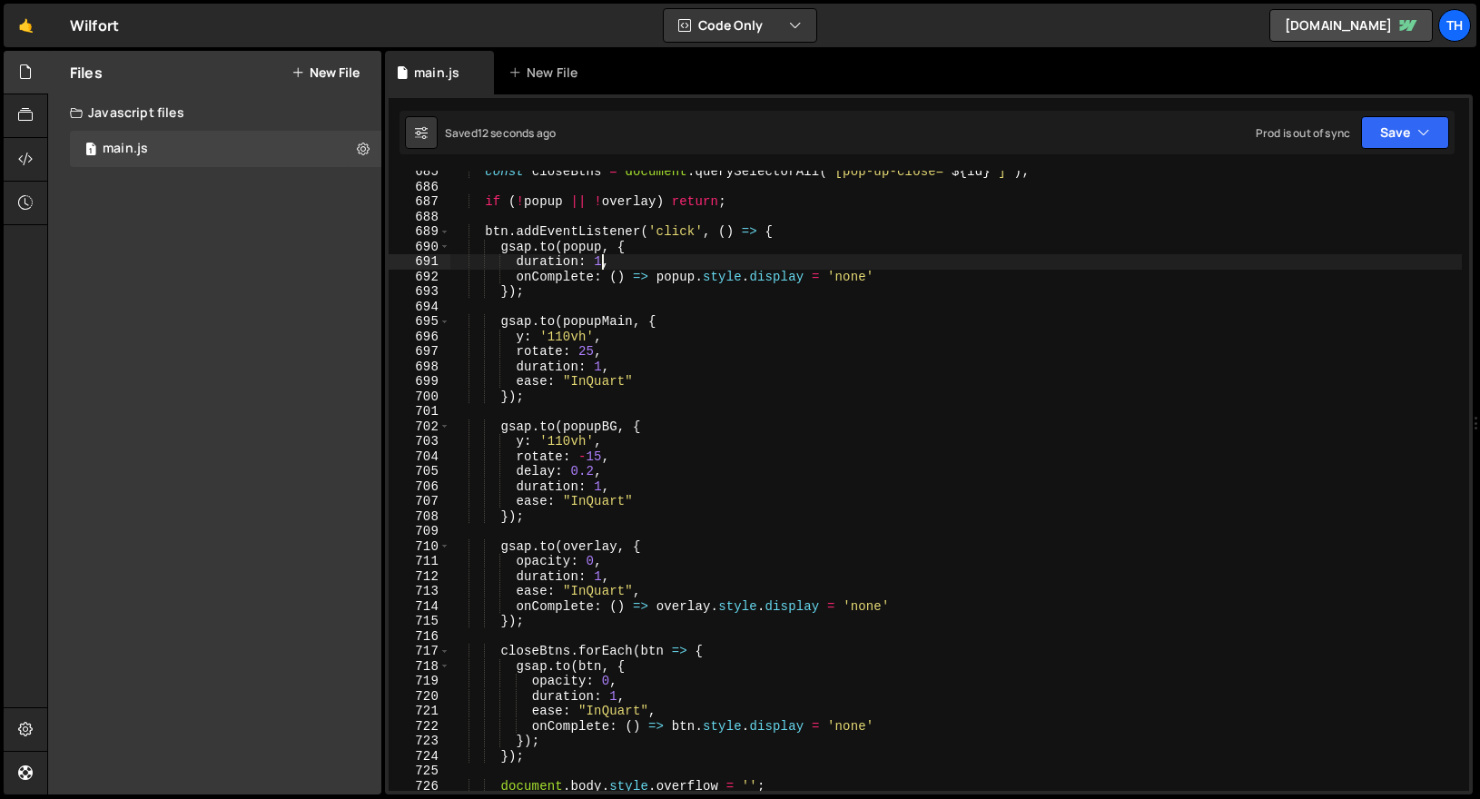
click at [602, 258] on div "const closeBtns = document . querySelectorAll ( ` [pop-up-close=" ${ id } "] ` …" at bounding box center [955, 489] width 1011 height 650
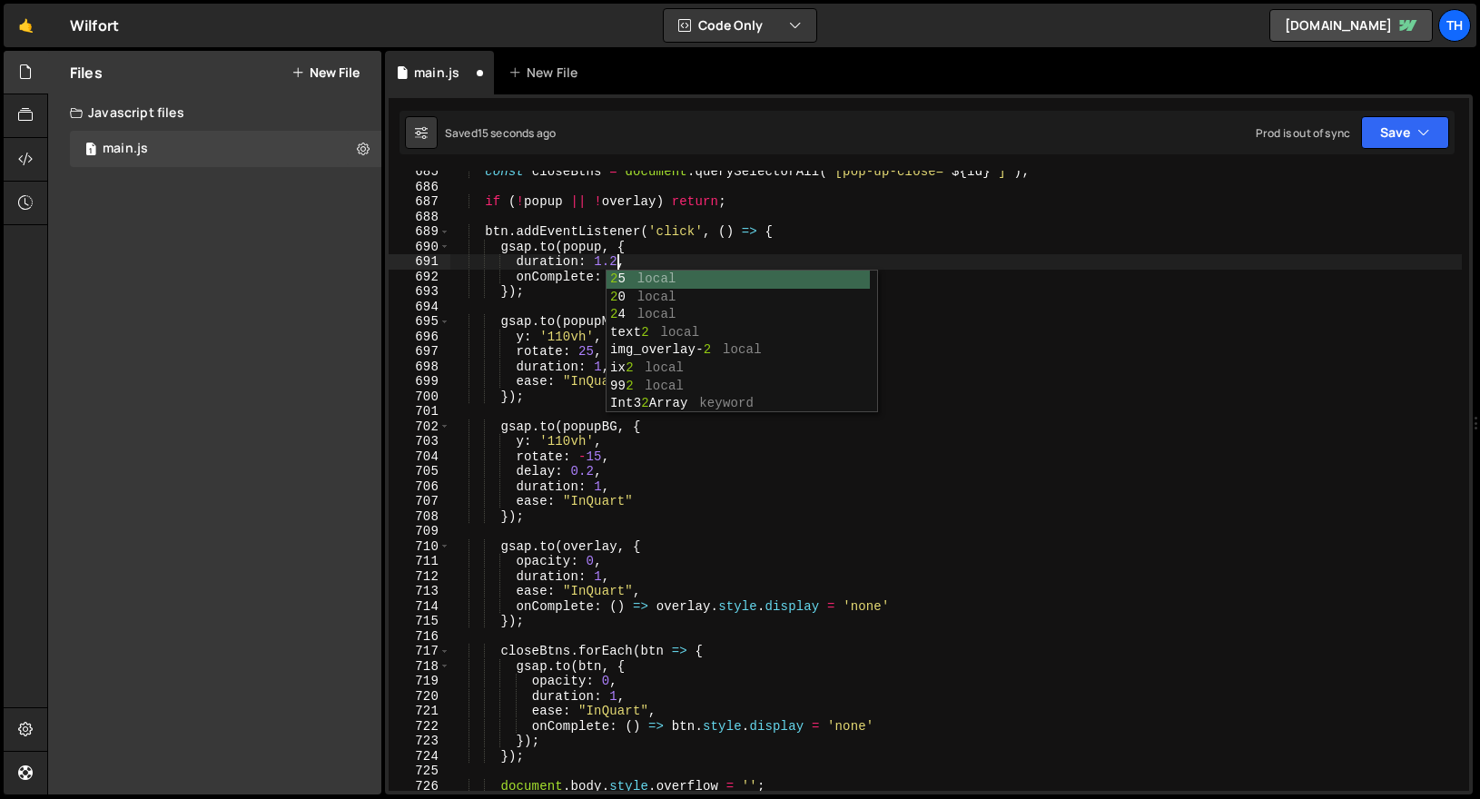
drag, startPoint x: 668, startPoint y: 519, endPoint x: 680, endPoint y: 504, distance: 19.4
click at [668, 519] on div "const closeBtns = document . querySelectorAll ( ` [pop-up-close=" ${ id } "] ` …" at bounding box center [955, 489] width 1011 height 650
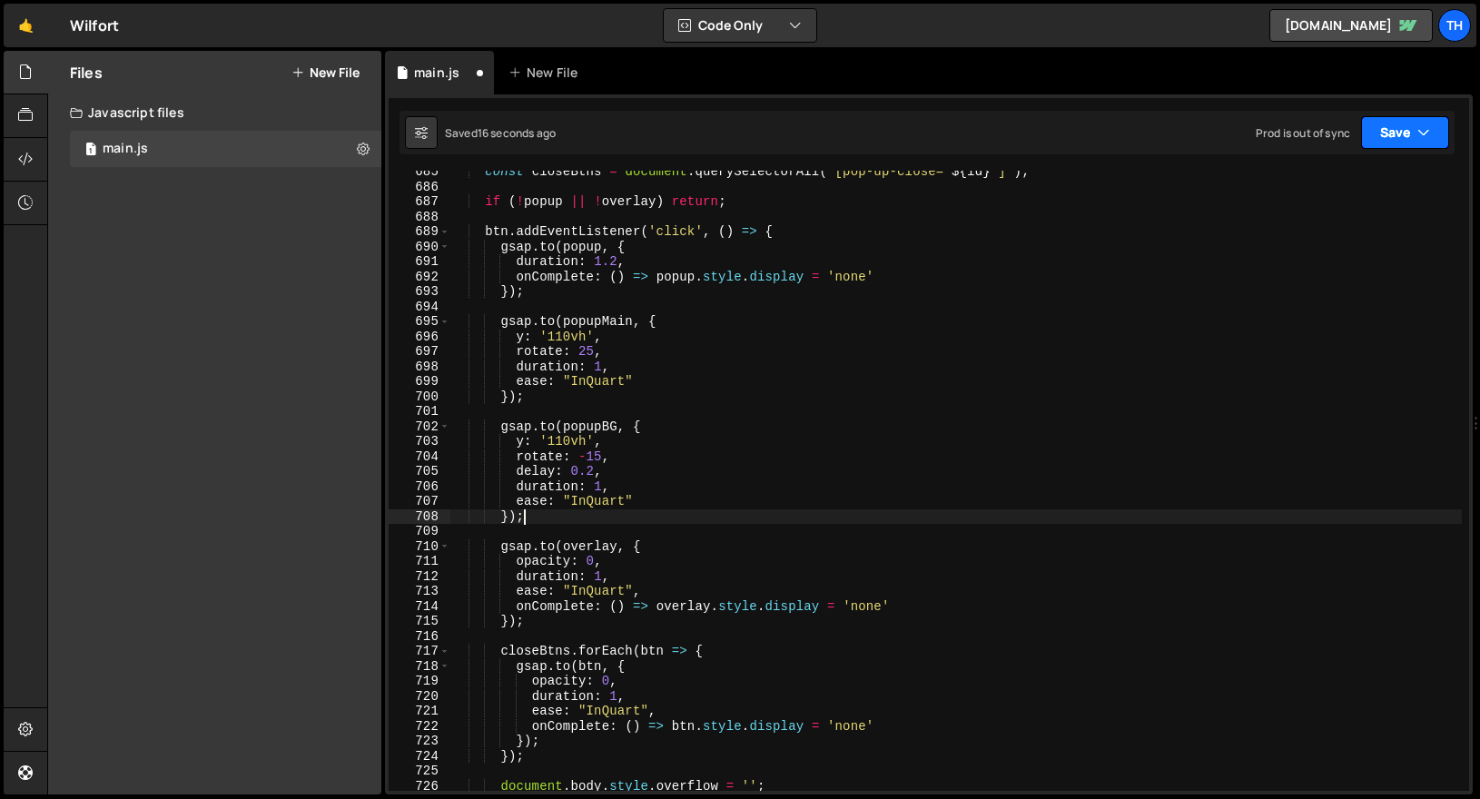
click at [1374, 124] on button "Save" at bounding box center [1405, 132] width 88 height 33
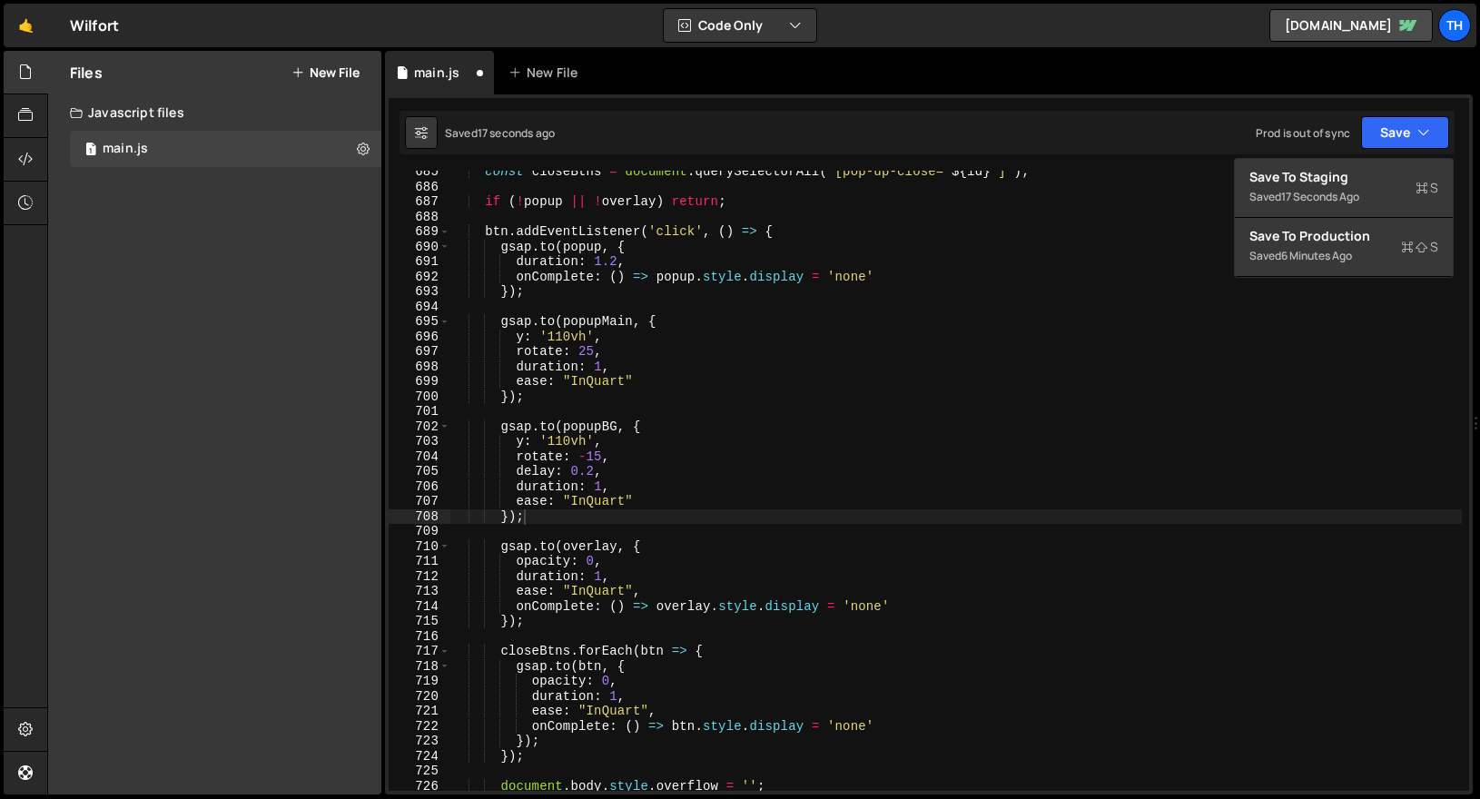
click at [1373, 151] on div "Saved 17 seconds ago Prod is out of sync Upgrade to Edit Save Save to Staging S…" at bounding box center [927, 133] width 1055 height 44
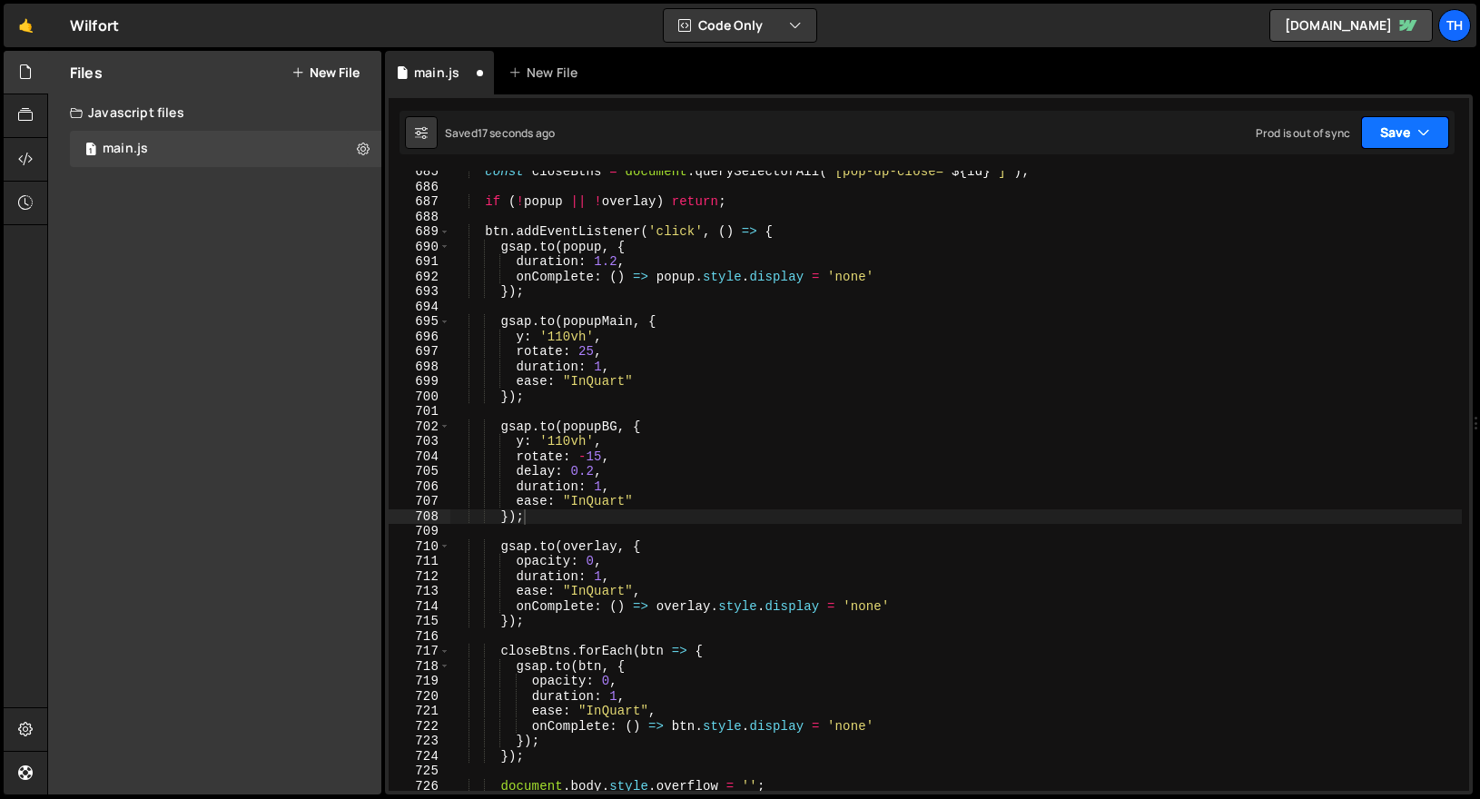
click at [1384, 141] on button "Save" at bounding box center [1405, 132] width 88 height 33
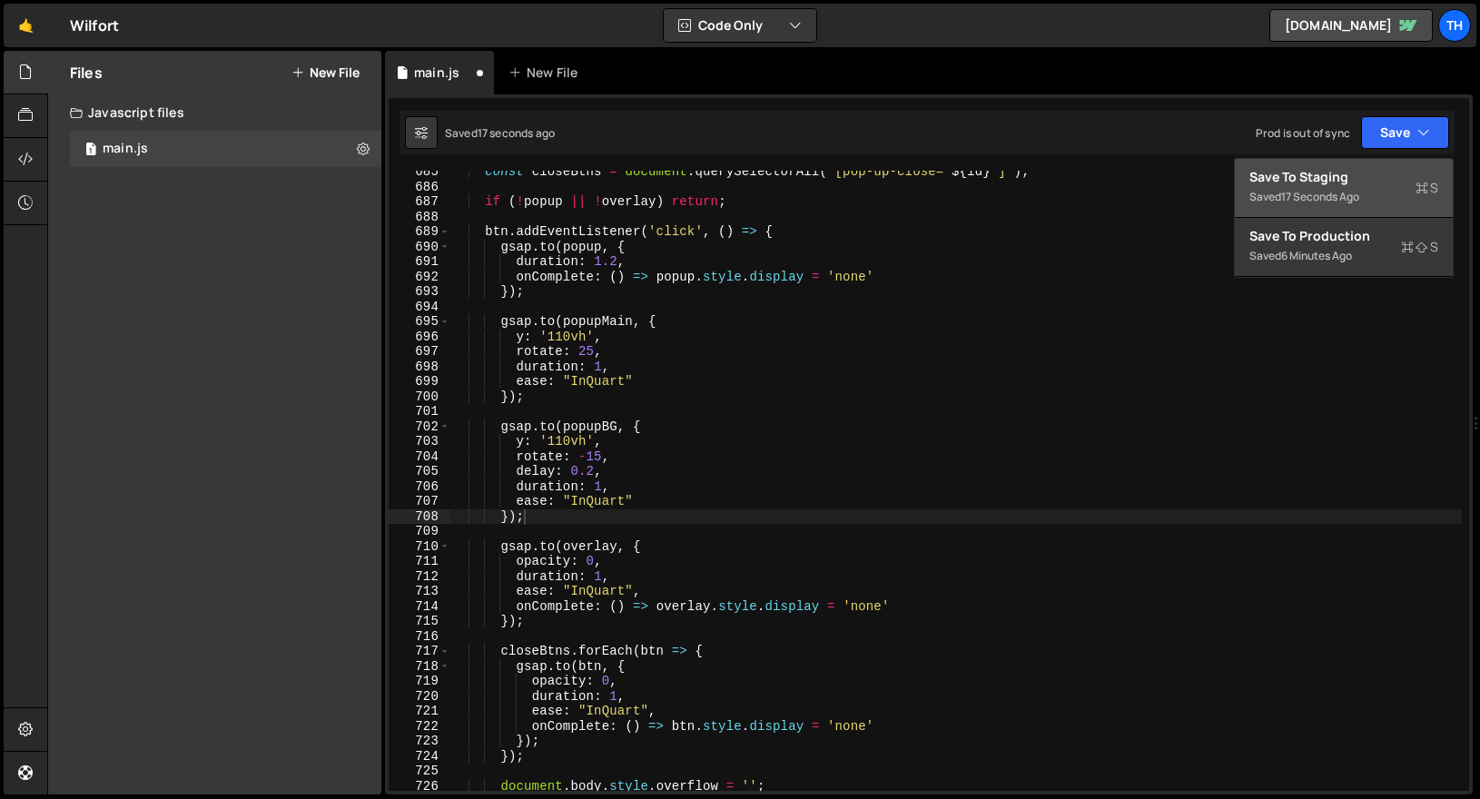
click at [1374, 165] on button "Save to Staging S Saved 17 seconds ago" at bounding box center [1344, 188] width 218 height 59
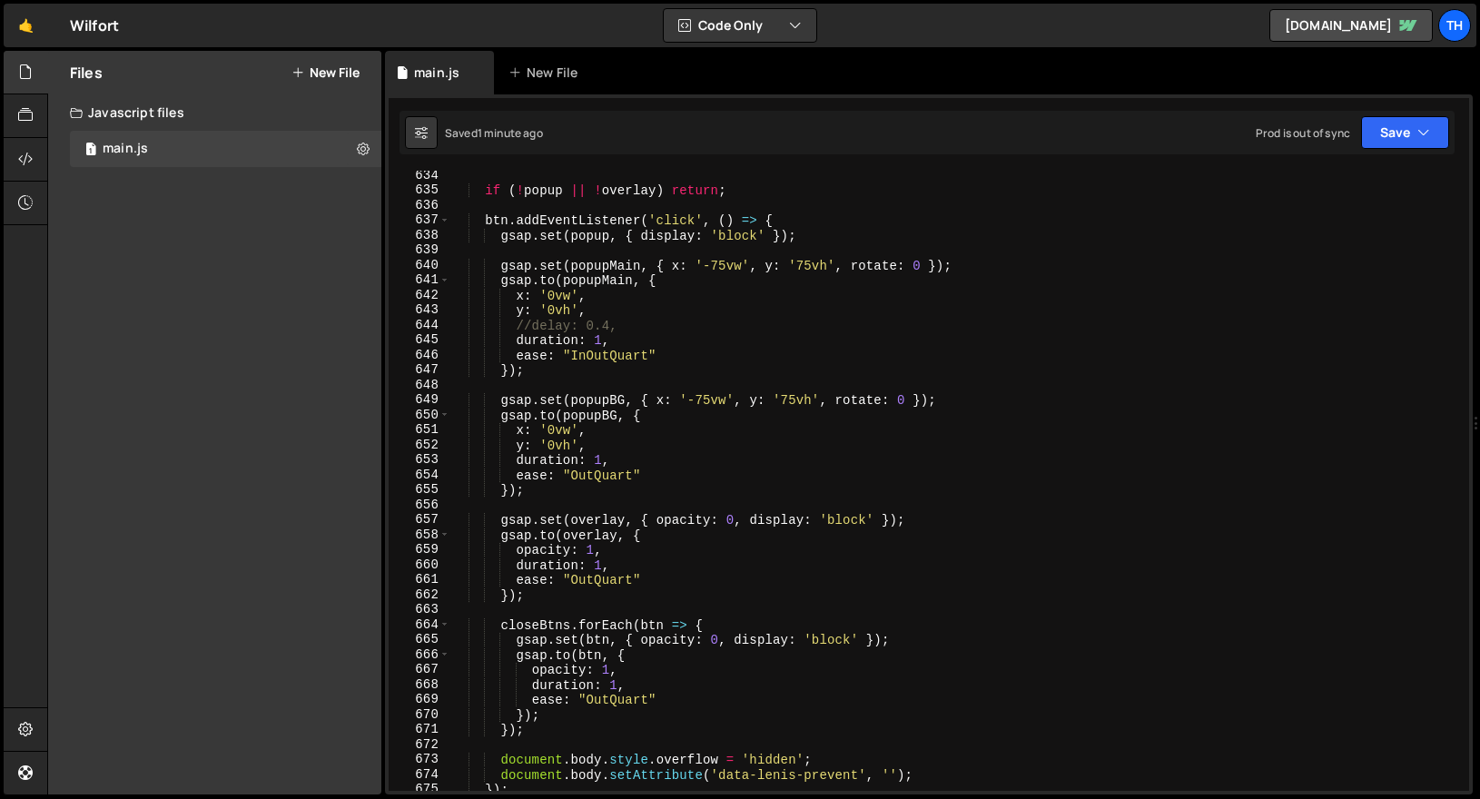
scroll to position [9486, 0]
click at [610, 328] on div "if ( ! popup || ! overlay ) return ; btn . addEventListener ( 'click' , ( ) => …" at bounding box center [955, 493] width 1011 height 650
click at [590, 351] on div "if ( ! popup || ! overlay ) return ; btn . addEventListener ( 'click' , ( ) => …" at bounding box center [955, 493] width 1011 height 650
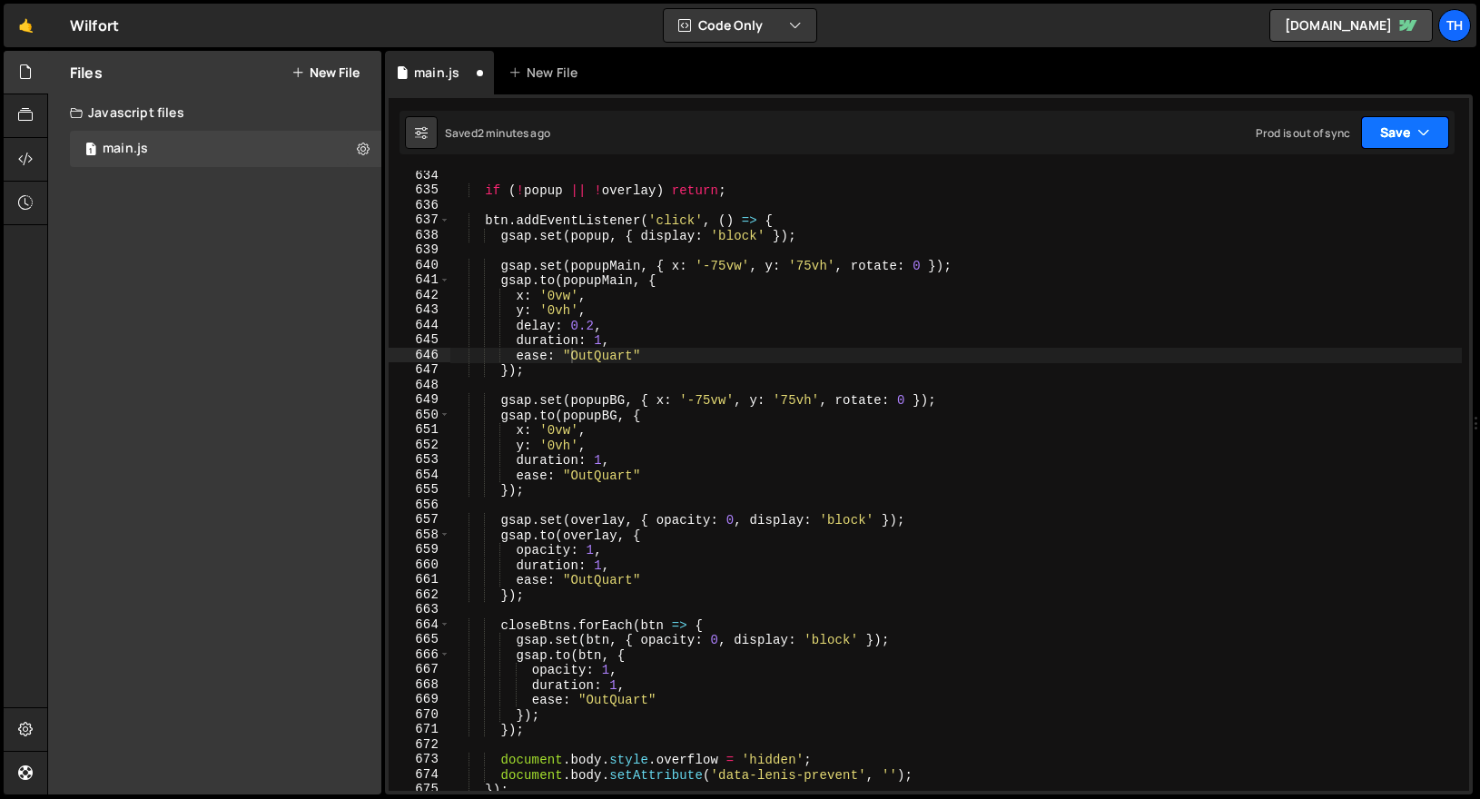
click at [1405, 143] on button "Save" at bounding box center [1405, 132] width 88 height 33
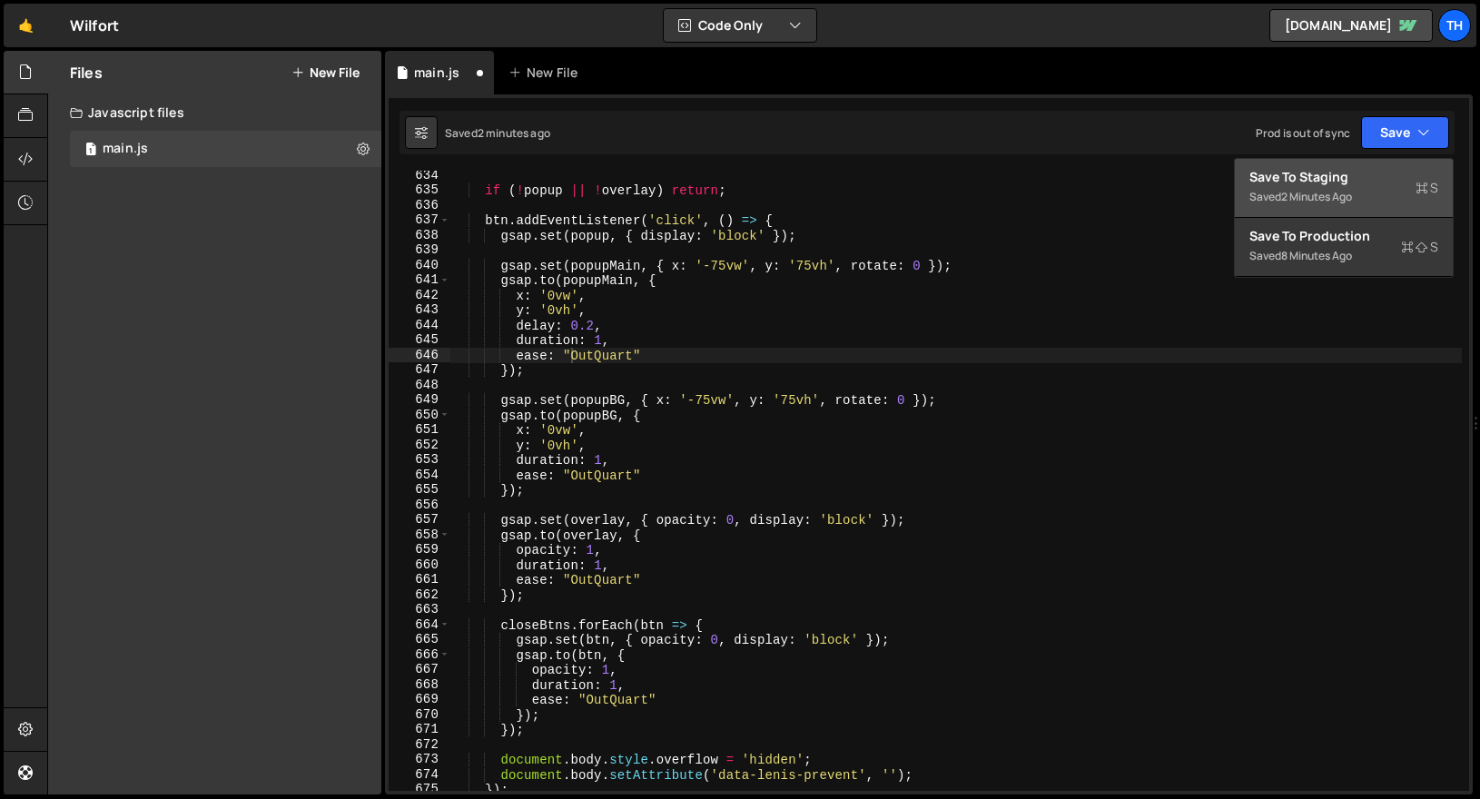
click at [1334, 178] on div "Save to Staging S" at bounding box center [1343, 177] width 189 height 18
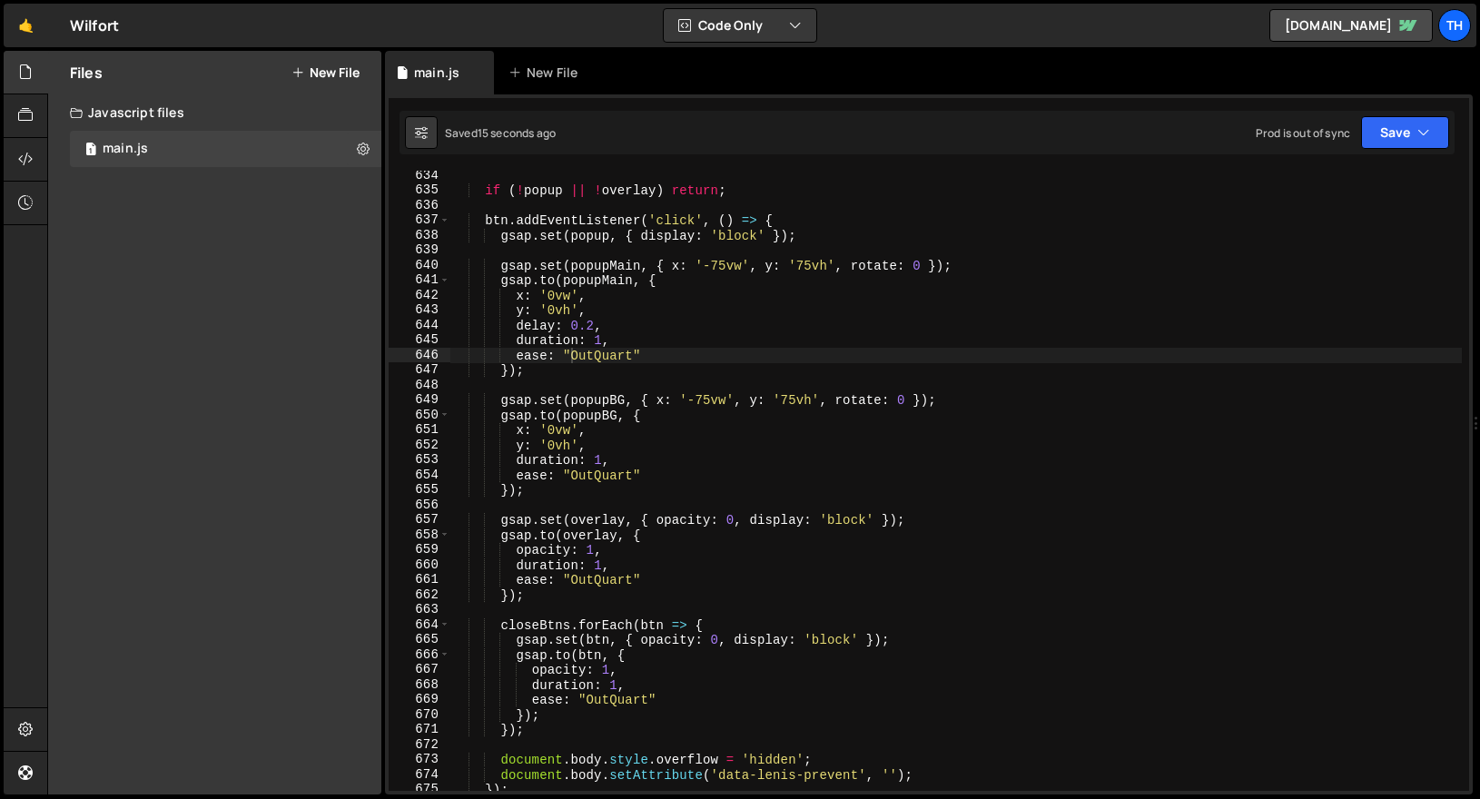
click at [588, 324] on div "if ( ! popup || ! overlay ) return ; btn . addEventListener ( 'click' , ( ) => …" at bounding box center [955, 493] width 1011 height 650
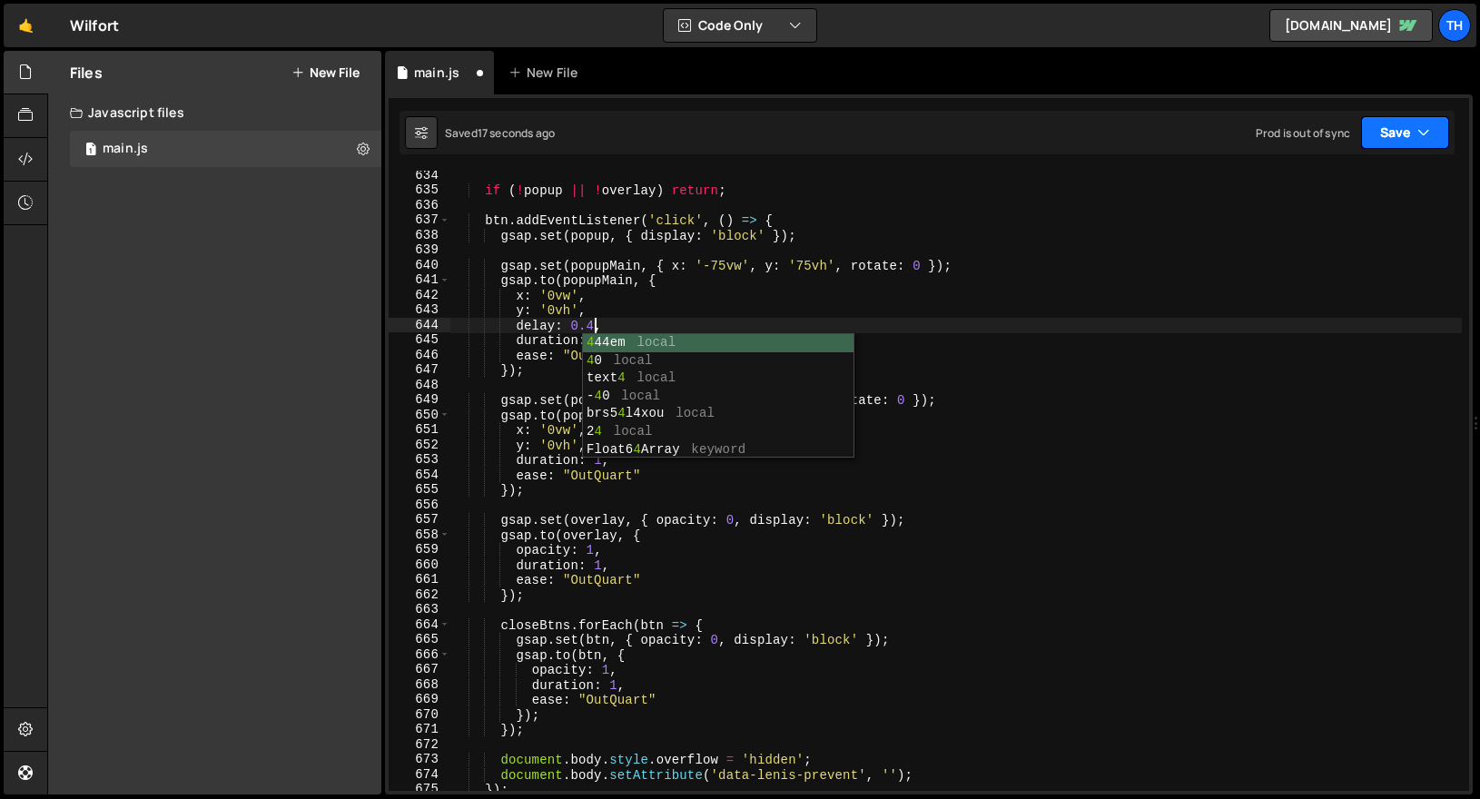
click at [1420, 144] on button "Save" at bounding box center [1405, 132] width 88 height 33
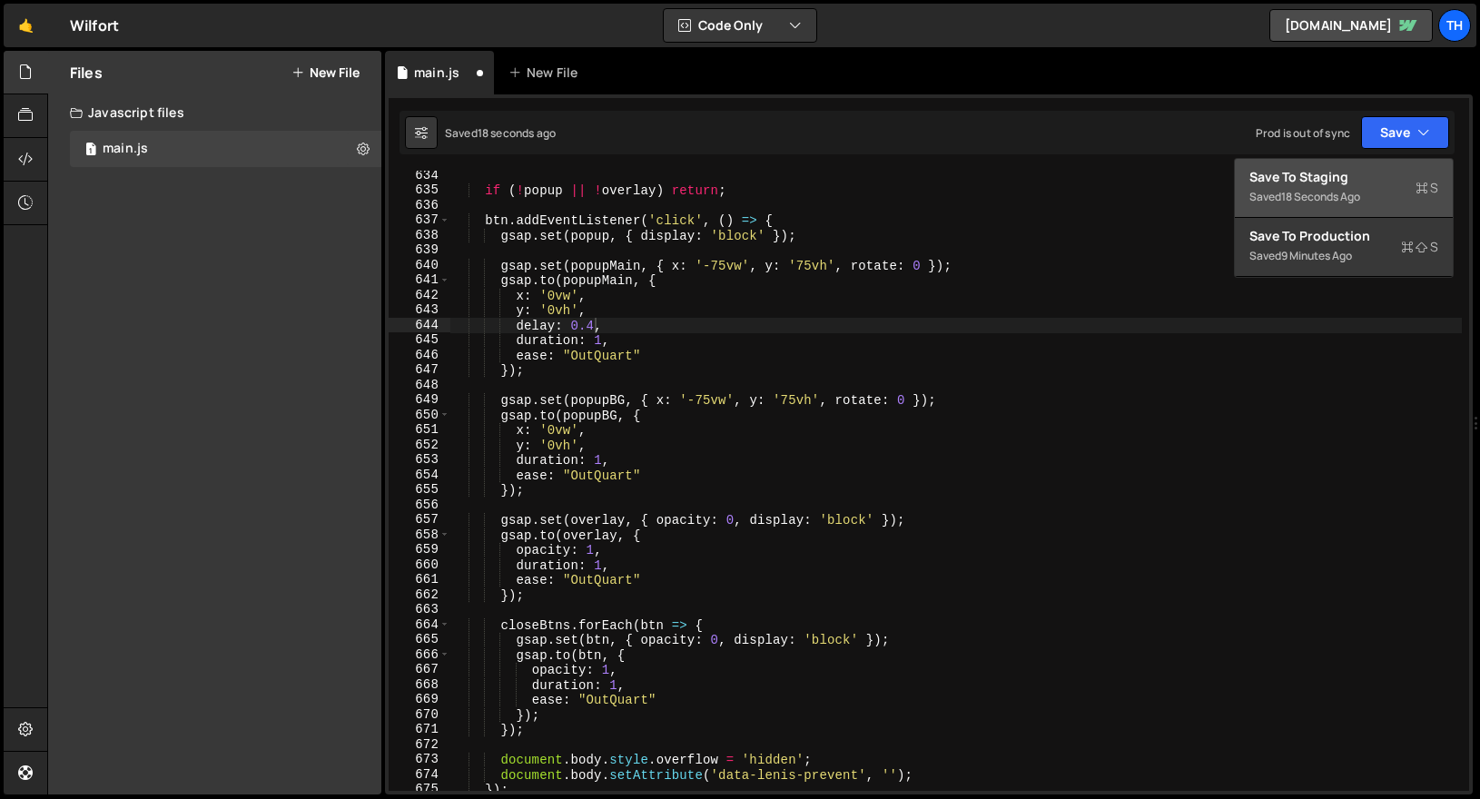
click at [1355, 181] on div "Save to Staging S" at bounding box center [1343, 177] width 189 height 18
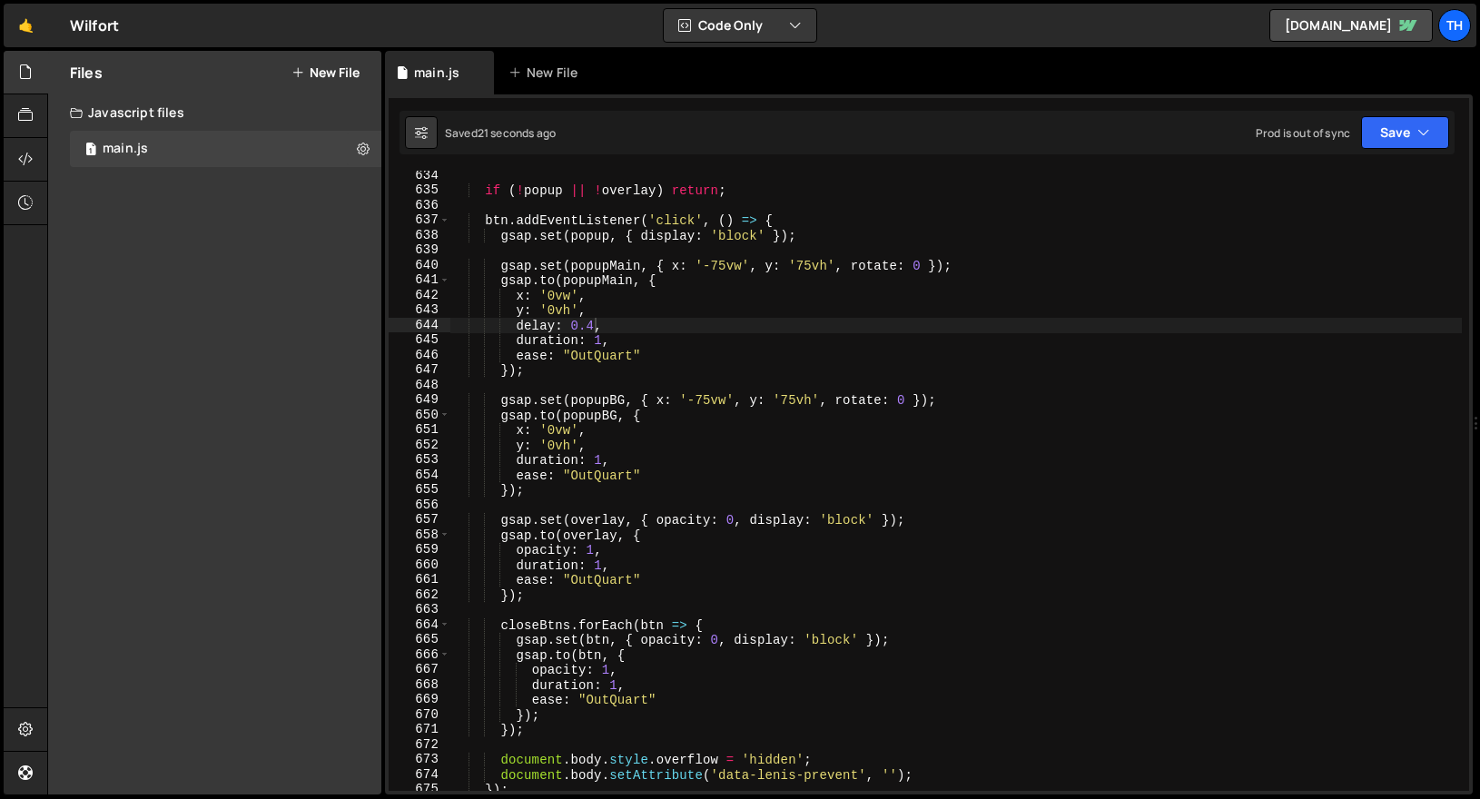
click at [589, 322] on div "if ( ! popup || ! overlay ) return ; btn . addEventListener ( 'click' , ( ) => …" at bounding box center [955, 493] width 1011 height 650
type textarea "delay: 0.2,"
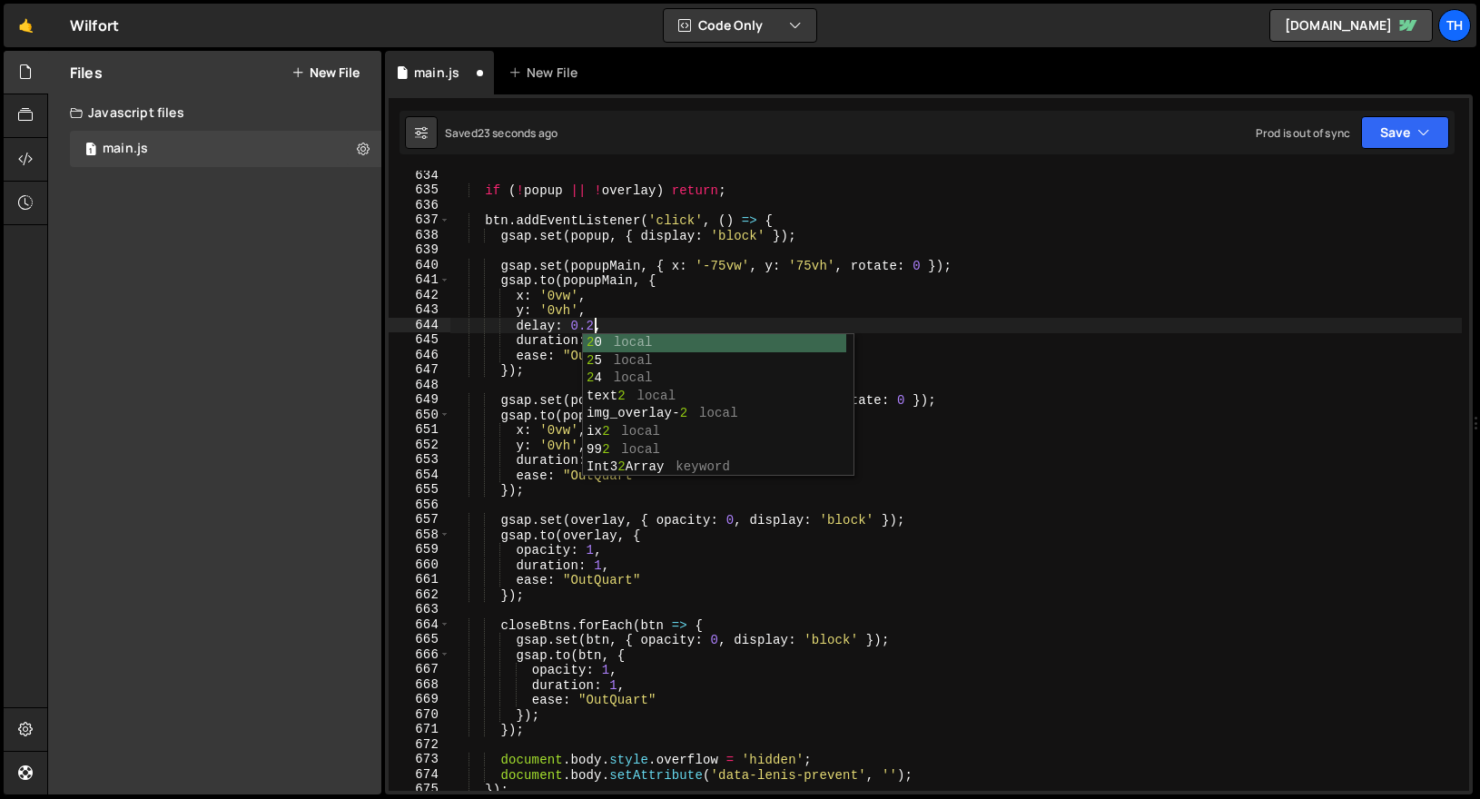
click at [880, 250] on div "if ( ! popup || ! overlay ) return ; btn . addEventListener ( 'click' , ( ) => …" at bounding box center [955, 493] width 1011 height 650
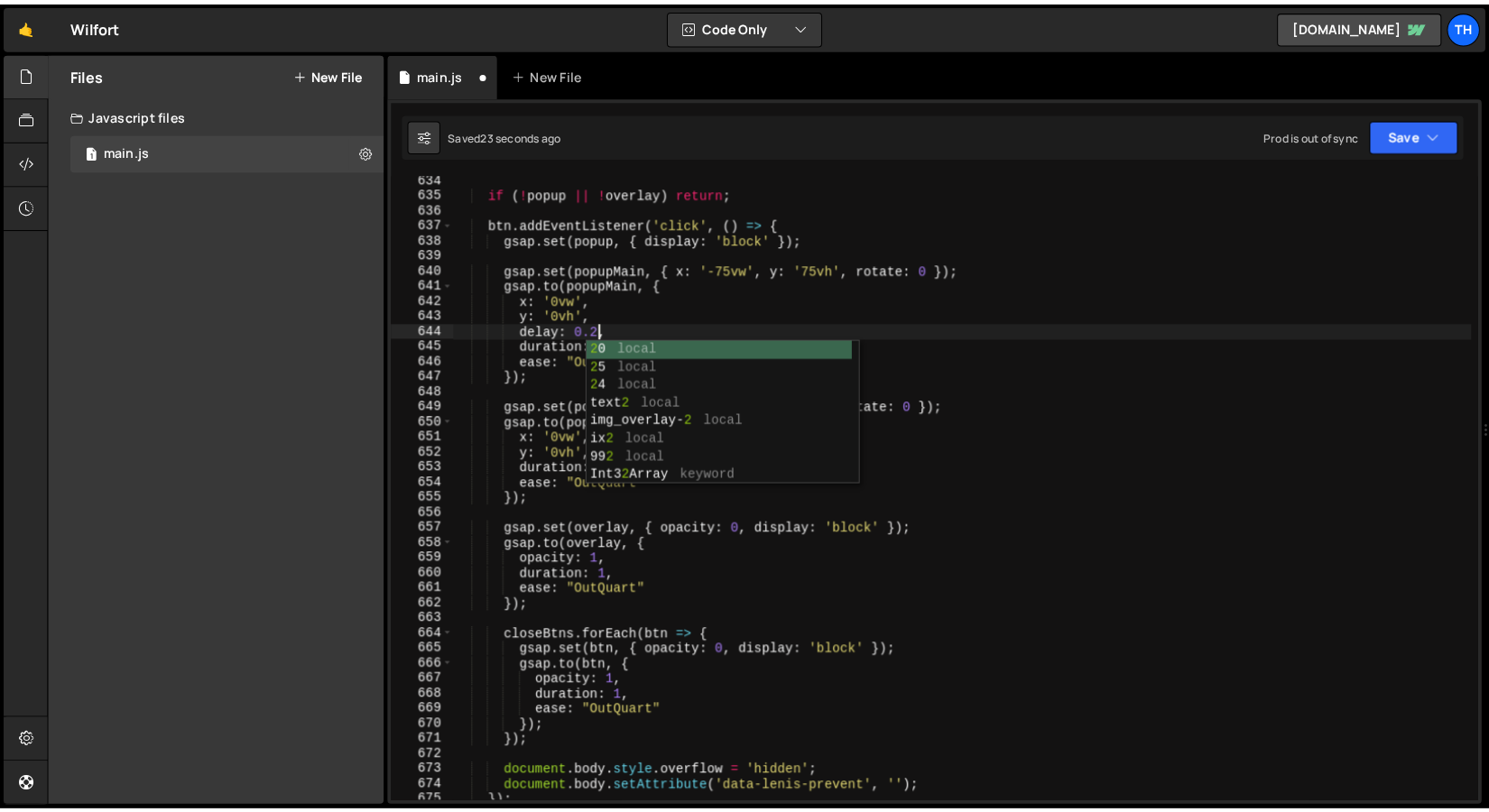
scroll to position [0, 0]
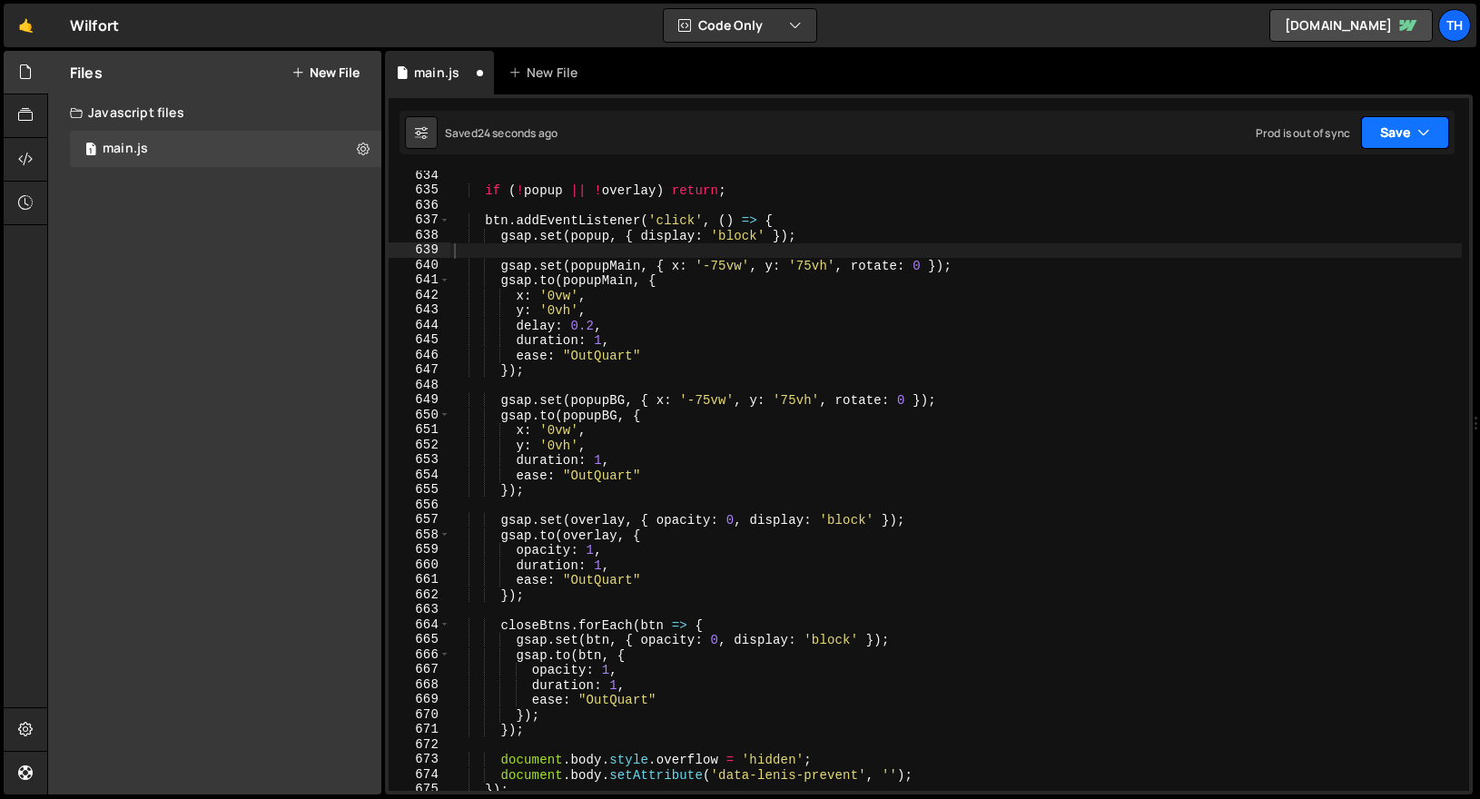
click at [1425, 133] on icon "button" at bounding box center [1423, 132] width 13 height 18
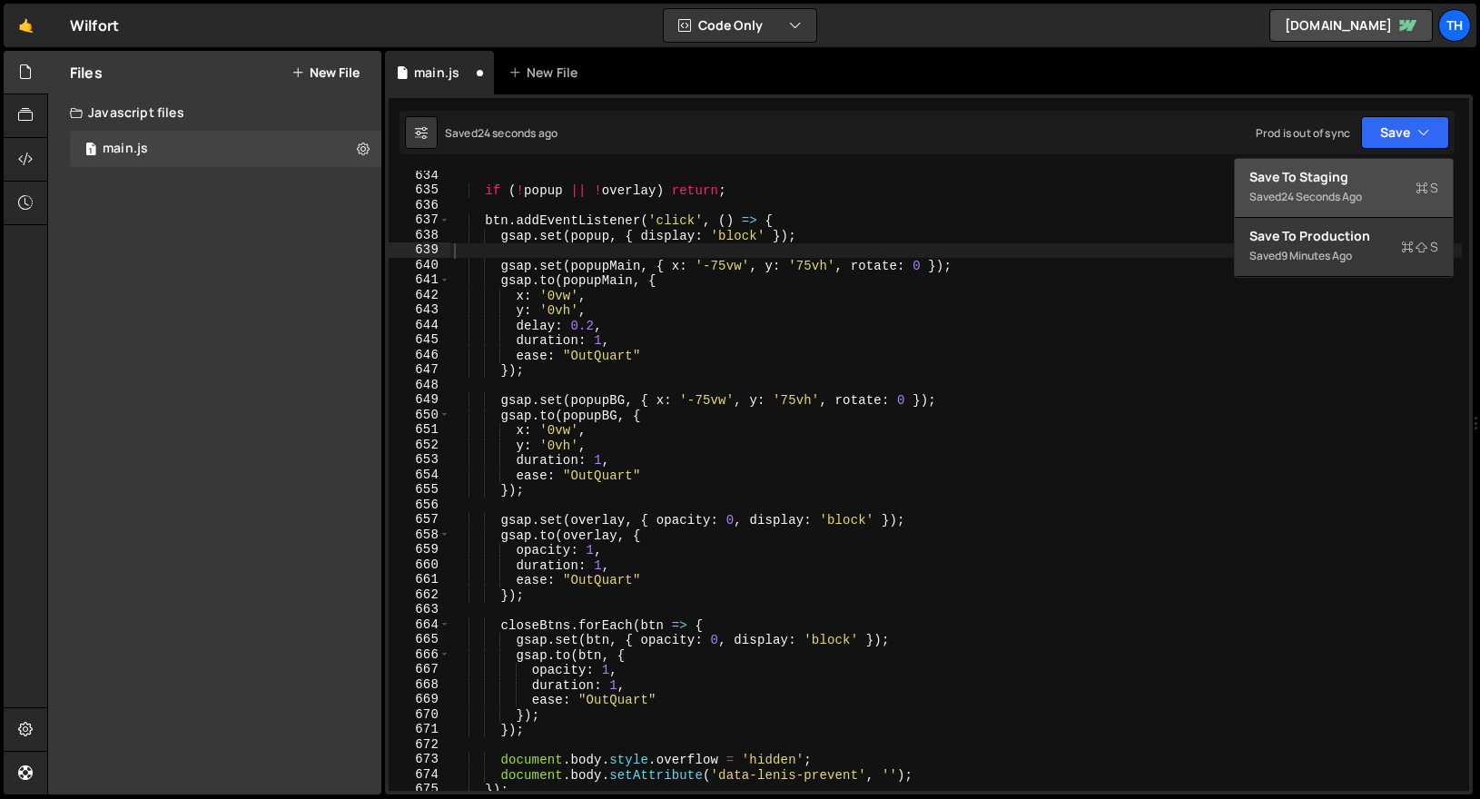
click at [1396, 176] on div "Save to Staging S" at bounding box center [1343, 177] width 189 height 18
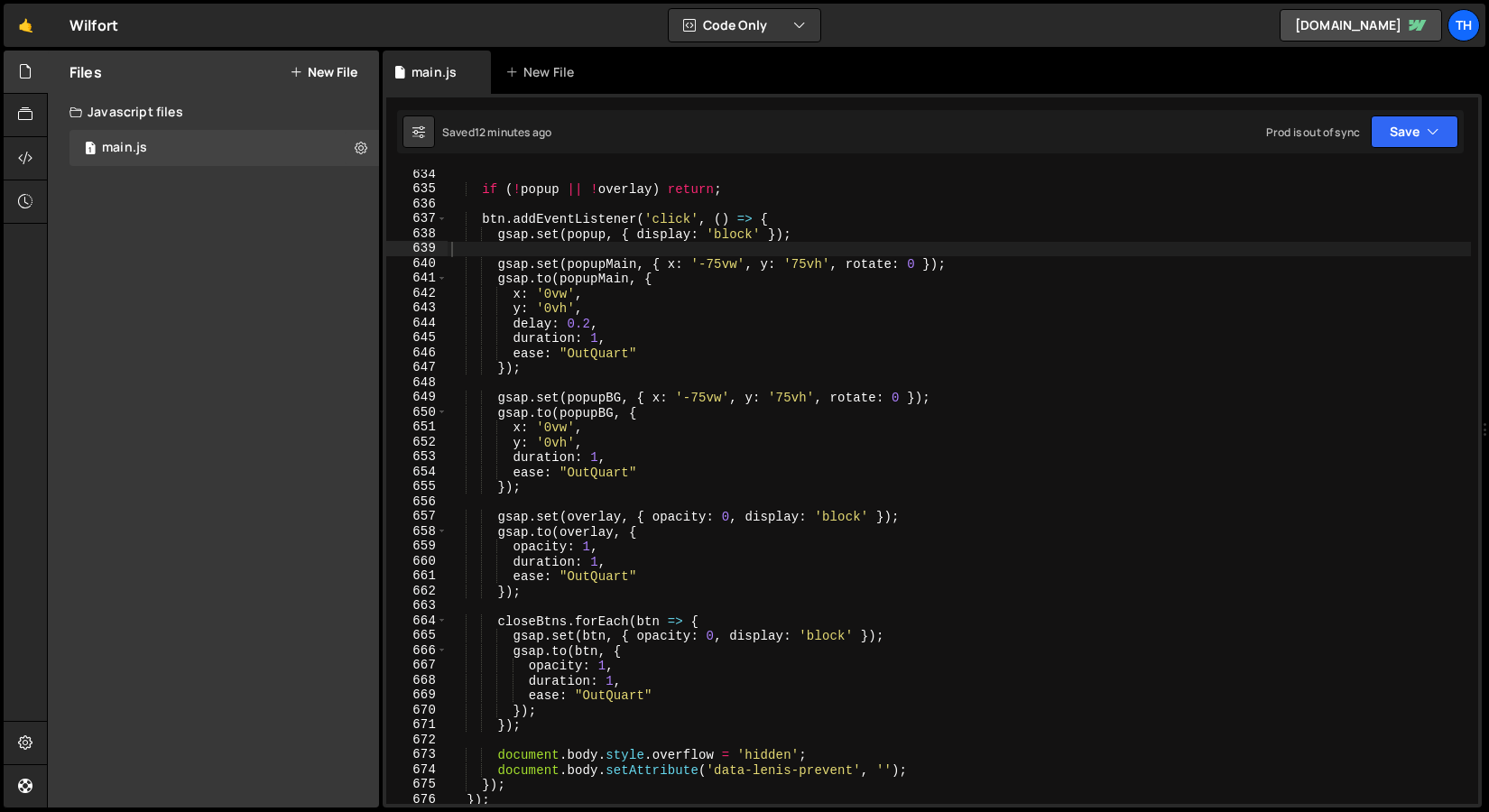
click at [629, 297] on div "if ( ! popup || ! overlay ) return ; btn . addEventListener ( 'click' , ( ) => …" at bounding box center [959, 499] width 1024 height 664
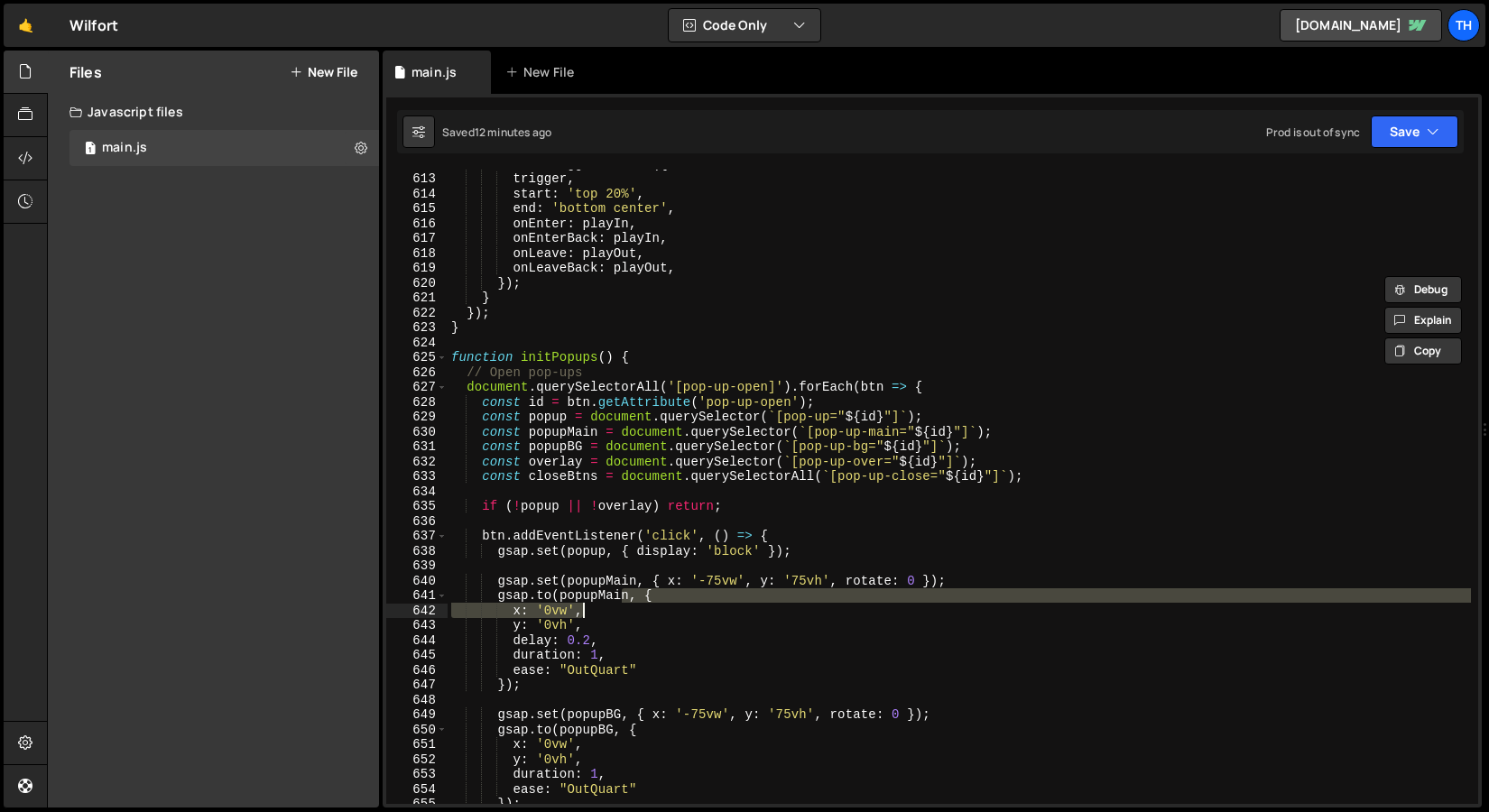
scroll to position [9111, 0]
click at [444, 358] on span at bounding box center [441, 357] width 10 height 15
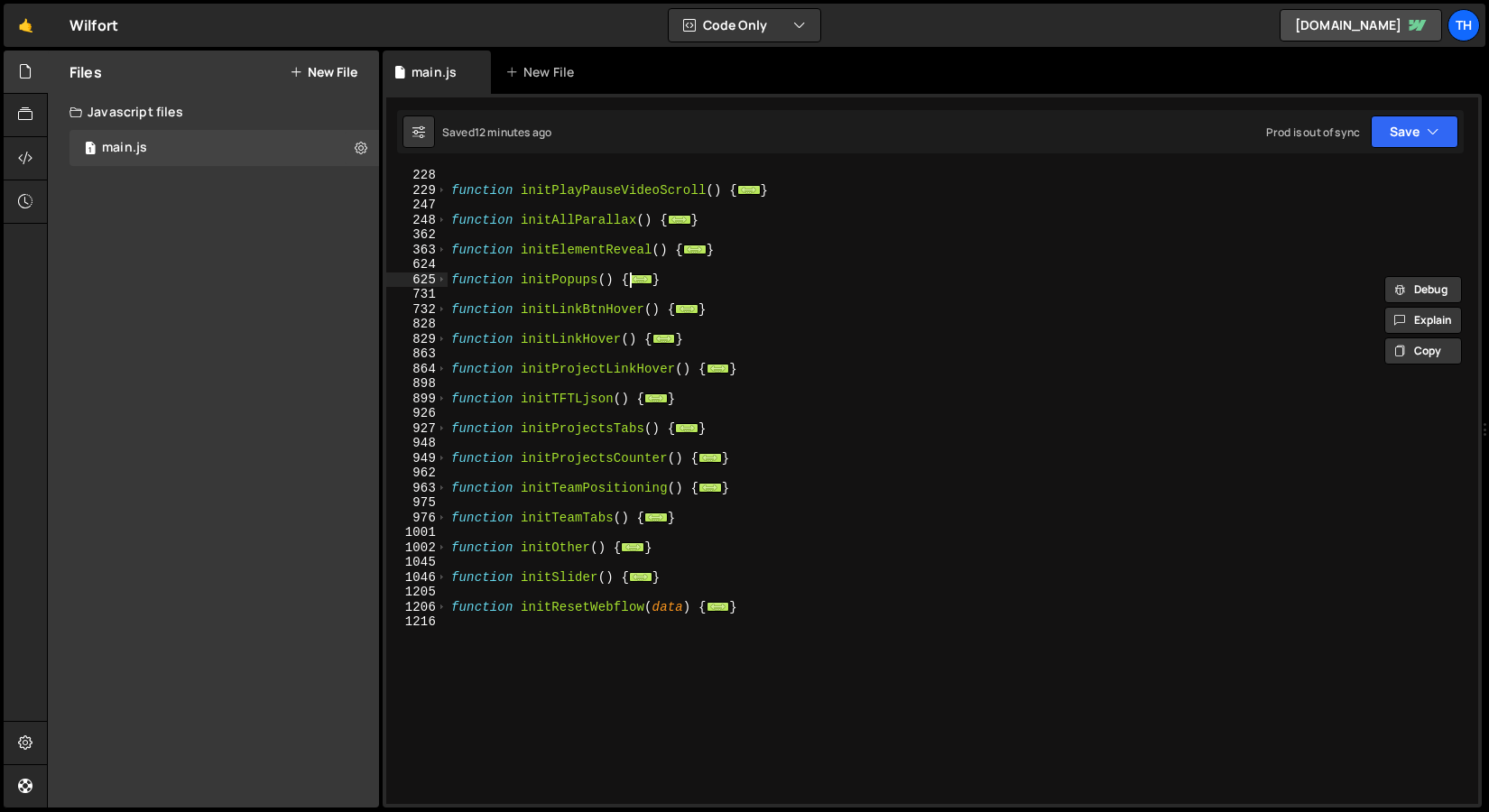
scroll to position [215, 0]
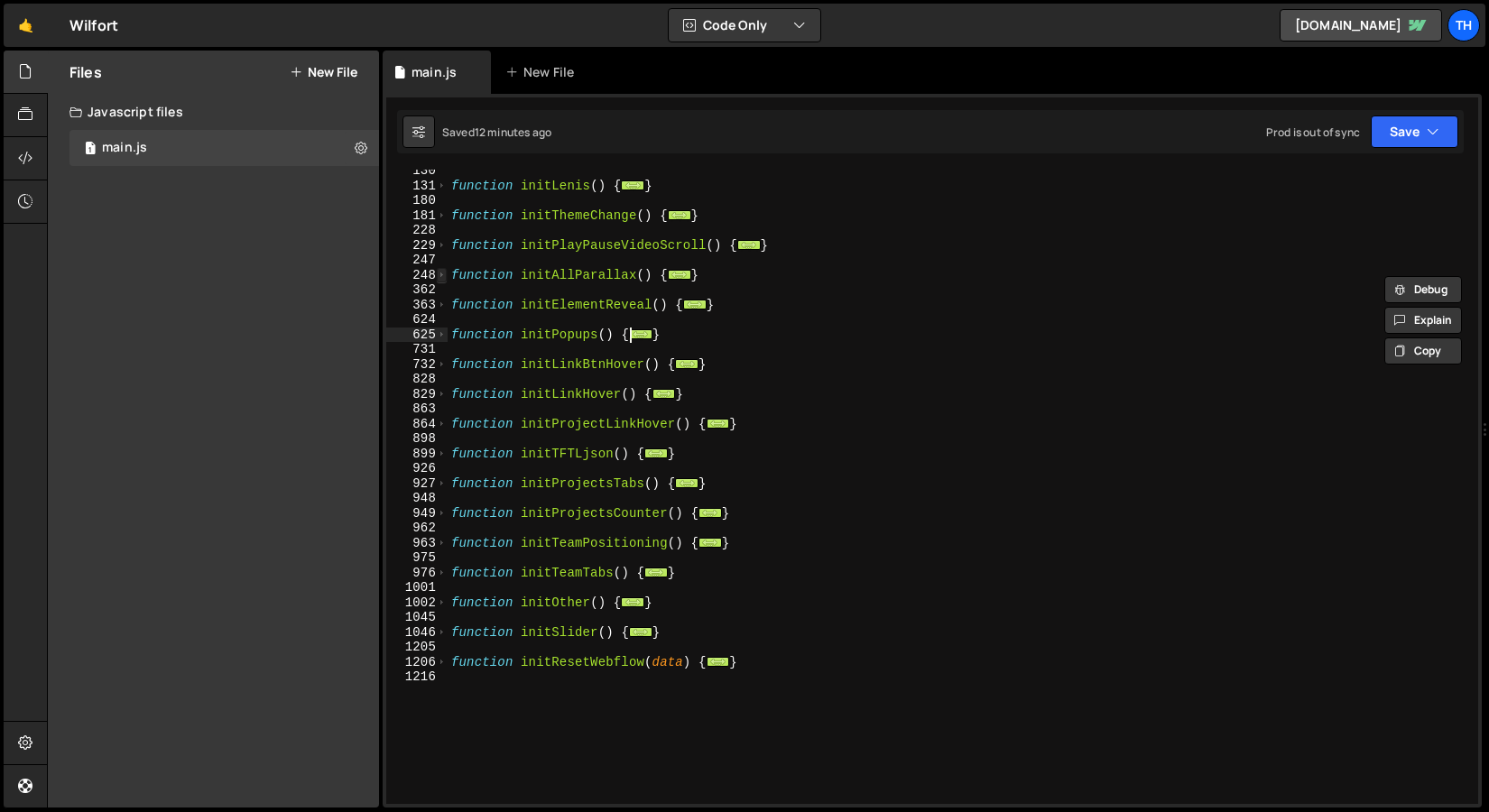
click at [443, 276] on span at bounding box center [441, 275] width 10 height 15
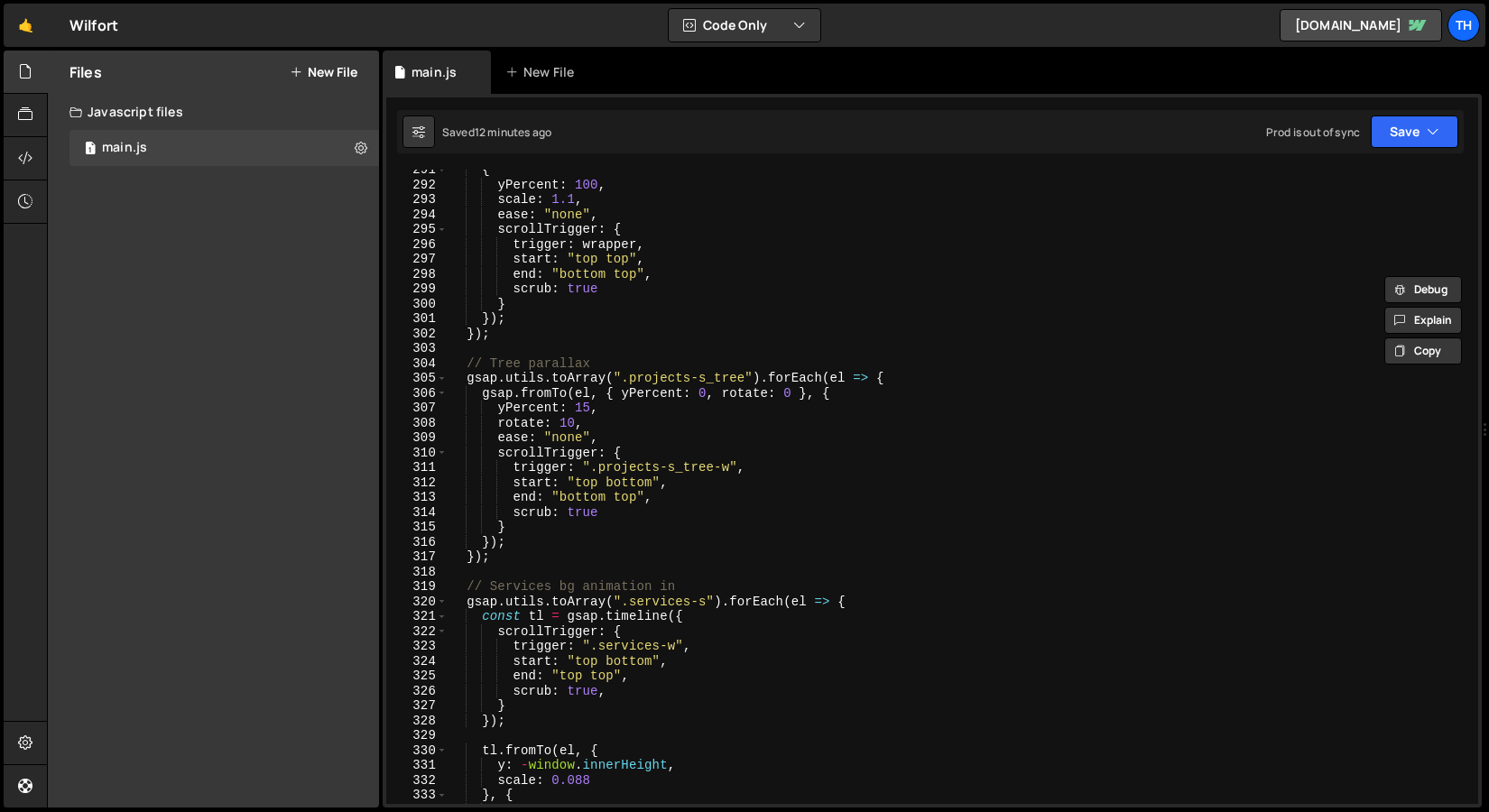
scroll to position [1145, 0]
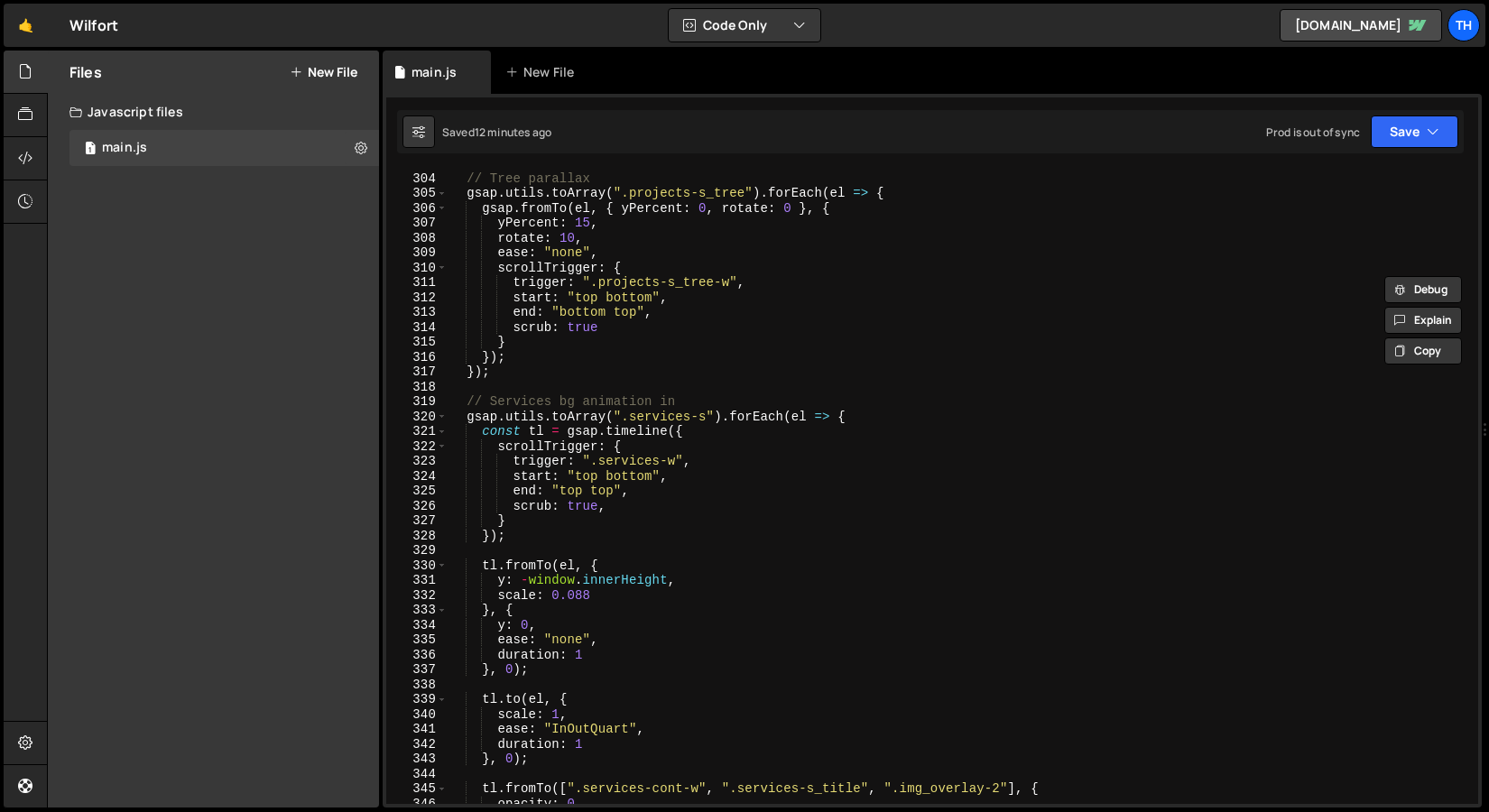
click at [683, 516] on div "// Tree parallax gsap . utils . toArray ( ".projects-s_tree" ) . forEach ( el =…" at bounding box center [959, 488] width 1024 height 664
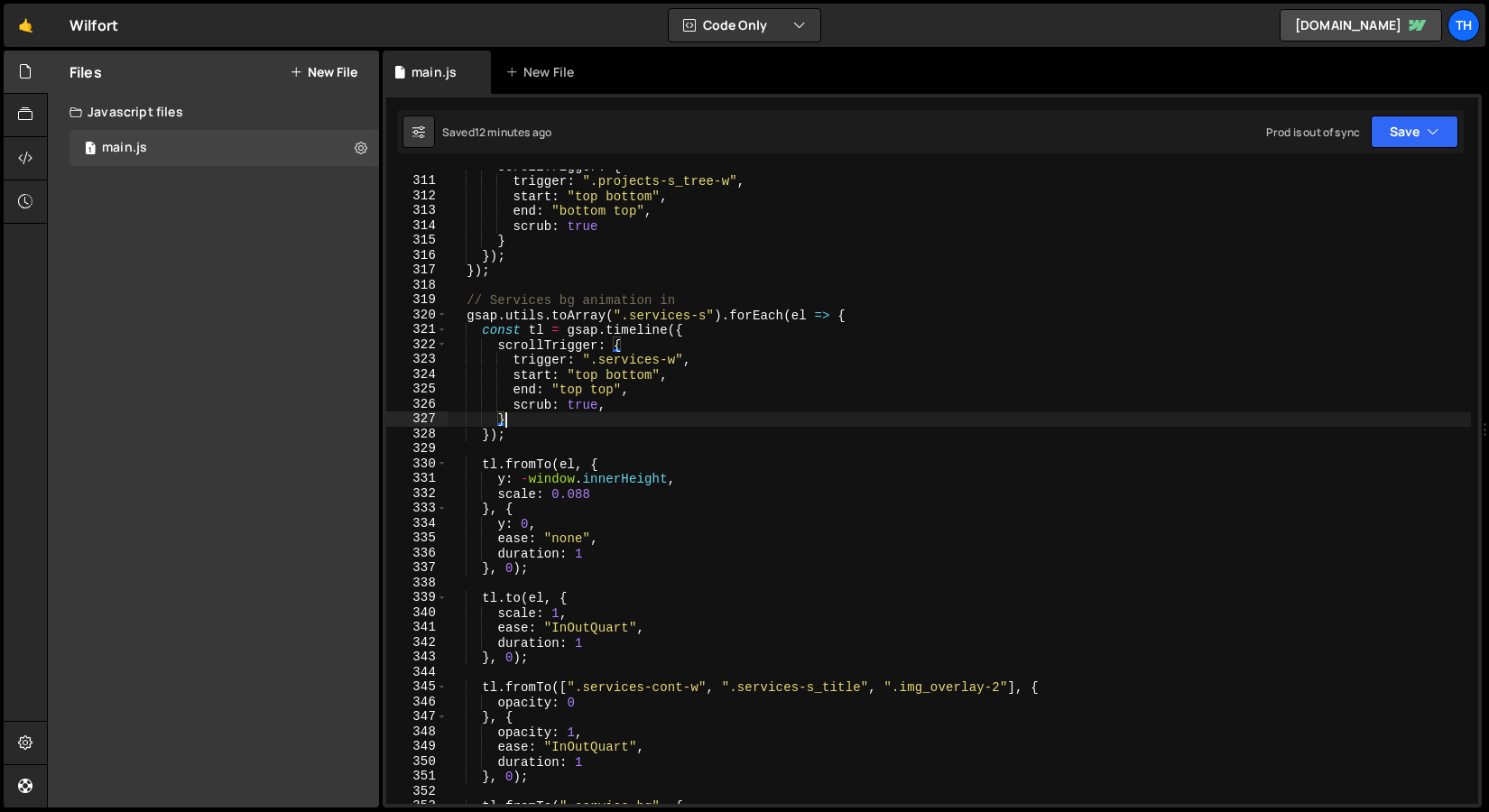
scroll to position [1380, 0]
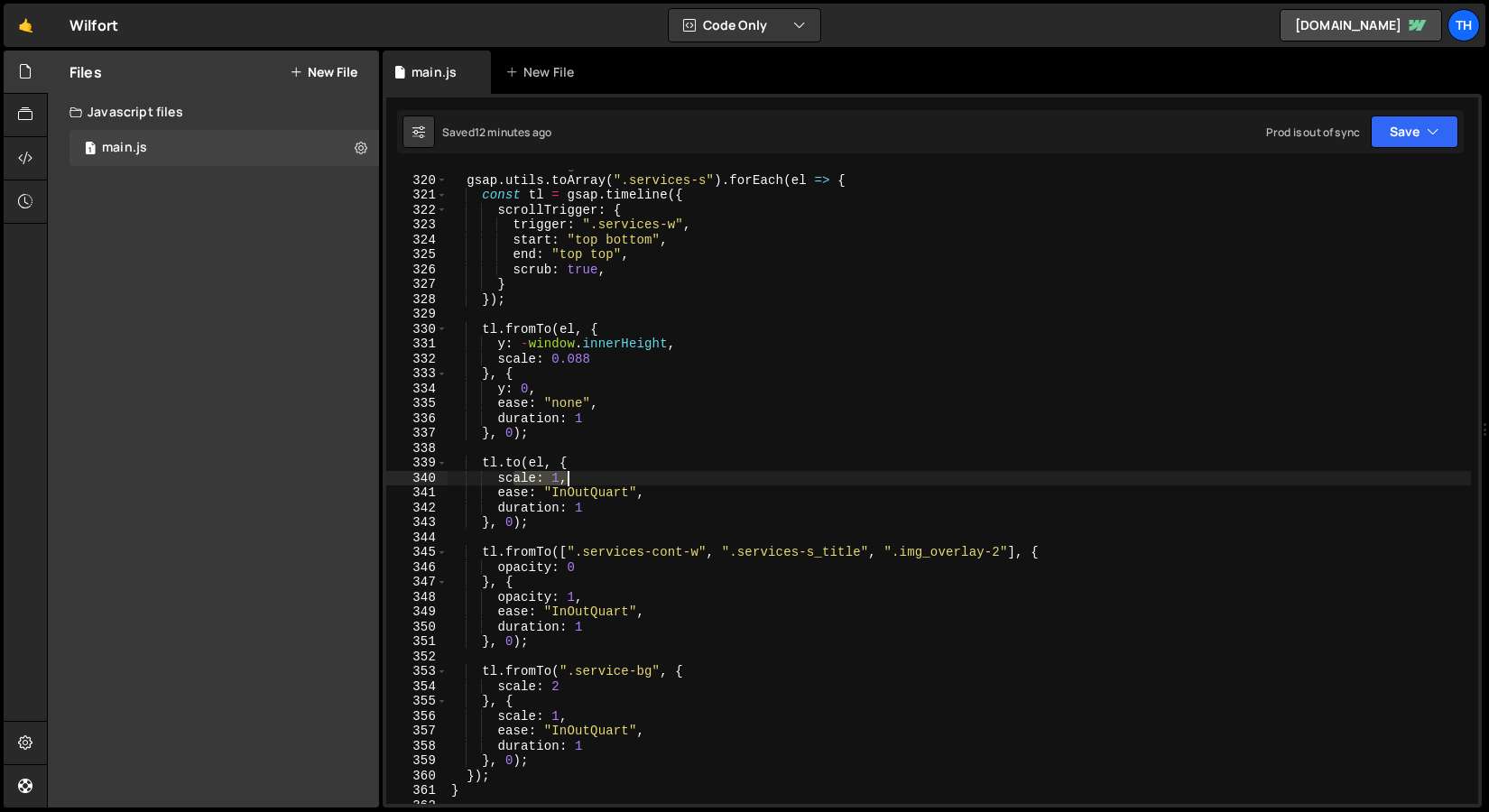
drag, startPoint x: 520, startPoint y: 482, endPoint x: 569, endPoint y: 483, distance: 49.0
click at [569, 483] on div "// Services bg animation in gsap . utils . toArray ( ".services-s" ) . forEach …" at bounding box center [959, 490] width 1024 height 664
click at [570, 492] on div "// Services bg animation in gsap . utils . toArray ( ".services-s" ) . forEach …" at bounding box center [959, 490] width 1024 height 664
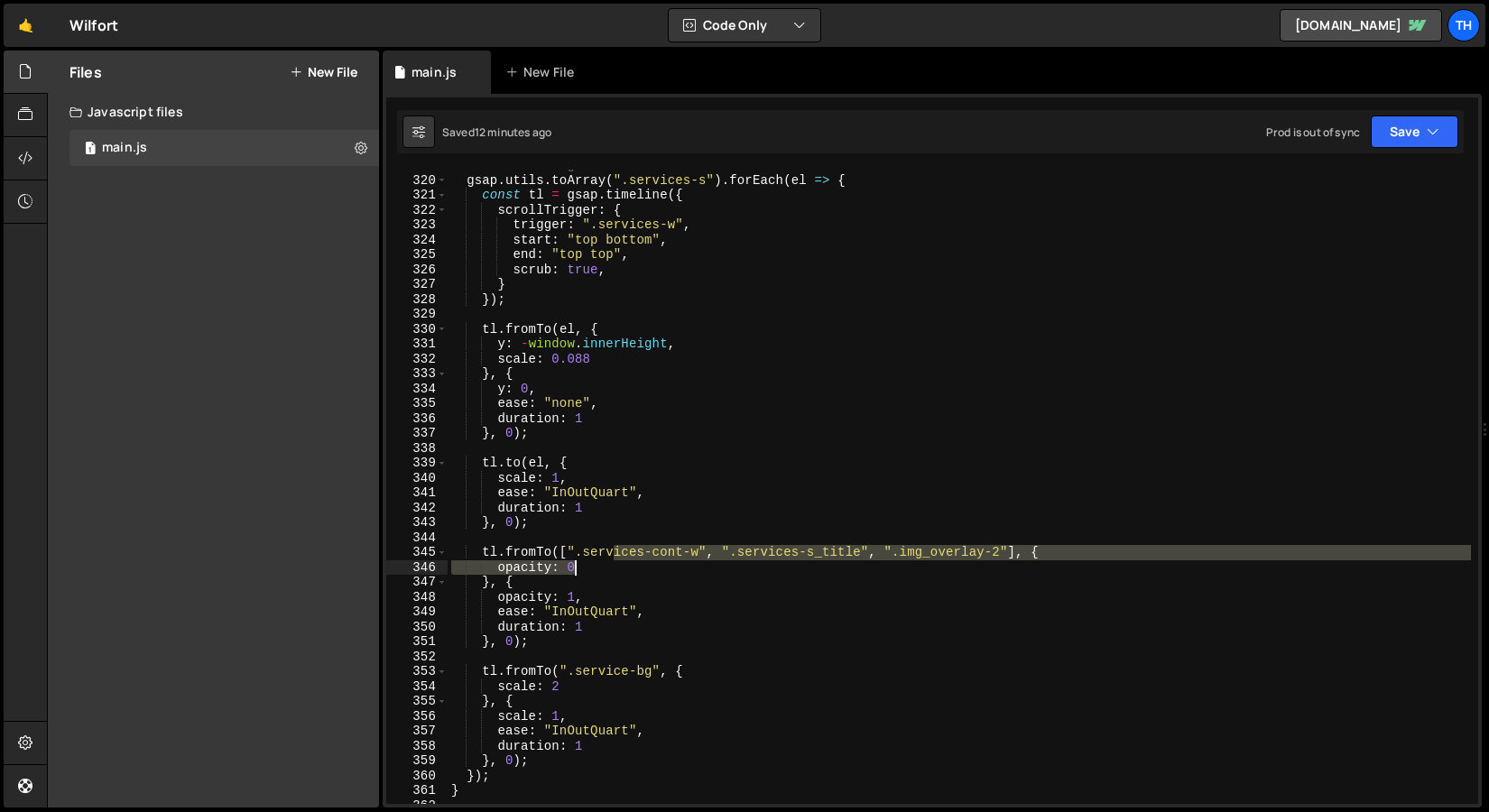
drag, startPoint x: 614, startPoint y: 557, endPoint x: 929, endPoint y: 561, distance: 315.0
click at [929, 561] on div "// Services bg animation in gsap . utils . toArray ( ".services-s" ) . forEach …" at bounding box center [959, 490] width 1024 height 664
click at [692, 583] on div "// Services bg animation in gsap . utils . toArray ( ".services-s" ) . forEach …" at bounding box center [959, 490] width 1024 height 664
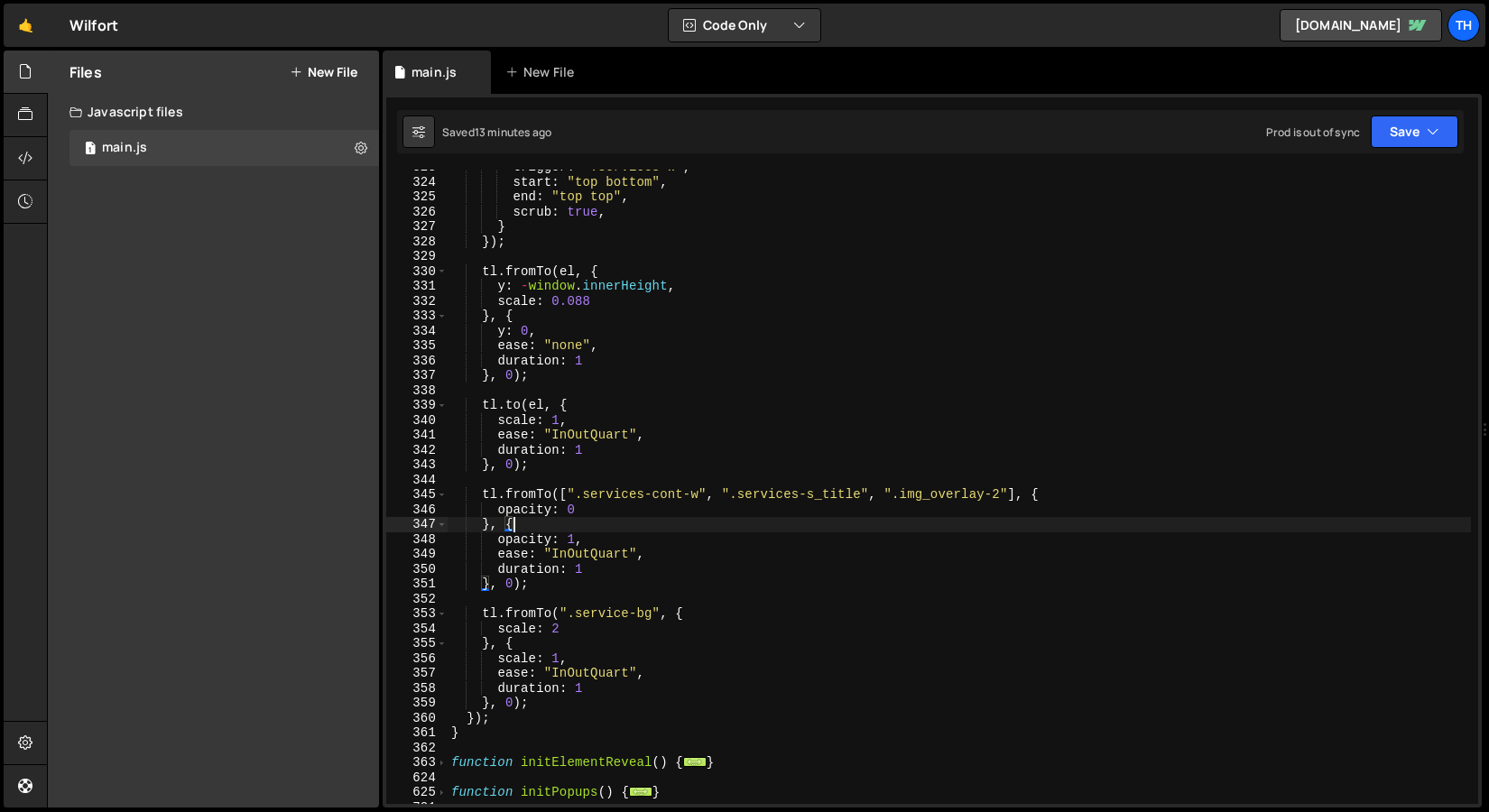
scroll to position [1439, 0]
click at [573, 357] on div "trigger : ".services-w" , start : "top bottom" , end : "top top" , scrub : true…" at bounding box center [959, 492] width 1024 height 664
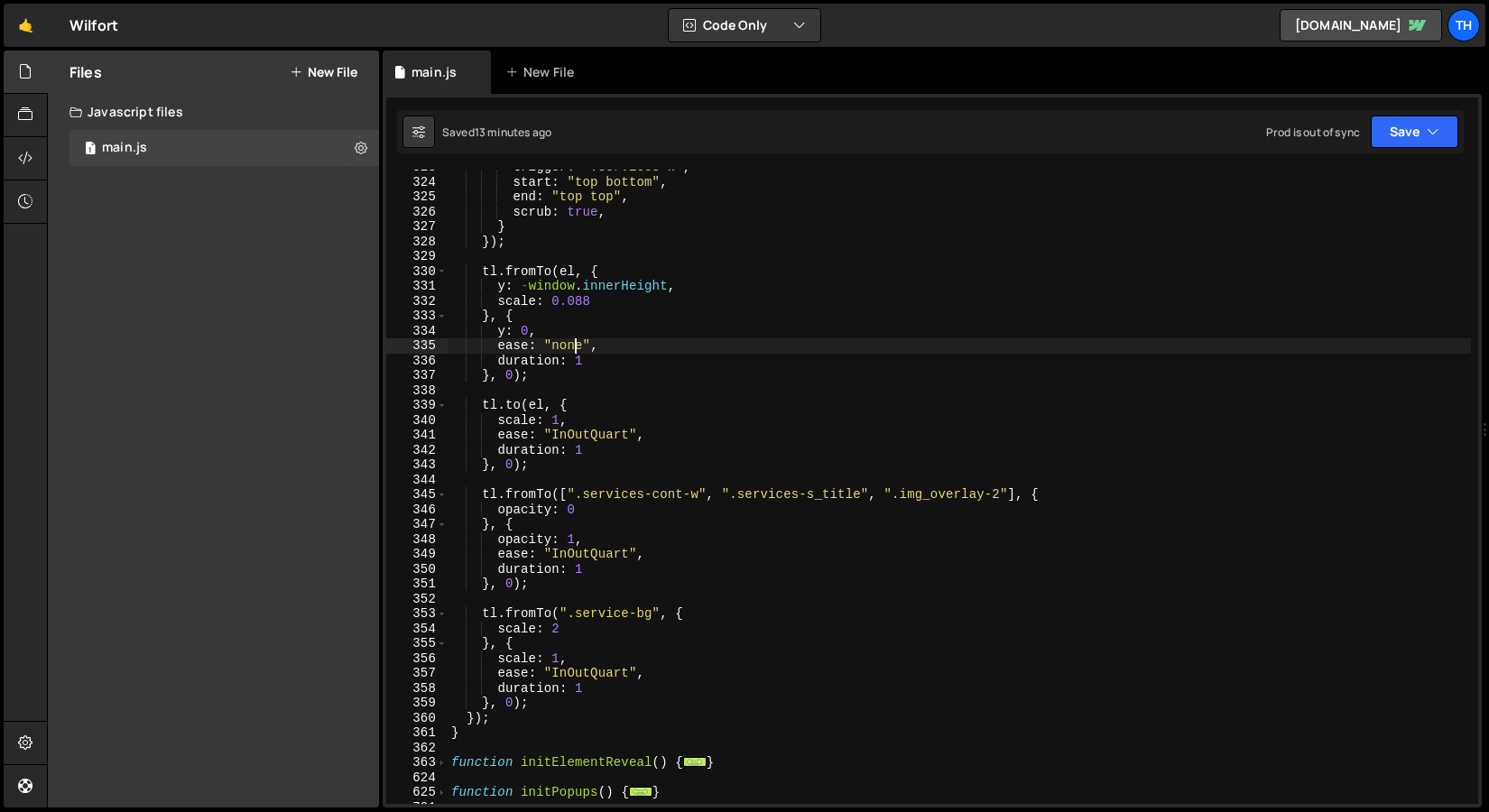
click at [574, 344] on div "trigger : ".services-w" , start : "top bottom" , end : "top top" , scrub : true…" at bounding box center [959, 492] width 1024 height 664
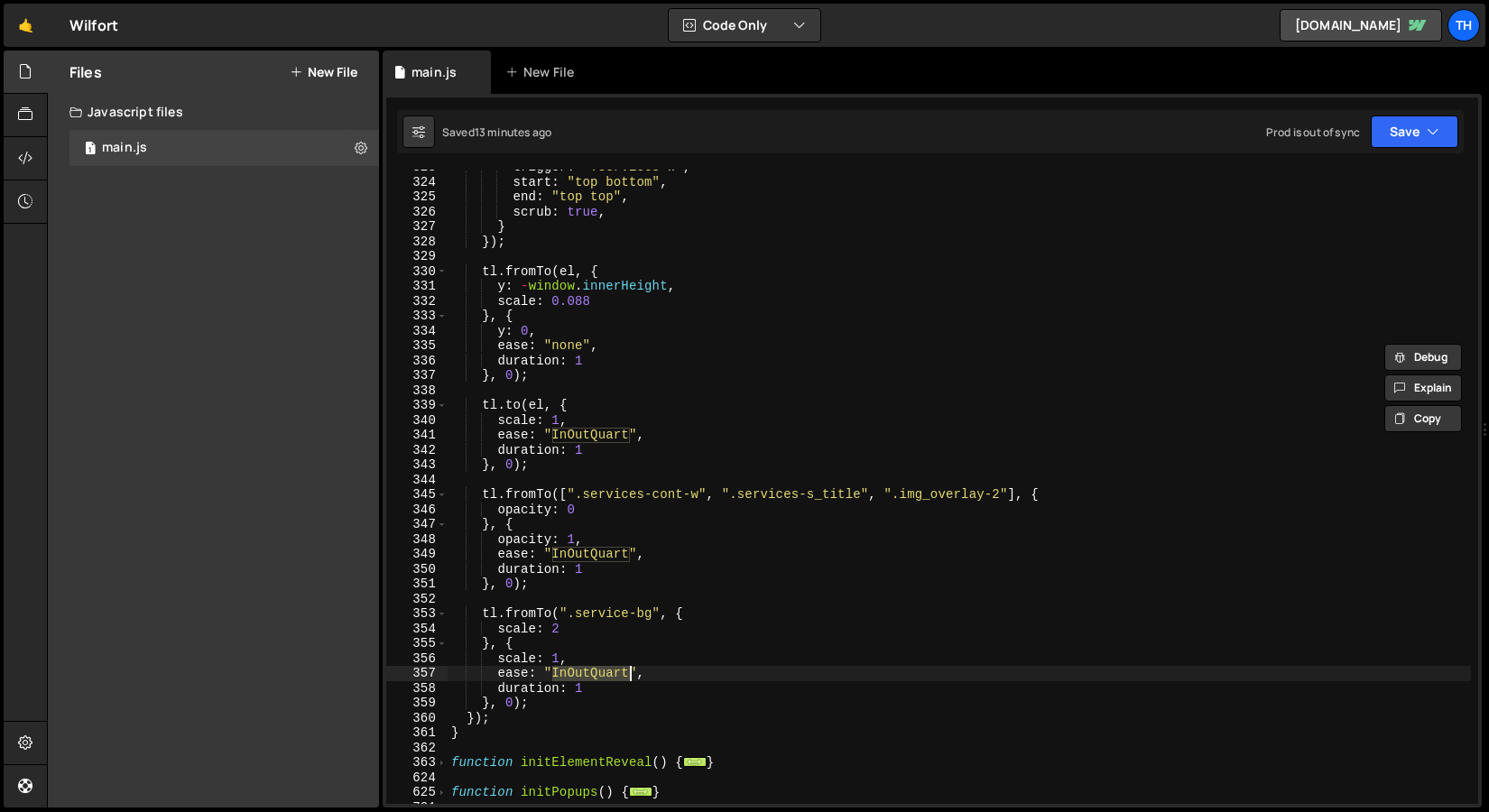
drag, startPoint x: 553, startPoint y: 669, endPoint x: 626, endPoint y: 673, distance: 73.1
click at [626, 673] on div "trigger : ".services-w" , start : "top bottom" , end : "top top" , scrub : true…" at bounding box center [959, 492] width 1024 height 664
paste textarea "none"
click at [1404, 128] on button "Save" at bounding box center [1414, 131] width 87 height 33
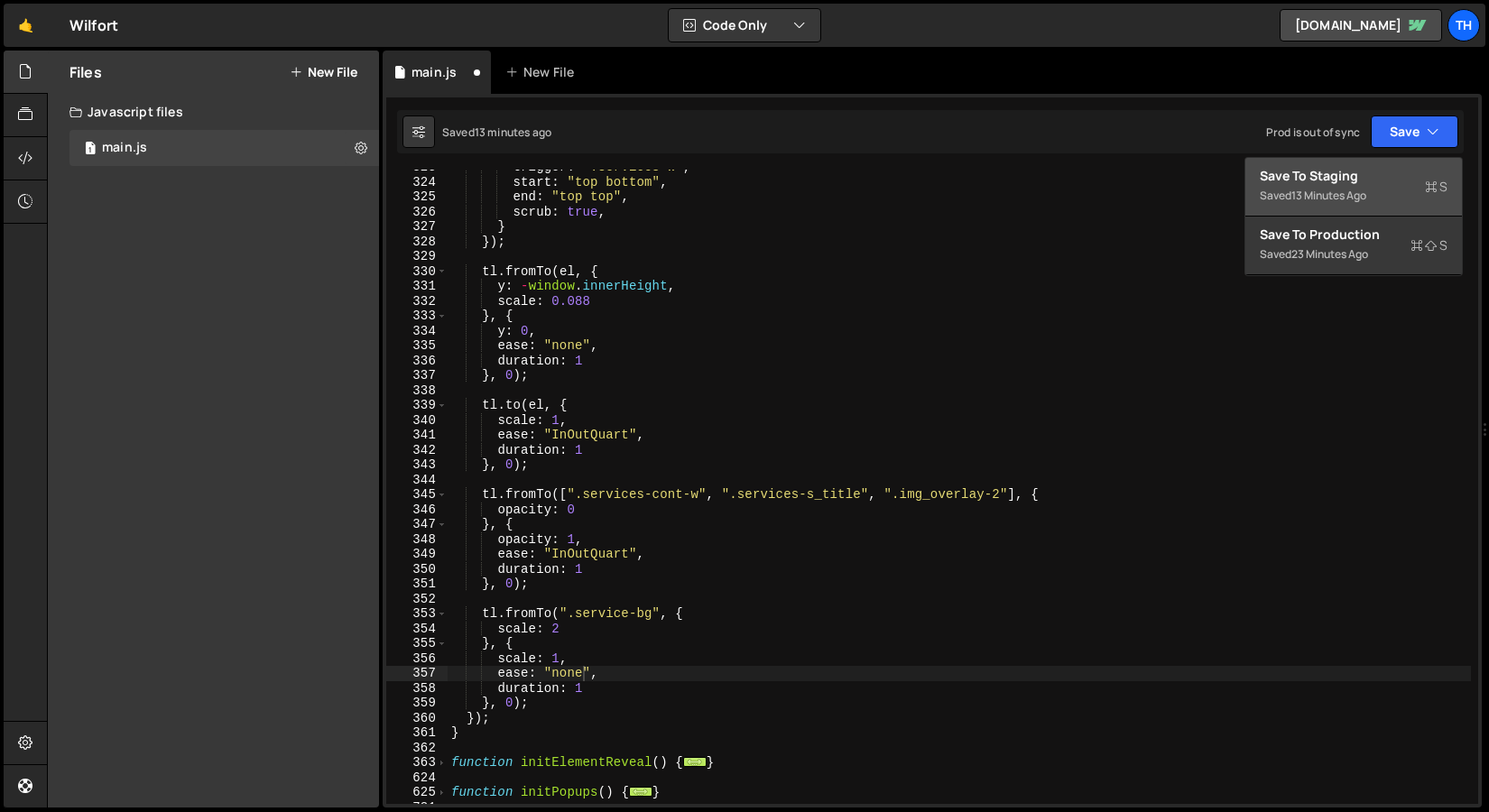
click at [1385, 171] on div "Save to Staging S" at bounding box center [1354, 176] width 188 height 18
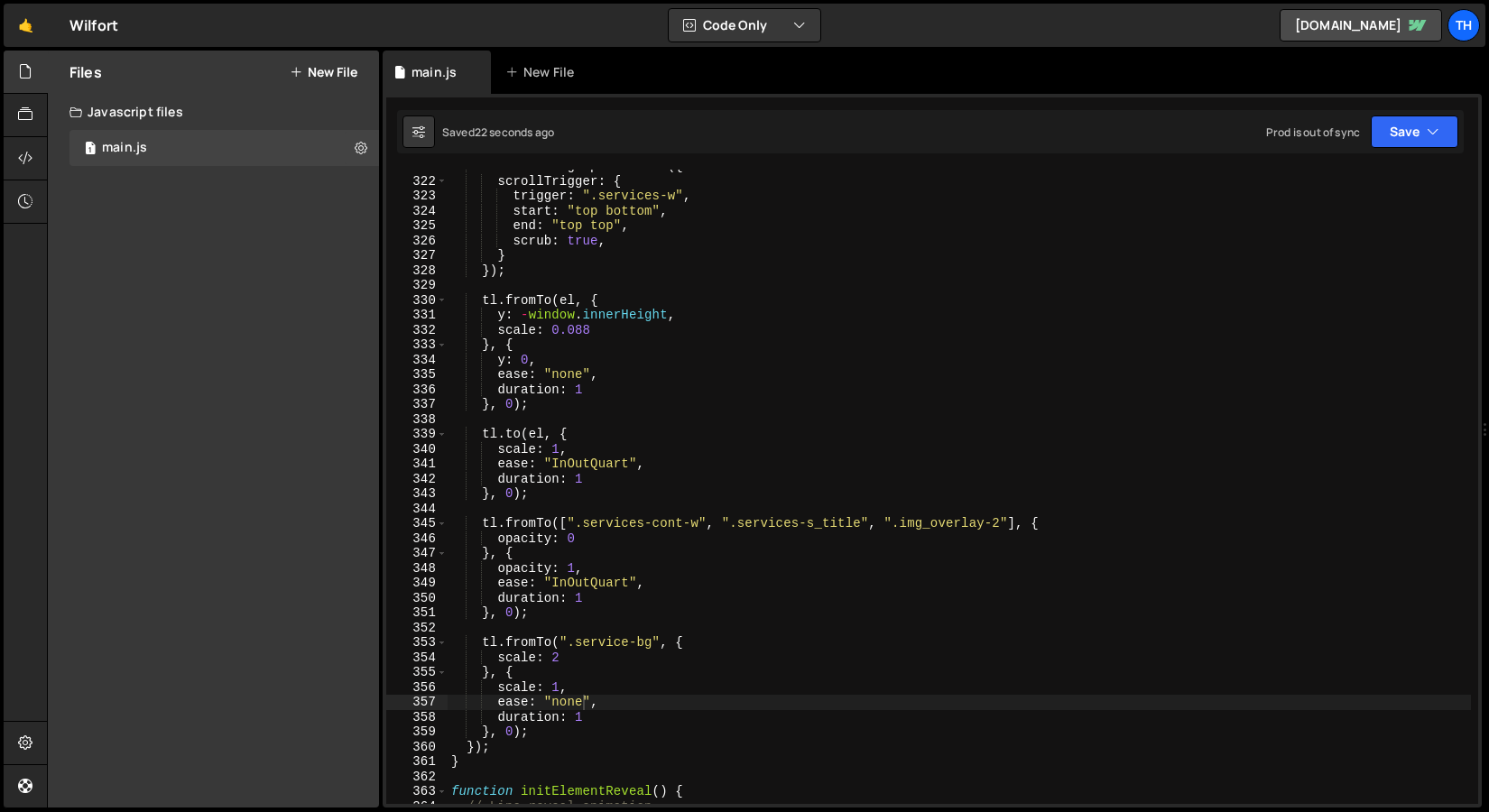
scroll to position [4769, 0]
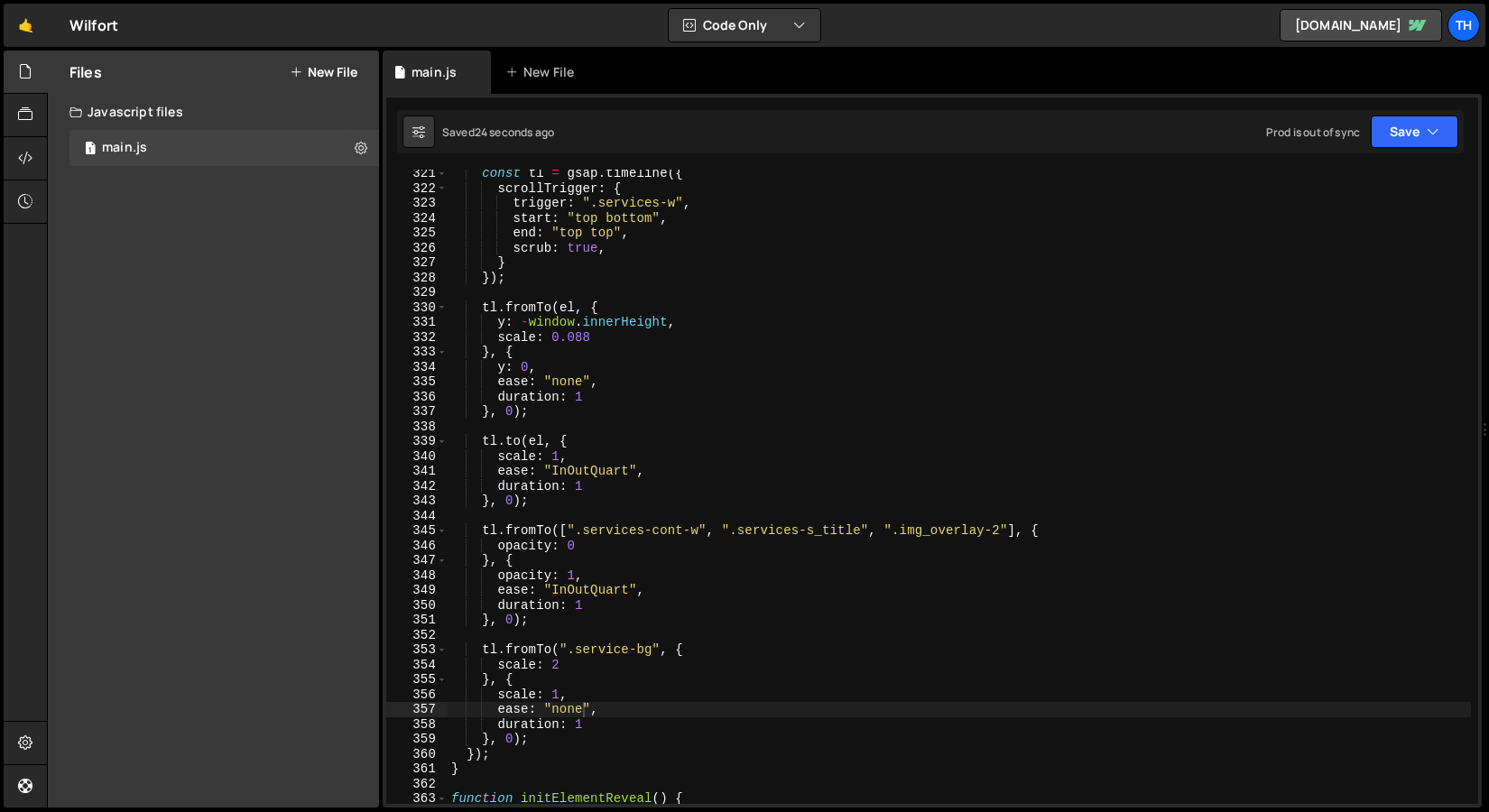
click at [493, 310] on div "const tl = gsap . timeline ({ scrollTrigger : { trigger : ".services-w" , start…" at bounding box center [959, 498] width 1024 height 664
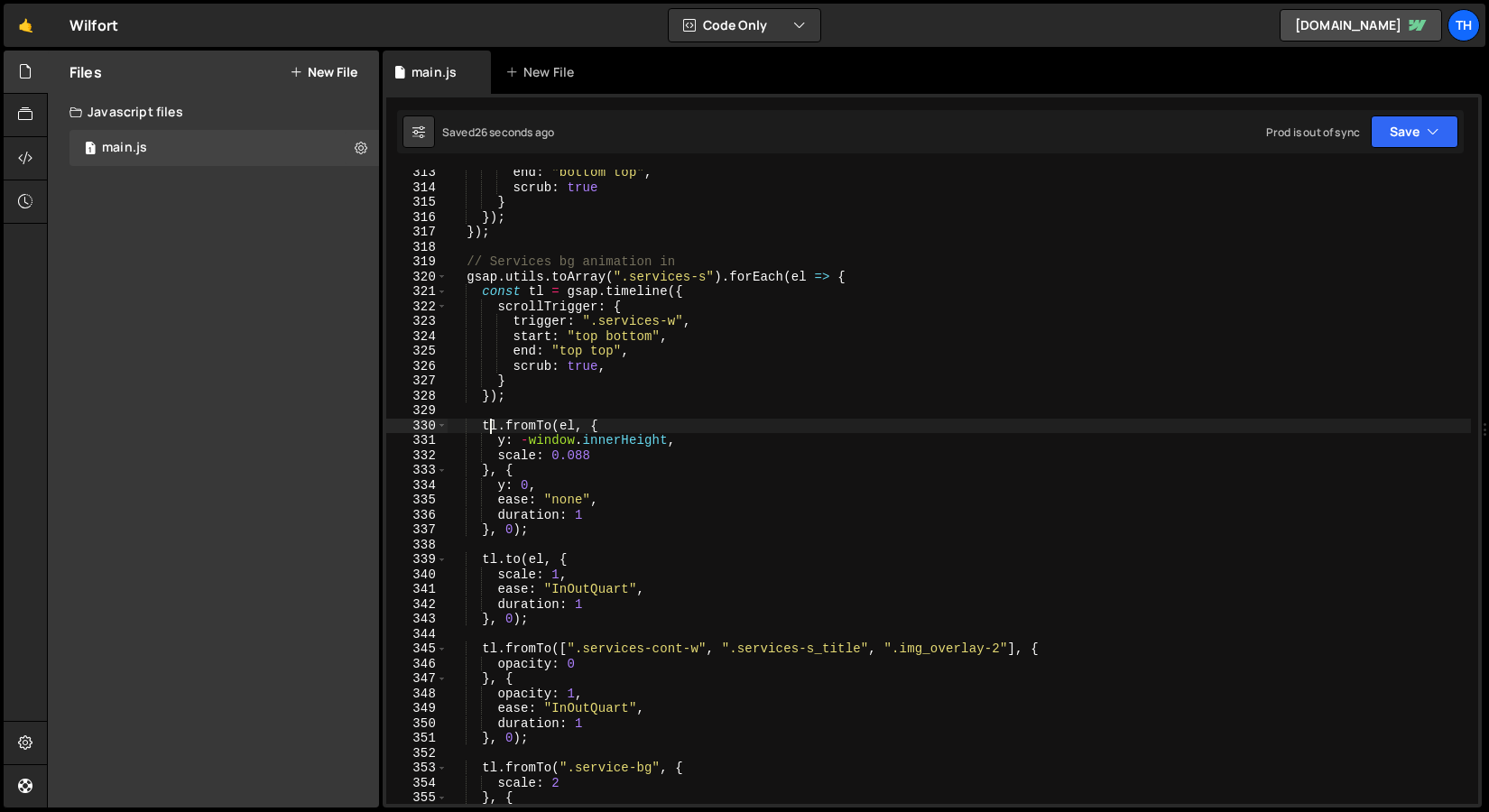
scroll to position [4670, 0]
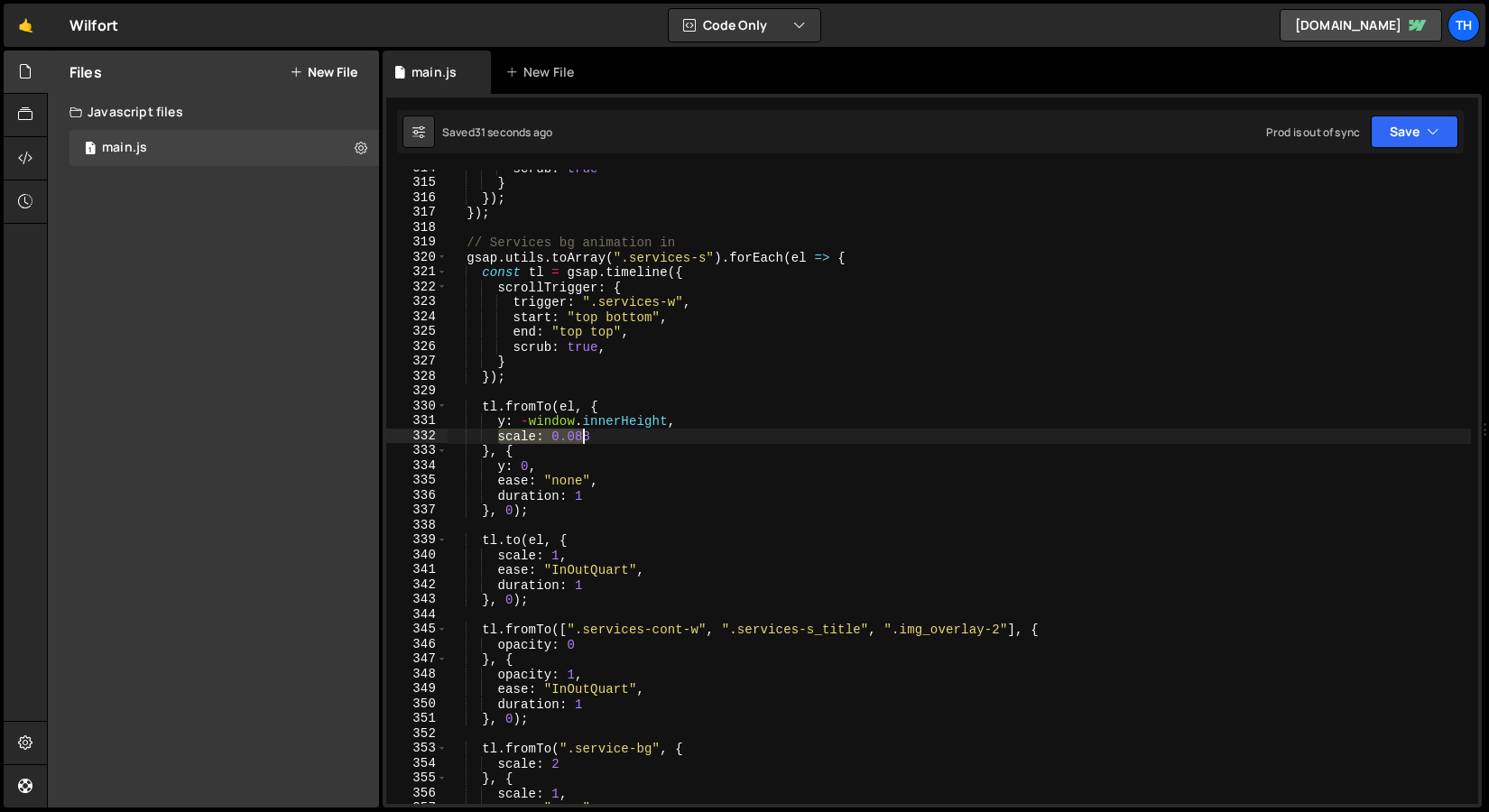
drag, startPoint x: 497, startPoint y: 438, endPoint x: 586, endPoint y: 437, distance: 89.0
click at [586, 437] on div "scrub : true } }) ; }) ; // Services bg animation in gsap . utils . toArray ( "…" at bounding box center [959, 493] width 1024 height 664
click at [586, 437] on div "scrub : true } }) ; }) ; // Services bg animation in gsap . utils . toArray ( "…" at bounding box center [959, 487] width 1024 height 634
drag, startPoint x: 514, startPoint y: 468, endPoint x: 537, endPoint y: 467, distance: 23.0
click at [537, 467] on div "scrub : true } }) ; }) ; // Services bg animation in gsap . utils . toArray ( "…" at bounding box center [959, 493] width 1024 height 664
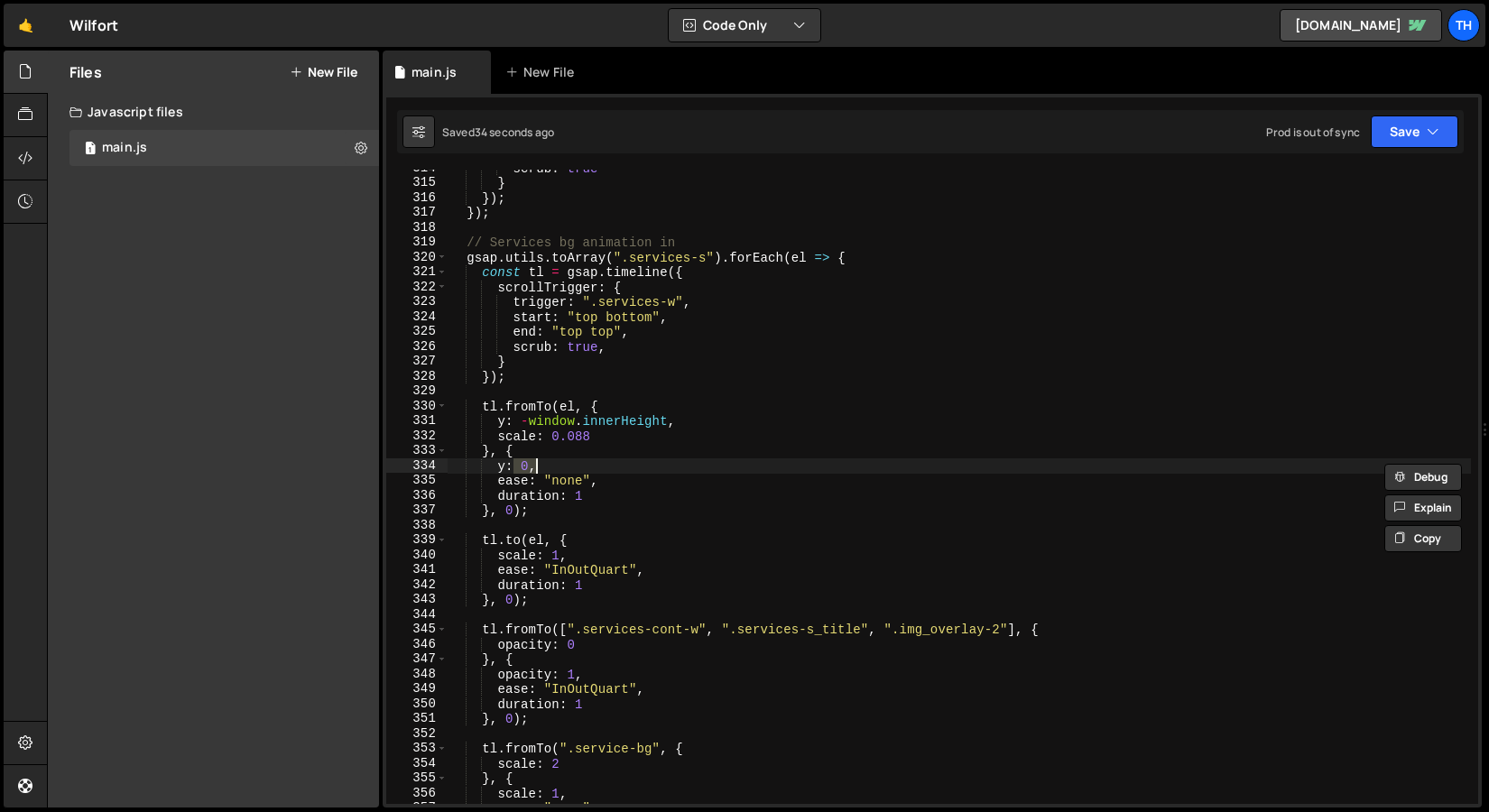
click at [481, 446] on div "scrub : true } }) ; }) ; // Services bg animation in gsap . utils . toArray ( "…" at bounding box center [959, 493] width 1024 height 664
click at [570, 476] on div "scrub : true } }) ; }) ; // Services bg animation in gsap . utils . toArray ( "…" at bounding box center [959, 493] width 1024 height 664
type textarea "ease: "none","
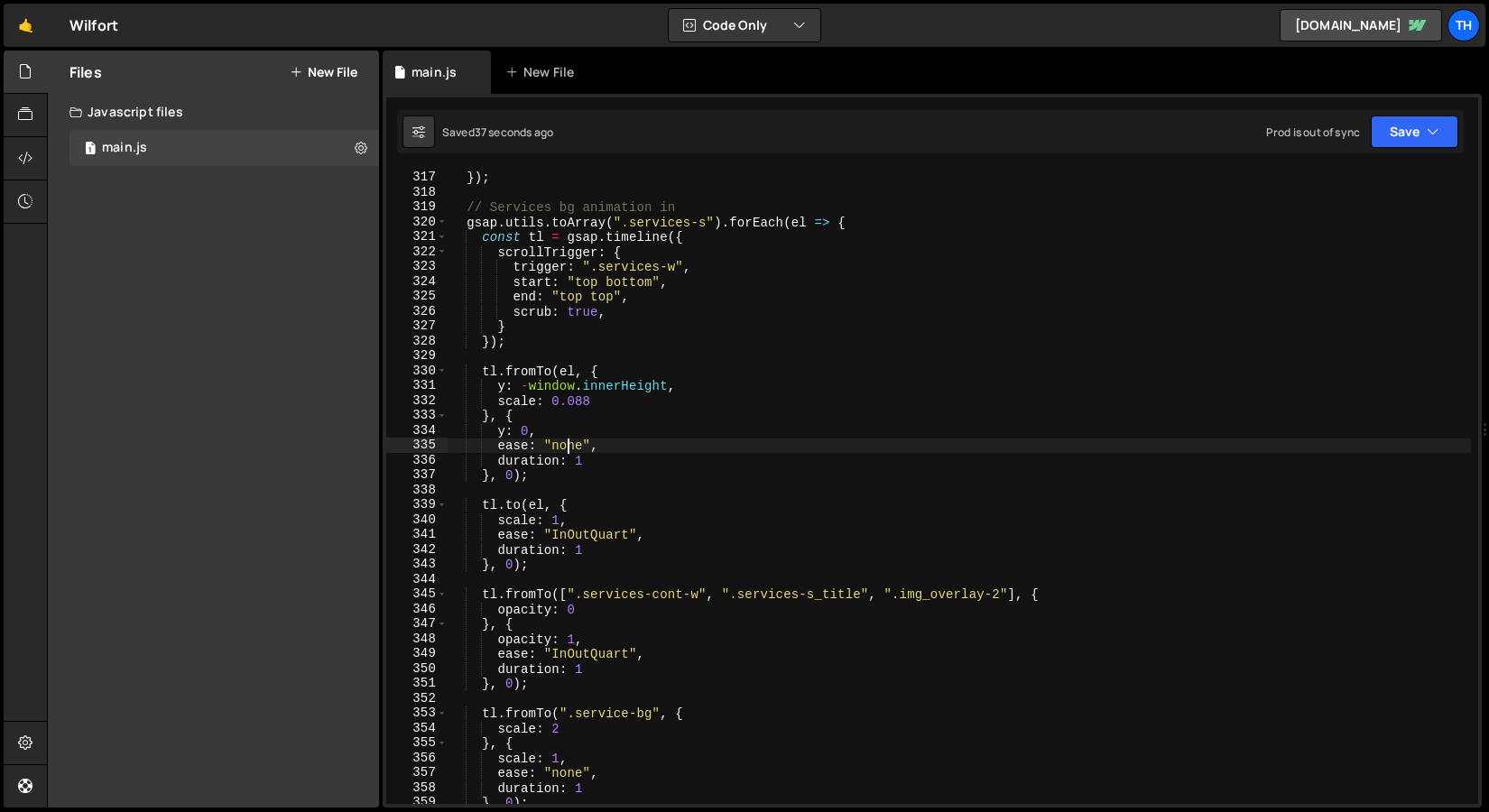
scroll to position [4762, 0]
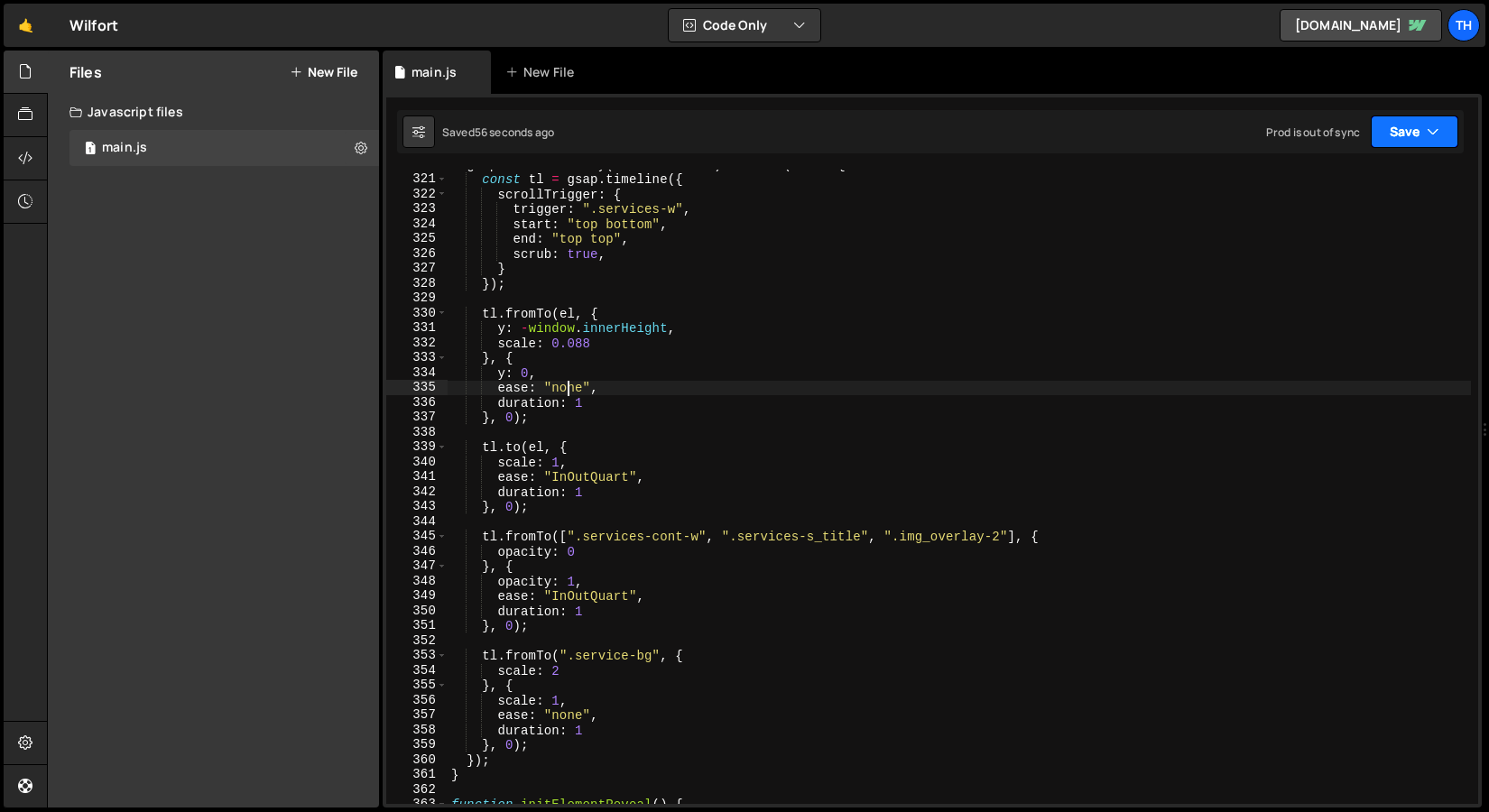
click at [1384, 136] on button "Save" at bounding box center [1414, 131] width 87 height 33
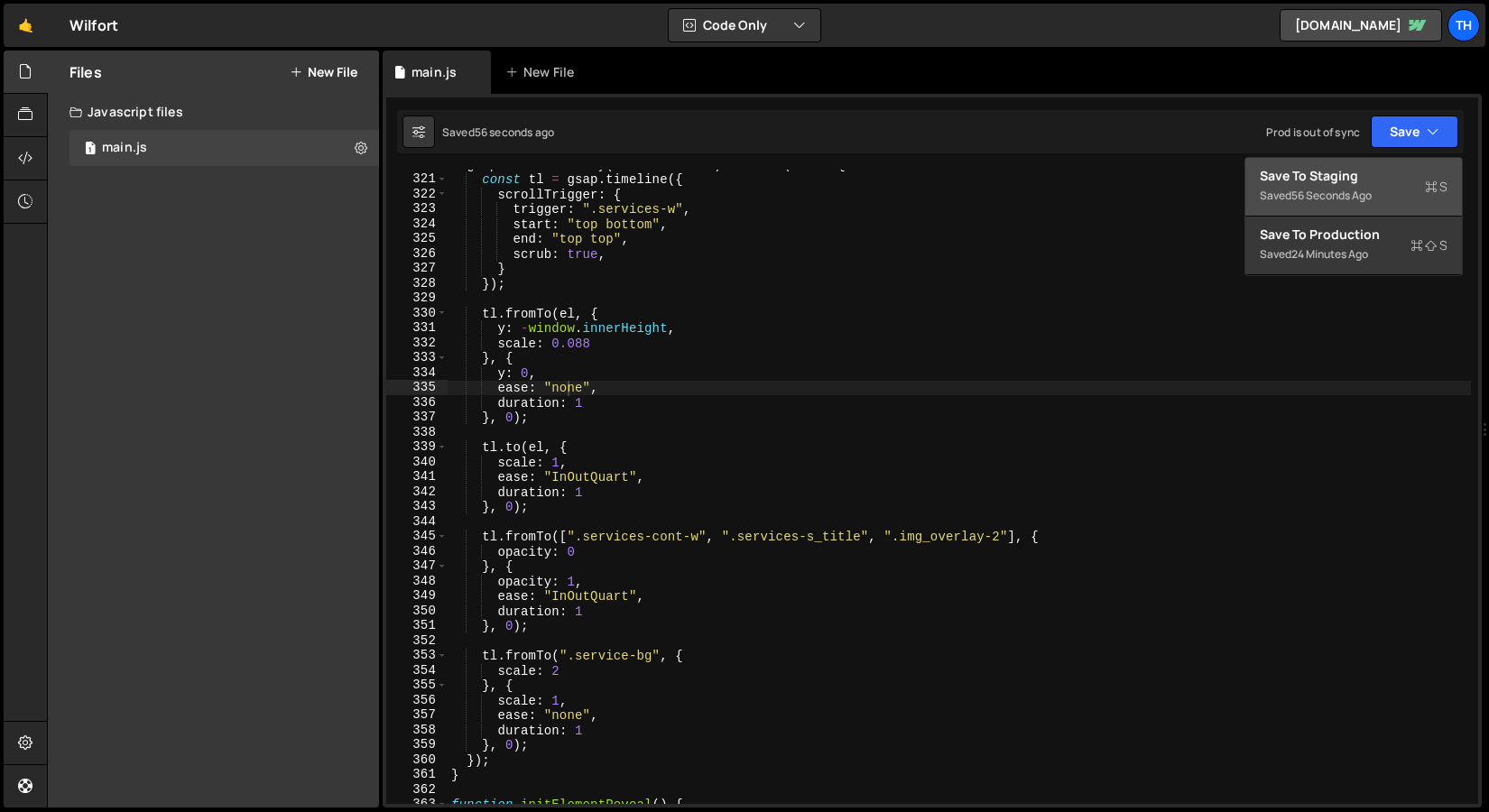
click at [1372, 188] on div "56 seconds ago" at bounding box center [1331, 195] width 81 height 15
